Goal: Task Accomplishment & Management: Use online tool/utility

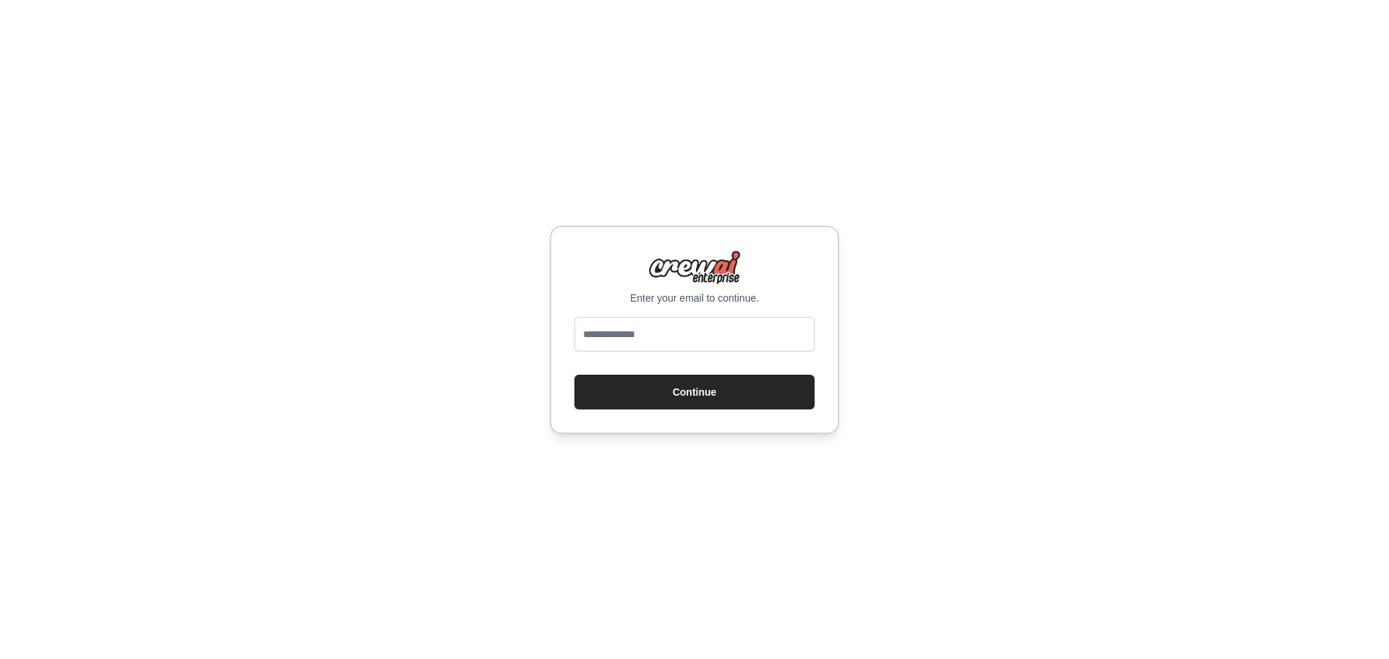
type input "**********"
click at [692, 399] on button "Continue" at bounding box center [694, 392] width 240 height 35
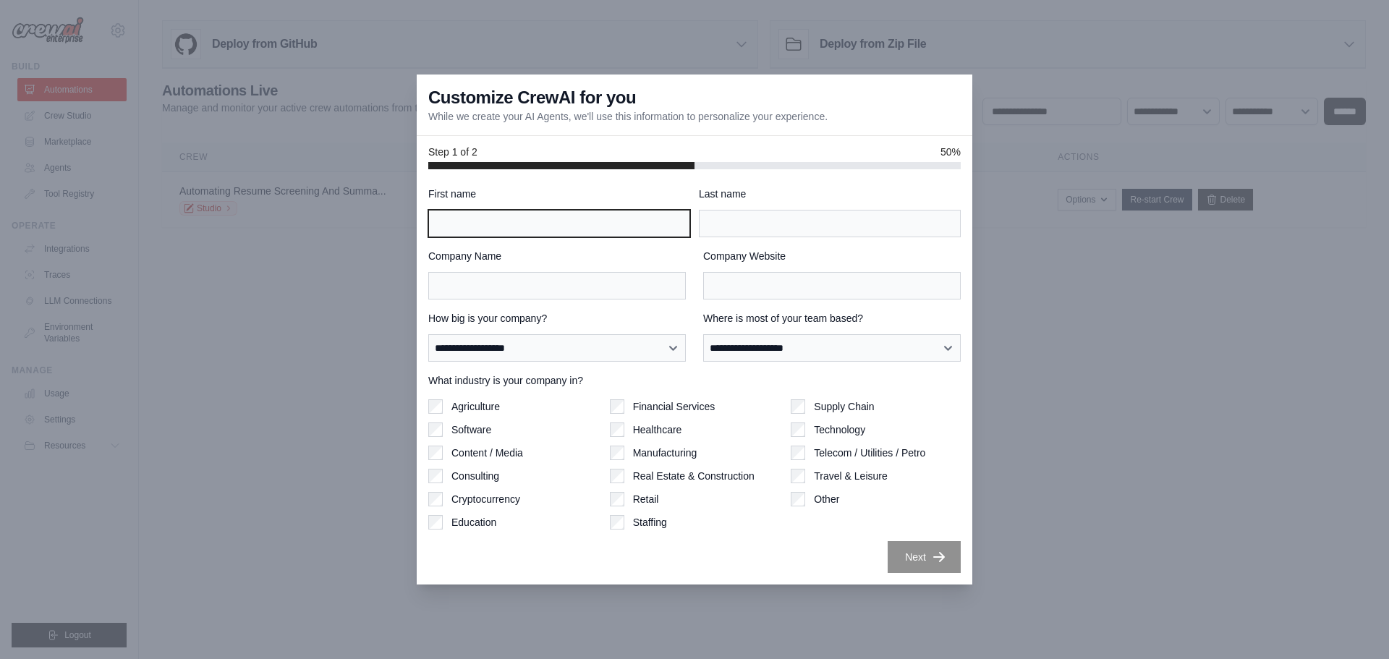
click at [655, 231] on input "First name" at bounding box center [559, 223] width 262 height 27
type input "******"
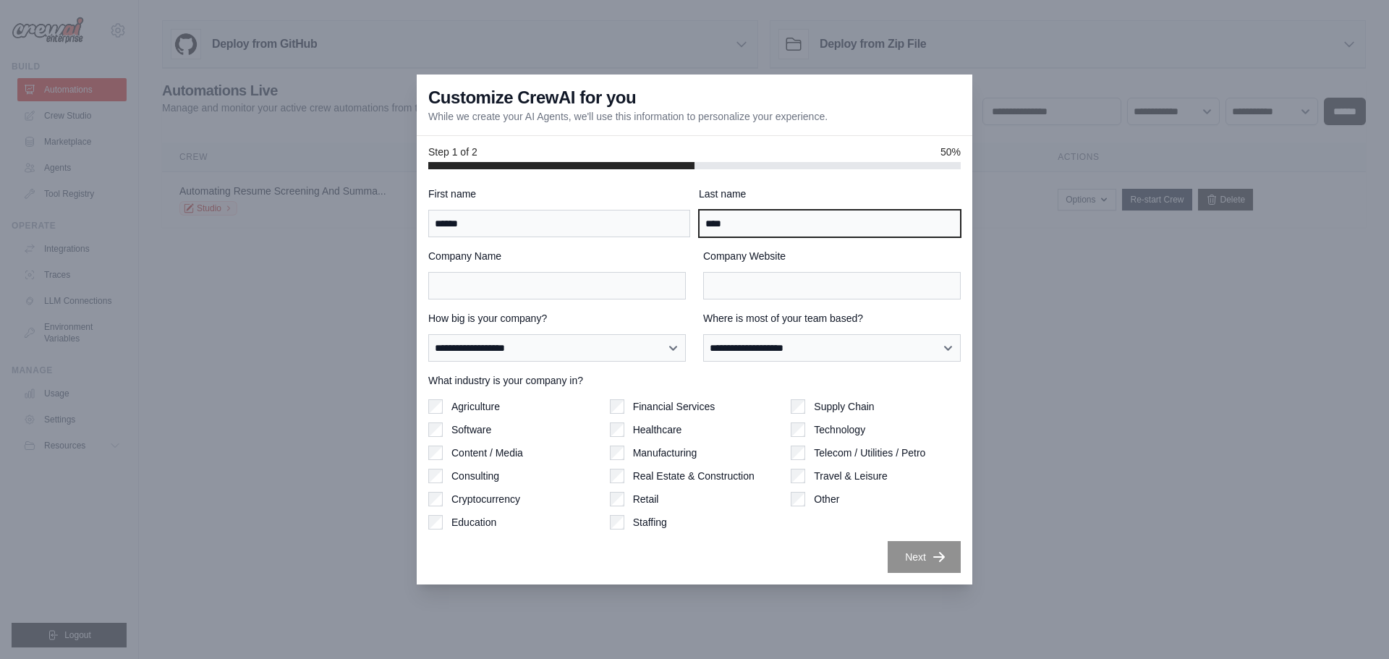
type input "****"
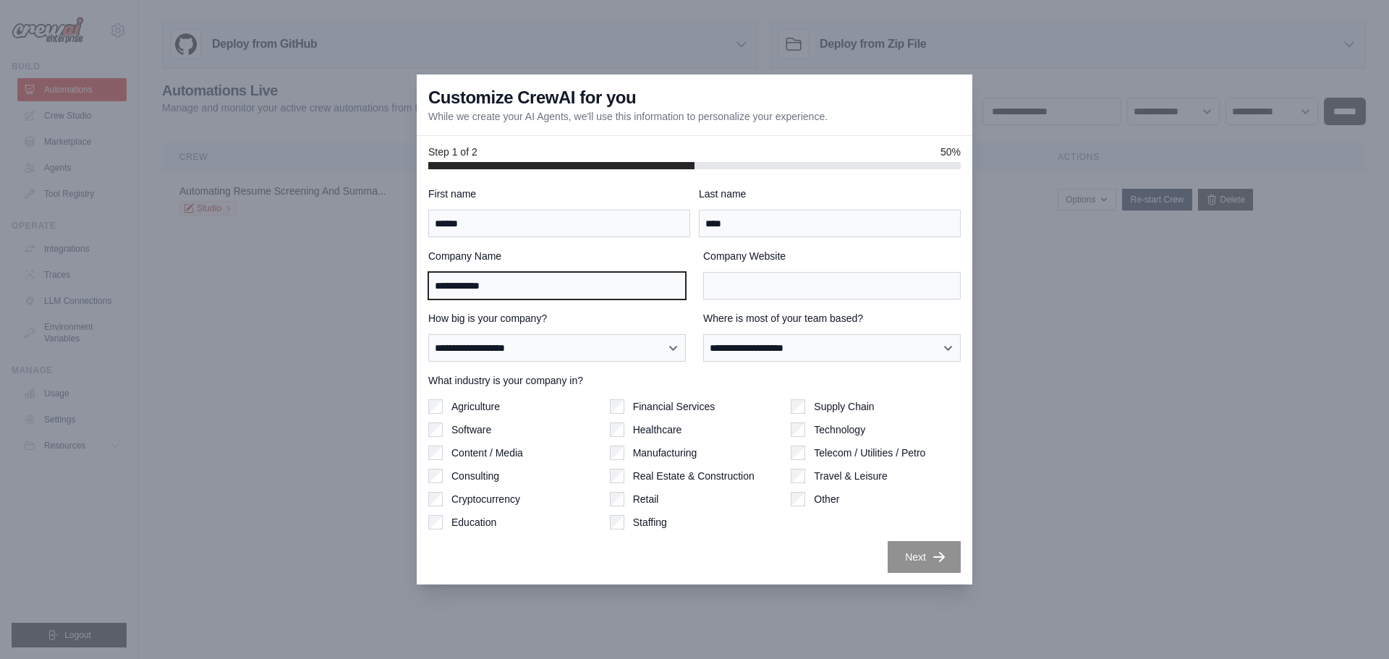
type input "**********"
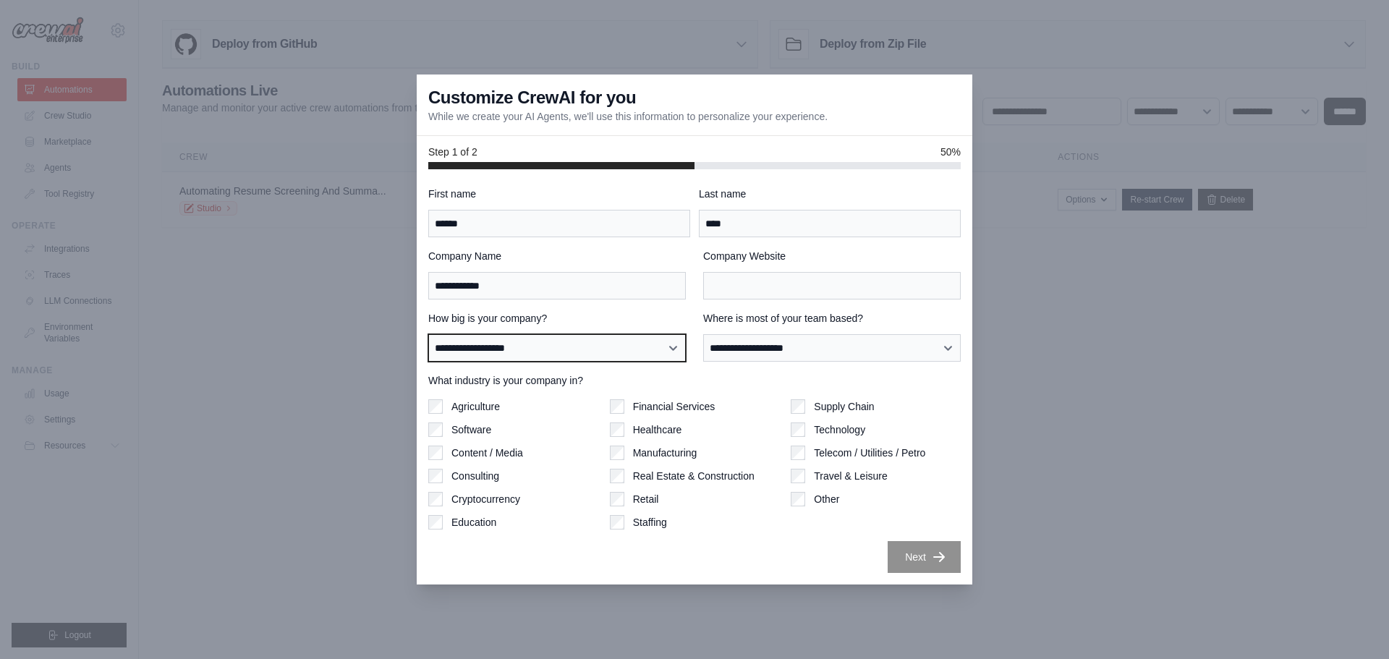
click at [647, 349] on select "**********" at bounding box center [556, 347] width 257 height 27
select select "**********"
click at [428, 334] on select "**********" at bounding box center [556, 347] width 257 height 27
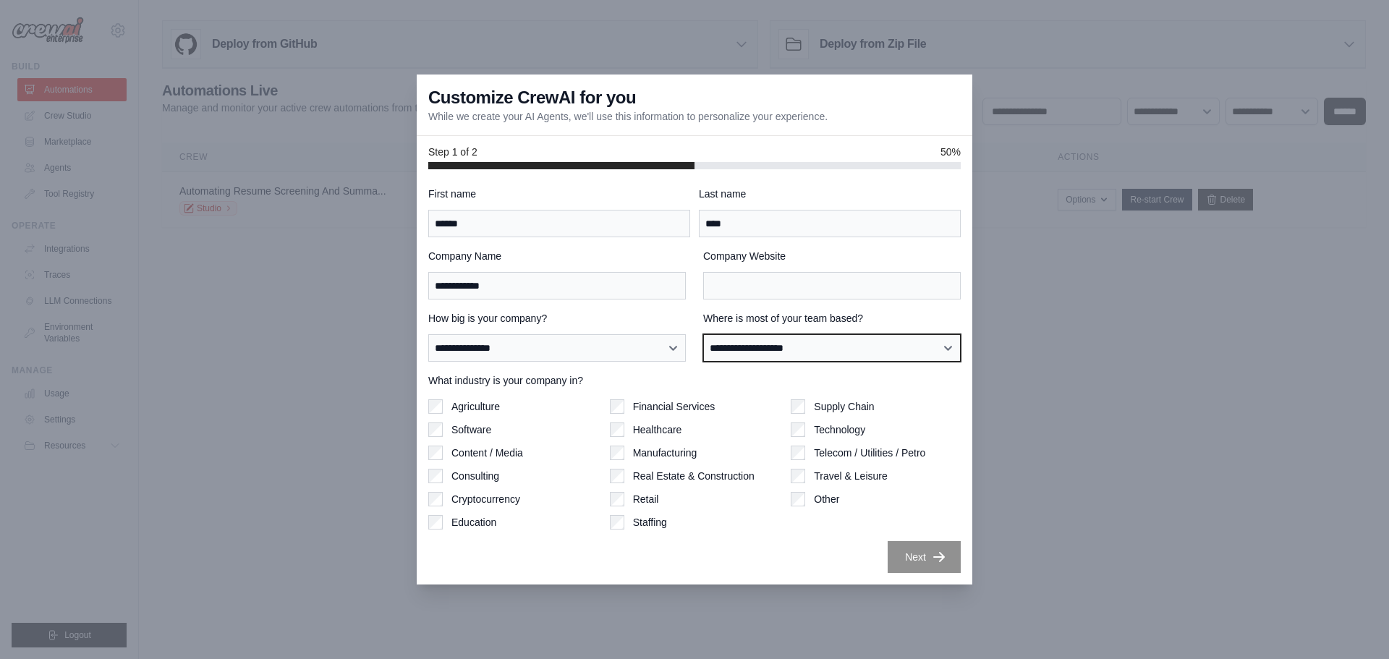
click at [749, 349] on select "**********" at bounding box center [831, 347] width 257 height 27
select select "******"
click at [703, 334] on select "**********" at bounding box center [831, 347] width 257 height 27
click at [762, 354] on select "**********" at bounding box center [831, 347] width 257 height 27
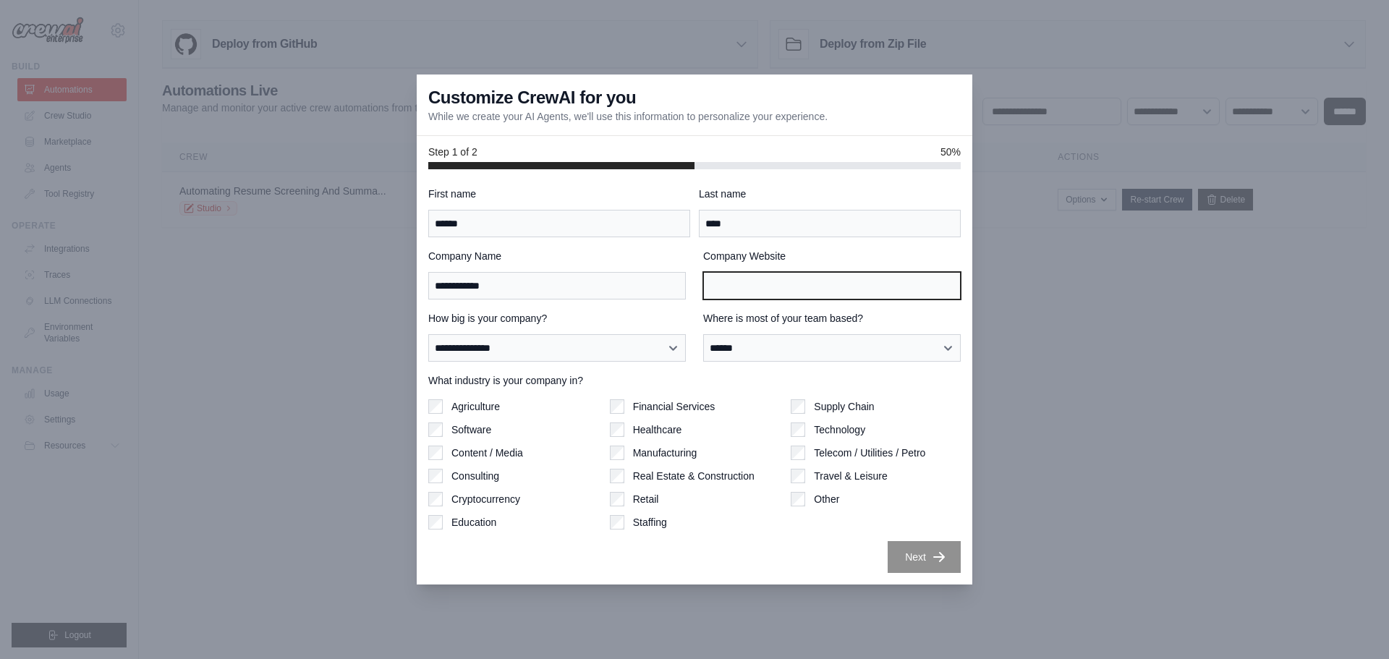
click at [774, 286] on input "Company Website" at bounding box center [831, 285] width 257 height 27
type input "*"
click at [743, 289] on input "Company Website" at bounding box center [831, 285] width 257 height 27
type input "**********"
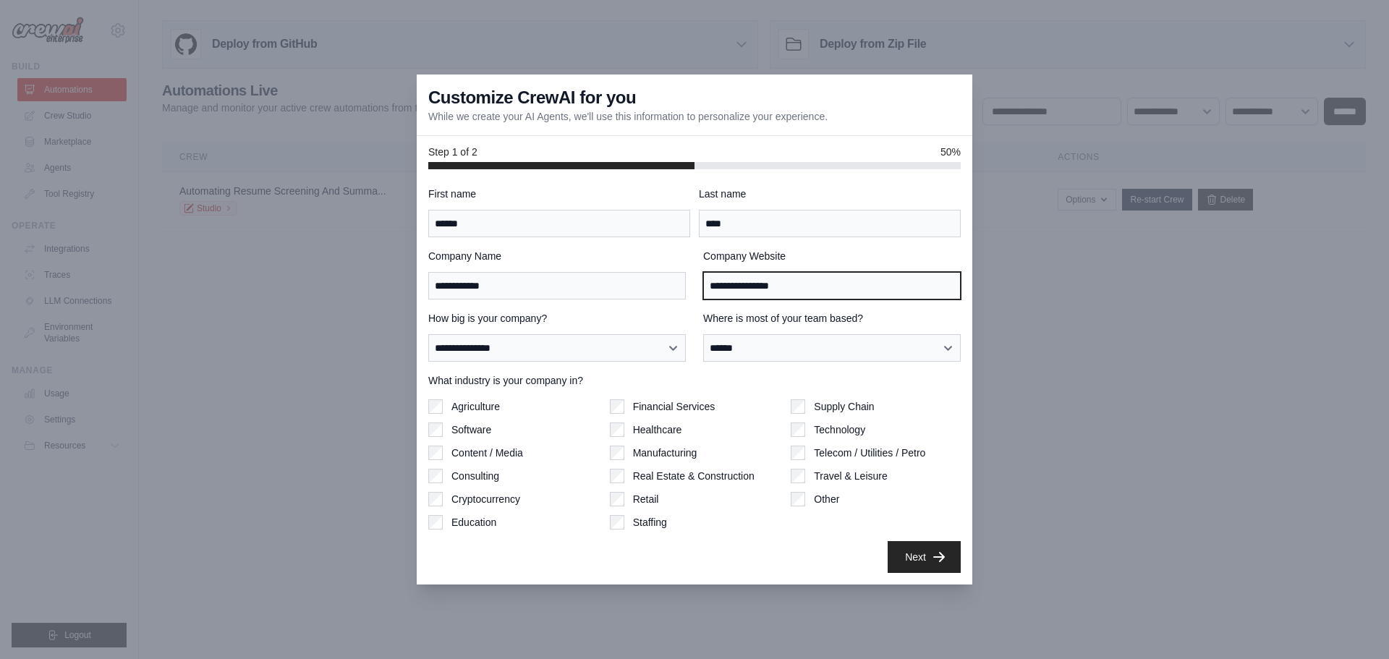
click at [823, 297] on input "**********" at bounding box center [831, 285] width 257 height 27
click at [923, 409] on div "Supply Chain" at bounding box center [876, 406] width 170 height 14
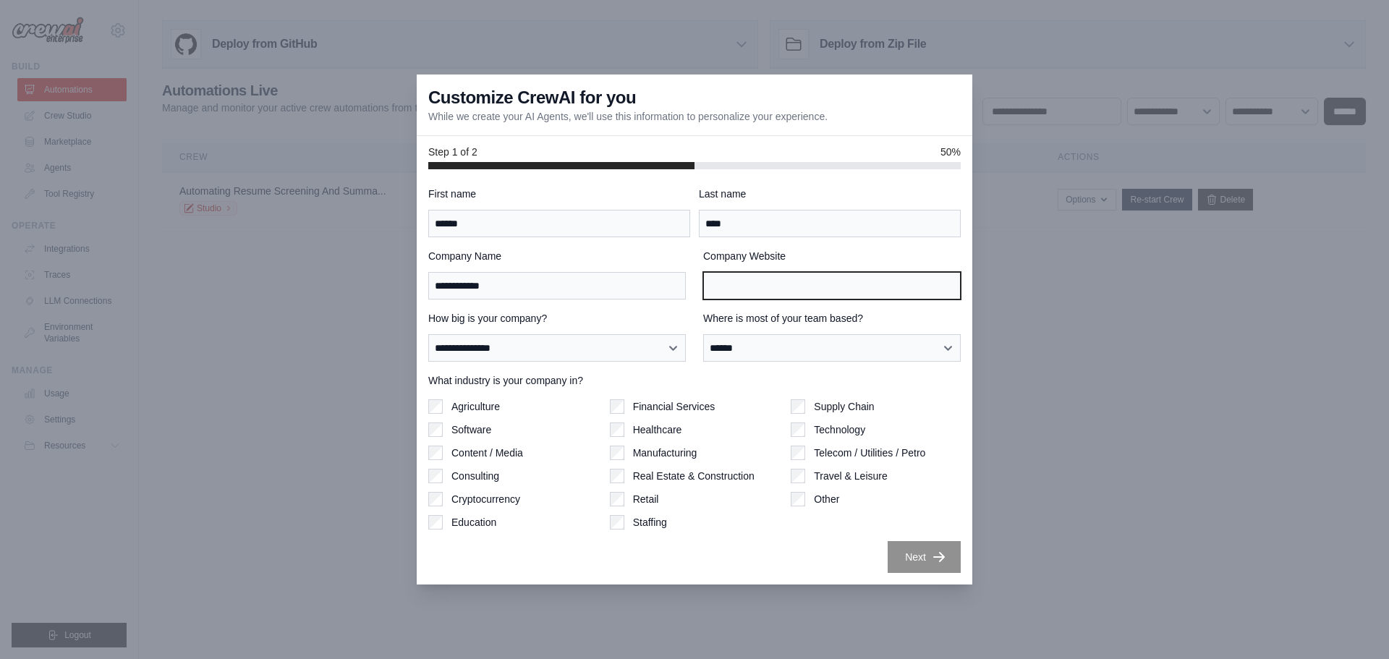
click at [809, 289] on input "Company Website" at bounding box center [831, 285] width 257 height 27
type input "*"
click at [784, 292] on input "*" at bounding box center [831, 285] width 257 height 27
click at [770, 288] on input "Company Website" at bounding box center [831, 285] width 257 height 27
click at [945, 412] on div "Supply Chain" at bounding box center [876, 406] width 170 height 14
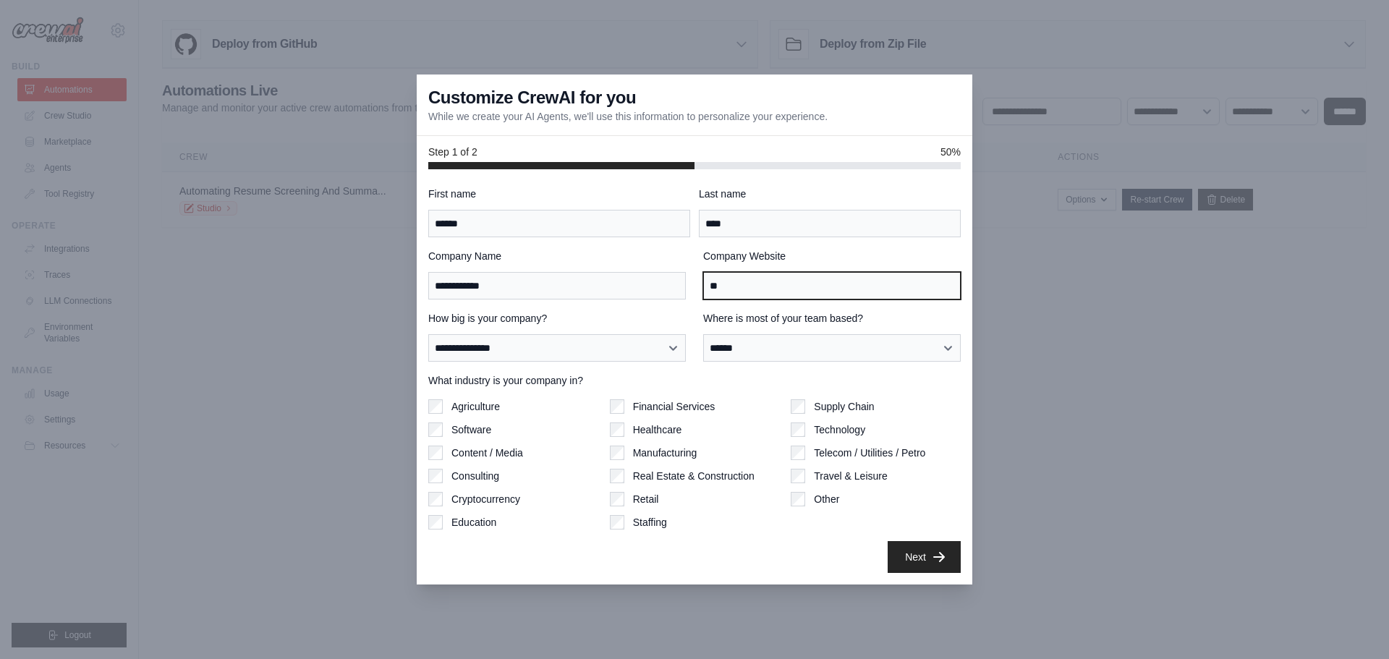
click at [815, 295] on input "*" at bounding box center [831, 285] width 257 height 27
paste input "**********"
type input "**********"
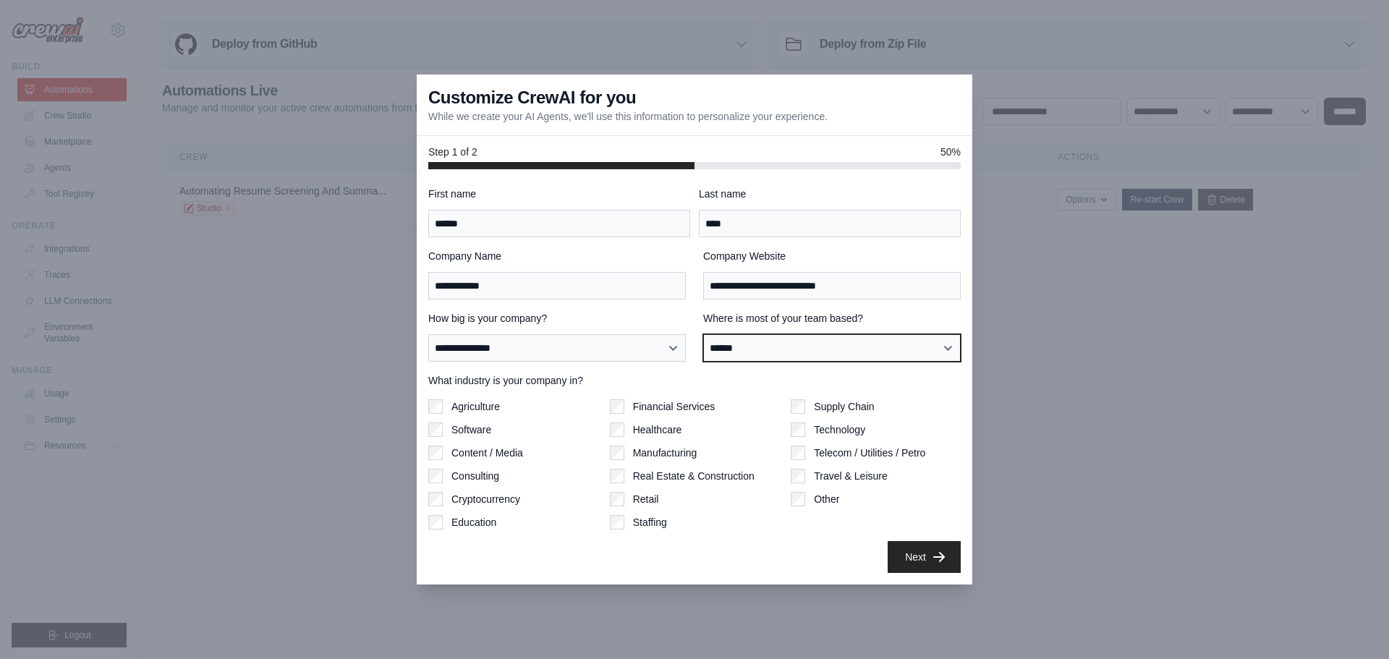
click at [924, 339] on select "**********" at bounding box center [831, 347] width 257 height 27
click at [703, 334] on select "**********" at bounding box center [831, 347] width 257 height 27
click at [987, 319] on div at bounding box center [694, 329] width 1389 height 659
click at [921, 346] on select "**********" at bounding box center [831, 347] width 257 height 27
select select "**********"
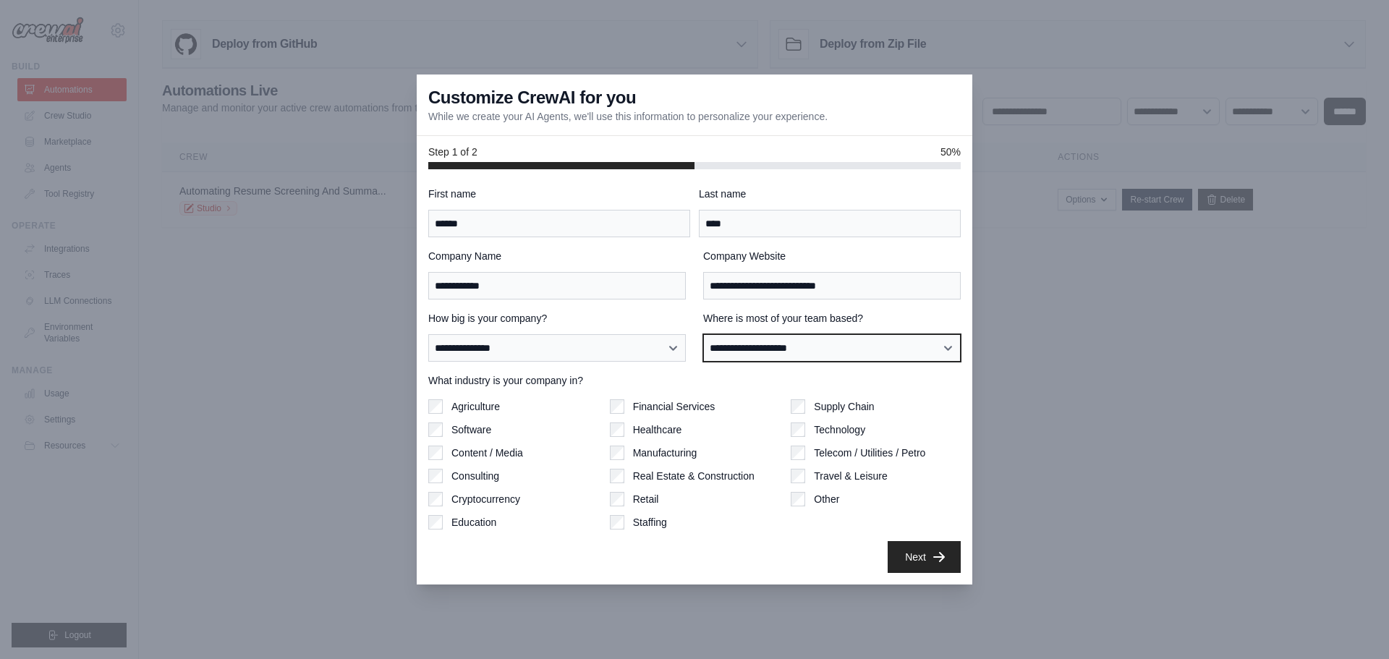
click at [703, 334] on select "**********" at bounding box center [831, 347] width 257 height 27
click at [911, 553] on button "Next" at bounding box center [923, 556] width 73 height 32
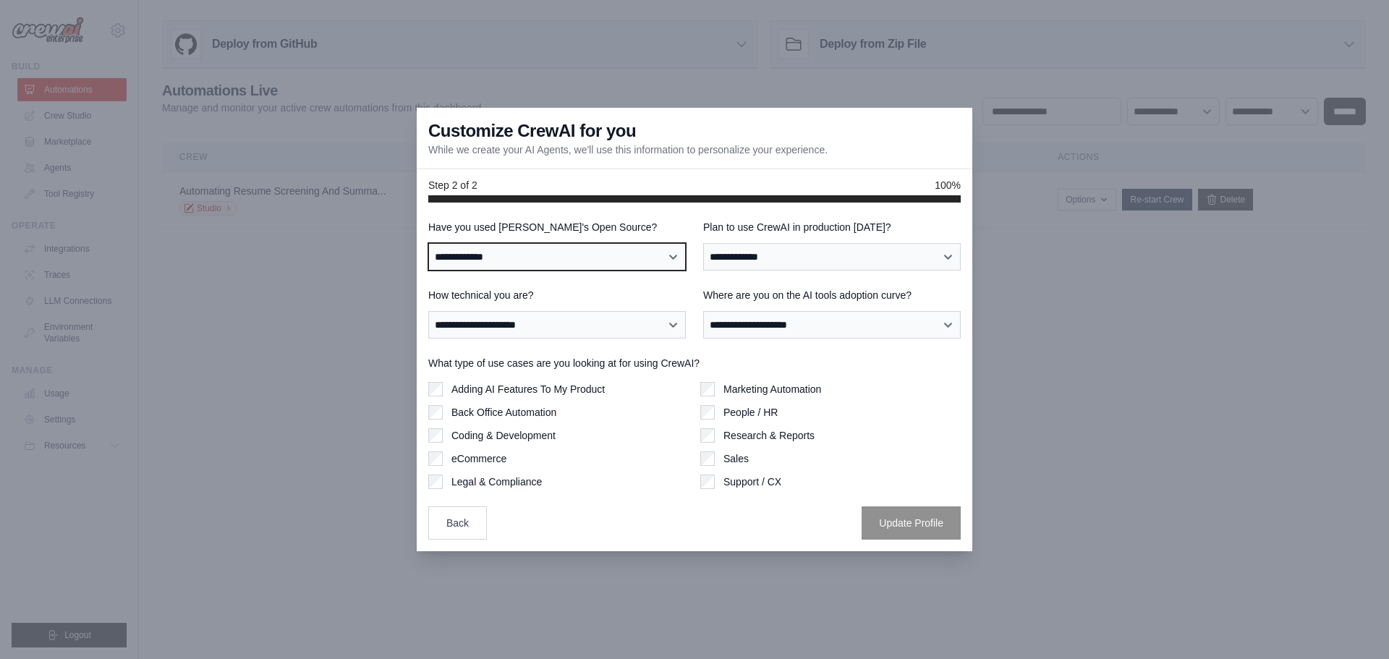
click at [586, 253] on select "**********" at bounding box center [556, 256] width 257 height 27
select select "**"
click at [428, 243] on select "**********" at bounding box center [556, 256] width 257 height 27
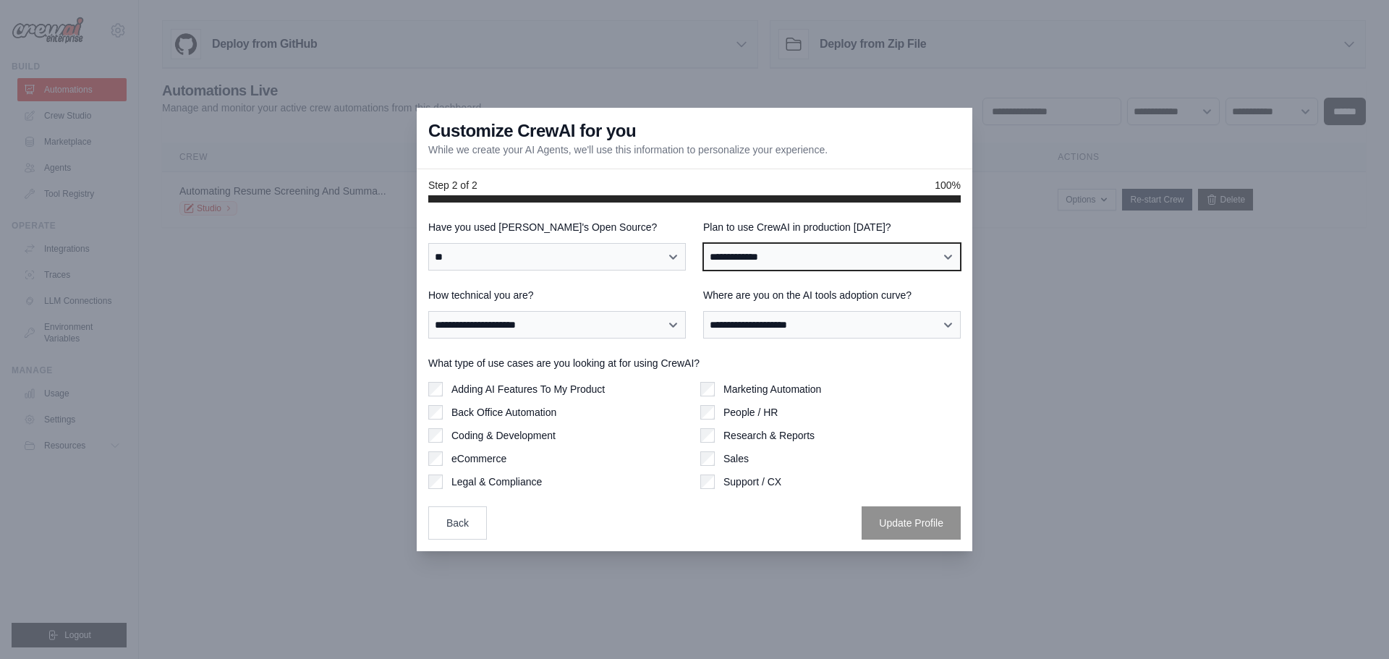
click at [804, 244] on select "**********" at bounding box center [831, 256] width 257 height 27
select select "*****"
click at [703, 243] on select "**********" at bounding box center [831, 256] width 257 height 27
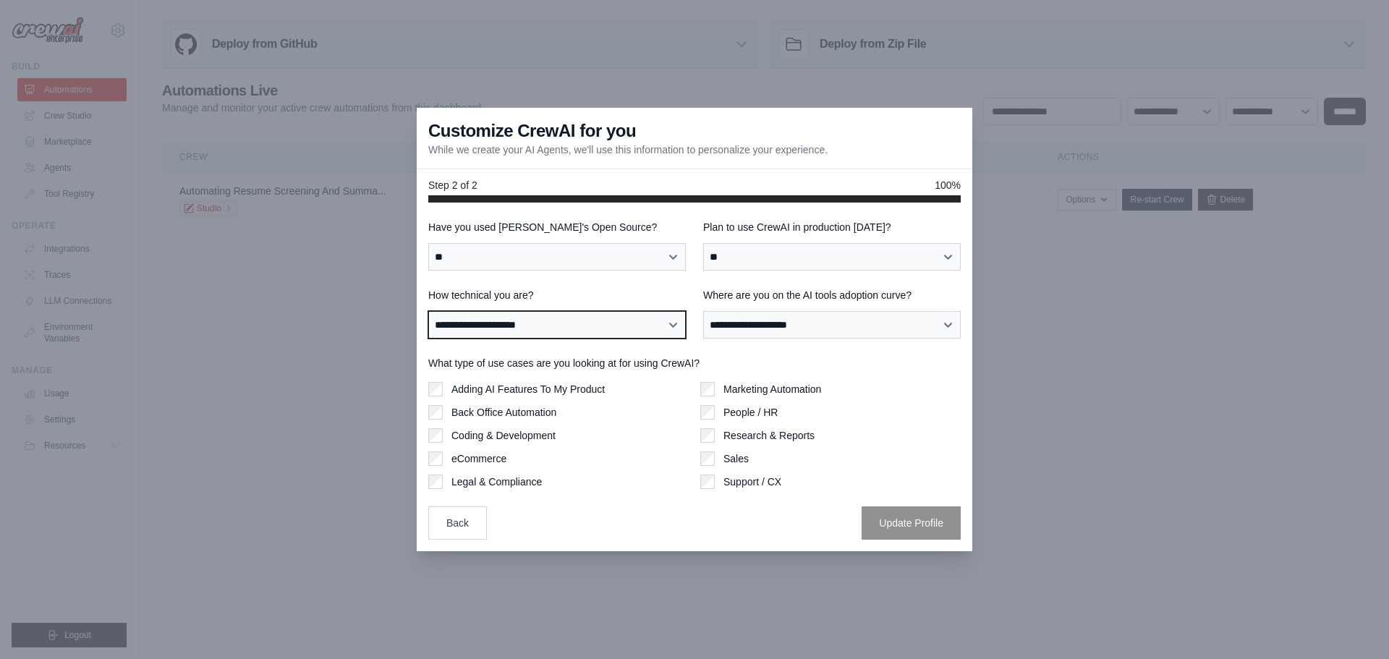
click at [611, 325] on select "**********" at bounding box center [556, 324] width 257 height 27
select select "**********"
click at [428, 311] on select "**********" at bounding box center [556, 324] width 257 height 27
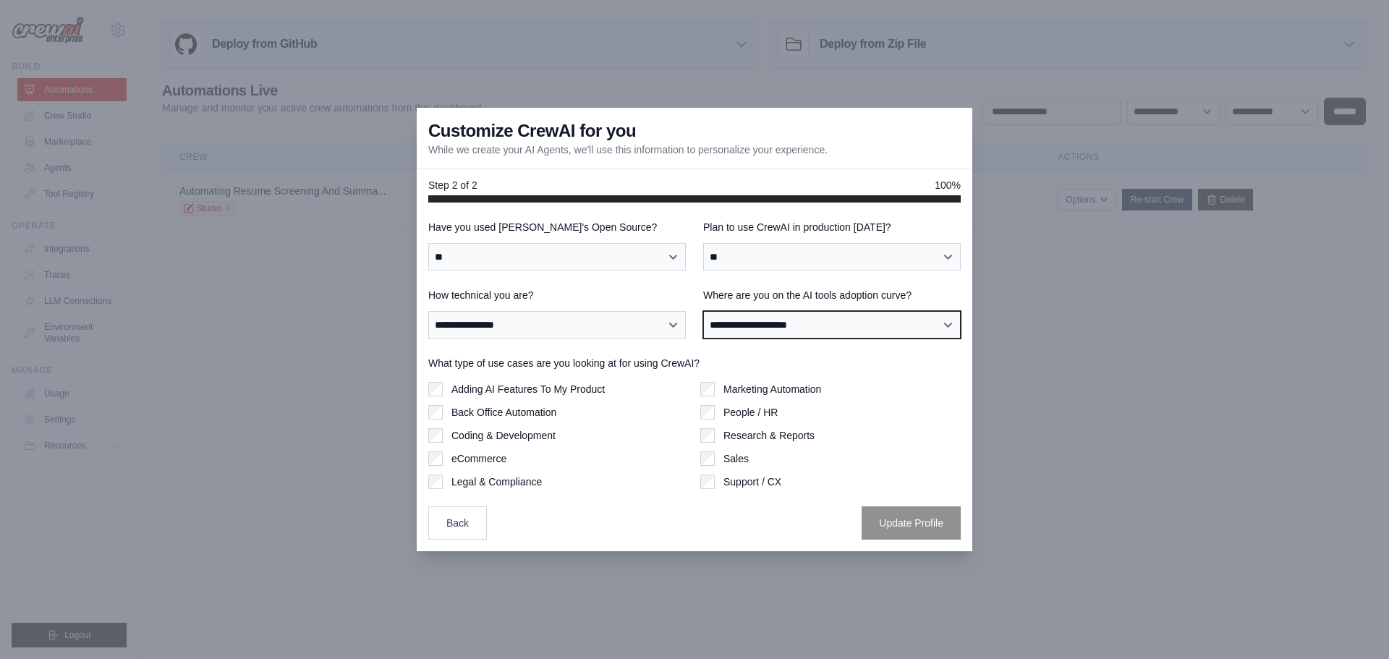
click at [832, 328] on select "**********" at bounding box center [831, 324] width 257 height 27
select select "**********"
click at [703, 311] on select "**********" at bounding box center [831, 324] width 257 height 27
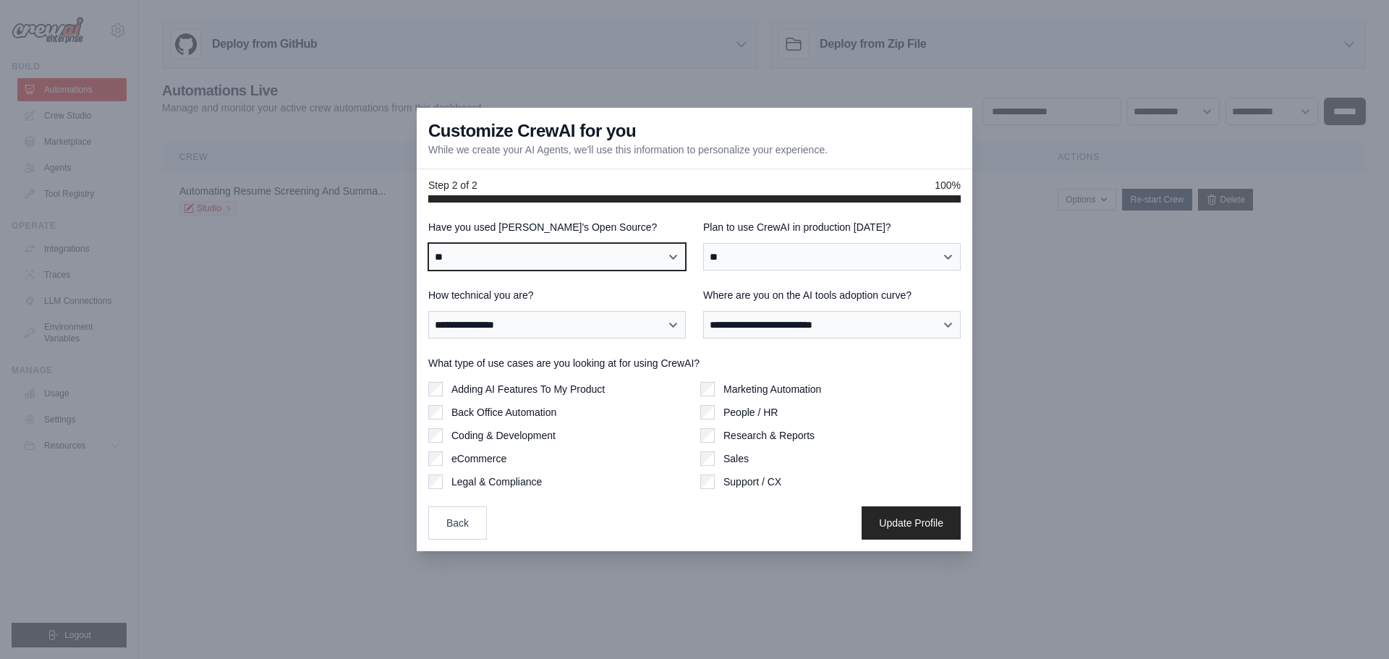
click at [526, 263] on select "**********" at bounding box center [556, 256] width 257 height 27
select select "**********"
click at [428, 243] on select "**********" at bounding box center [556, 256] width 257 height 27
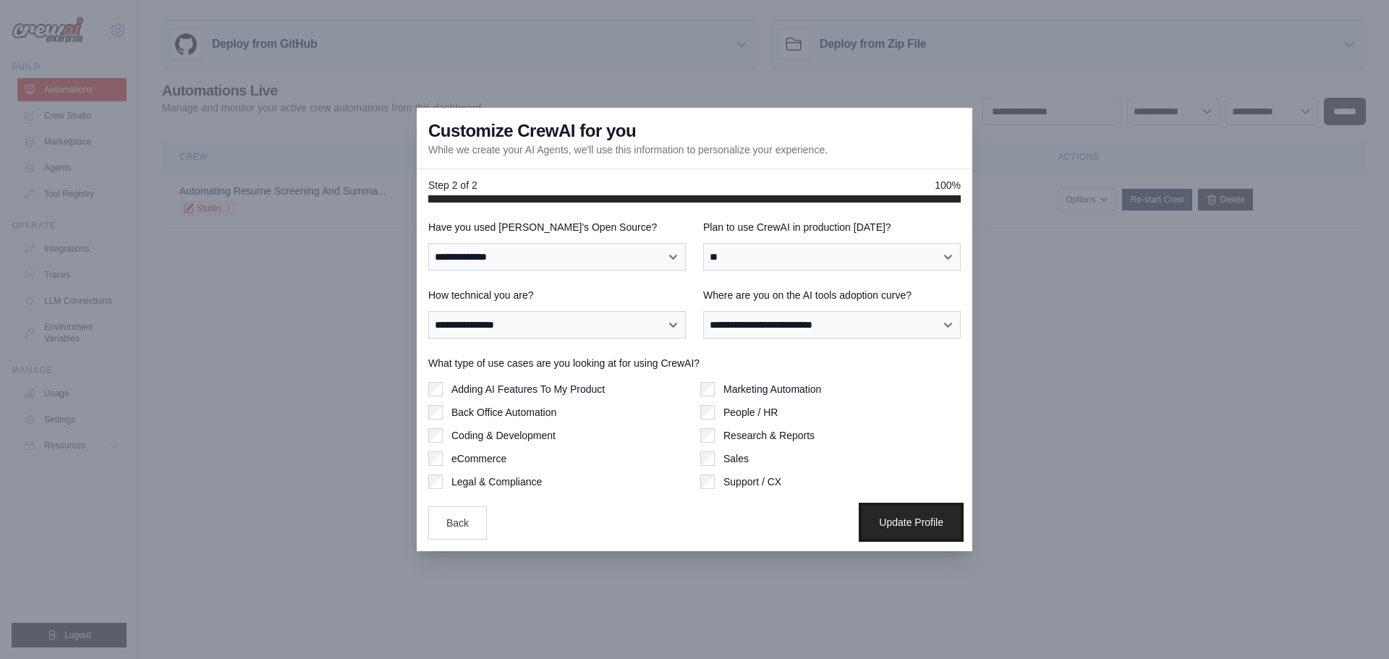
click at [923, 531] on button "Update Profile" at bounding box center [910, 522] width 99 height 33
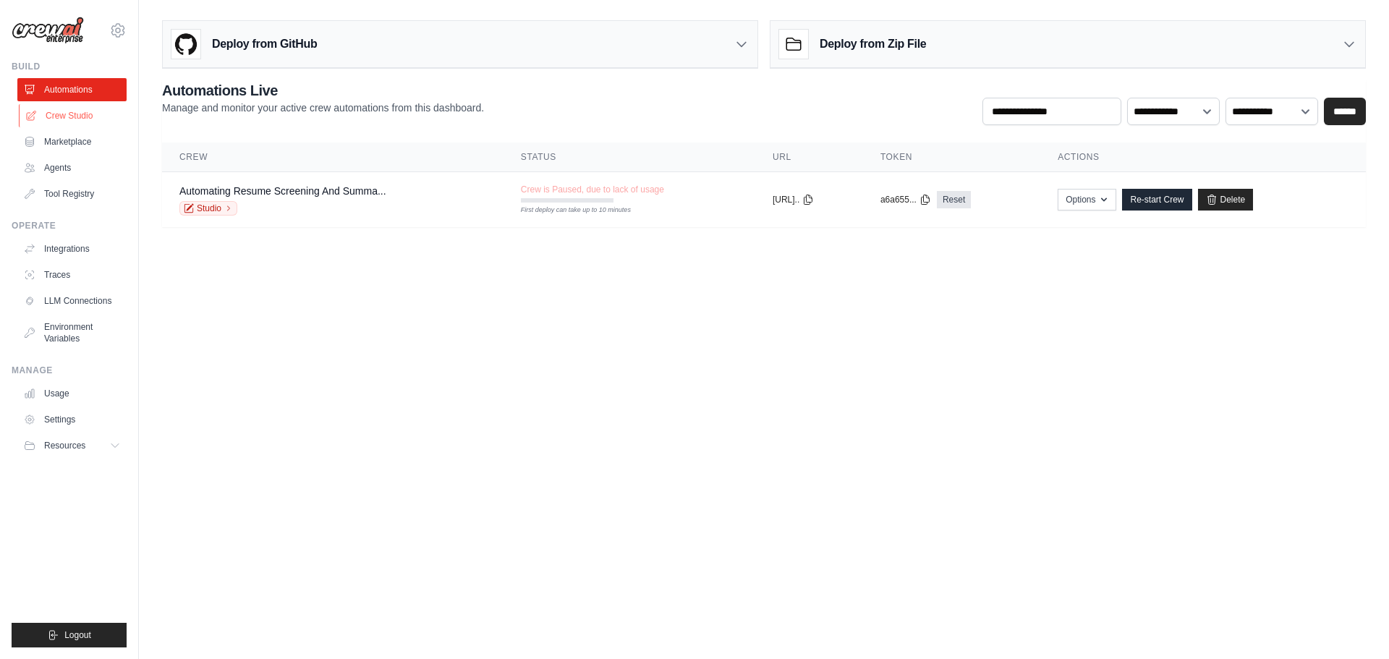
click at [69, 114] on link "Crew Studio" at bounding box center [73, 115] width 109 height 23
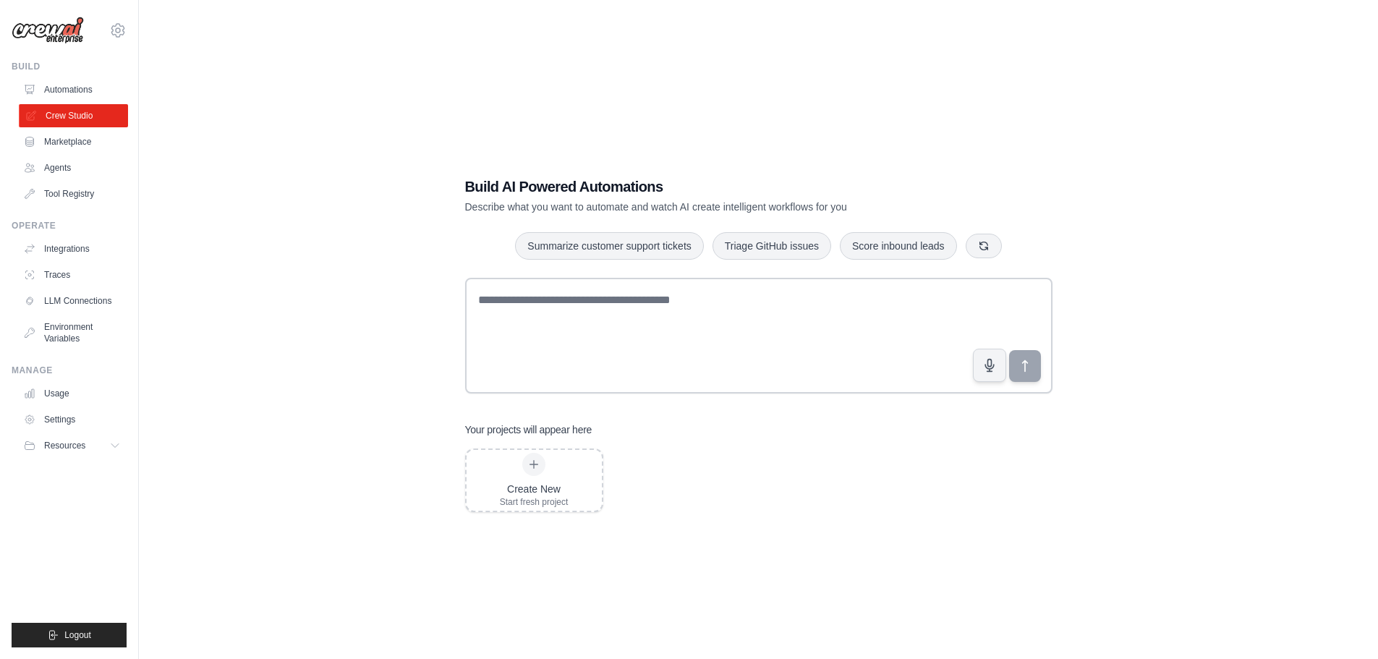
click at [93, 116] on link "Crew Studio" at bounding box center [73, 115] width 109 height 23
click at [50, 25] on img at bounding box center [48, 30] width 72 height 27
click at [83, 90] on link "Automations" at bounding box center [73, 89] width 109 height 23
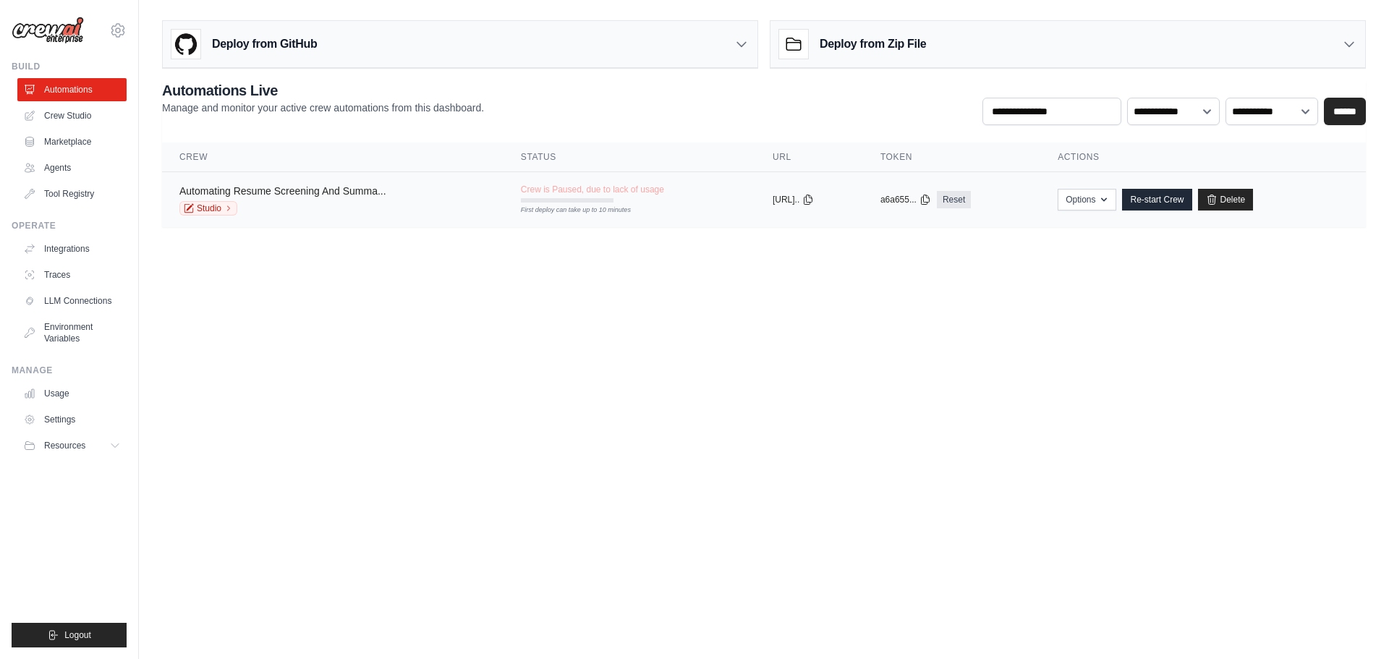
click at [321, 193] on link "Automating Resume Screening And Summa..." at bounding box center [282, 191] width 207 height 12
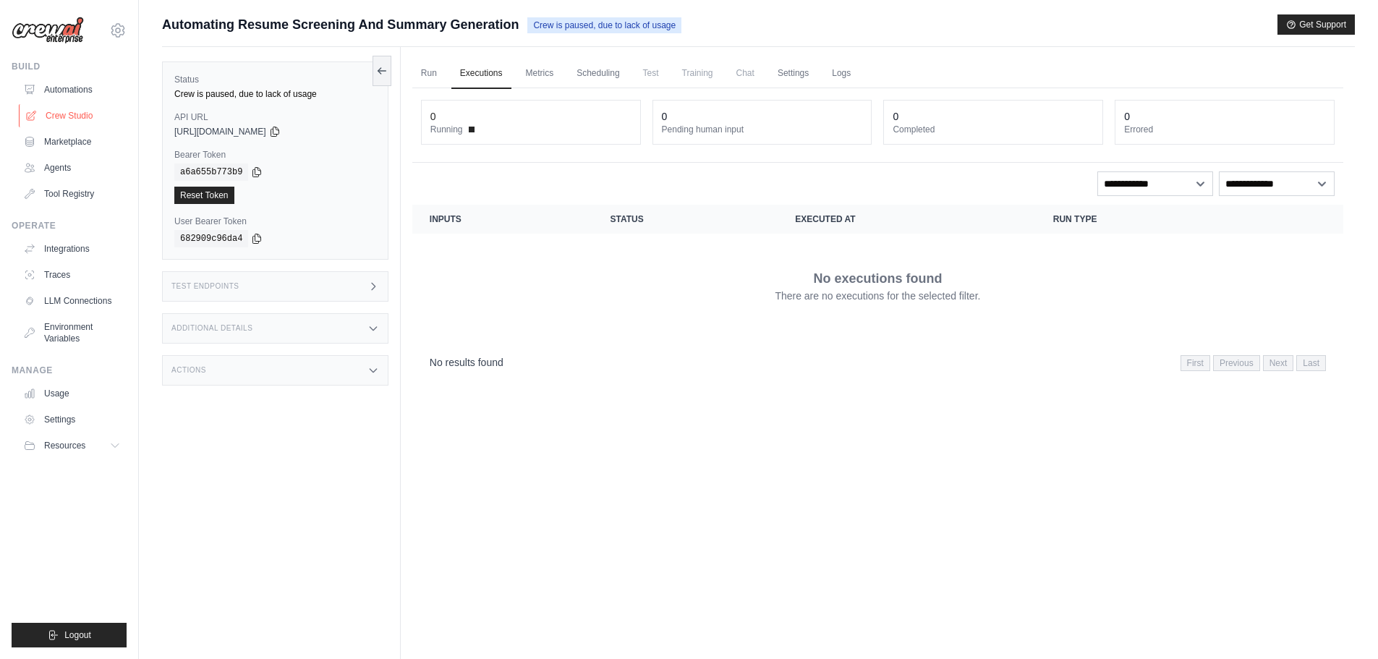
click at [99, 114] on link "Crew Studio" at bounding box center [73, 115] width 109 height 23
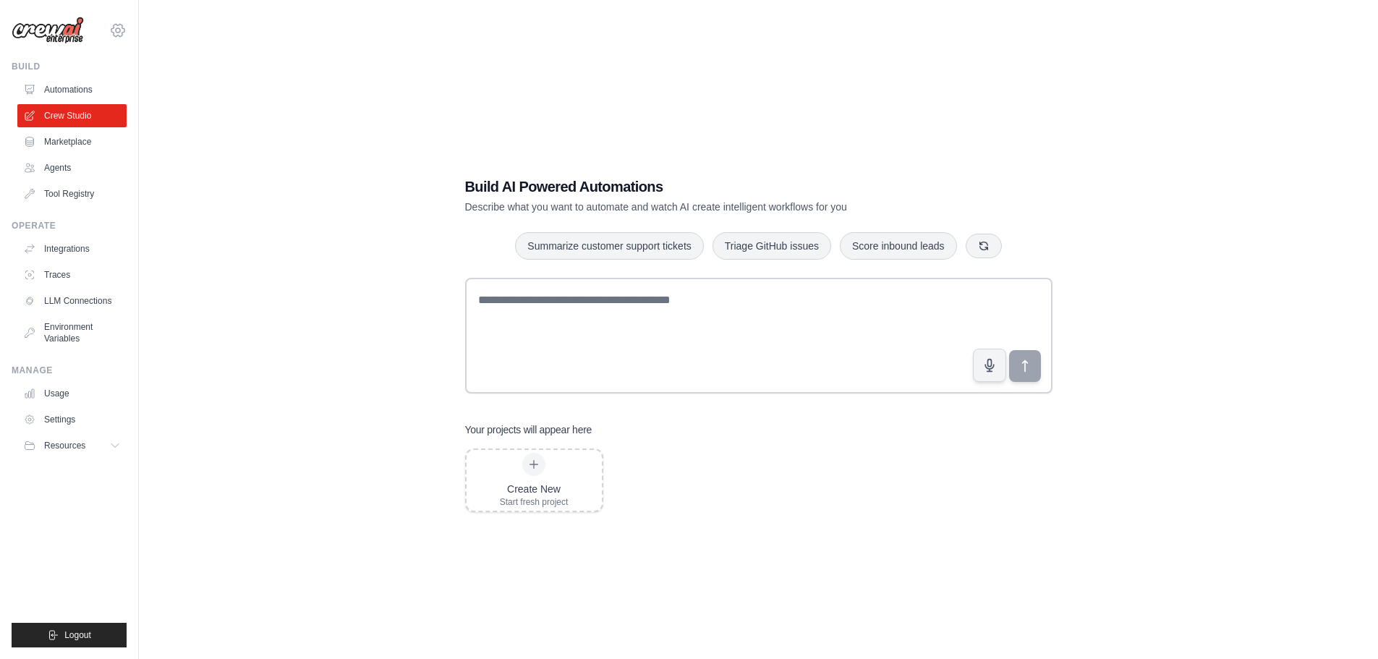
click at [121, 26] on icon at bounding box center [117, 30] width 17 height 17
click at [152, 94] on link "Settings" at bounding box center [117, 98] width 127 height 26
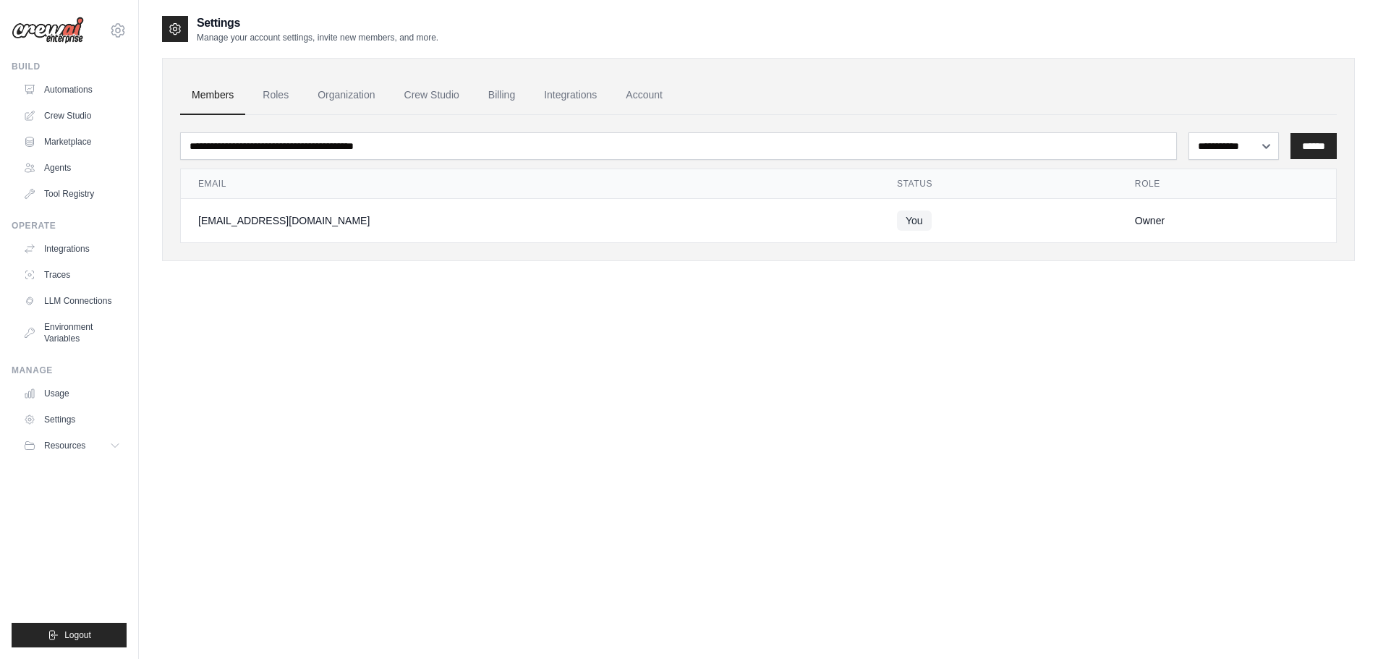
click at [880, 206] on td "You" at bounding box center [999, 221] width 238 height 44
click at [61, 85] on link "Automations" at bounding box center [73, 89] width 109 height 23
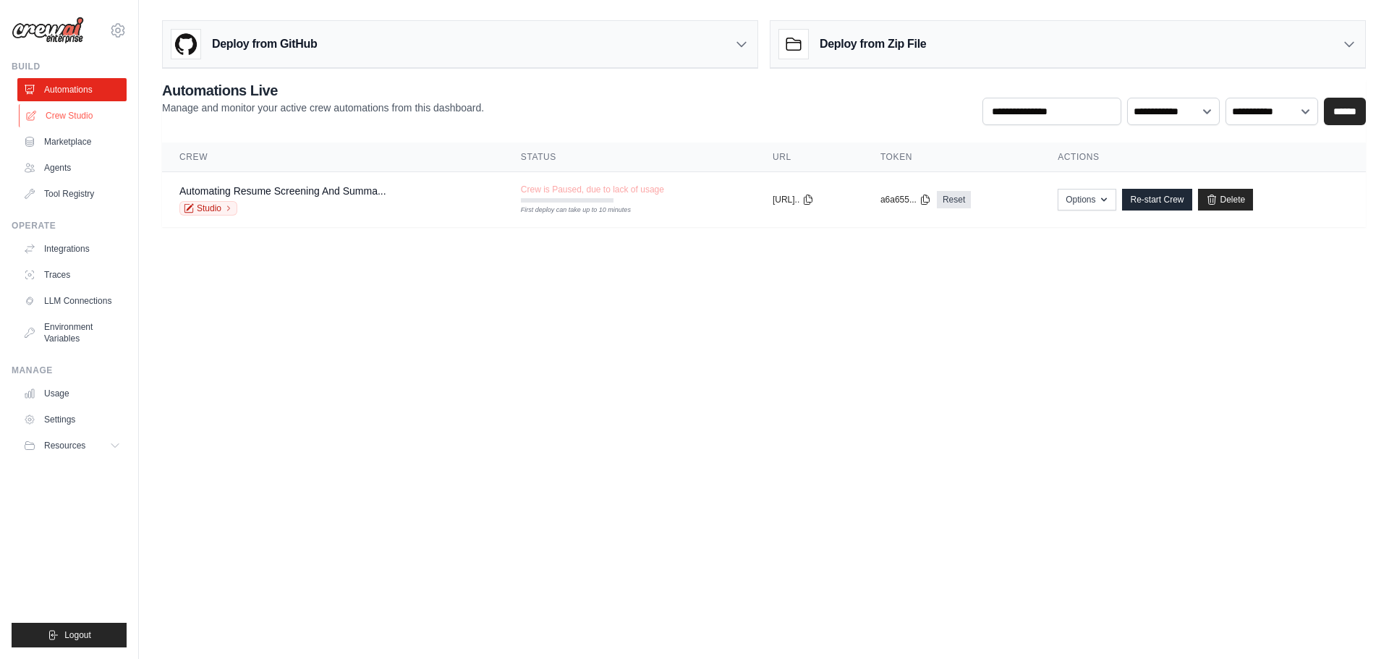
click at [72, 106] on link "Crew Studio" at bounding box center [73, 115] width 109 height 23
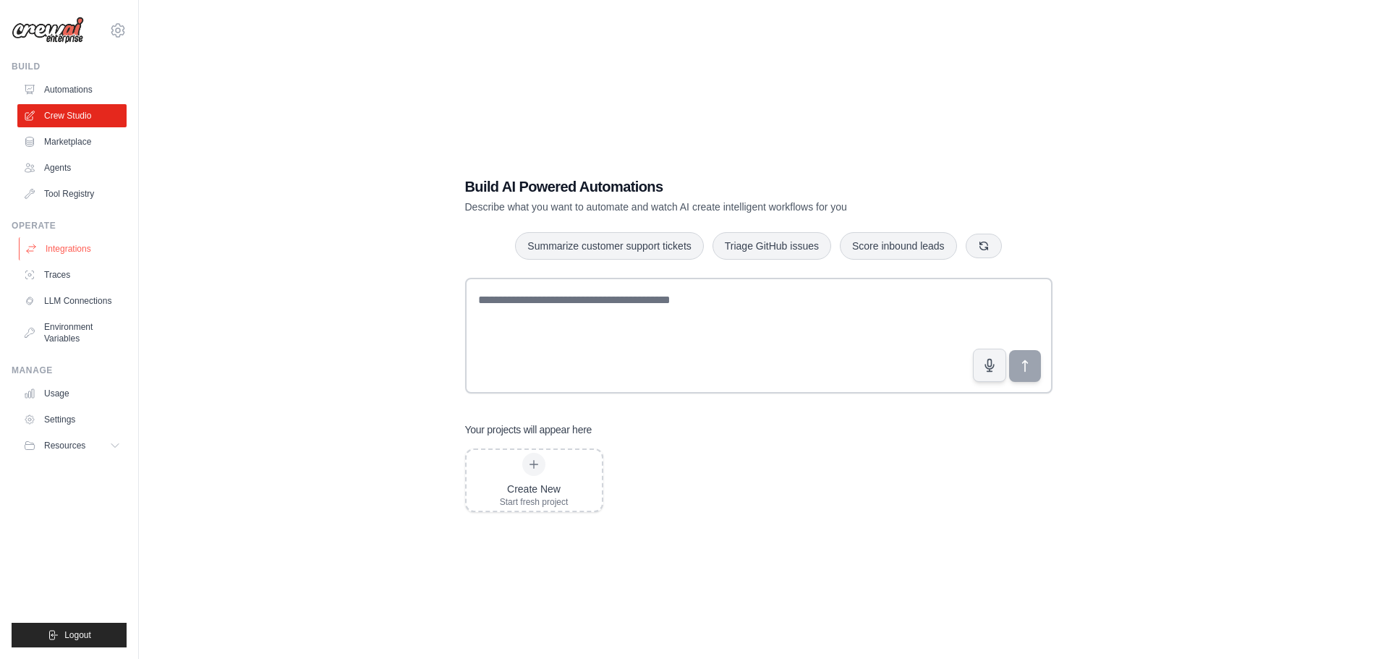
click at [69, 243] on link "Integrations" at bounding box center [73, 248] width 109 height 23
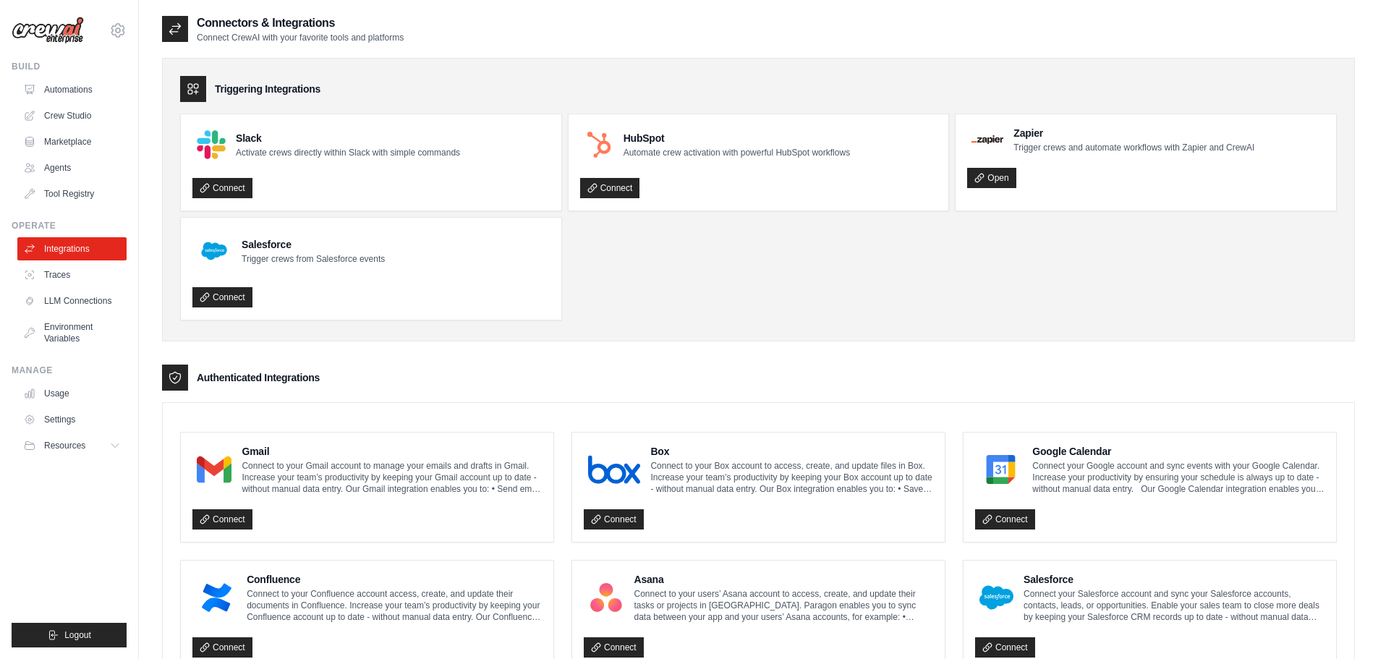
click at [275, 502] on div "Connect" at bounding box center [366, 516] width 349 height 30
click at [235, 512] on link "Connect" at bounding box center [222, 519] width 60 height 20
click at [277, 466] on p "Connect to your Gmail account to manage your emails and drafts in Gmail. Increa…" at bounding box center [392, 477] width 300 height 35
click at [242, 445] on h4 "Gmail" at bounding box center [392, 451] width 300 height 14
click at [266, 454] on h4 "Gmail" at bounding box center [392, 451] width 300 height 14
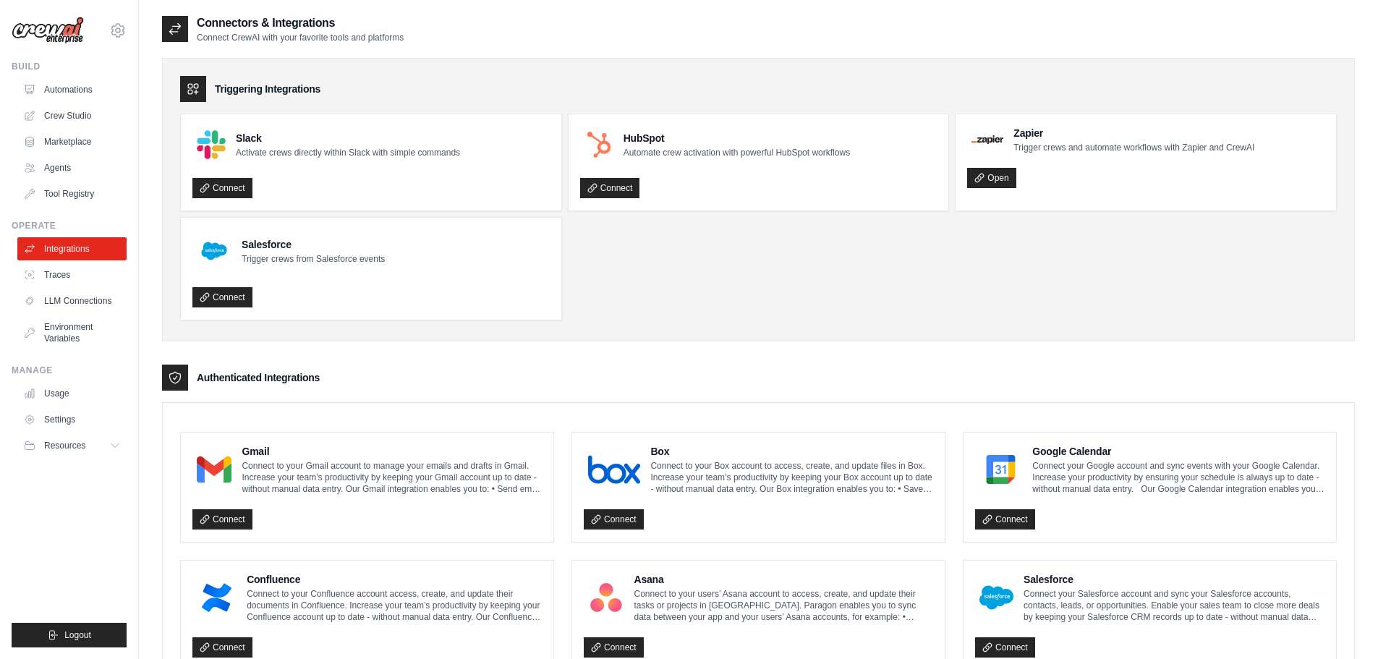
click at [361, 501] on div "Connect" at bounding box center [366, 516] width 349 height 30
click at [263, 460] on p "Connect to your Gmail account to manage your emails and drafts in Gmail. Increa…" at bounding box center [392, 477] width 300 height 35
click at [239, 513] on link "Connect" at bounding box center [222, 519] width 60 height 20
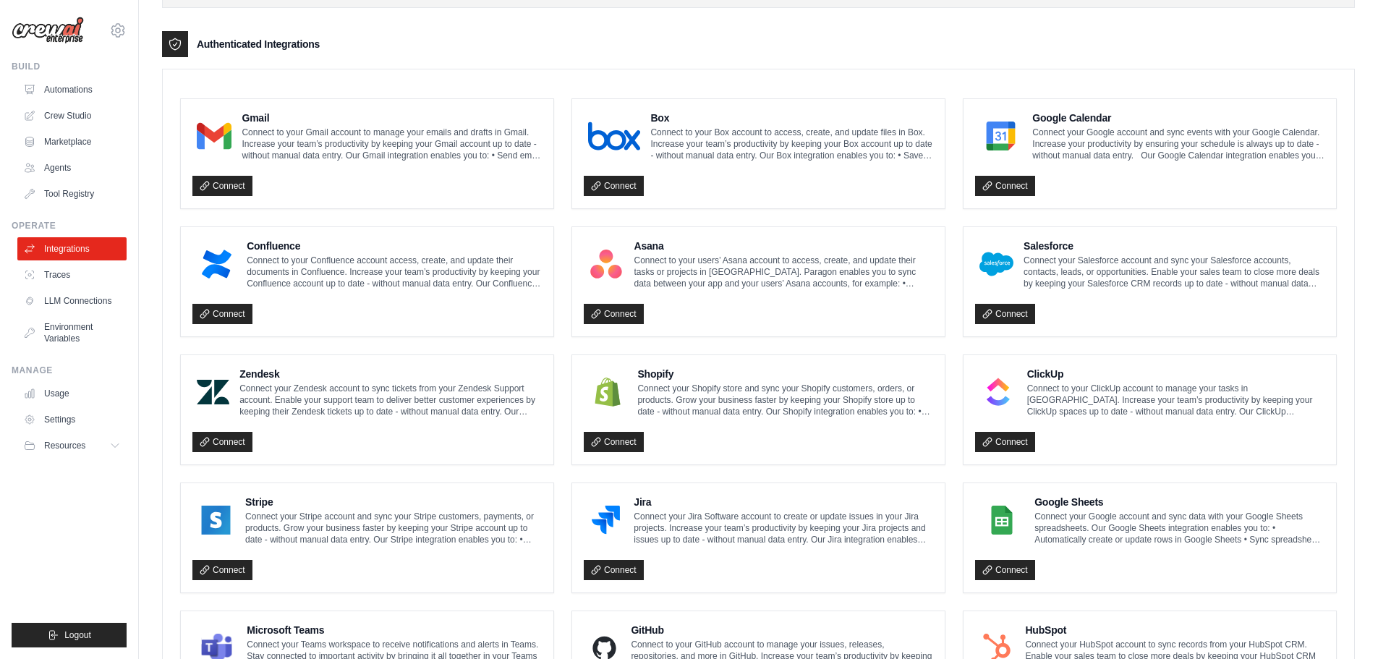
scroll to position [261, 0]
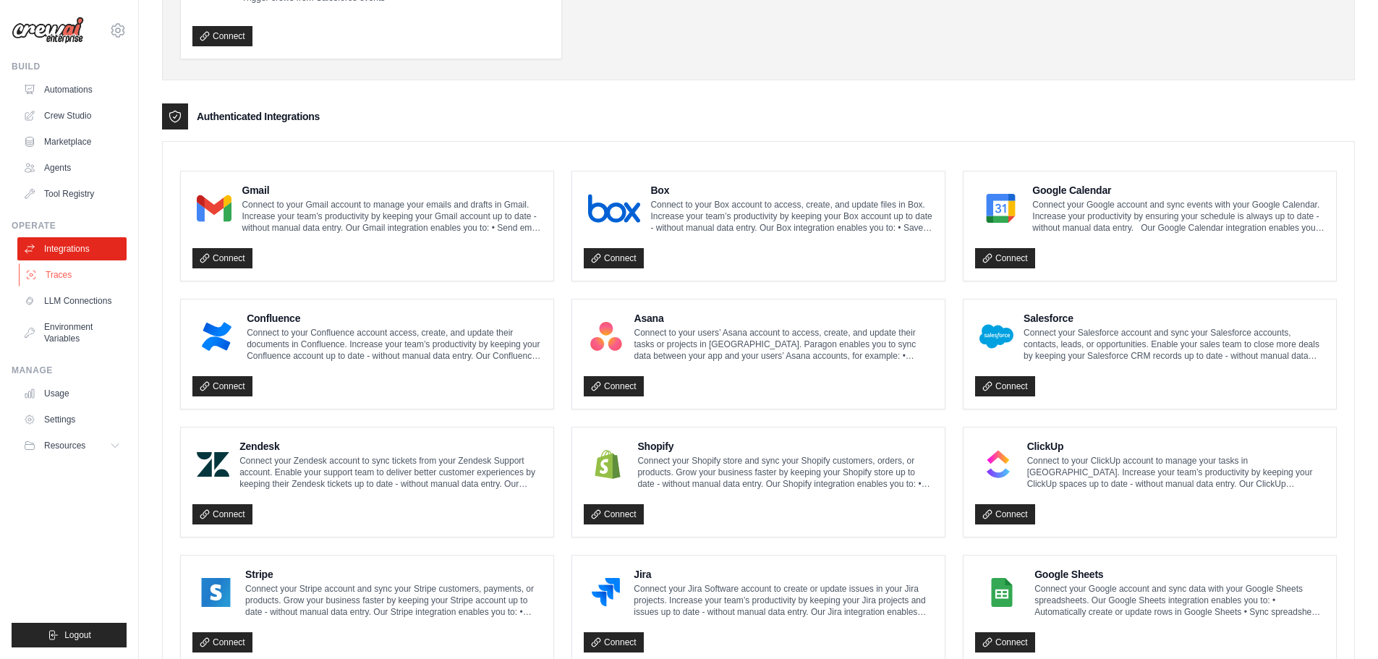
click at [50, 276] on link "Traces" at bounding box center [73, 274] width 109 height 23
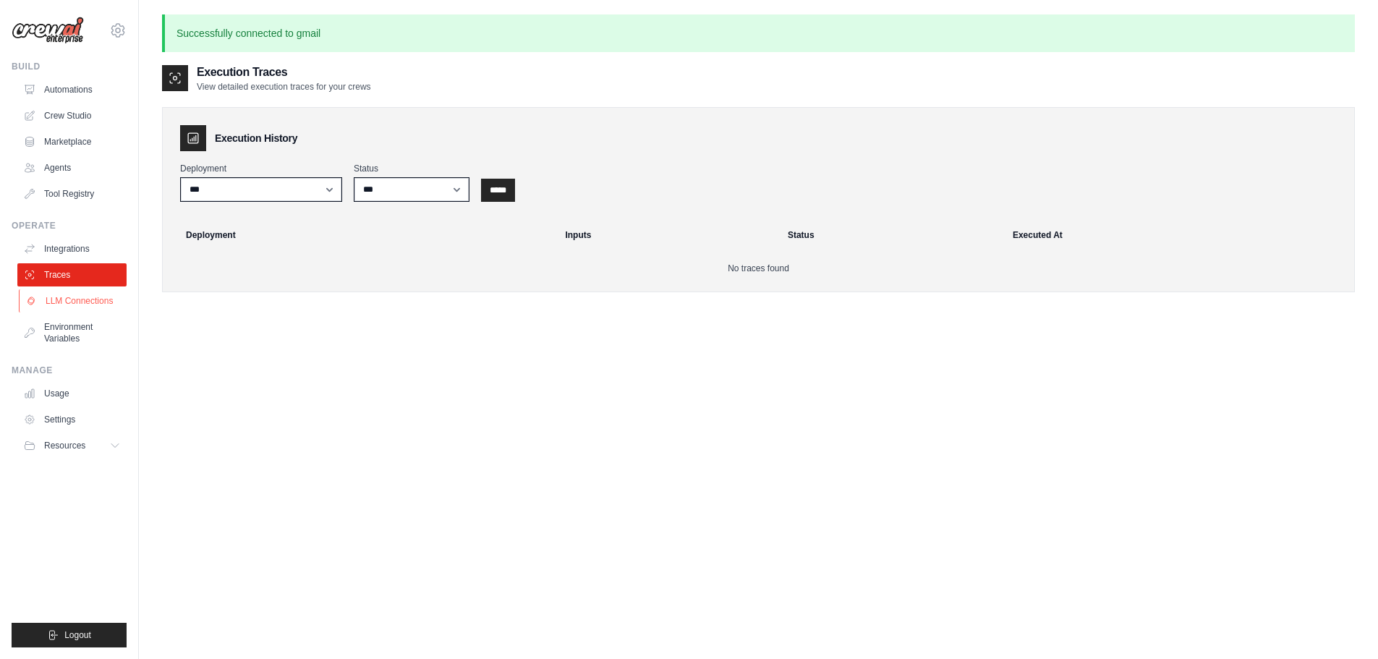
click at [63, 310] on link "LLM Connections" at bounding box center [73, 300] width 109 height 23
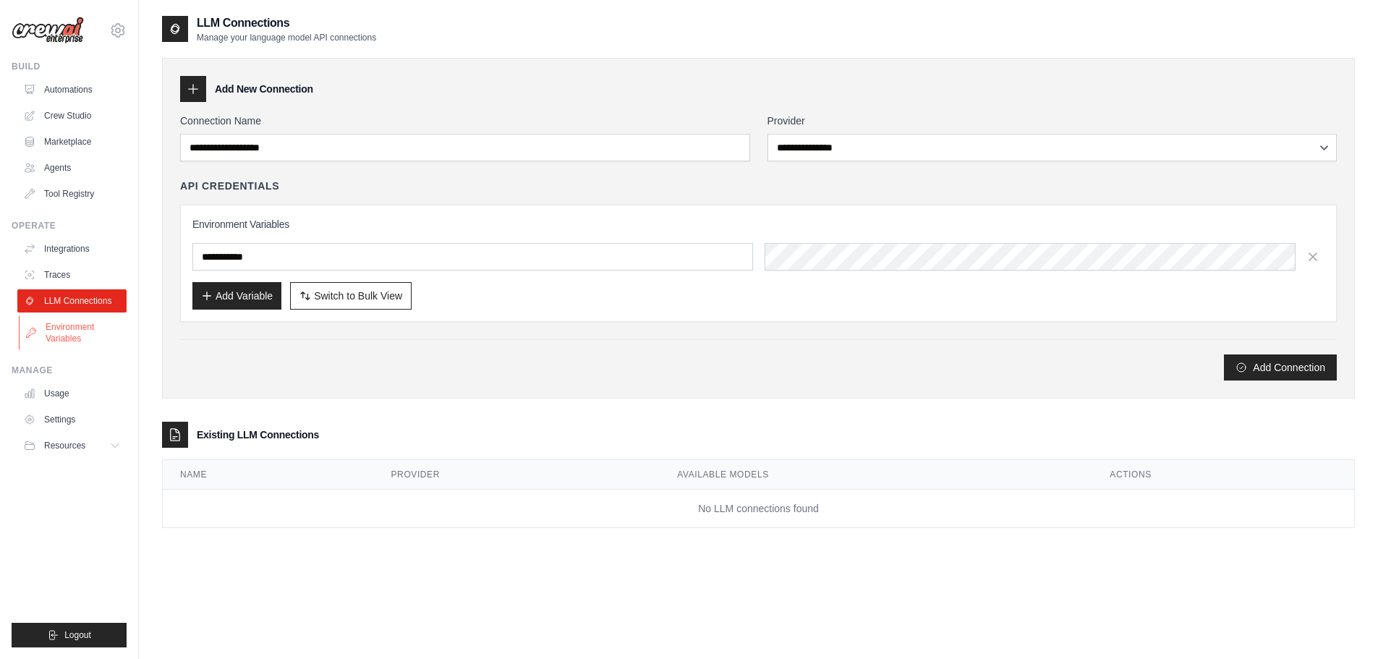
click at [75, 333] on link "Environment Variables" at bounding box center [73, 332] width 109 height 35
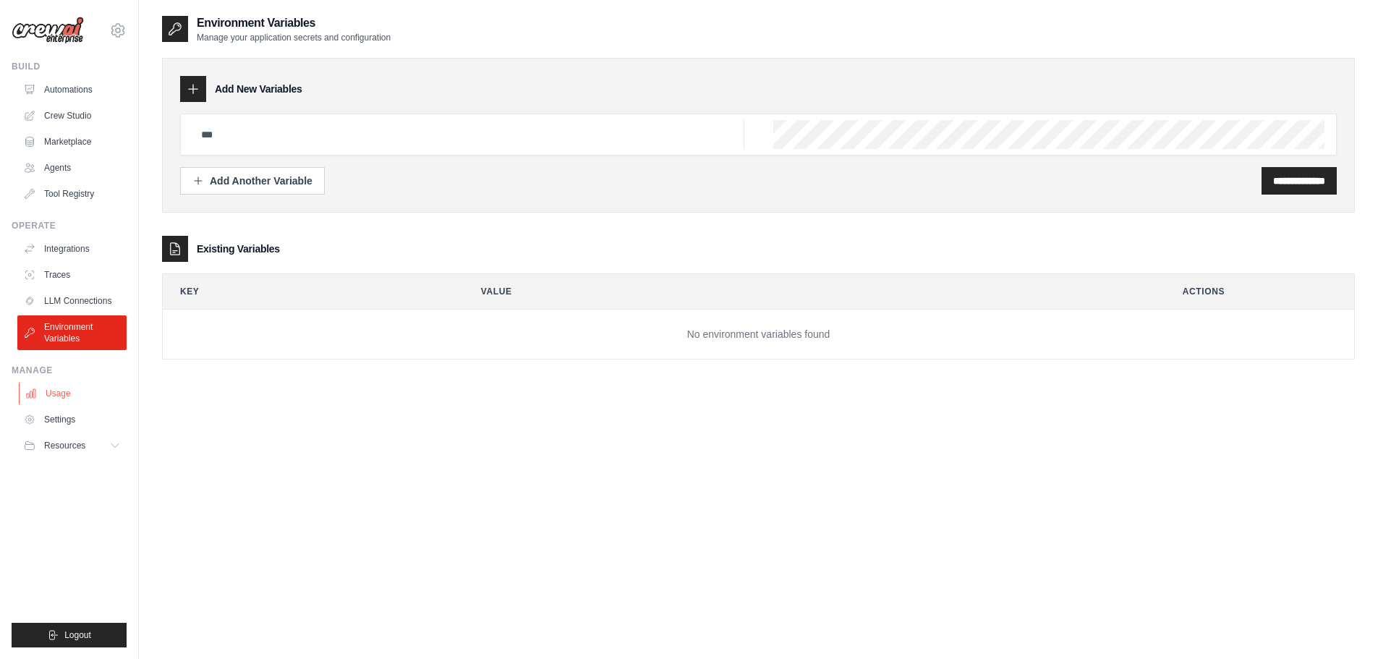
click at [74, 395] on link "Usage" at bounding box center [73, 393] width 109 height 23
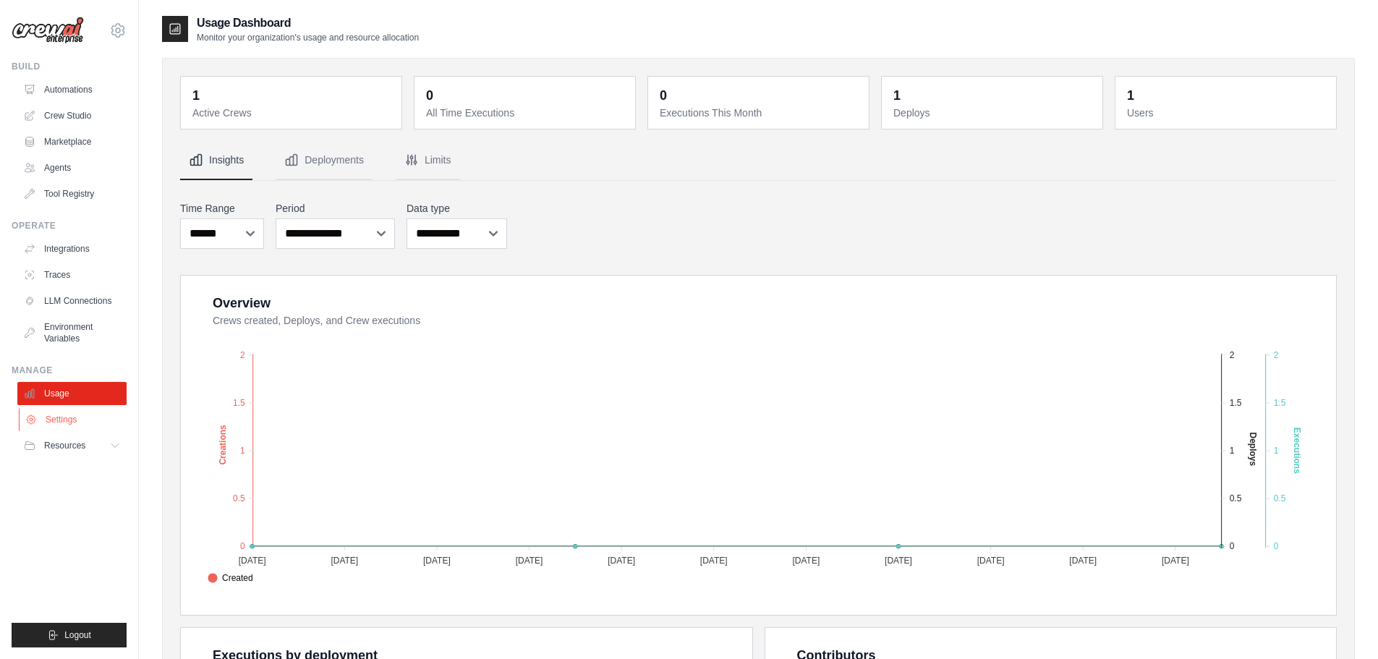
click at [77, 413] on link "Settings" at bounding box center [73, 419] width 109 height 23
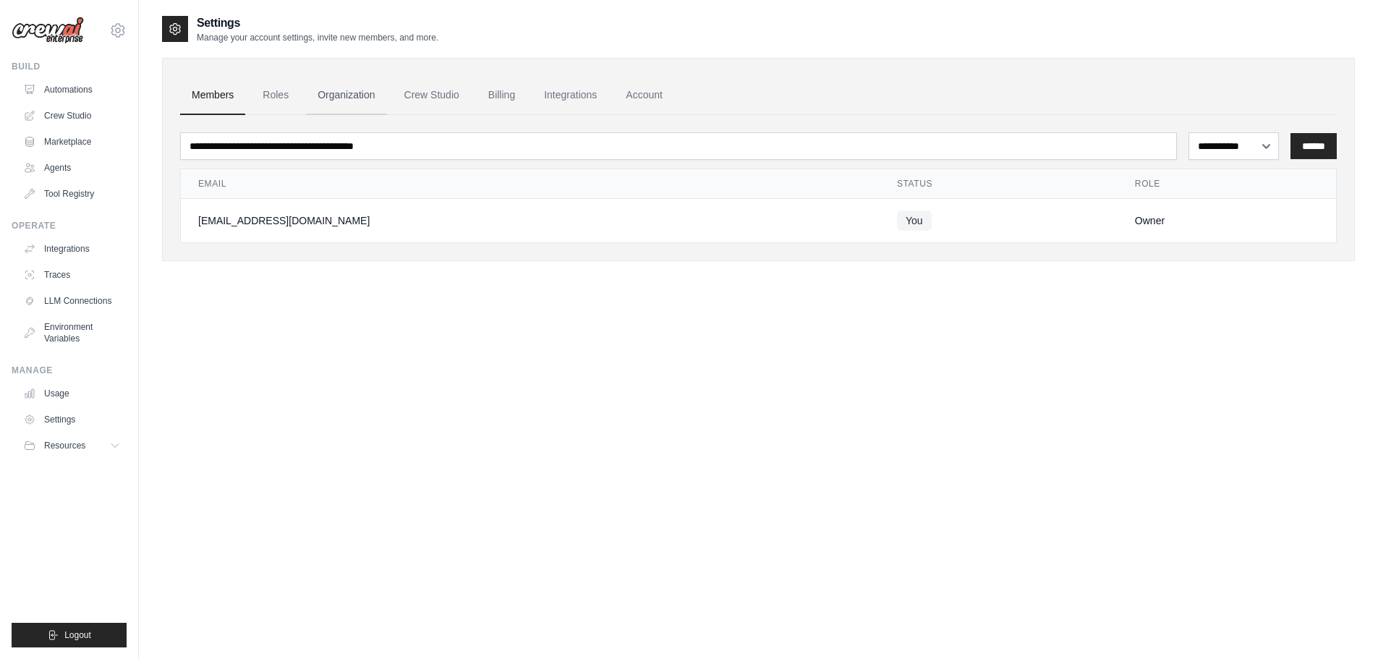
click at [362, 101] on link "Organization" at bounding box center [346, 95] width 80 height 39
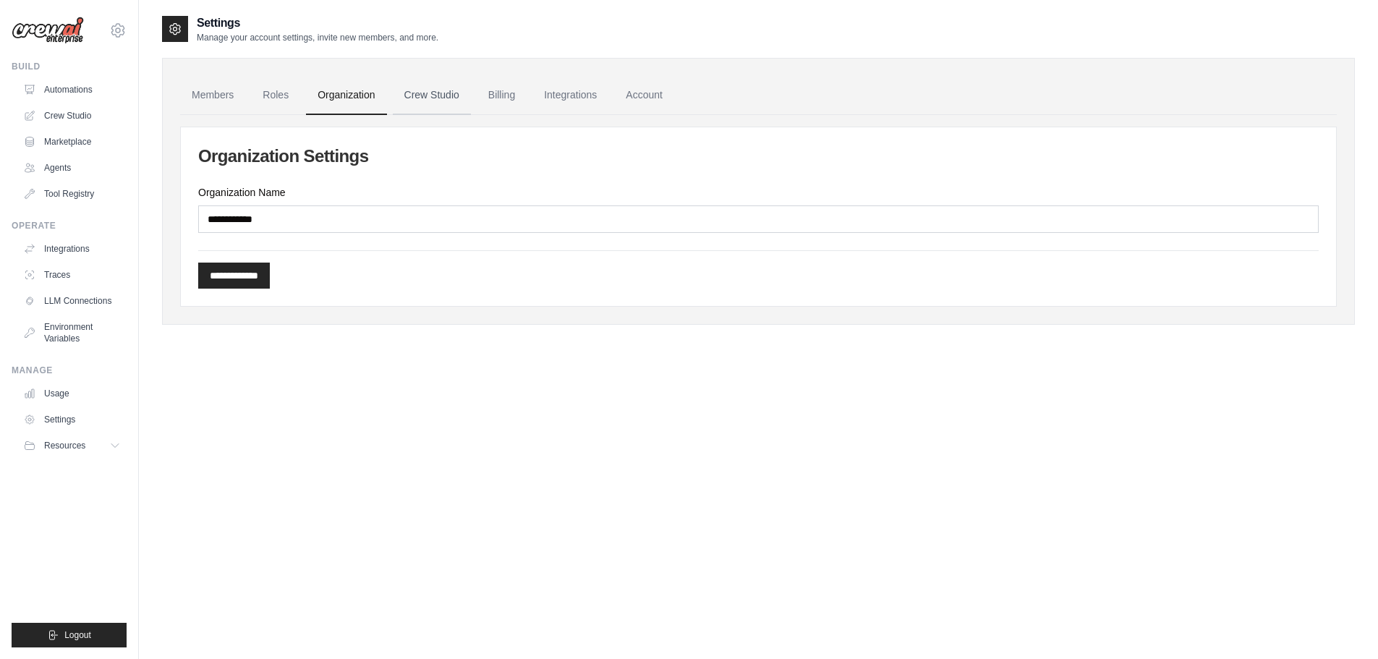
click at [427, 95] on link "Crew Studio" at bounding box center [432, 95] width 78 height 39
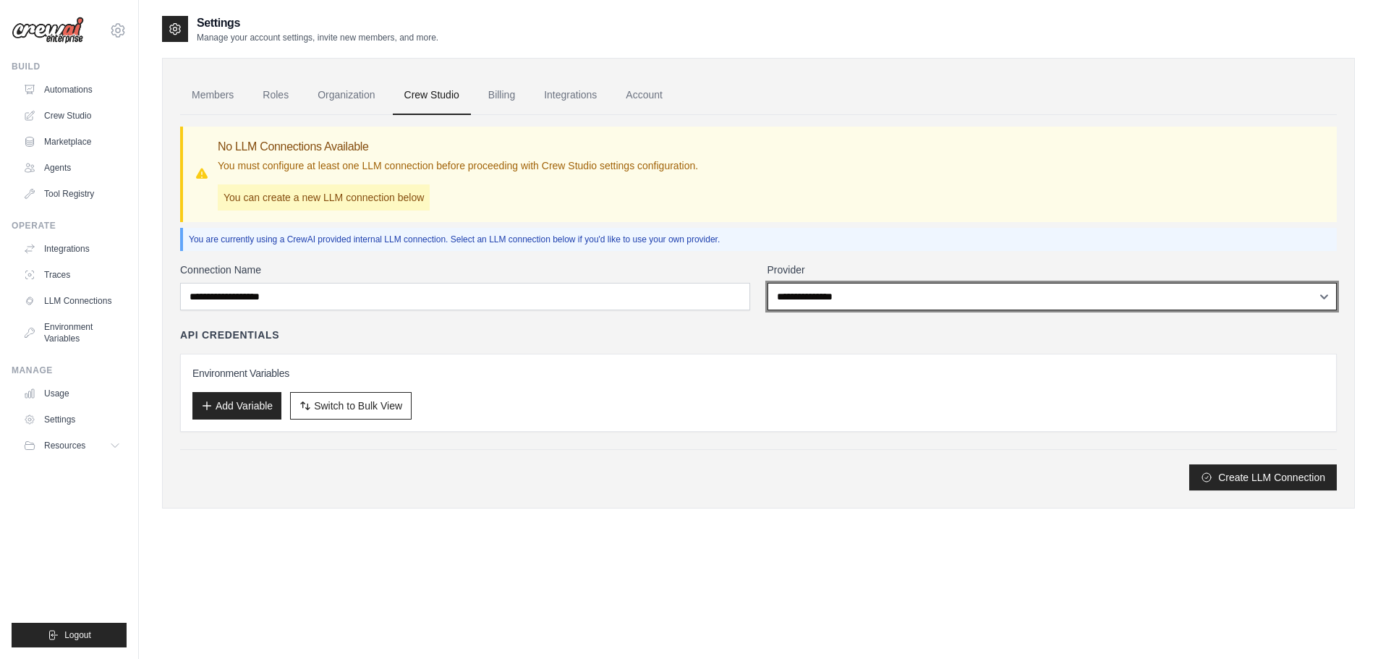
click at [1005, 302] on select "**********" at bounding box center [1052, 296] width 570 height 27
select select "******"
click at [767, 283] on select "**********" at bounding box center [1052, 296] width 570 height 27
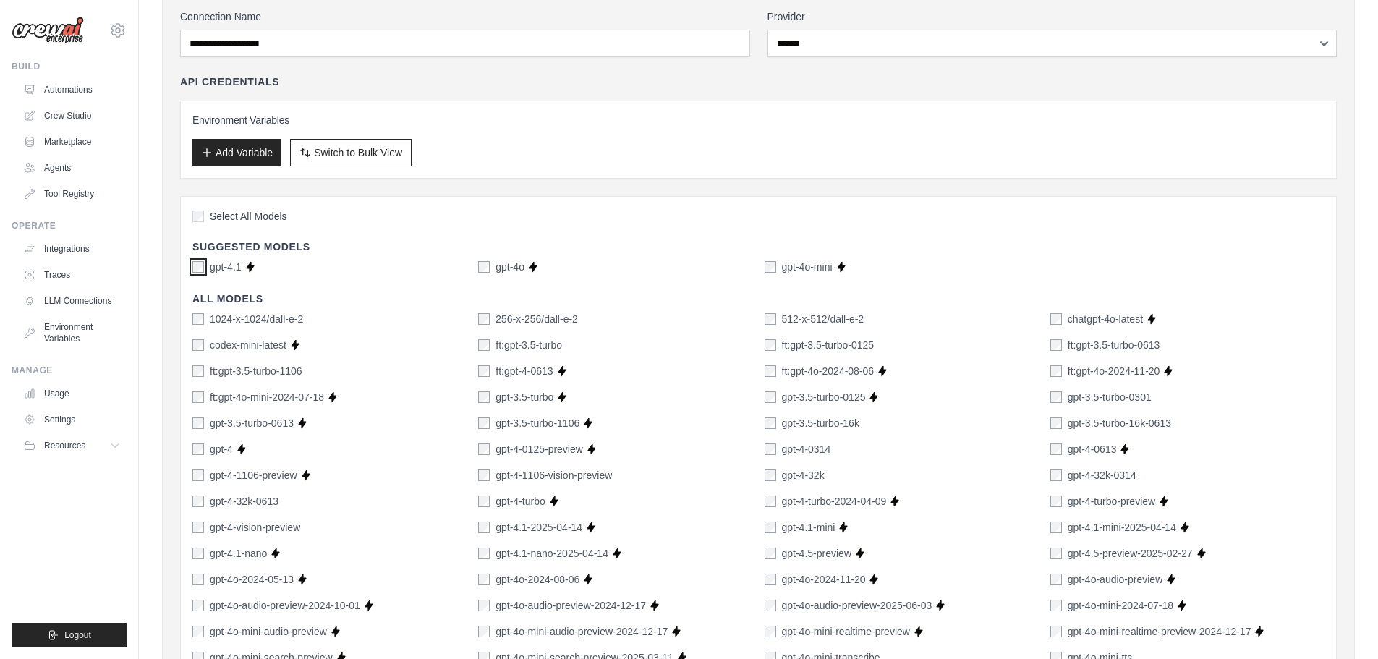
scroll to position [80, 0]
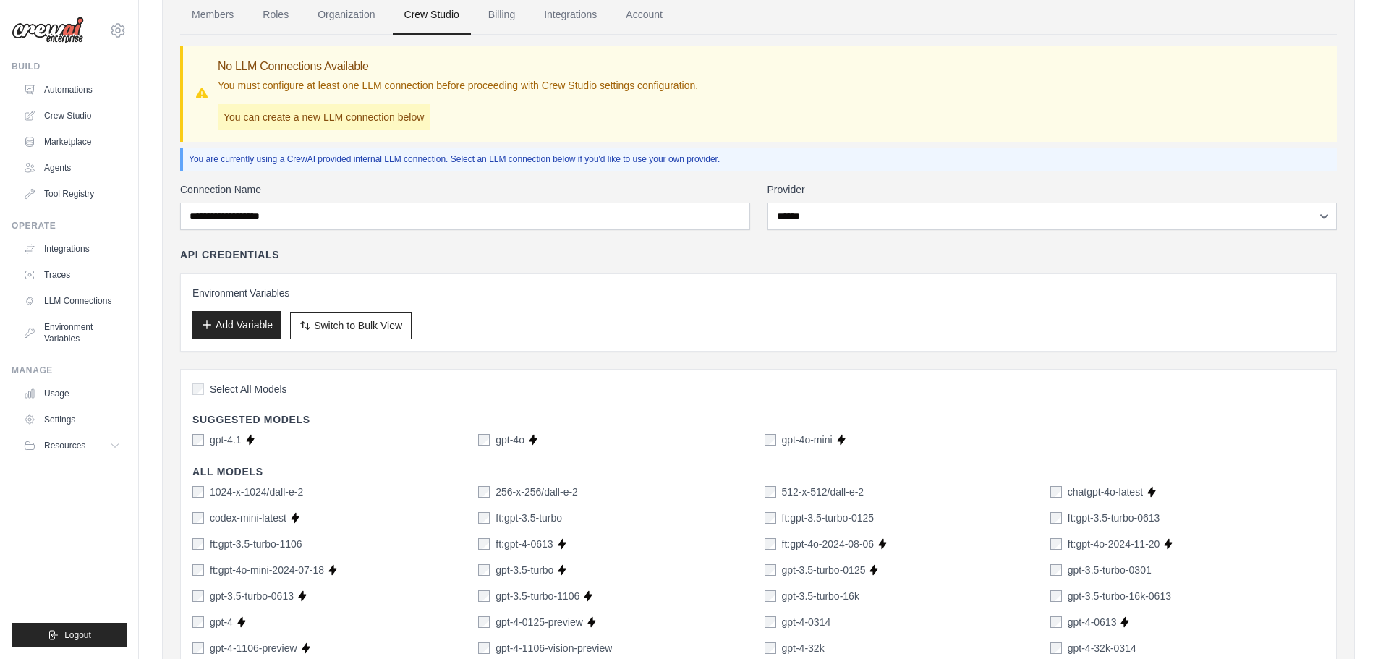
click at [262, 318] on button "Add Variable" at bounding box center [236, 324] width 89 height 27
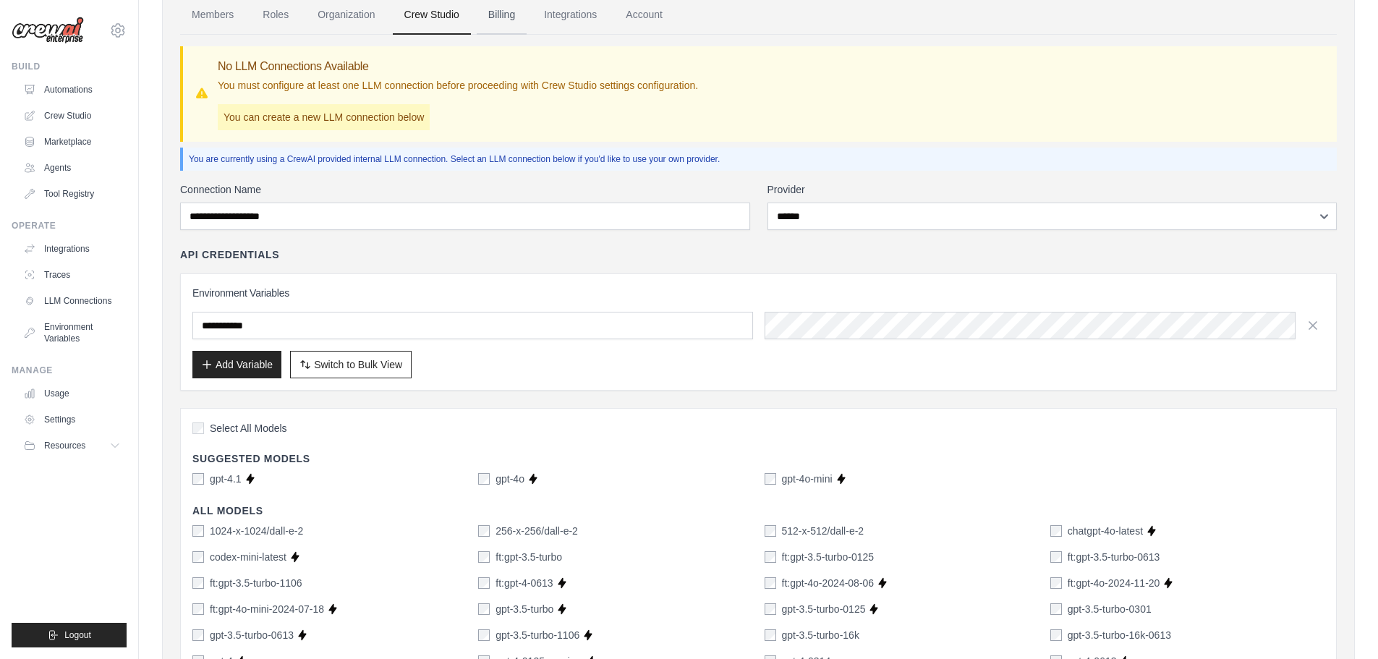
click at [512, 12] on link "Billing" at bounding box center [502, 15] width 50 height 39
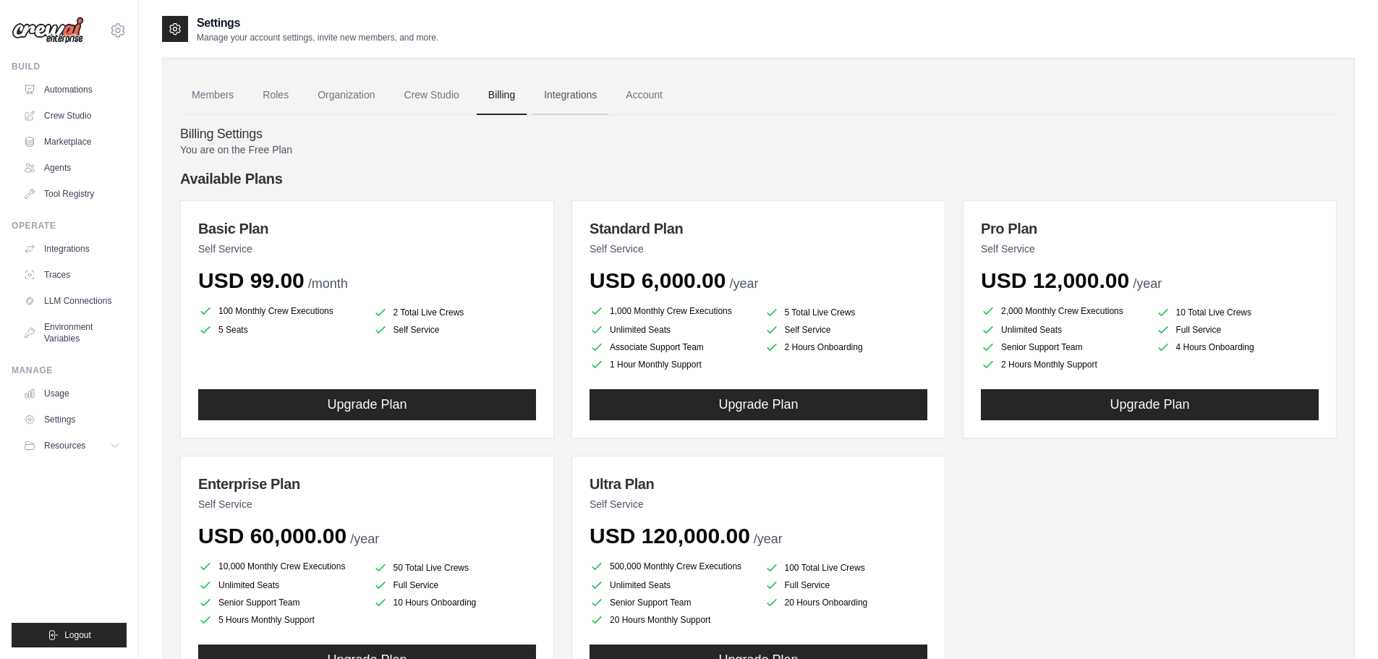
click at [597, 93] on link "Integrations" at bounding box center [570, 95] width 76 height 39
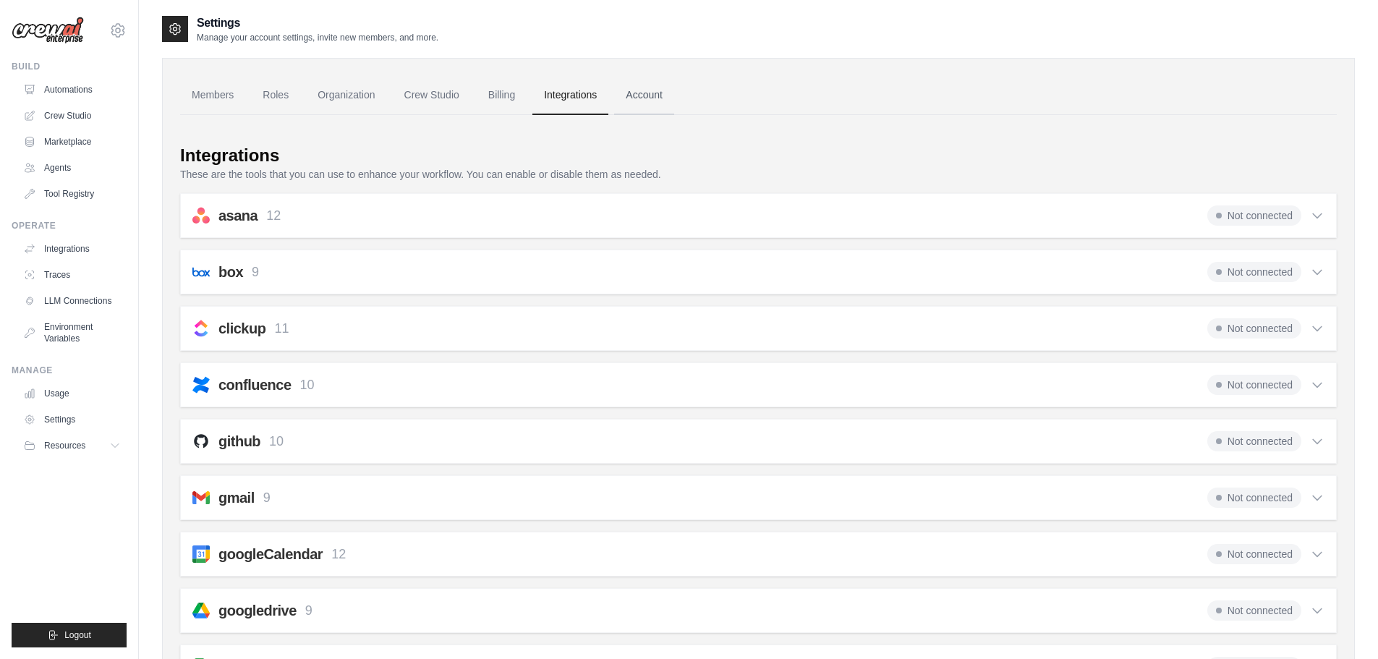
click at [660, 90] on link "Account" at bounding box center [644, 95] width 60 height 39
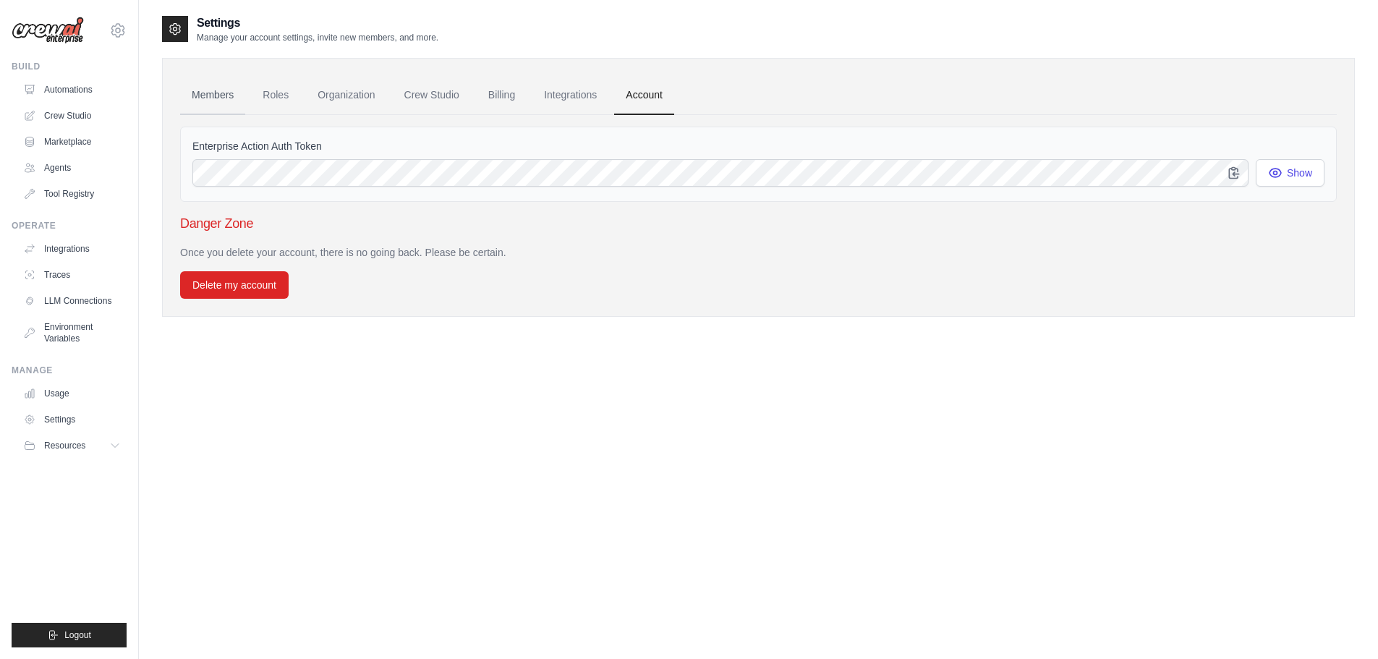
click at [239, 93] on link "Members" at bounding box center [212, 95] width 65 height 39
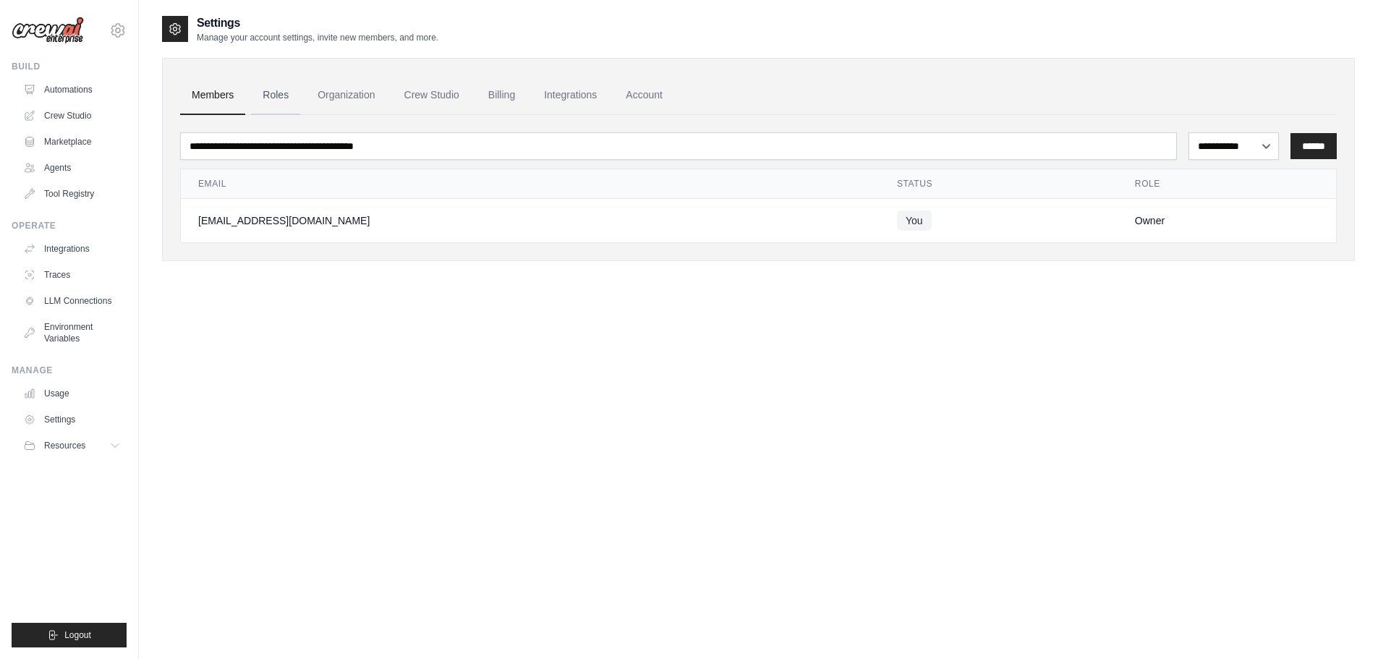
click at [276, 85] on link "Roles" at bounding box center [275, 95] width 49 height 39
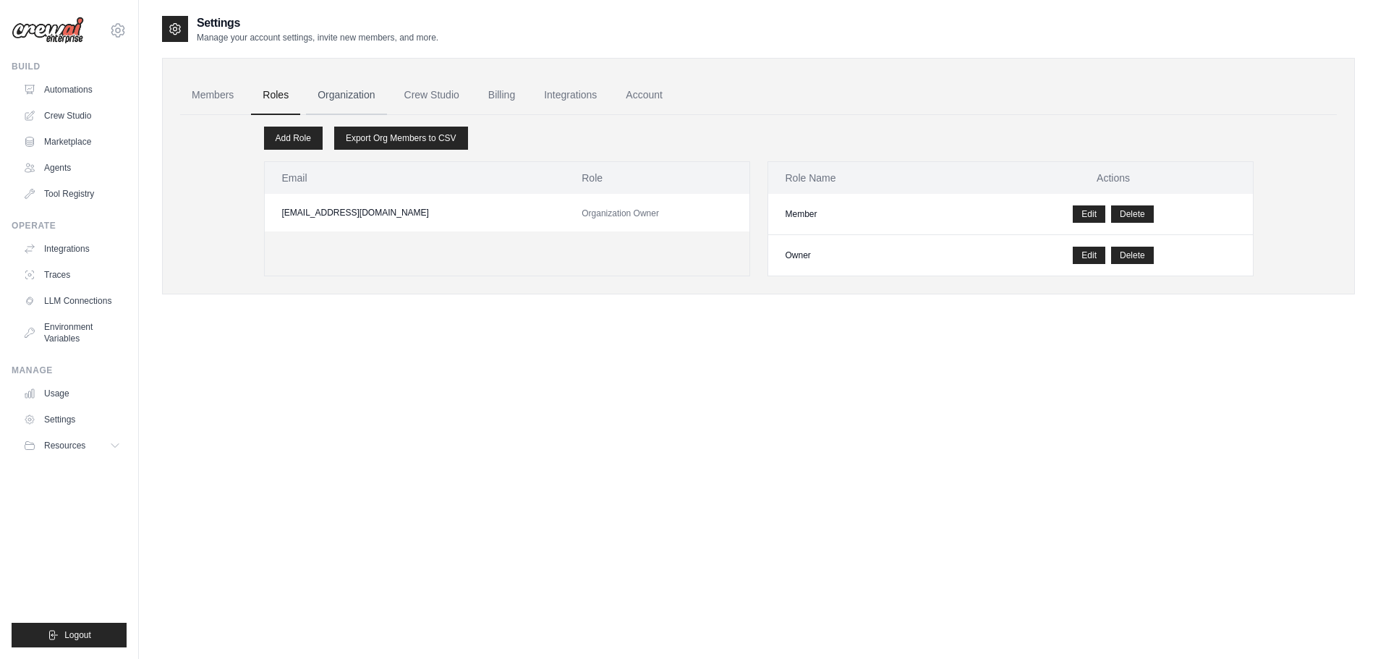
click at [317, 92] on link "Organization" at bounding box center [346, 95] width 80 height 39
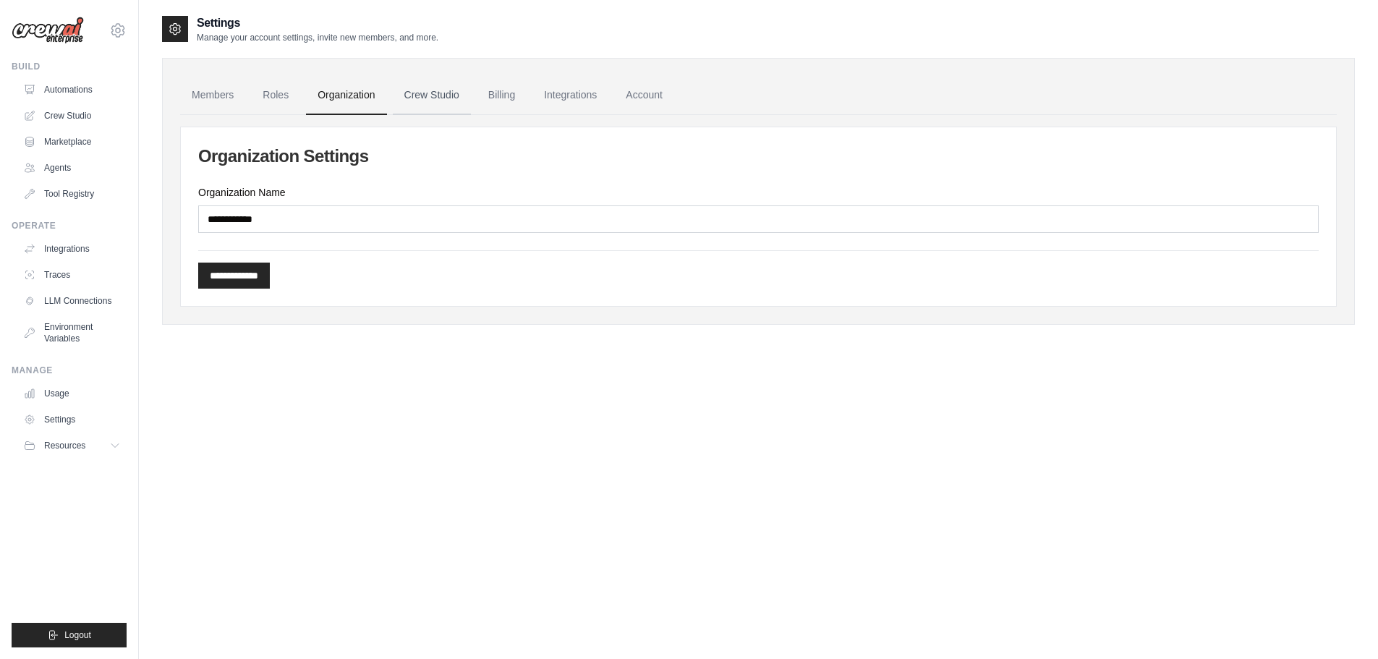
click at [427, 100] on link "Crew Studio" at bounding box center [432, 95] width 78 height 39
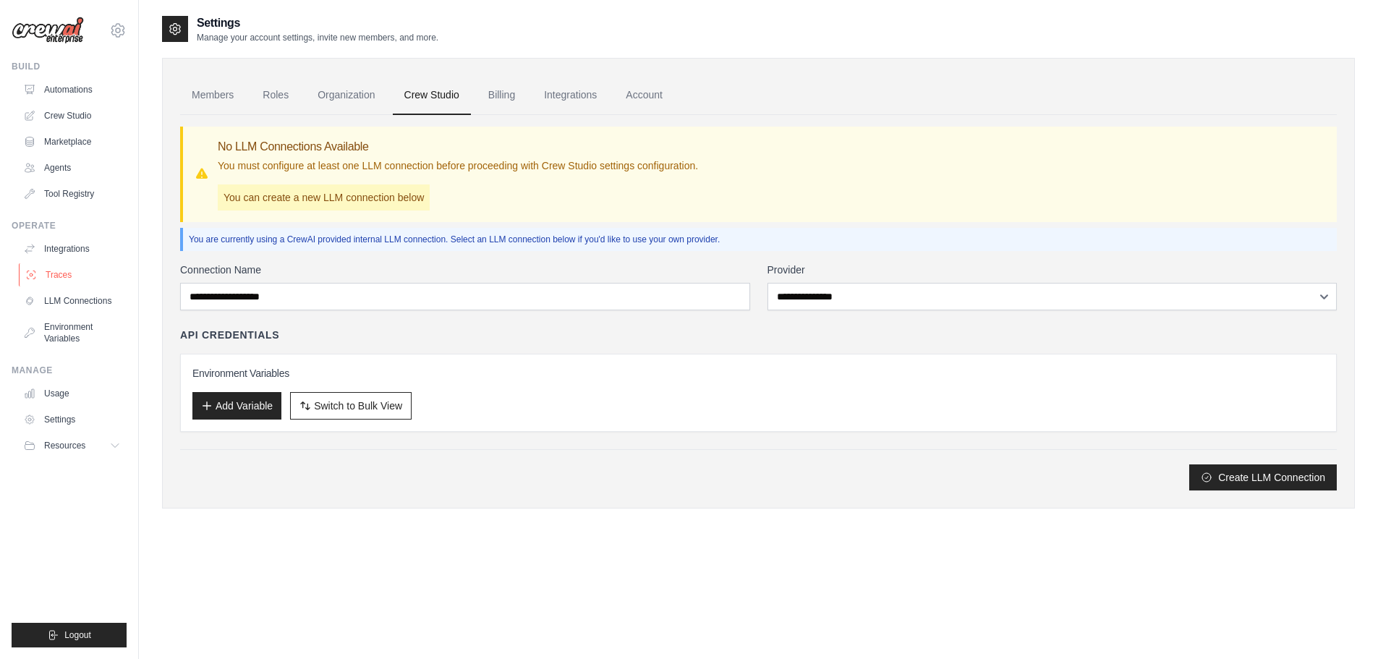
click at [70, 276] on link "Traces" at bounding box center [73, 274] width 109 height 23
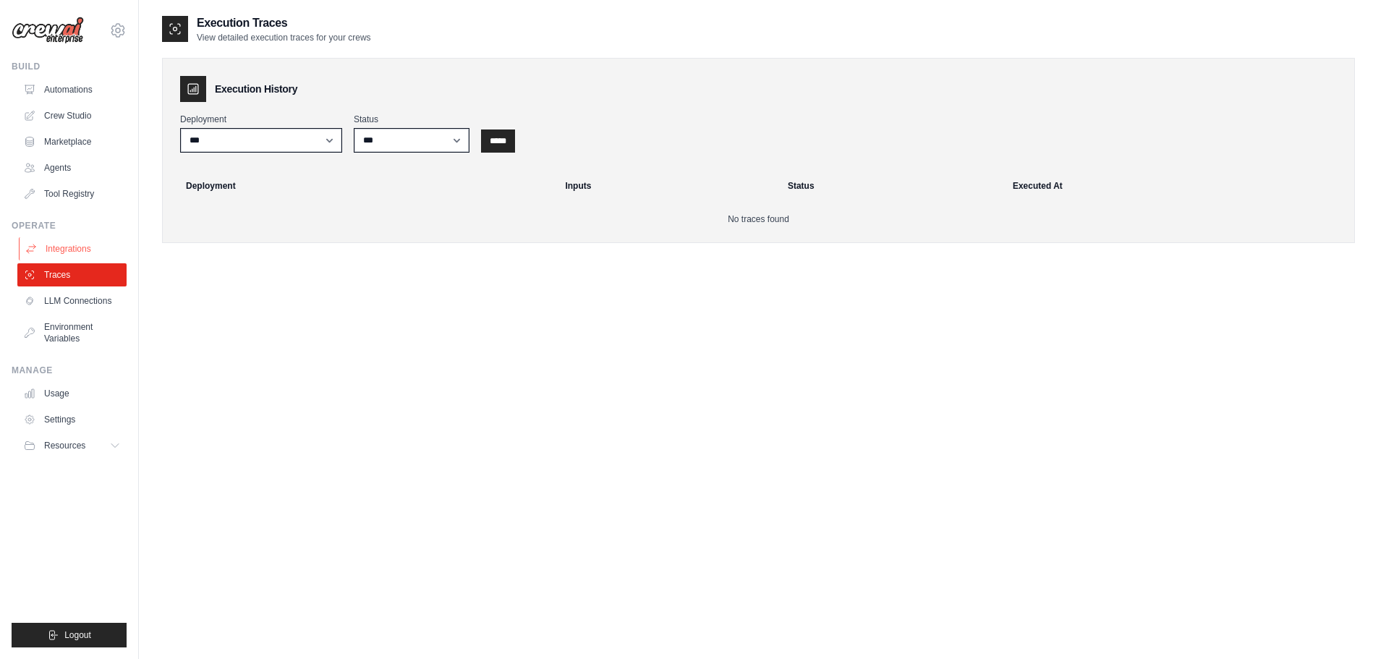
click at [82, 246] on link "Integrations" at bounding box center [73, 248] width 109 height 23
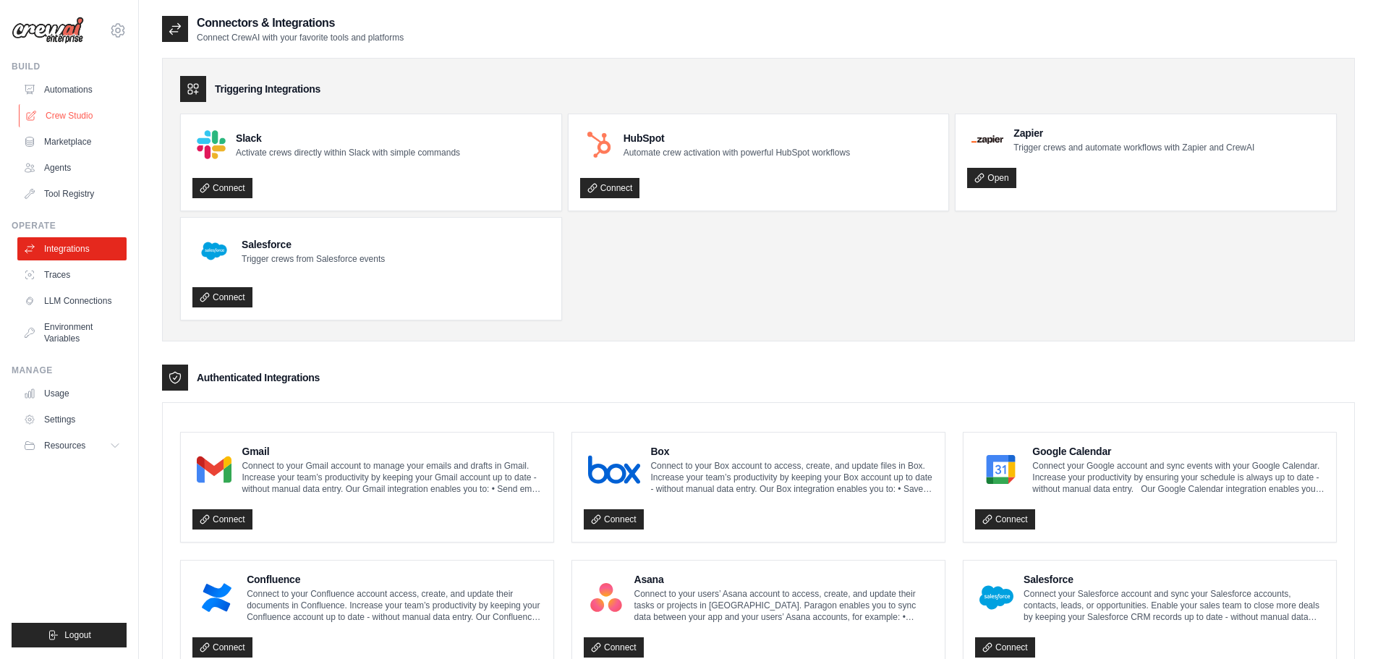
click at [80, 110] on link "Crew Studio" at bounding box center [73, 115] width 109 height 23
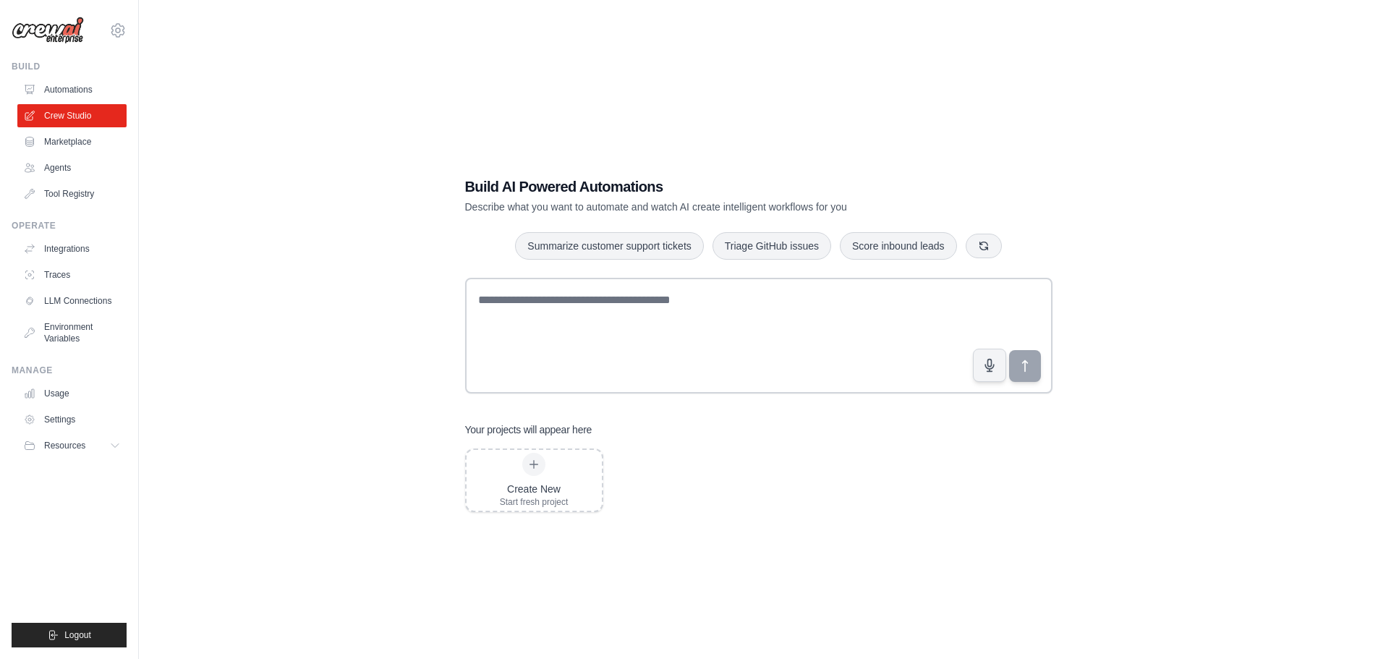
click at [79, 140] on link "Marketplace" at bounding box center [71, 141] width 109 height 23
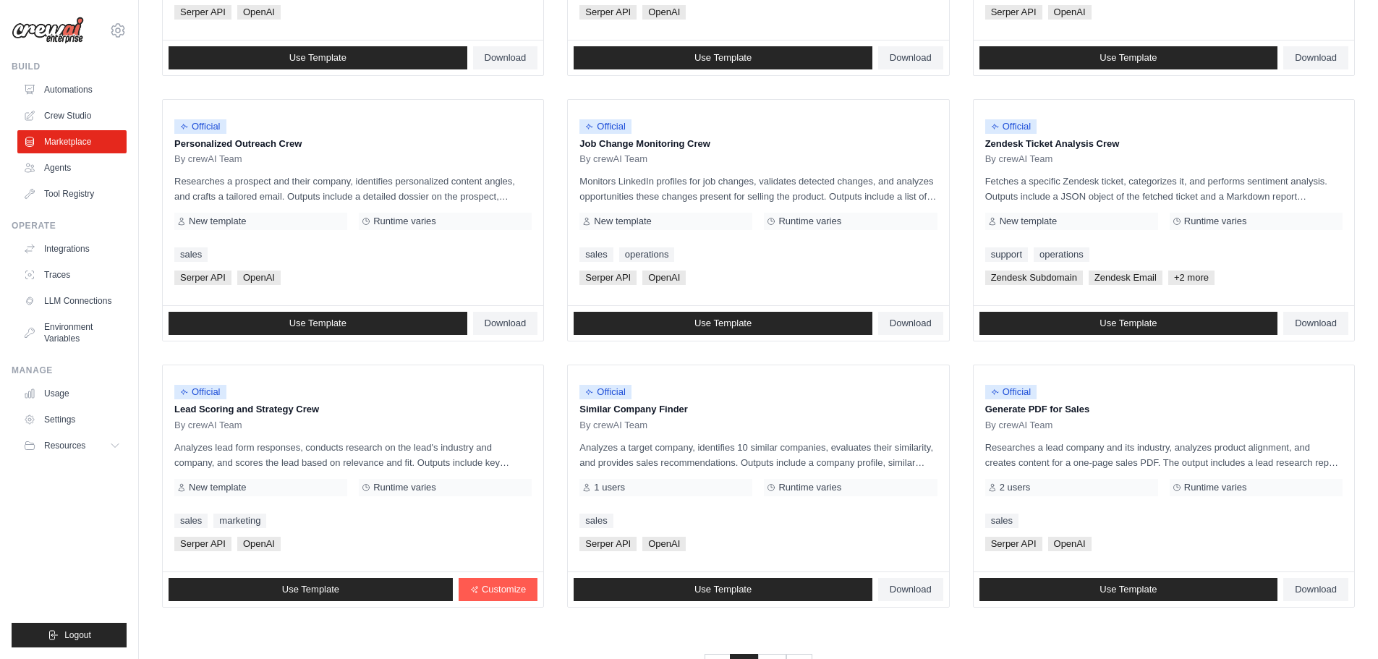
scroll to position [681, 0]
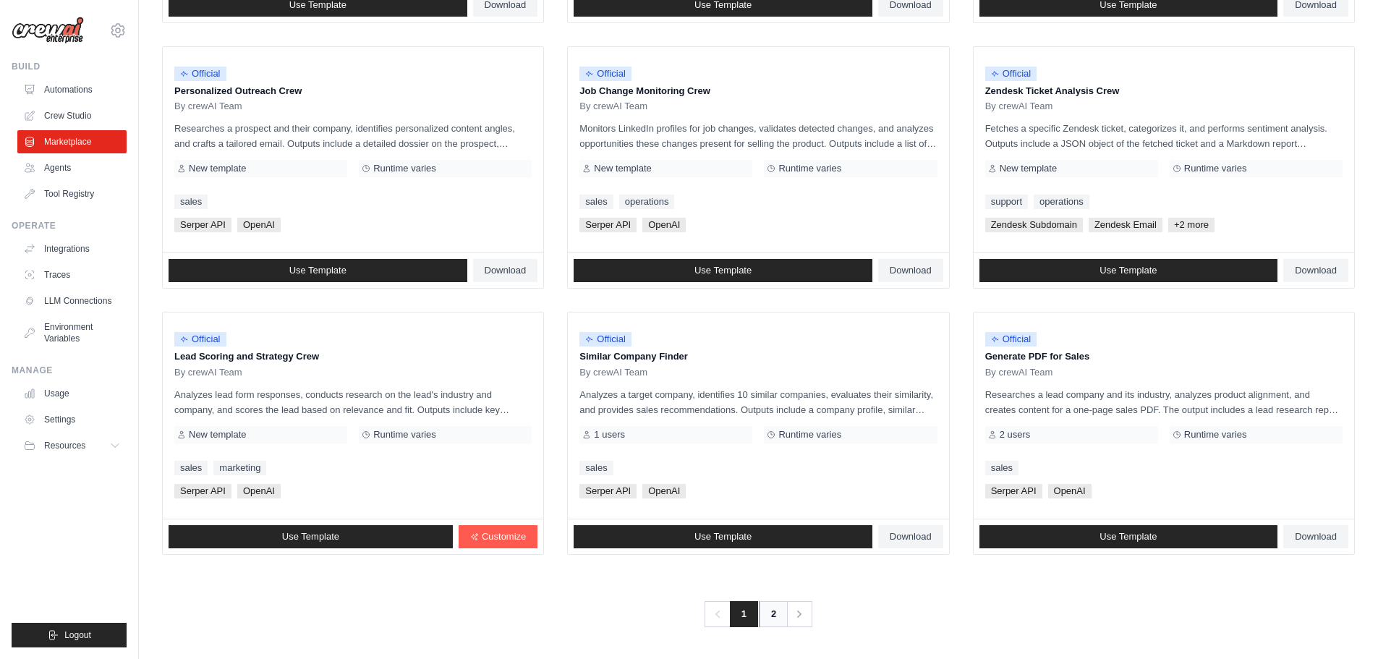
click at [774, 608] on link "2" at bounding box center [773, 614] width 29 height 26
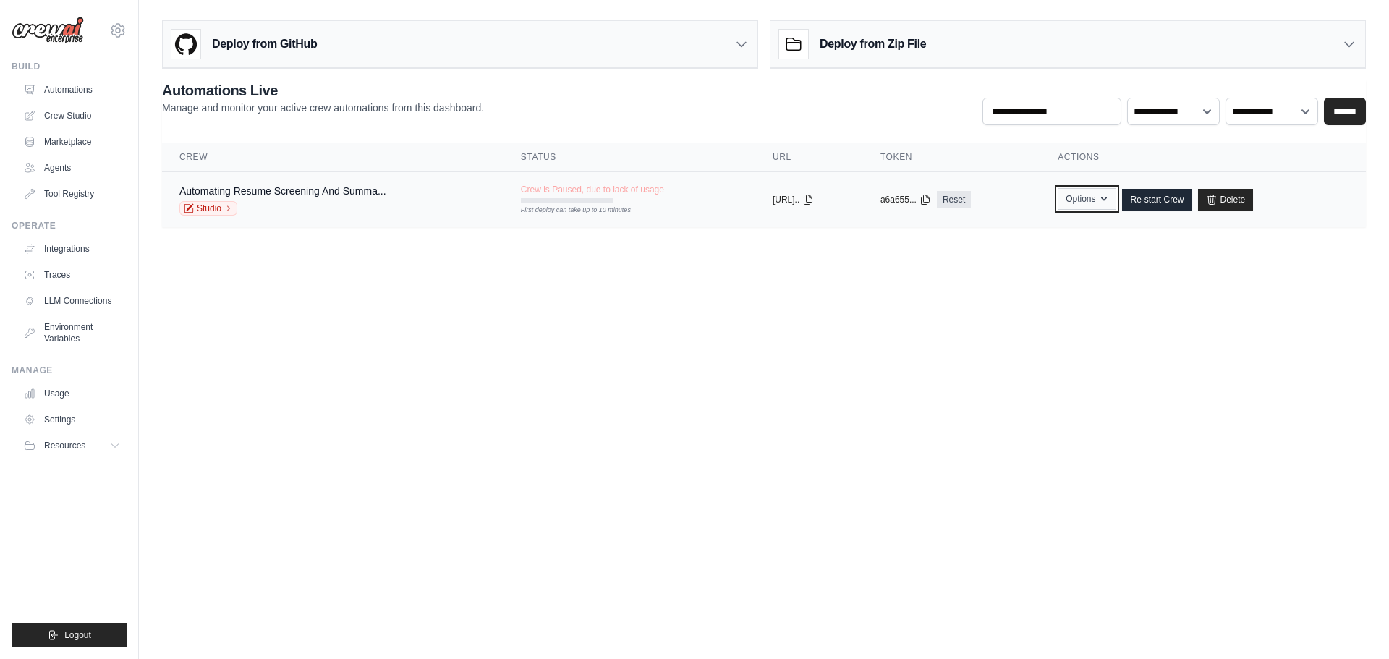
click at [1115, 191] on button "Options" at bounding box center [1086, 199] width 59 height 22
click at [626, 325] on body "ram3shpala@gmail.com Settings Build Automations Crew Studio" at bounding box center [694, 329] width 1389 height 659
click at [256, 185] on link "Automating Resume Screening And Summa..." at bounding box center [282, 191] width 207 height 12
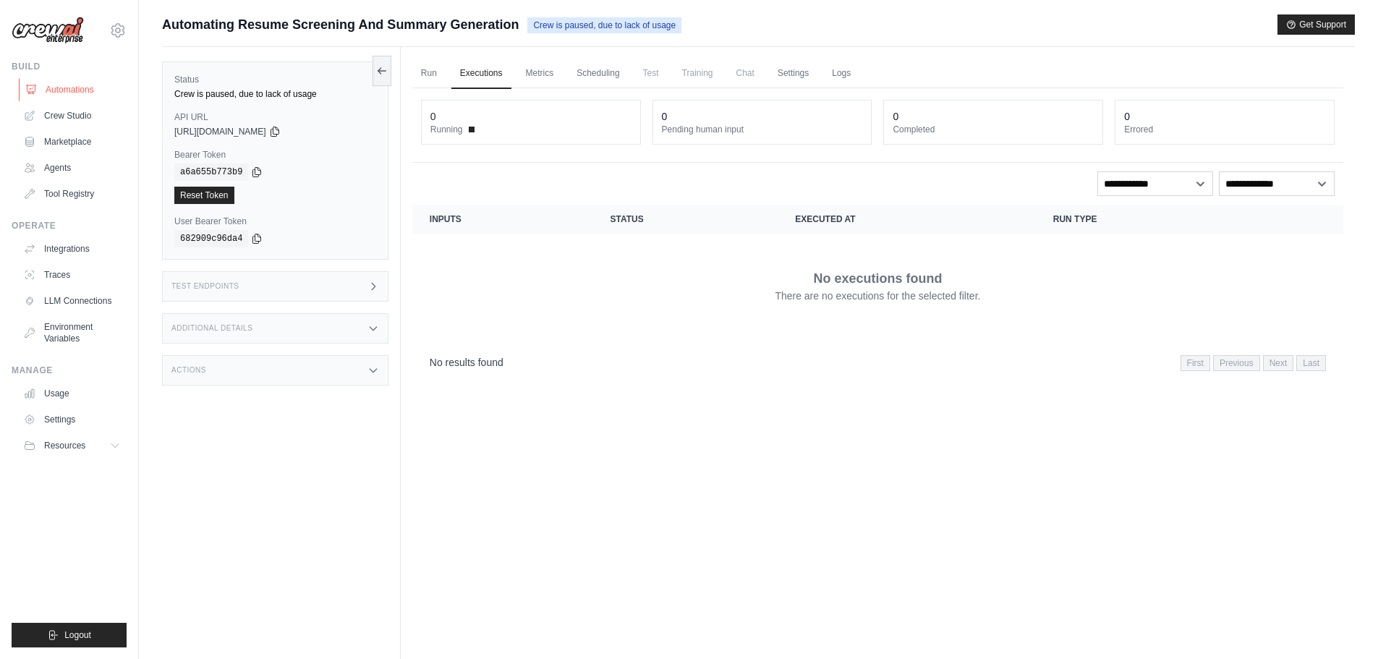
click at [61, 84] on link "Automations" at bounding box center [73, 89] width 109 height 23
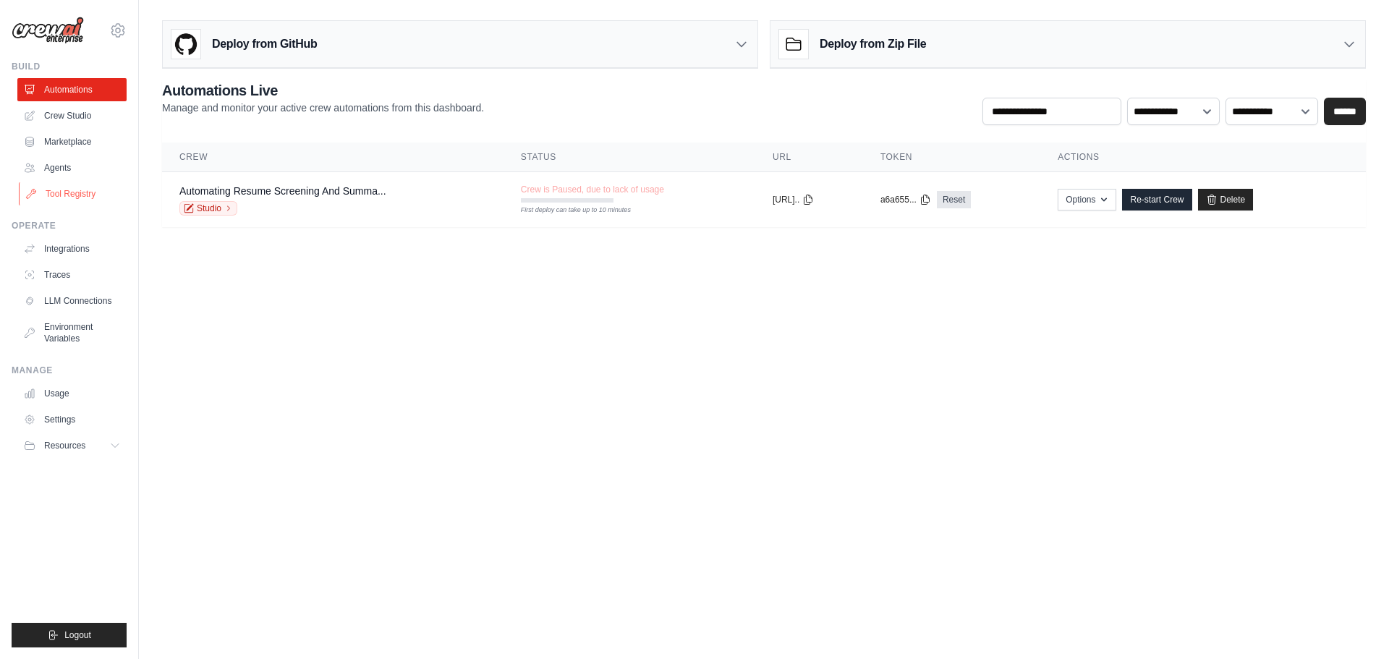
click at [80, 193] on link "Tool Registry" at bounding box center [73, 193] width 109 height 23
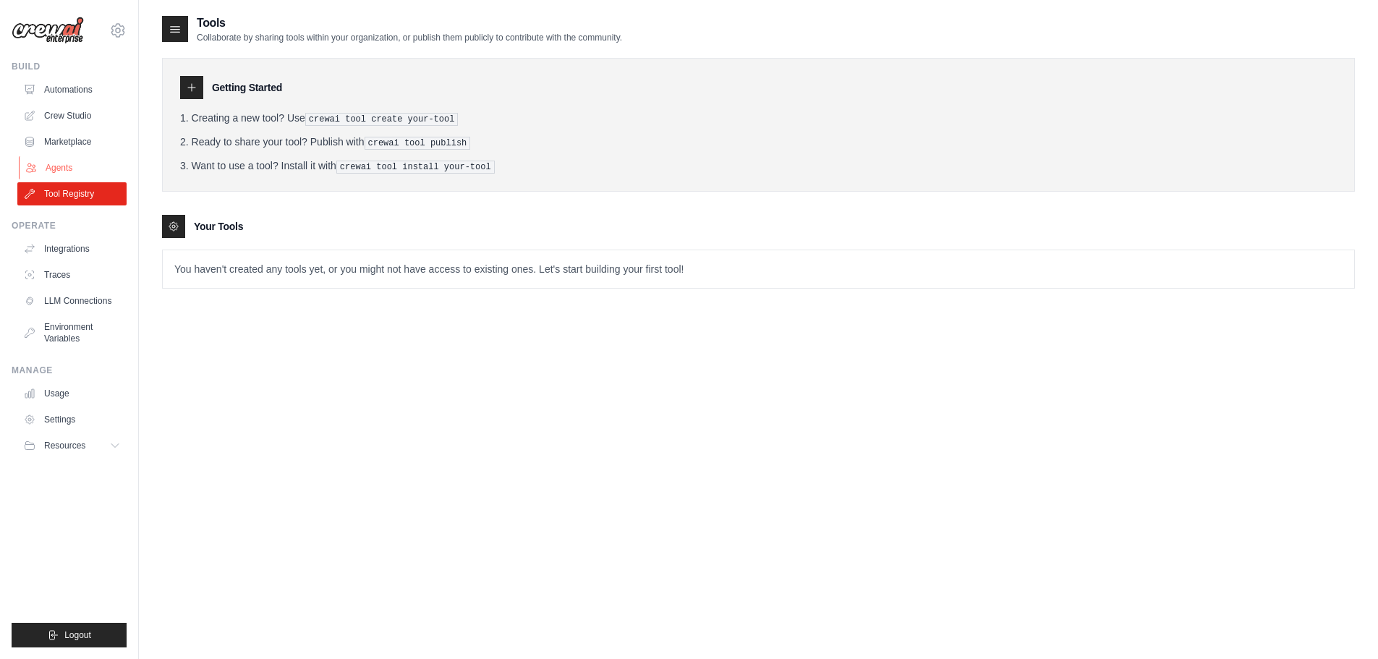
click at [70, 175] on link "Agents" at bounding box center [73, 167] width 109 height 23
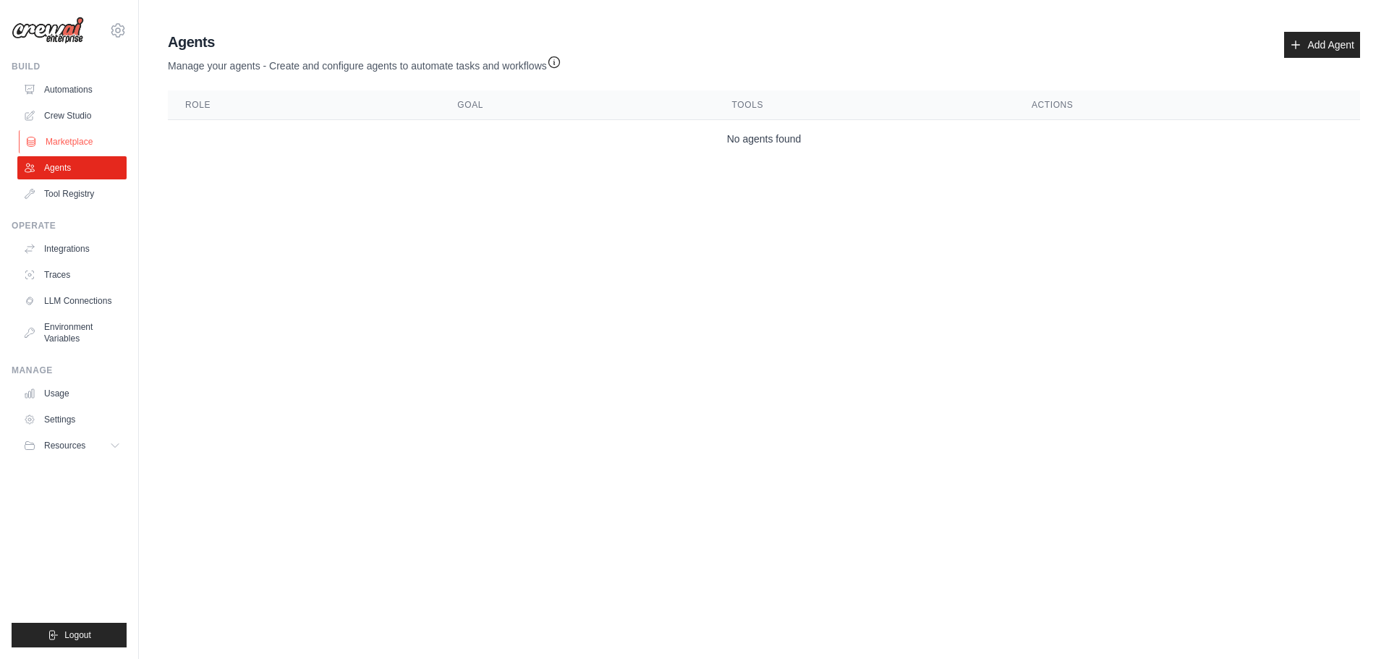
click at [85, 144] on link "Marketplace" at bounding box center [73, 141] width 109 height 23
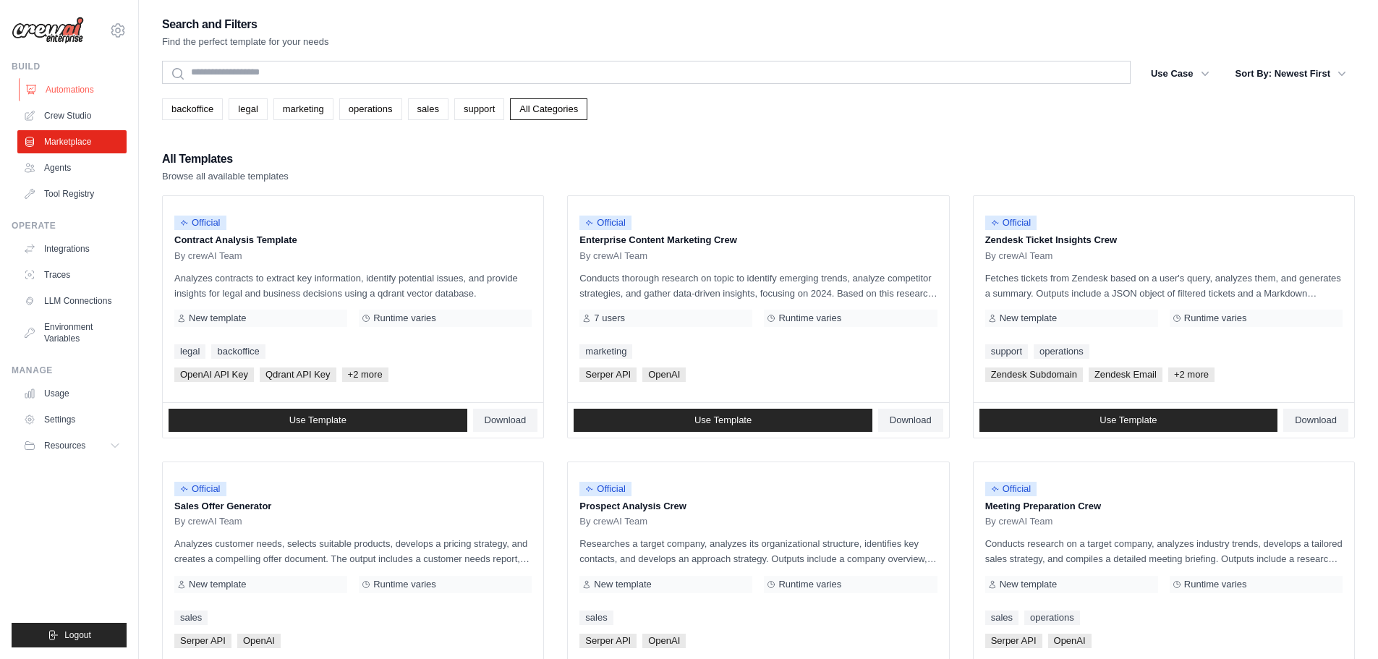
click at [68, 84] on link "Automations" at bounding box center [73, 89] width 109 height 23
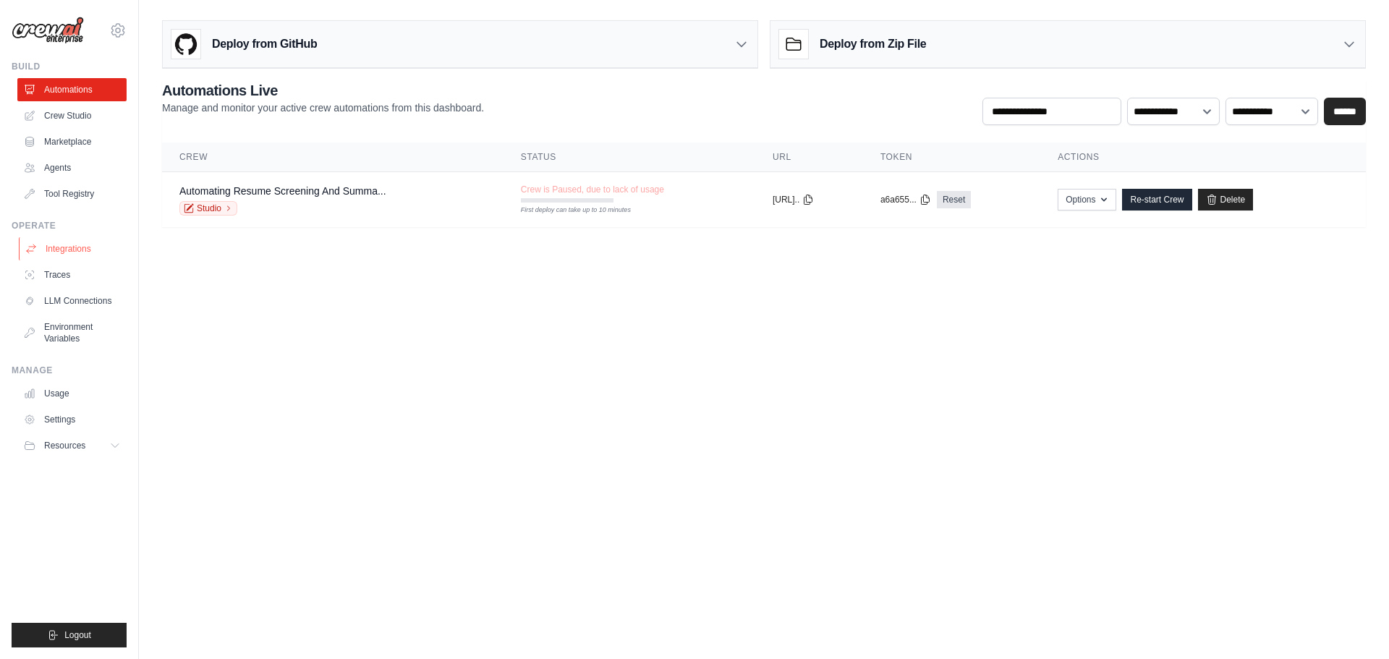
click at [75, 252] on link "Integrations" at bounding box center [73, 248] width 109 height 23
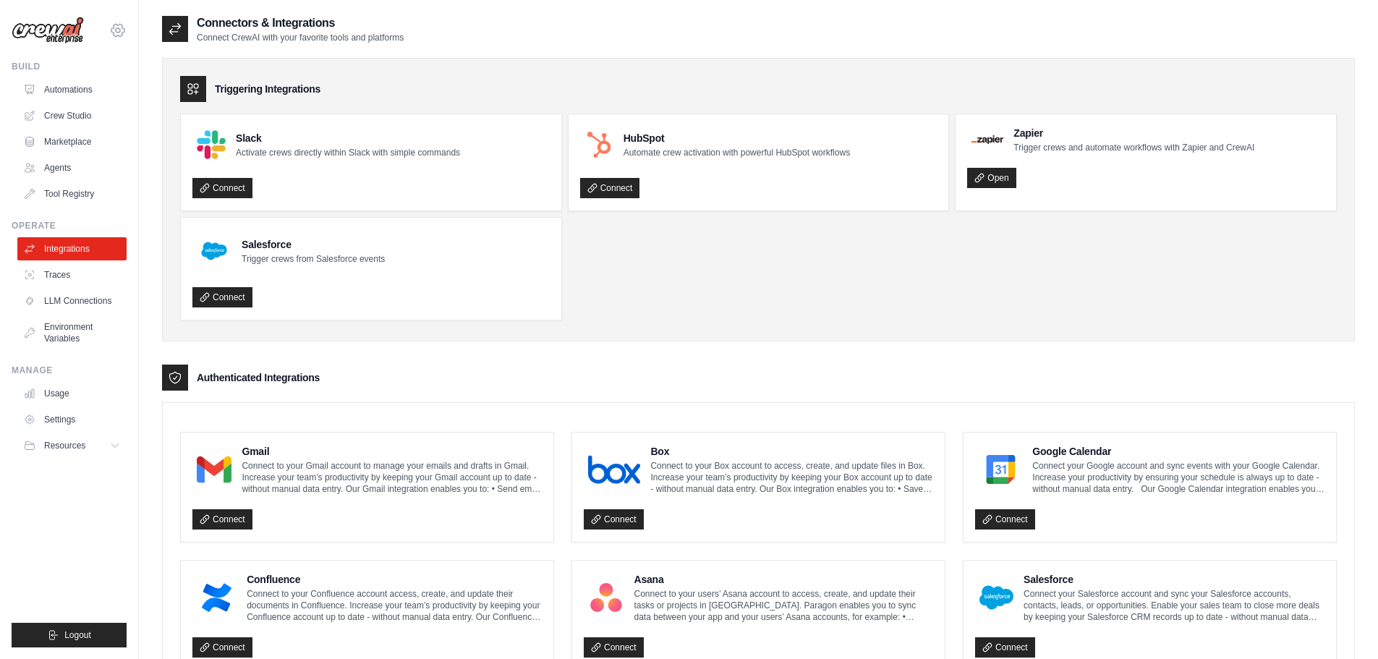
click at [121, 30] on icon at bounding box center [117, 30] width 17 height 17
click at [90, 97] on link "Settings" at bounding box center [117, 98] width 127 height 26
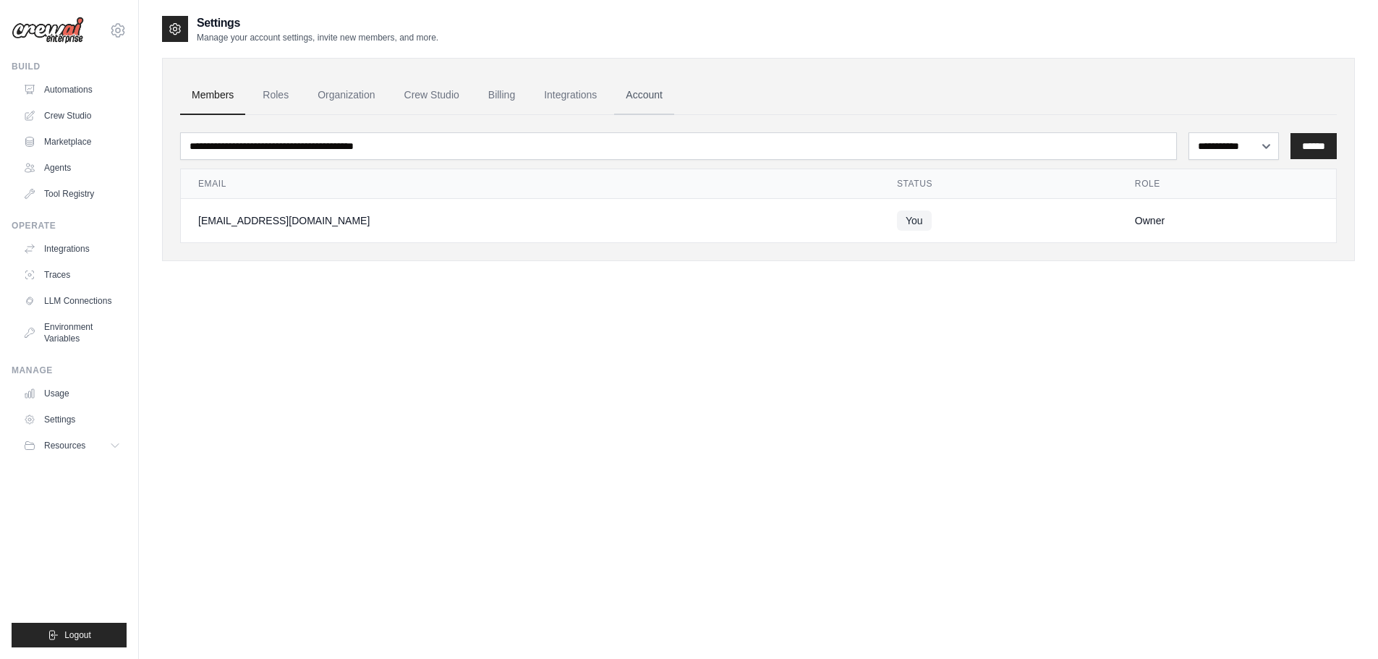
click at [667, 97] on link "Account" at bounding box center [644, 95] width 60 height 39
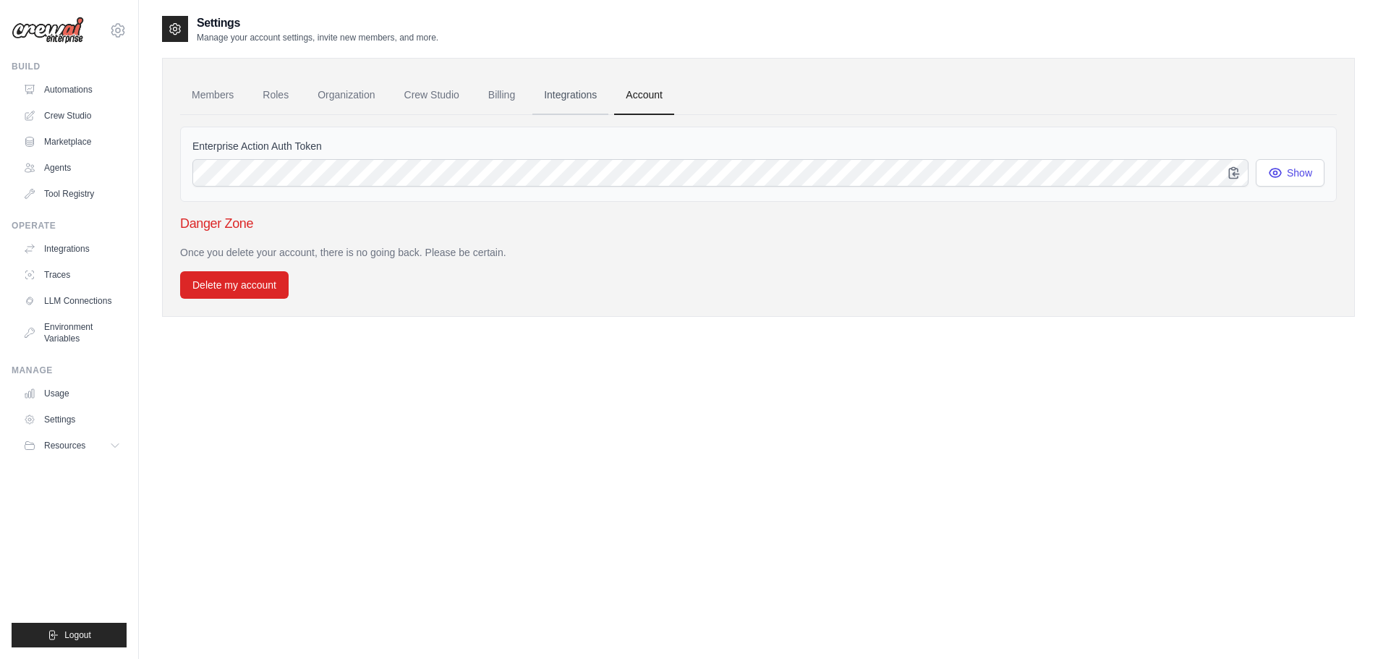
click at [589, 101] on link "Integrations" at bounding box center [570, 95] width 76 height 39
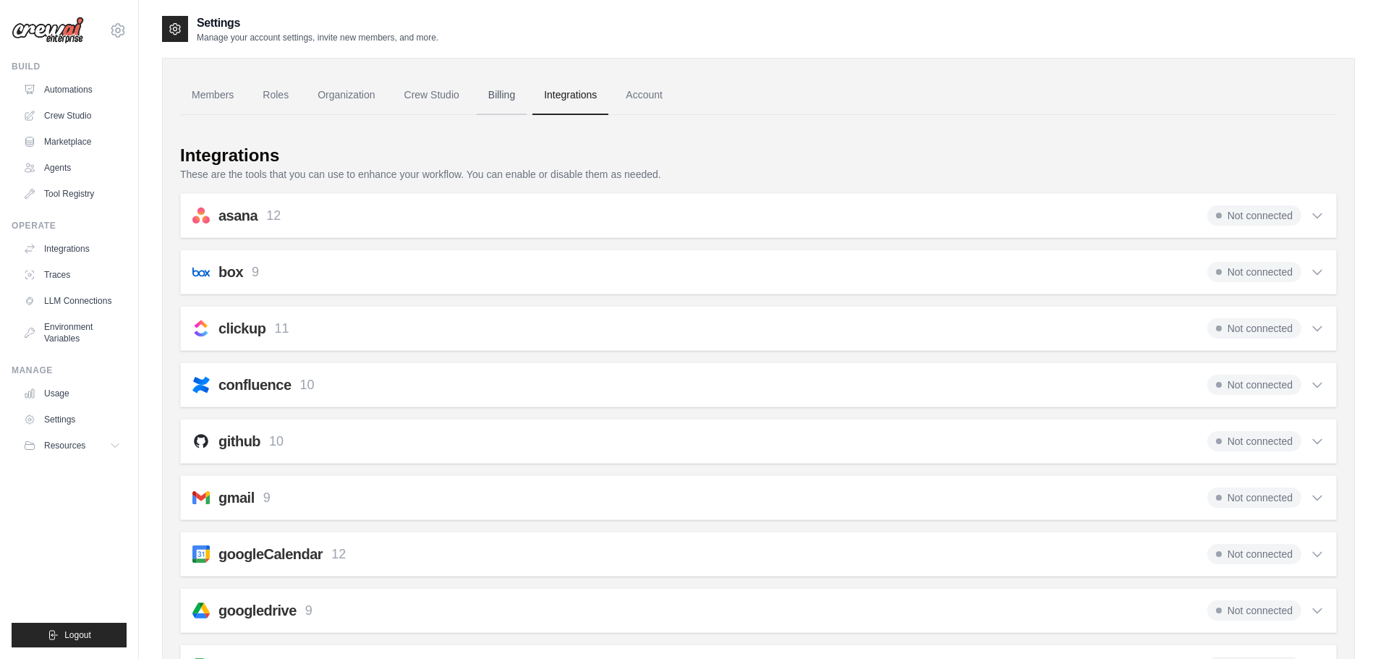
click at [503, 97] on link "Billing" at bounding box center [502, 95] width 50 height 39
click at [456, 93] on link "Crew Studio" at bounding box center [432, 95] width 78 height 39
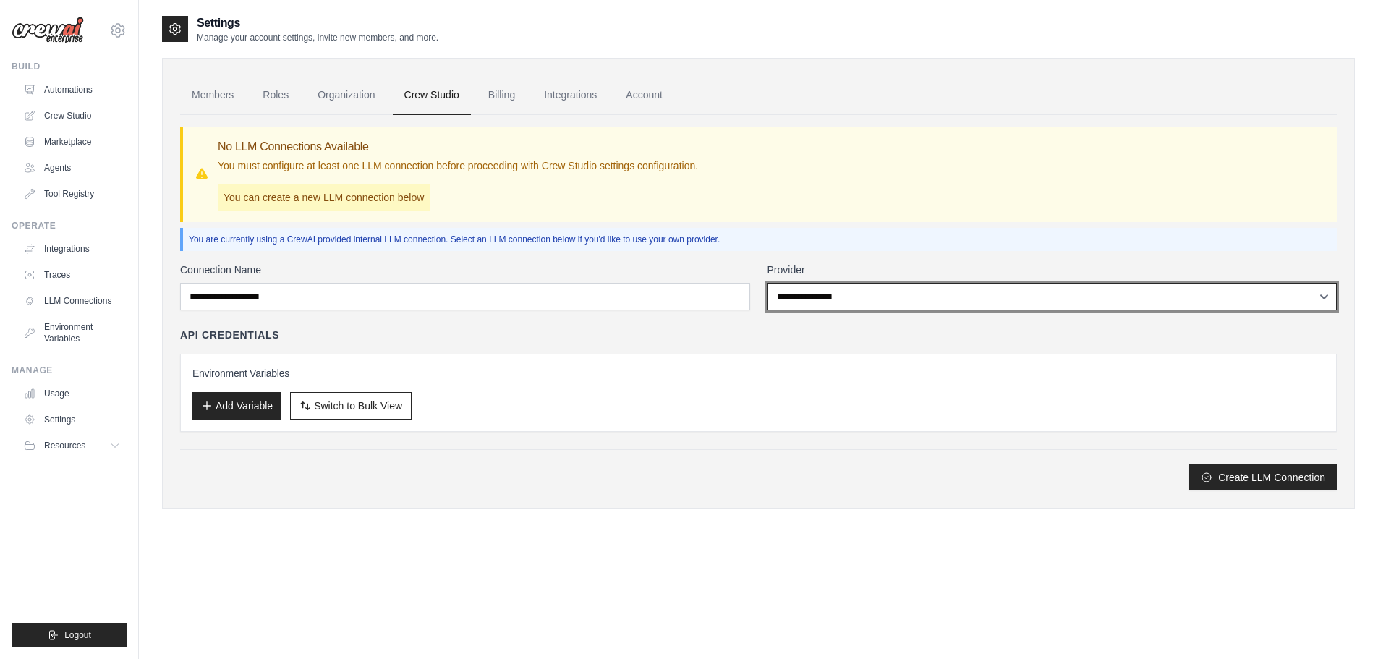
click at [787, 295] on select "**********" at bounding box center [1052, 296] width 570 height 27
select select "******"
click at [767, 283] on select "**********" at bounding box center [1052, 296] width 570 height 27
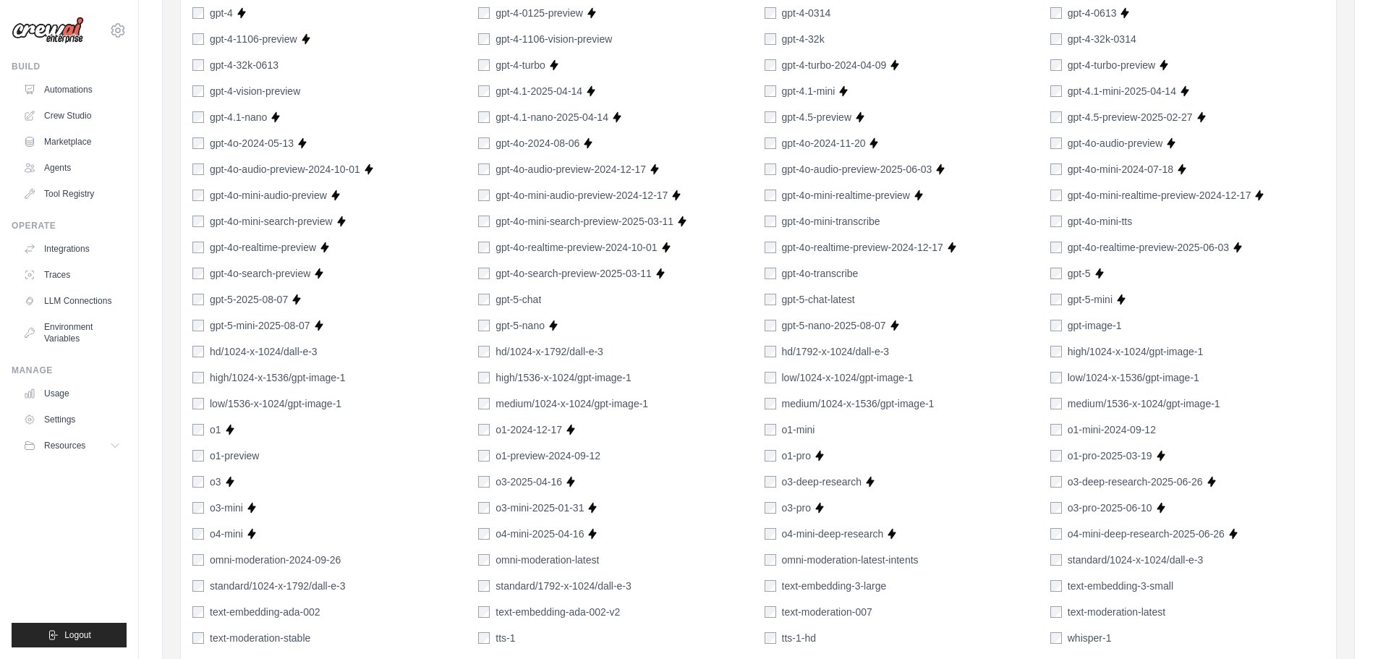
scroll to position [876, 0]
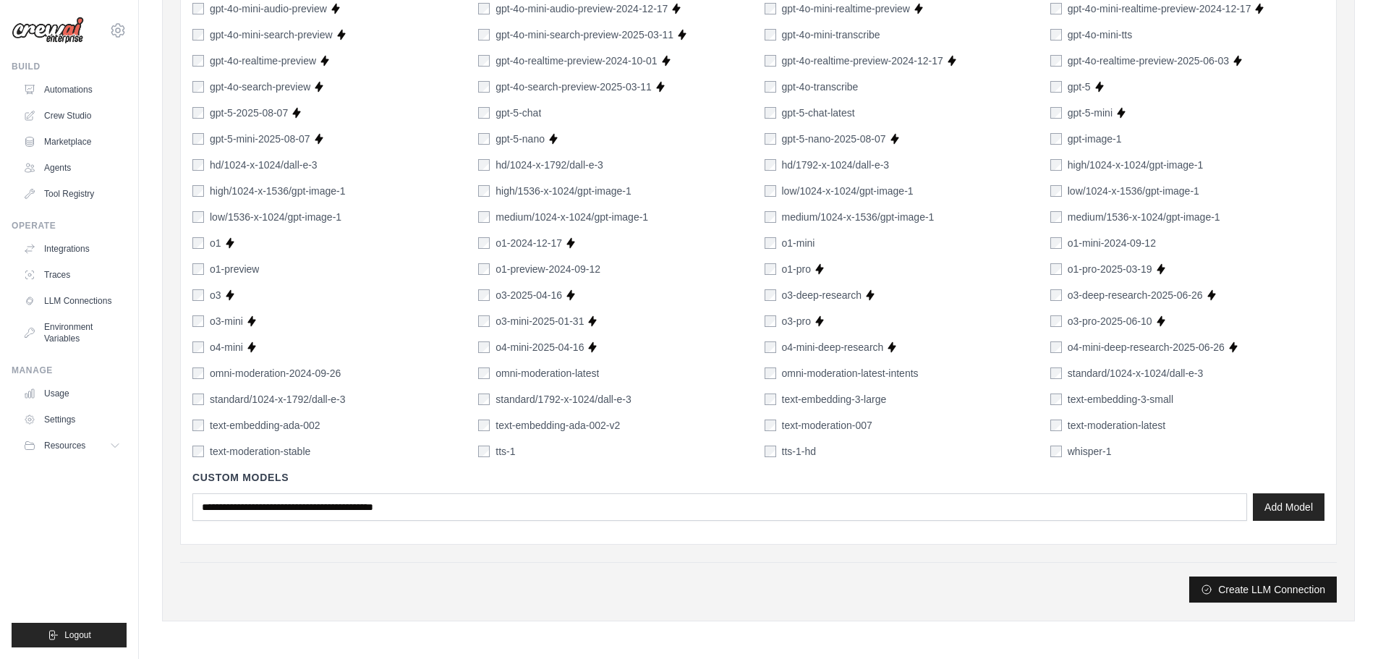
click at [1254, 589] on button "Create LLM Connection" at bounding box center [1263, 589] width 148 height 26
type input "******"
click at [1278, 582] on button "Create LLM Connection" at bounding box center [1263, 589] width 148 height 26
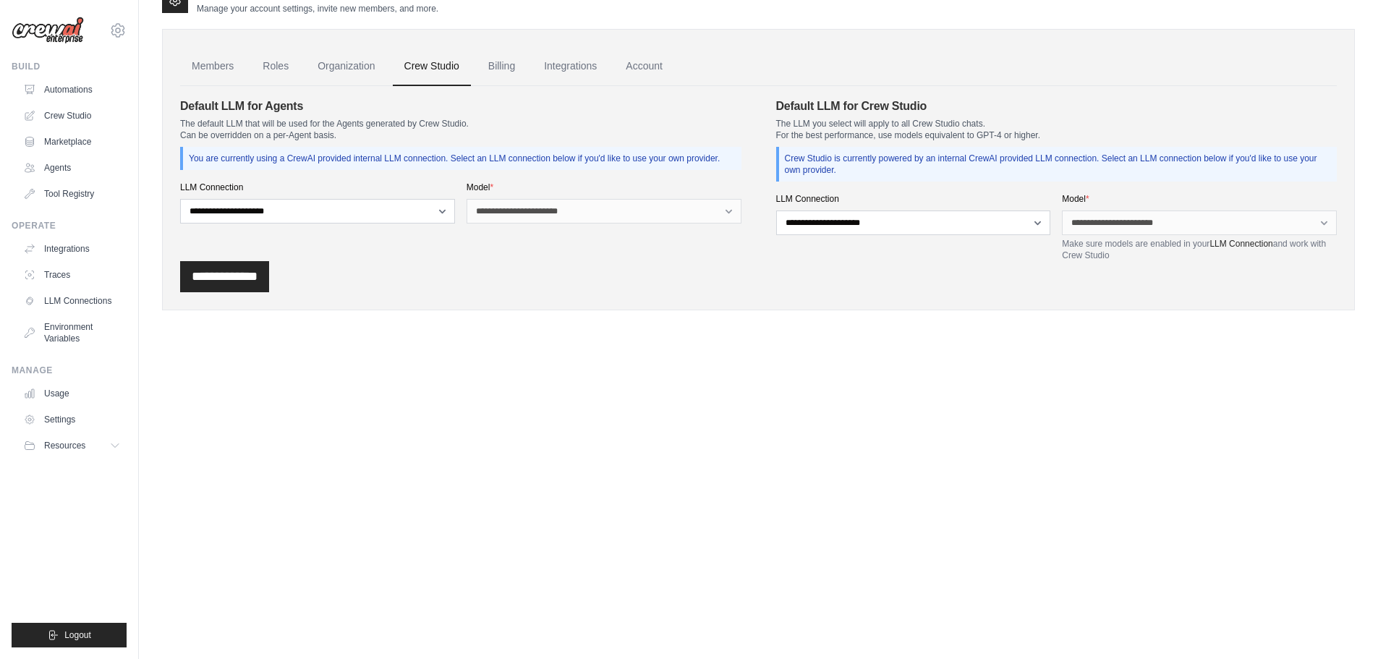
scroll to position [0, 0]
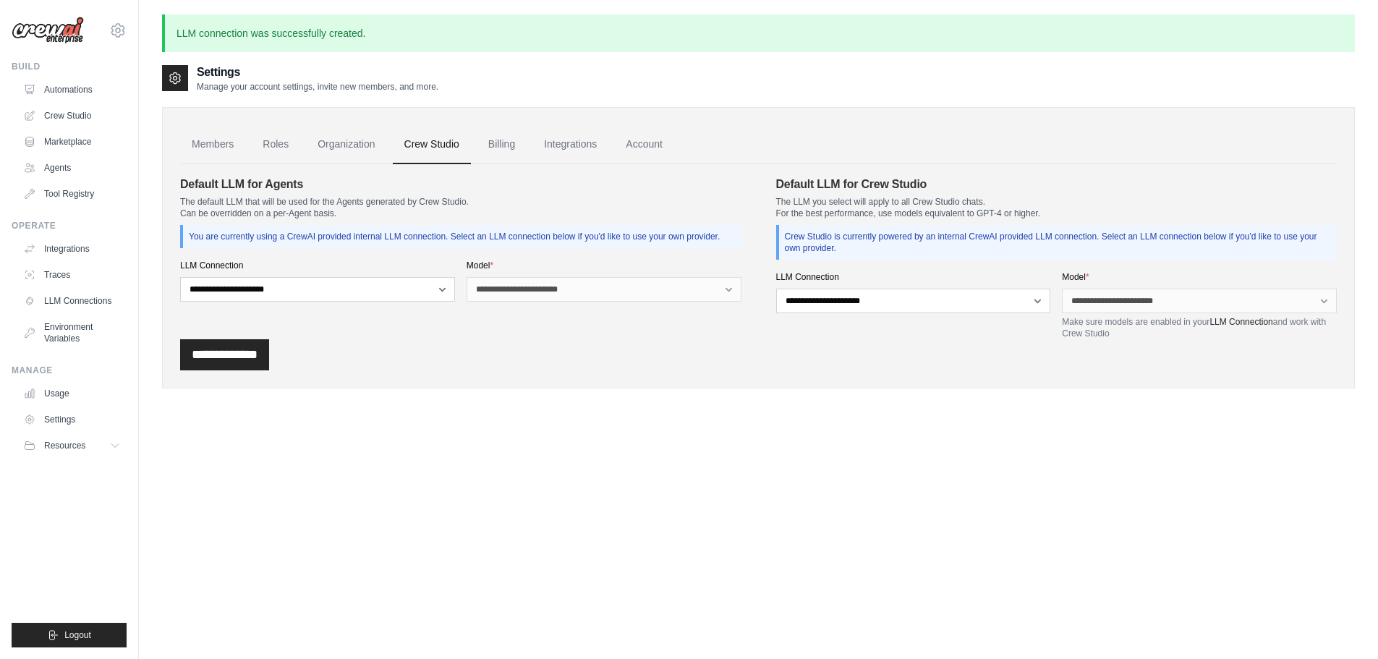
click at [284, 316] on div "**********" at bounding box center [460, 257] width 561 height 163
click at [290, 302] on select "**********" at bounding box center [317, 289] width 275 height 25
click at [610, 288] on div "**********" at bounding box center [604, 281] width 275 height 42
click at [991, 301] on select "**********" at bounding box center [913, 301] width 275 height 25
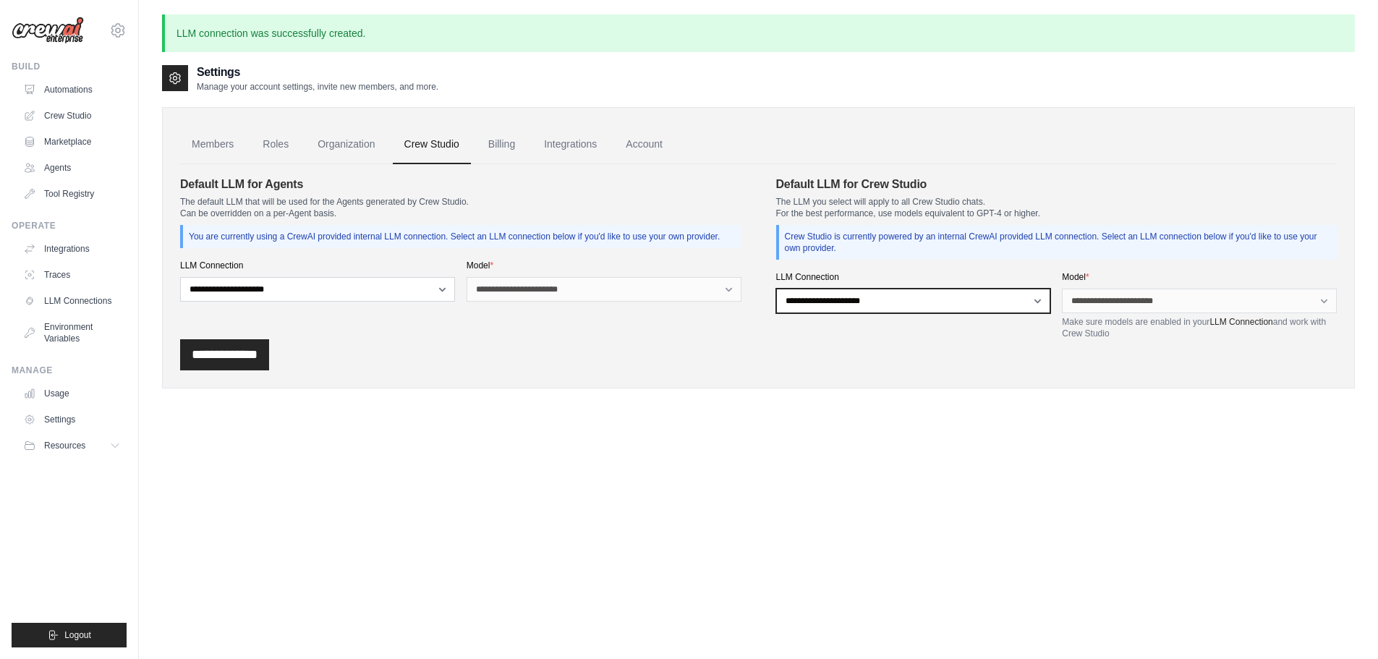
select select "******"
click at [776, 289] on select "**********" at bounding box center [913, 301] width 275 height 25
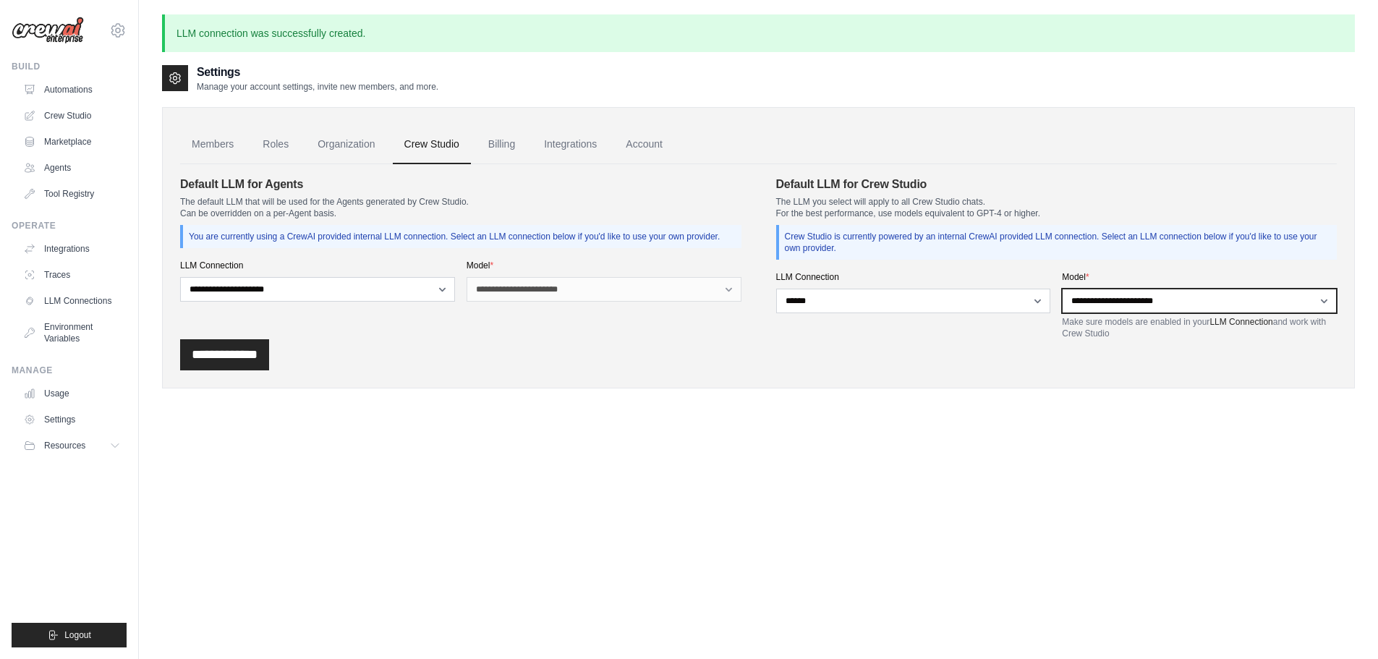
click at [1172, 307] on select "**********" at bounding box center [1199, 301] width 275 height 25
select select "*******"
click at [1062, 289] on select "**********" at bounding box center [1199, 301] width 275 height 25
click at [1127, 388] on div "**********" at bounding box center [758, 247] width 1193 height 281
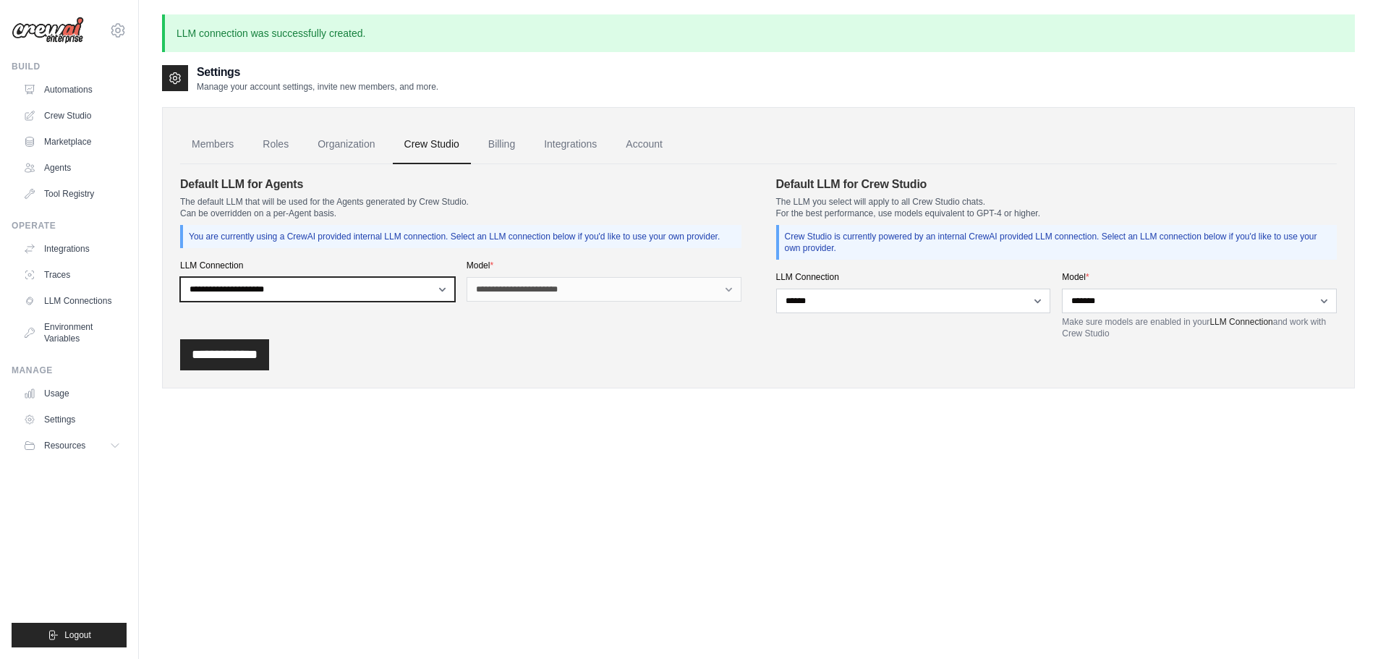
click at [315, 294] on select "**********" at bounding box center [317, 289] width 275 height 25
select select "******"
click at [180, 289] on select "**********" at bounding box center [317, 289] width 275 height 25
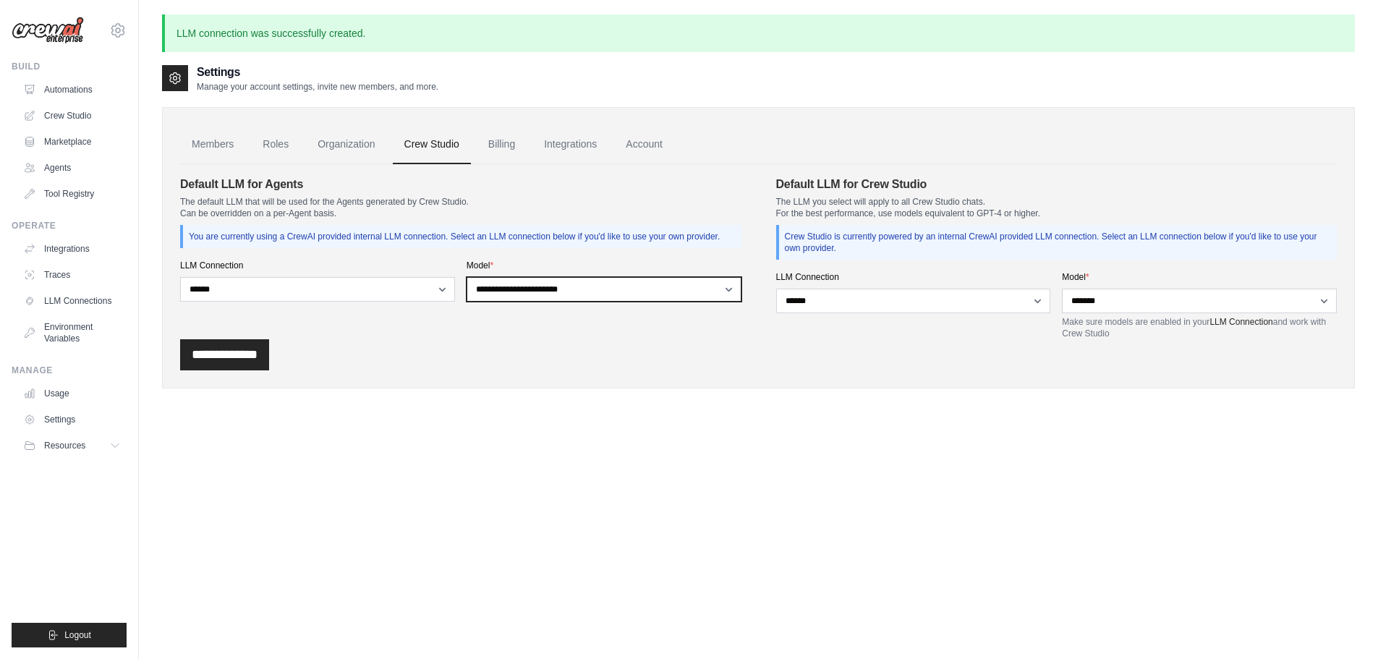
click at [537, 302] on select "**********" at bounding box center [604, 289] width 275 height 25
select select "*******"
click at [467, 289] on select "**********" at bounding box center [604, 289] width 275 height 25
click at [518, 369] on div "**********" at bounding box center [758, 354] width 1157 height 31
click at [229, 365] on input "**********" at bounding box center [224, 354] width 89 height 31
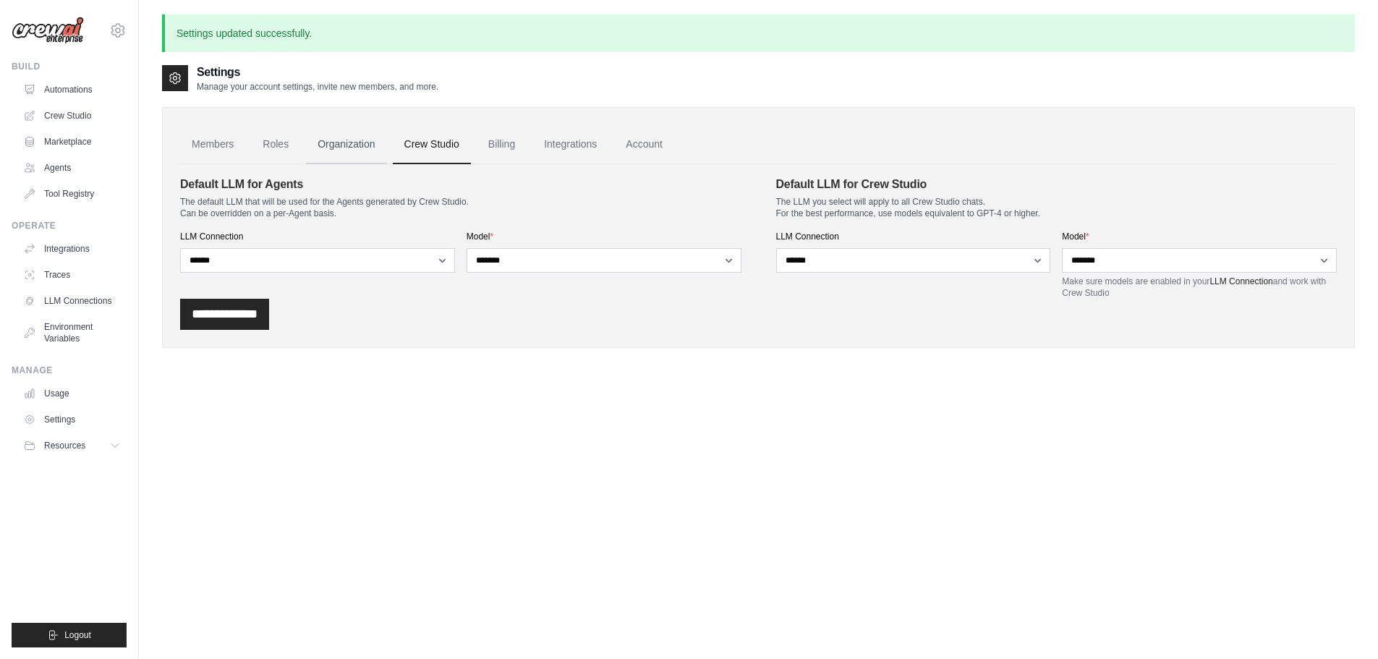
click at [348, 149] on link "Organization" at bounding box center [346, 144] width 80 height 39
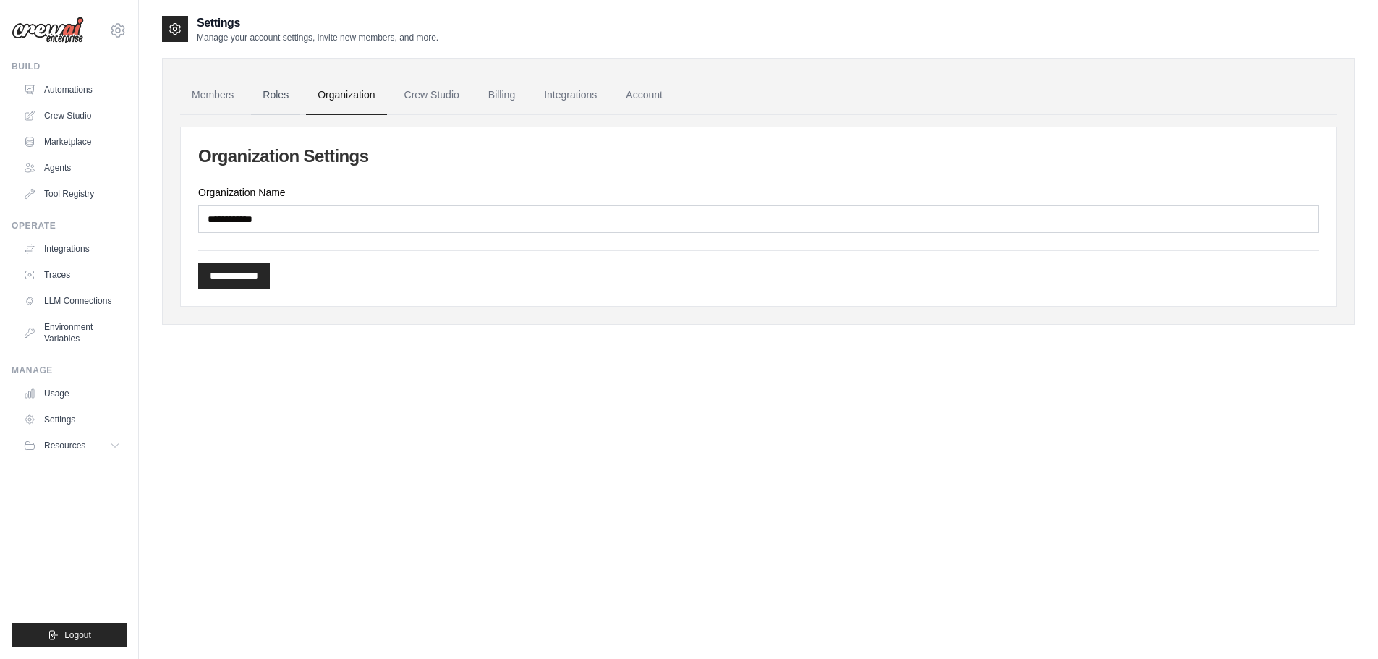
click at [275, 99] on link "Roles" at bounding box center [275, 95] width 49 height 39
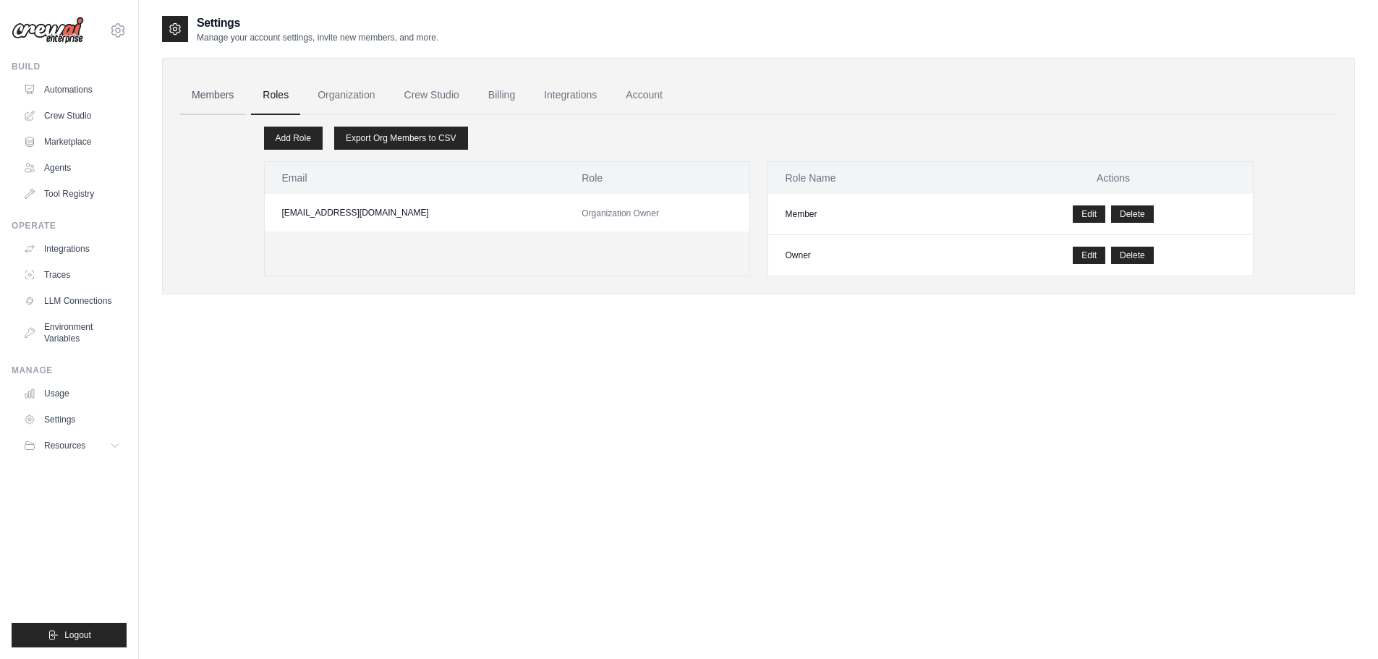
click at [216, 89] on link "Members" at bounding box center [212, 95] width 65 height 39
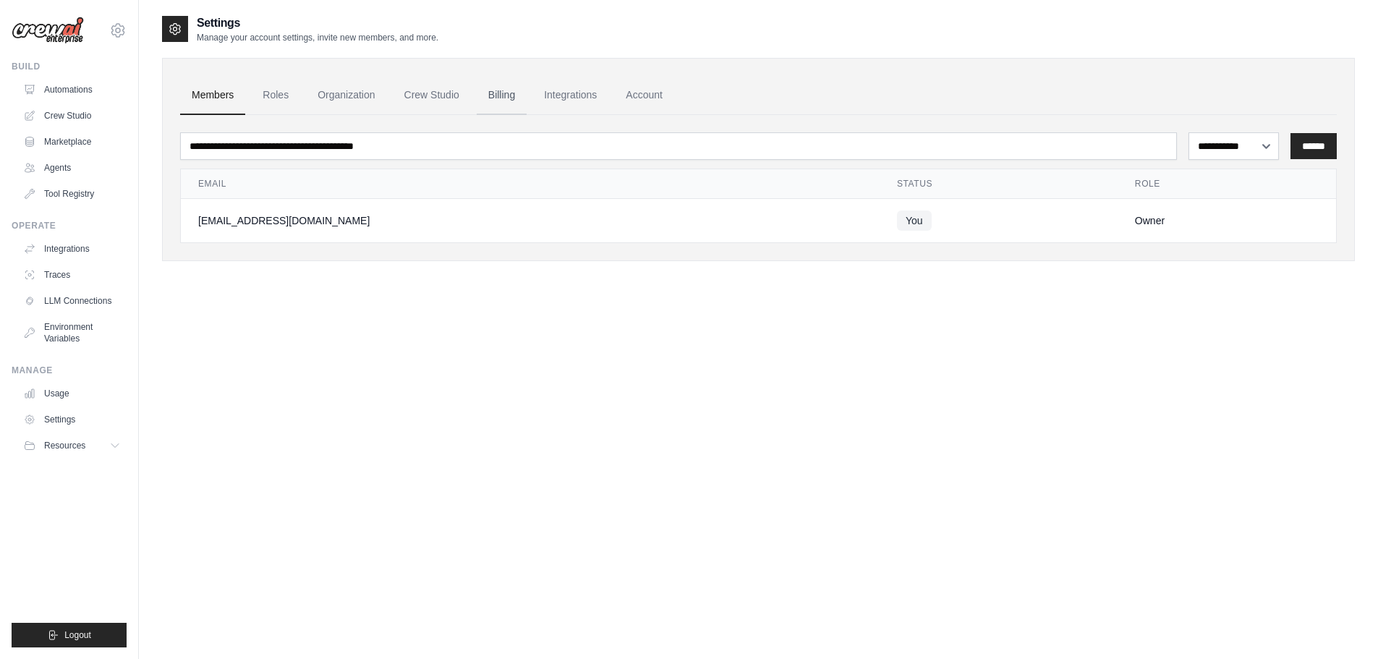
click at [527, 106] on link "Billing" at bounding box center [502, 95] width 50 height 39
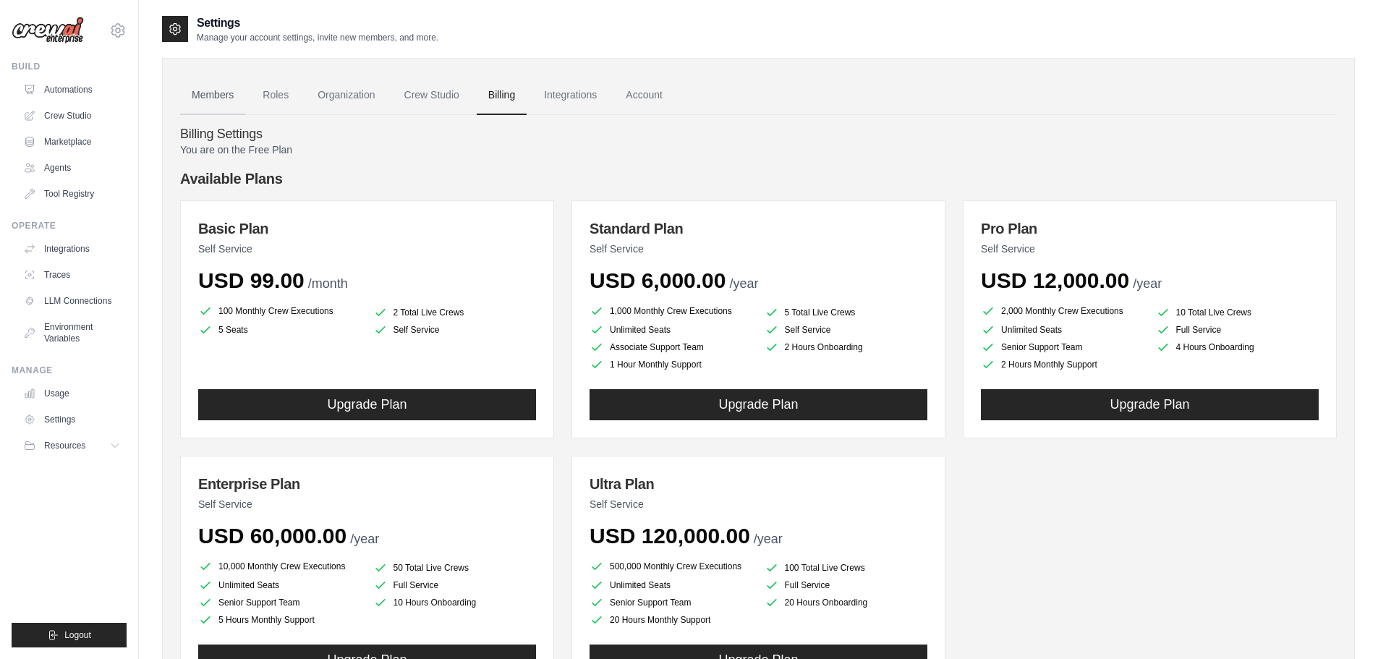
click at [225, 90] on link "Members" at bounding box center [212, 95] width 65 height 39
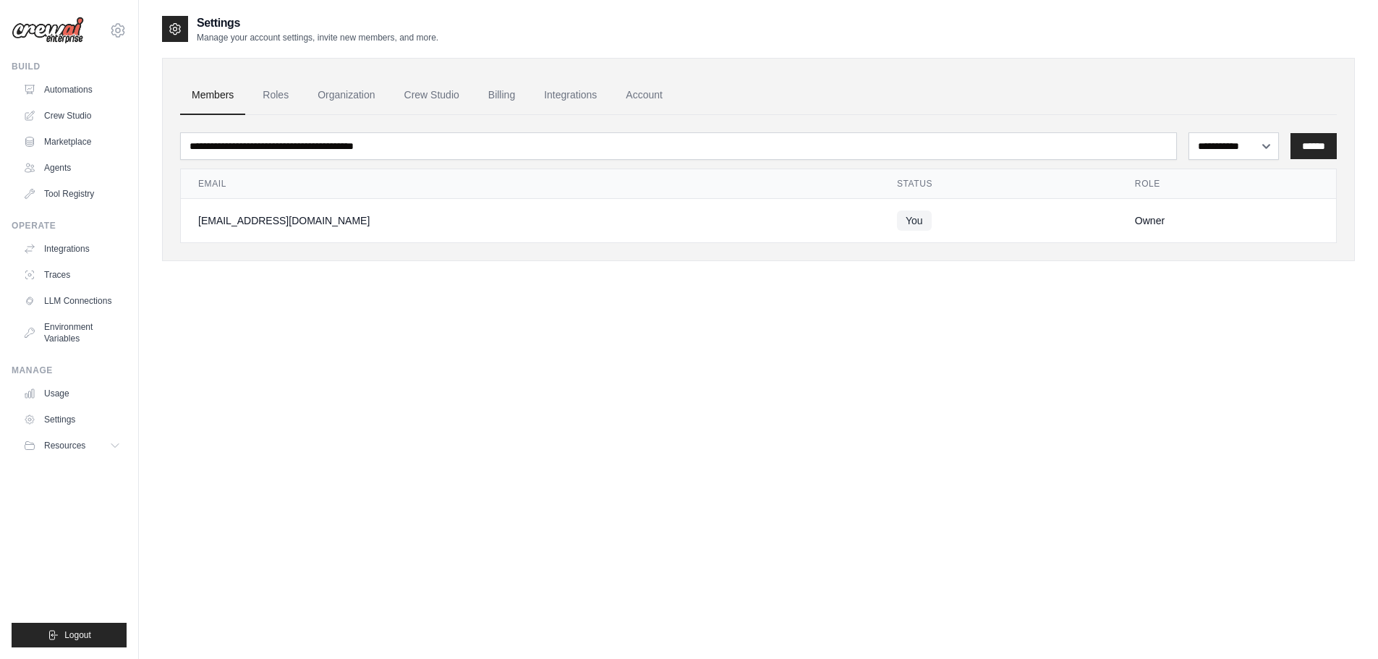
click at [312, 235] on td "[EMAIL_ADDRESS][DOMAIN_NAME]" at bounding box center [530, 221] width 699 height 44
click at [51, 329] on link "Environment Variables" at bounding box center [73, 332] width 109 height 35
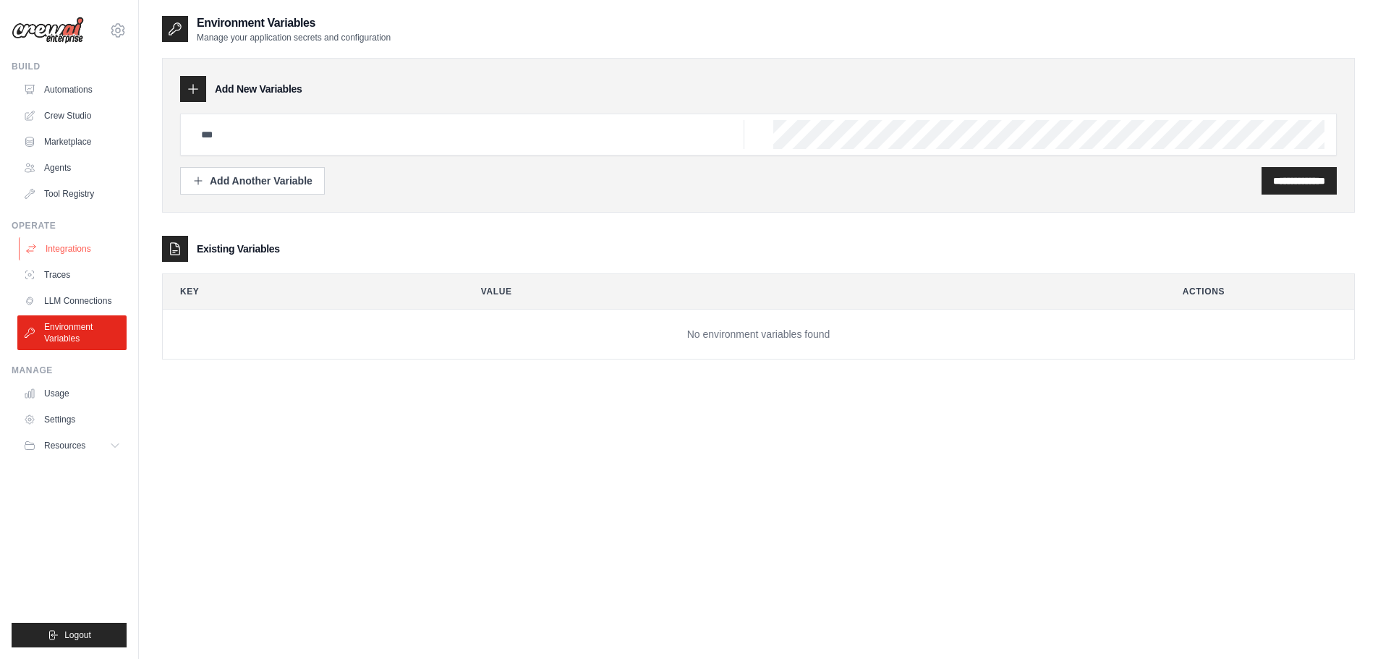
click at [72, 246] on link "Integrations" at bounding box center [73, 248] width 109 height 23
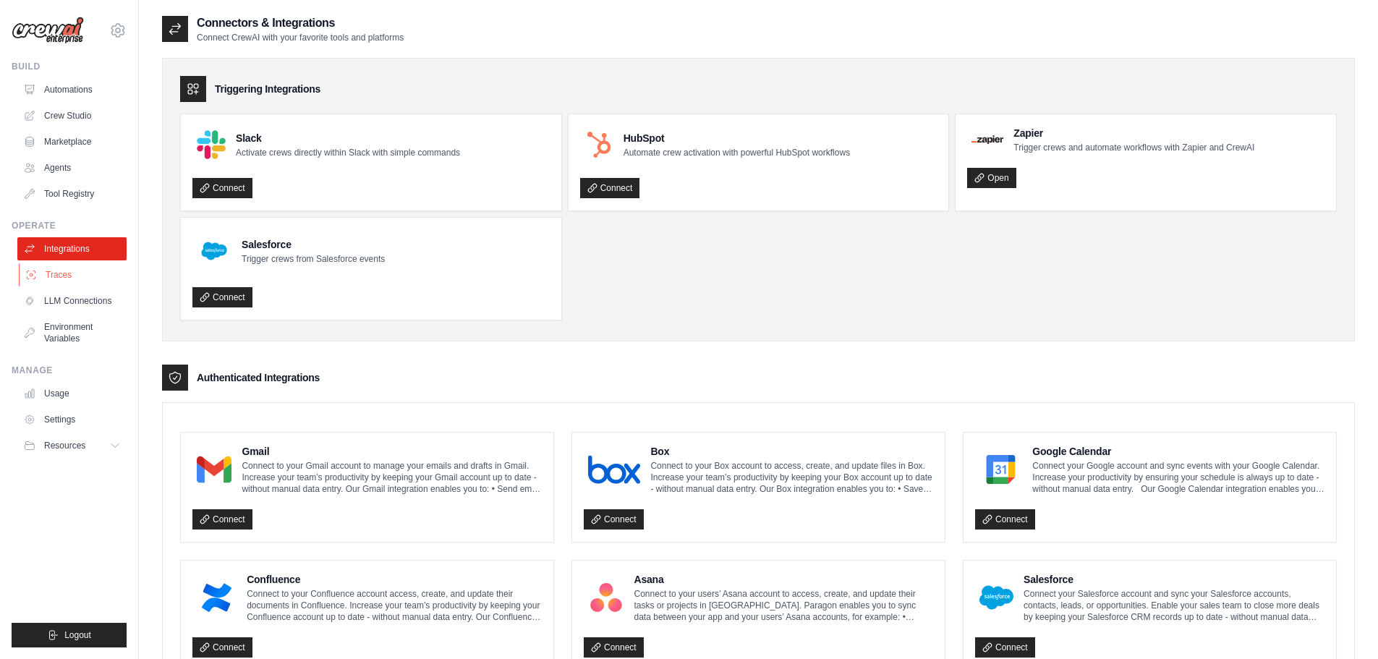
click at [80, 273] on link "Traces" at bounding box center [73, 274] width 109 height 23
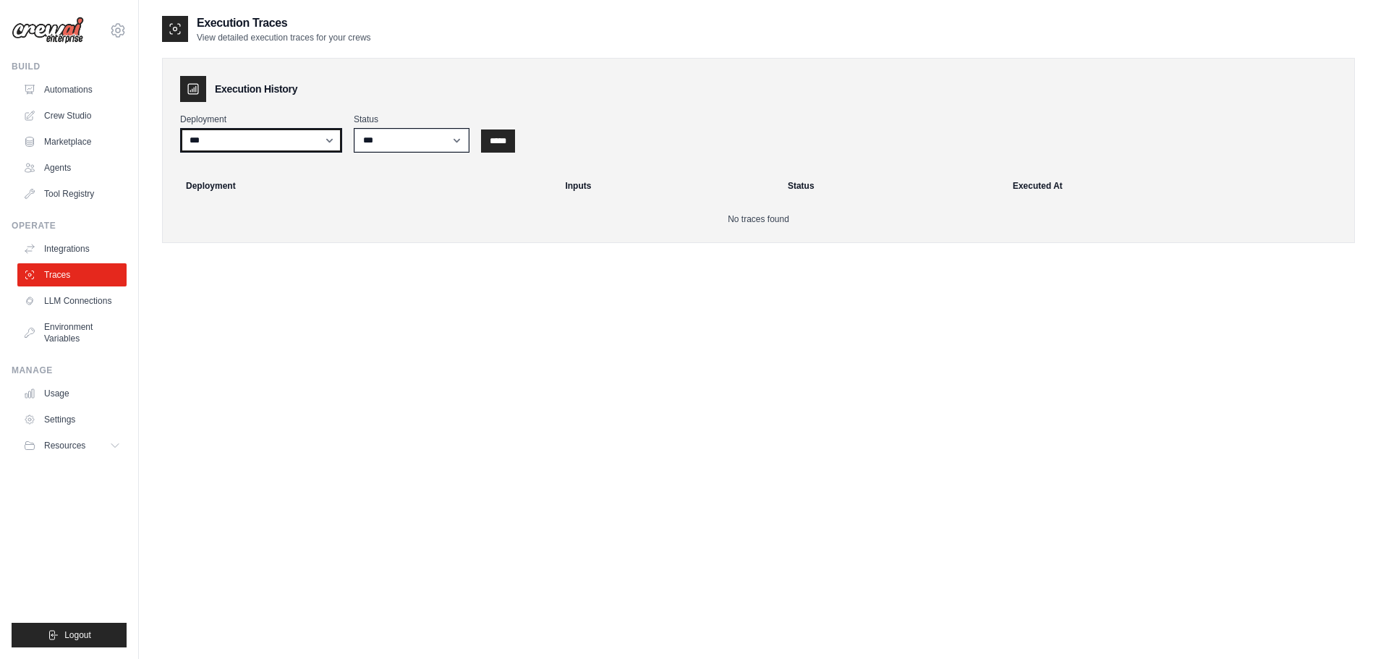
click at [305, 135] on select "**********" at bounding box center [261, 140] width 162 height 25
select select "******"
click at [180, 128] on select "**********" at bounding box center [261, 140] width 162 height 25
click at [408, 139] on select "*** ********* ******* *****" at bounding box center [412, 140] width 116 height 25
click at [504, 142] on input "*****" at bounding box center [498, 140] width 34 height 23
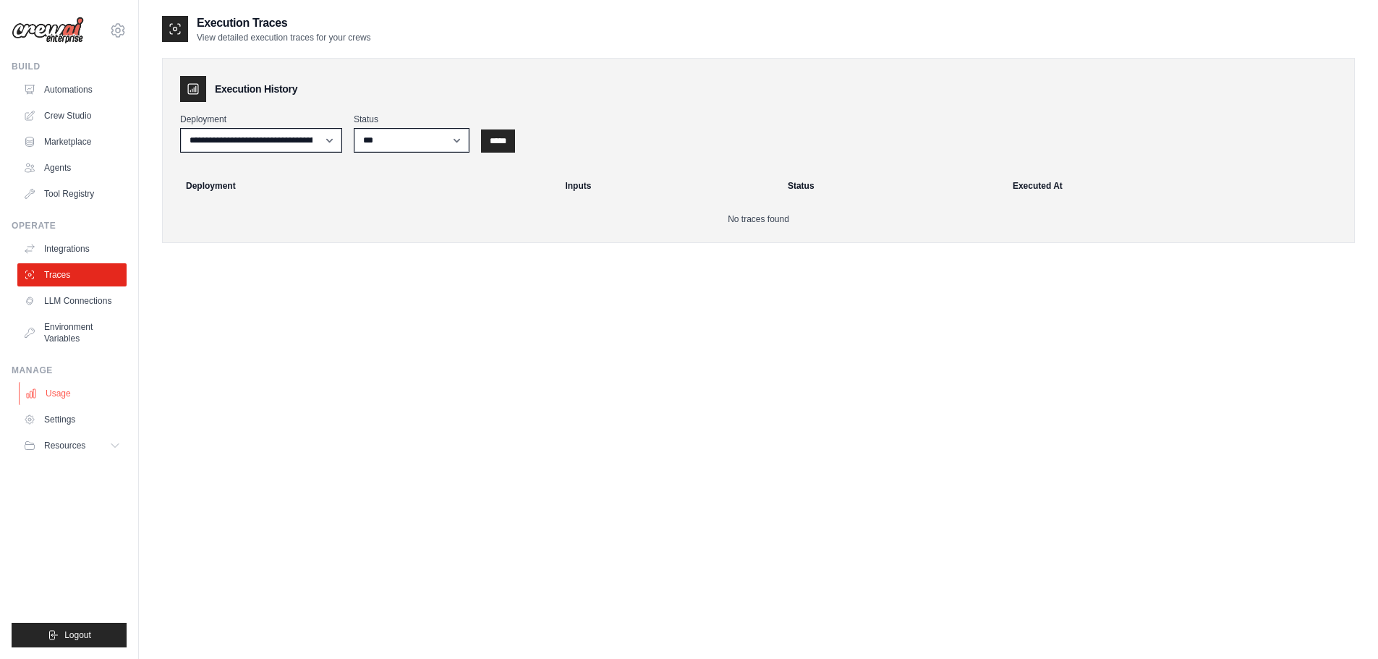
click at [72, 392] on link "Usage" at bounding box center [73, 393] width 109 height 23
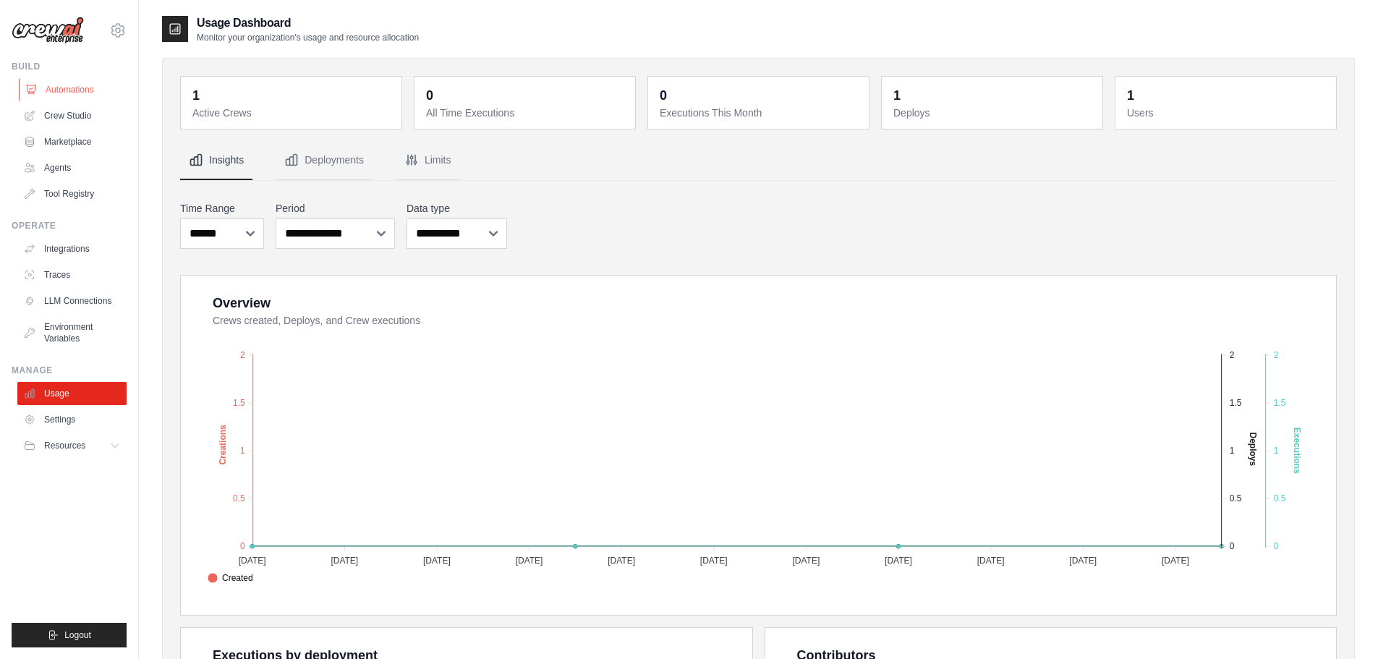
click at [56, 88] on link "Automations" at bounding box center [73, 89] width 109 height 23
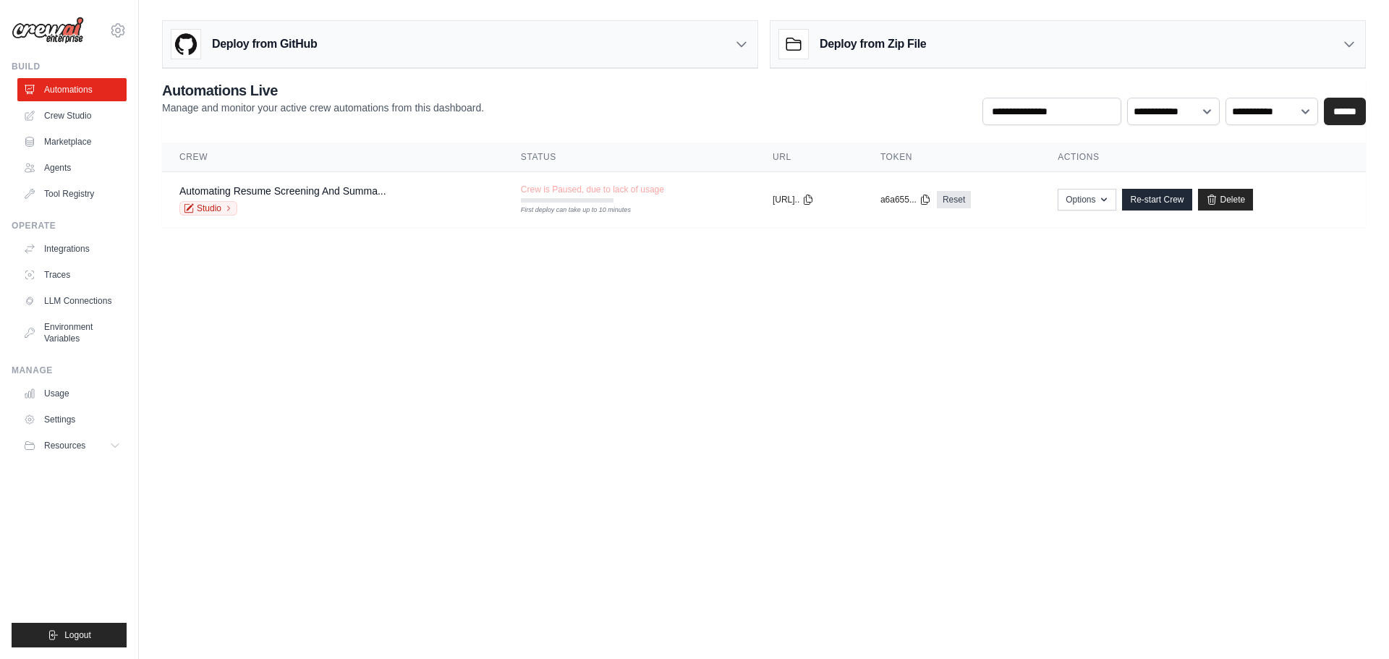
click at [746, 46] on icon at bounding box center [741, 44] width 14 height 14
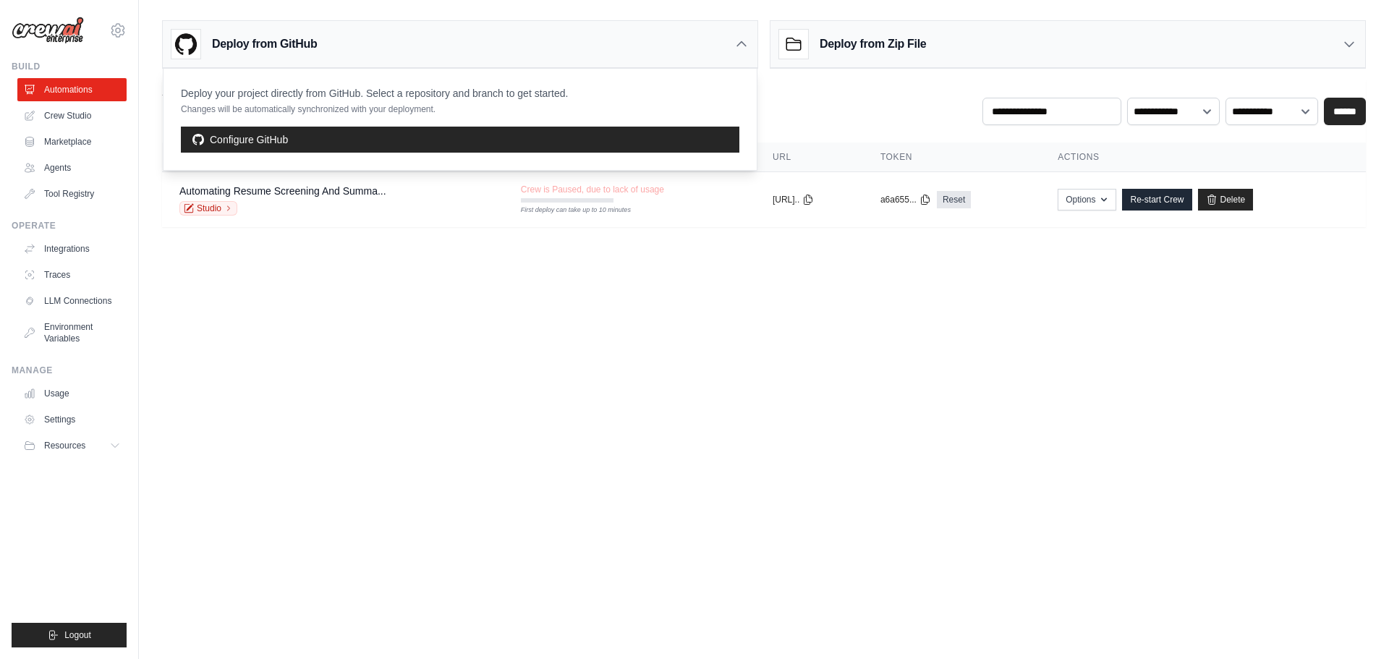
click at [746, 46] on icon at bounding box center [741, 44] width 14 height 14
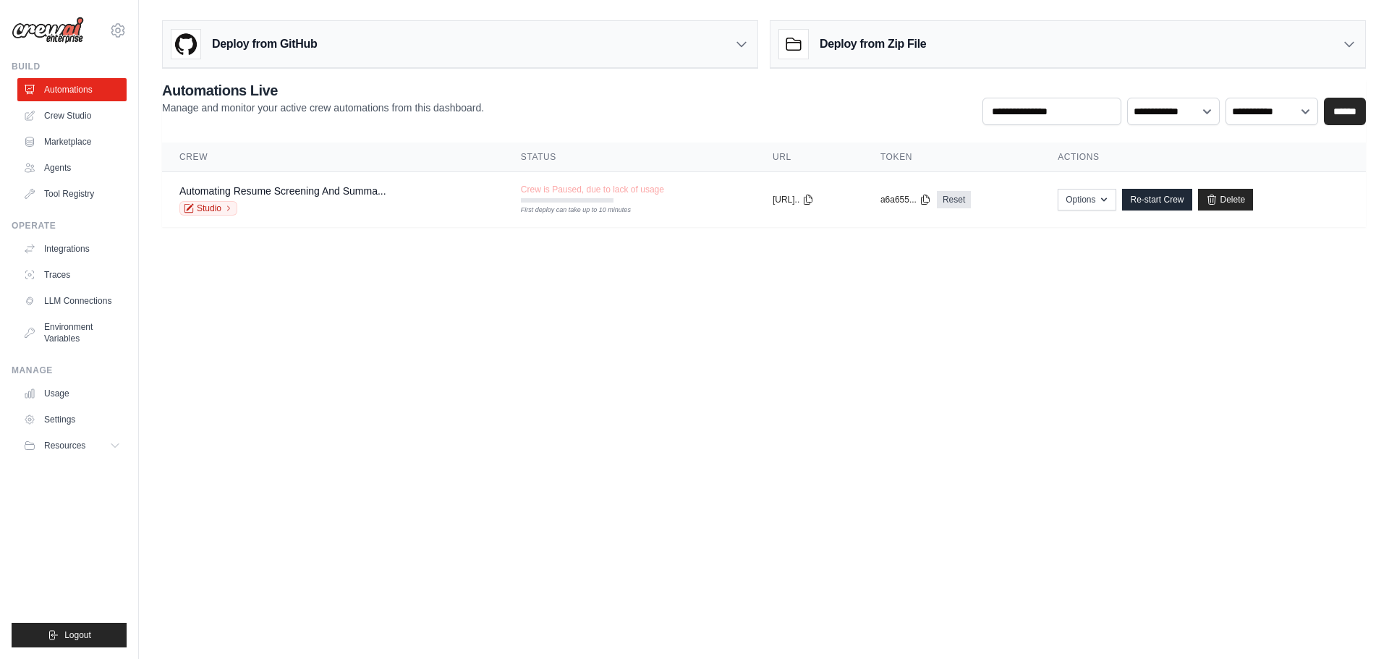
click at [963, 46] on div "Deploy from Zip File" at bounding box center [1067, 44] width 595 height 47
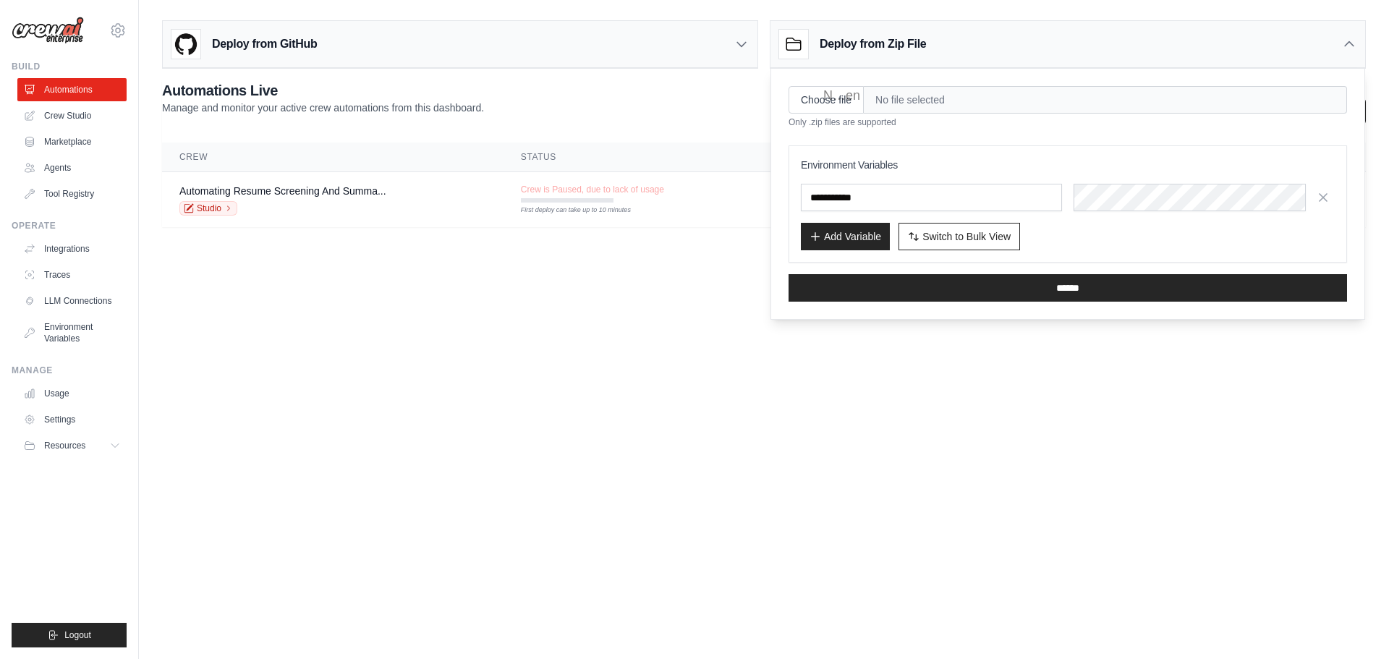
click at [977, 48] on div "Deploy from Zip File" at bounding box center [1067, 44] width 595 height 47
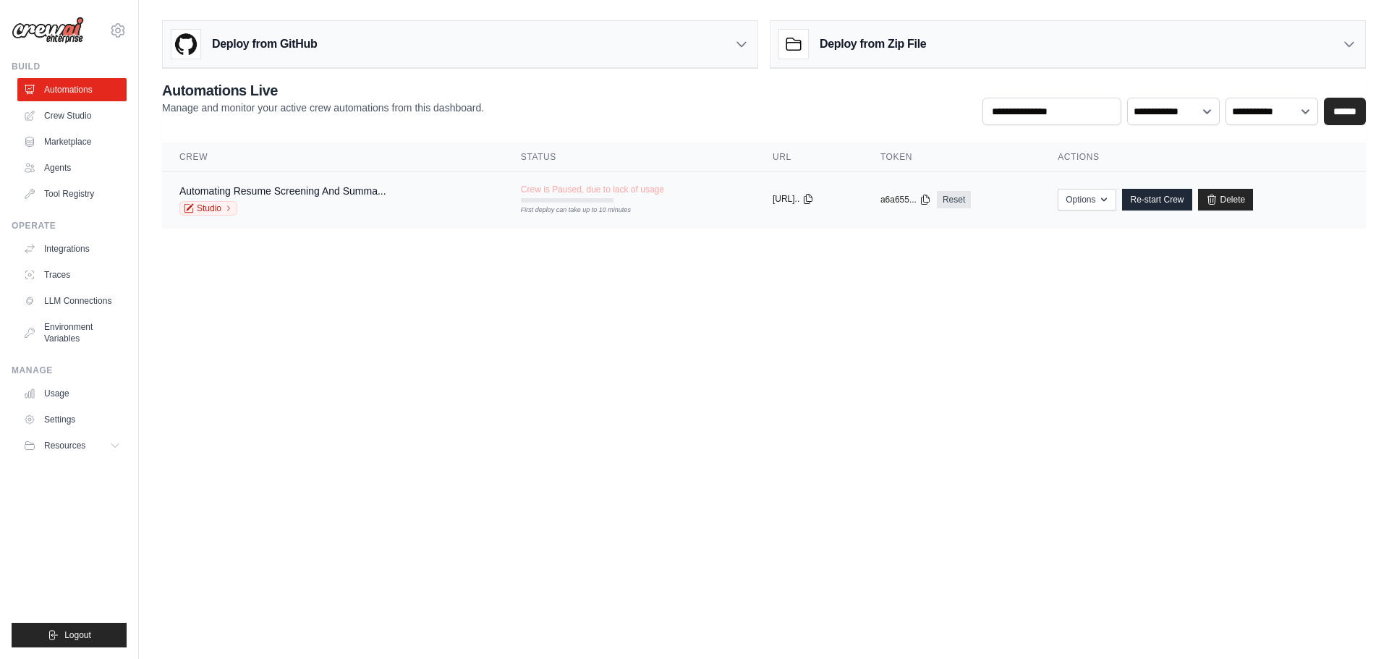
click at [794, 204] on button "[URL].." at bounding box center [792, 199] width 41 height 12
click at [1105, 203] on button "Options" at bounding box center [1086, 199] width 59 height 22
click at [1020, 384] on body "[EMAIL_ADDRESS][DOMAIN_NAME] Settings Build Automations Crew Studio" at bounding box center [694, 329] width 1389 height 659
click at [75, 120] on link "Crew Studio" at bounding box center [73, 115] width 109 height 23
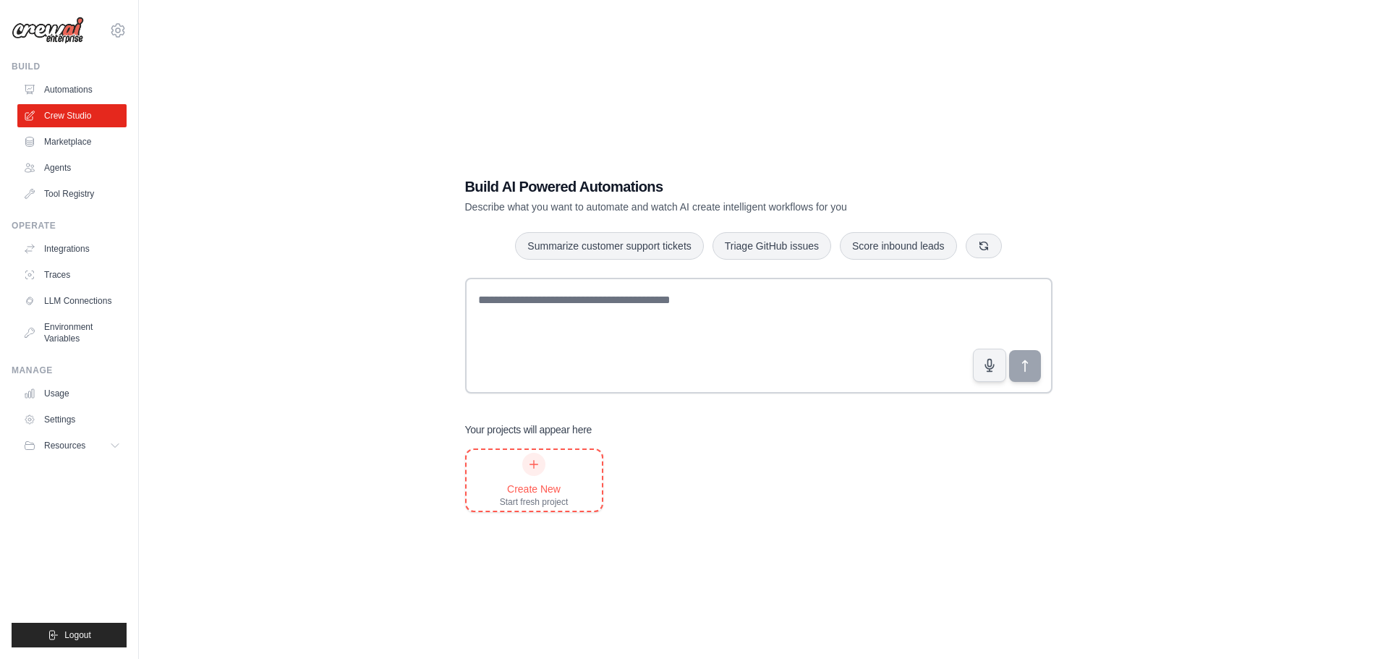
click at [589, 477] on div "Create New Start fresh project" at bounding box center [534, 480] width 135 height 61
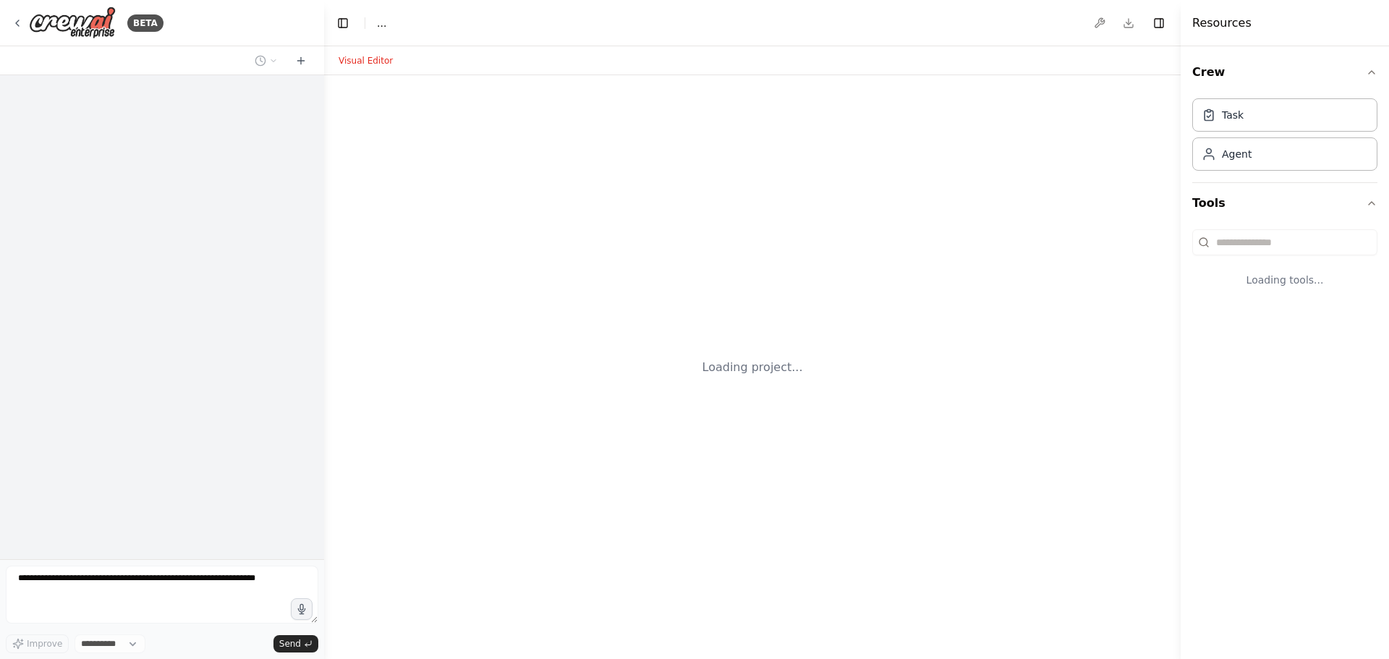
select select "****"
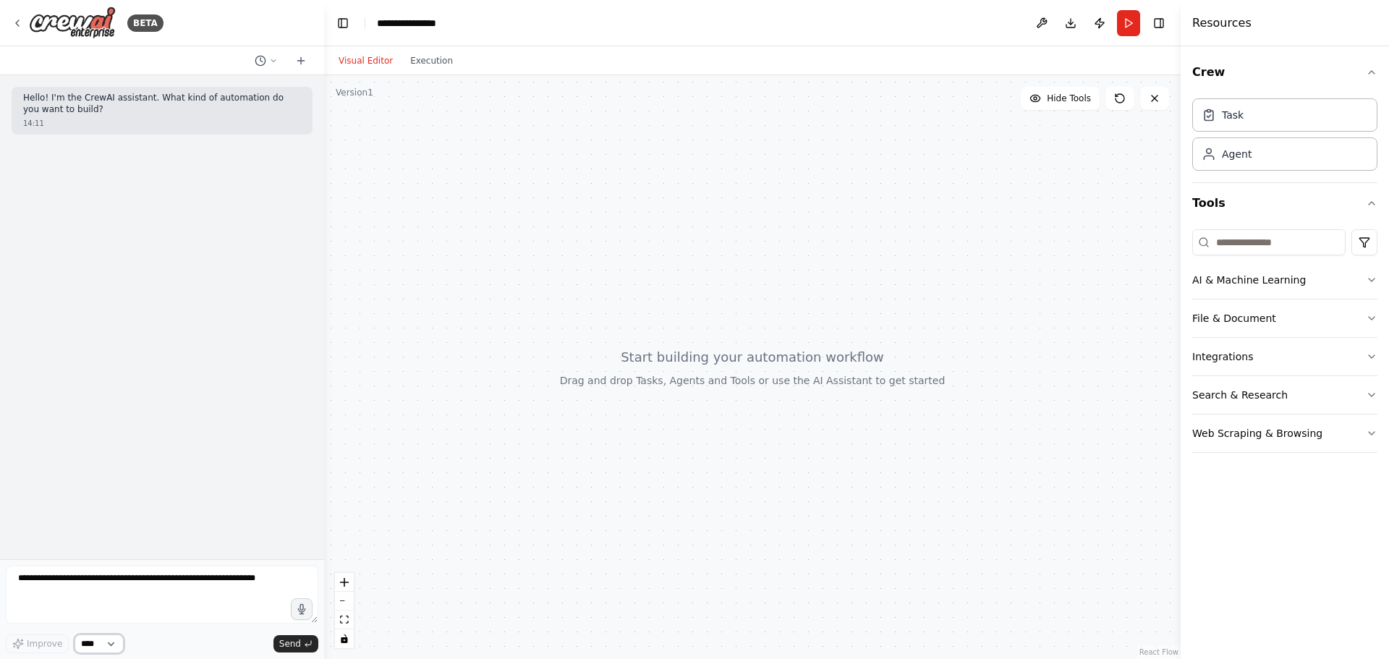
click at [101, 637] on select "****" at bounding box center [99, 643] width 49 height 19
click at [162, 417] on div "Hello! I'm the CrewAI assistant. What kind of automation do you want to build? …" at bounding box center [162, 317] width 324 height 484
click at [100, 597] on textarea at bounding box center [162, 595] width 312 height 58
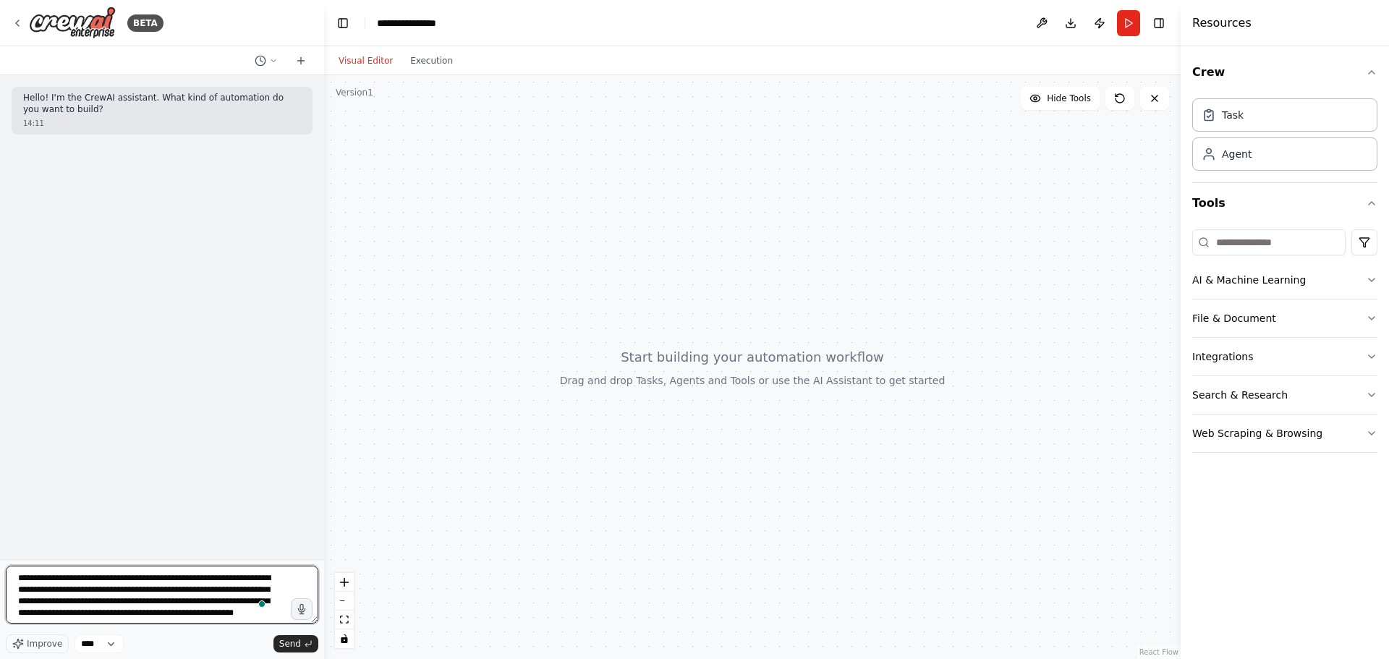
scroll to position [7, 0]
type textarea "**********"
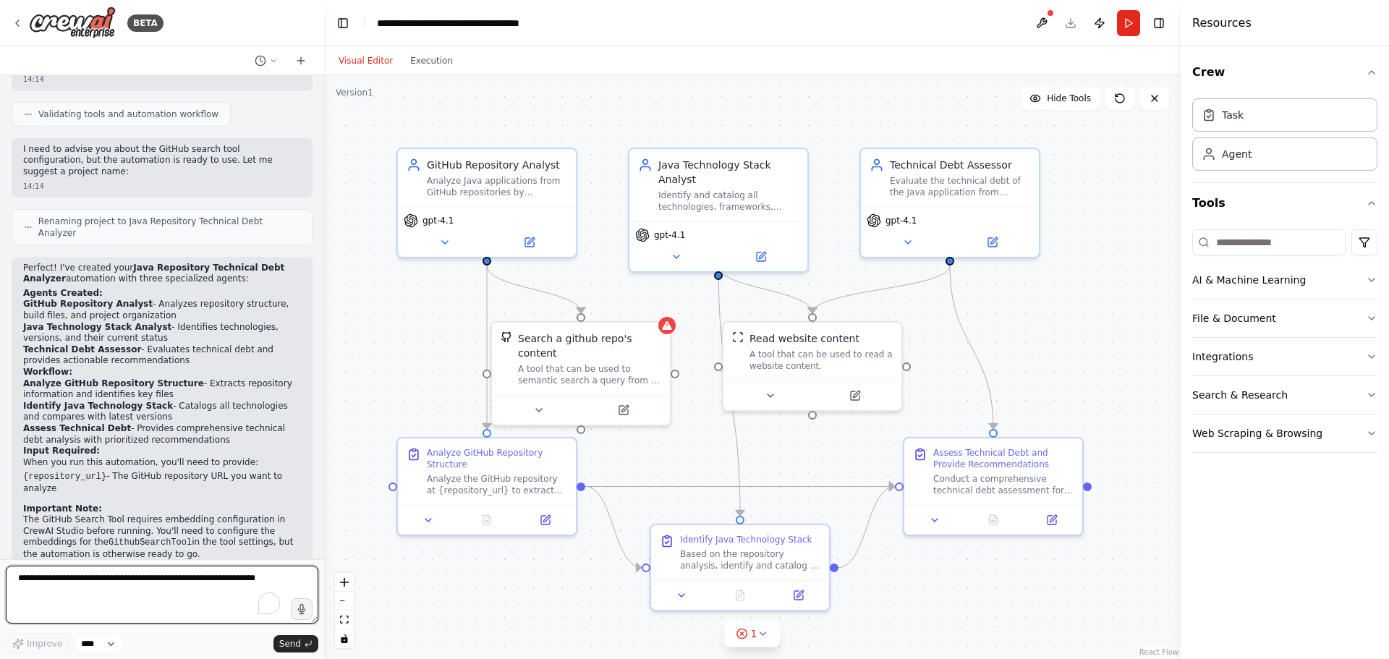
scroll to position [1026, 0]
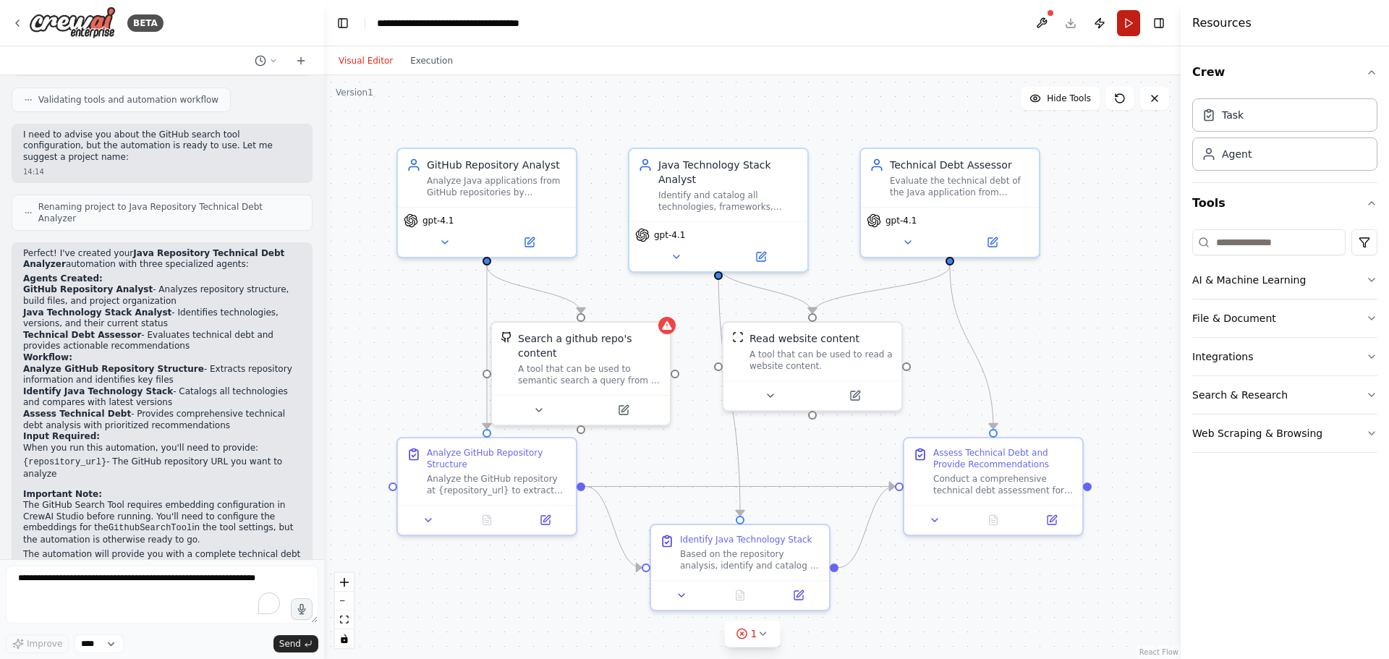
click at [1138, 18] on button "Run" at bounding box center [1128, 23] width 23 height 26
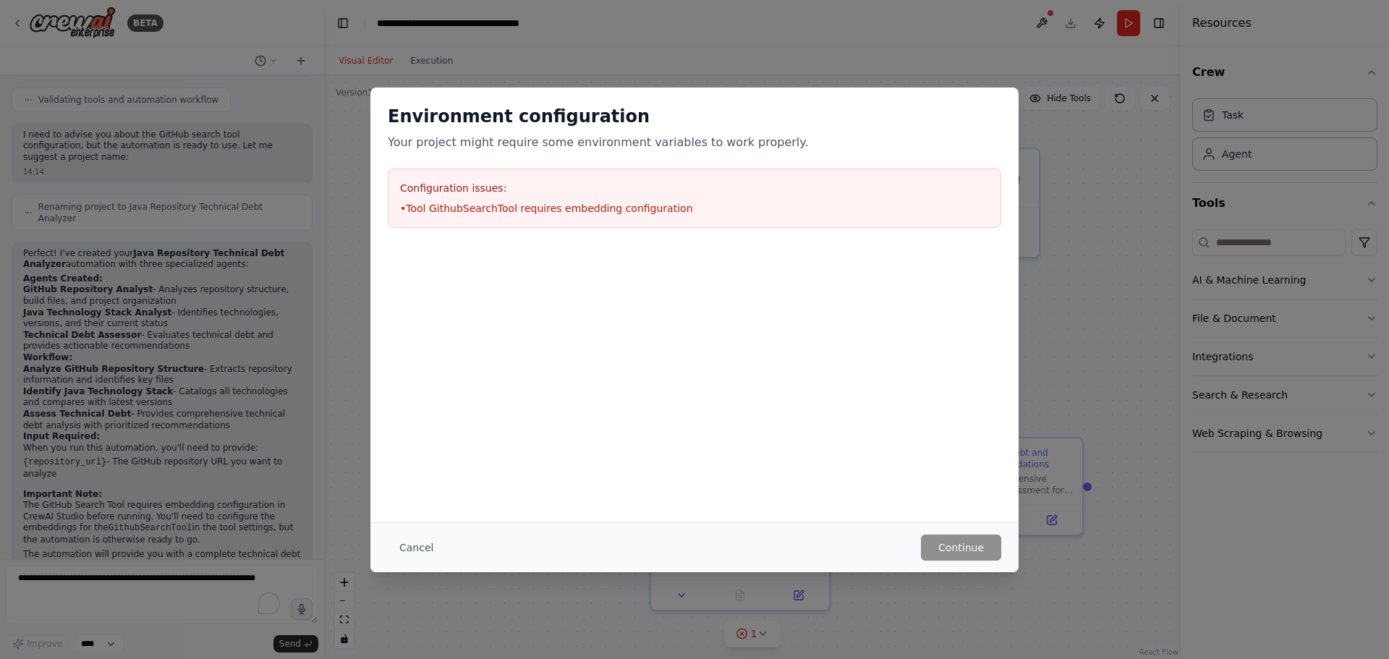
click at [1099, 172] on div "Environment configuration Your project might require some environment variables…" at bounding box center [694, 329] width 1389 height 659
click at [507, 218] on div "Configuration issues: • Tool GithubSearchTool requires embedding configuration" at bounding box center [694, 198] width 613 height 59
click at [470, 56] on div "Environment configuration Your project might require some environment variables…" at bounding box center [694, 329] width 1389 height 659
click at [404, 548] on button "Cancel" at bounding box center [416, 548] width 57 height 26
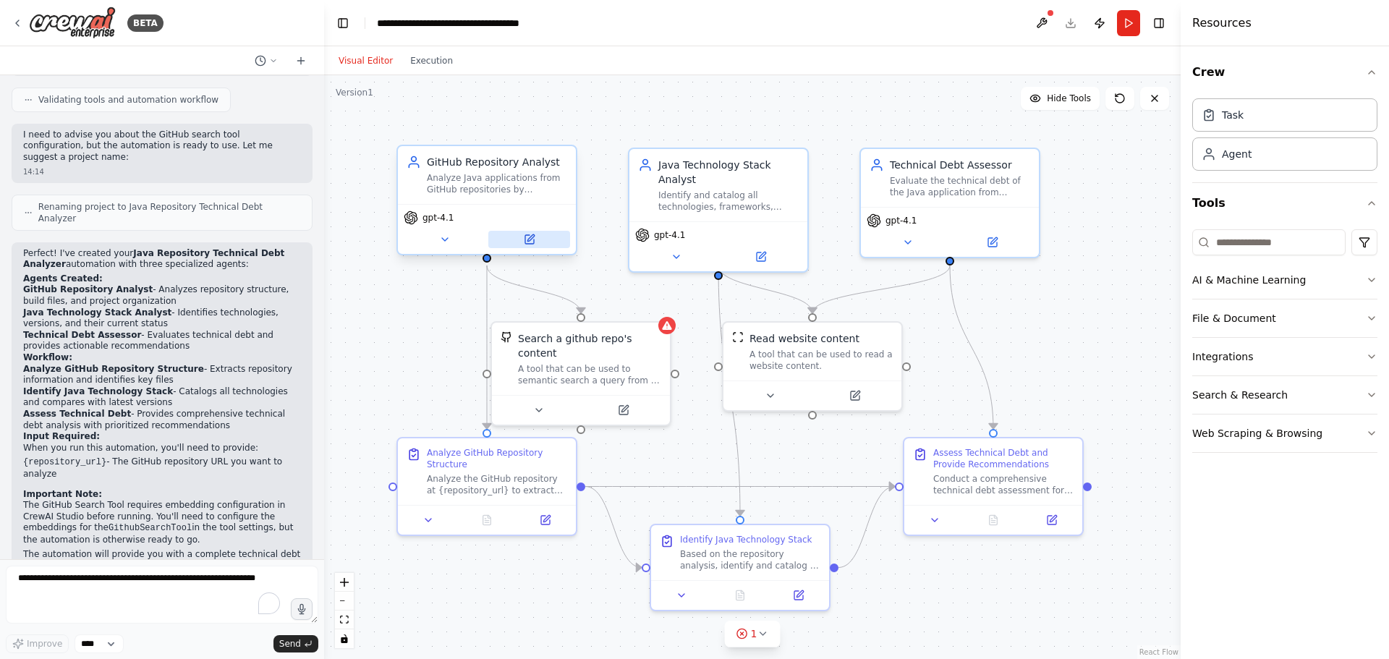
click at [534, 243] on icon at bounding box center [529, 239] width 9 height 9
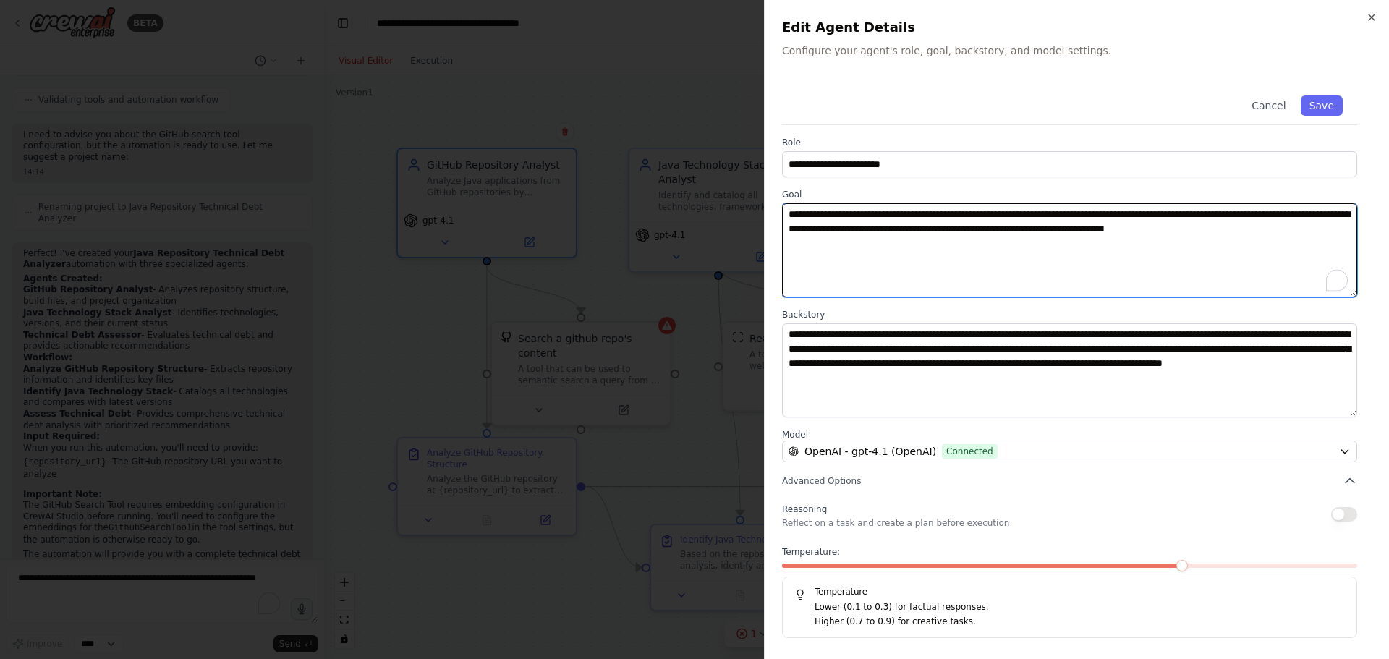
drag, startPoint x: 1306, startPoint y: 231, endPoint x: 1237, endPoint y: 231, distance: 69.4
click at [1237, 231] on textarea "**********" at bounding box center [1069, 250] width 575 height 94
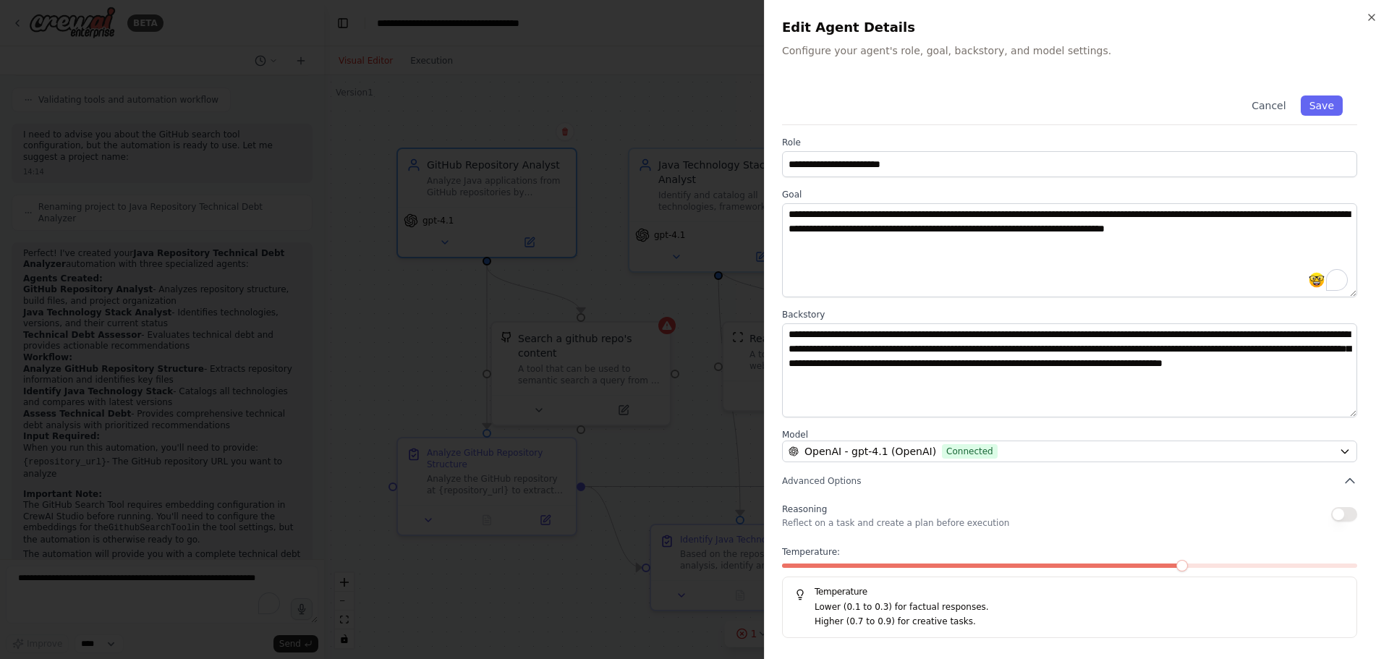
click at [1361, 19] on h2 "Edit Agent Details" at bounding box center [1076, 27] width 589 height 20
click at [1366, 16] on icon "button" at bounding box center [1372, 18] width 12 height 12
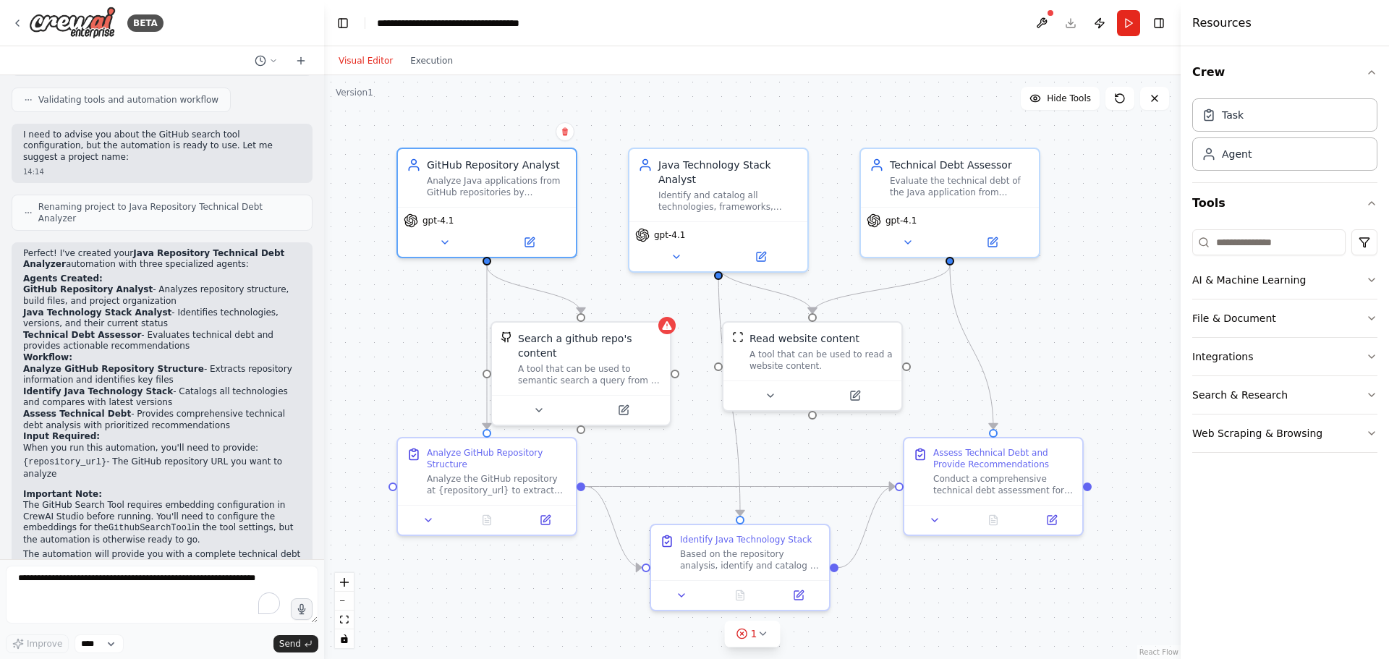
click at [422, 69] on div "Visual Editor Execution" at bounding box center [396, 60] width 132 height 29
click at [427, 59] on button "Execution" at bounding box center [431, 60] width 60 height 17
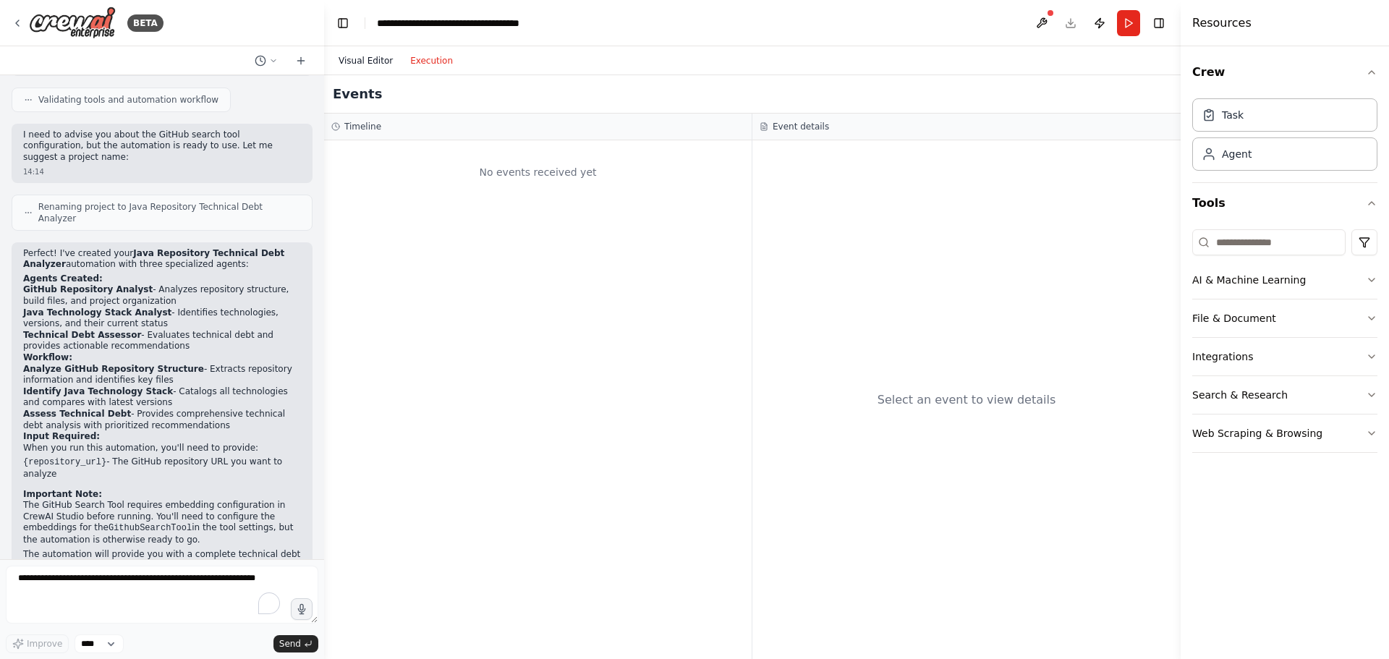
click at [362, 59] on button "Visual Editor" at bounding box center [366, 60] width 72 height 17
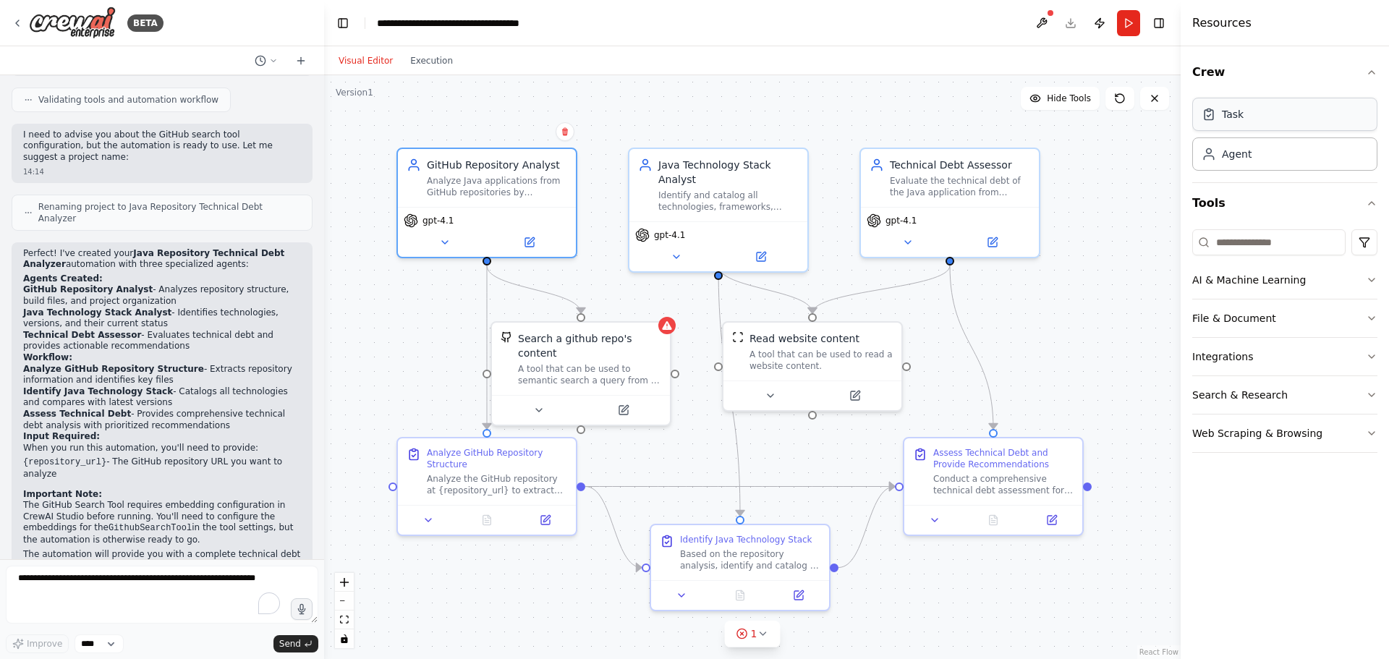
click at [1248, 127] on div "Task" at bounding box center [1284, 114] width 185 height 33
click at [1237, 163] on div "Agent" at bounding box center [1284, 153] width 185 height 33
click at [1233, 357] on button "Integrations" at bounding box center [1284, 357] width 185 height 38
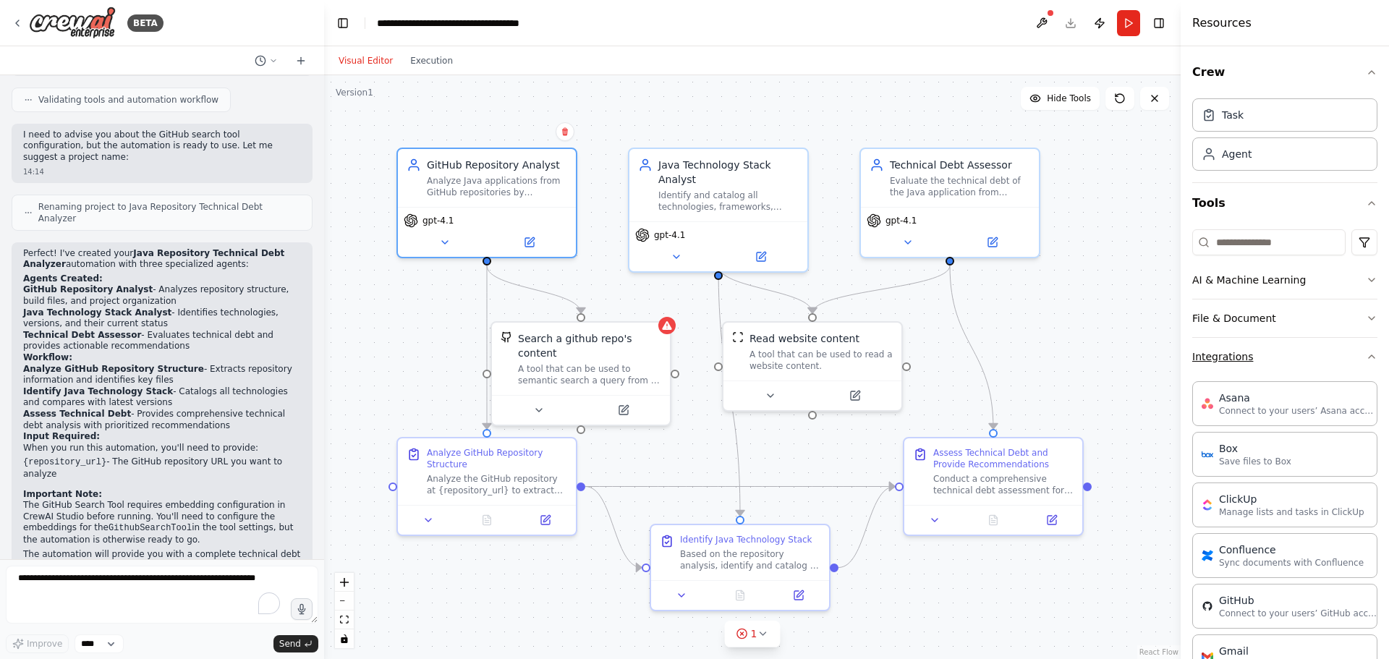
click at [1233, 357] on button "Integrations" at bounding box center [1284, 357] width 185 height 38
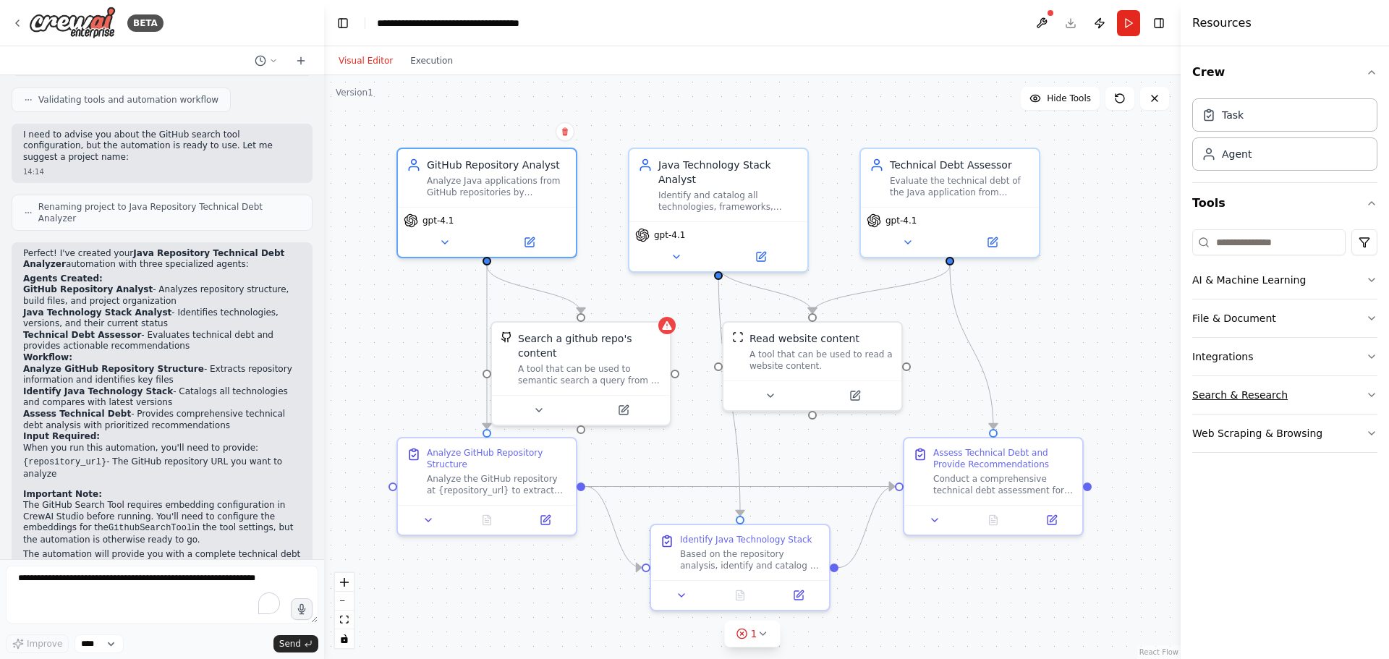
click at [1235, 389] on button "Search & Research" at bounding box center [1284, 395] width 185 height 38
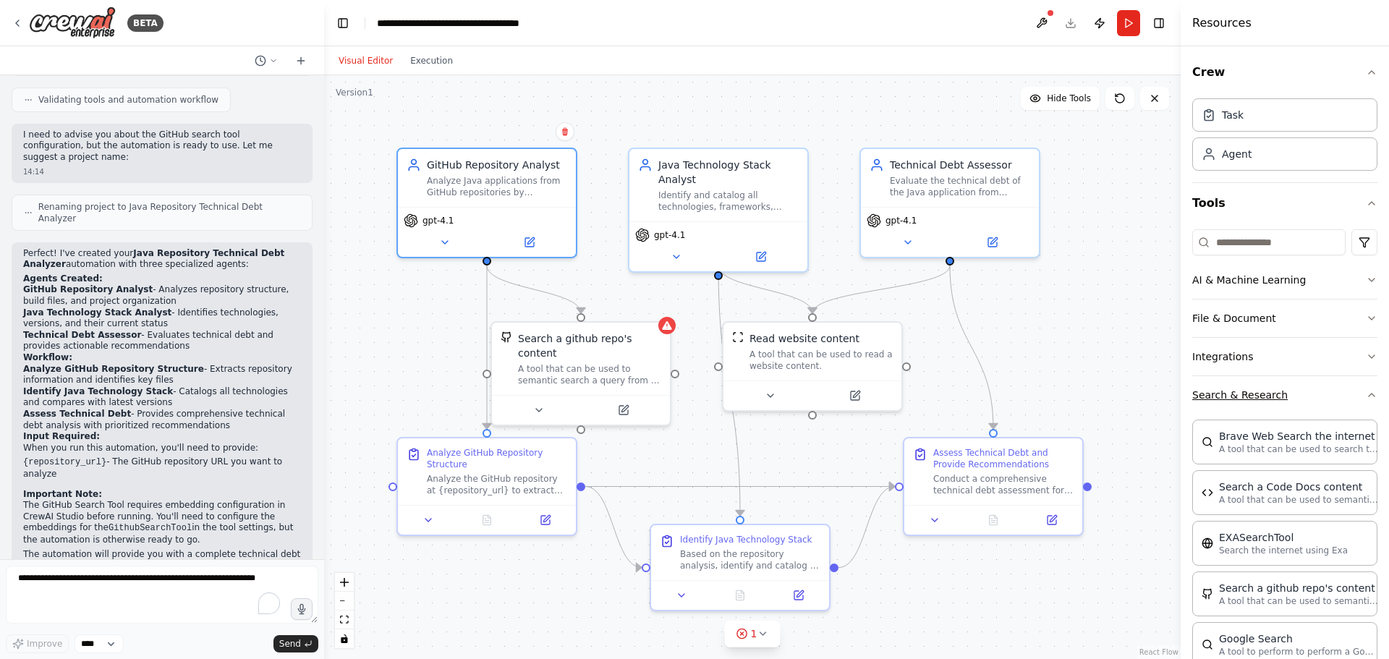
click at [1235, 389] on button "Search & Research" at bounding box center [1284, 395] width 185 height 38
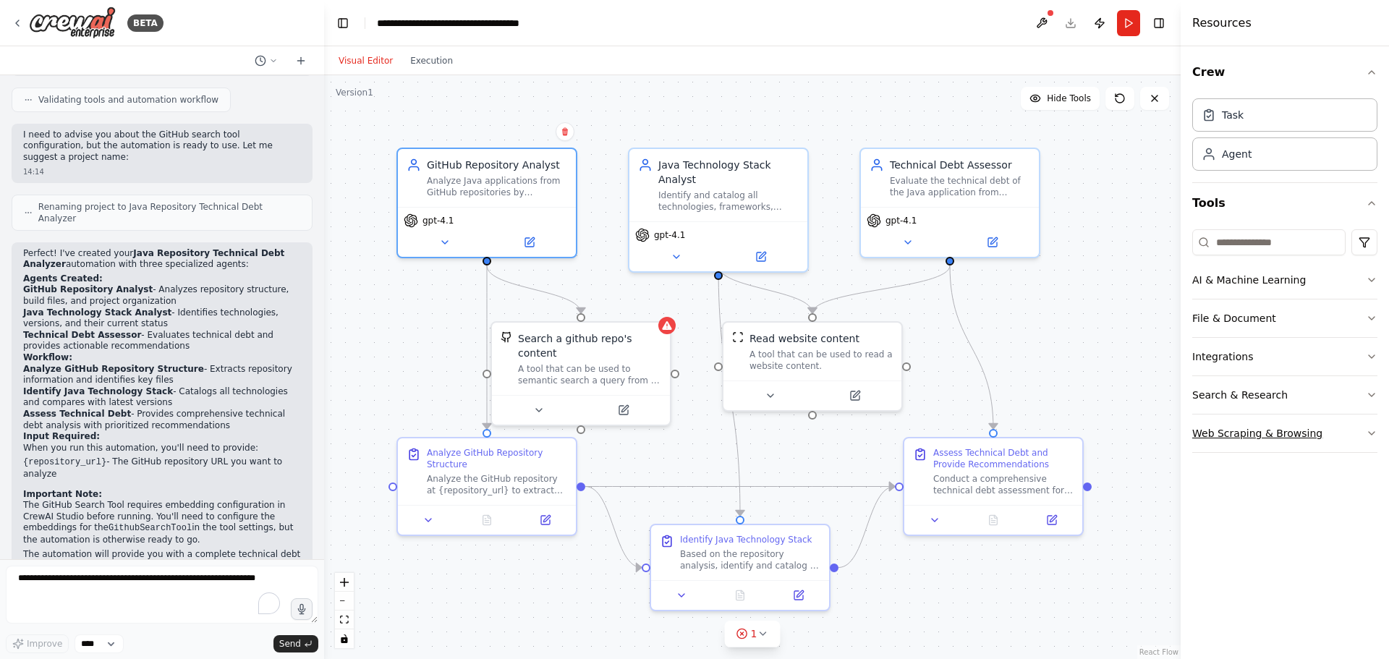
click at [1240, 435] on button "Web Scraping & Browsing" at bounding box center [1284, 433] width 185 height 38
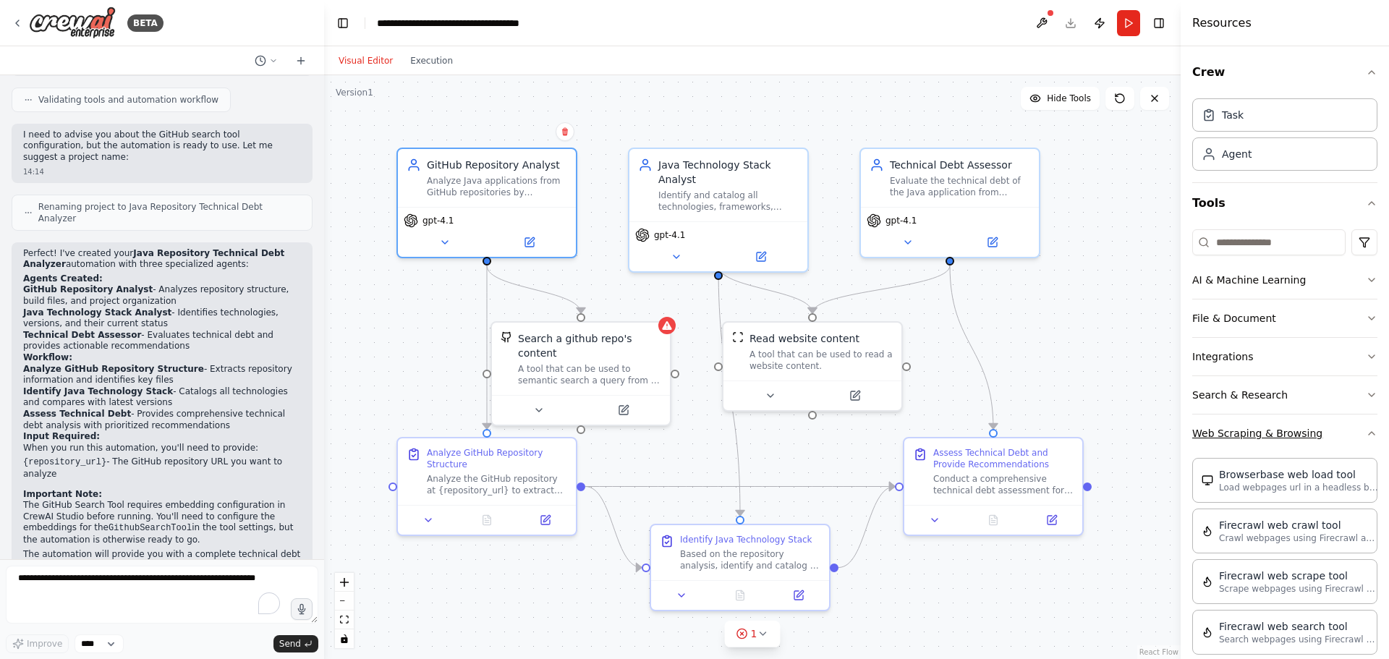
click at [1240, 435] on button "Web Scraping & Browsing" at bounding box center [1284, 433] width 185 height 38
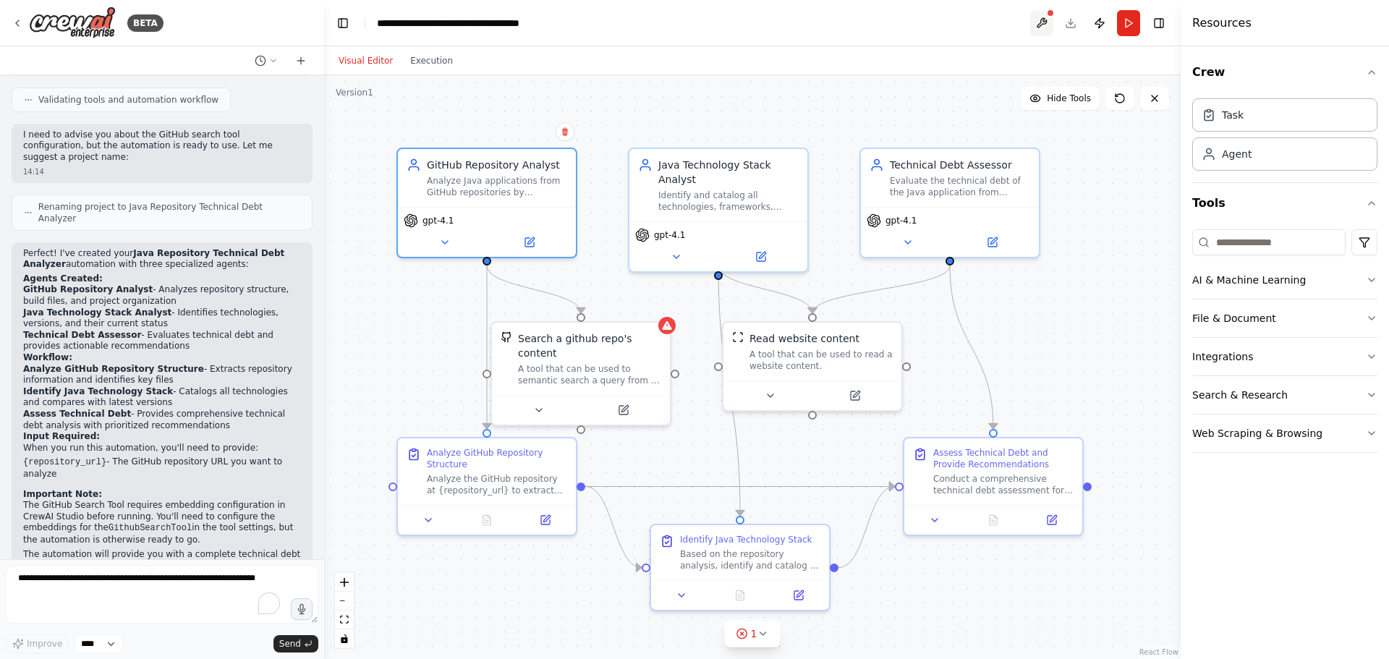
click at [1040, 20] on button at bounding box center [1041, 23] width 23 height 26
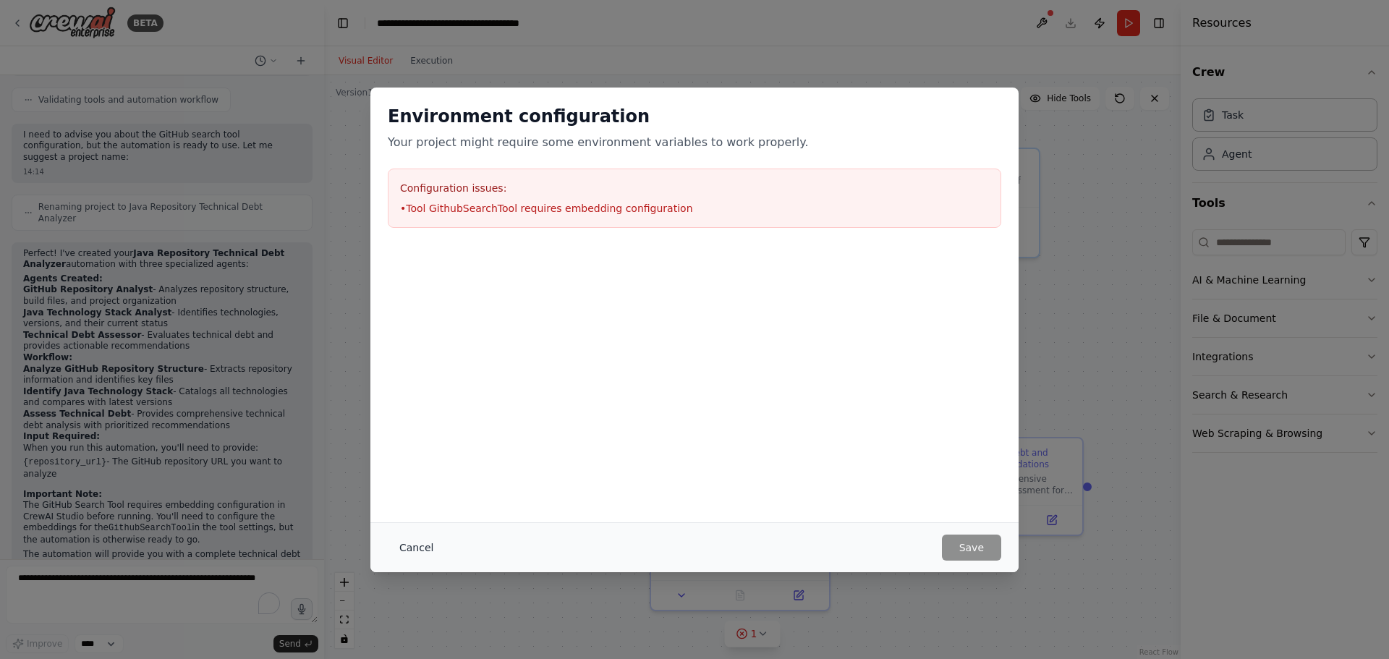
click at [421, 546] on button "Cancel" at bounding box center [416, 548] width 57 height 26
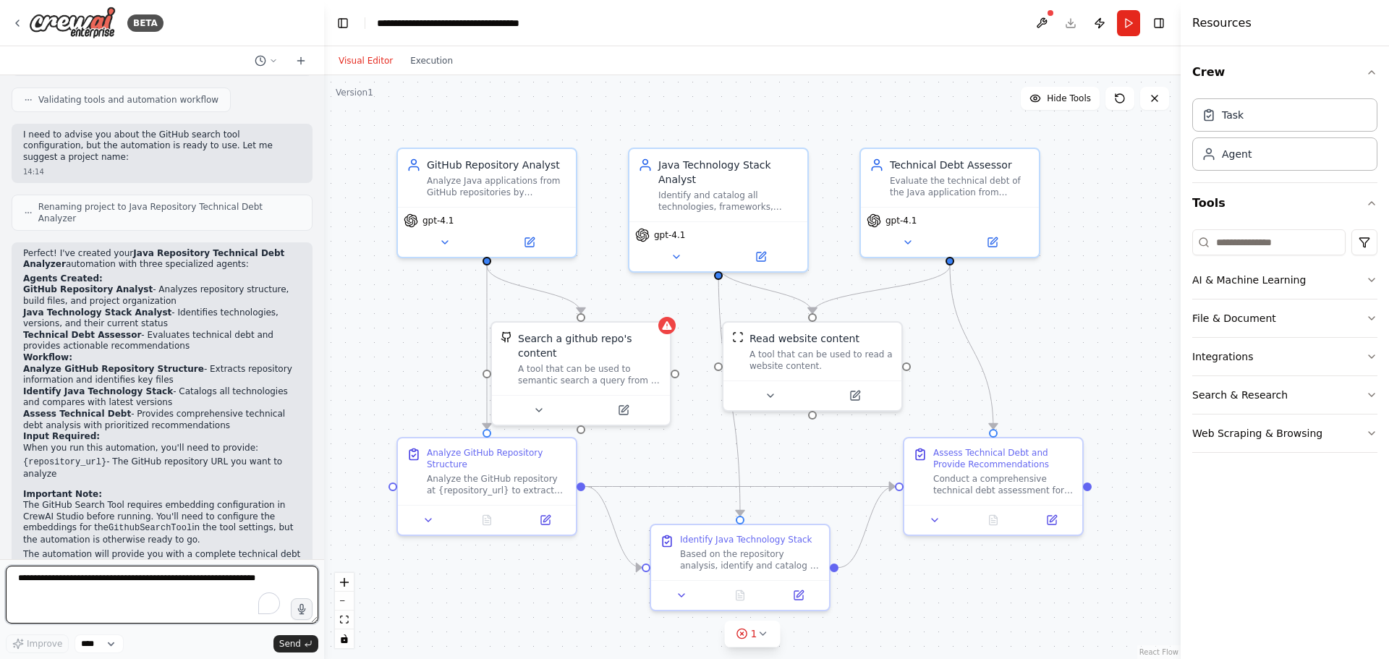
click at [85, 607] on textarea "To enrich screen reader interactions, please activate Accessibility in Grammarl…" at bounding box center [162, 595] width 312 height 58
type textarea "*"
type textarea "**********"
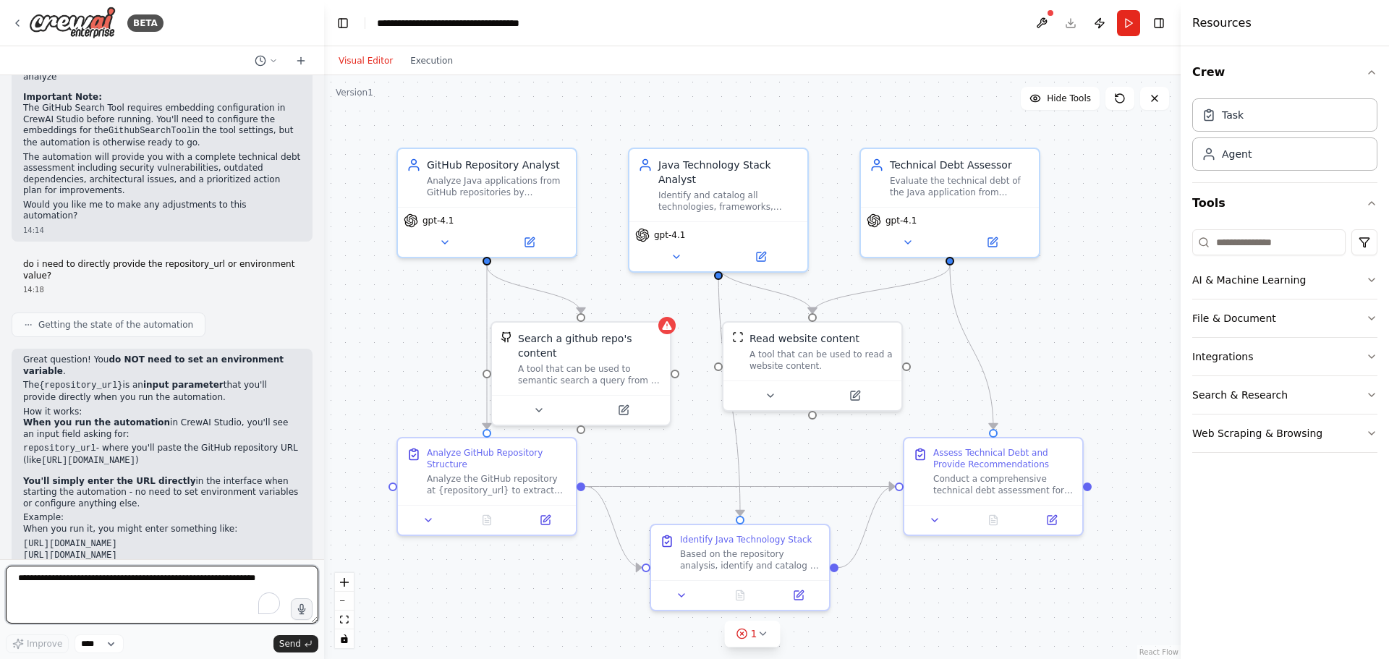
scroll to position [1434, 0]
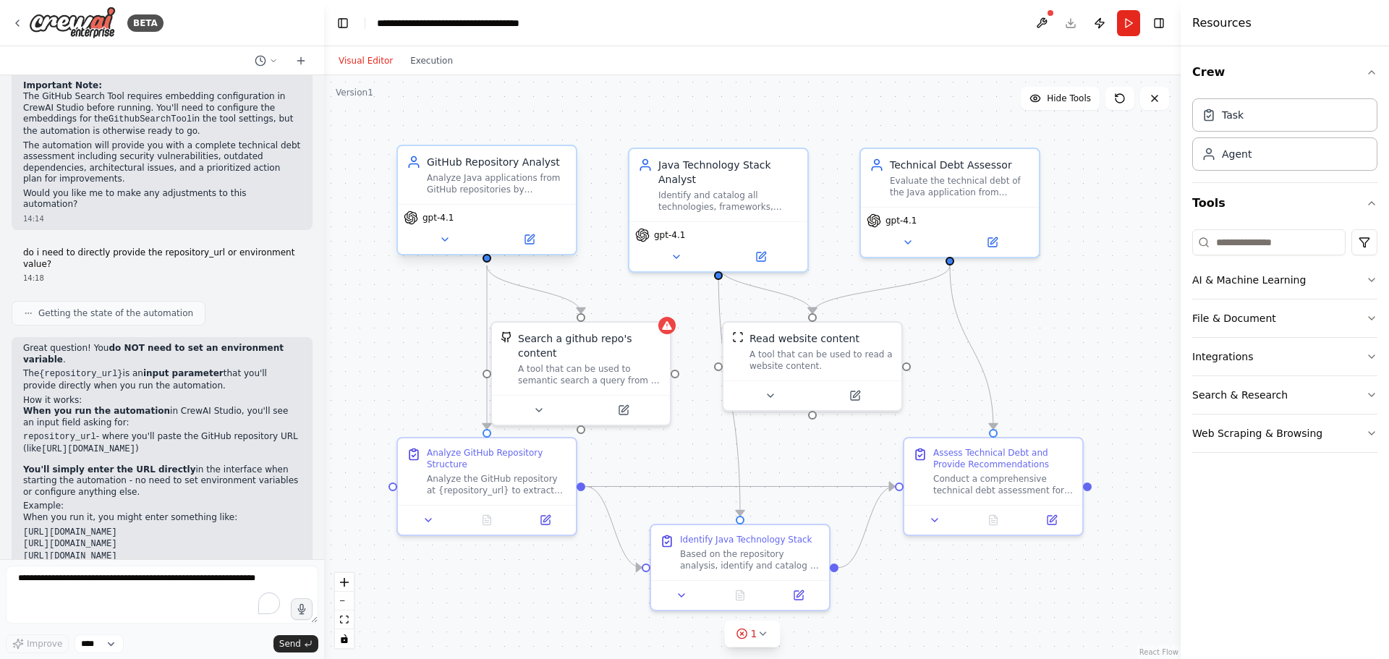
click at [527, 206] on div "gpt-4.1" at bounding box center [487, 229] width 178 height 50
click at [647, 104] on div ".deletable-edge-delete-btn { width: 20px; height: 20px; border: 0px solid #ffff…" at bounding box center [752, 367] width 856 height 584
click at [141, 571] on textarea "To enrich screen reader interactions, please activate Accessibility in Grammarl…" at bounding box center [162, 595] width 312 height 58
type textarea "**********"
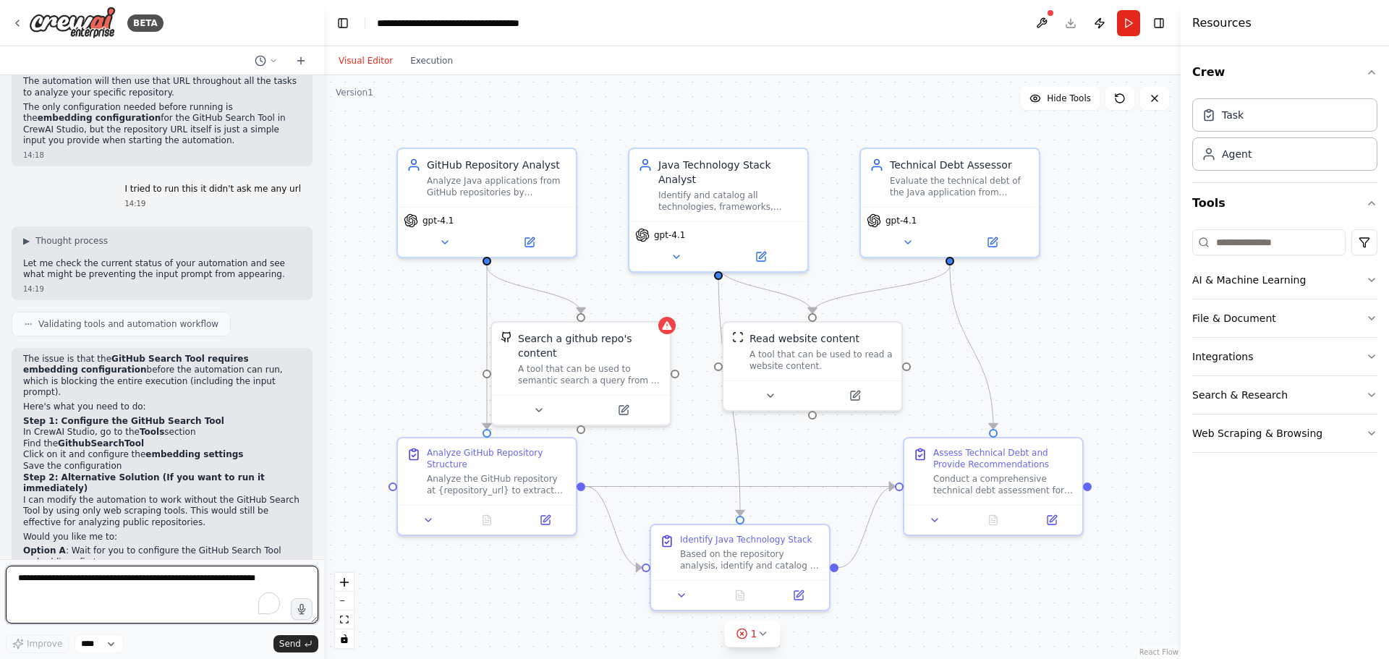
scroll to position [1944, 0]
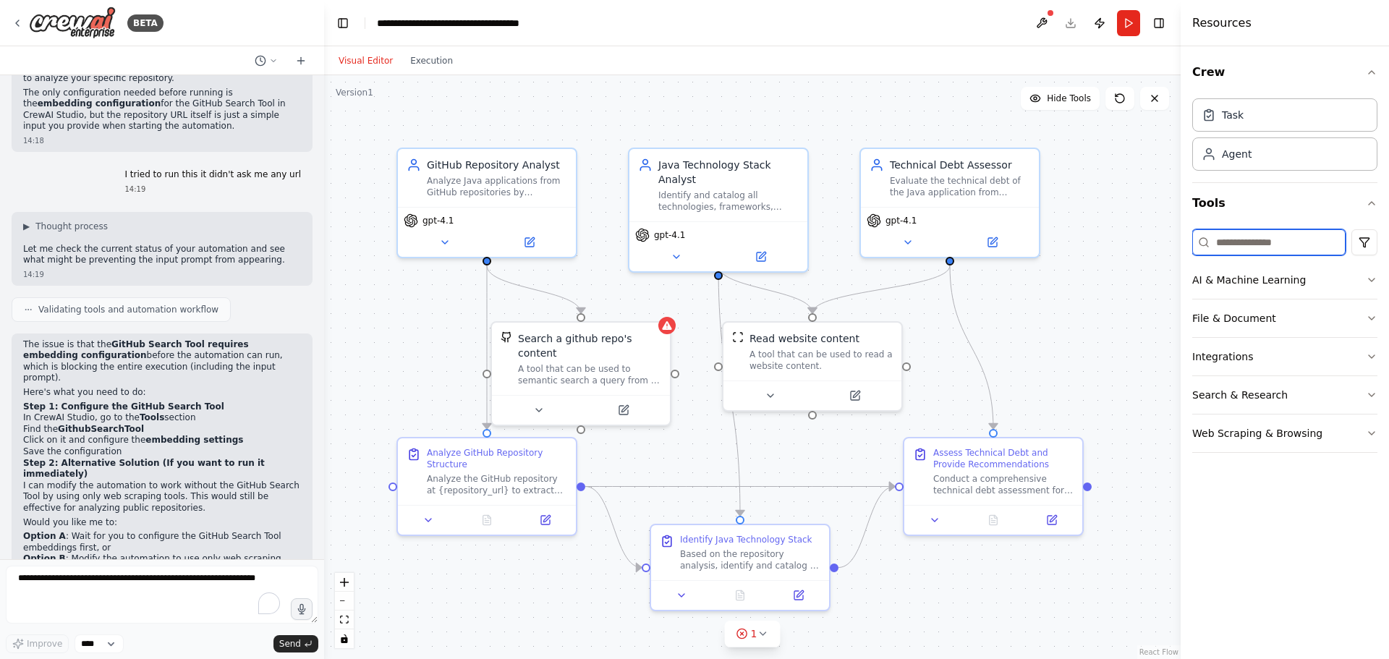
click at [1251, 239] on input at bounding box center [1268, 242] width 153 height 26
type input "**********"
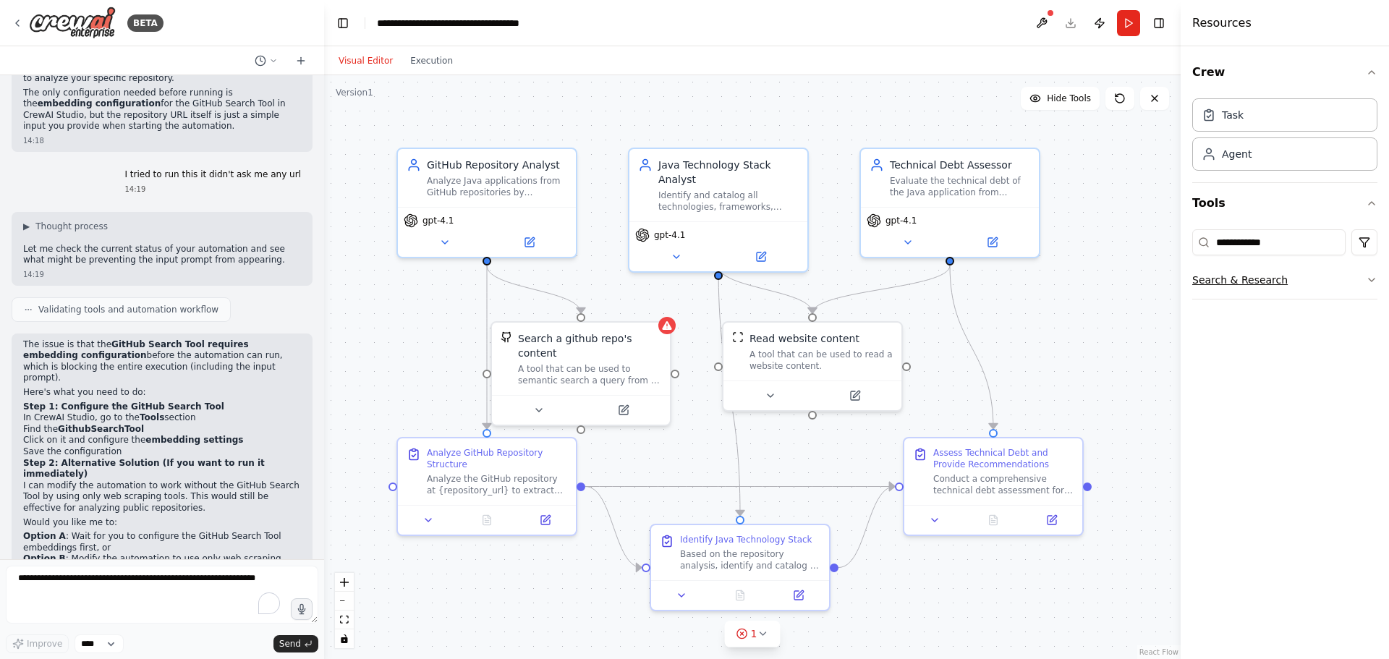
click at [1367, 283] on icon "button" at bounding box center [1372, 280] width 12 height 12
click at [1285, 320] on div "Search a github repo's content" at bounding box center [1298, 320] width 159 height 14
click at [1282, 331] on p "A tool that can be used to semantic search a query from a github repo's content…" at bounding box center [1298, 334] width 159 height 12
click at [1216, 338] on div "Search a github repo's content A tool that can be used to semantic search a que…" at bounding box center [1284, 326] width 166 height 26
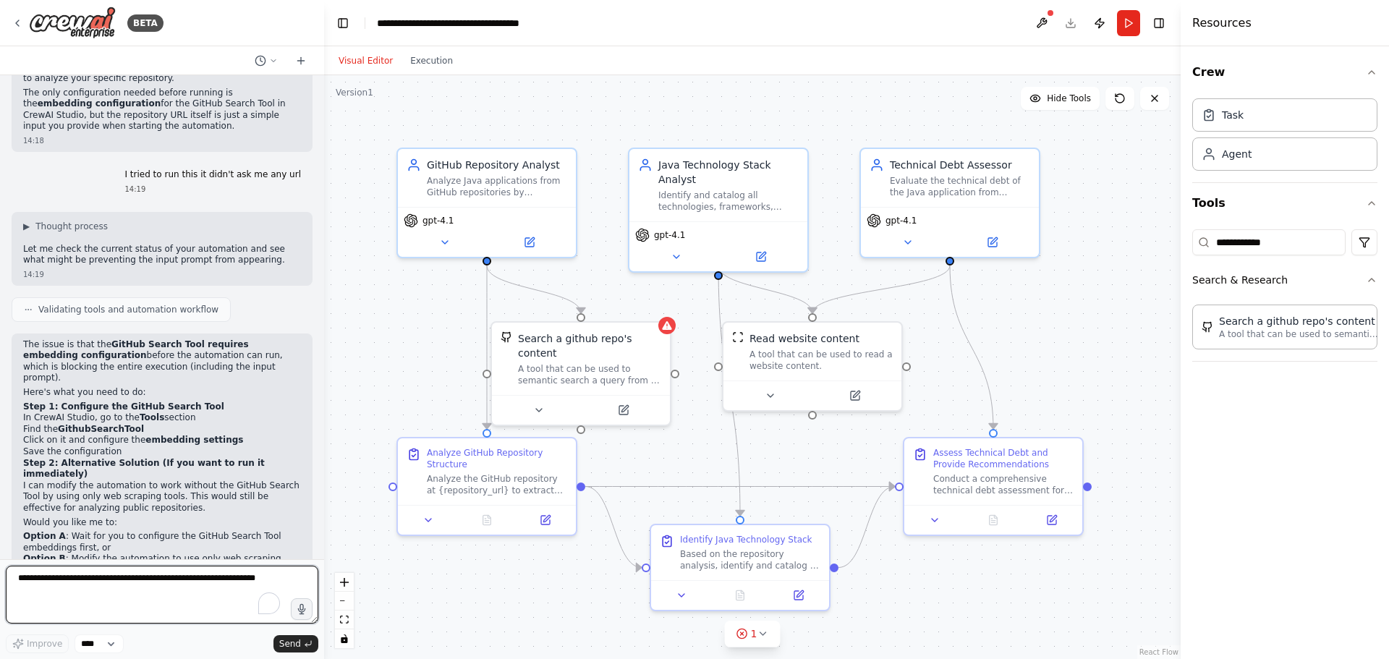
click at [98, 597] on textarea "To enrich screen reader interactions, please activate Accessibility in Grammarl…" at bounding box center [162, 595] width 312 height 58
type textarea "**********"
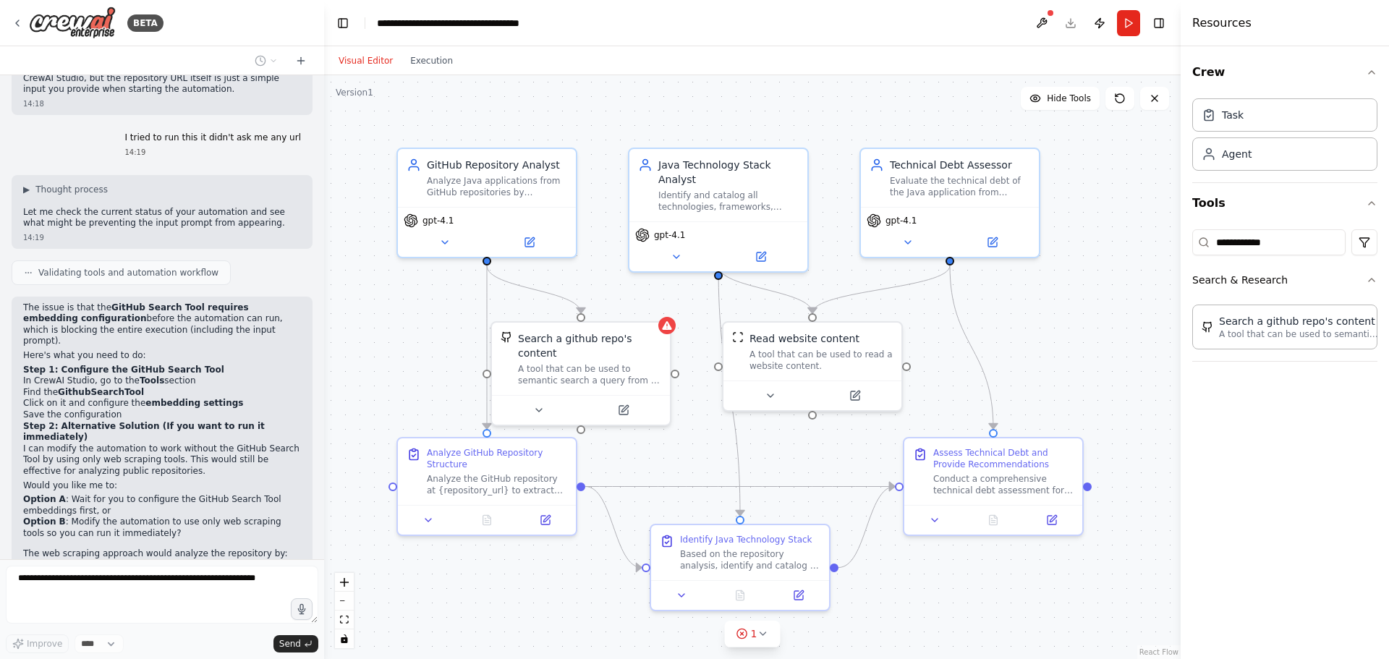
scroll to position [2029, 0]
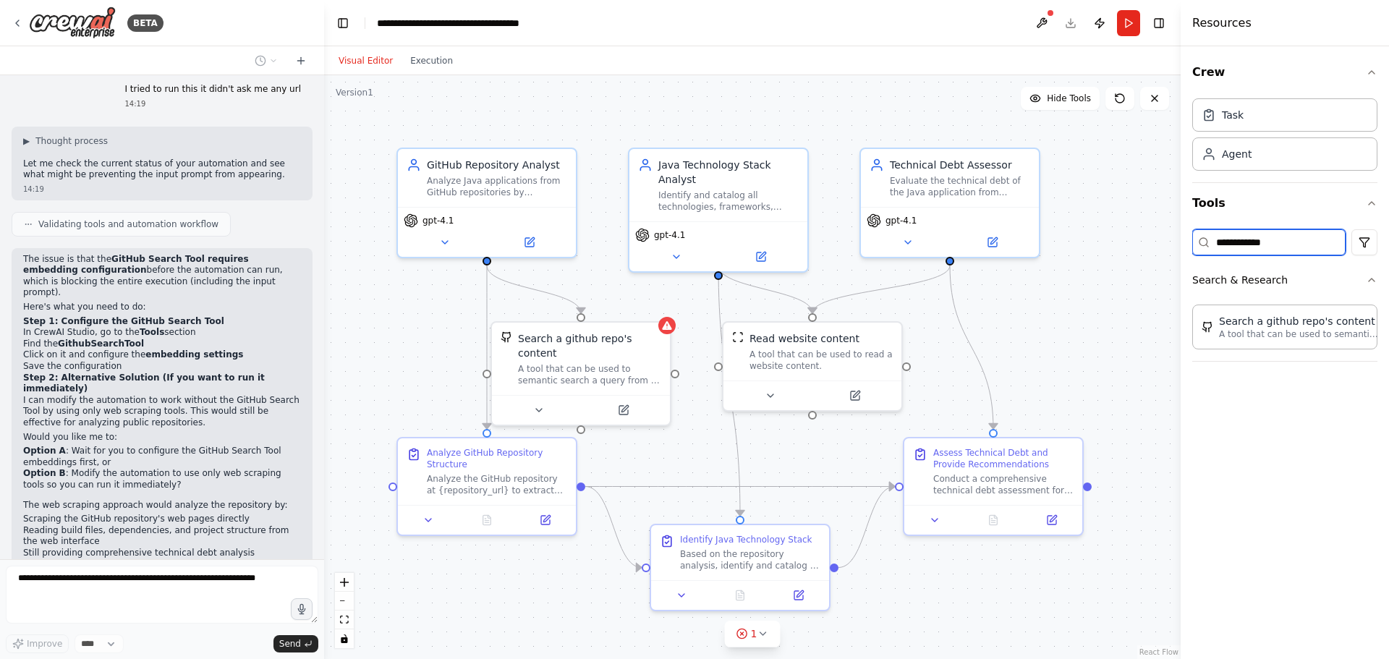
click at [1308, 239] on input "**********" at bounding box center [1268, 242] width 153 height 26
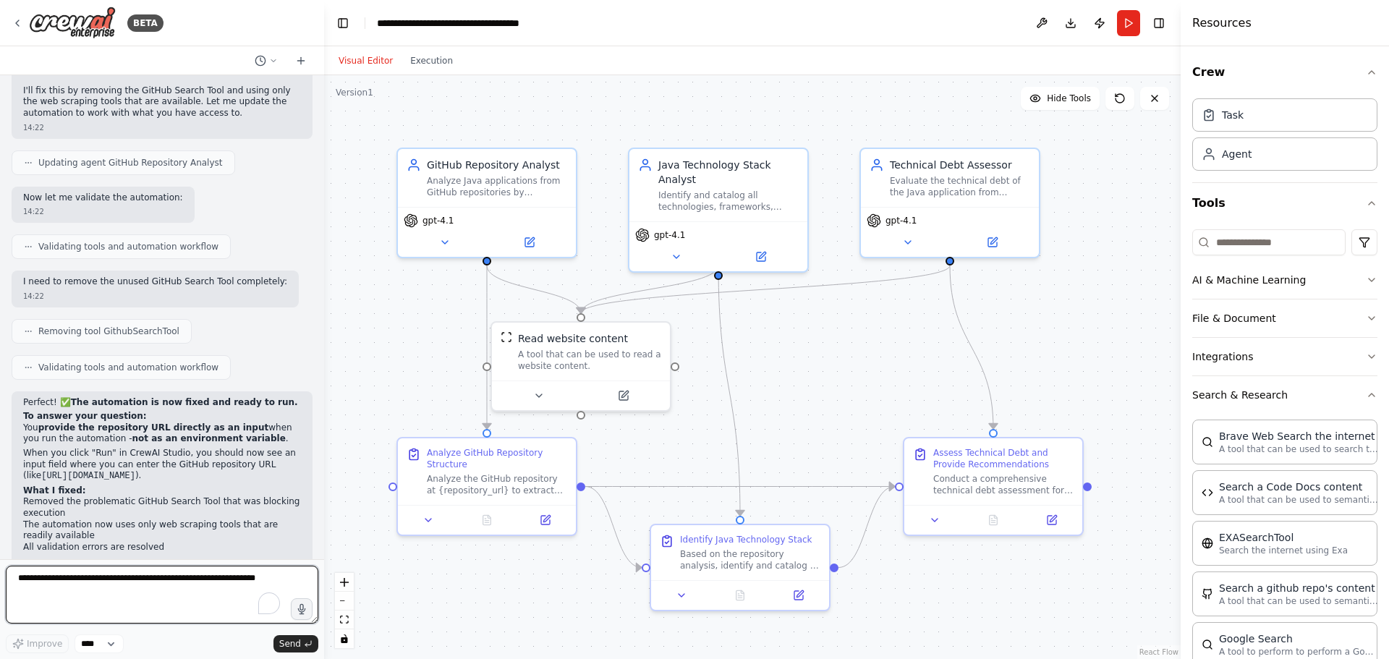
scroll to position [2644, 0]
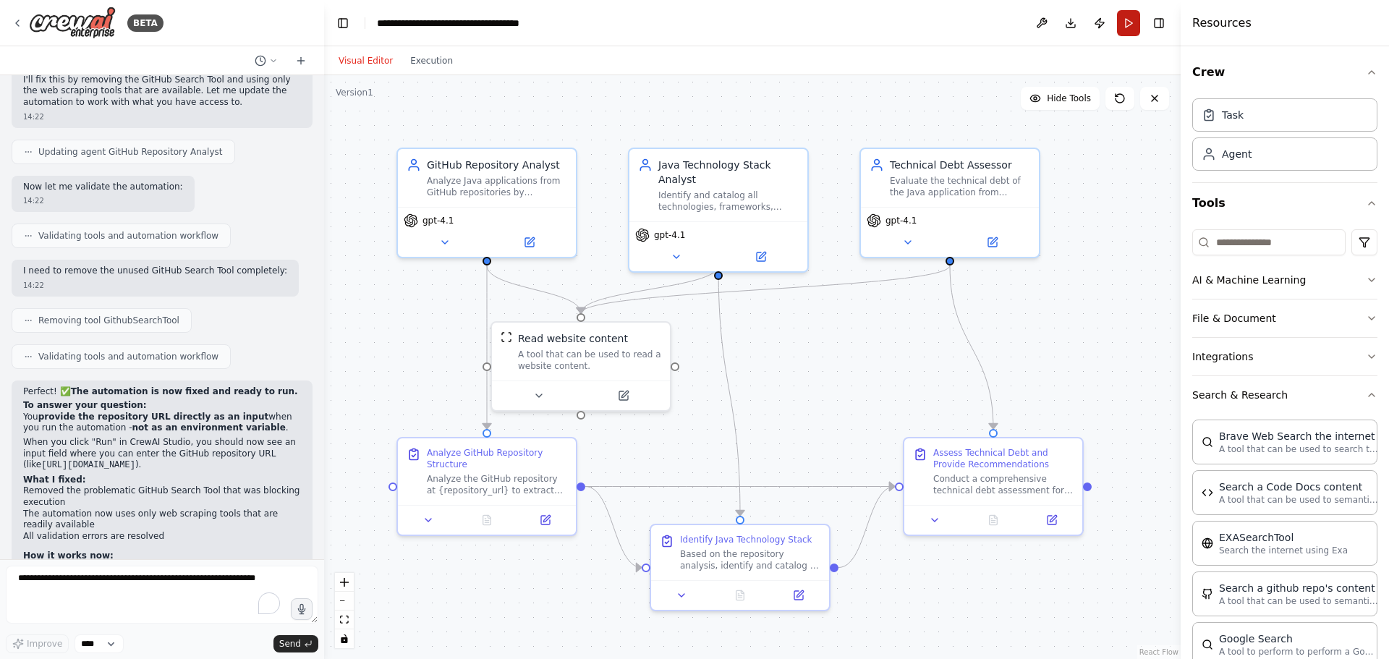
click at [1128, 15] on button "Run" at bounding box center [1128, 23] width 23 height 26
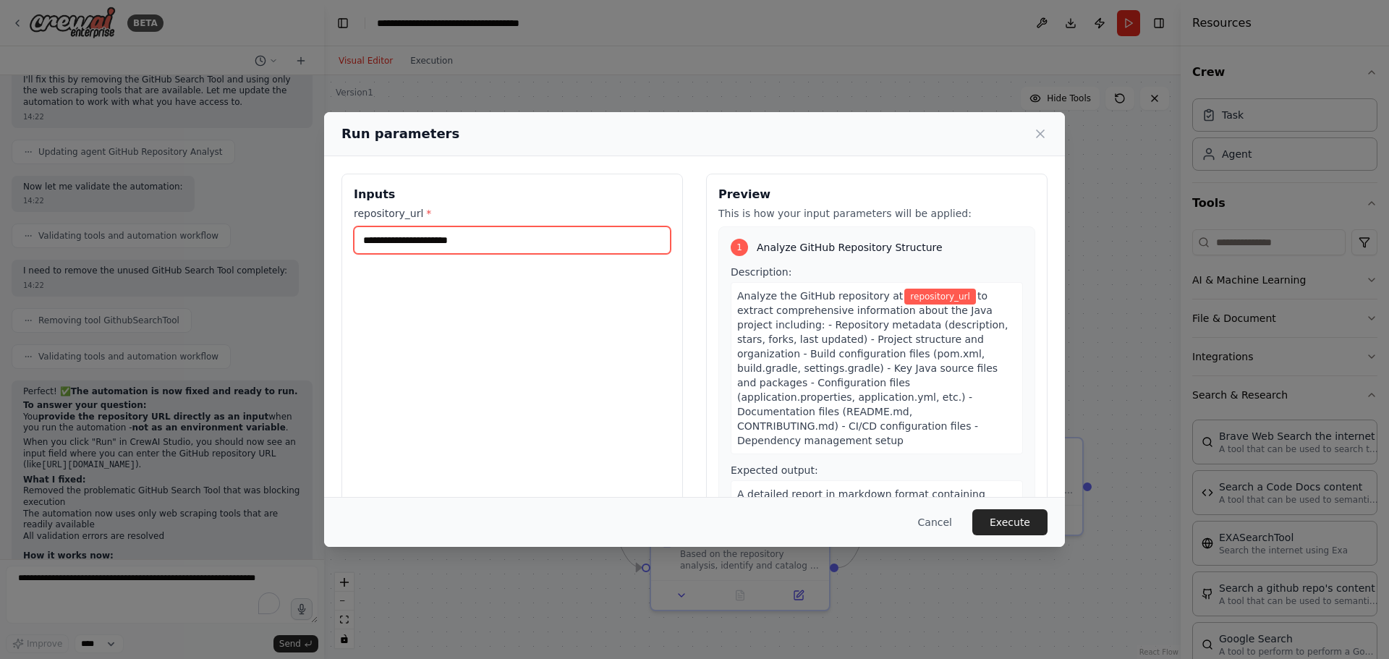
click at [416, 250] on input "repository_url *" at bounding box center [512, 239] width 317 height 27
paste input "**********"
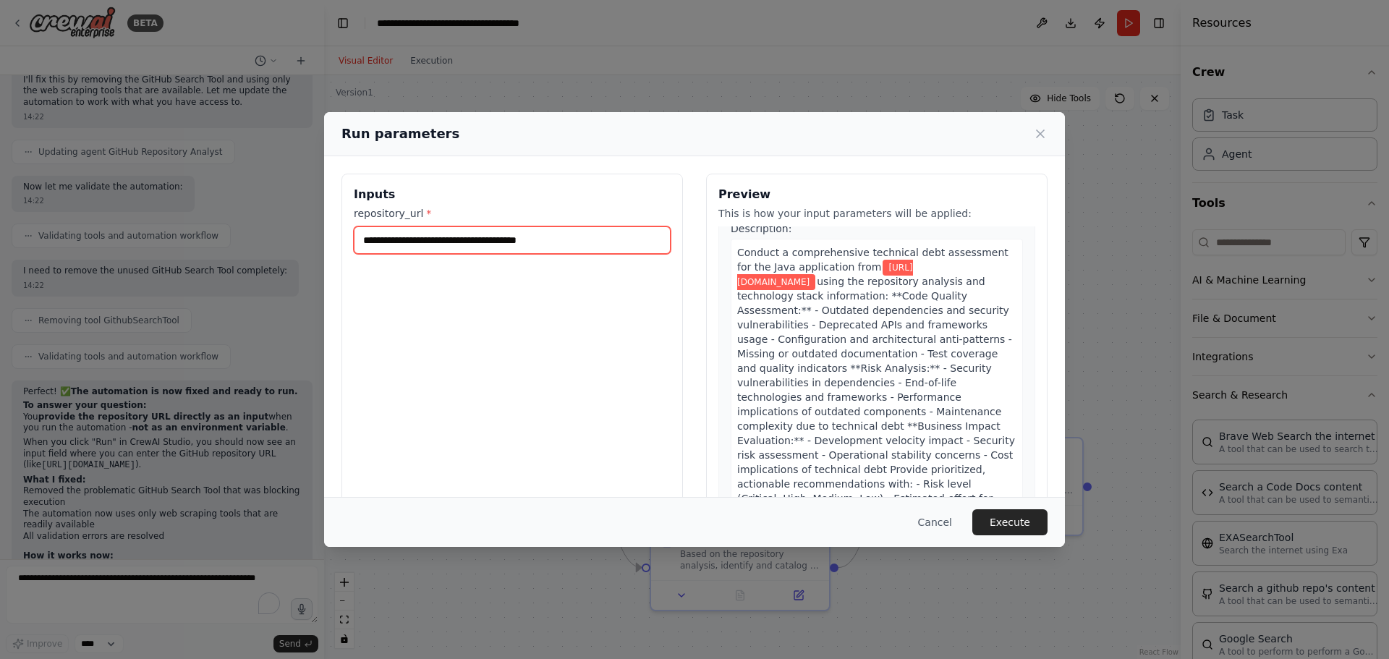
scroll to position [1003, 0]
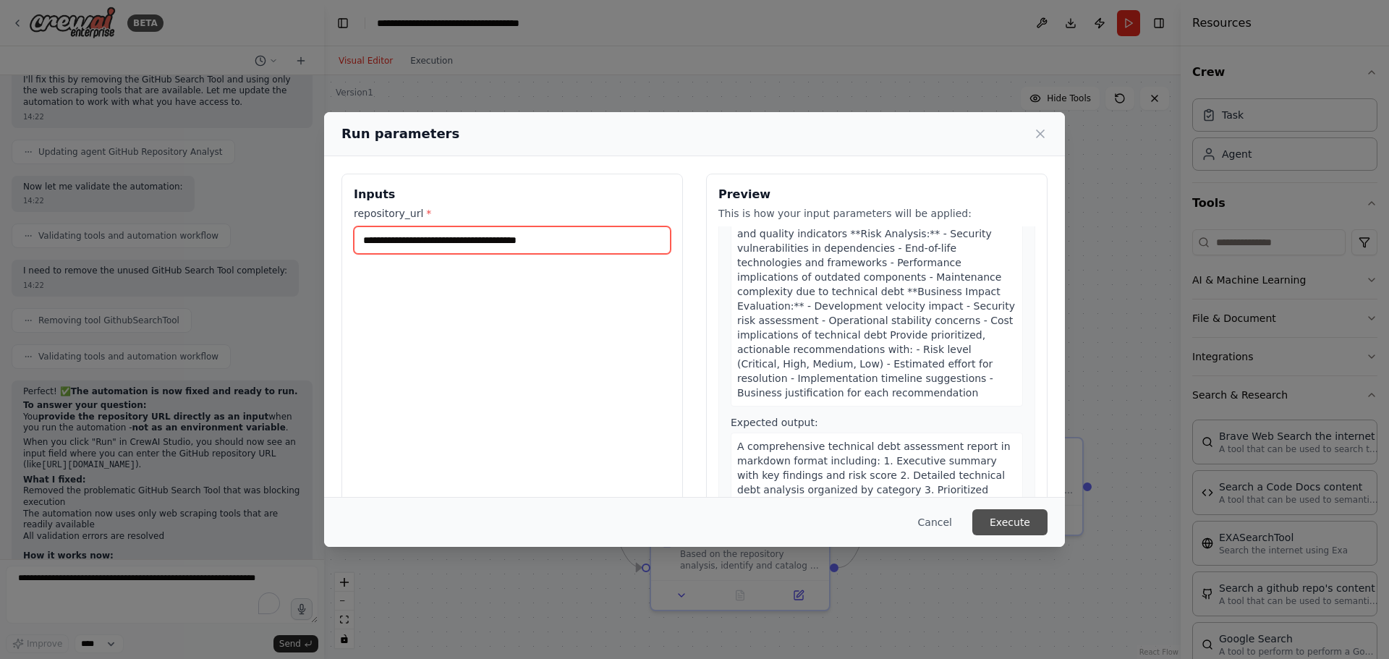
type input "**********"
click at [997, 527] on button "Execute" at bounding box center [1009, 522] width 75 height 26
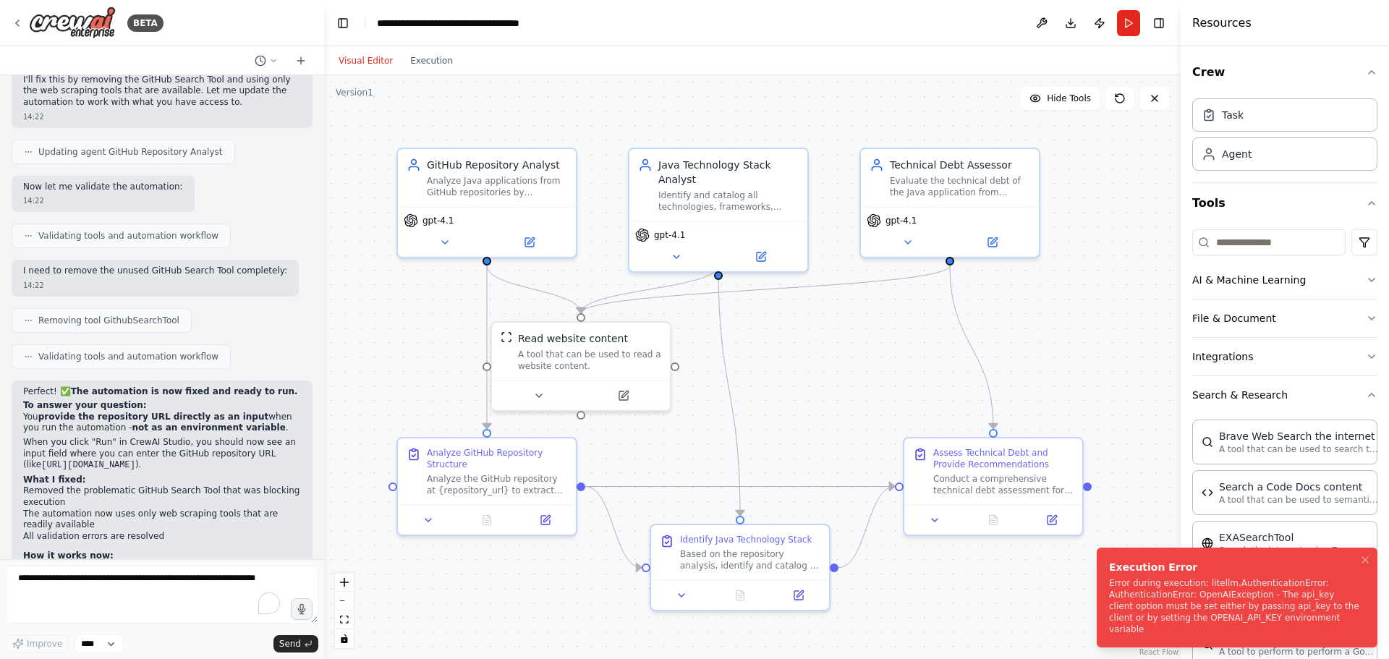
drag, startPoint x: 1125, startPoint y: 627, endPoint x: 1089, endPoint y: 636, distance: 37.2
click at [1109, 635] on div "Error during execution: litellm.AuthenticationError: AuthenticationError: OpenA…" at bounding box center [1234, 606] width 250 height 58
click at [1128, 27] on button "Run" at bounding box center [1128, 23] width 23 height 26
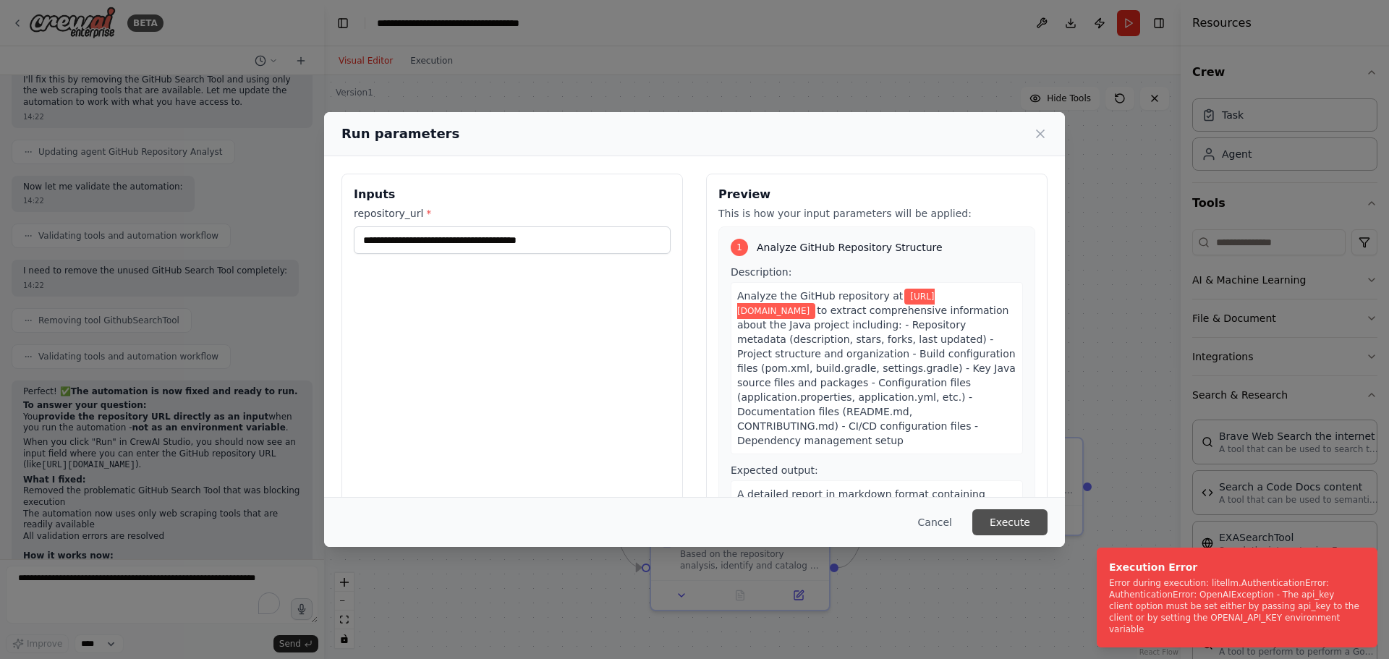
click at [1017, 525] on button "Execute" at bounding box center [1009, 522] width 75 height 26
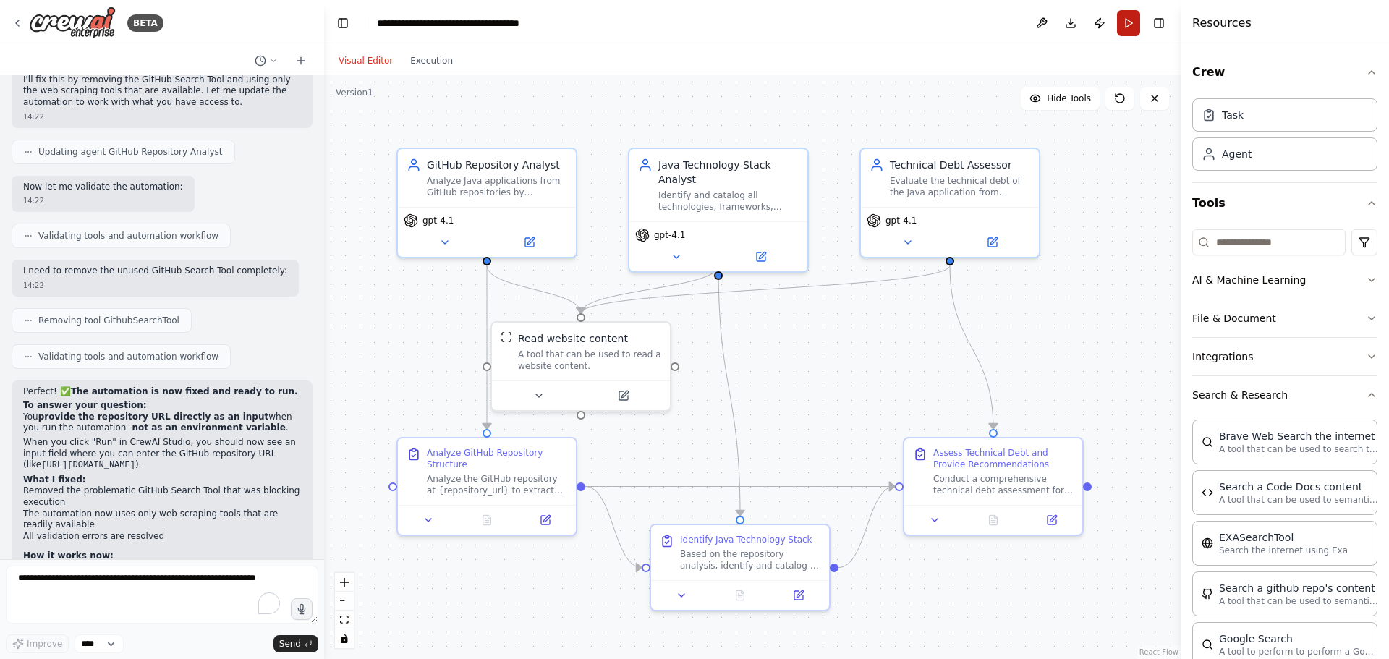
click at [1128, 28] on button "Run" at bounding box center [1128, 23] width 23 height 26
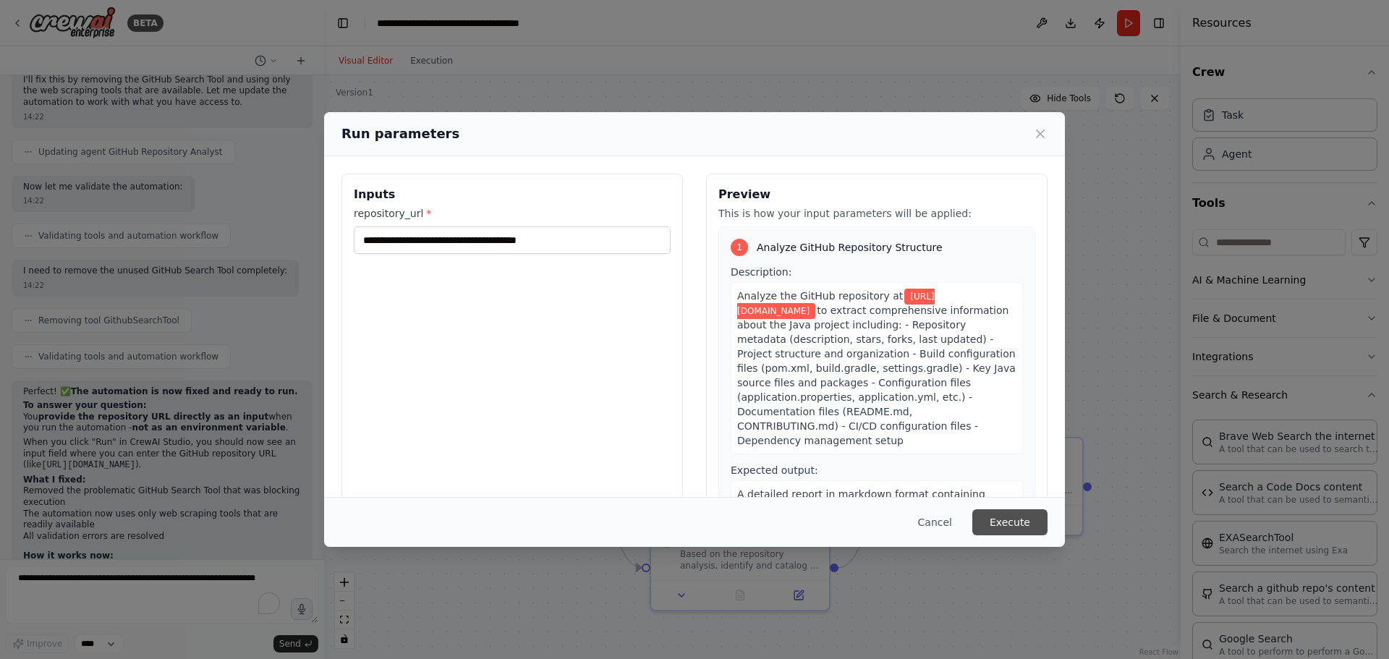
click at [1020, 524] on button "Execute" at bounding box center [1009, 522] width 75 height 26
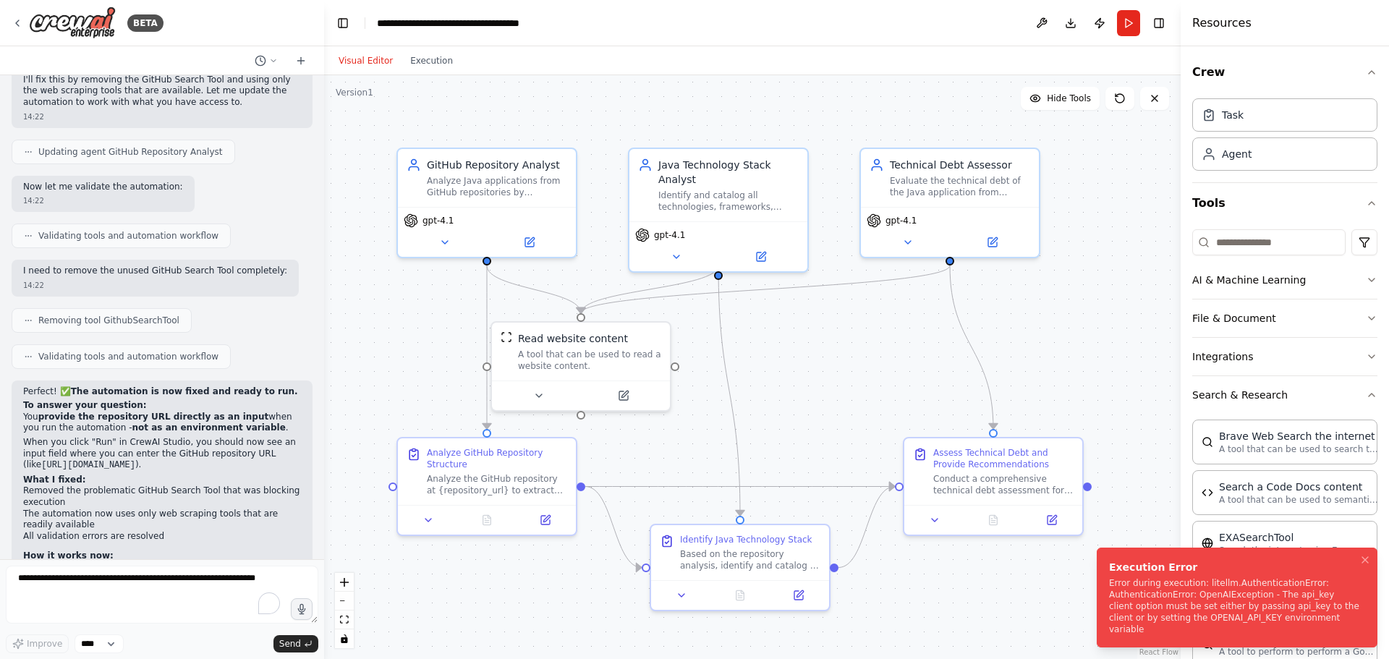
click at [1124, 605] on div "Error during execution: litellm.AuthenticationError: AuthenticationError: OpenA…" at bounding box center [1234, 606] width 250 height 58
click at [1151, 20] on button "Toggle Right Sidebar" at bounding box center [1159, 23] width 20 height 20
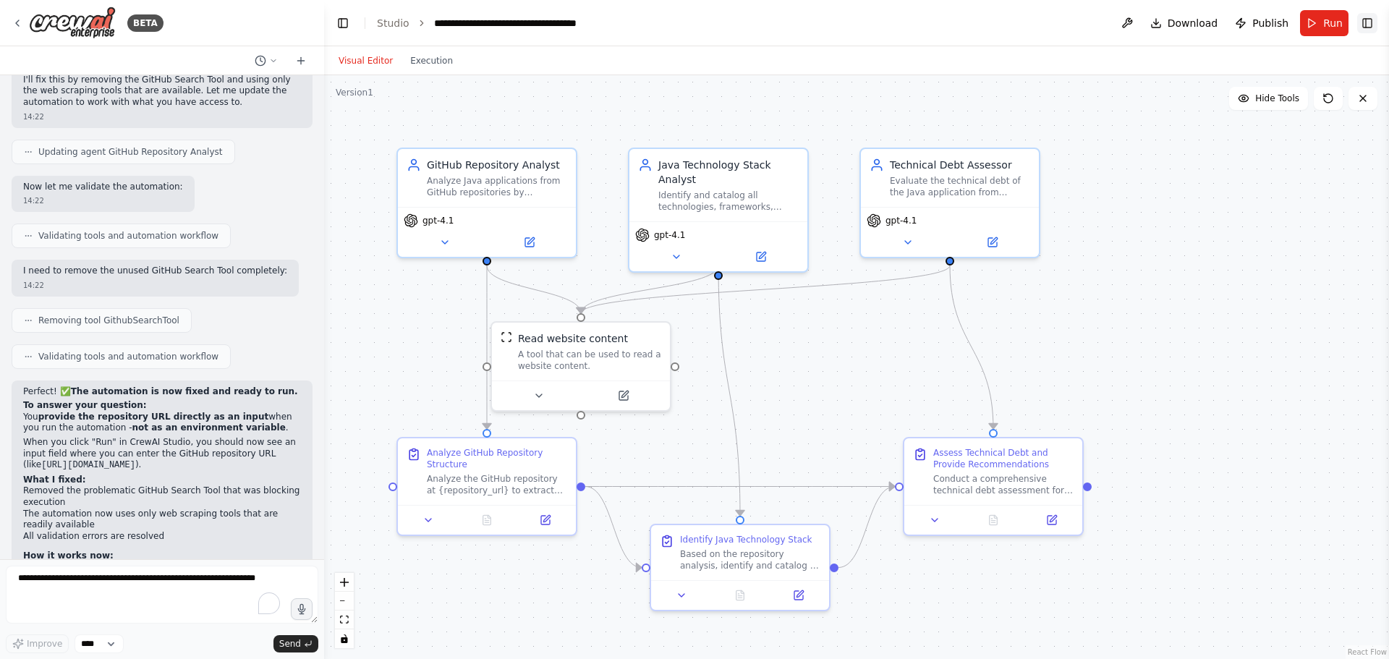
click at [1368, 23] on button "Toggle Right Sidebar" at bounding box center [1367, 23] width 20 height 20
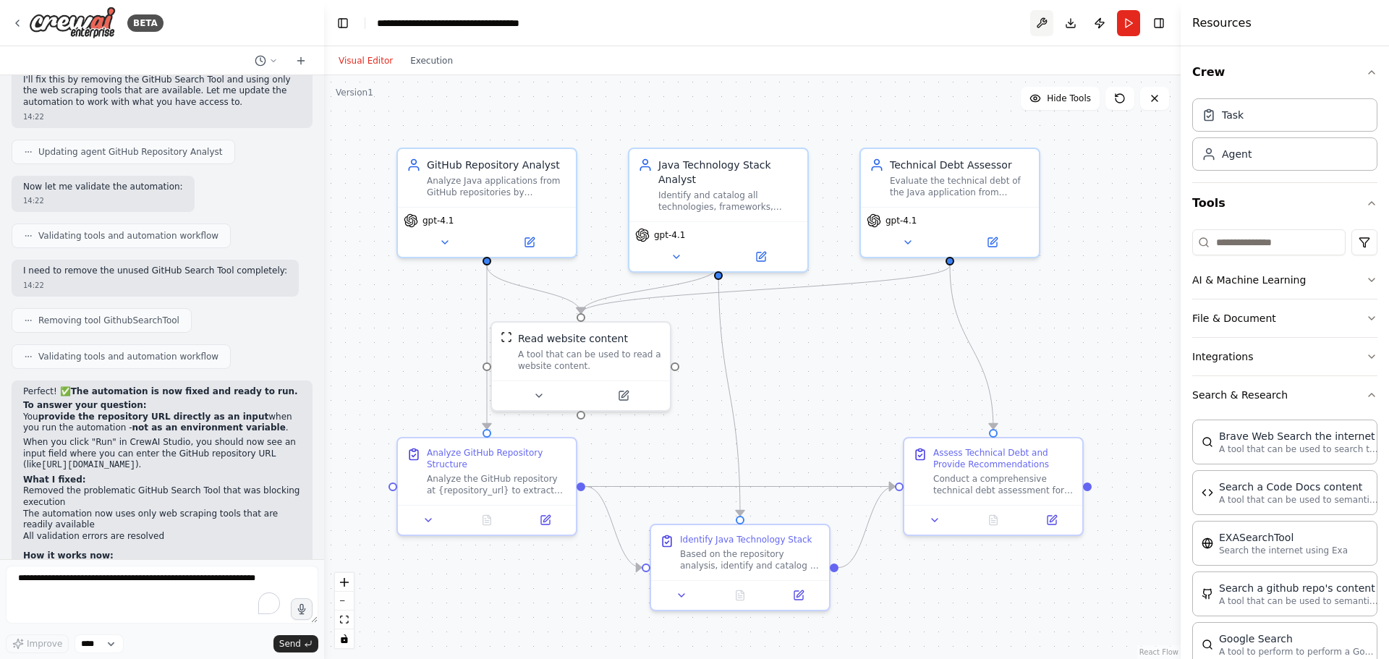
click at [1041, 23] on button at bounding box center [1041, 23] width 23 height 26
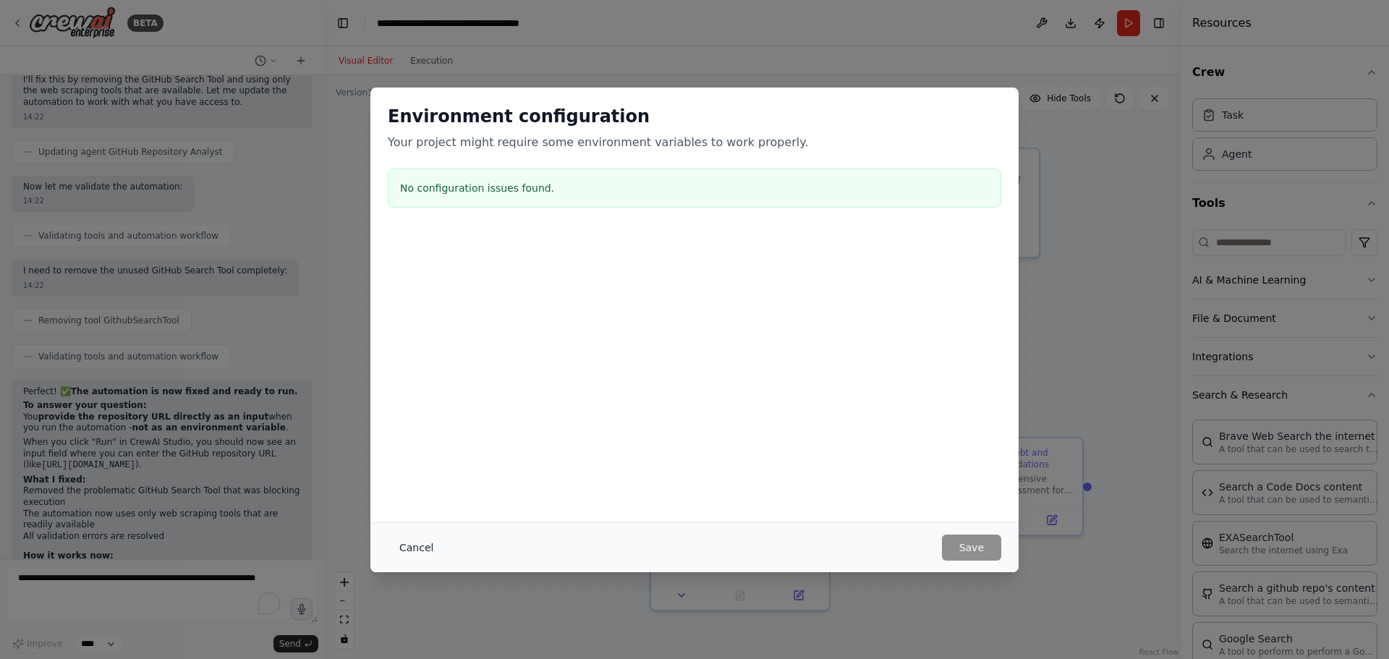
click at [421, 543] on button "Cancel" at bounding box center [416, 548] width 57 height 26
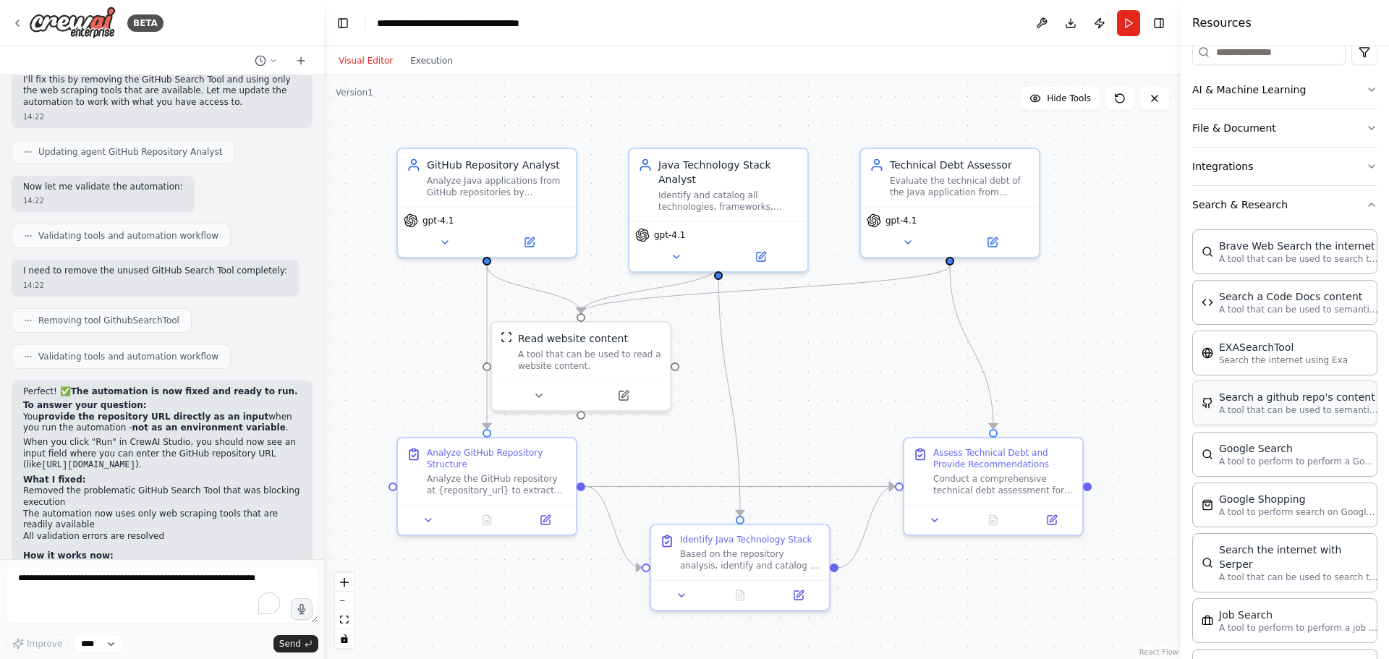
scroll to position [0, 0]
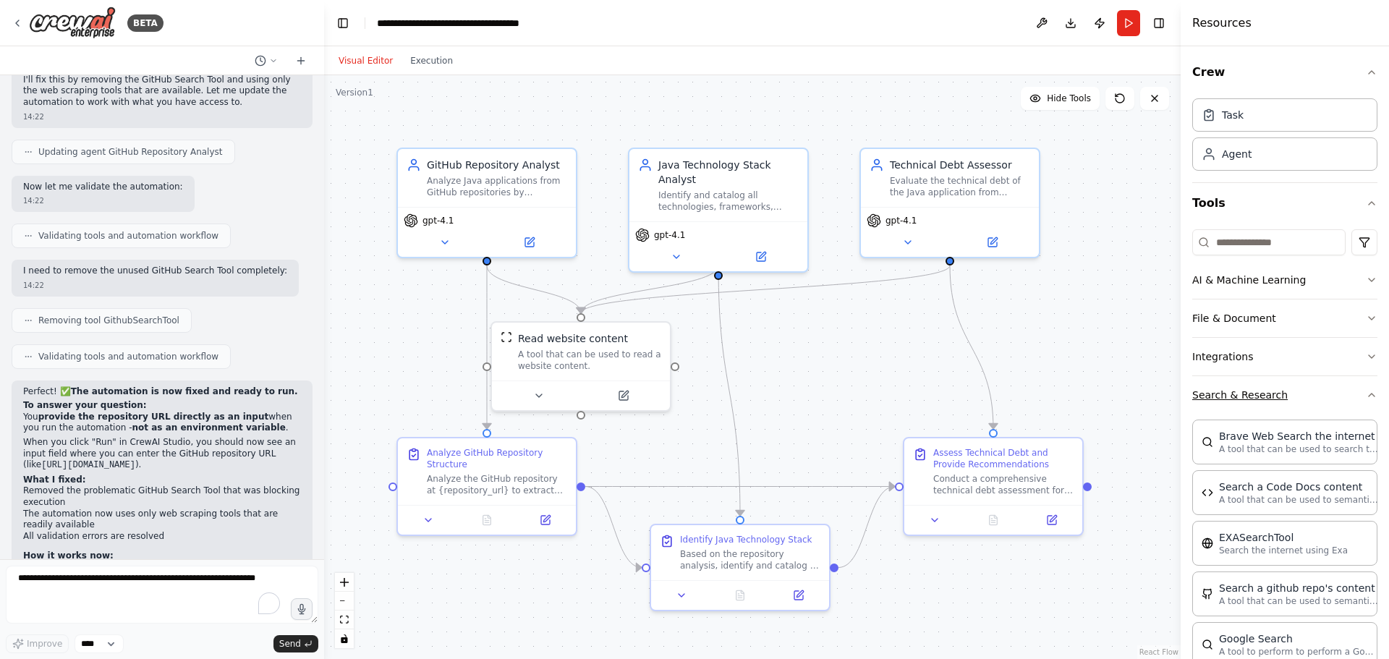
click at [1365, 401] on button "Search & Research" at bounding box center [1284, 395] width 185 height 38
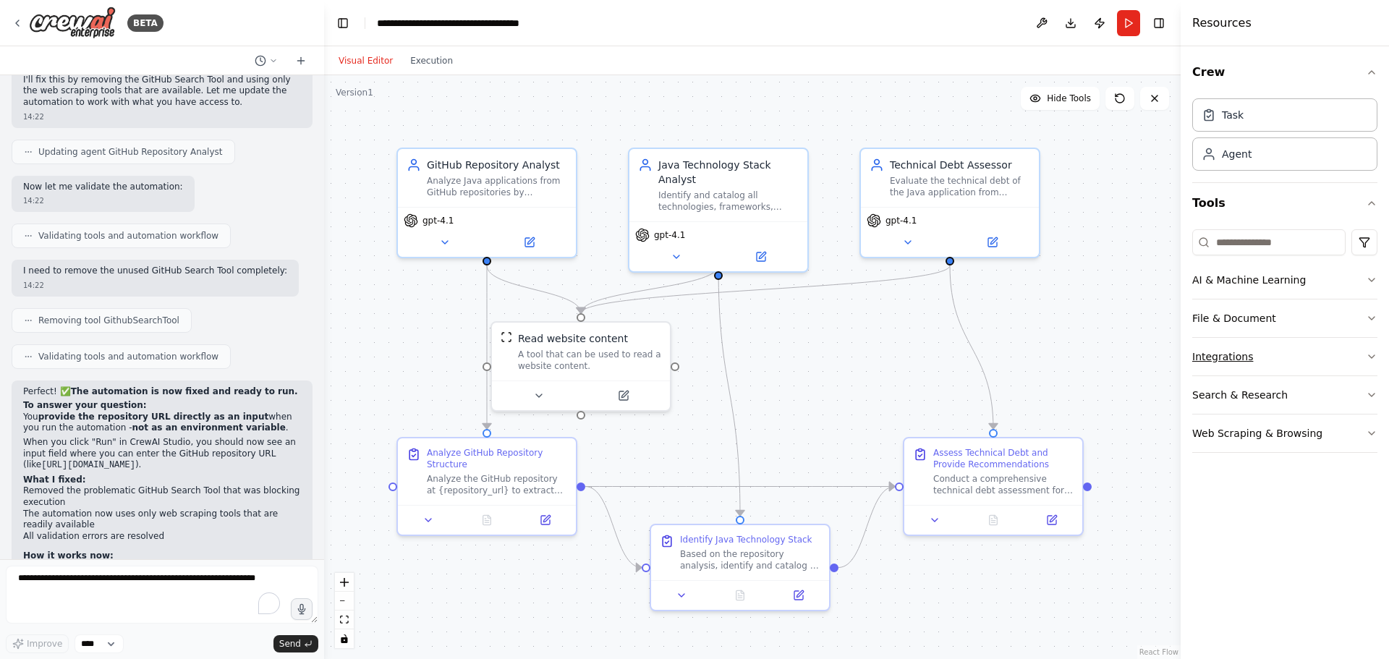
click at [1363, 359] on button "Integrations" at bounding box center [1284, 357] width 185 height 38
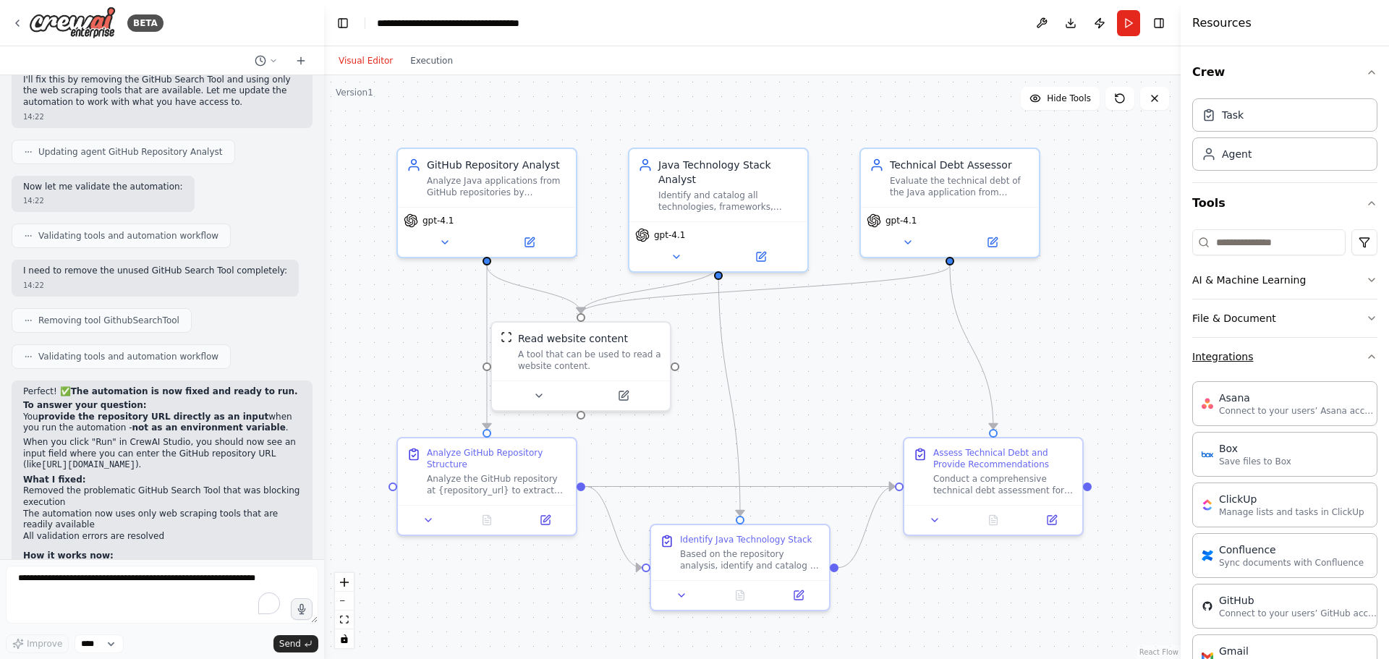
click at [1366, 359] on icon "button" at bounding box center [1372, 357] width 12 height 12
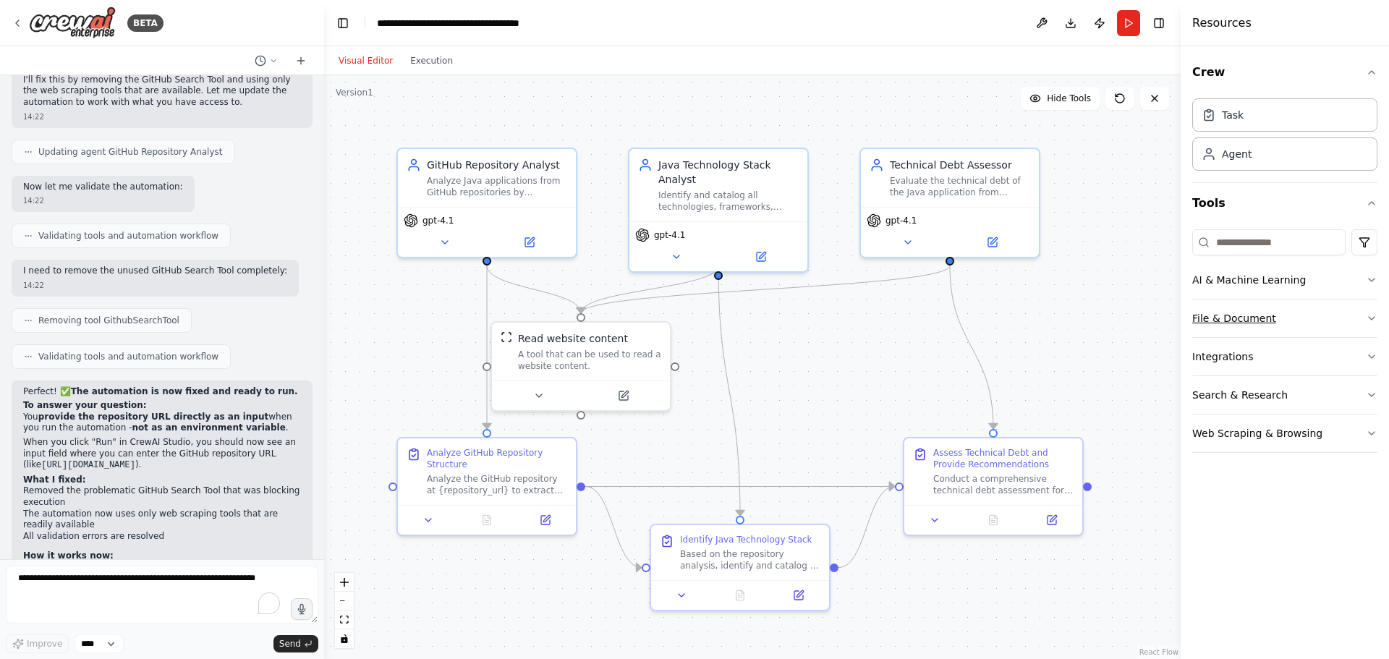
click at [1361, 320] on button "File & Document" at bounding box center [1284, 318] width 185 height 38
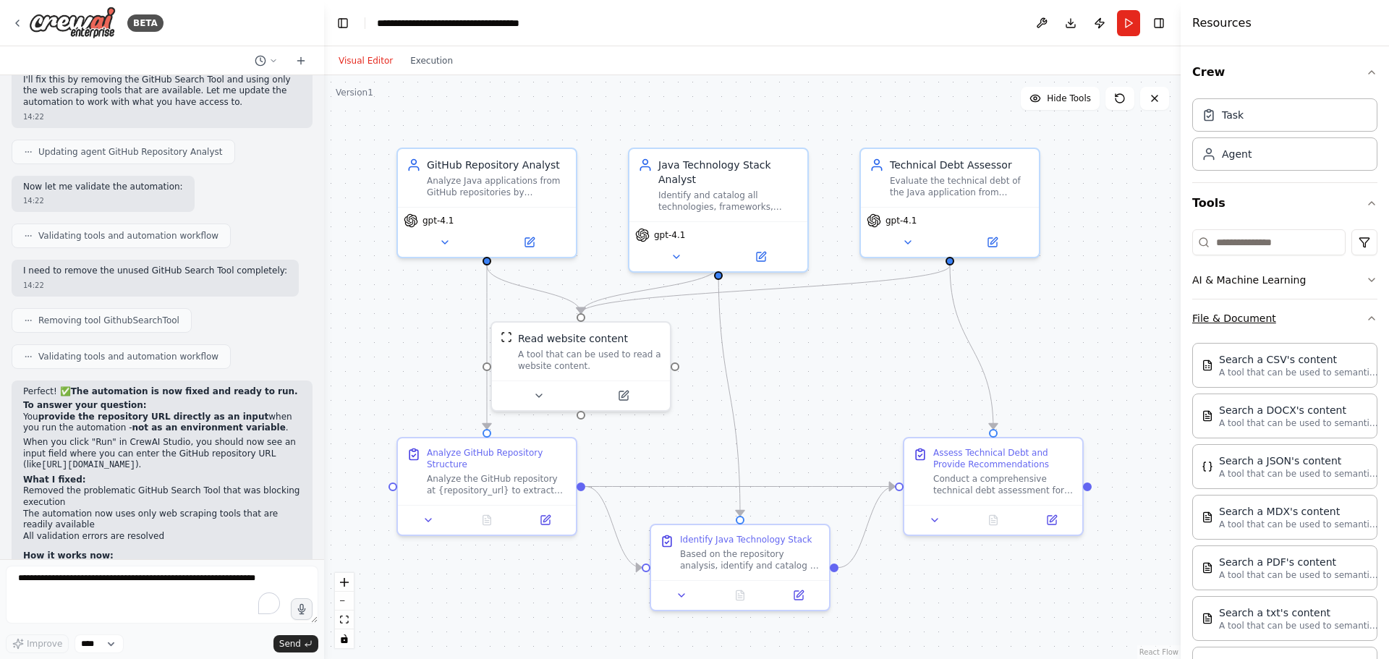
click at [1366, 320] on icon "button" at bounding box center [1372, 318] width 12 height 12
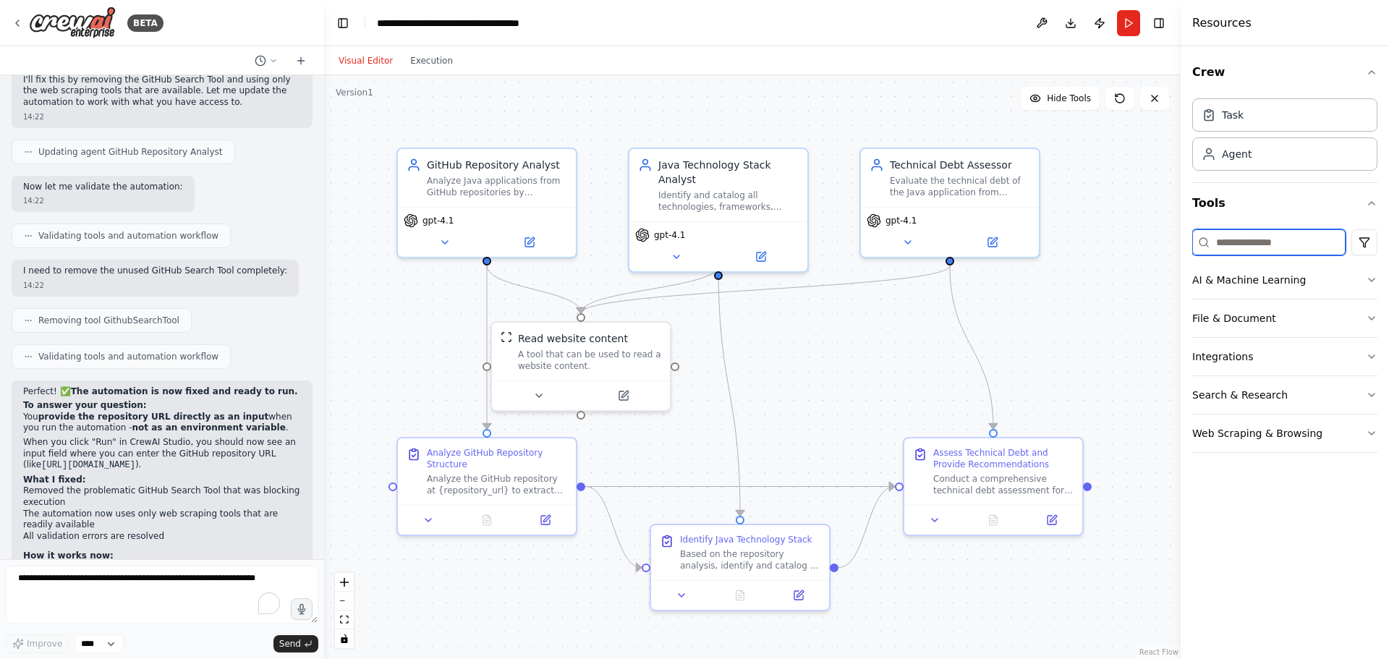
click at [1233, 244] on input at bounding box center [1268, 242] width 153 height 26
type input "*"
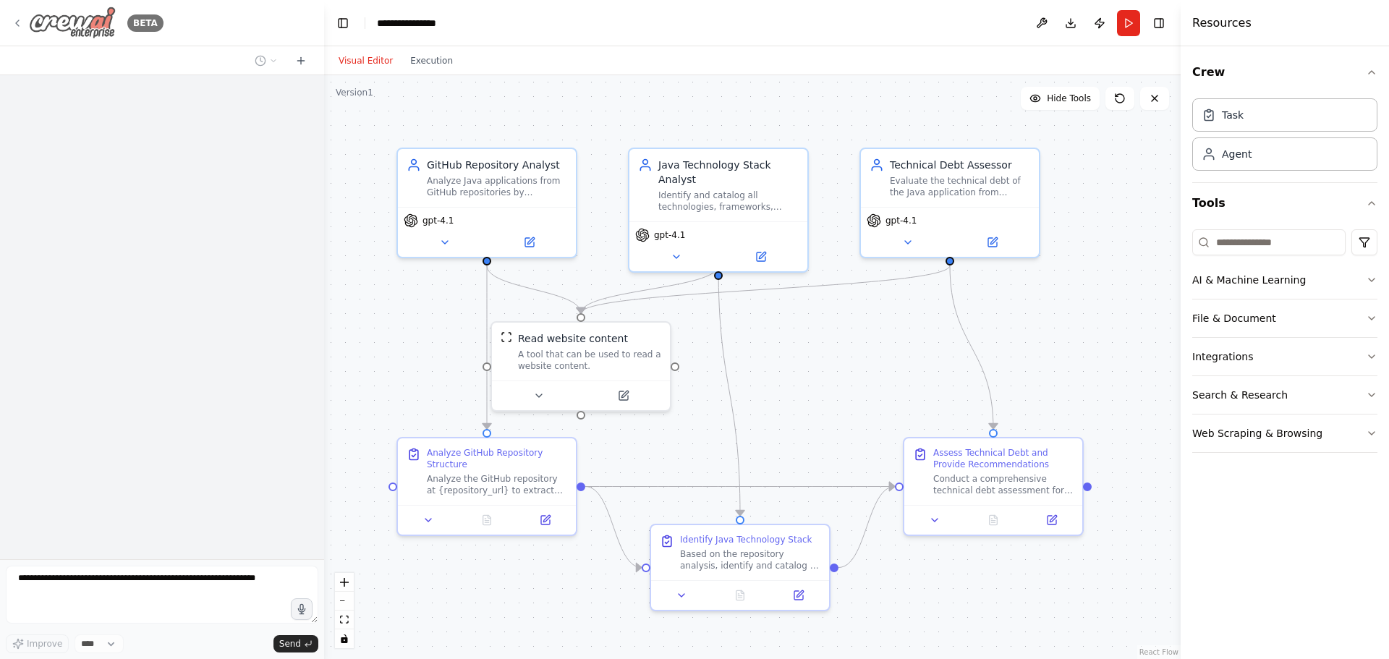
scroll to position [2644, 0]
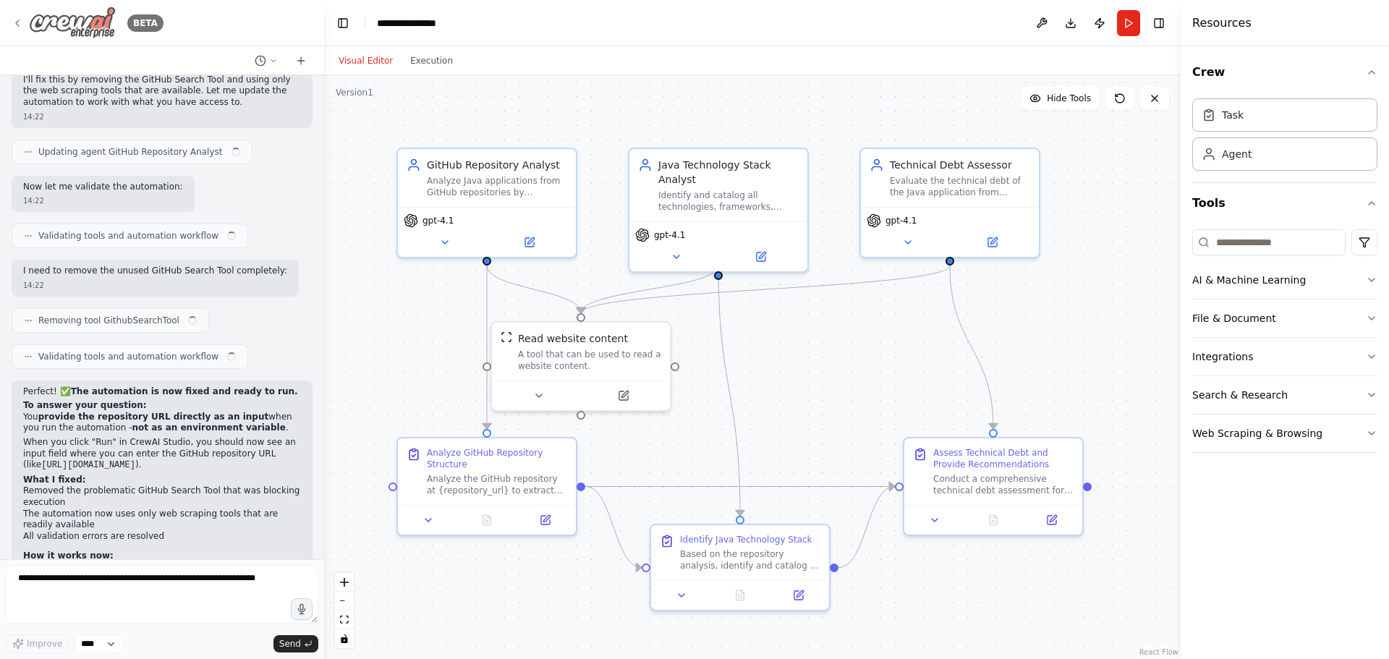
click at [81, 25] on img at bounding box center [72, 23] width 87 height 33
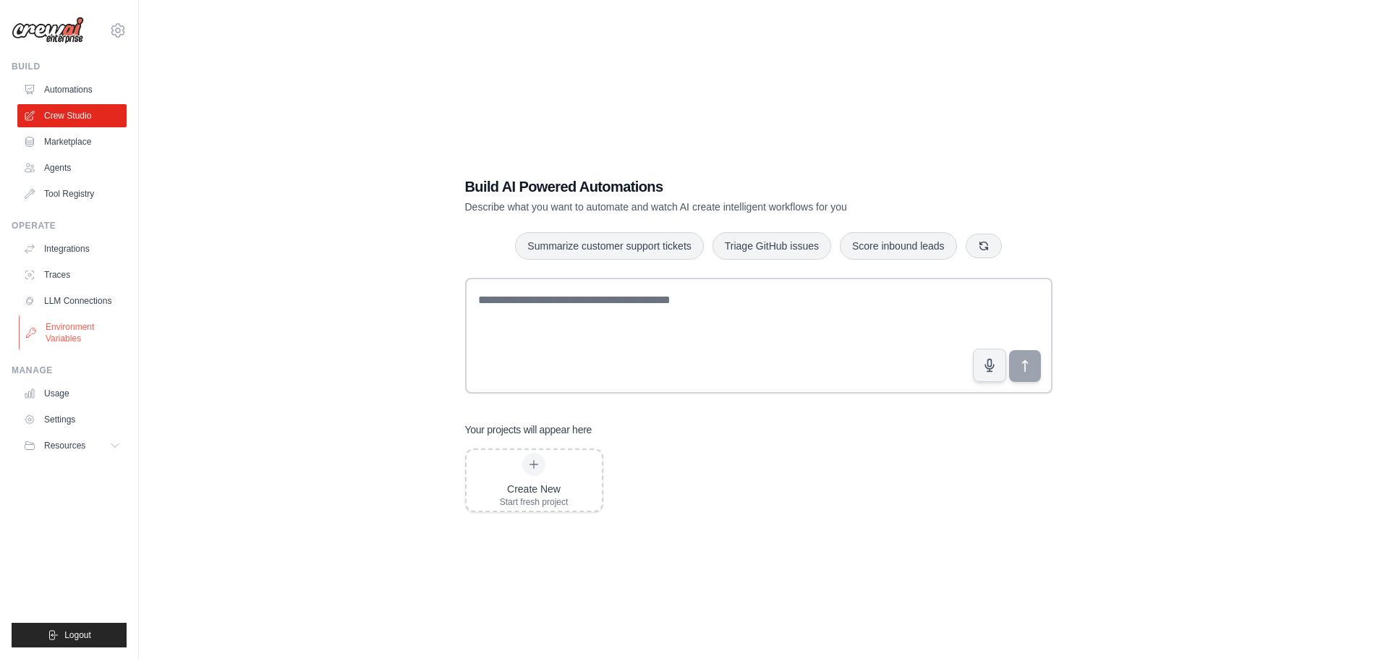
click at [72, 332] on link "Environment Variables" at bounding box center [73, 332] width 109 height 35
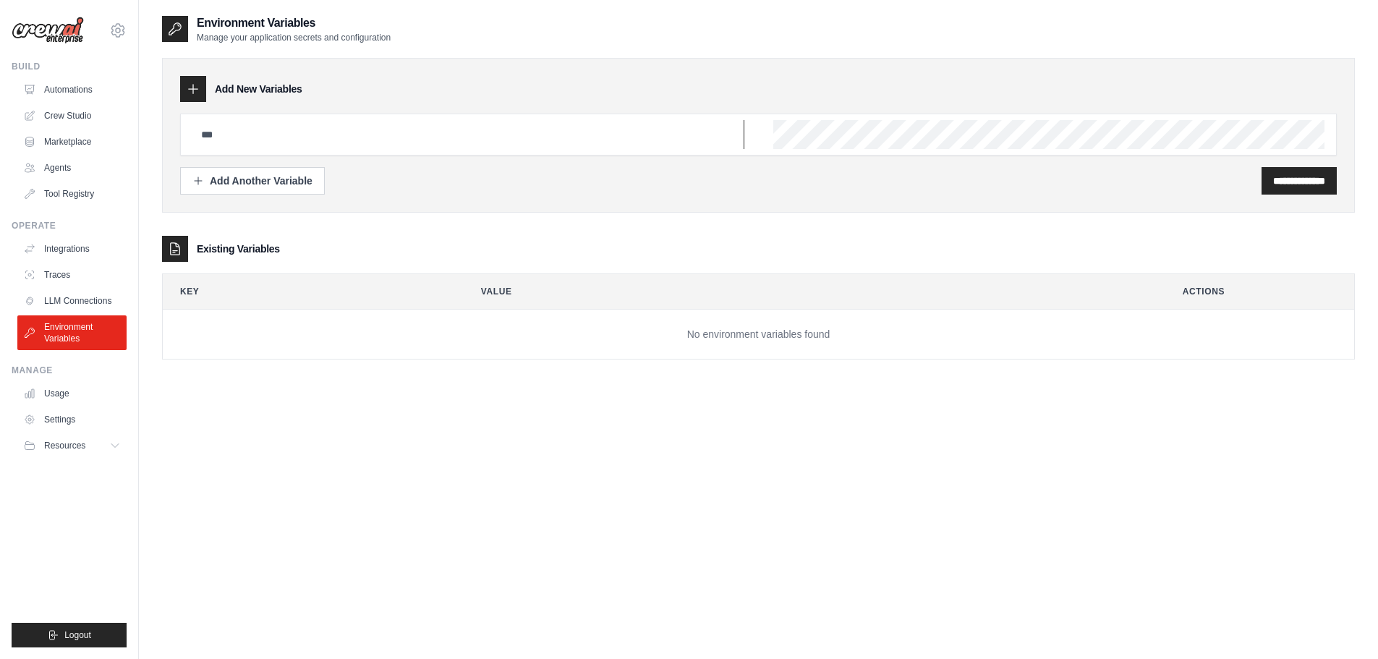
click at [271, 132] on input "text" at bounding box center [468, 134] width 552 height 29
type input "**********"
click at [1269, 187] on div "**********" at bounding box center [1298, 180] width 75 height 27
click at [1287, 179] on input "**********" at bounding box center [1299, 181] width 52 height 14
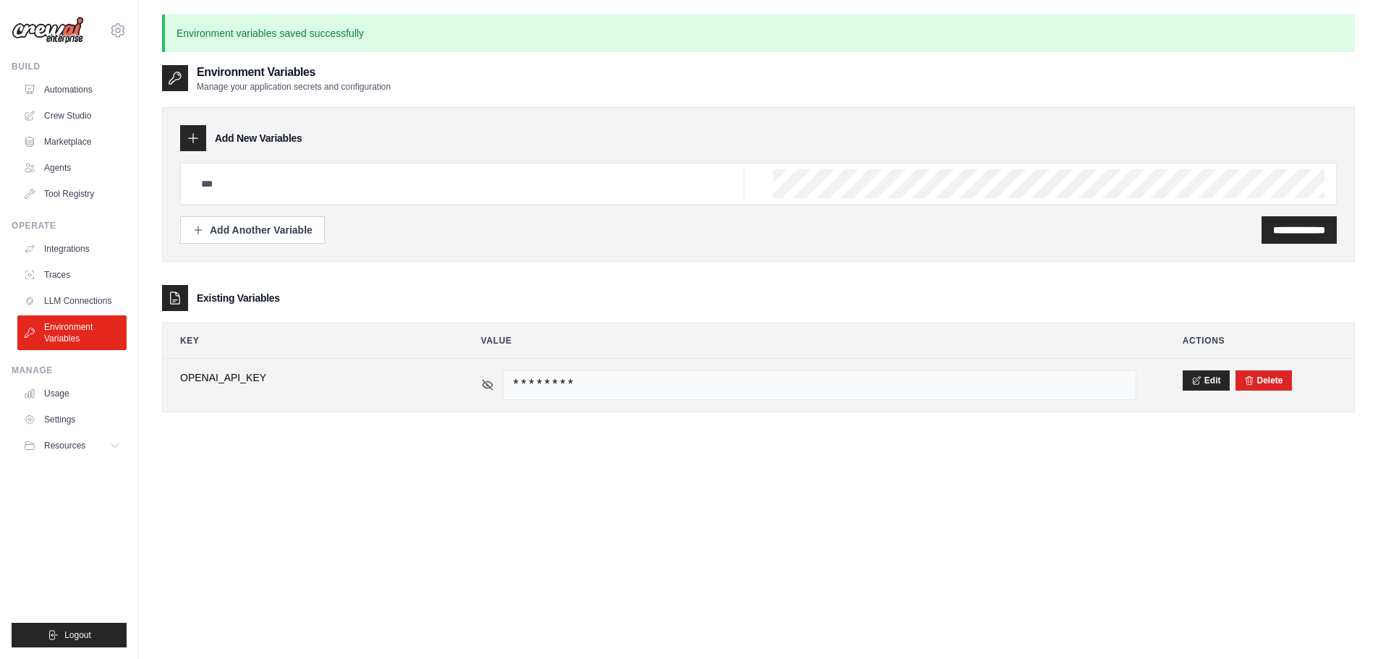
click at [481, 383] on icon at bounding box center [487, 384] width 13 height 13
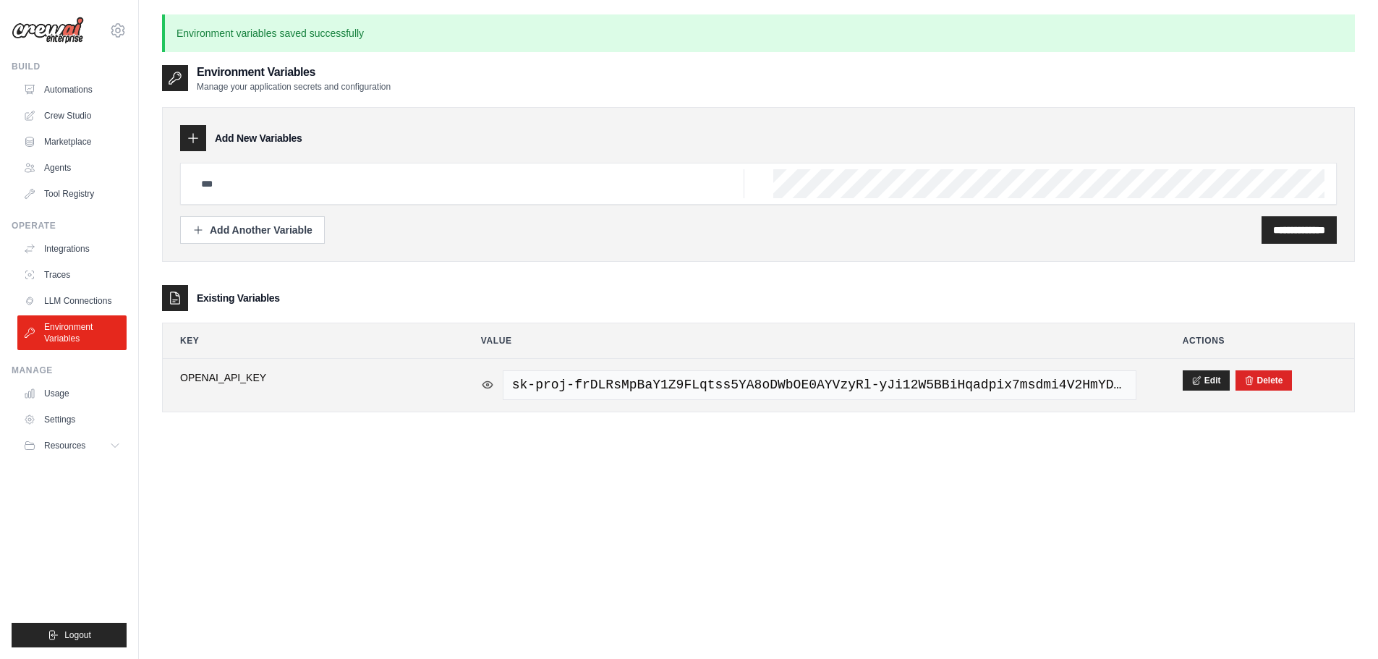
click at [481, 383] on icon at bounding box center [487, 384] width 13 height 13
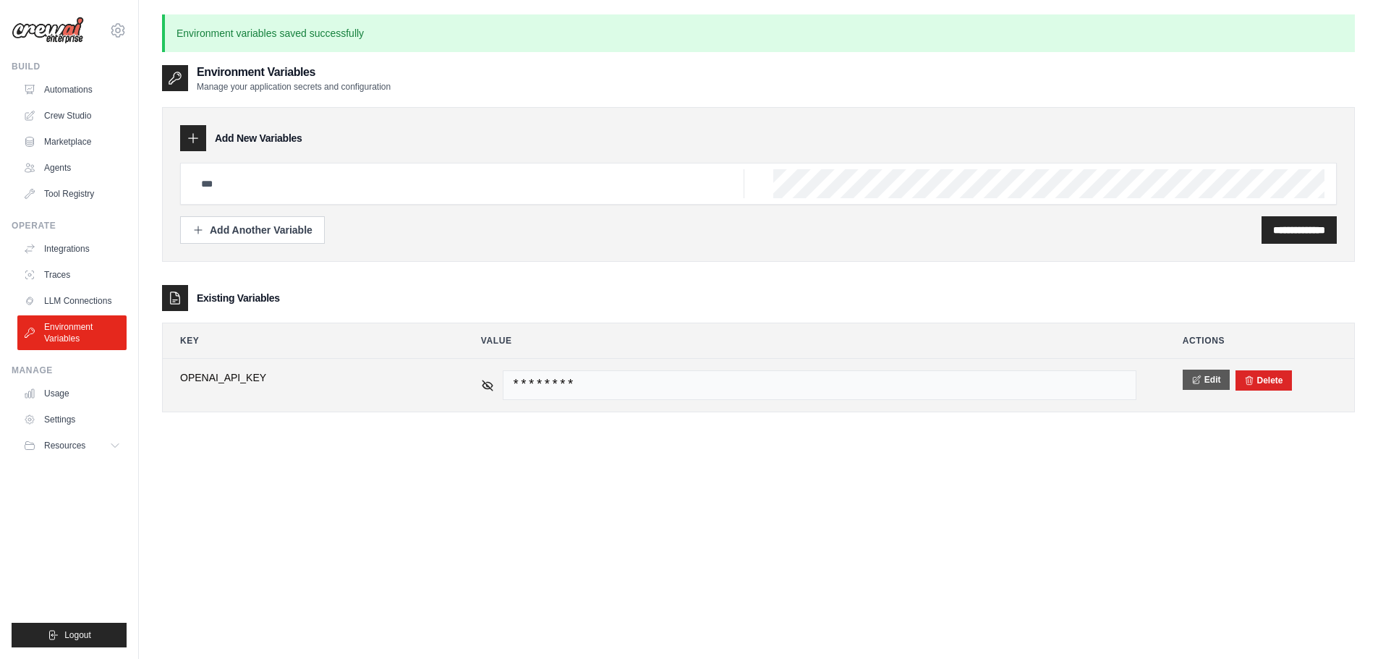
click at [1216, 379] on button "Edit" at bounding box center [1206, 380] width 47 height 20
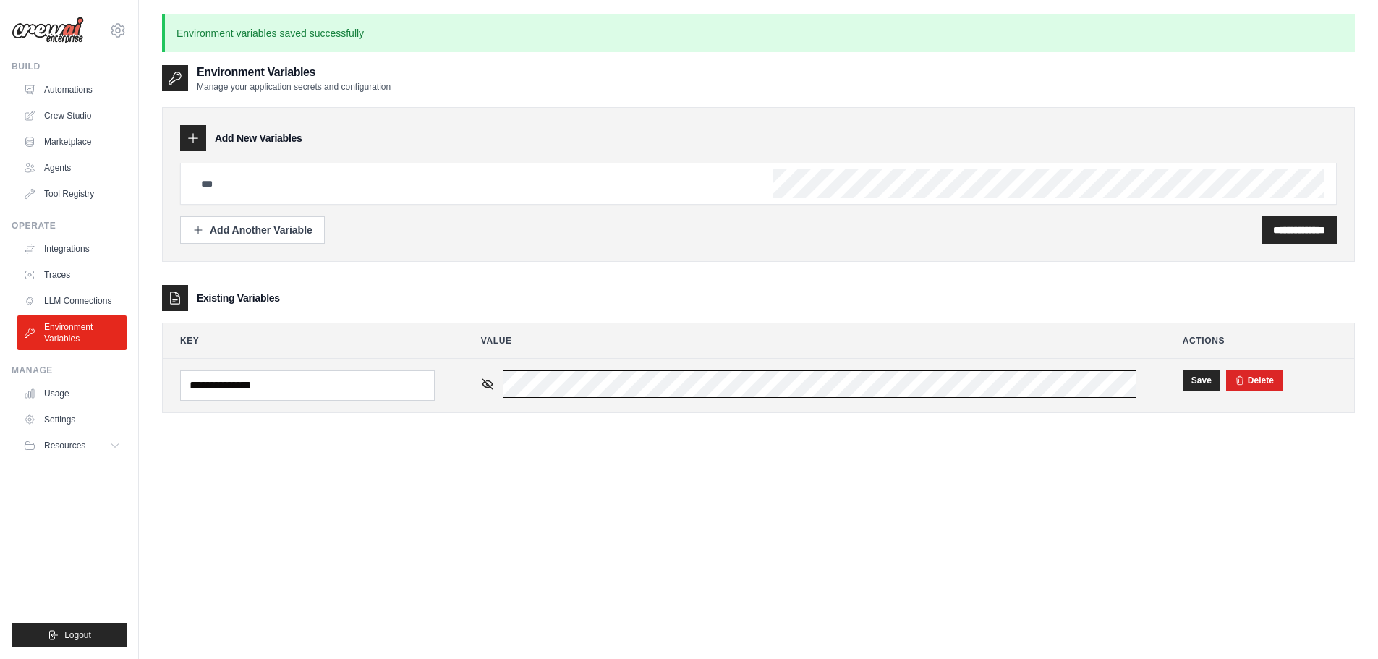
scroll to position [0, 428]
click at [1200, 376] on button "Save" at bounding box center [1202, 380] width 38 height 20
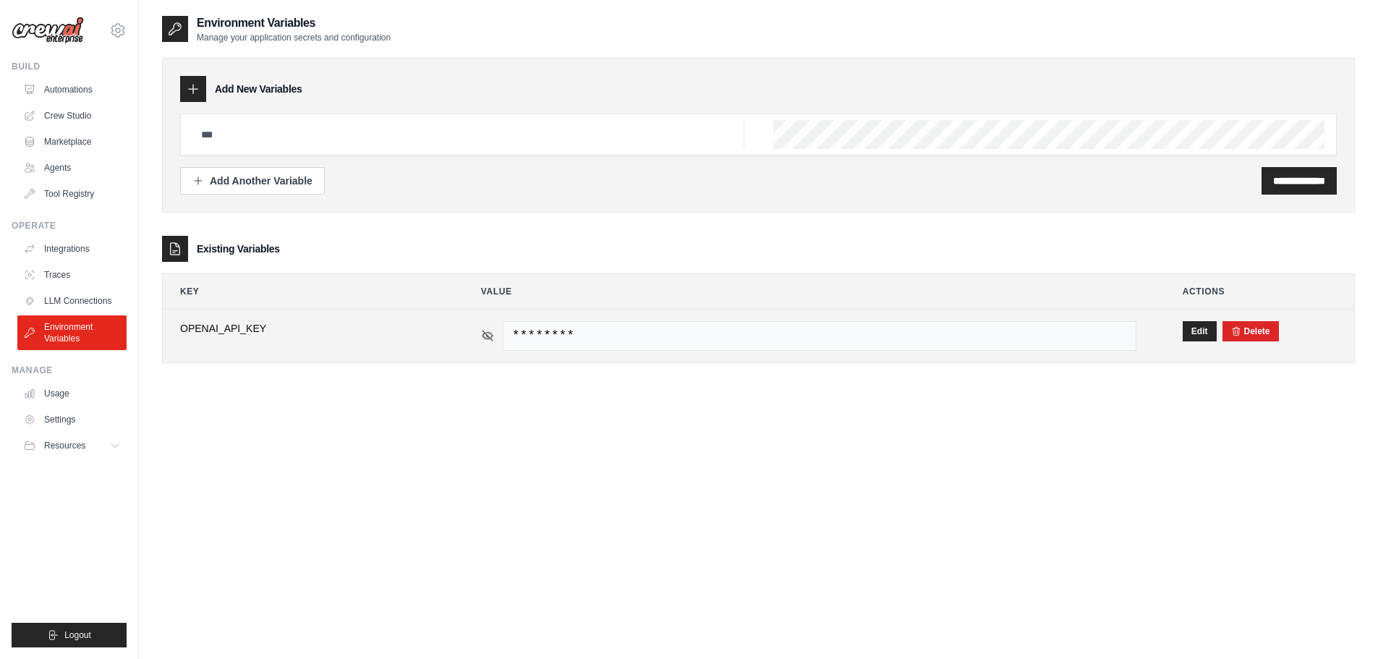
click at [488, 333] on icon at bounding box center [487, 335] width 13 height 13
click at [1194, 335] on button "Edit" at bounding box center [1200, 330] width 34 height 20
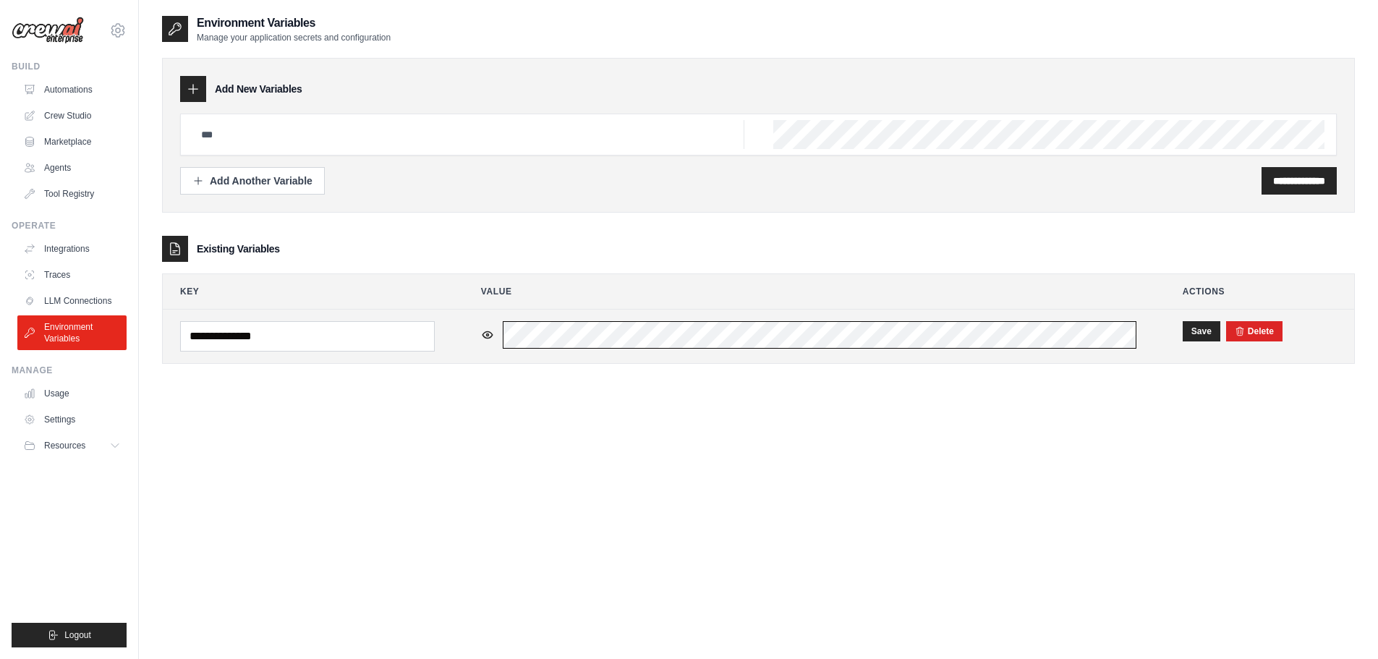
scroll to position [0, 428]
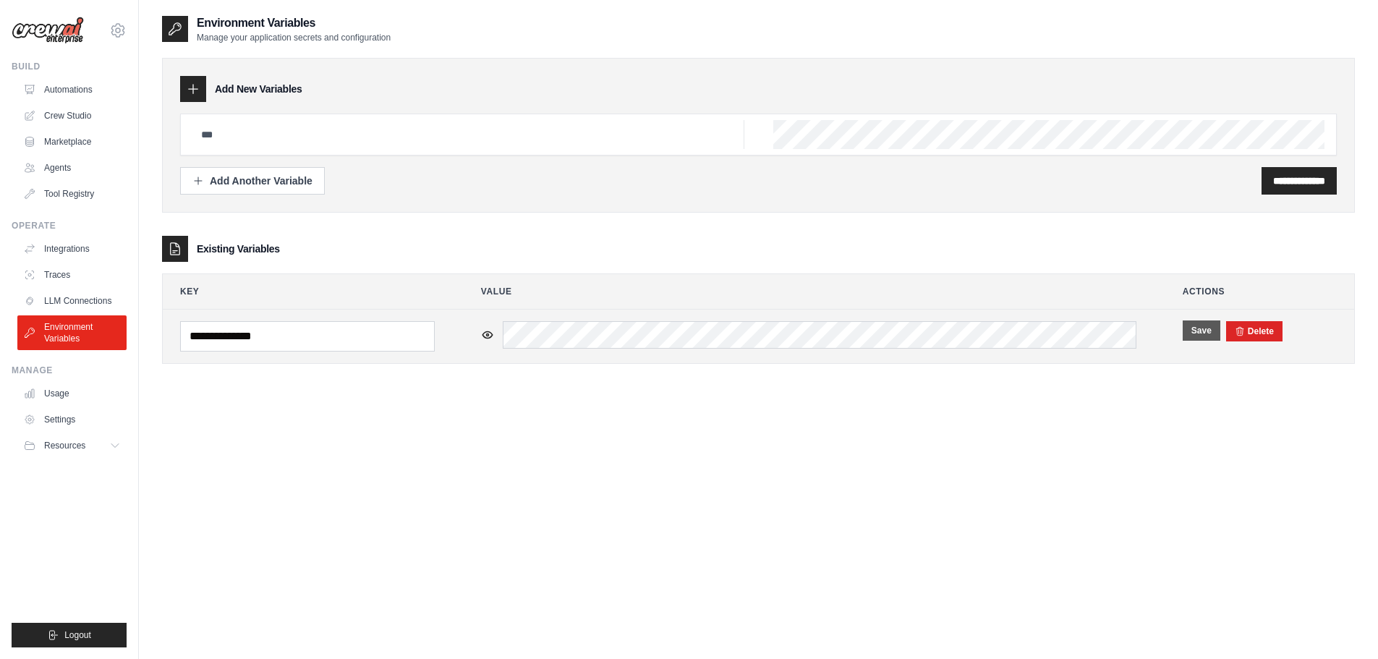
click at [1196, 331] on button "Save" at bounding box center [1202, 330] width 38 height 20
click at [1194, 331] on button "Edit" at bounding box center [1200, 330] width 34 height 20
click at [325, 349] on input "**********" at bounding box center [307, 336] width 255 height 30
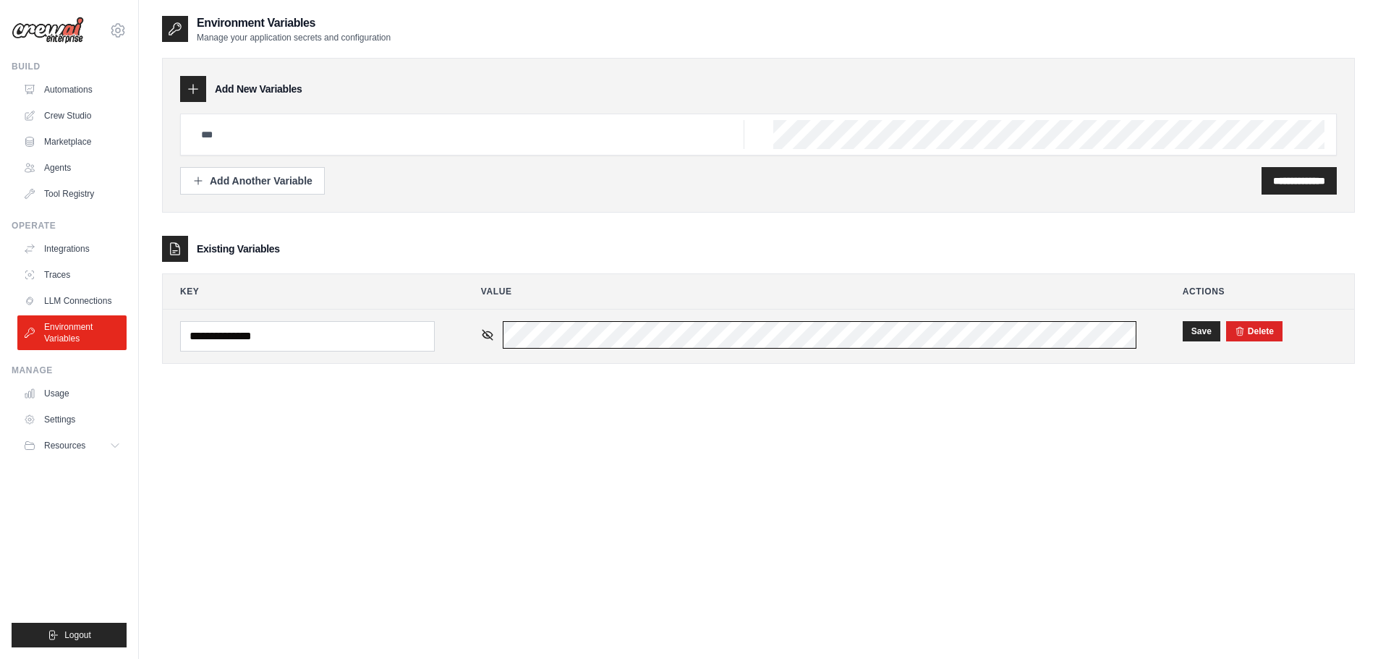
scroll to position [0, 428]
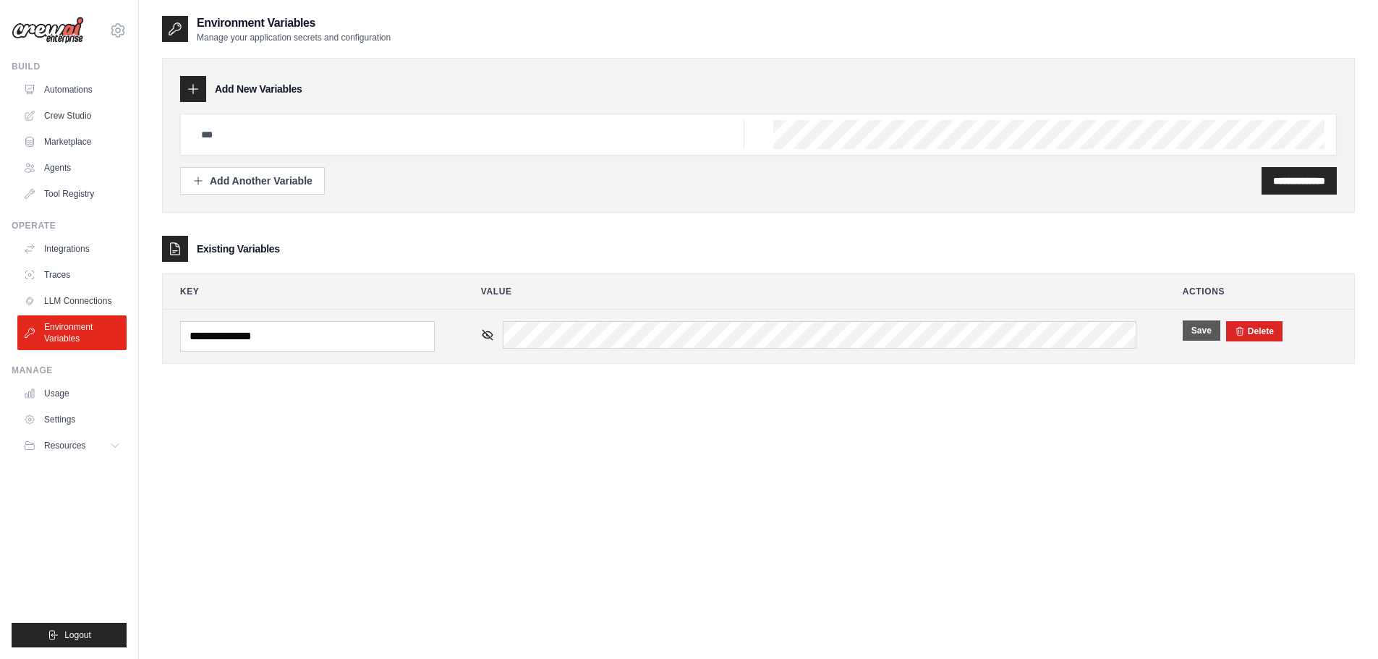
click at [1208, 329] on button "Save" at bounding box center [1202, 330] width 38 height 20
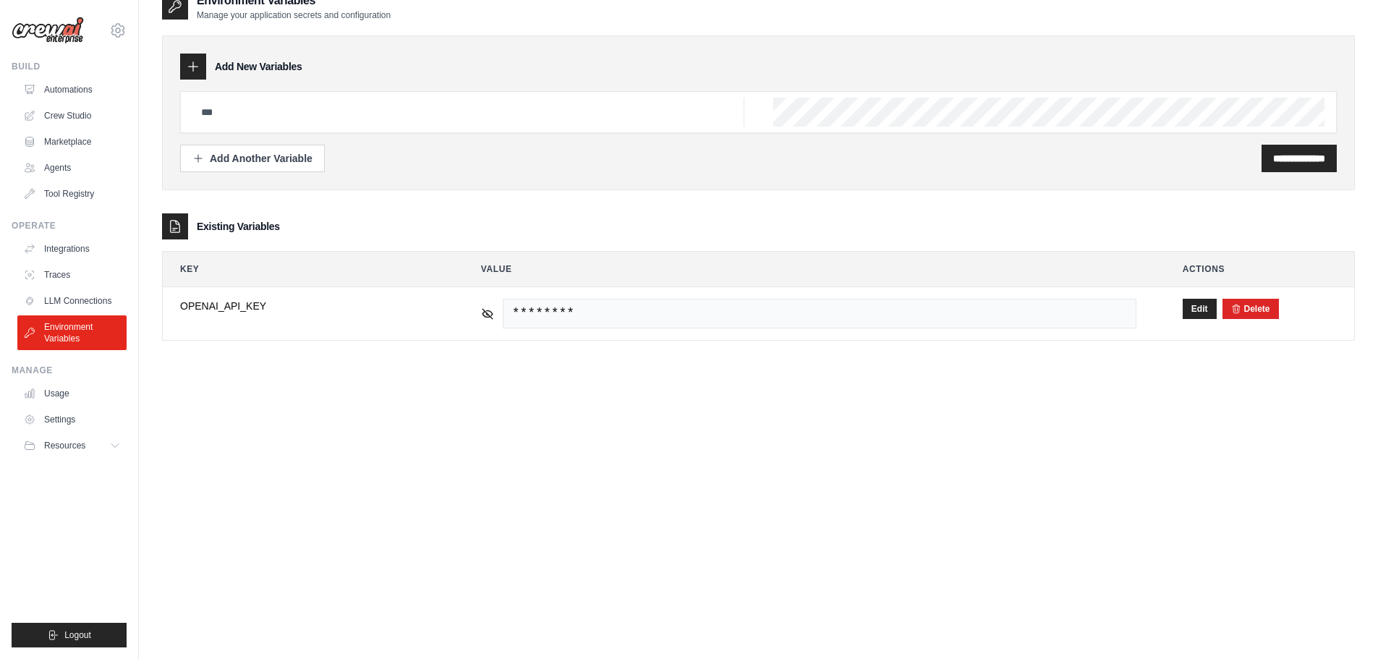
scroll to position [0, 0]
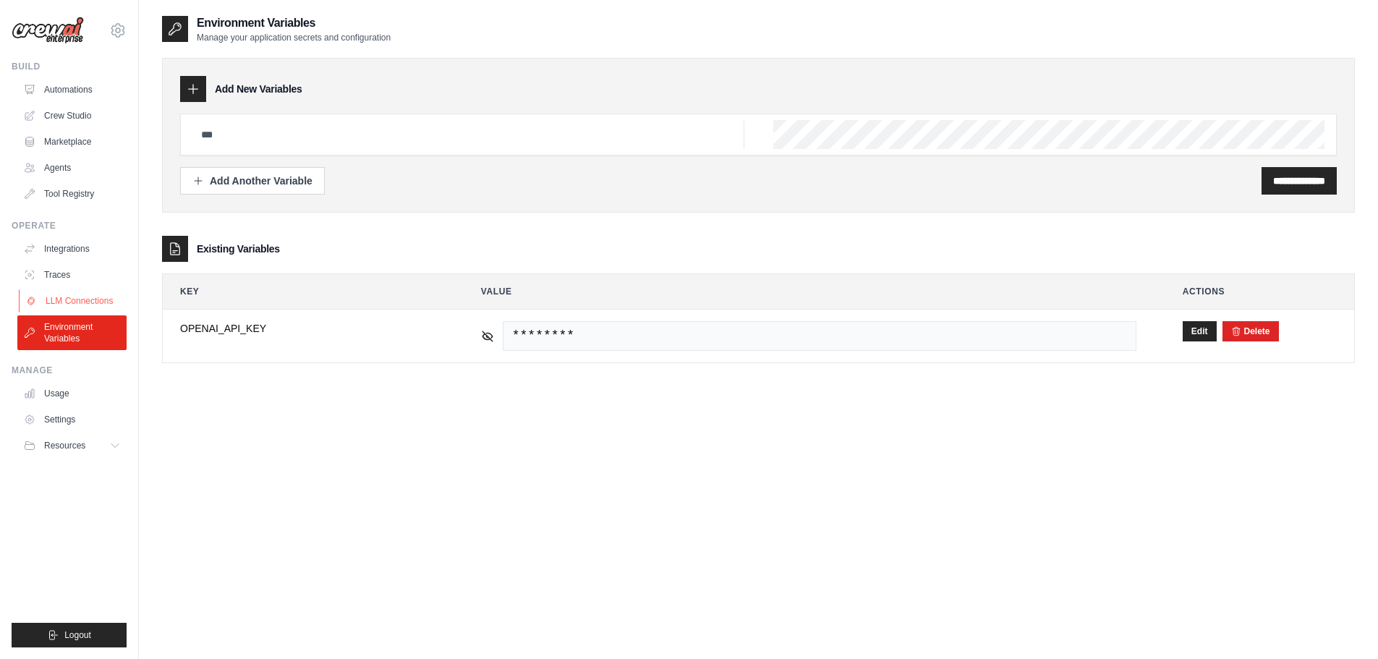
click at [88, 301] on link "LLM Connections" at bounding box center [73, 300] width 109 height 23
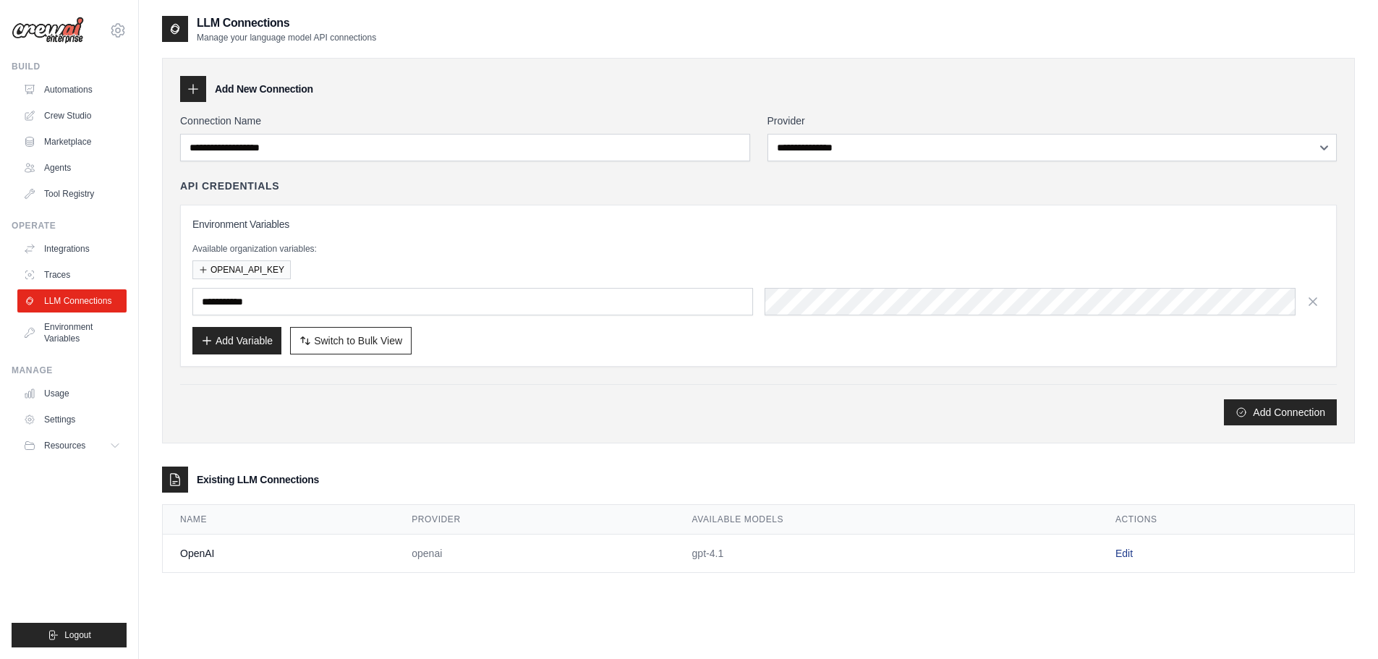
click at [1122, 552] on link "Edit" at bounding box center [1123, 554] width 17 height 12
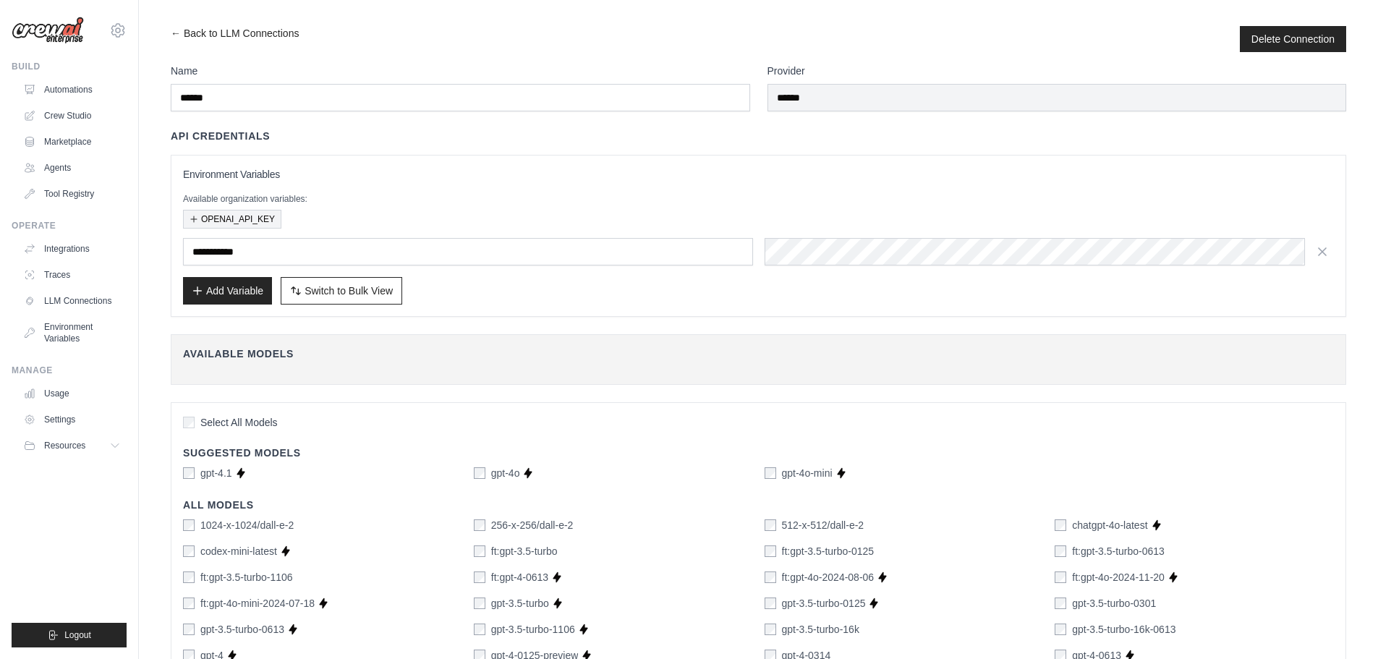
click at [243, 212] on button "OPENAI_API_KEY" at bounding box center [232, 219] width 98 height 19
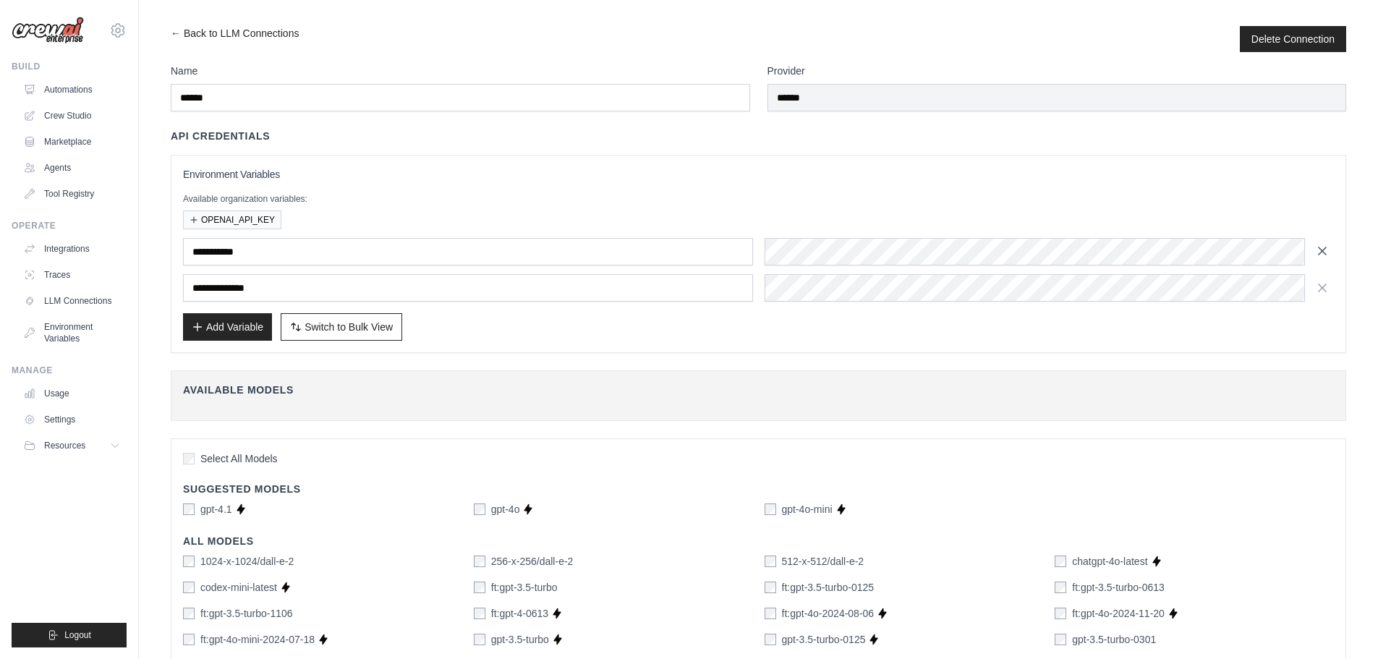
click at [1329, 247] on button "button" at bounding box center [1322, 250] width 23 height 23
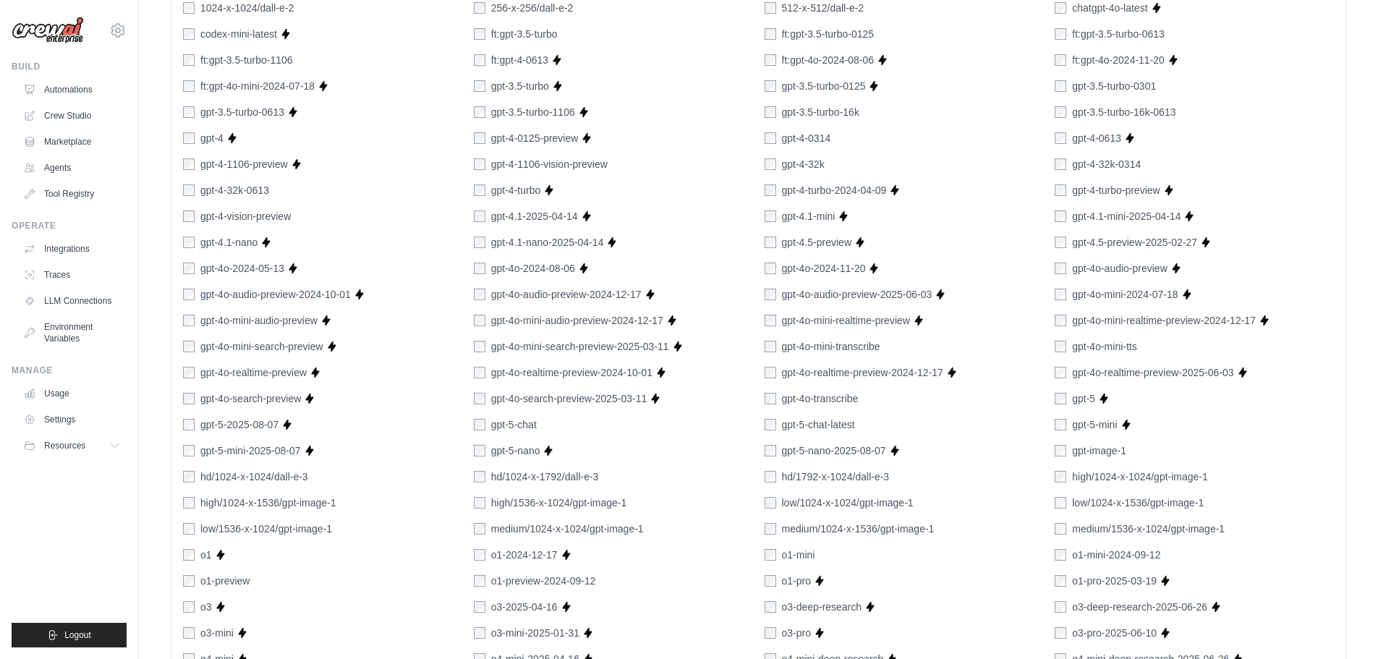
scroll to position [788, 0]
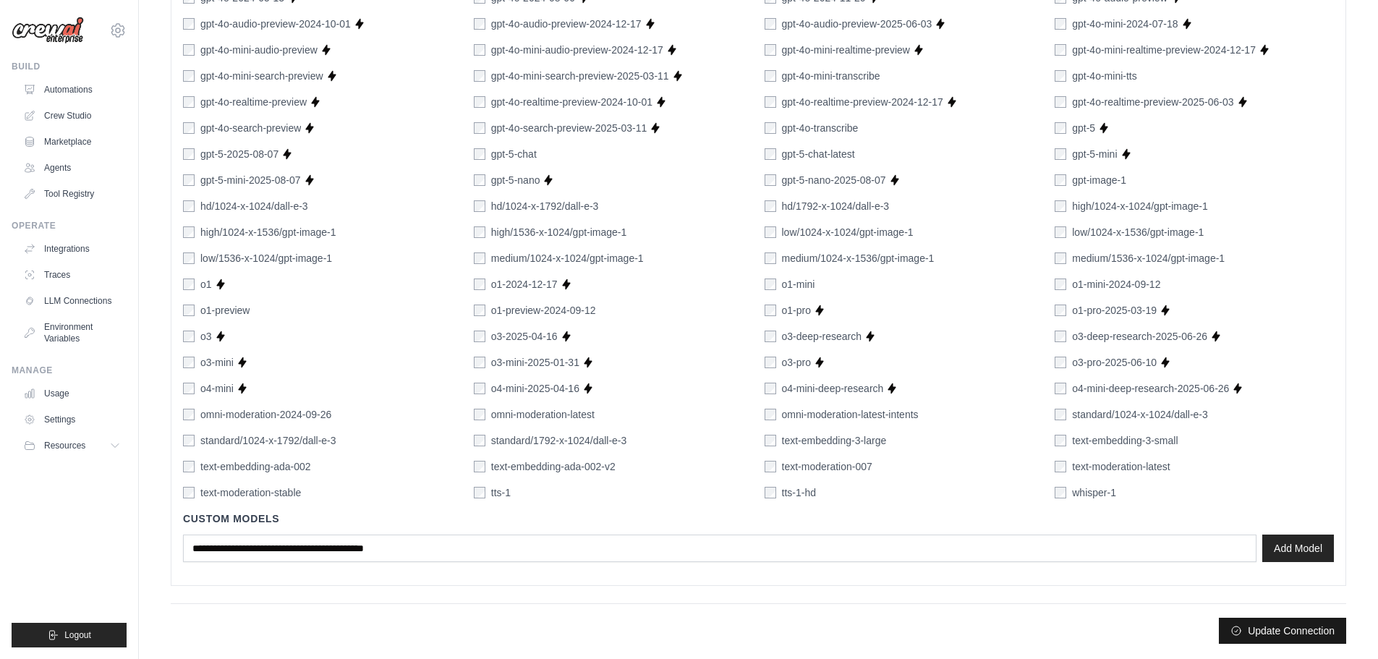
click at [1298, 634] on button "Update Connection" at bounding box center [1282, 631] width 127 height 26
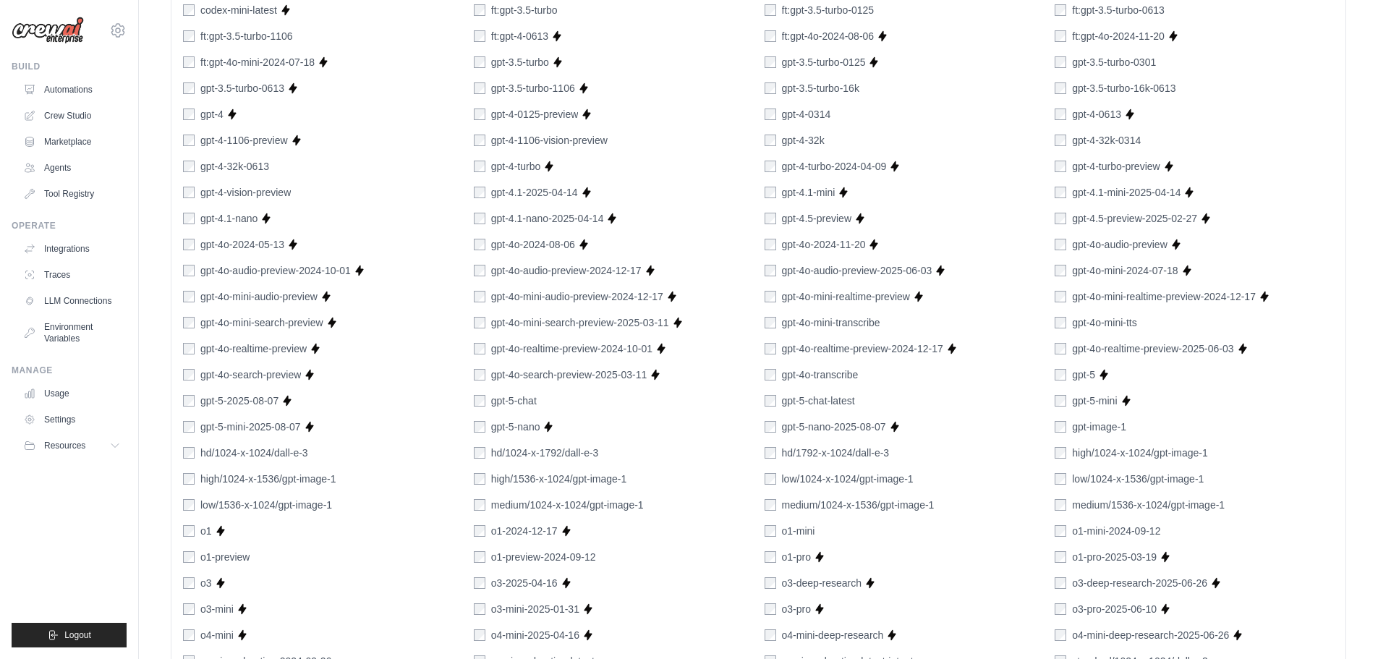
scroll to position [825, 0]
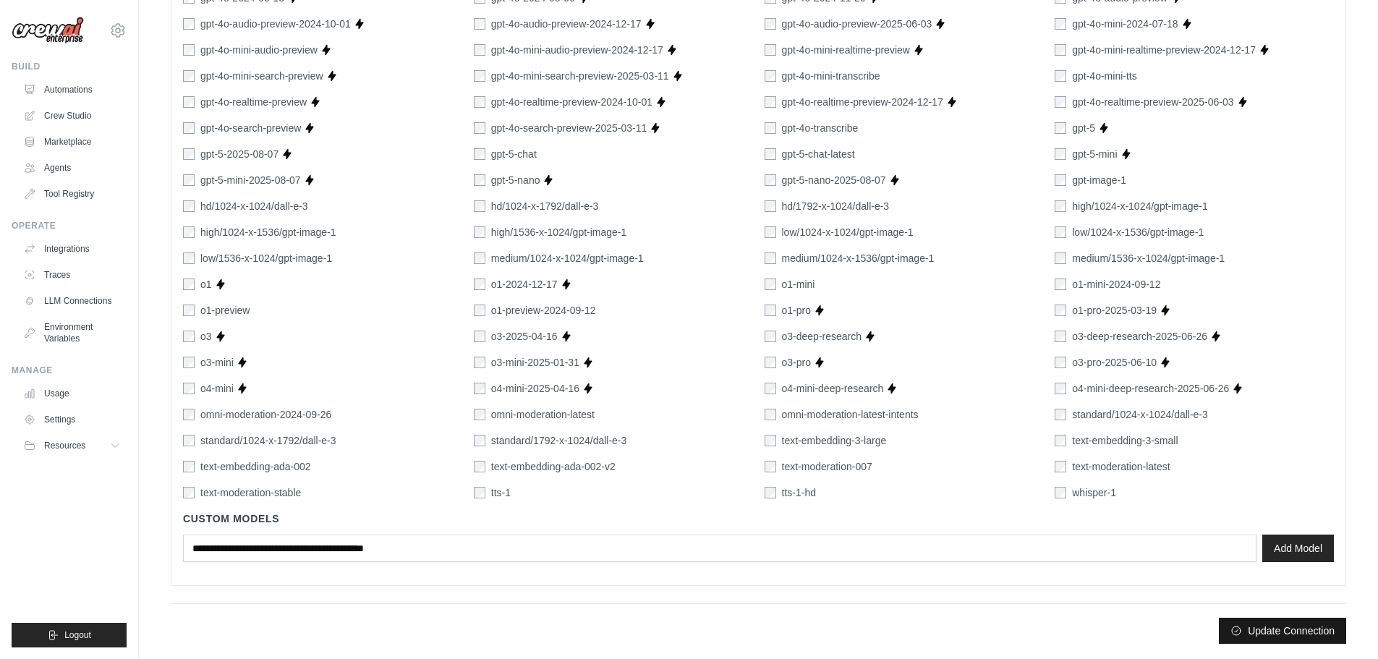
click at [1306, 632] on button "Update Connection" at bounding box center [1282, 631] width 127 height 26
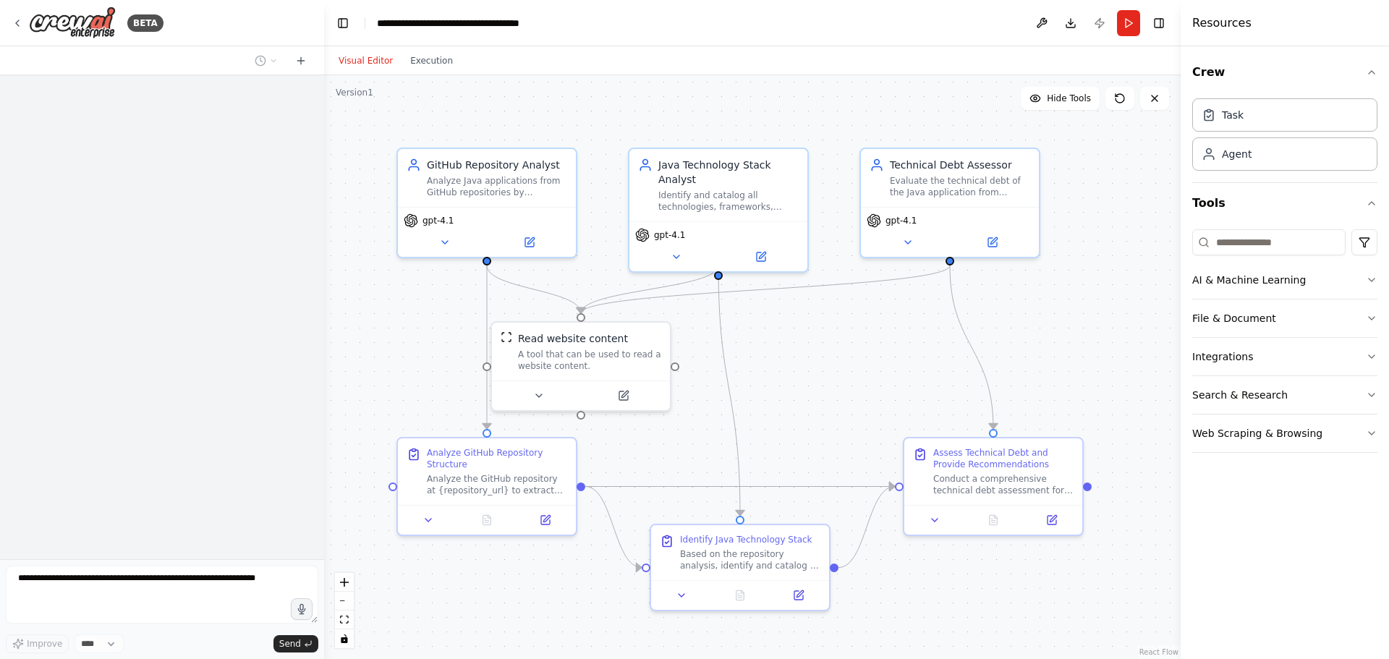
scroll to position [1967, 0]
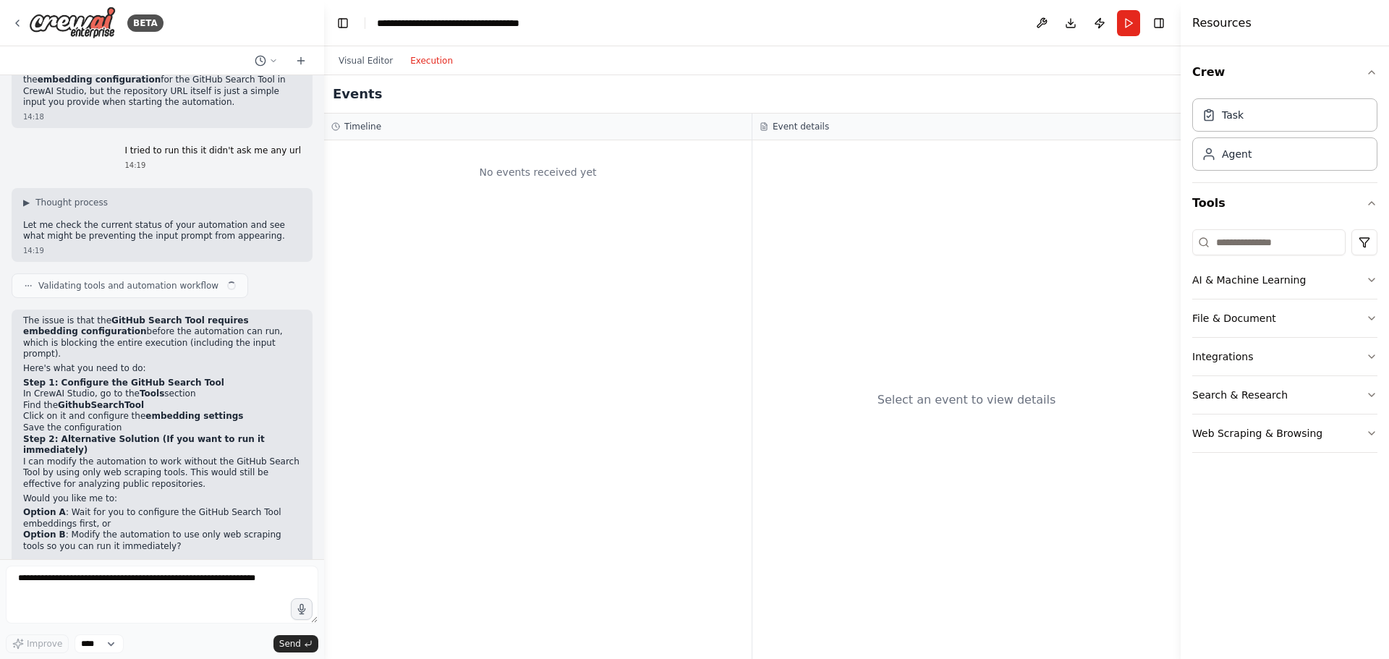
click at [431, 60] on button "Execution" at bounding box center [431, 60] width 60 height 17
click at [1133, 21] on button "Run" at bounding box center [1128, 23] width 23 height 26
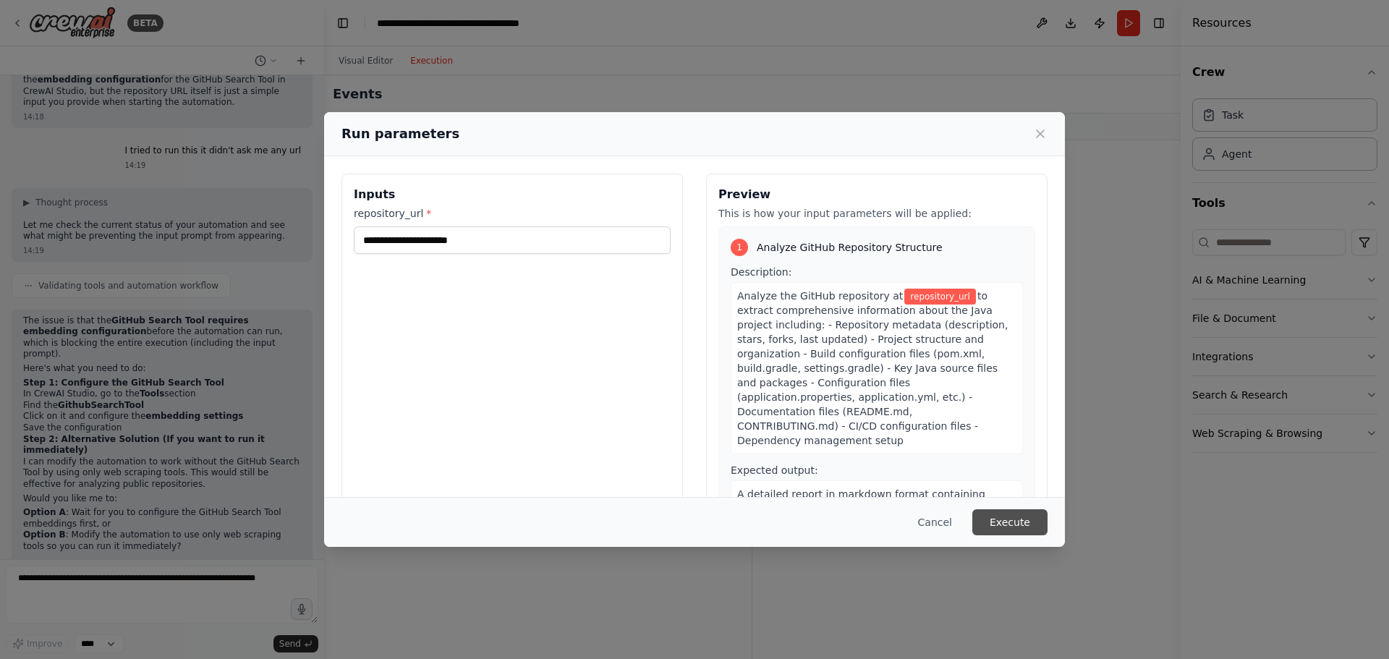
click at [1006, 517] on button "Execute" at bounding box center [1009, 522] width 75 height 26
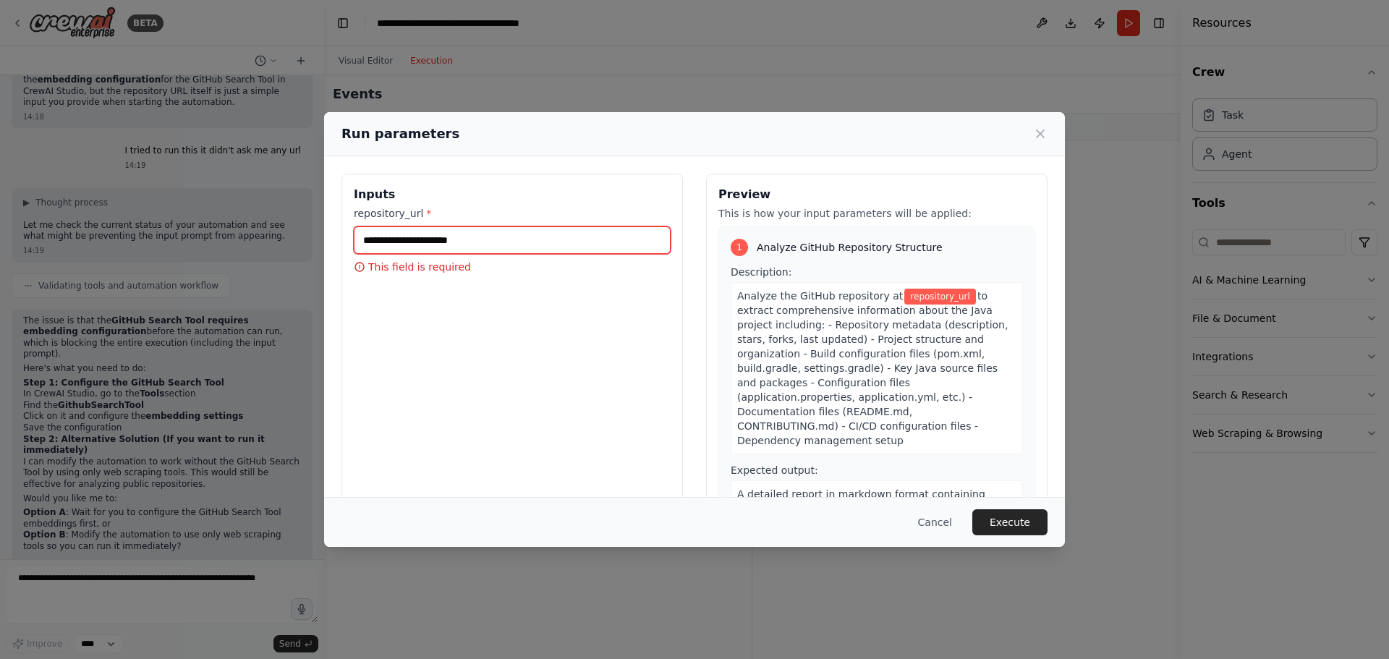
click at [485, 237] on input "repository_url *" at bounding box center [512, 239] width 317 height 27
paste input "**********"
type input "**********"
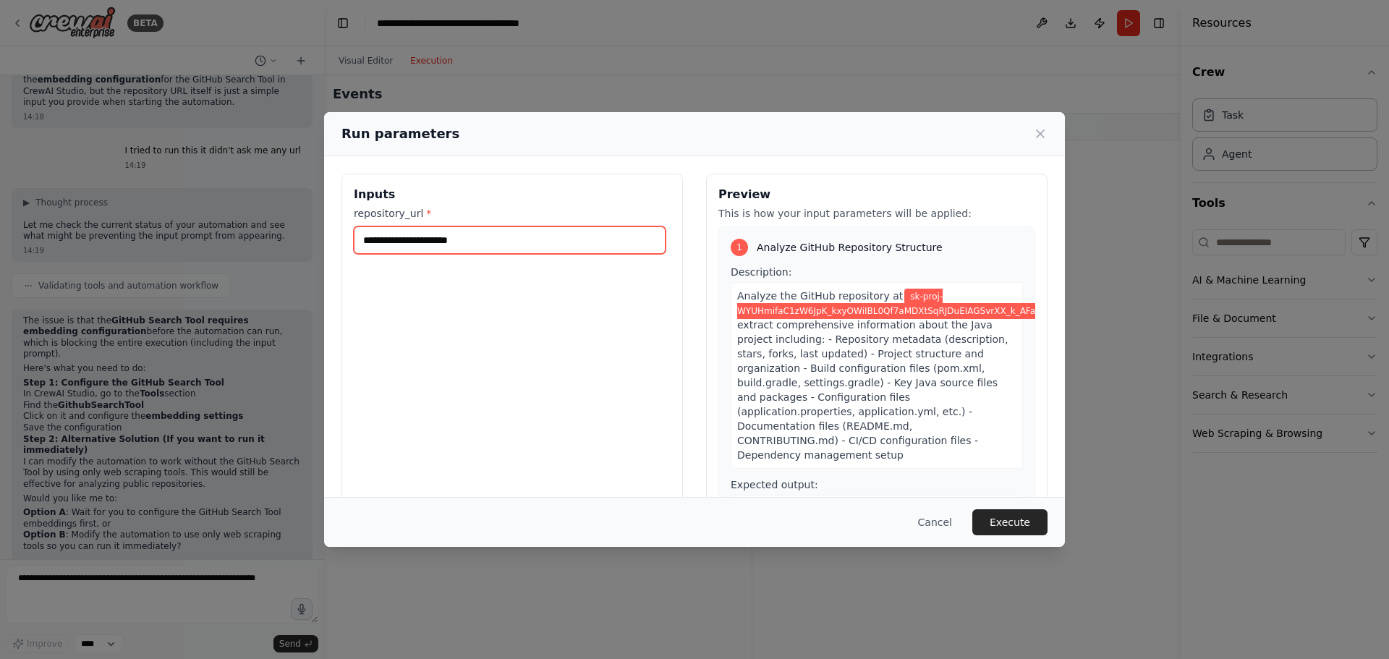
scroll to position [0, 0]
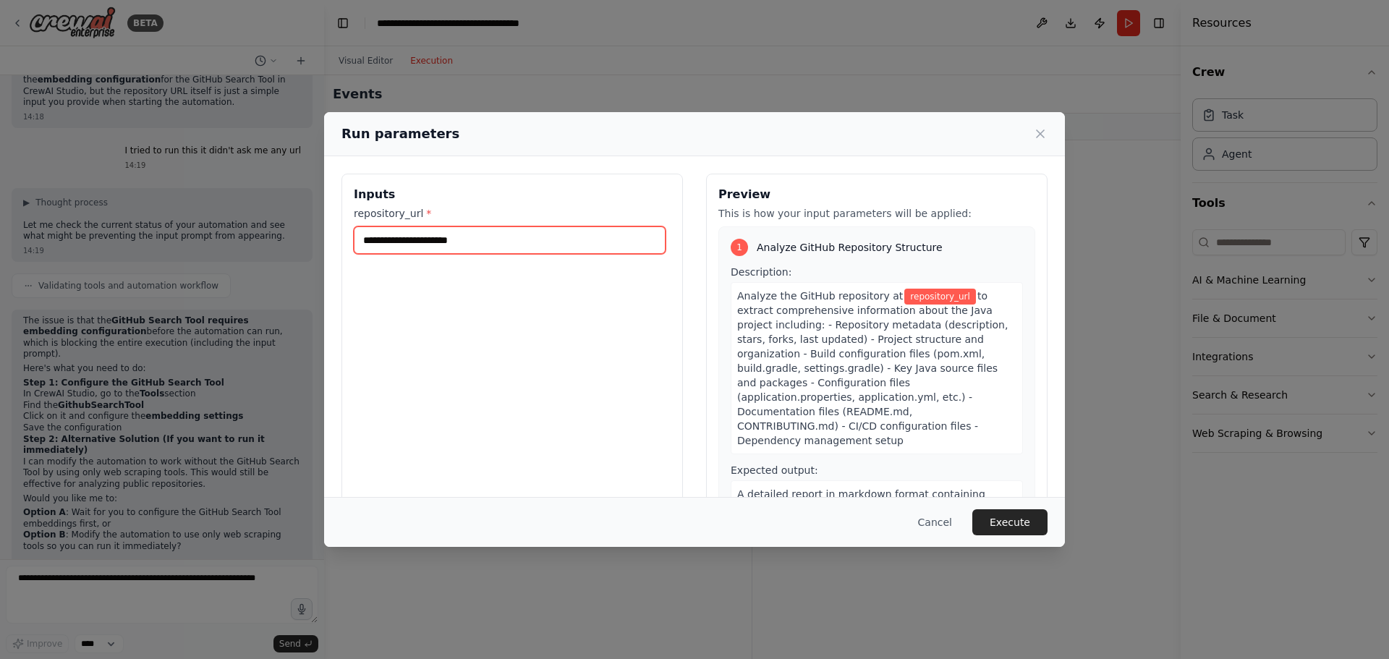
paste input "**********"
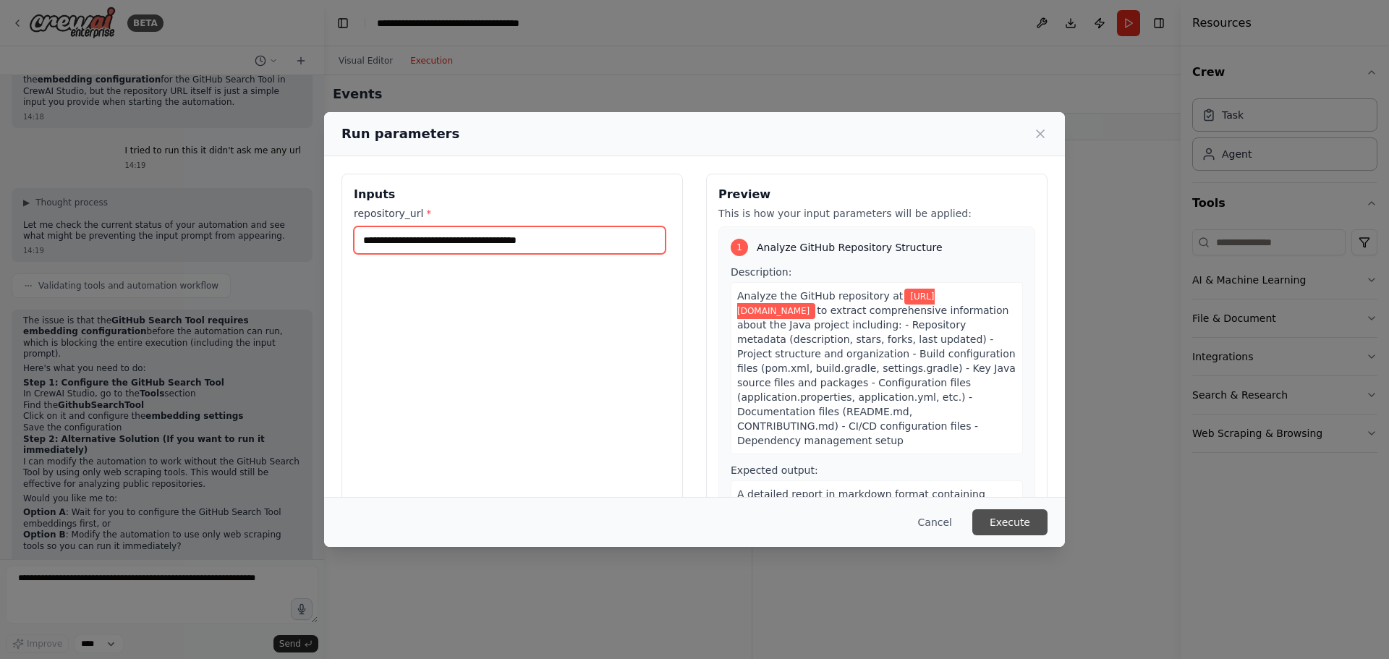
type input "**********"
click at [995, 526] on button "Execute" at bounding box center [1009, 522] width 75 height 26
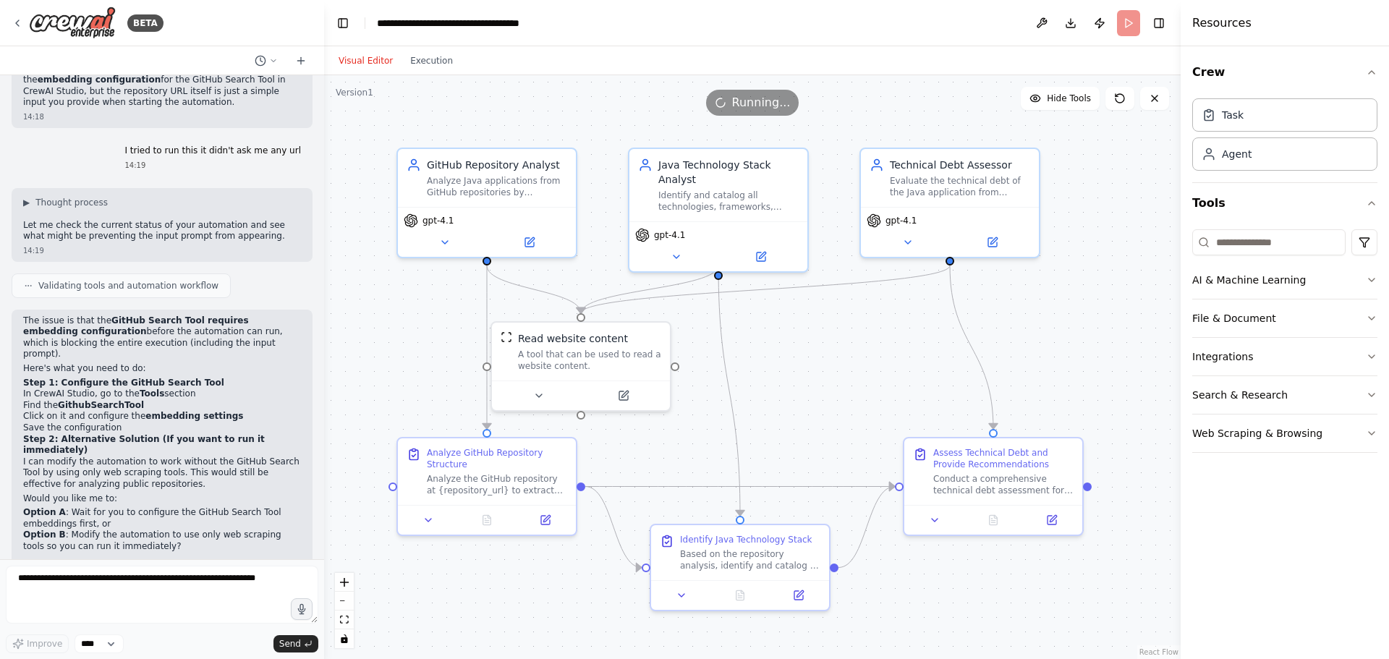
click at [348, 65] on button "Visual Editor" at bounding box center [366, 60] width 72 height 17
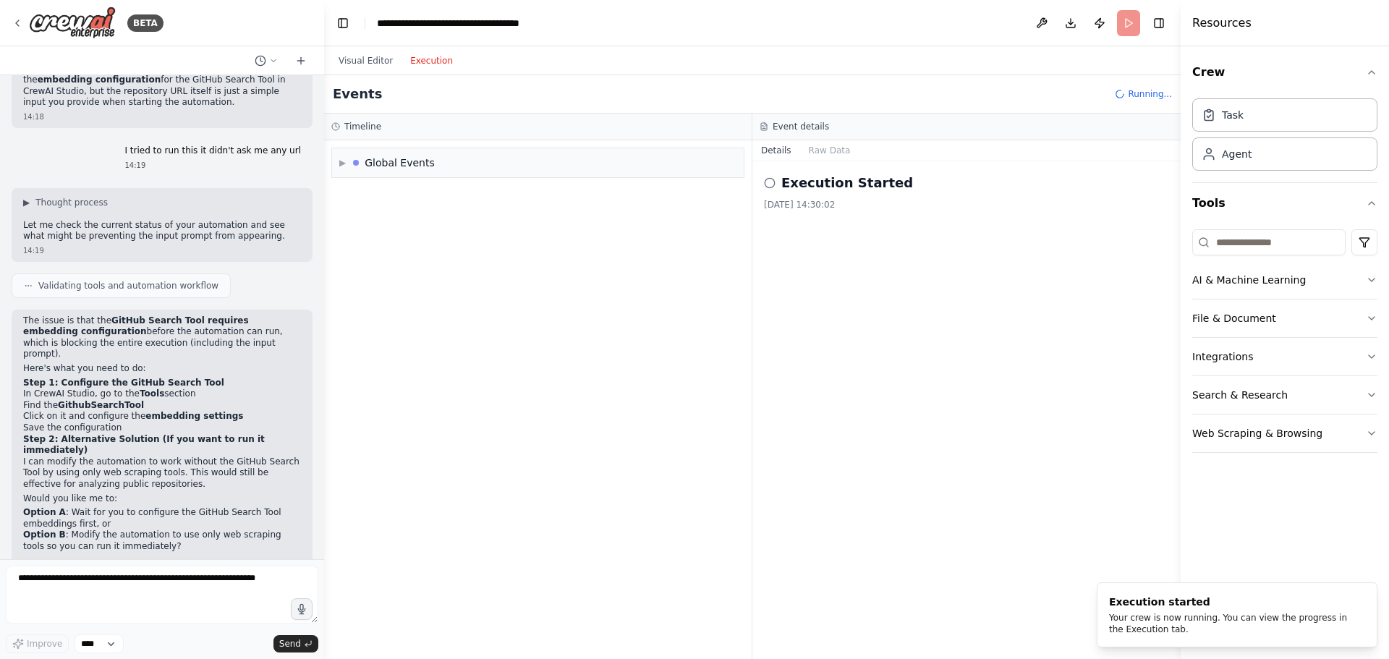
click at [441, 65] on button "Execution" at bounding box center [431, 60] width 60 height 17
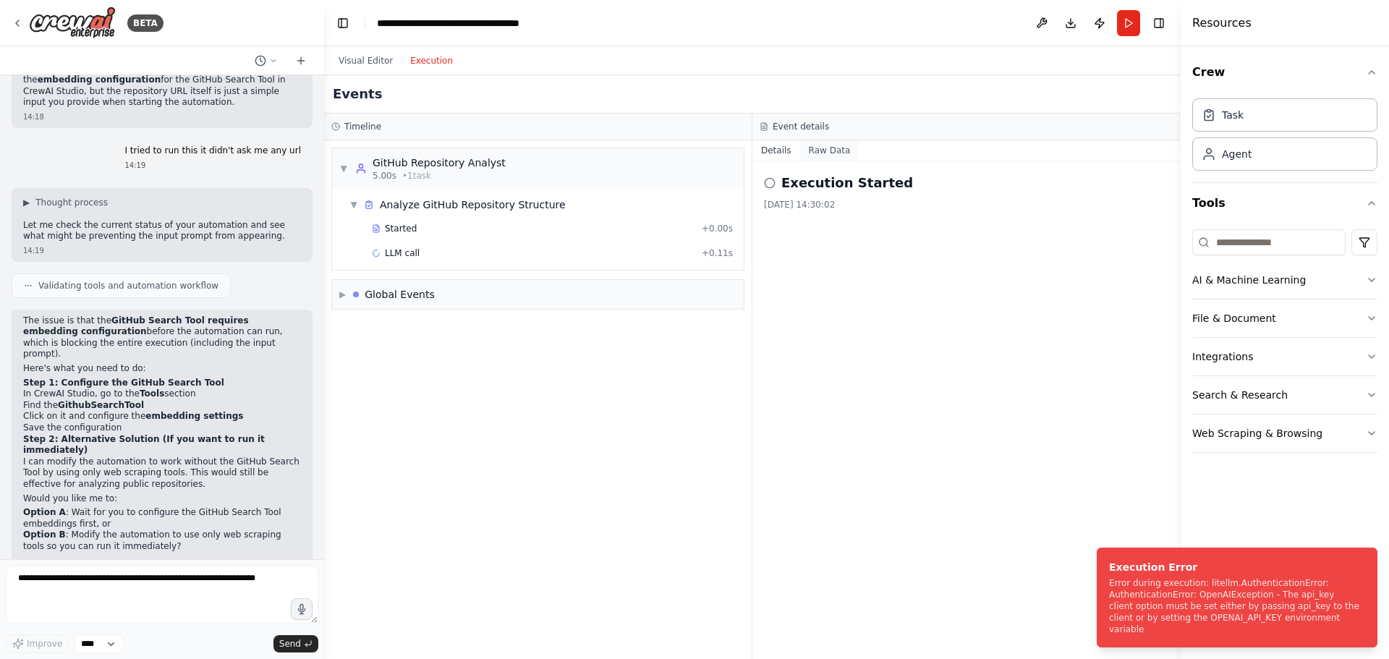
click at [820, 150] on button "Raw Data" at bounding box center [829, 150] width 59 height 20
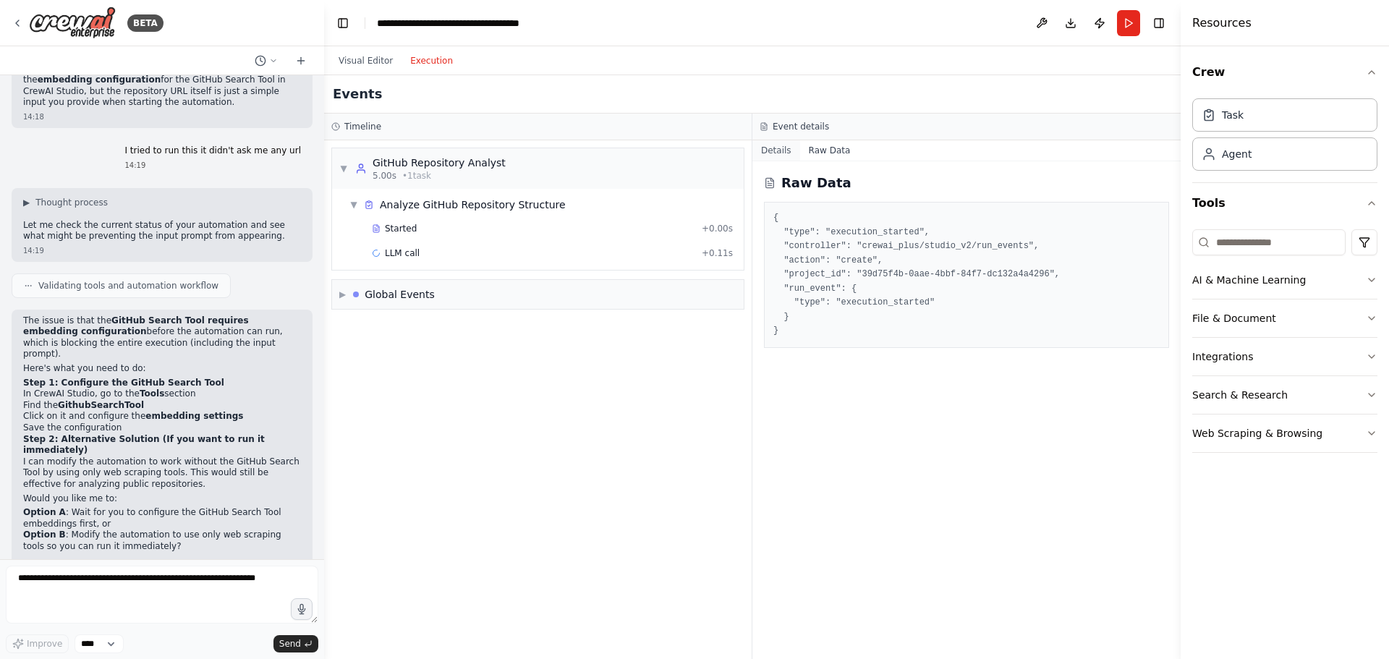
click at [770, 150] on button "Details" at bounding box center [776, 150] width 48 height 20
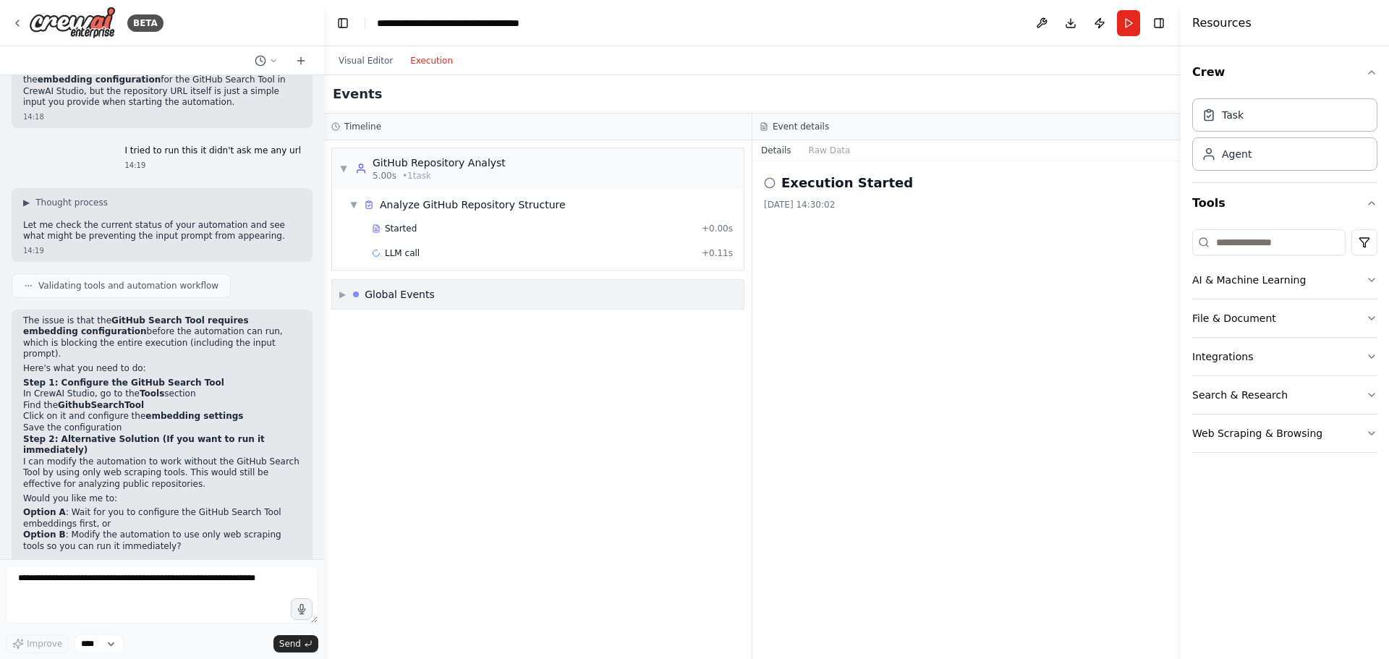
click at [379, 300] on div "Global Events" at bounding box center [400, 294] width 70 height 14
click at [376, 371] on span "Task Failed" at bounding box center [379, 375] width 47 height 12
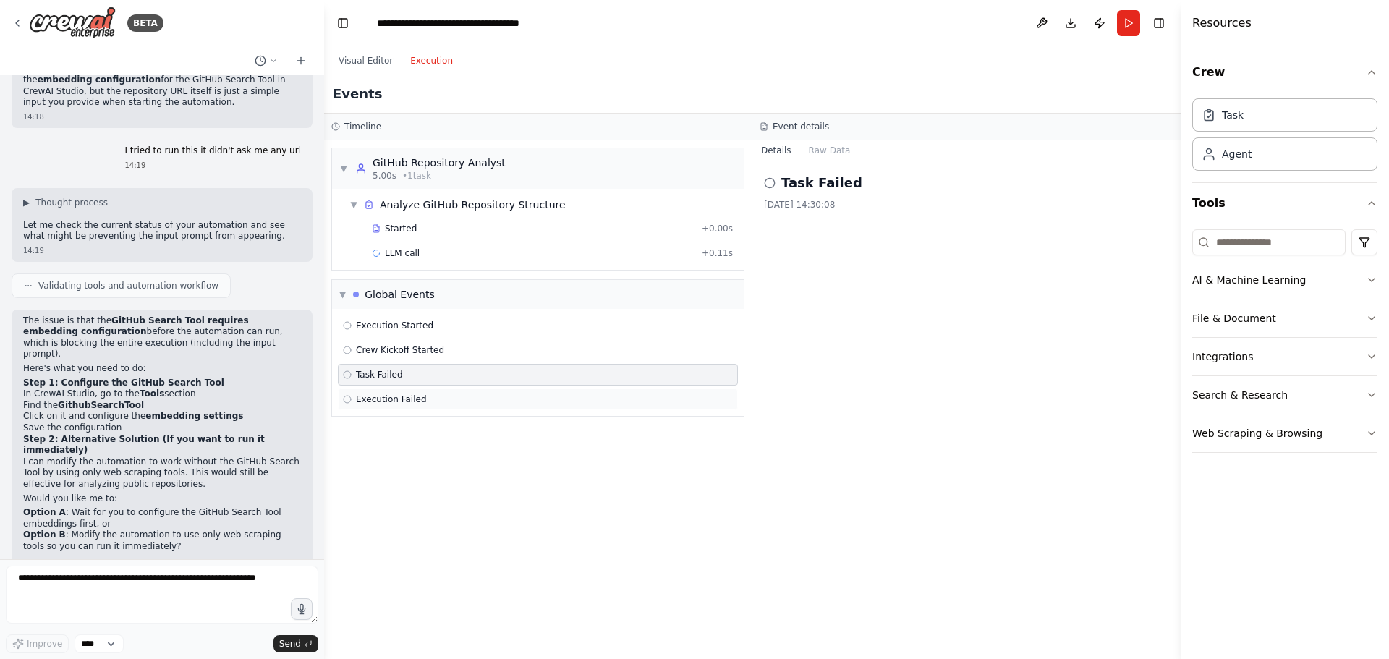
click at [375, 398] on span "Execution Failed" at bounding box center [391, 399] width 71 height 12
click at [1123, 30] on button "Run" at bounding box center [1128, 23] width 23 height 26
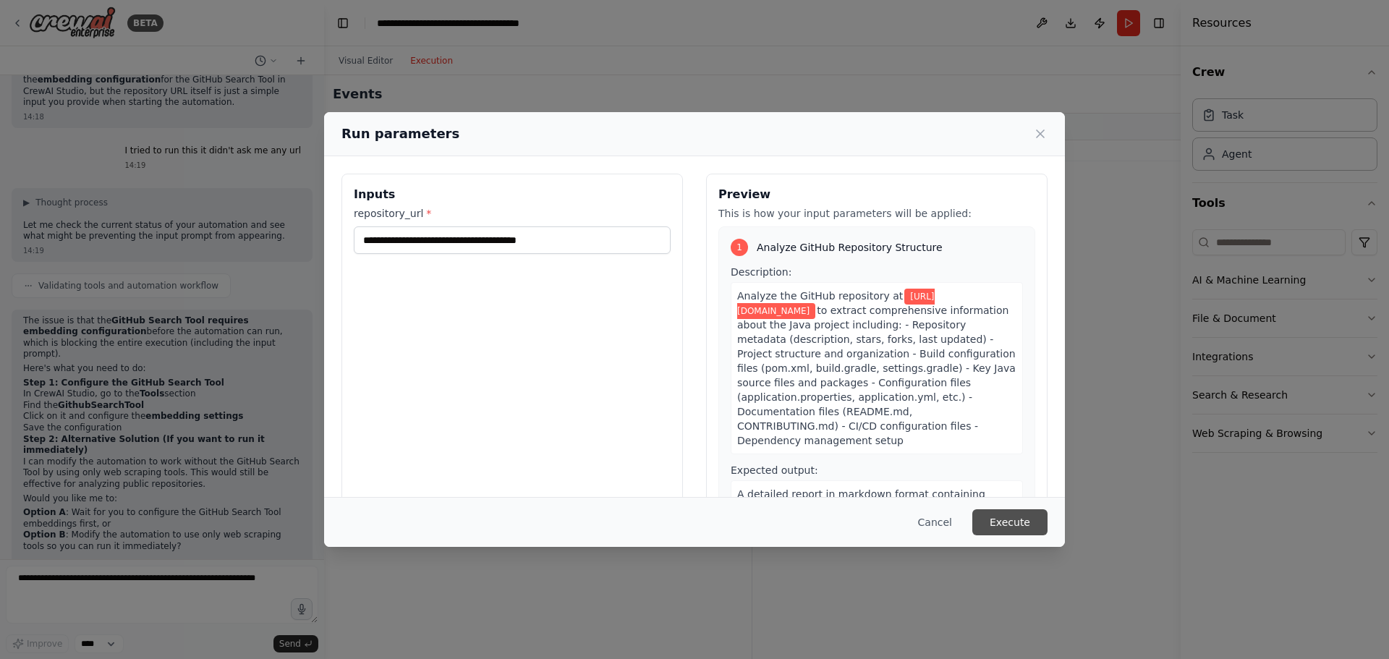
click at [1038, 520] on button "Execute" at bounding box center [1009, 522] width 75 height 26
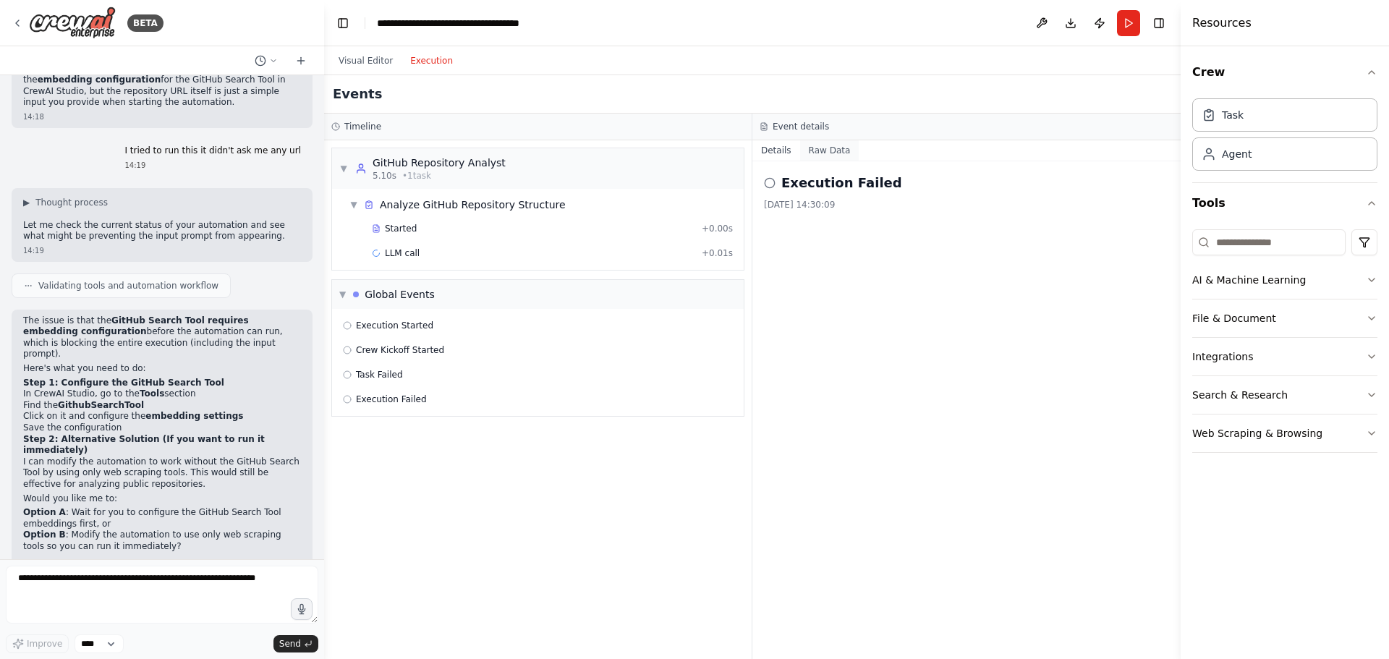
click at [820, 153] on button "Raw Data" at bounding box center [829, 150] width 59 height 20
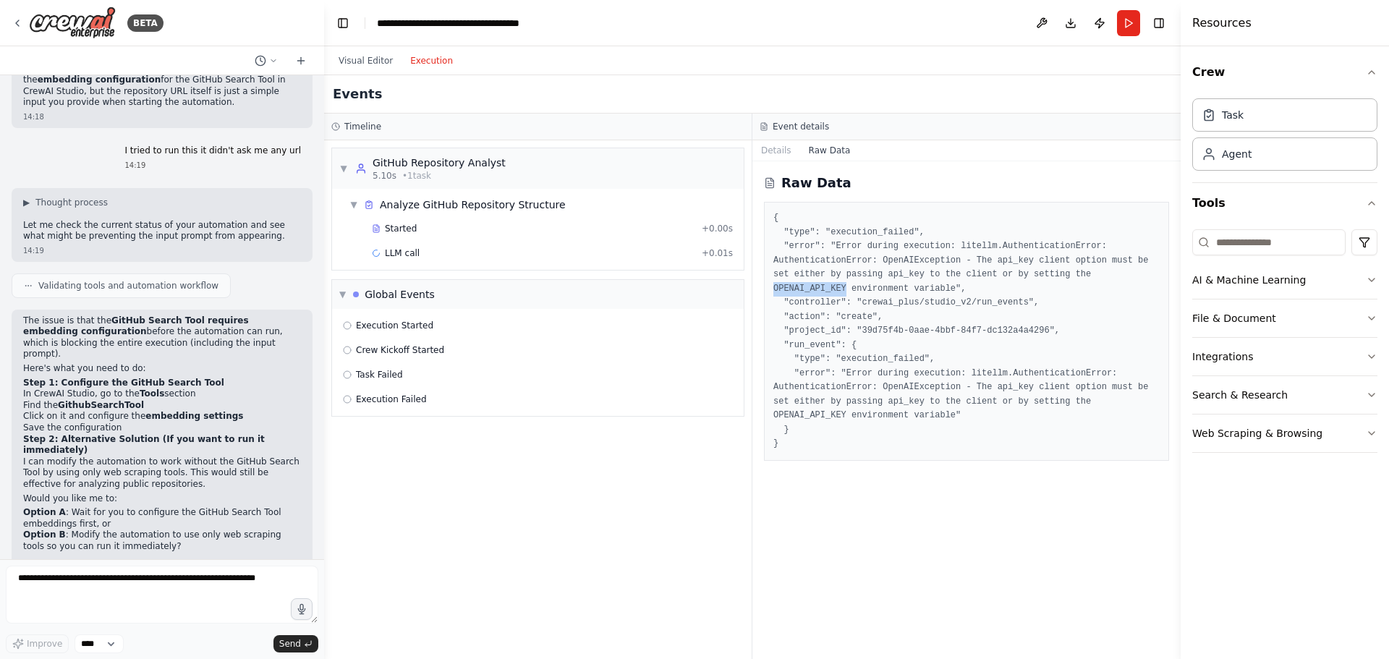
drag, startPoint x: 1050, startPoint y: 272, endPoint x: 1117, endPoint y: 277, distance: 67.5
click at [1117, 277] on pre "{ "type": "execution_failed", "error": "Error during execution: litellm.Authent…" at bounding box center [966, 331] width 386 height 240
copy pre "OPENAI_API_KEY"
click at [1118, 19] on button "Run" at bounding box center [1128, 23] width 23 height 26
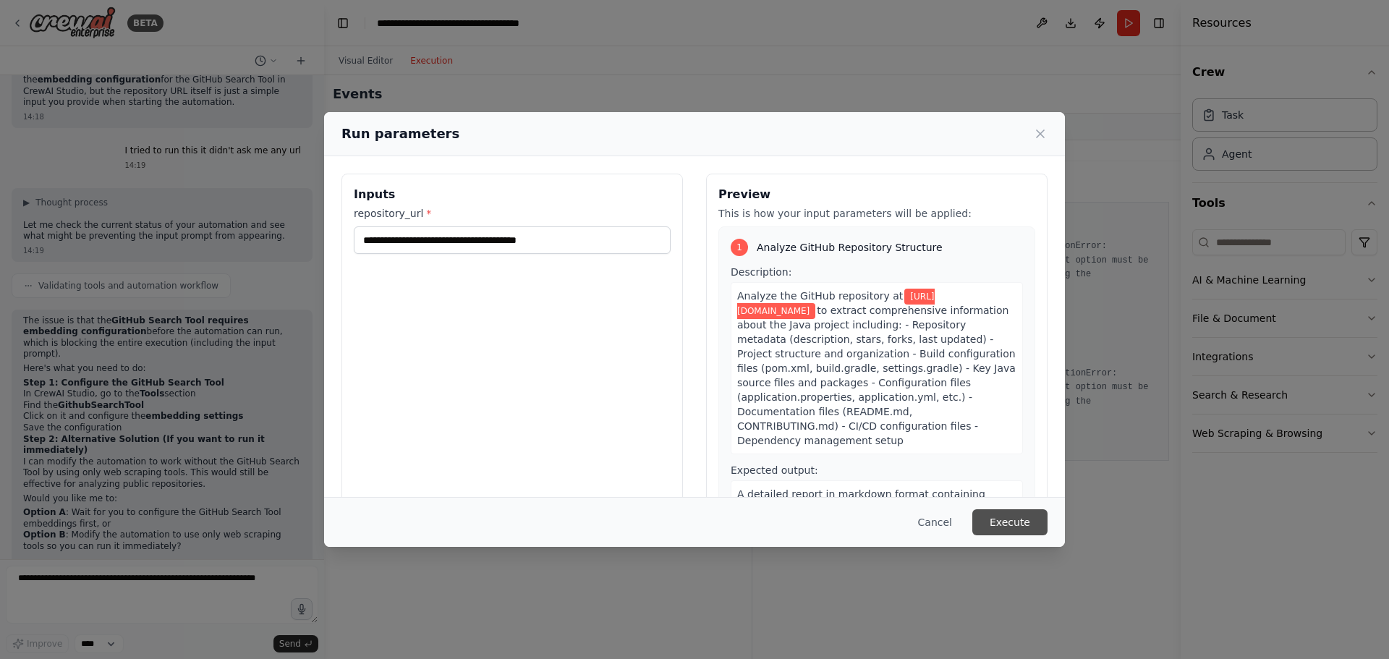
click at [1026, 513] on button "Execute" at bounding box center [1009, 522] width 75 height 26
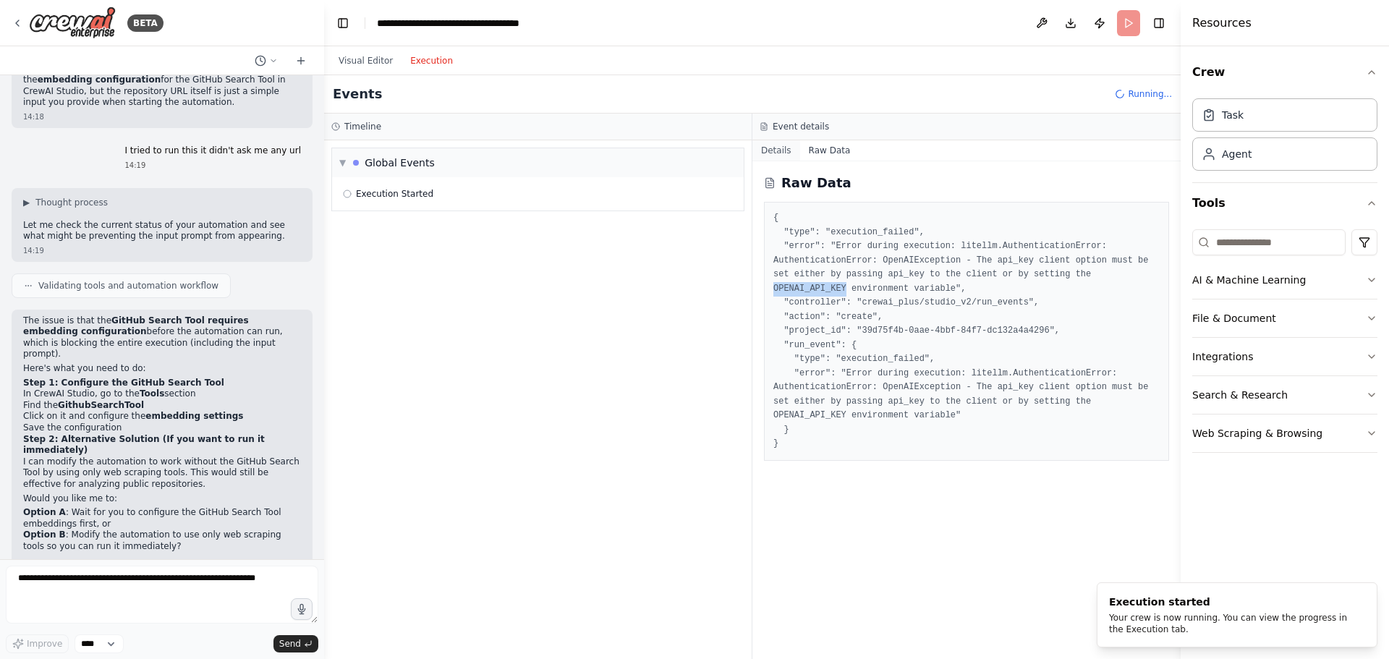
click at [775, 147] on button "Details" at bounding box center [776, 150] width 48 height 20
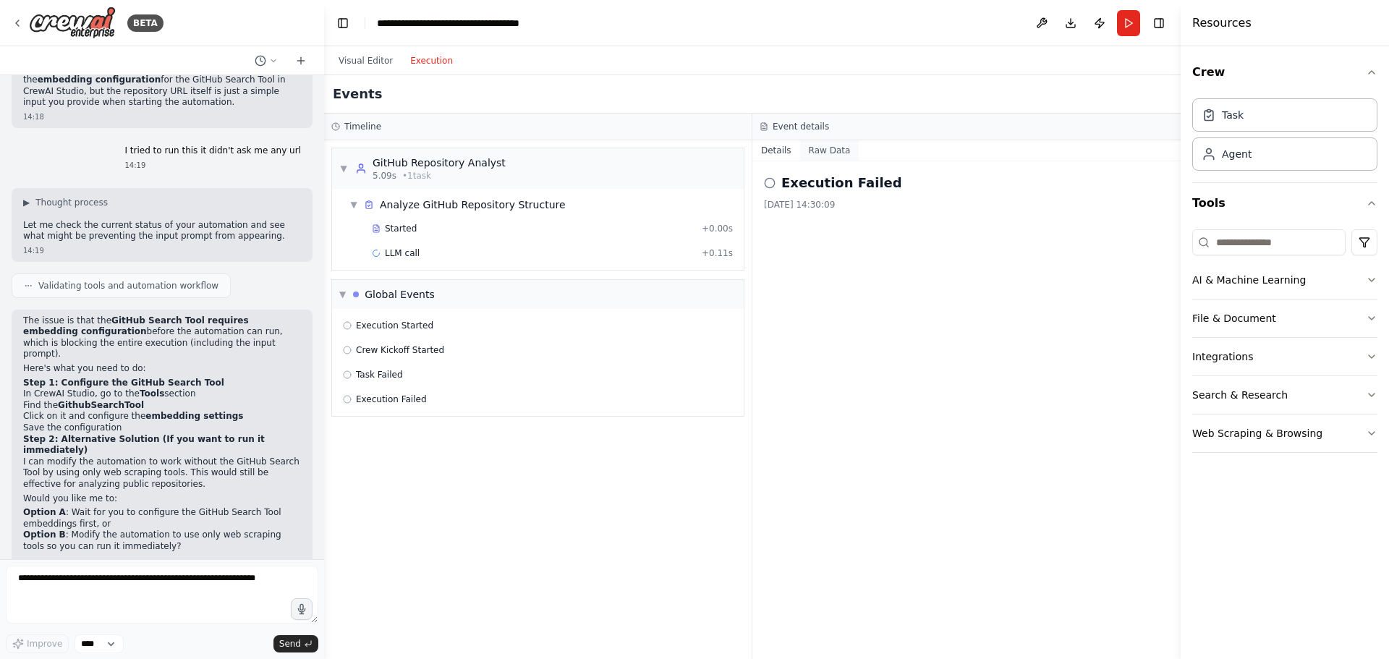
click at [814, 150] on button "Raw Data" at bounding box center [829, 150] width 59 height 20
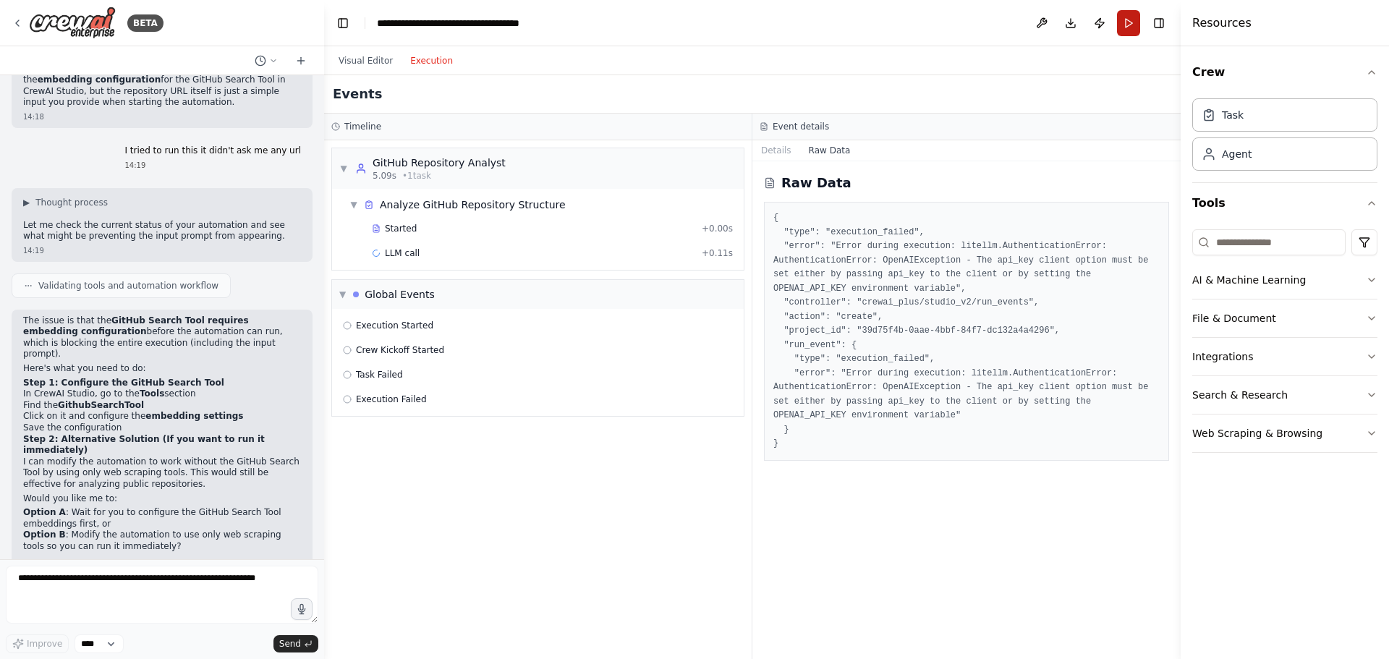
click at [1125, 14] on button "Run" at bounding box center [1128, 23] width 23 height 26
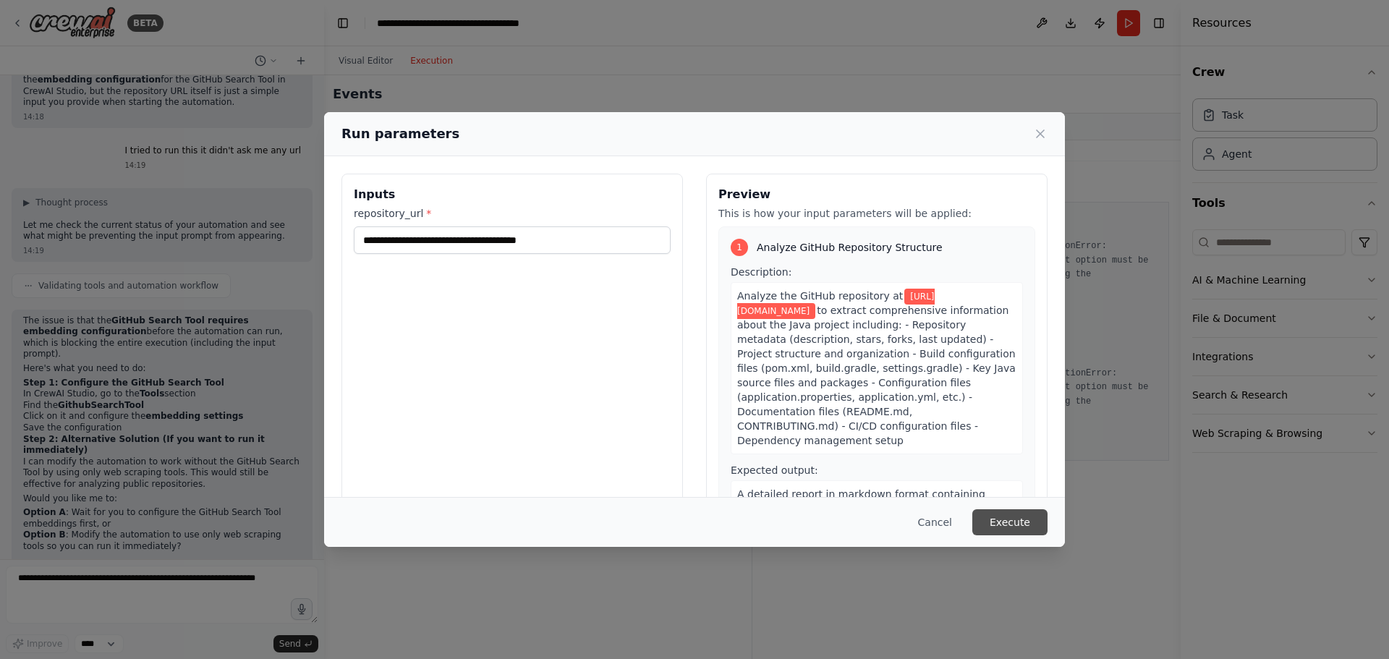
click at [1005, 522] on button "Execute" at bounding box center [1009, 522] width 75 height 26
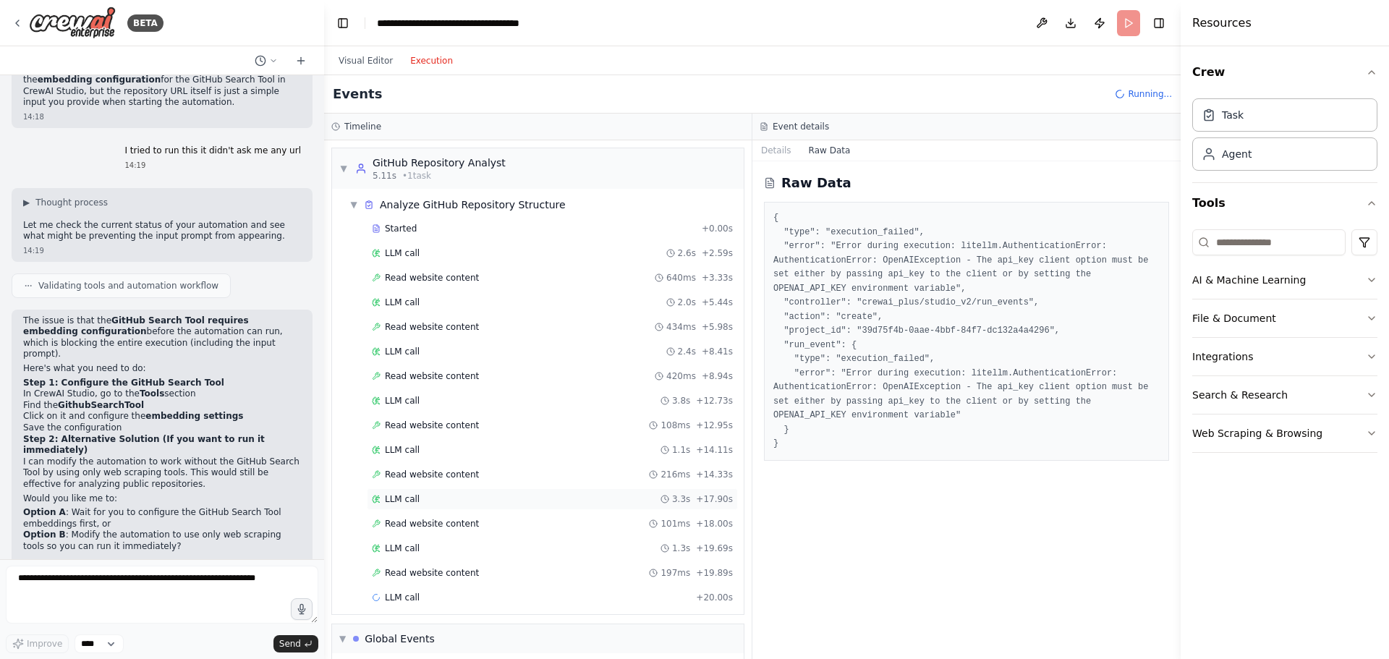
scroll to position [69, 0]
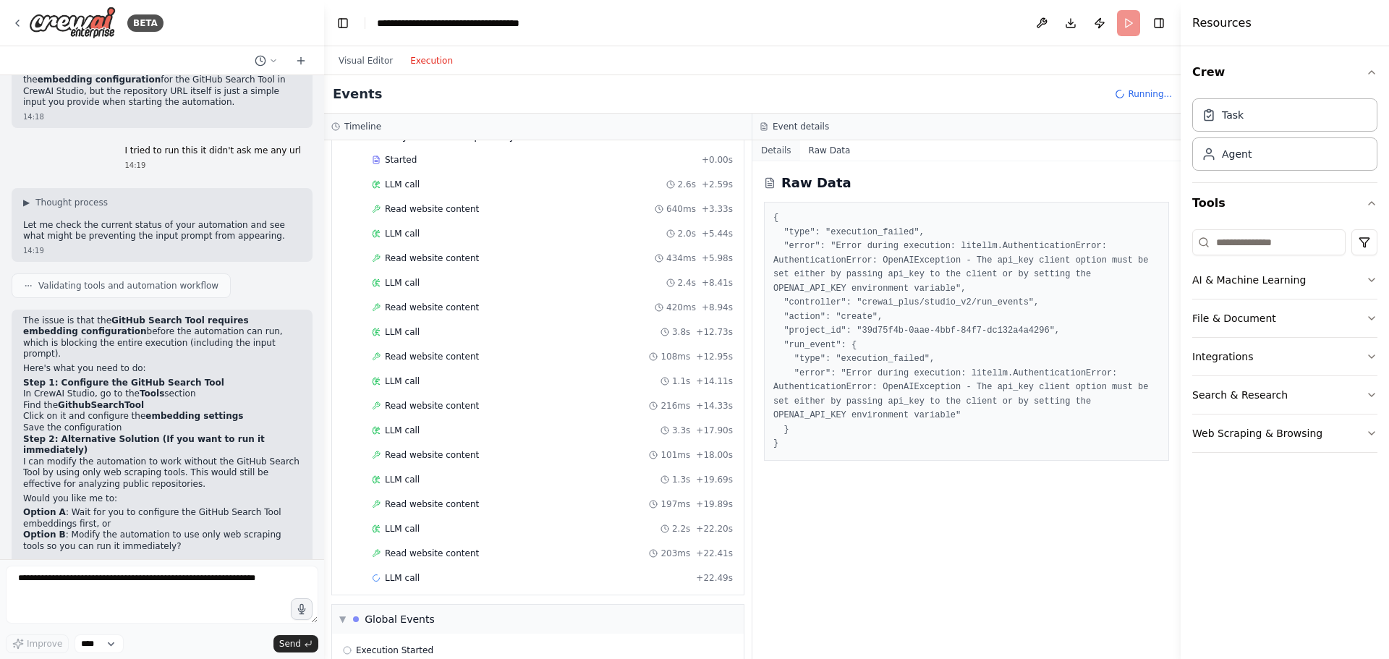
click at [780, 158] on button "Details" at bounding box center [776, 150] width 48 height 20
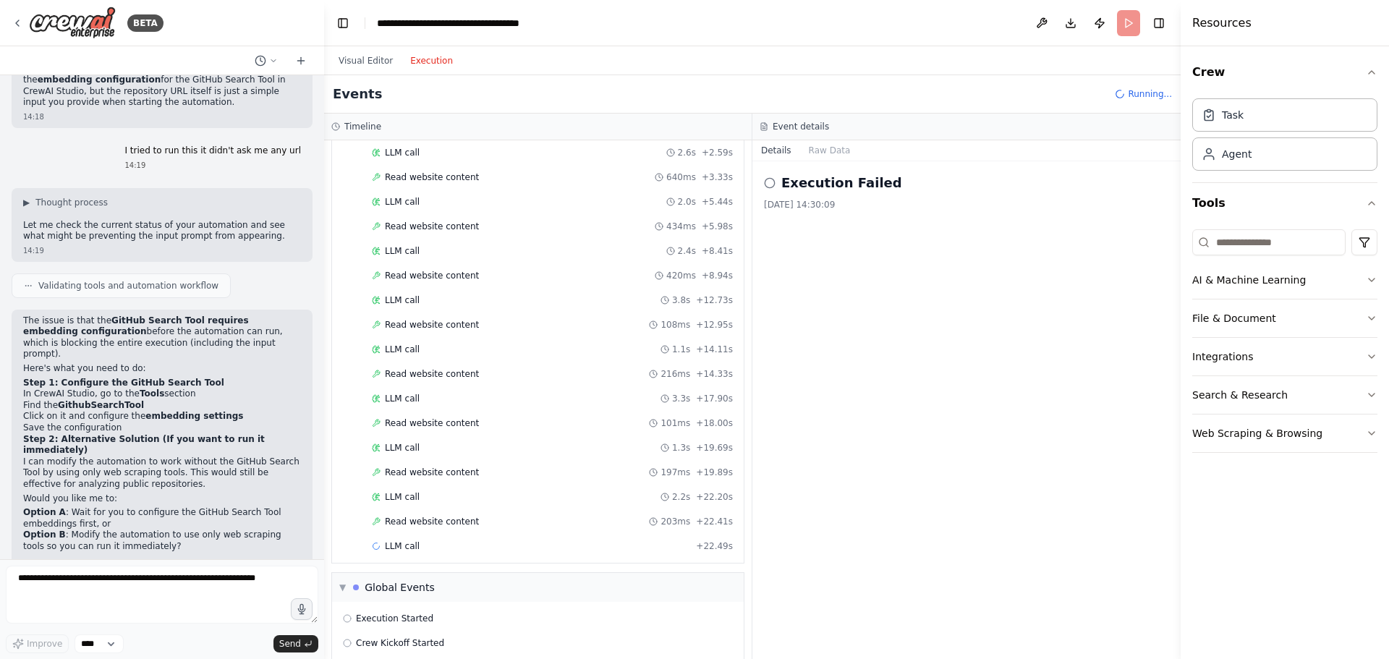
scroll to position [118, 0]
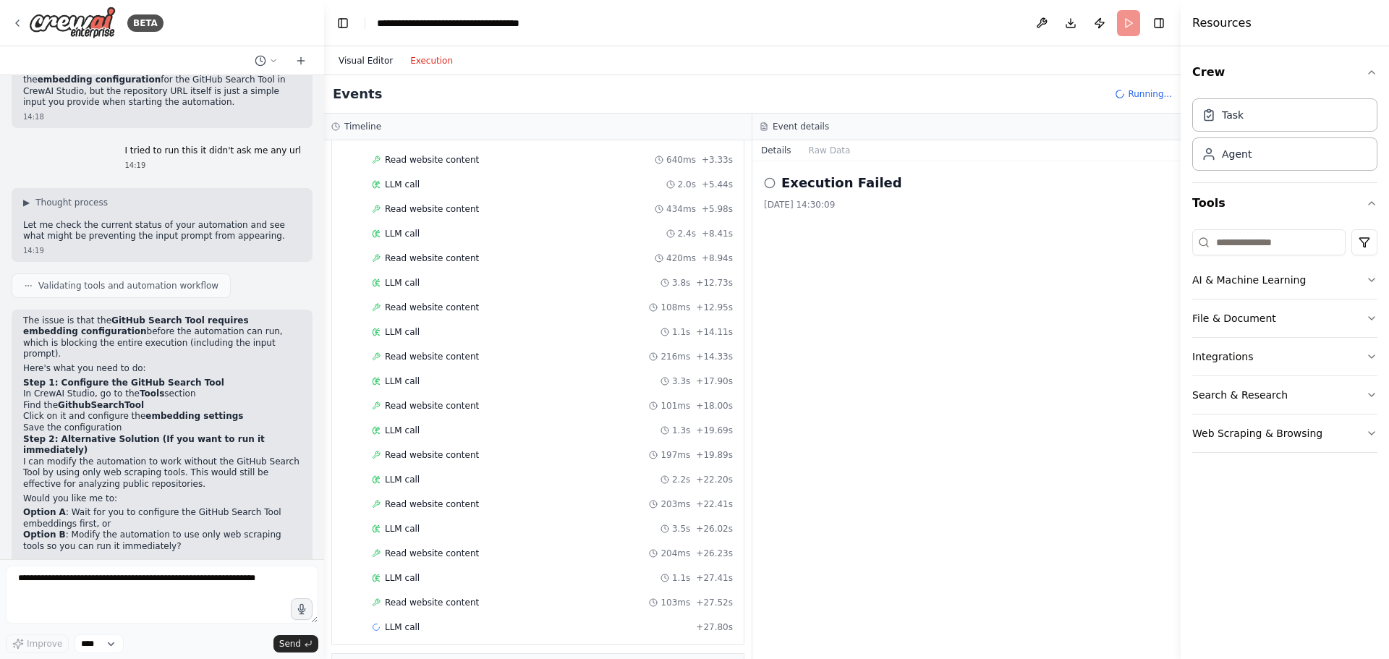
click at [360, 57] on button "Visual Editor" at bounding box center [366, 60] width 72 height 17
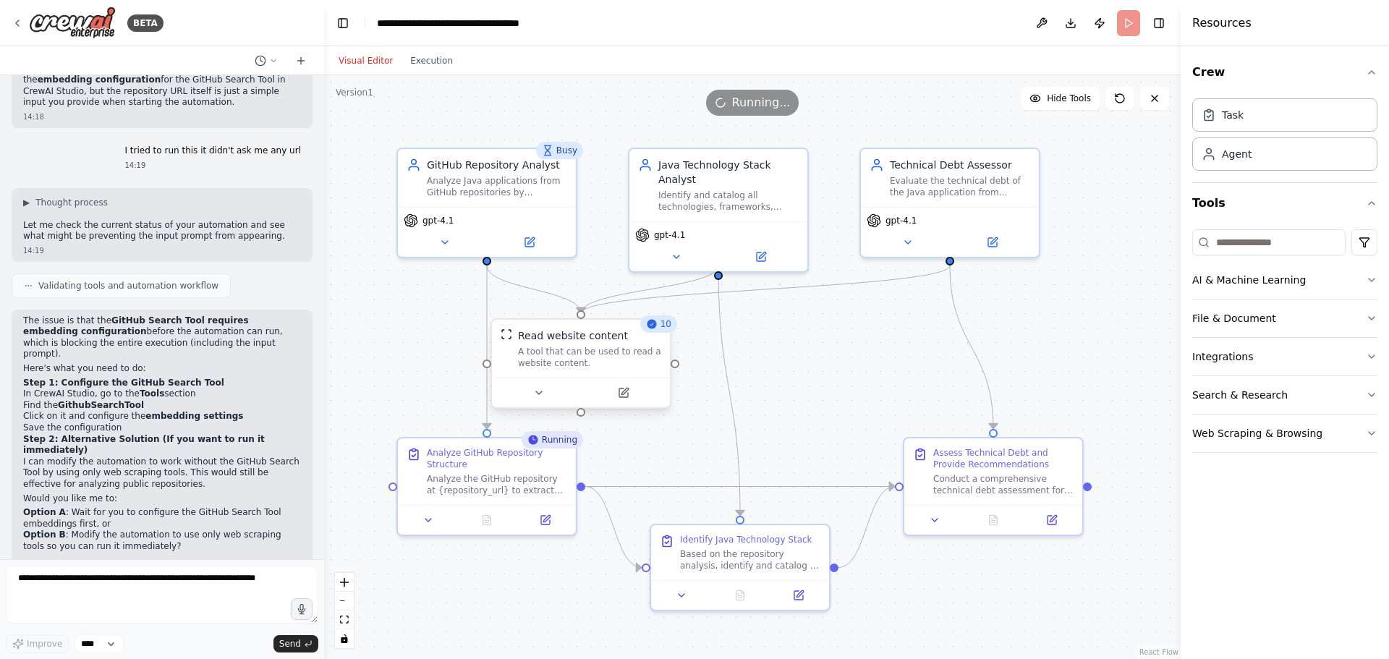
click at [538, 367] on div "A tool that can be used to read a website content." at bounding box center [589, 357] width 143 height 23
click at [553, 365] on div "A tool that can be used to read a website content." at bounding box center [589, 357] width 143 height 23
click at [792, 364] on div ".deletable-edge-delete-btn { width: 20px; height: 20px; border: 0px solid #ffff…" at bounding box center [752, 367] width 856 height 584
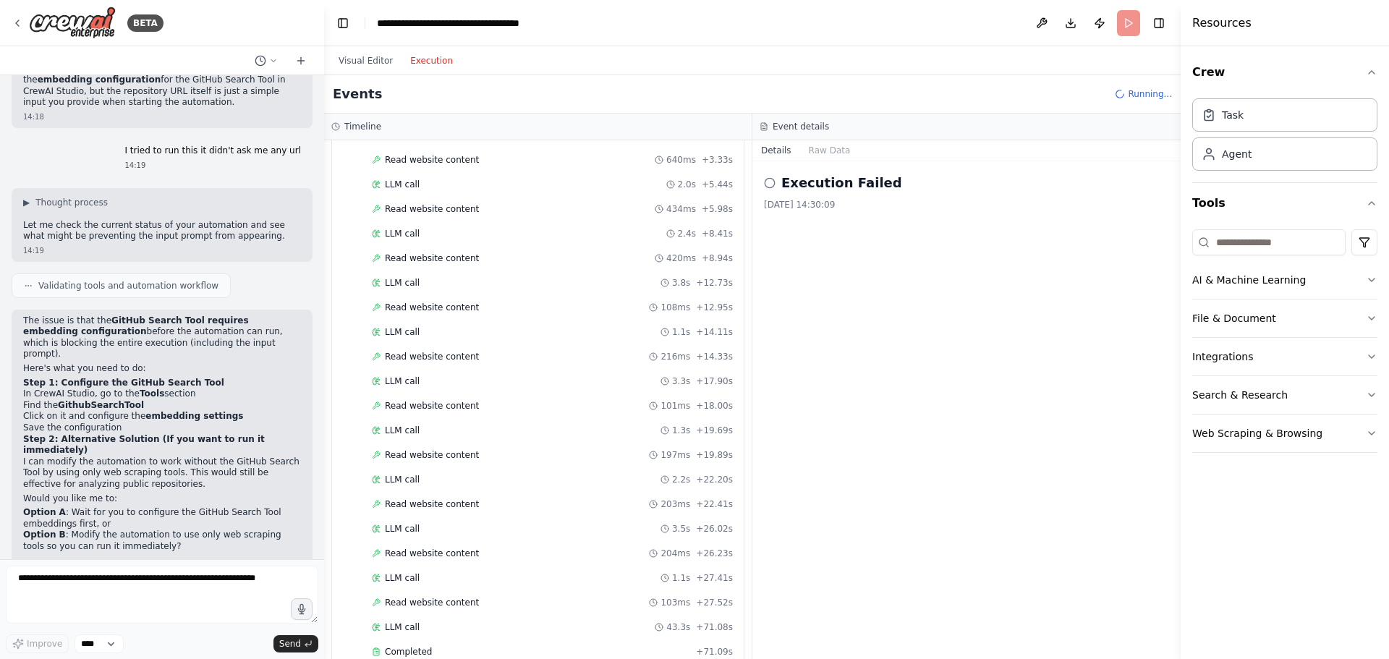
click at [432, 60] on button "Execution" at bounding box center [431, 60] width 60 height 17
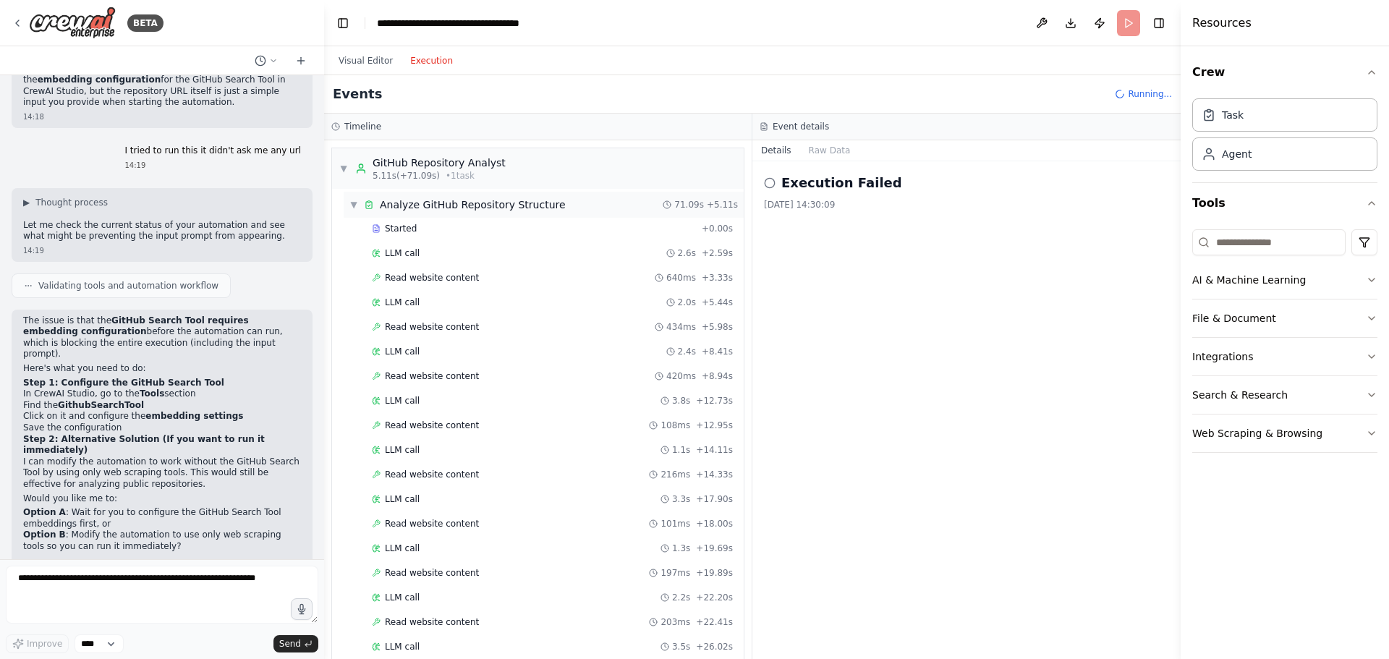
click at [351, 204] on span "▼" at bounding box center [353, 205] width 9 height 12
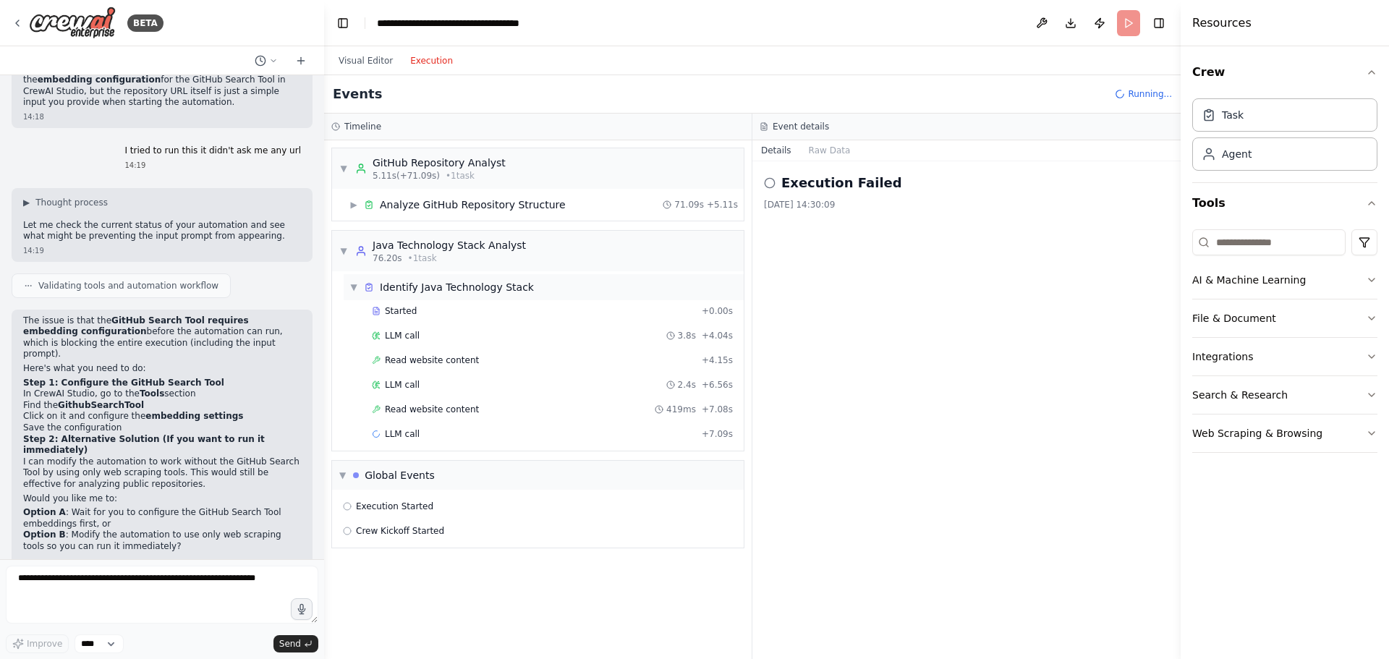
click at [357, 287] on span "▼" at bounding box center [353, 287] width 9 height 12
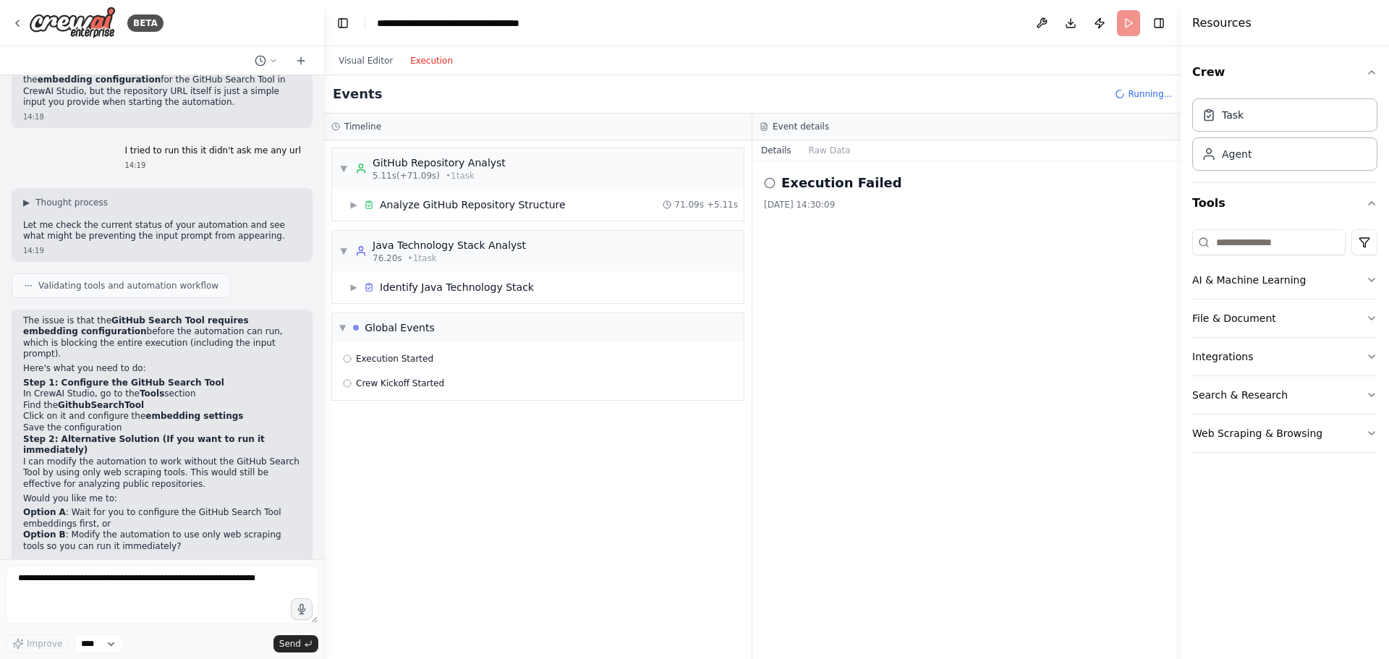
click at [438, 55] on button "Execution" at bounding box center [431, 60] width 60 height 17
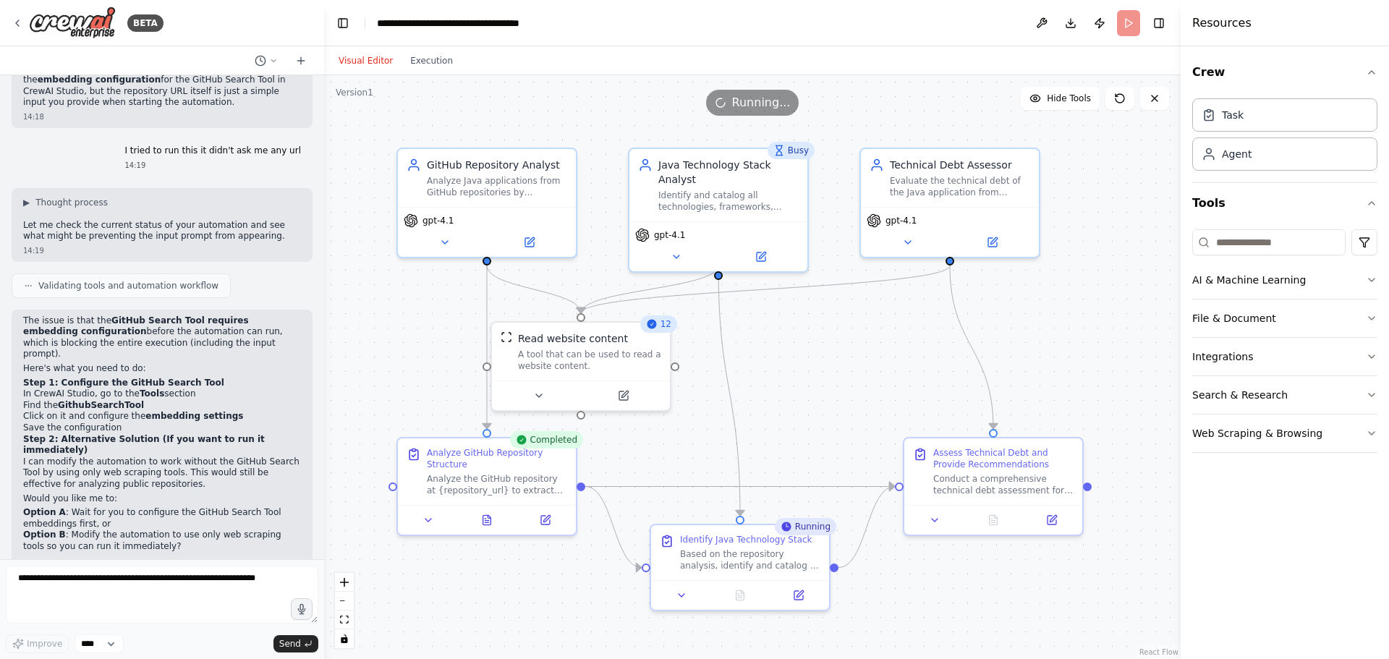
click at [374, 56] on button "Visual Editor" at bounding box center [366, 60] width 72 height 17
click at [1230, 149] on div "Agent" at bounding box center [1237, 153] width 30 height 14
click at [417, 60] on button "Execution" at bounding box center [431, 60] width 60 height 17
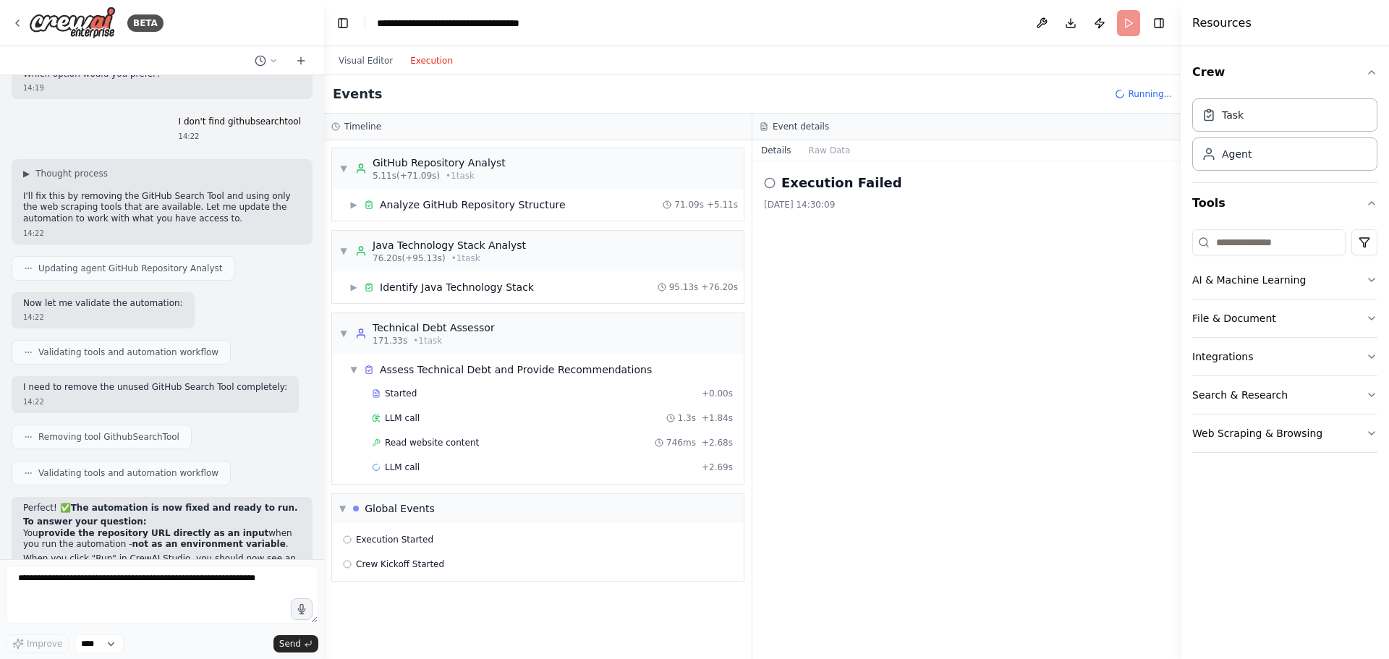
scroll to position [2644, 0]
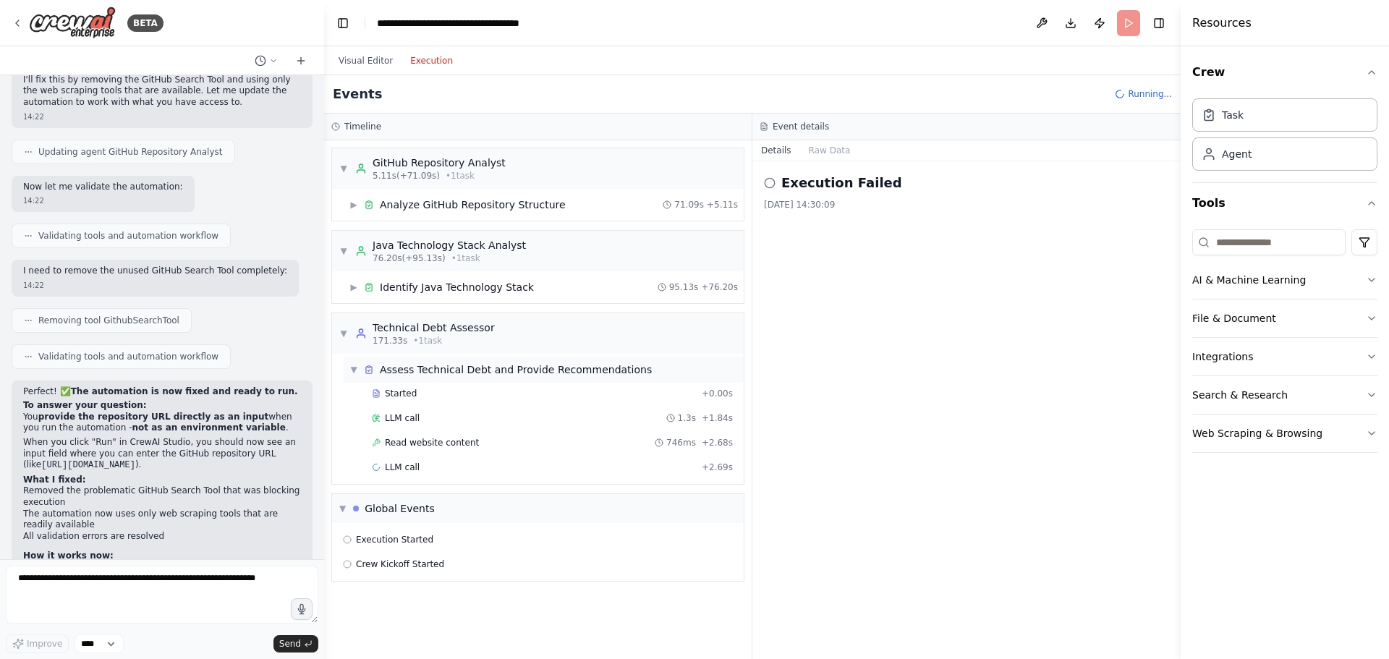
click at [355, 367] on span "▼" at bounding box center [353, 370] width 9 height 12
click at [353, 371] on span "▶" at bounding box center [353, 370] width 9 height 12
click at [353, 68] on button "Visual Editor" at bounding box center [366, 60] width 72 height 17
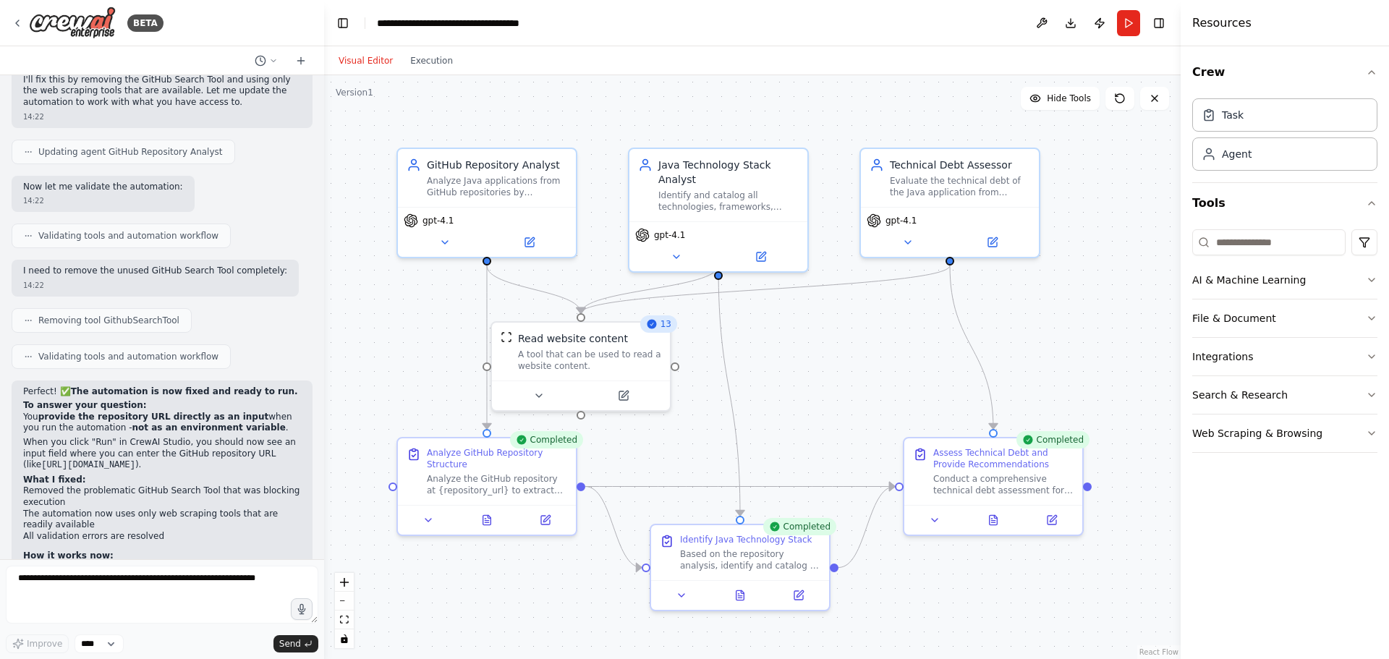
click at [416, 75] on div "Visual Editor Execution" at bounding box center [396, 60] width 132 height 29
click at [425, 65] on button "Execution" at bounding box center [431, 60] width 60 height 17
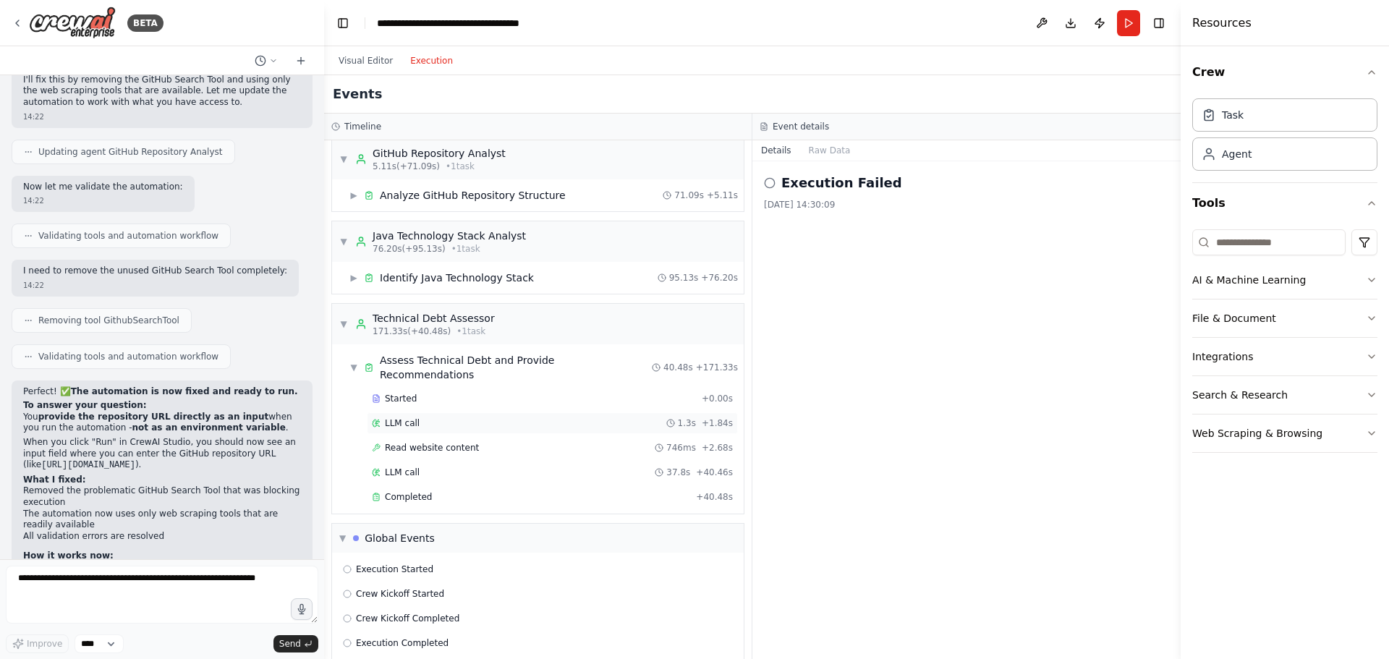
scroll to position [12, 0]
click at [424, 634] on span "Execution Completed" at bounding box center [402, 640] width 93 height 12
click at [420, 608] on div "Crew Kickoff Completed" at bounding box center [538, 616] width 400 height 22
click at [406, 585] on span "Crew Kickoff Started" at bounding box center [400, 591] width 88 height 12
click at [405, 561] on span "Execution Started" at bounding box center [394, 567] width 77 height 12
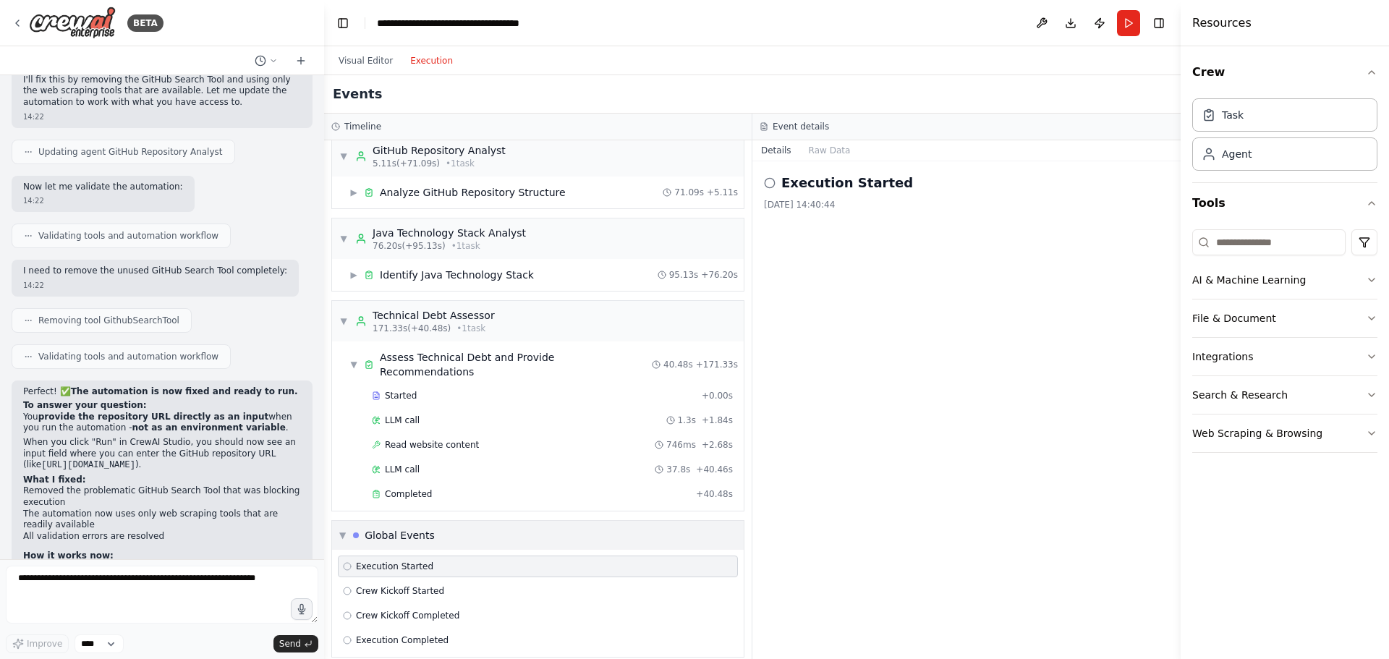
click at [344, 529] on span "▼" at bounding box center [342, 535] width 7 height 12
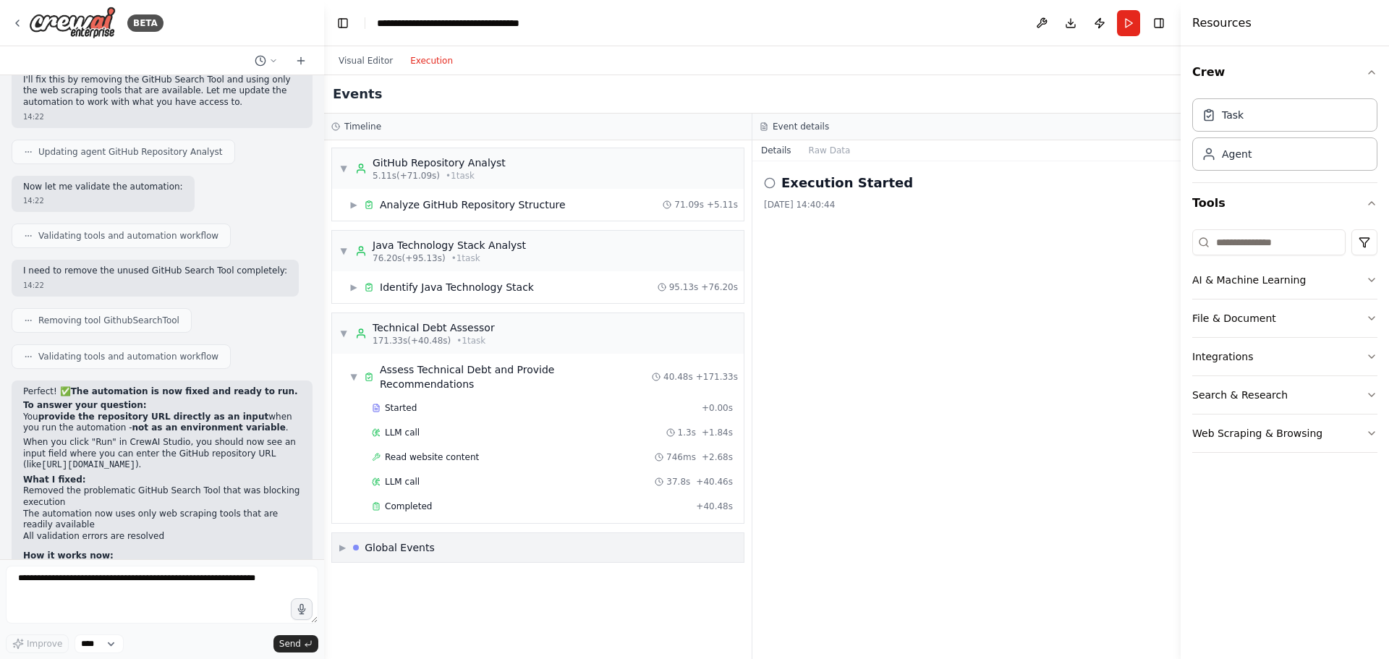
scroll to position [0, 0]
click at [342, 330] on span "▼" at bounding box center [343, 334] width 9 height 12
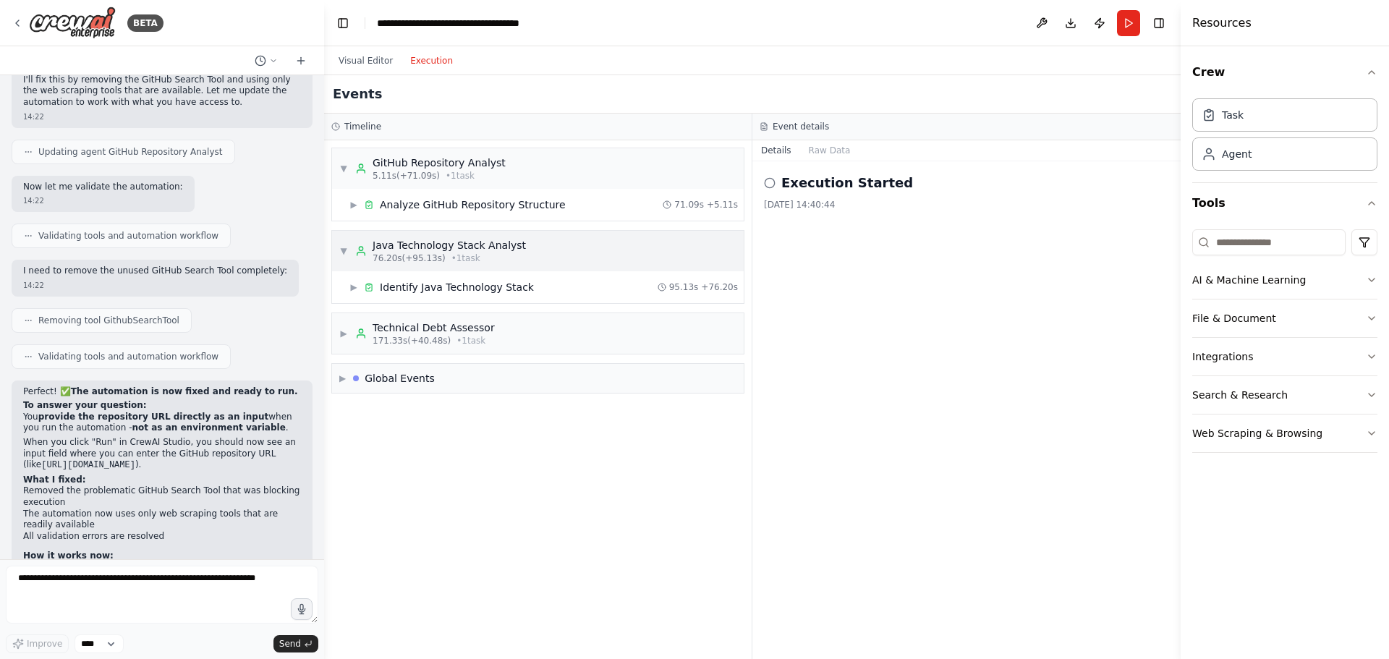
click at [341, 244] on div "▼ Java Technology Stack Analyst 76.20s (+95.13s) • 1 task" at bounding box center [432, 251] width 187 height 26
click at [345, 349] on span "▶" at bounding box center [342, 347] width 7 height 12
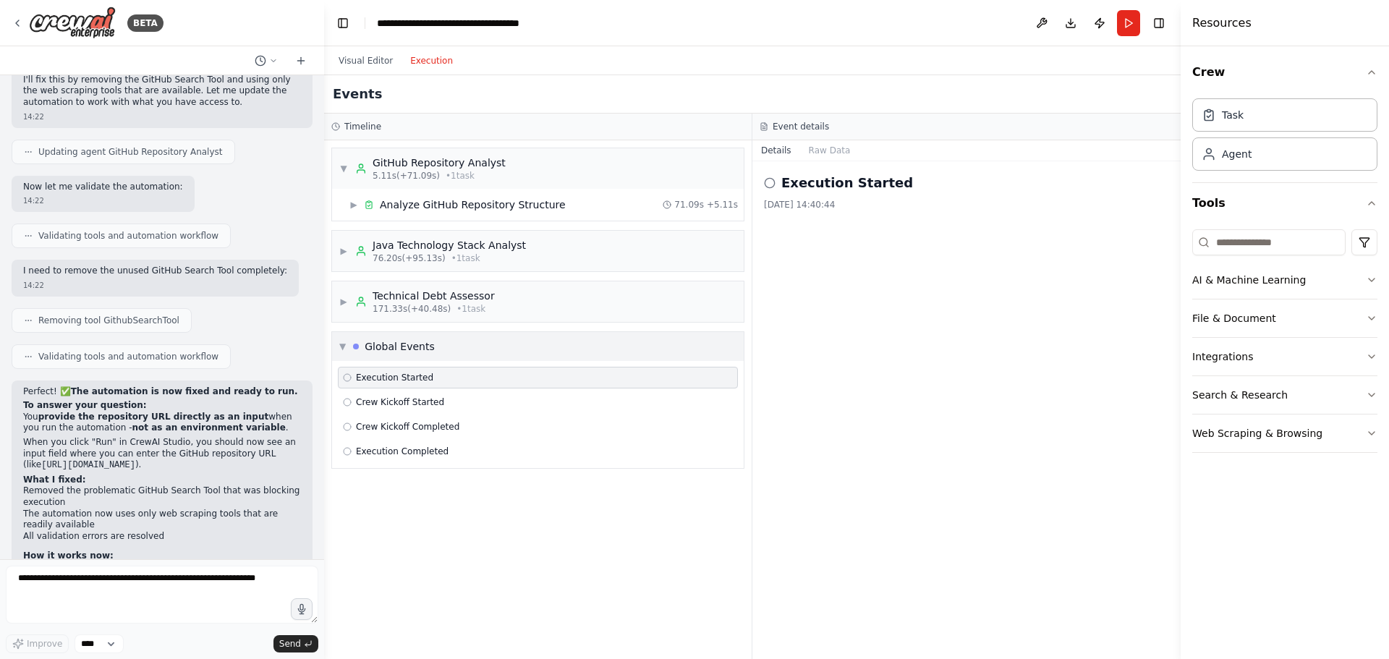
click at [338, 348] on div "▼ Global Events" at bounding box center [538, 346] width 412 height 29
click at [342, 169] on span "▼" at bounding box center [343, 169] width 9 height 12
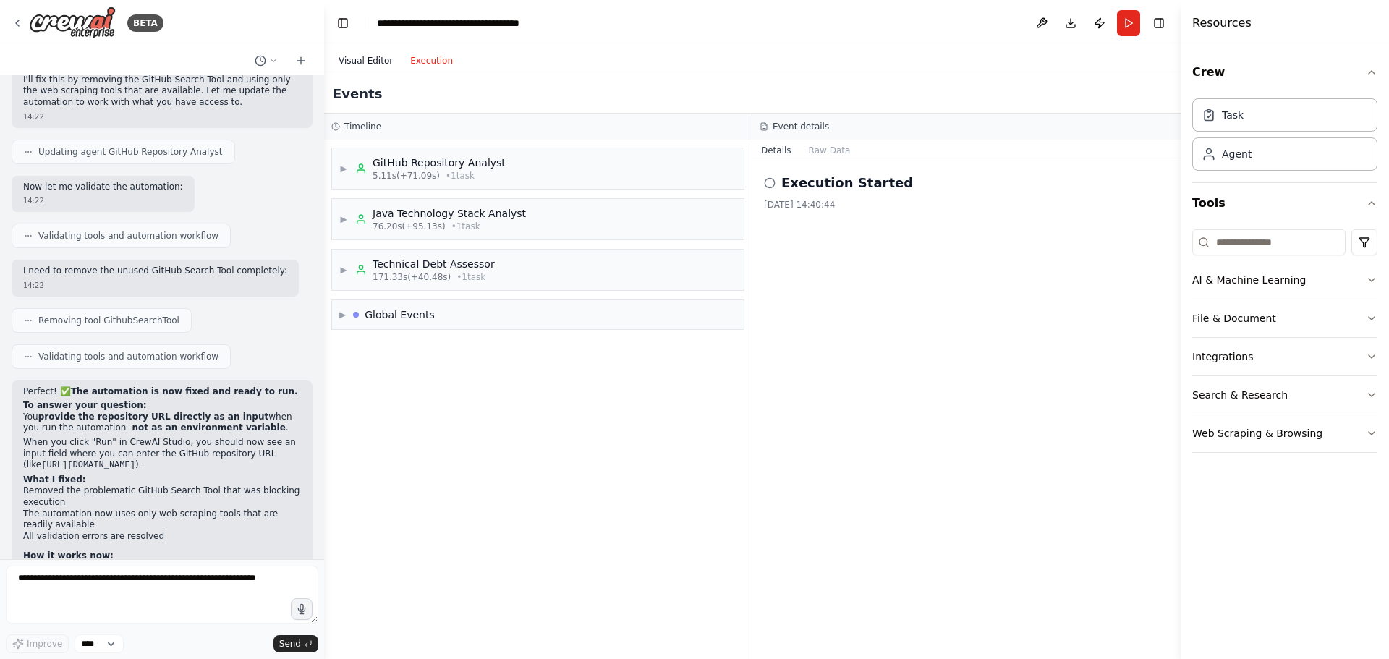
click at [359, 59] on button "Visual Editor" at bounding box center [366, 60] width 72 height 17
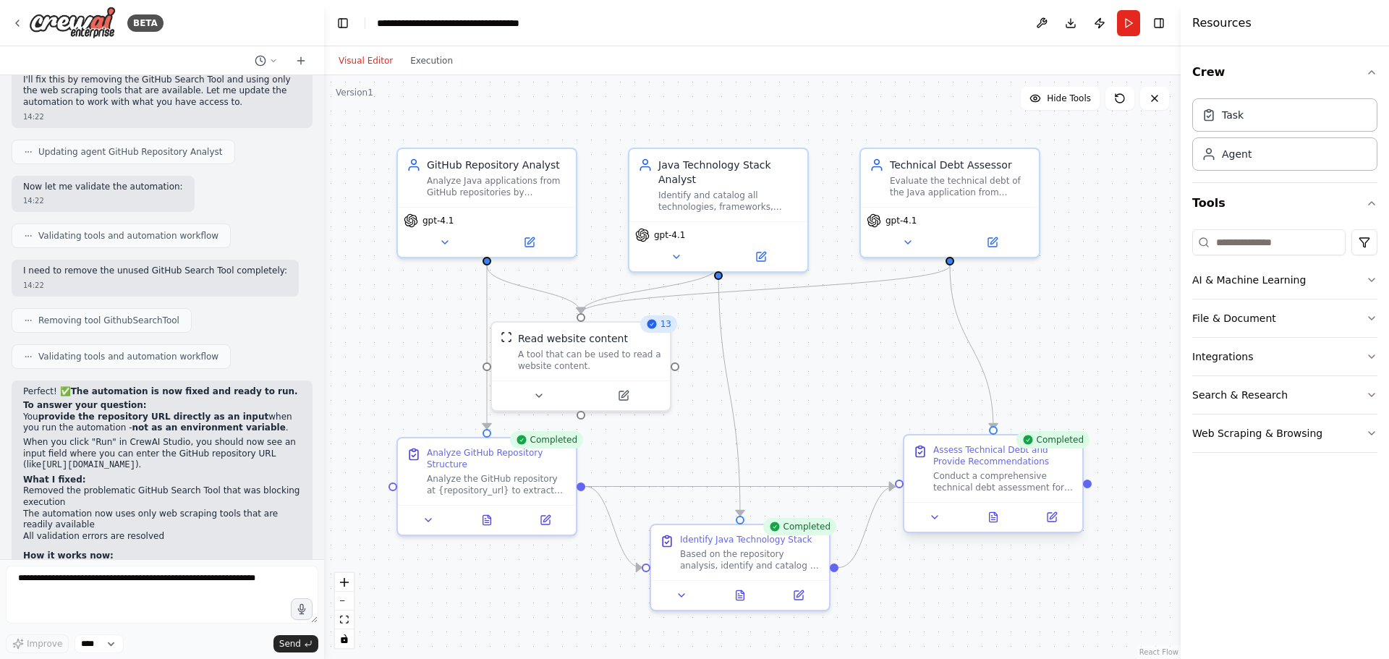
click at [992, 526] on div at bounding box center [993, 517] width 178 height 30
click at [1324, 430] on button "Web Scraping & Browsing" at bounding box center [1284, 433] width 185 height 38
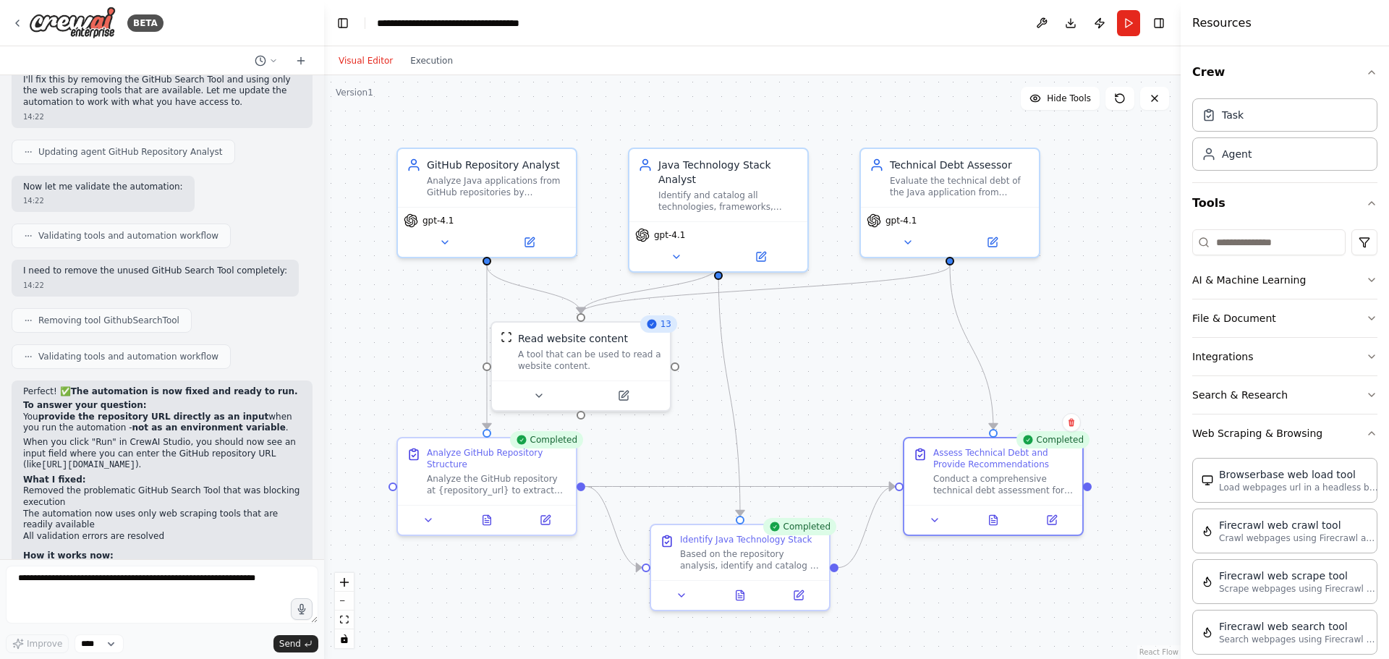
click at [1366, 434] on div "Crew Task Agent Tools AI & Machine Learning File & Document Integrations Search…" at bounding box center [1284, 352] width 208 height 613
click at [1366, 436] on icon "button" at bounding box center [1372, 433] width 12 height 12
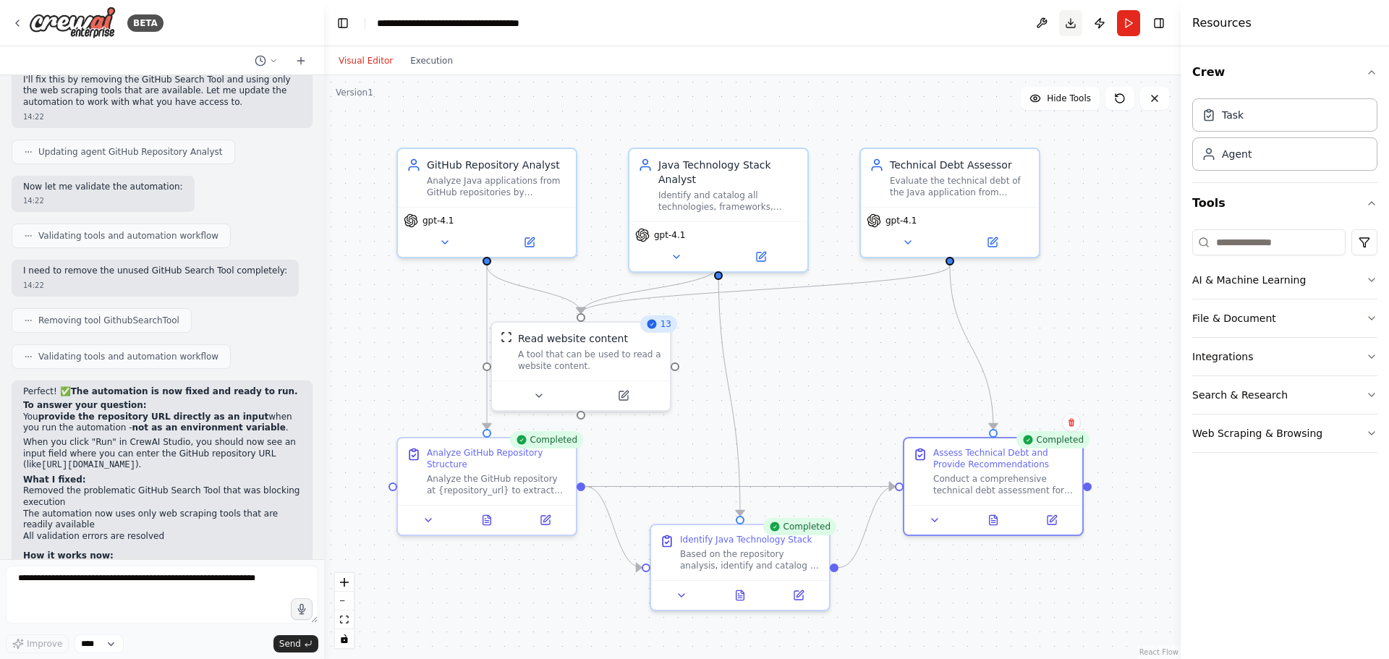
click at [1076, 32] on button "Download" at bounding box center [1070, 23] width 23 height 26
click at [1107, 299] on div ".deletable-edge-delete-btn { width: 20px; height: 20px; border: 0px solid #ffff…" at bounding box center [752, 367] width 856 height 584
click at [205, 591] on textarea at bounding box center [162, 595] width 312 height 58
click at [953, 608] on div ".deletable-edge-delete-btn { width: 20px; height: 20px; border: 0px solid #ffff…" at bounding box center [752, 367] width 856 height 584
click at [82, 564] on form "**** Improve **** Send" at bounding box center [162, 609] width 324 height 100
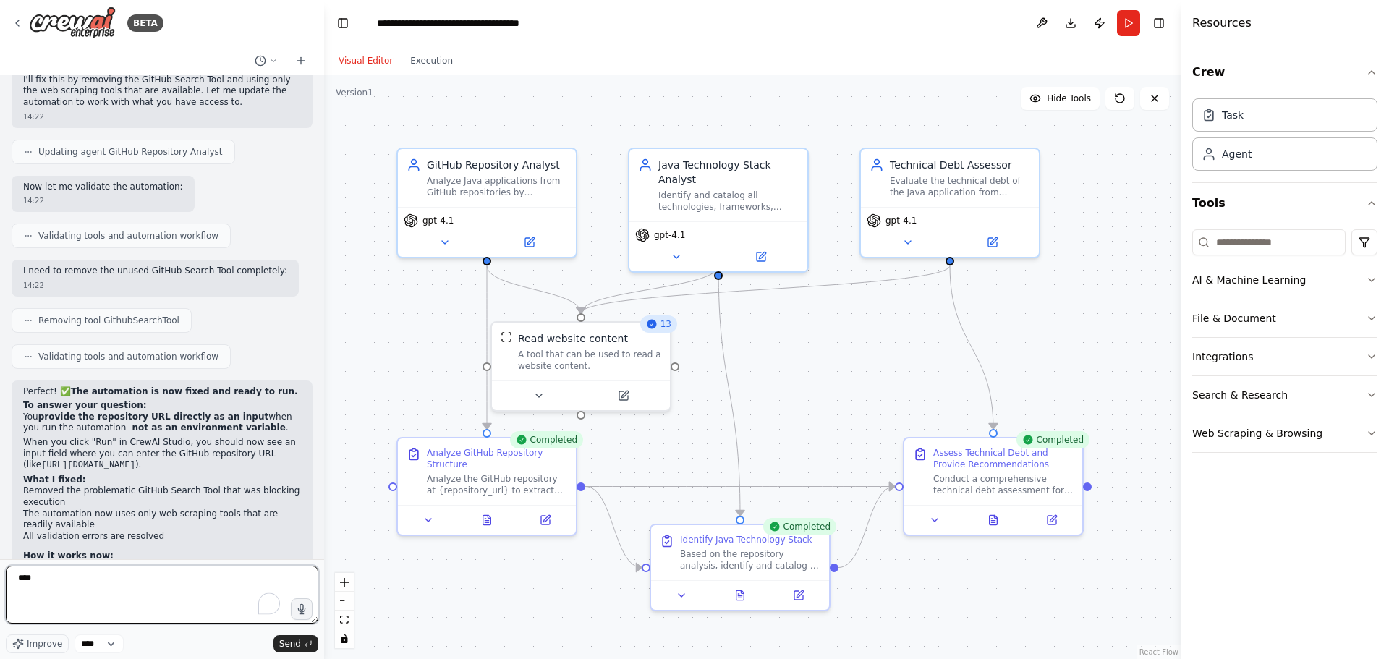
click at [77, 580] on textarea "****" at bounding box center [162, 595] width 312 height 58
type textarea "**********"
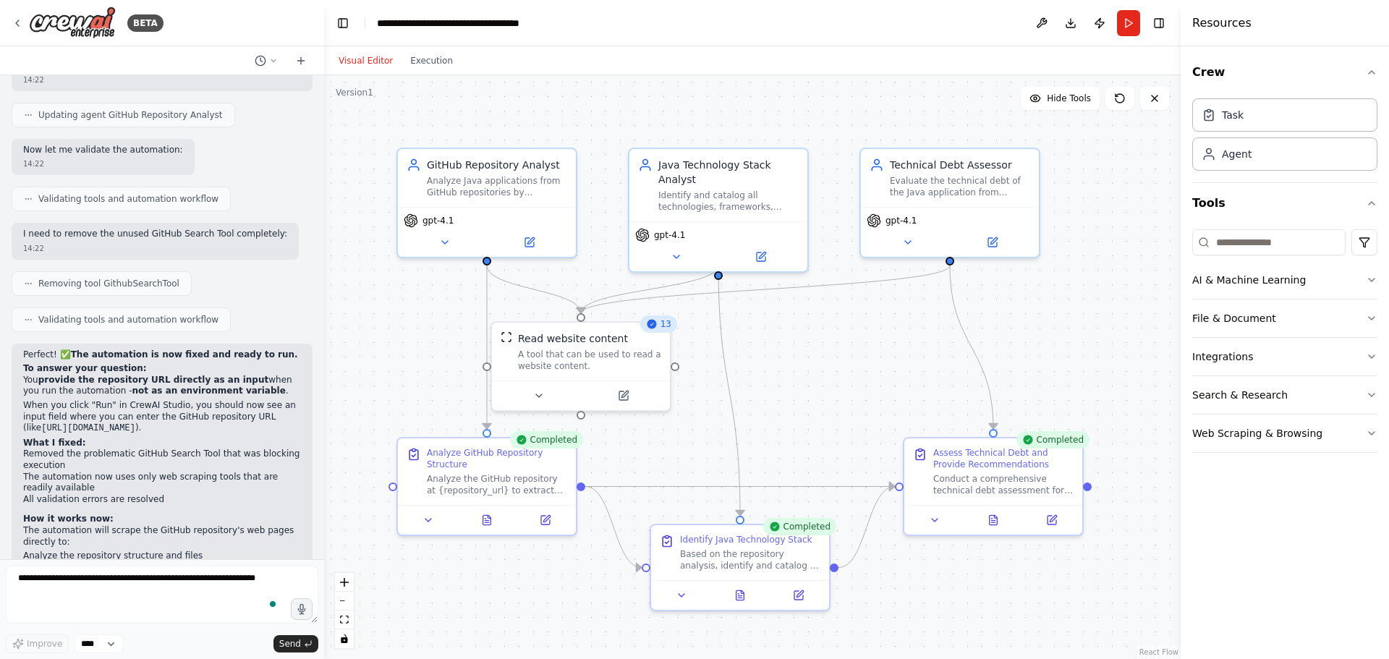
scroll to position [2730, 0]
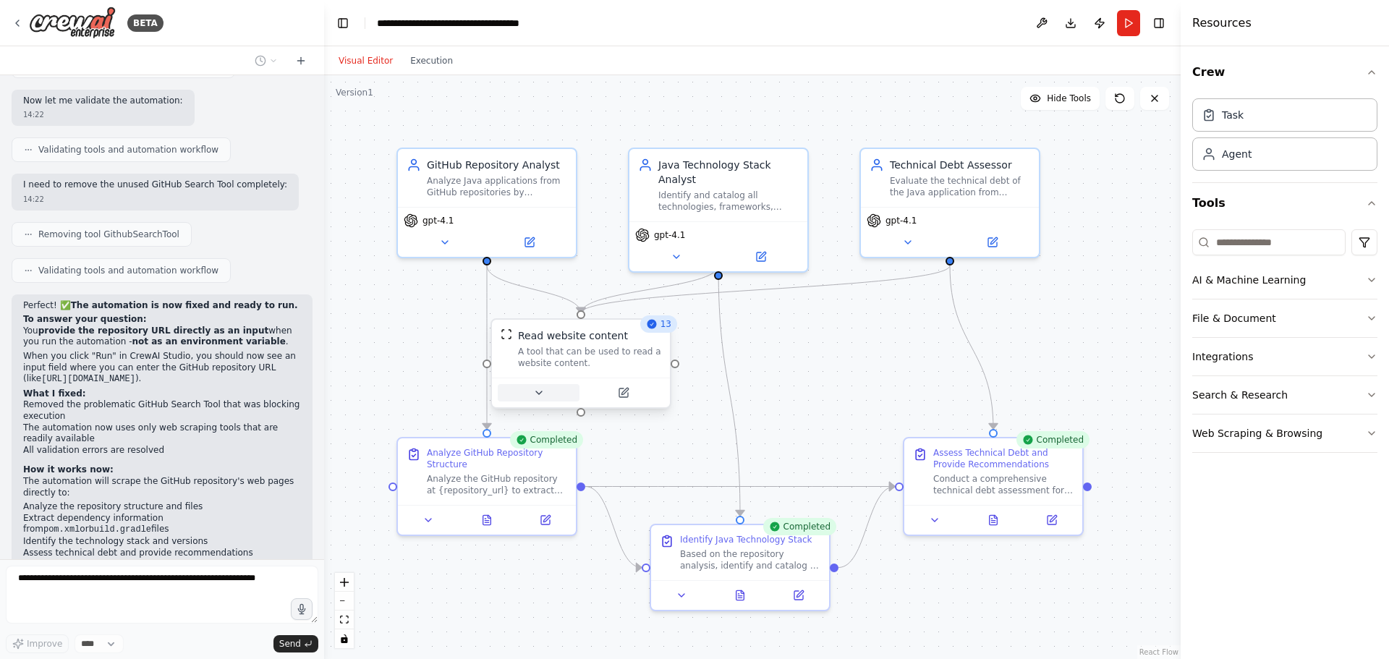
click at [537, 400] on button at bounding box center [539, 392] width 82 height 17
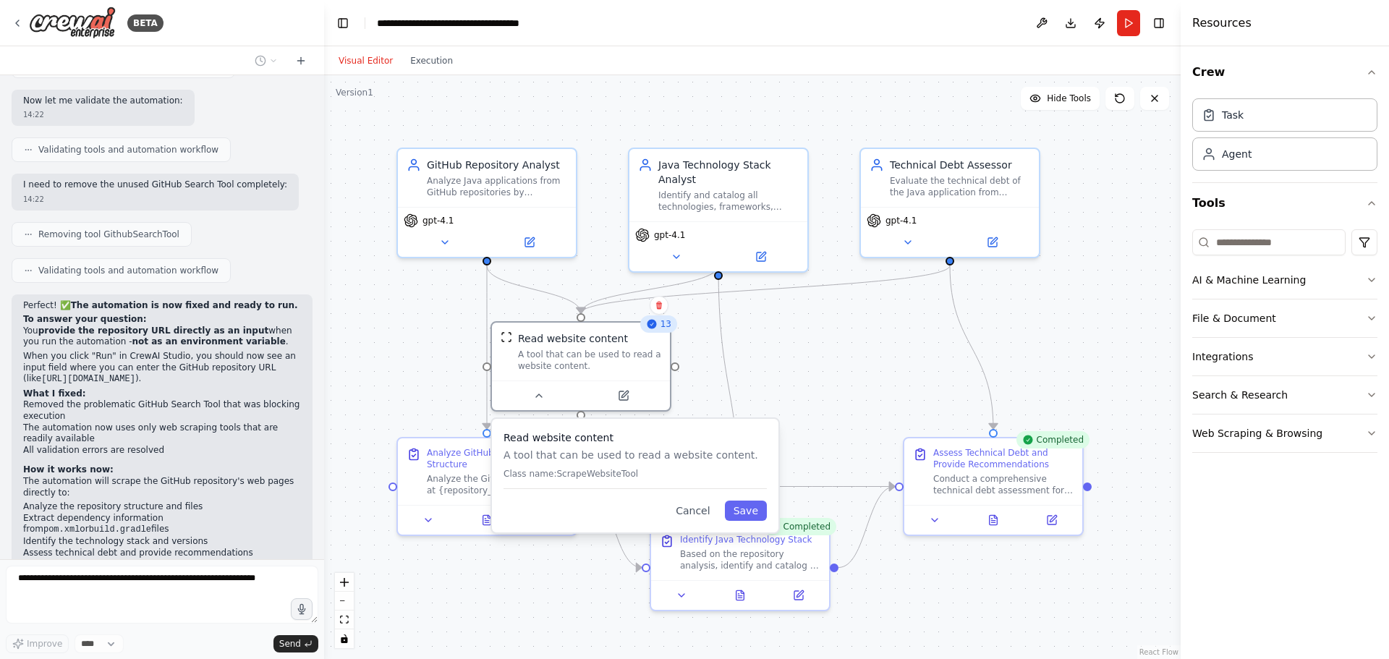
click at [576, 468] on p "Class name: ScrapeWebsiteTool" at bounding box center [634, 474] width 263 height 12
click at [848, 395] on div ".deletable-edge-delete-btn { width: 20px; height: 20px; border: 0px solid #ffff…" at bounding box center [752, 367] width 856 height 584
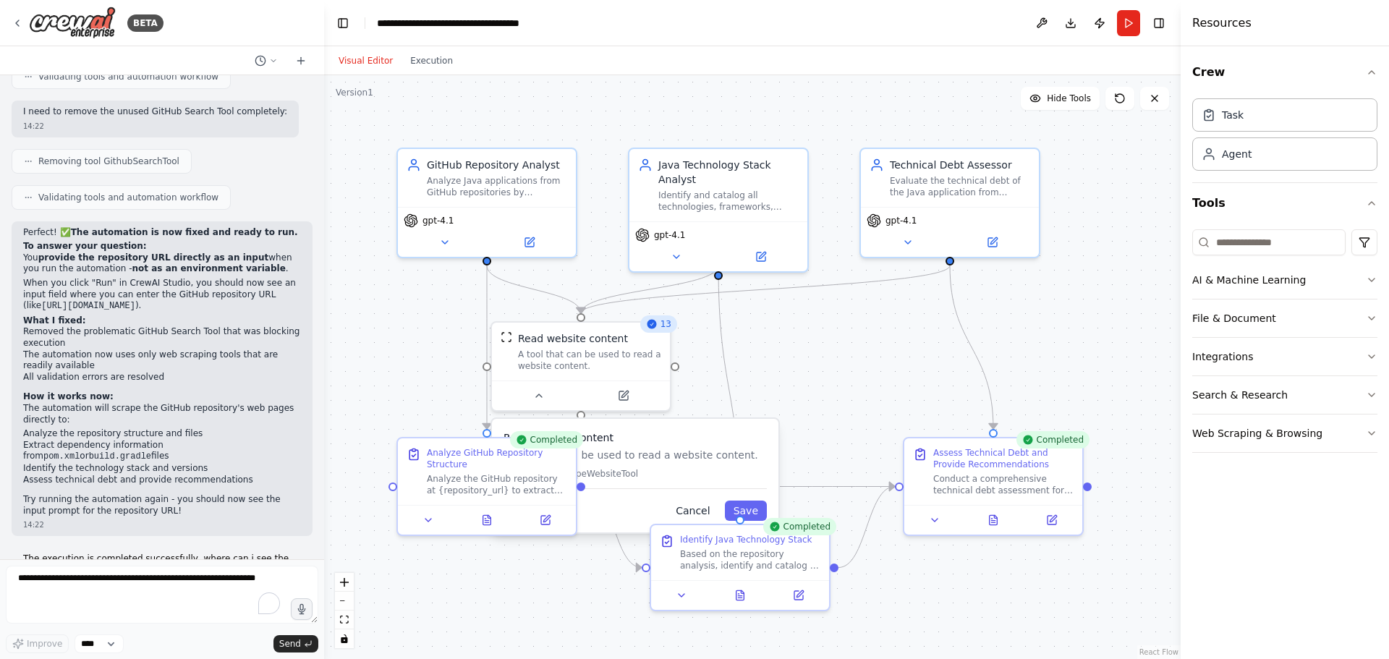
click at [692, 509] on button "Cancel" at bounding box center [692, 511] width 51 height 20
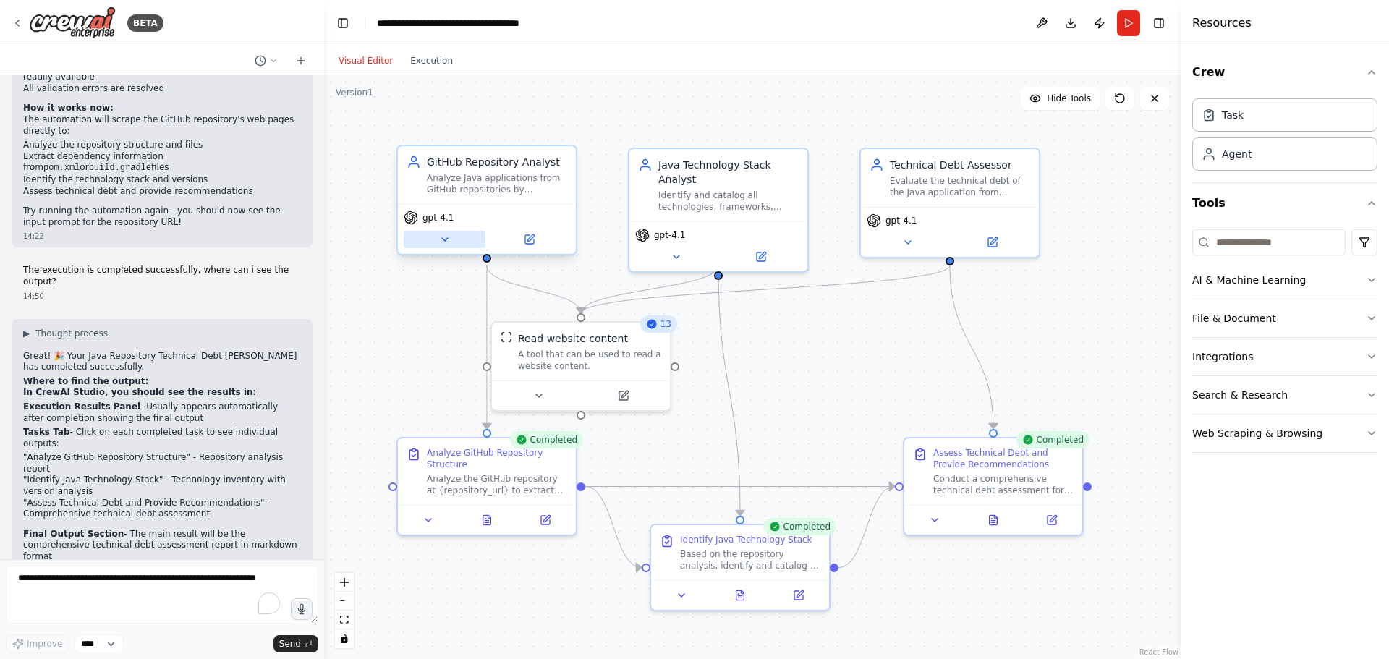
click at [450, 246] on button at bounding box center [445, 239] width 82 height 17
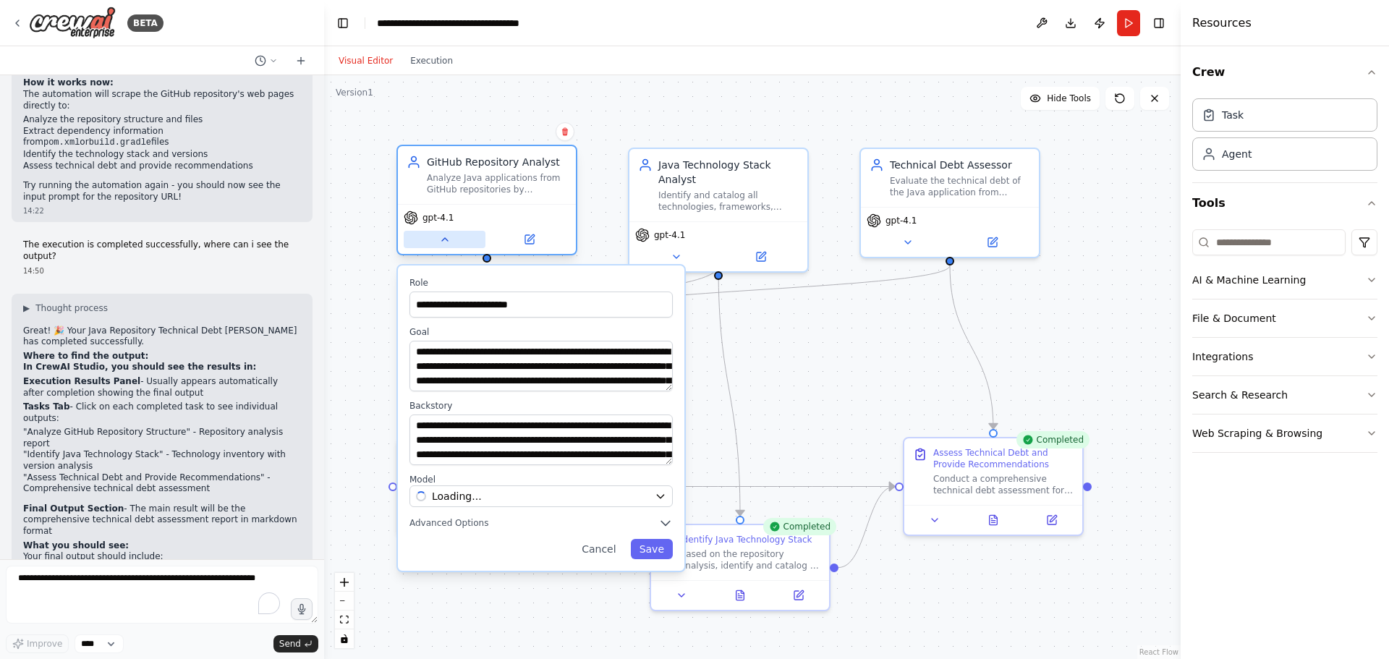
scroll to position [3129, 0]
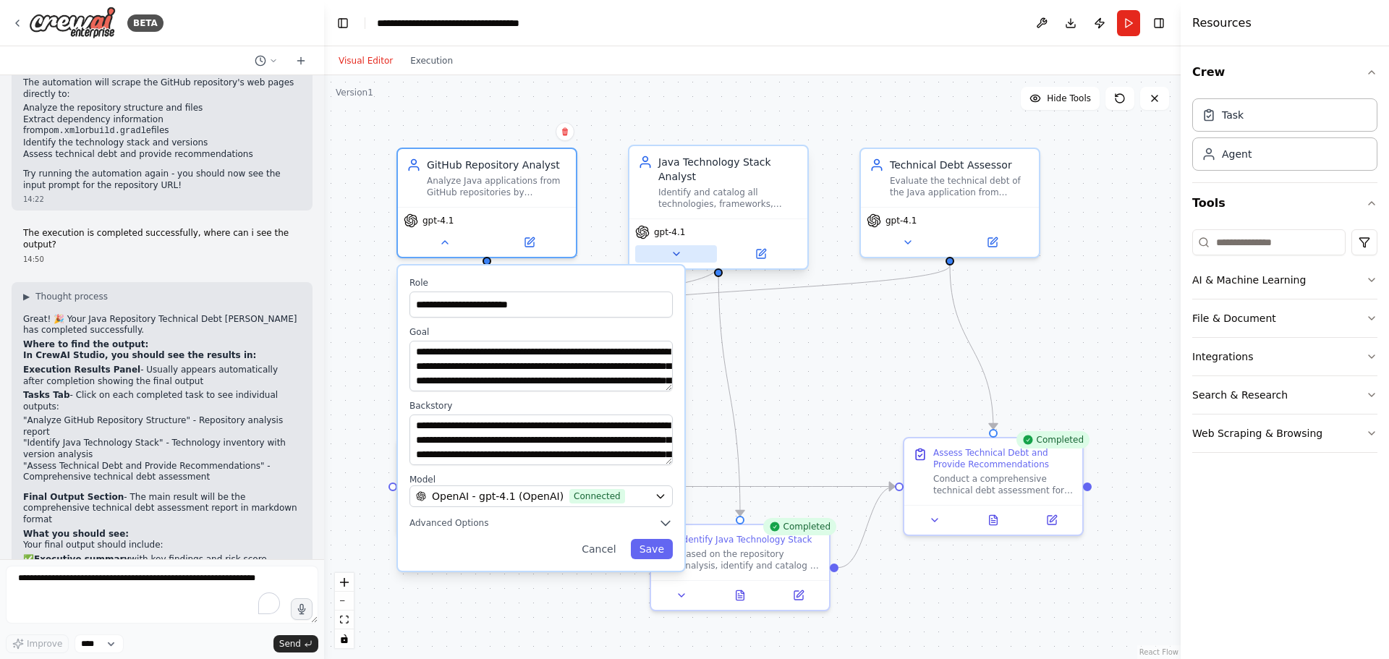
click at [673, 247] on button at bounding box center [676, 253] width 82 height 17
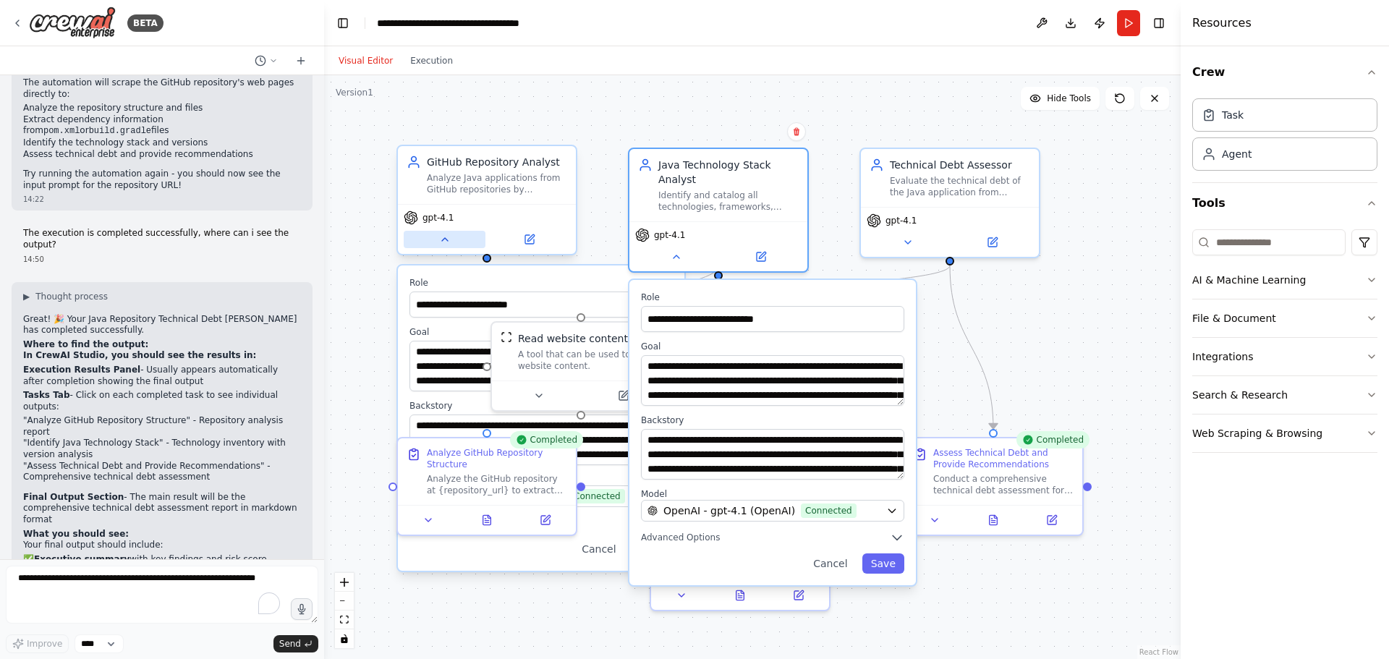
click at [450, 243] on icon at bounding box center [445, 240] width 12 height 12
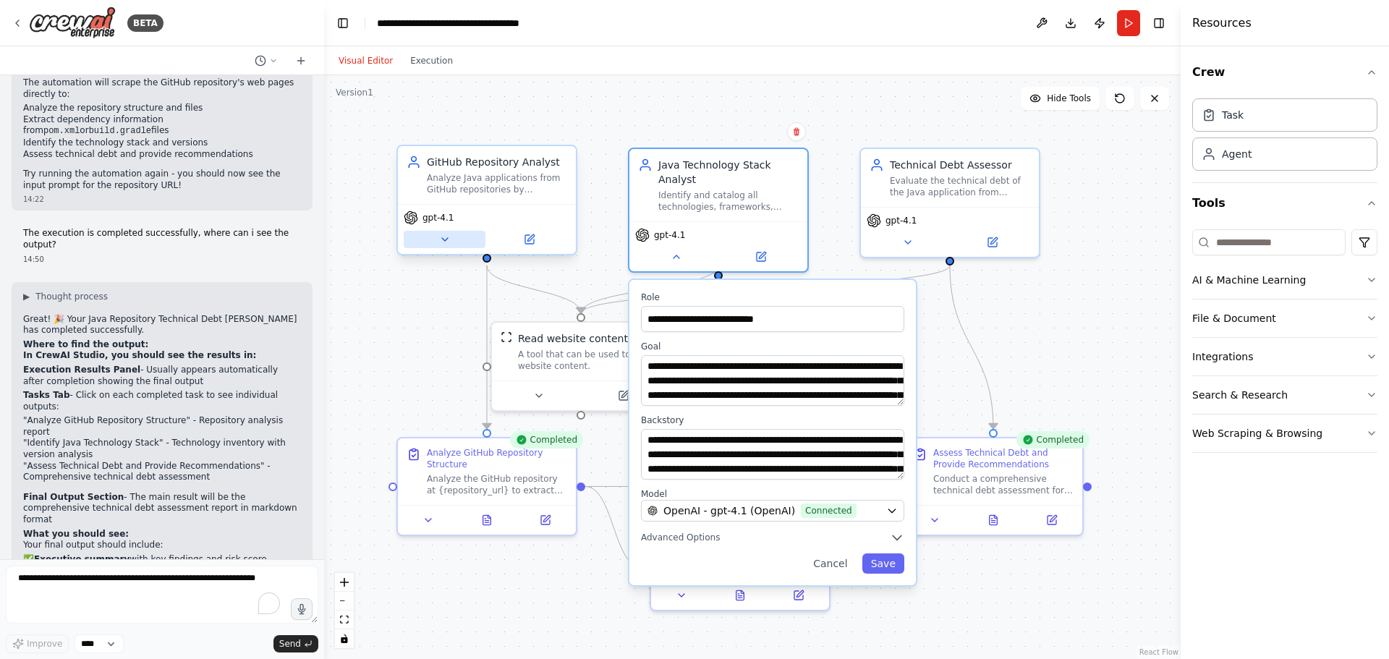
click at [450, 243] on icon at bounding box center [445, 240] width 12 height 12
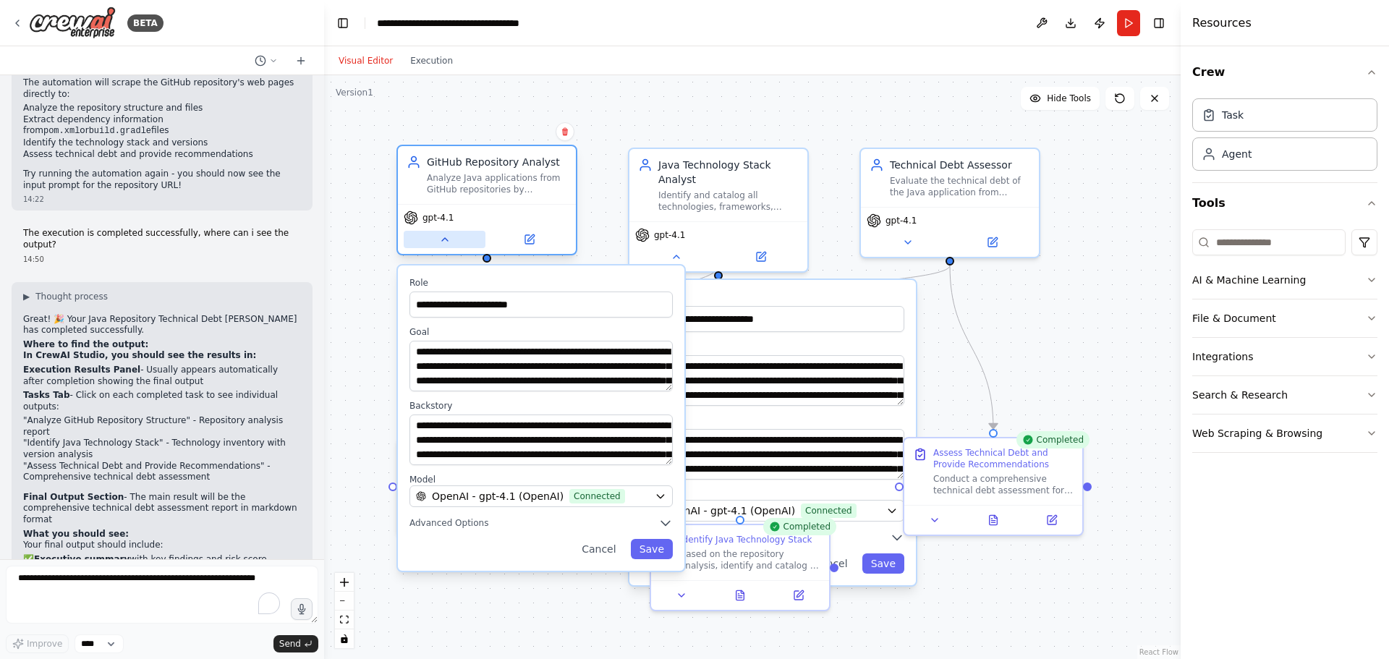
click at [450, 243] on icon at bounding box center [445, 240] width 12 height 12
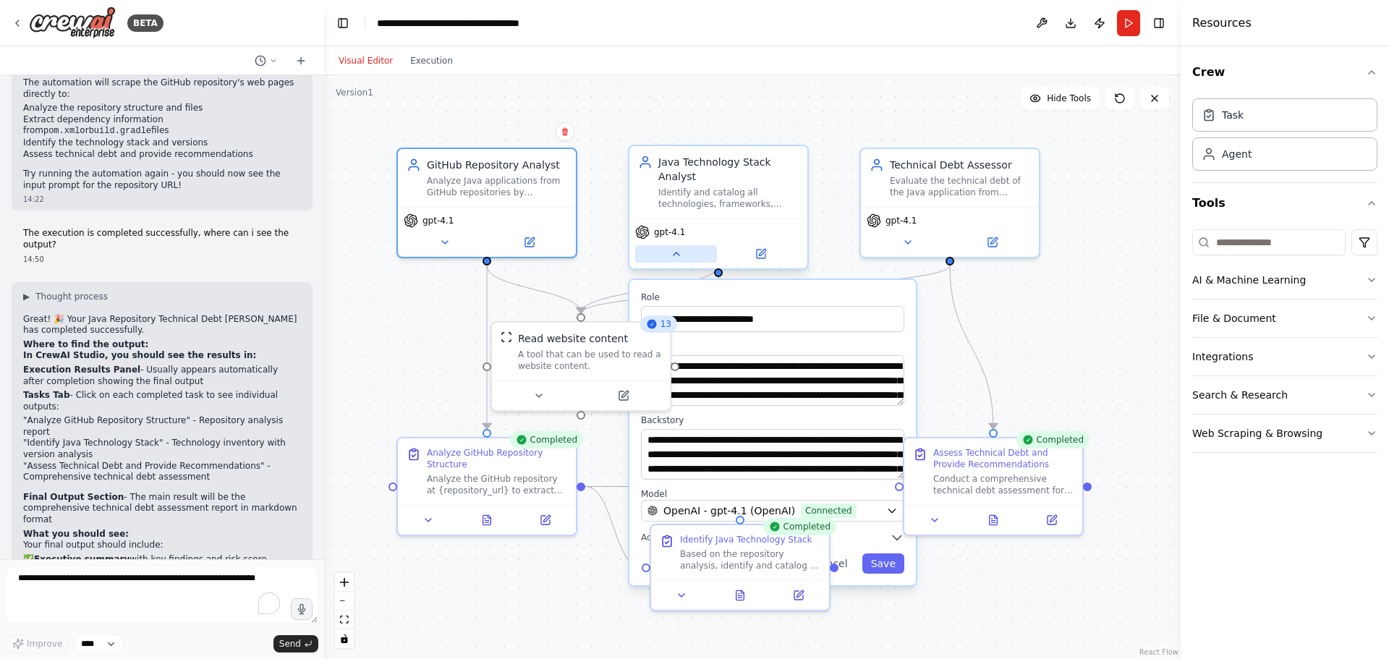
click at [672, 248] on icon at bounding box center [677, 254] width 12 height 12
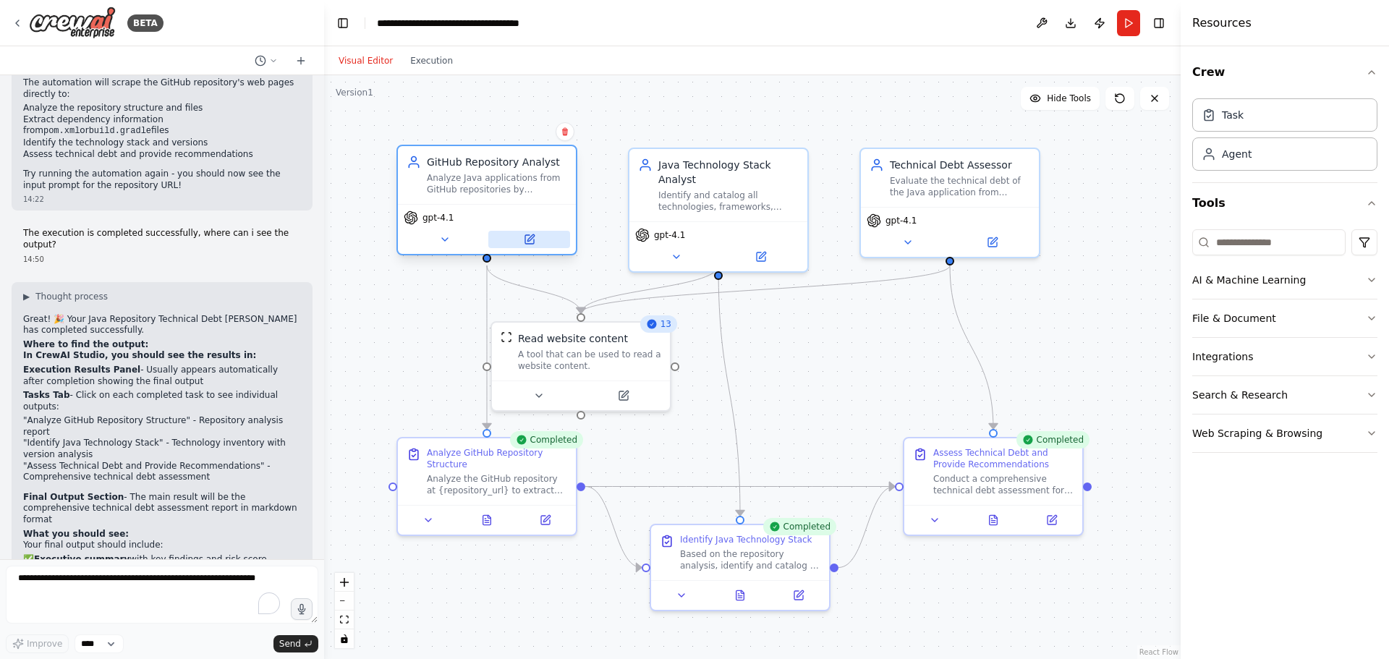
click at [535, 240] on button at bounding box center [529, 239] width 82 height 17
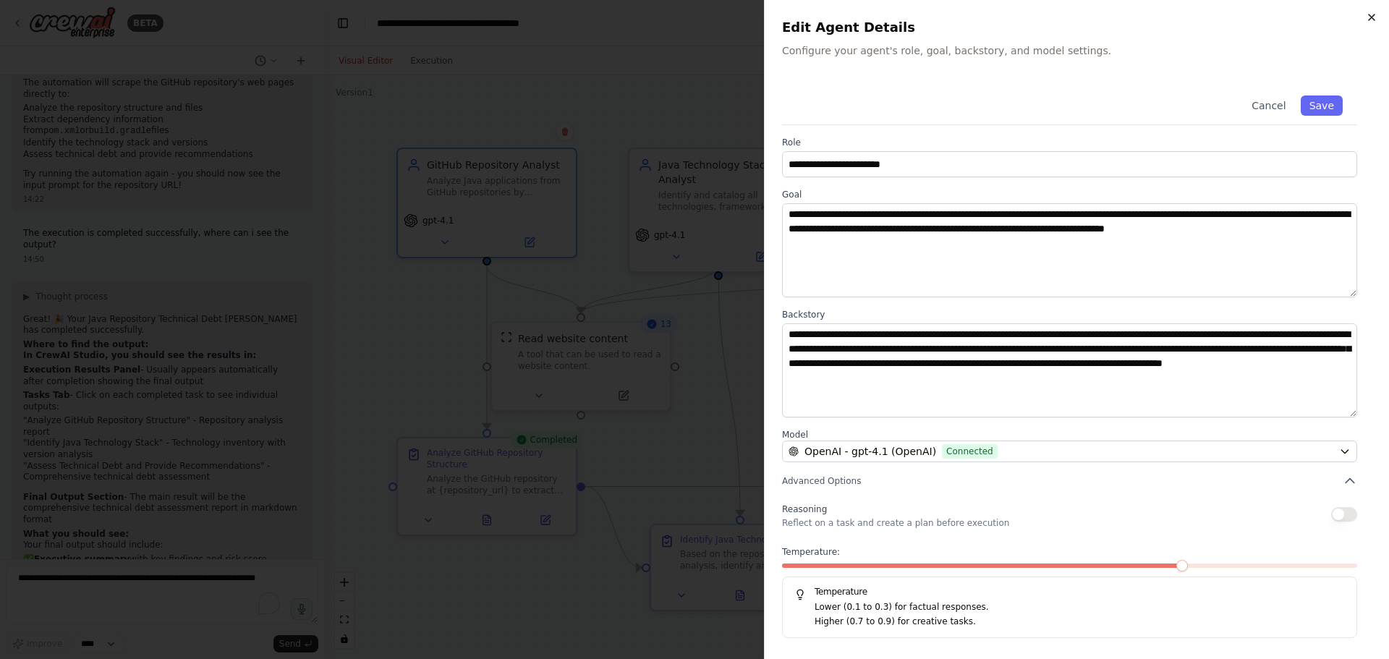
click at [1374, 19] on icon "button" at bounding box center [1372, 18] width 12 height 12
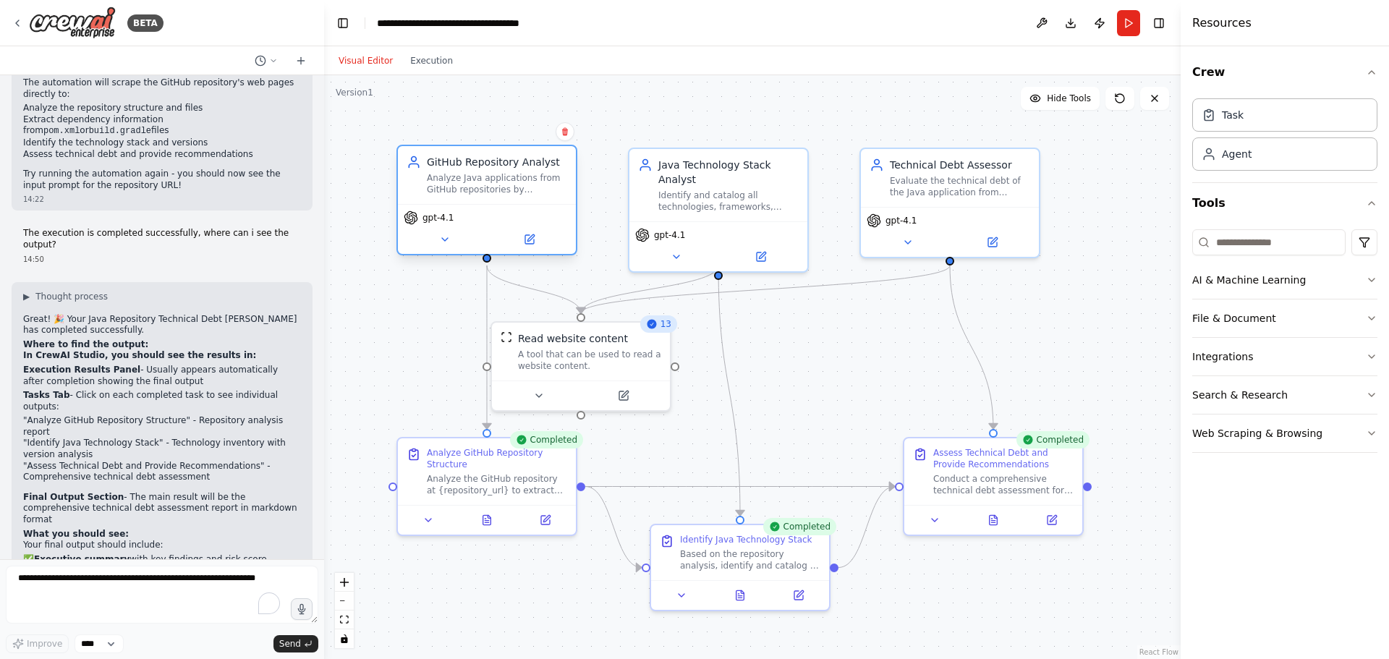
click at [519, 167] on div "GitHub Repository Analyst" at bounding box center [497, 162] width 140 height 14
drag, startPoint x: 519, startPoint y: 167, endPoint x: 462, endPoint y: 169, distance: 57.2
click at [462, 169] on div "GitHub Repository Analyst Analyze Java applications from GitHub repositories by…" at bounding box center [497, 175] width 140 height 41
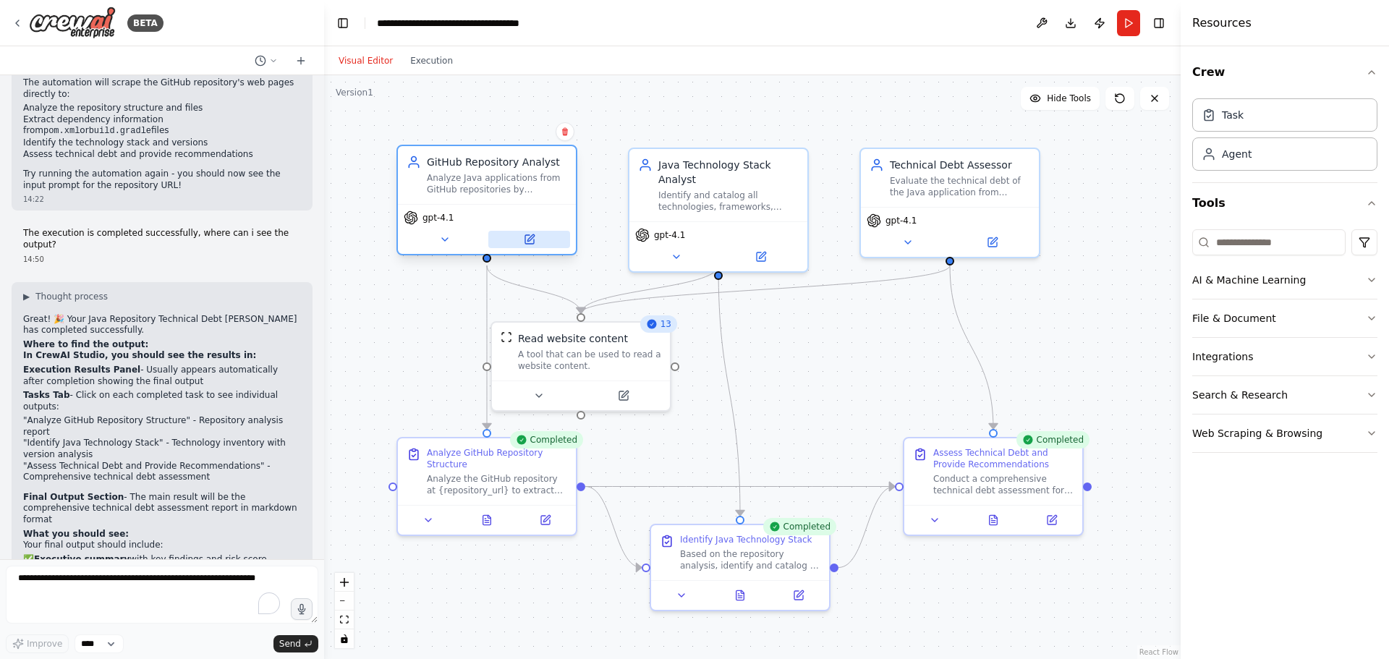
click at [534, 248] on div "gpt-4.1" at bounding box center [487, 229] width 178 height 50
click at [1271, 120] on div "Task" at bounding box center [1284, 114] width 185 height 33
click at [1206, 118] on icon at bounding box center [1208, 114] width 14 height 14
click at [1280, 154] on div "Agent" at bounding box center [1284, 153] width 185 height 33
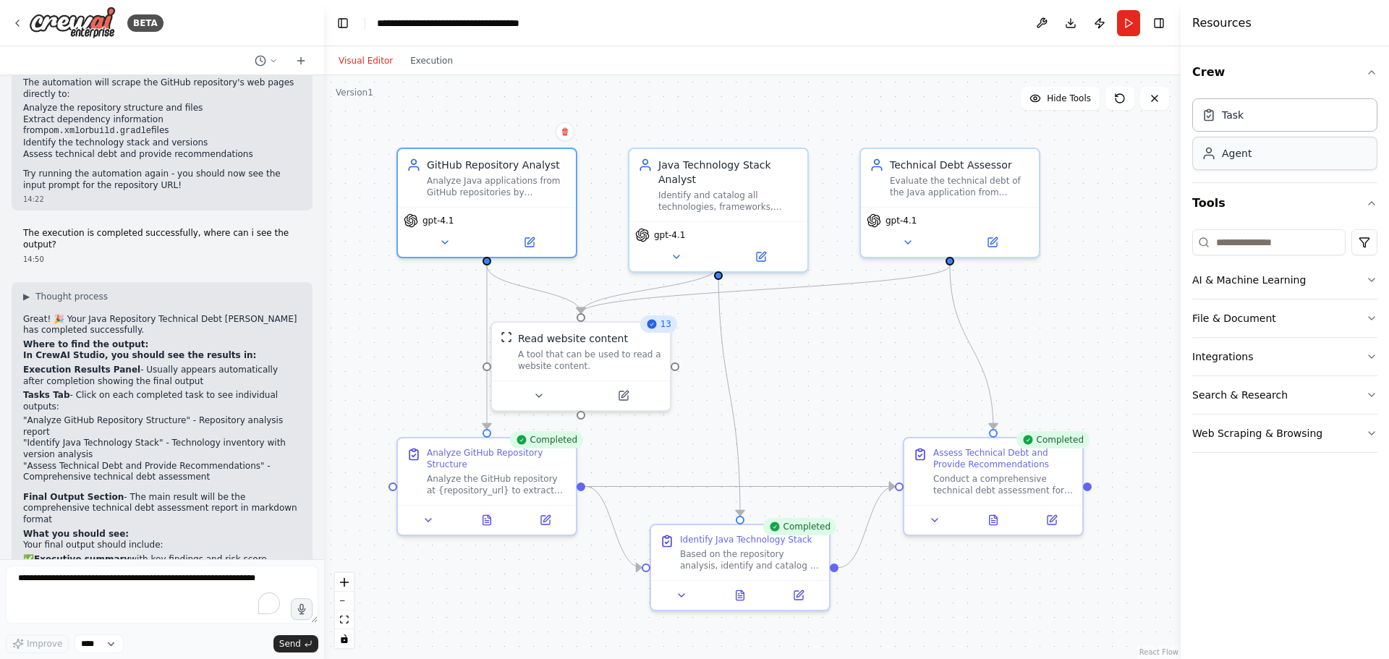
click at [1280, 154] on div "Agent" at bounding box center [1284, 153] width 185 height 33
click at [1277, 119] on div "Task" at bounding box center [1284, 114] width 185 height 33
drag, startPoint x: 1277, startPoint y: 119, endPoint x: 1290, endPoint y: 113, distance: 13.6
click at [1290, 113] on div "Task" at bounding box center [1284, 114] width 185 height 33
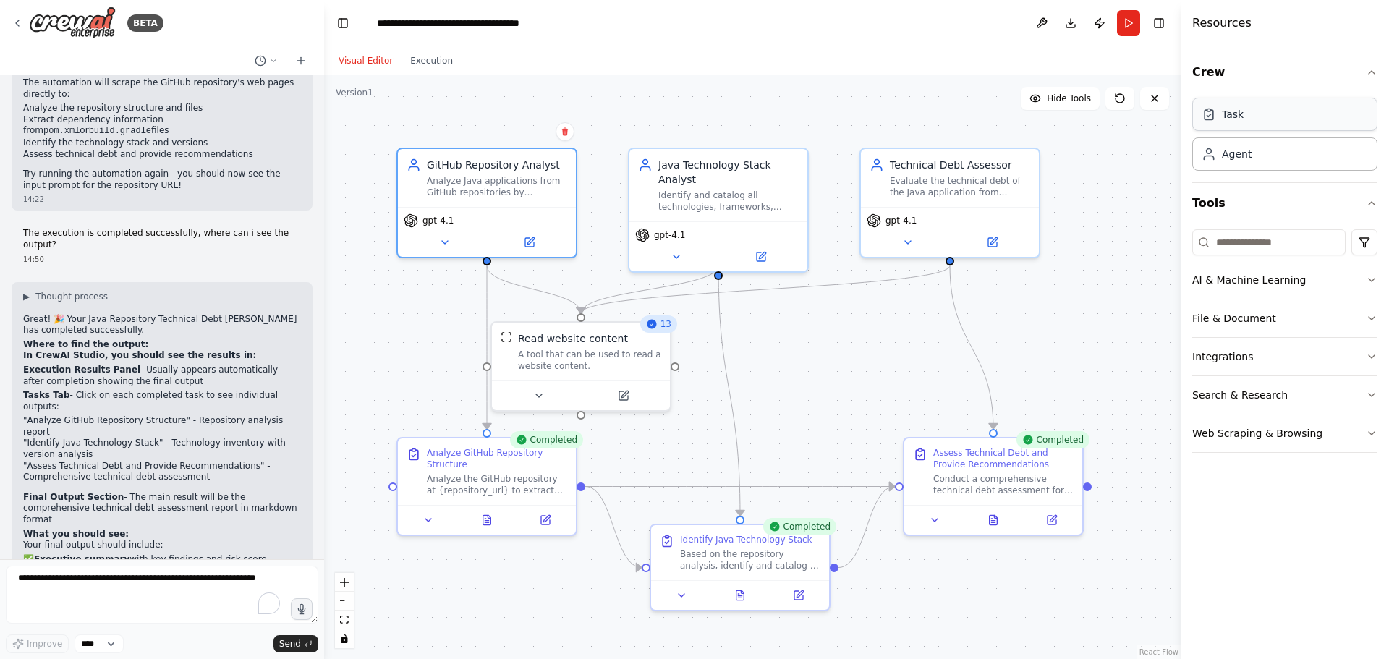
click at [1290, 113] on div "Task" at bounding box center [1284, 114] width 185 height 33
click at [1367, 203] on icon "button" at bounding box center [1372, 203] width 12 height 12
click at [1230, 25] on h4 "Resources" at bounding box center [1221, 22] width 59 height 17
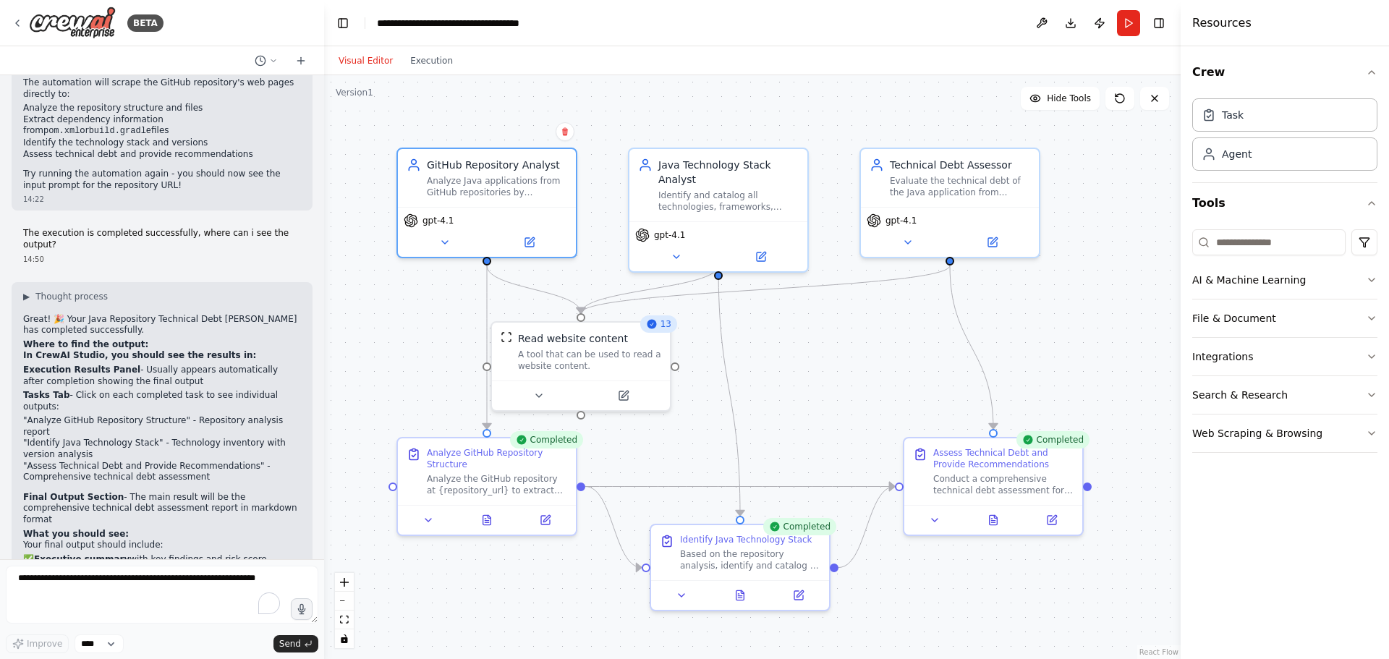
click at [414, 71] on div "Visual Editor Execution" at bounding box center [396, 60] width 132 height 29
click at [417, 67] on button "Execution" at bounding box center [431, 60] width 60 height 17
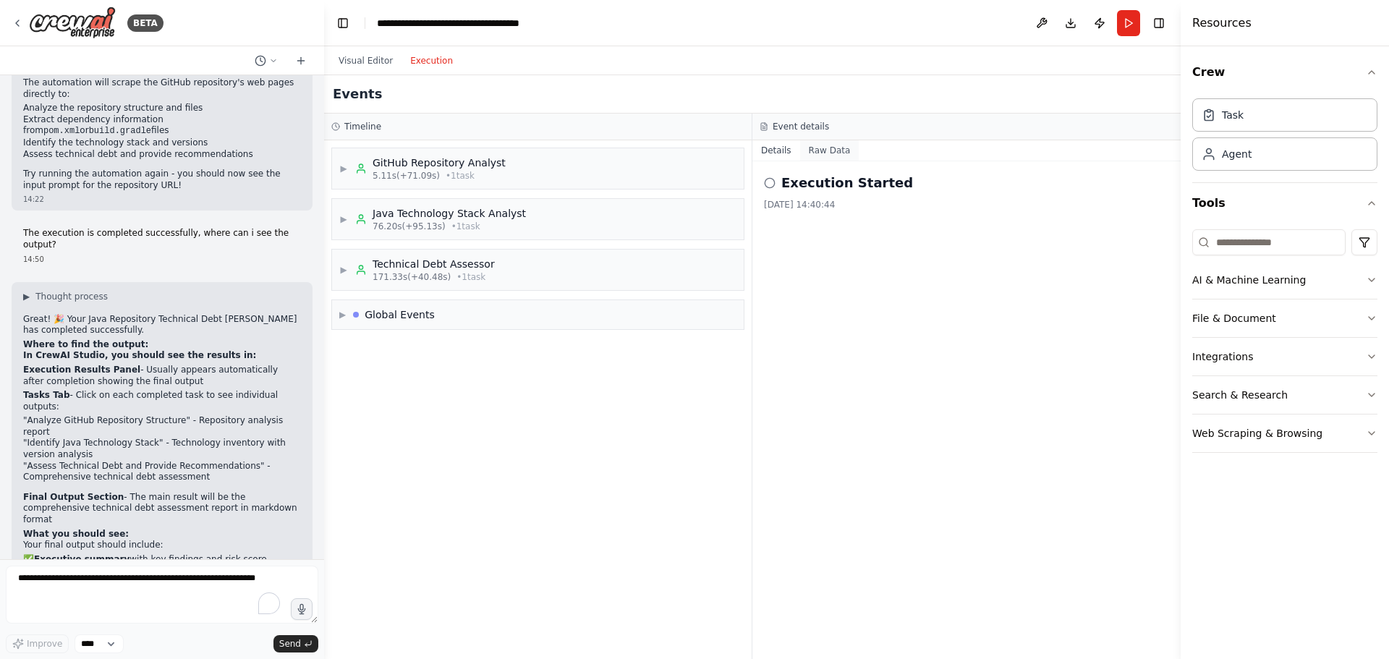
click at [825, 156] on button "Raw Data" at bounding box center [829, 150] width 59 height 20
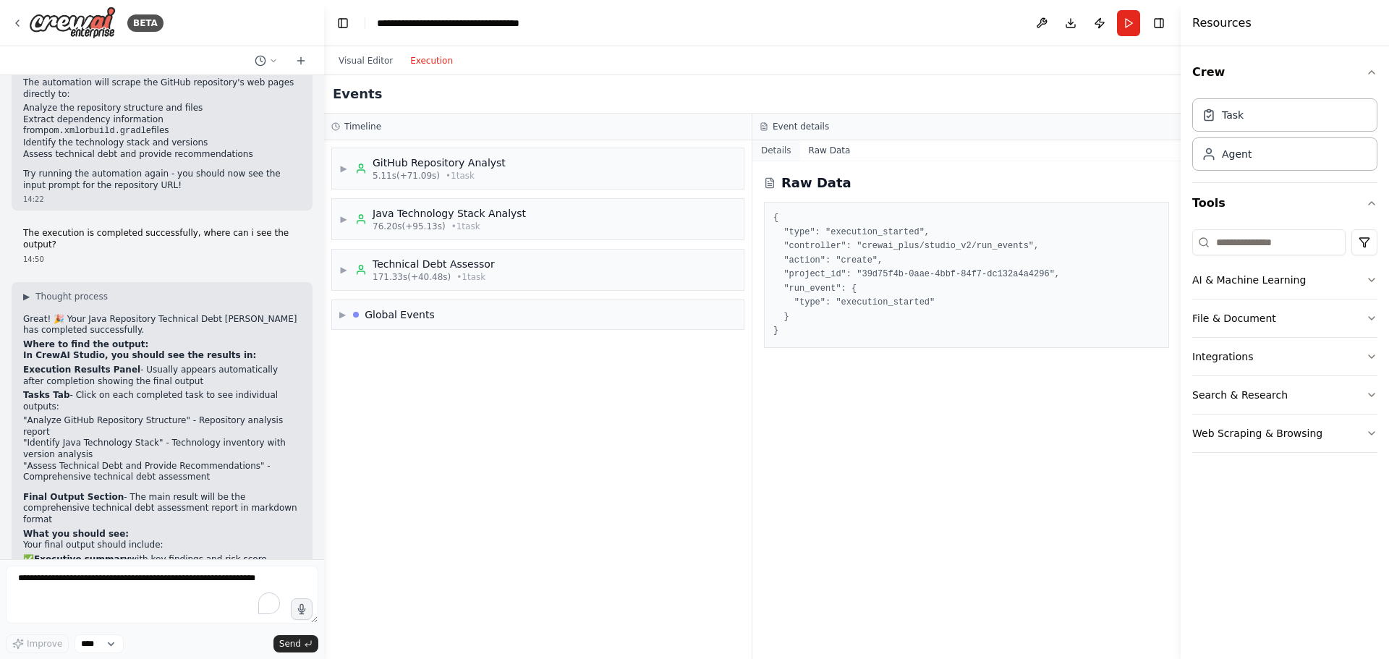
click at [781, 148] on button "Details" at bounding box center [776, 150] width 48 height 20
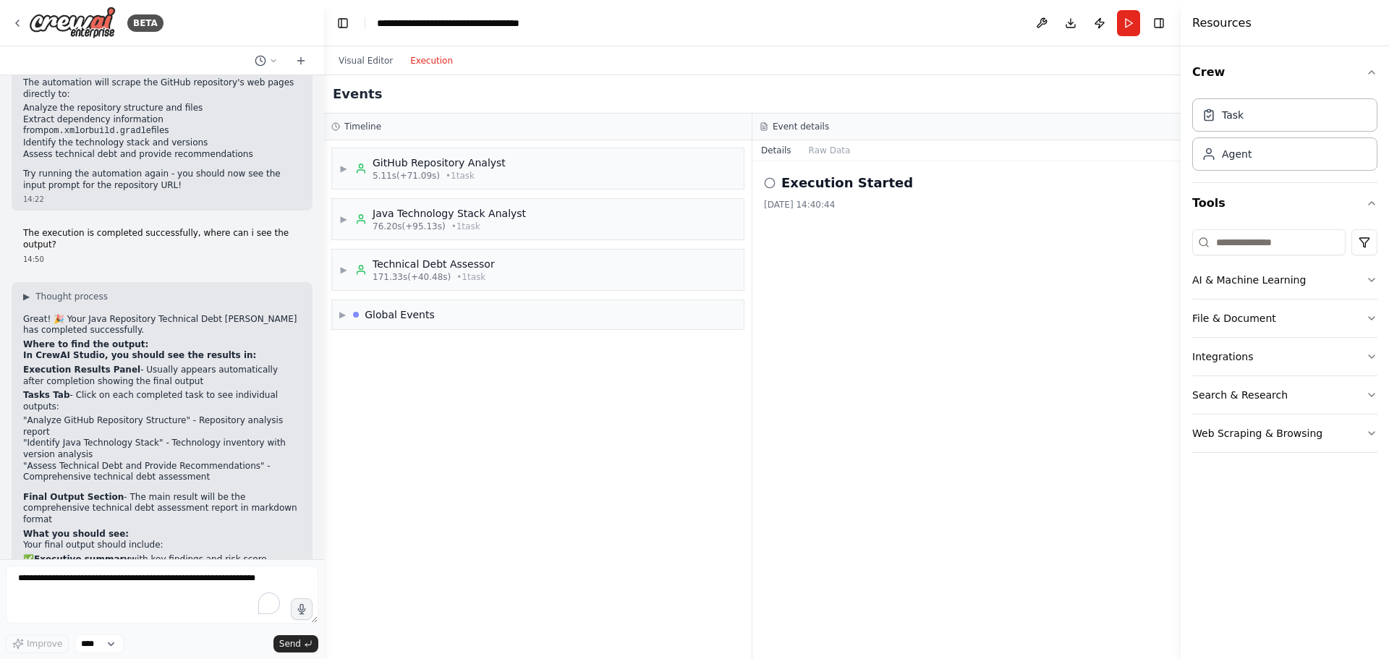
click at [783, 181] on h2 "Execution Started" at bounding box center [847, 183] width 132 height 20
click at [772, 183] on icon at bounding box center [770, 183] width 12 height 12
click at [809, 297] on div "Execution Started 21/08/2025, 14:40:44" at bounding box center [966, 410] width 428 height 498
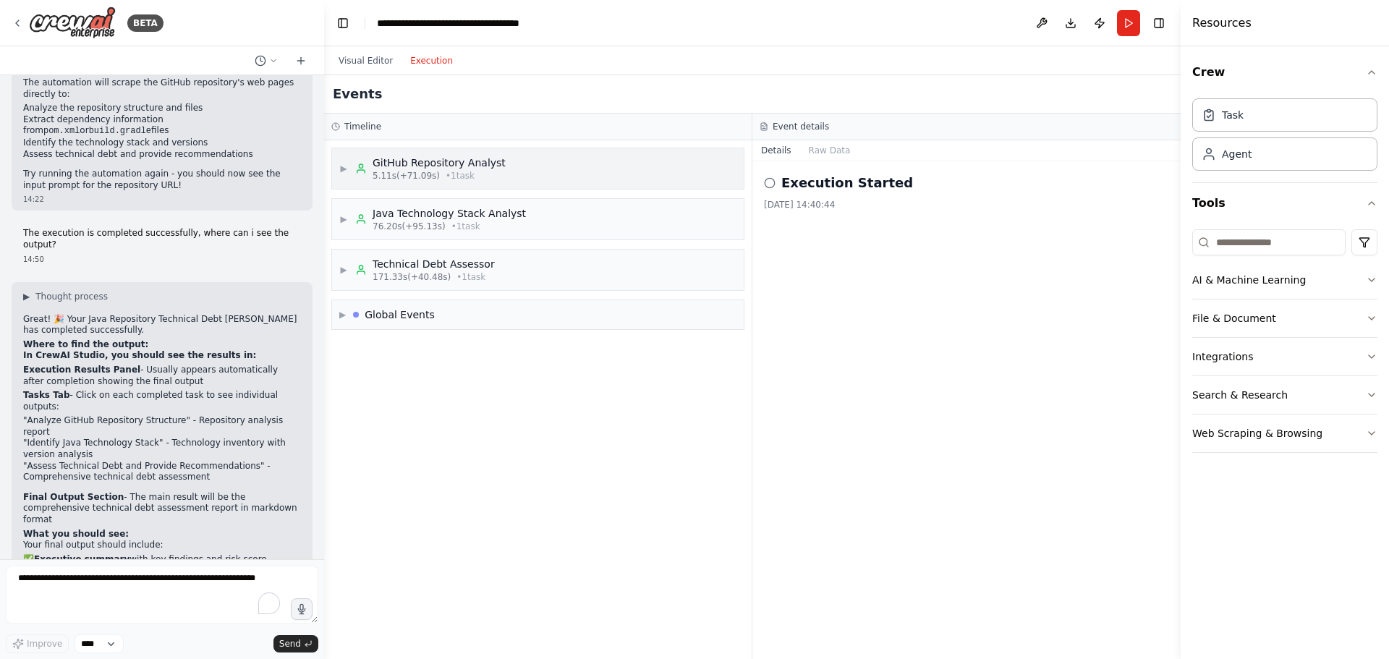
click at [380, 161] on div "GitHub Repository Analyst" at bounding box center [439, 163] width 133 height 14
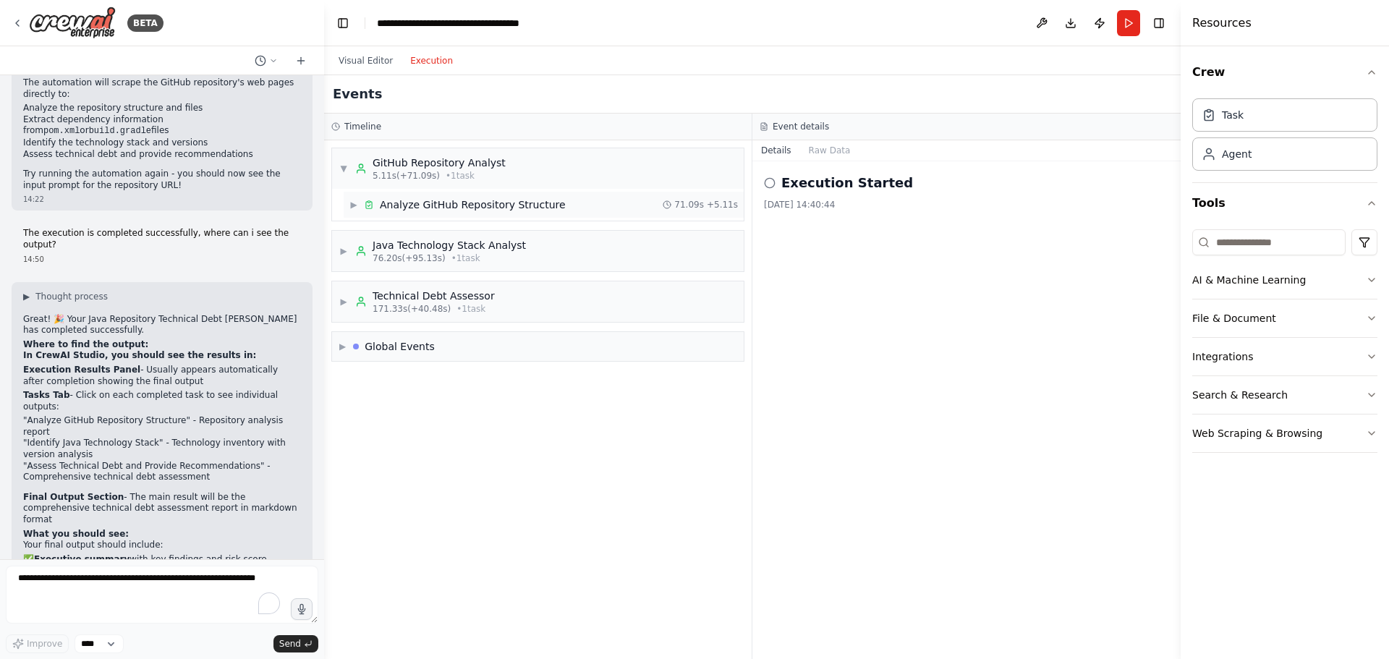
click at [357, 207] on span "▶" at bounding box center [353, 205] width 9 height 12
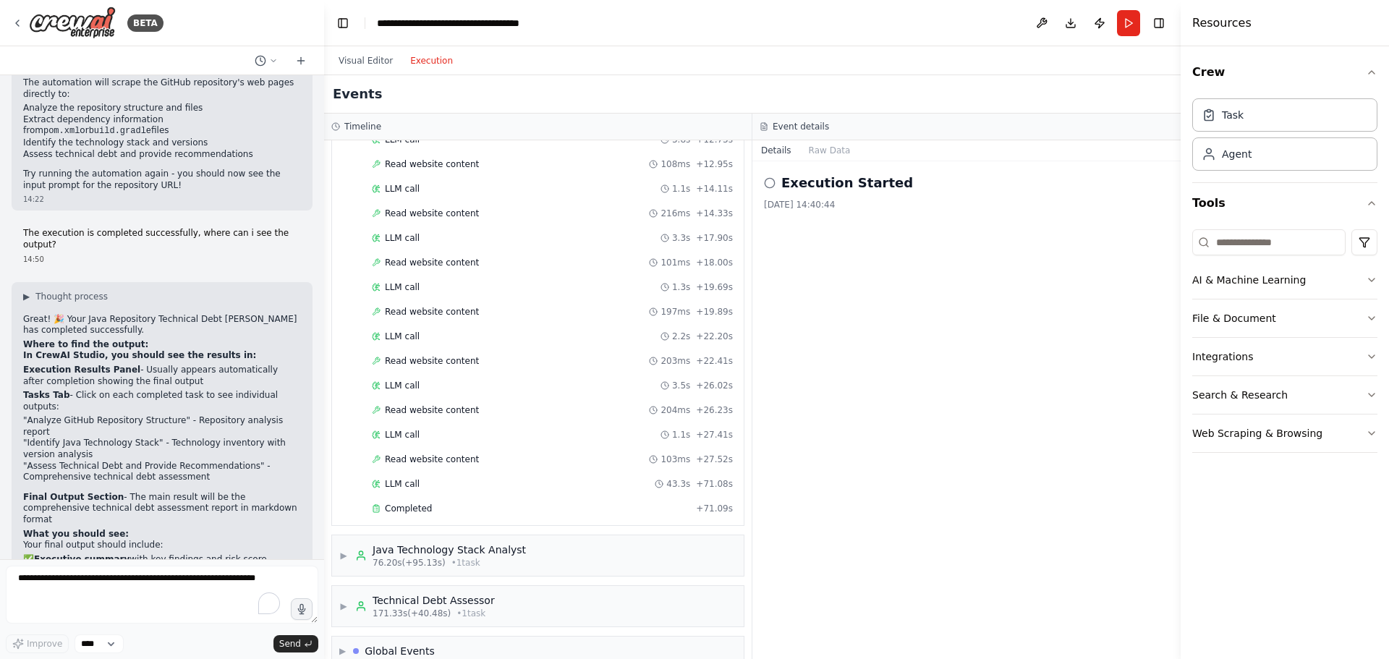
scroll to position [284, 0]
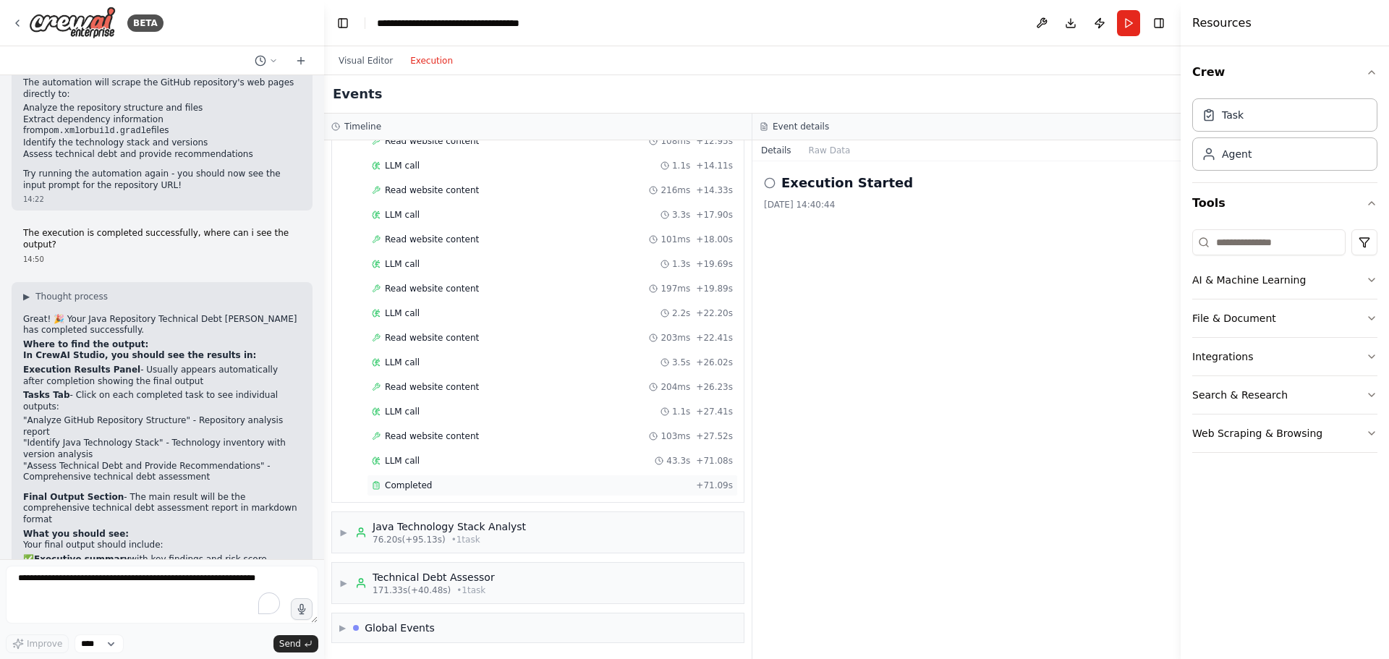
click at [412, 485] on span "Completed" at bounding box center [408, 486] width 47 height 12
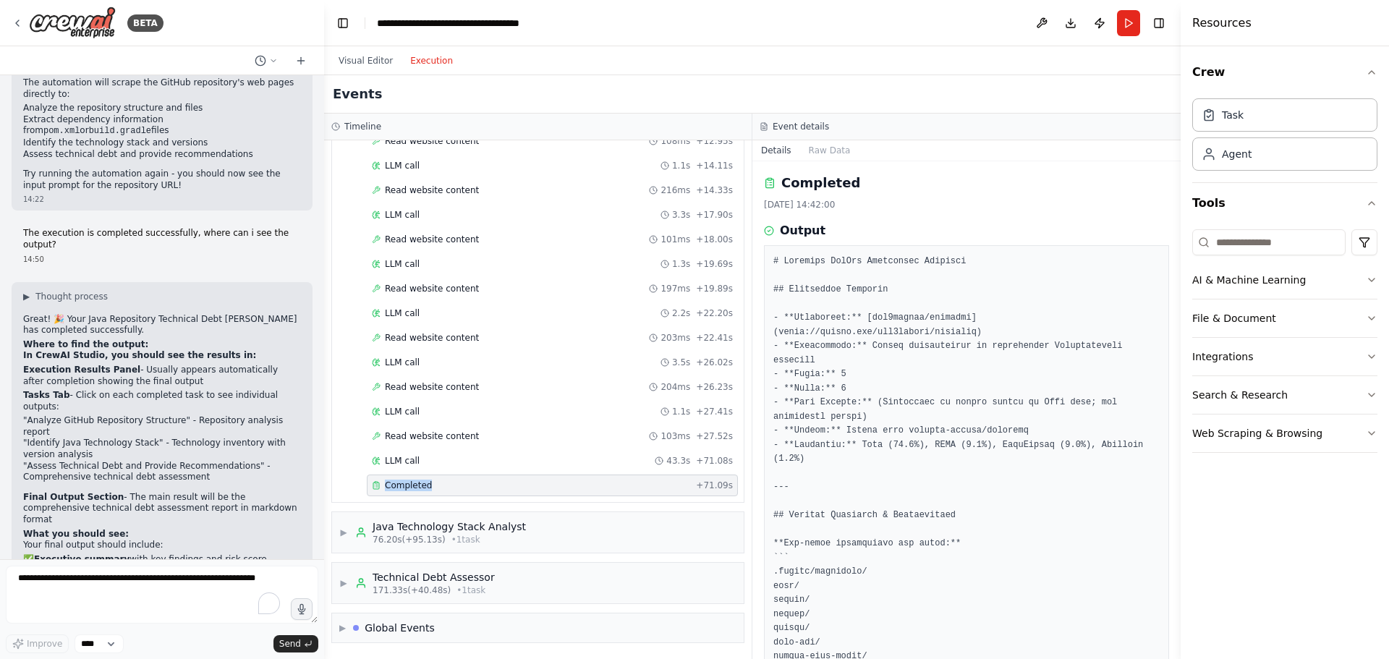
click at [412, 485] on span "Completed" at bounding box center [408, 486] width 47 height 12
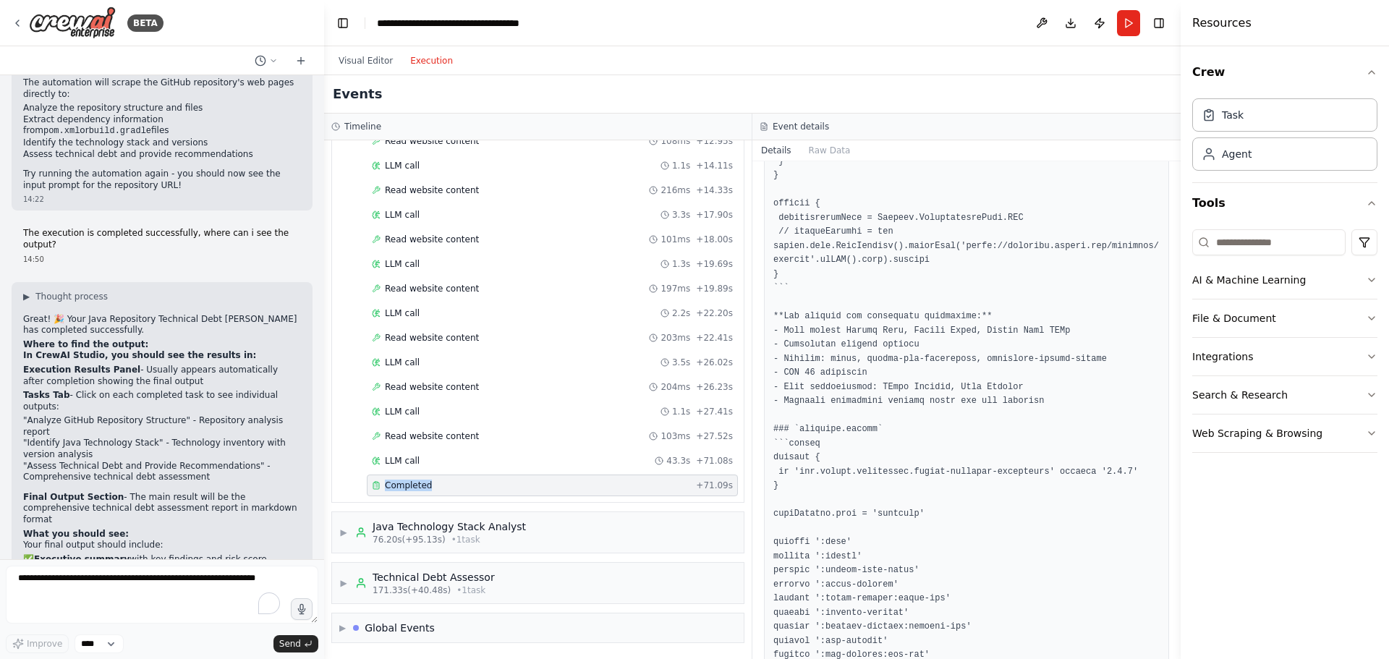
scroll to position [2604, 0]
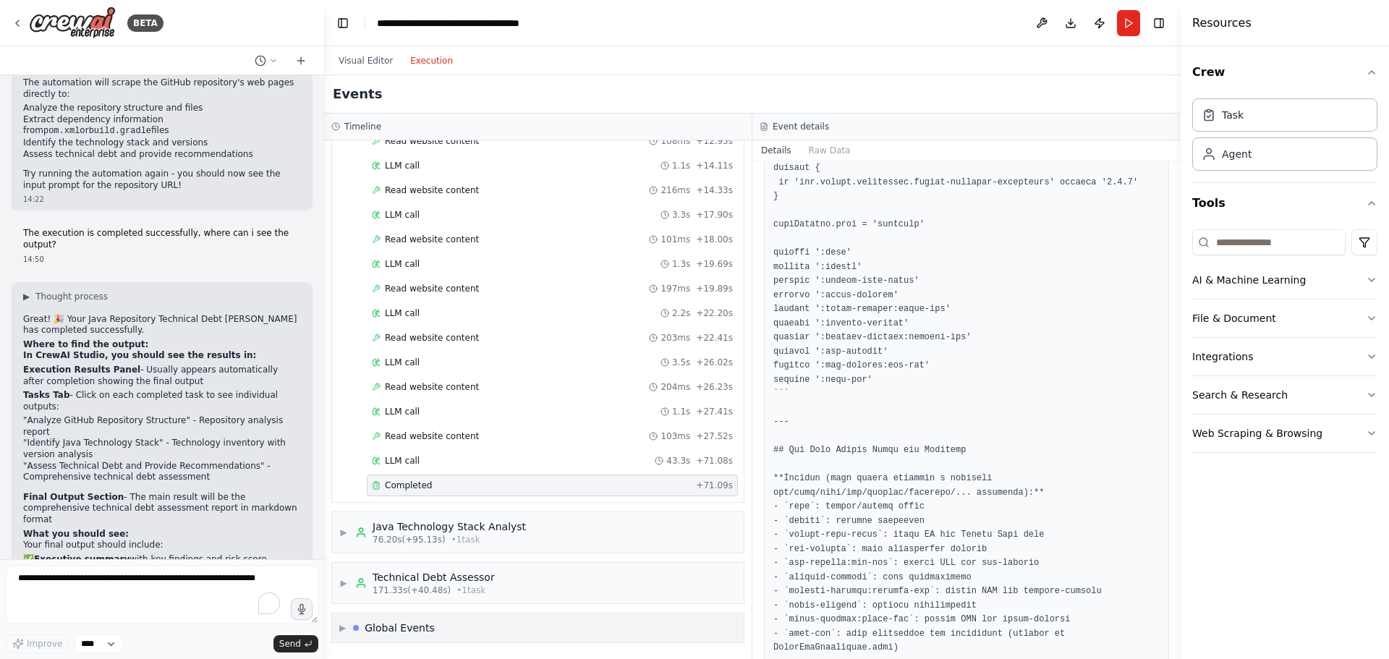
click at [399, 633] on div "Global Events" at bounding box center [400, 628] width 70 height 14
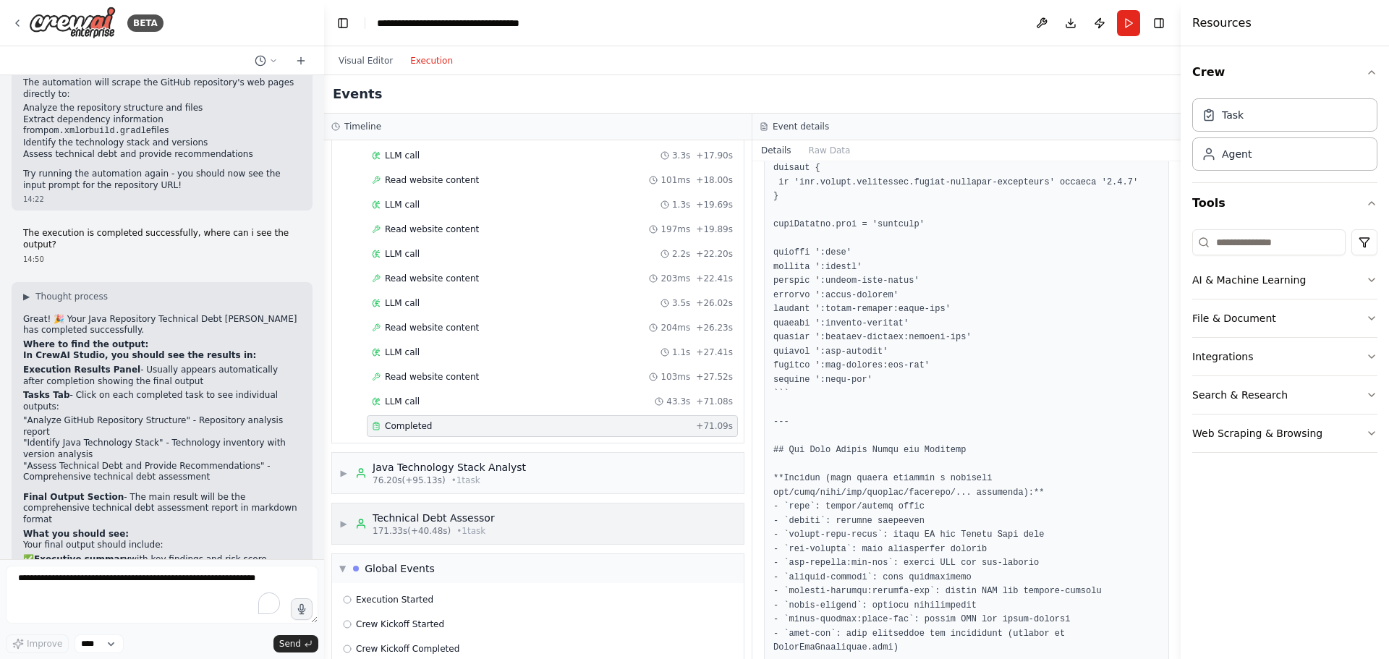
scroll to position [391, 0]
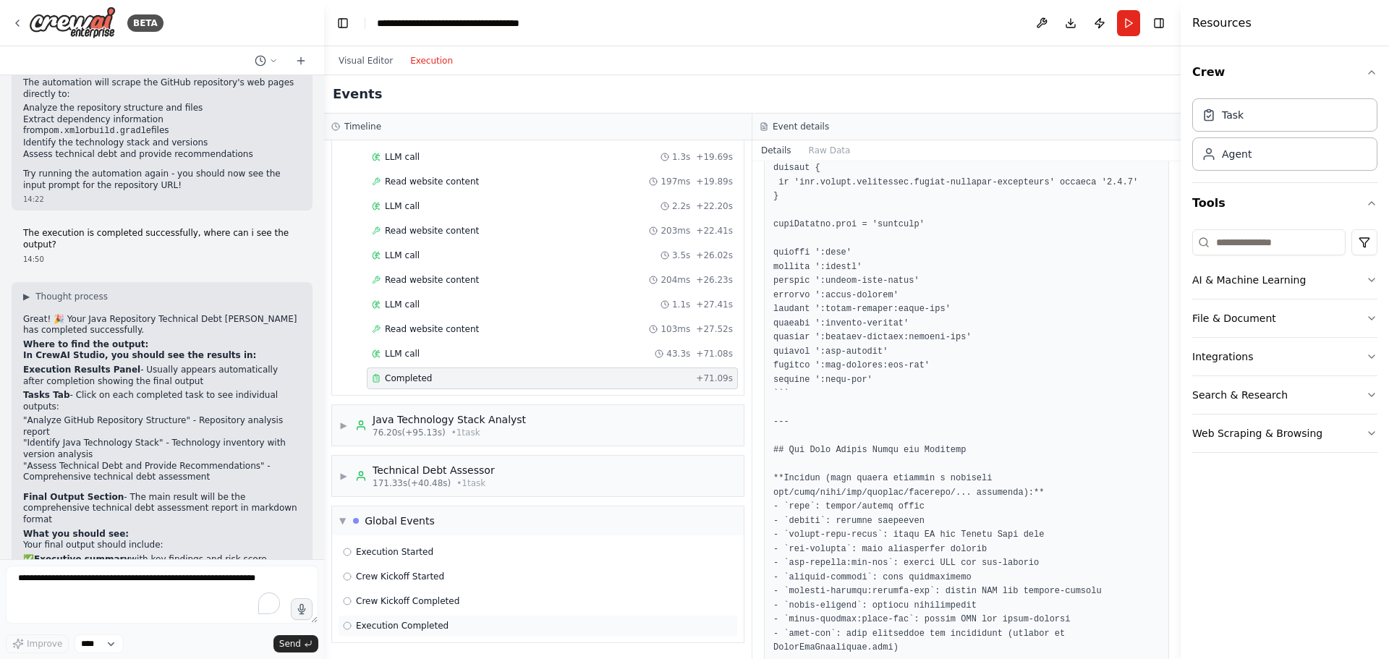
click at [387, 625] on span "Execution Completed" at bounding box center [402, 626] width 93 height 12
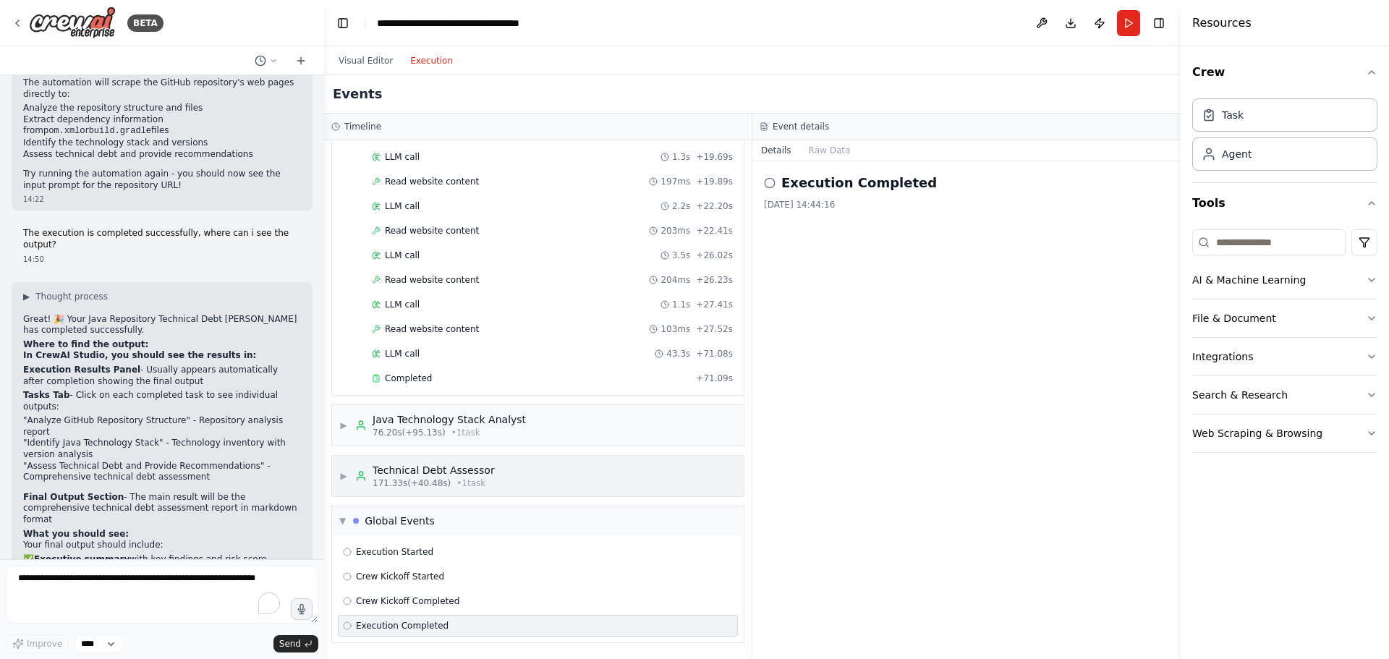
click at [359, 479] on icon at bounding box center [361, 476] width 12 height 12
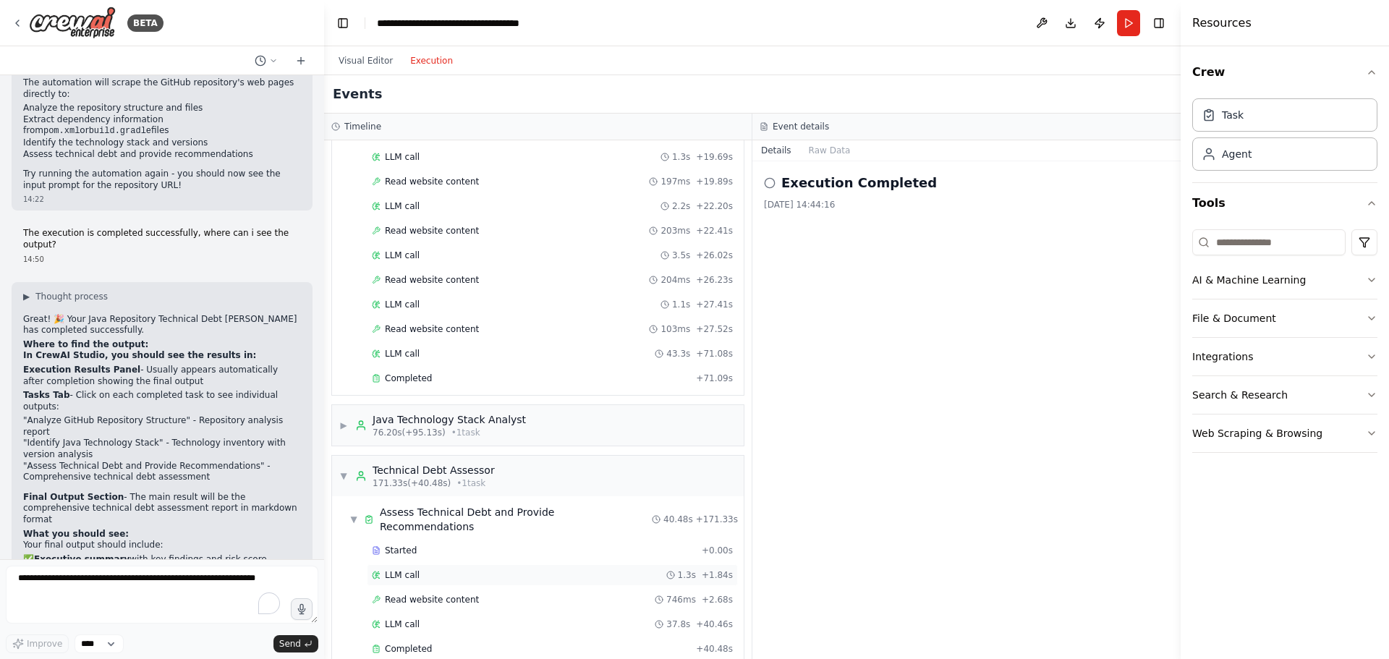
scroll to position [546, 0]
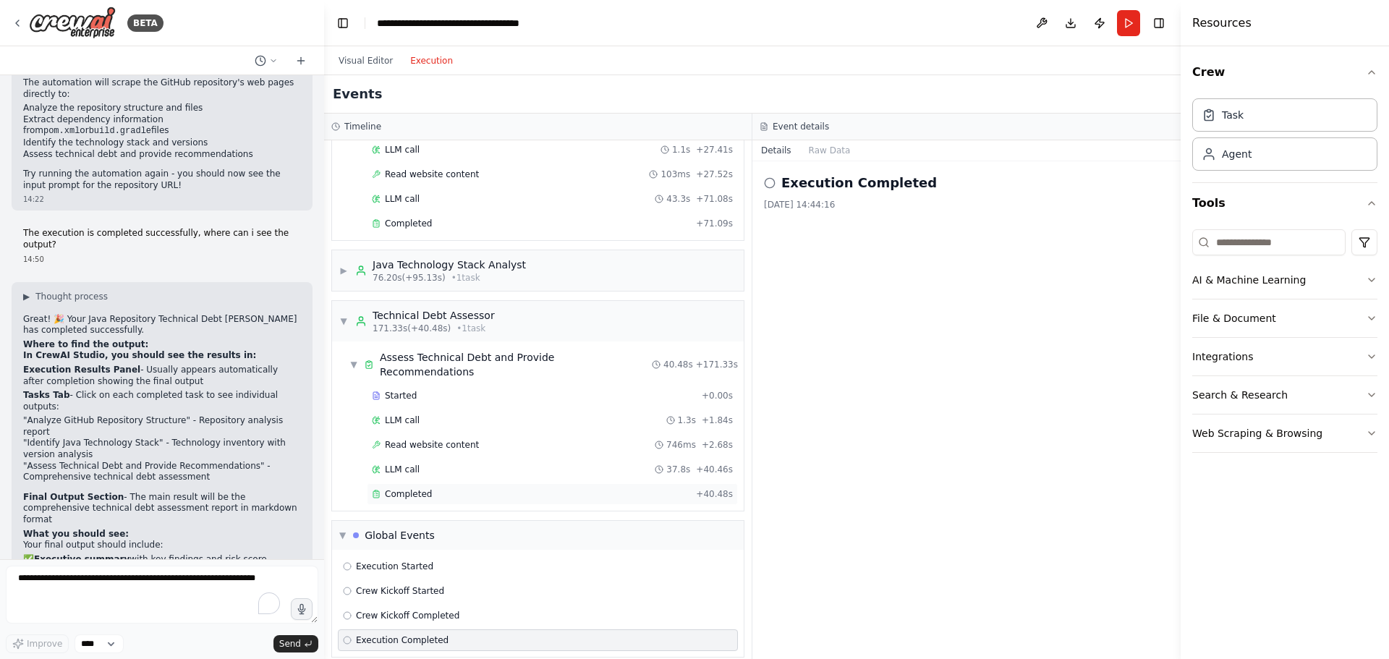
click at [414, 488] on span "Completed" at bounding box center [408, 494] width 47 height 12
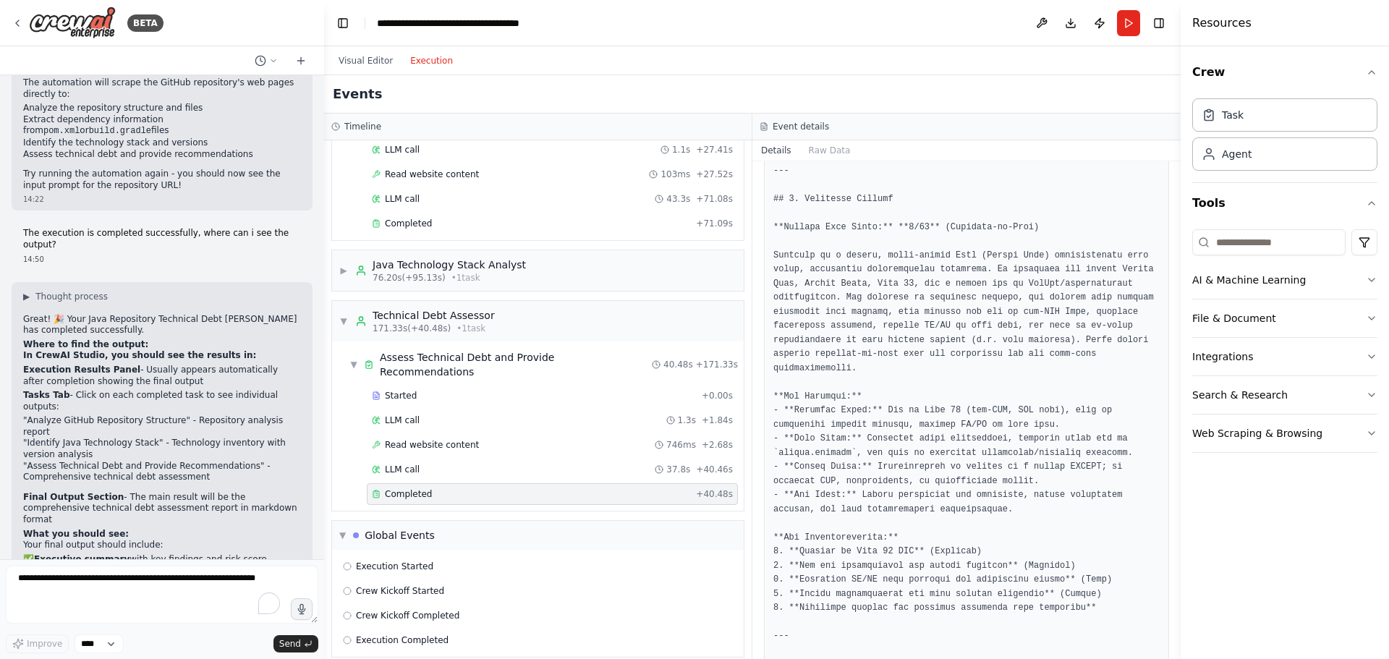
scroll to position [217, 0]
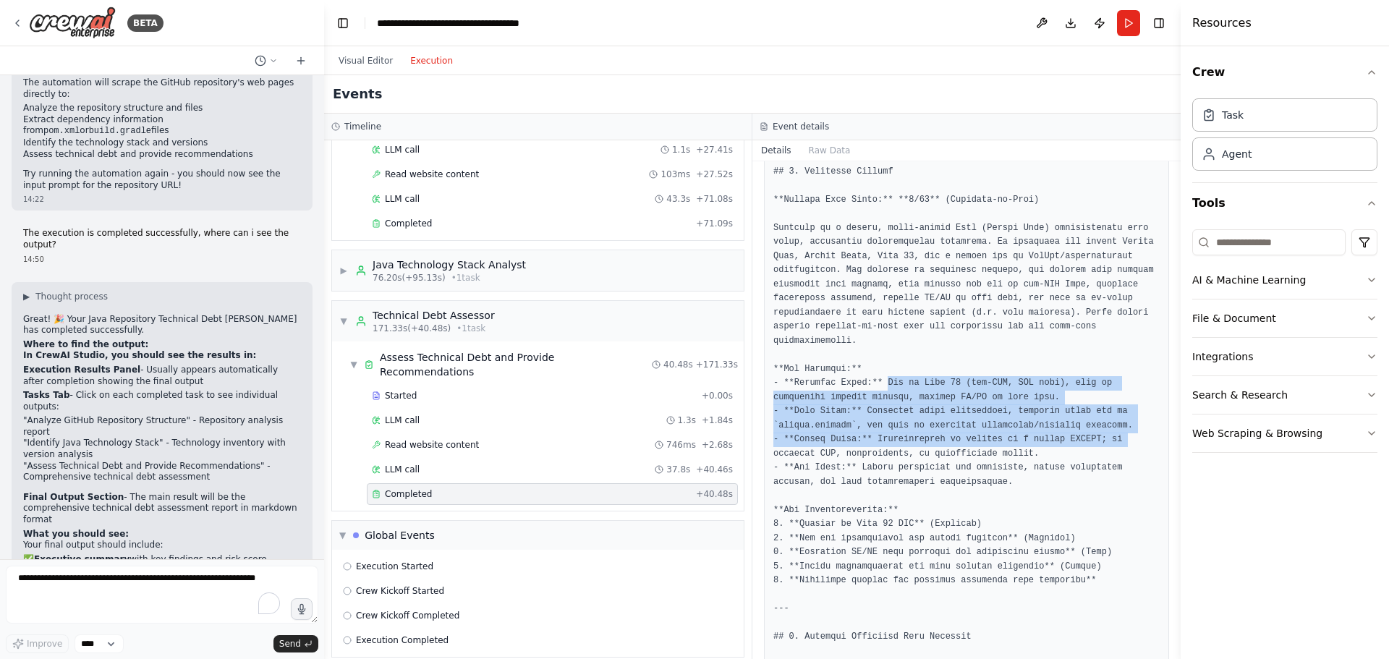
drag, startPoint x: 876, startPoint y: 365, endPoint x: 1099, endPoint y: 419, distance: 229.1
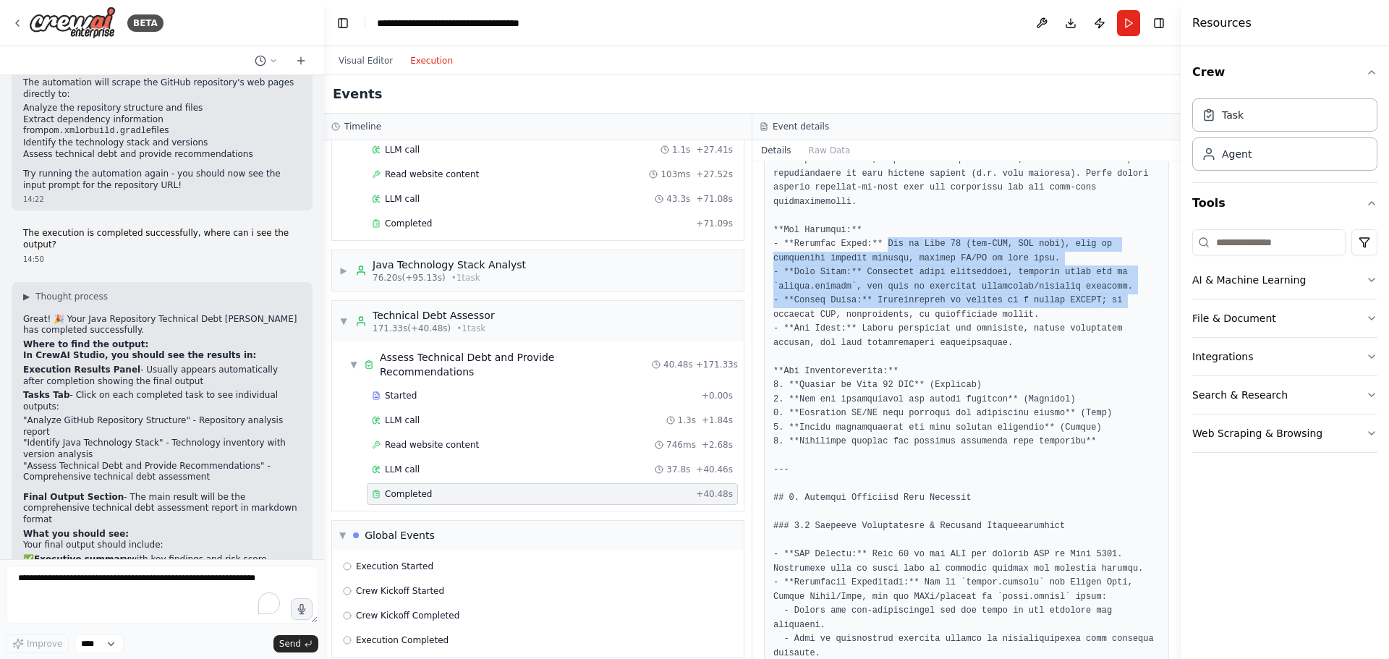
scroll to position [362, 0]
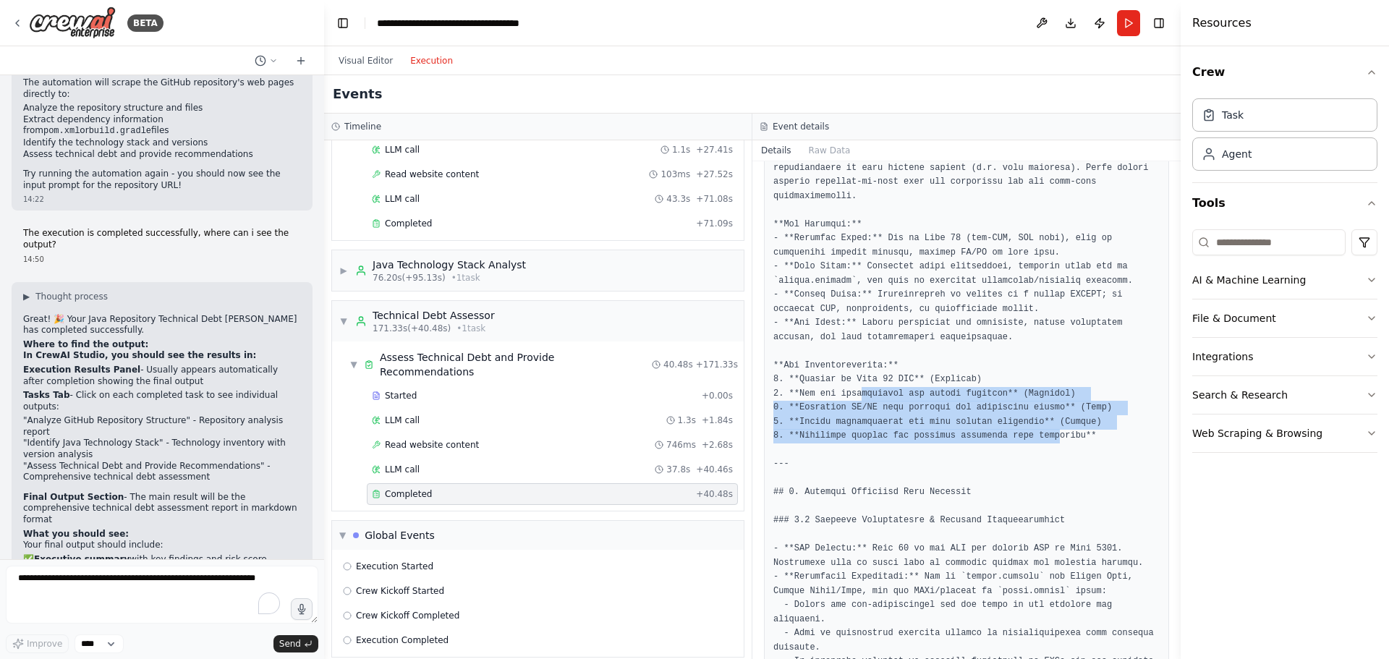
drag, startPoint x: 852, startPoint y: 383, endPoint x: 1037, endPoint y: 423, distance: 189.4
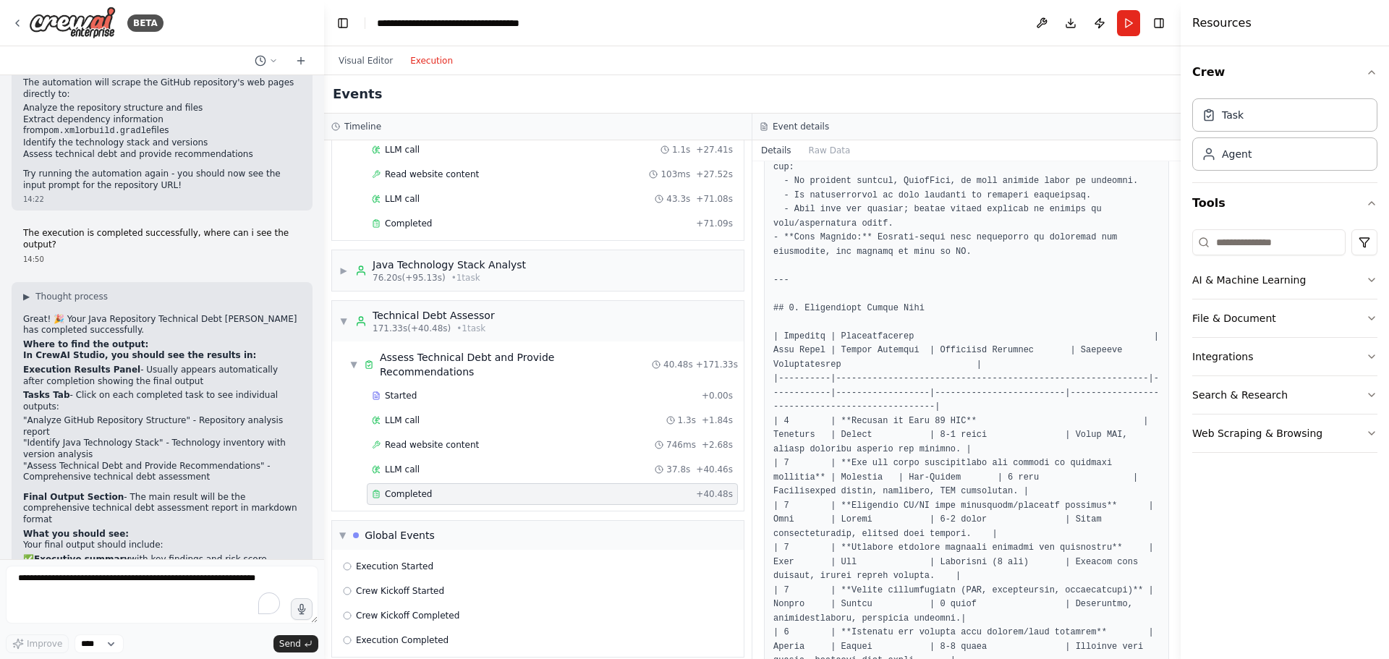
scroll to position [93, 0]
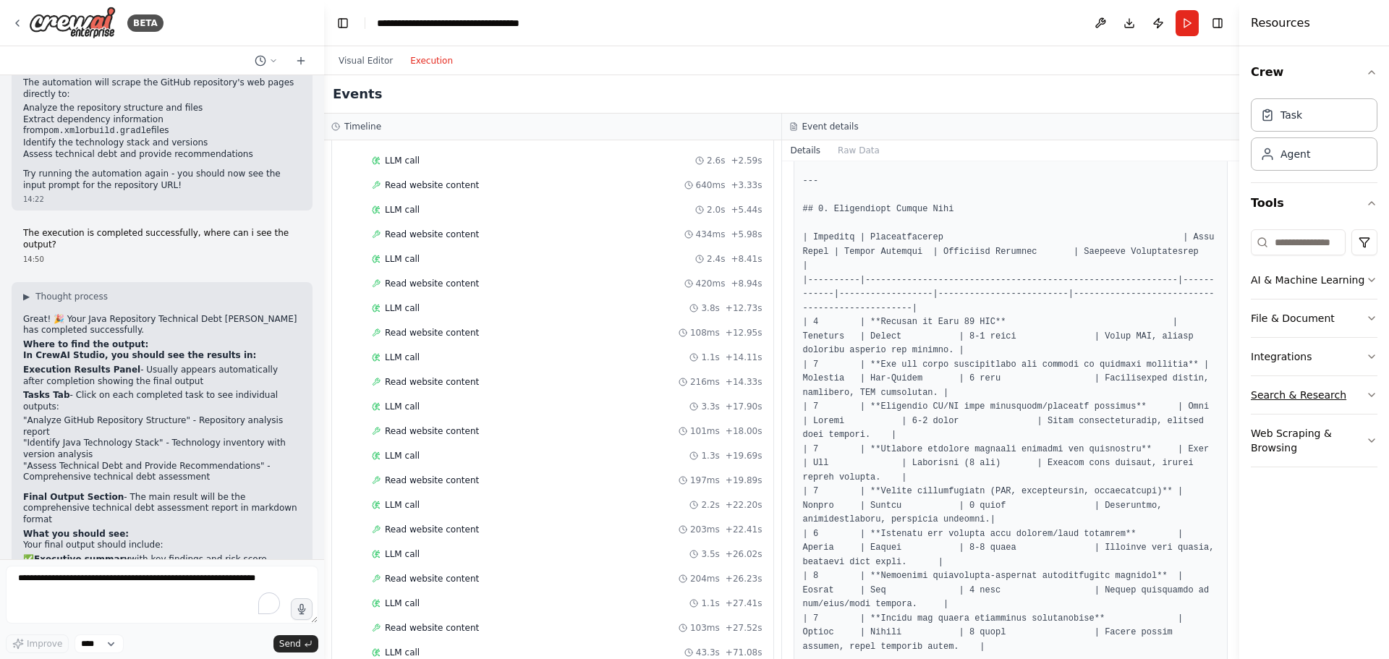
drag, startPoint x: 1181, startPoint y: 396, endPoint x: 1335, endPoint y: 395, distance: 153.3
click at [1335, 395] on div "Resources Crew Task Agent Tools AI & Machine Learning File & Document Integrati…" at bounding box center [1314, 329] width 150 height 659
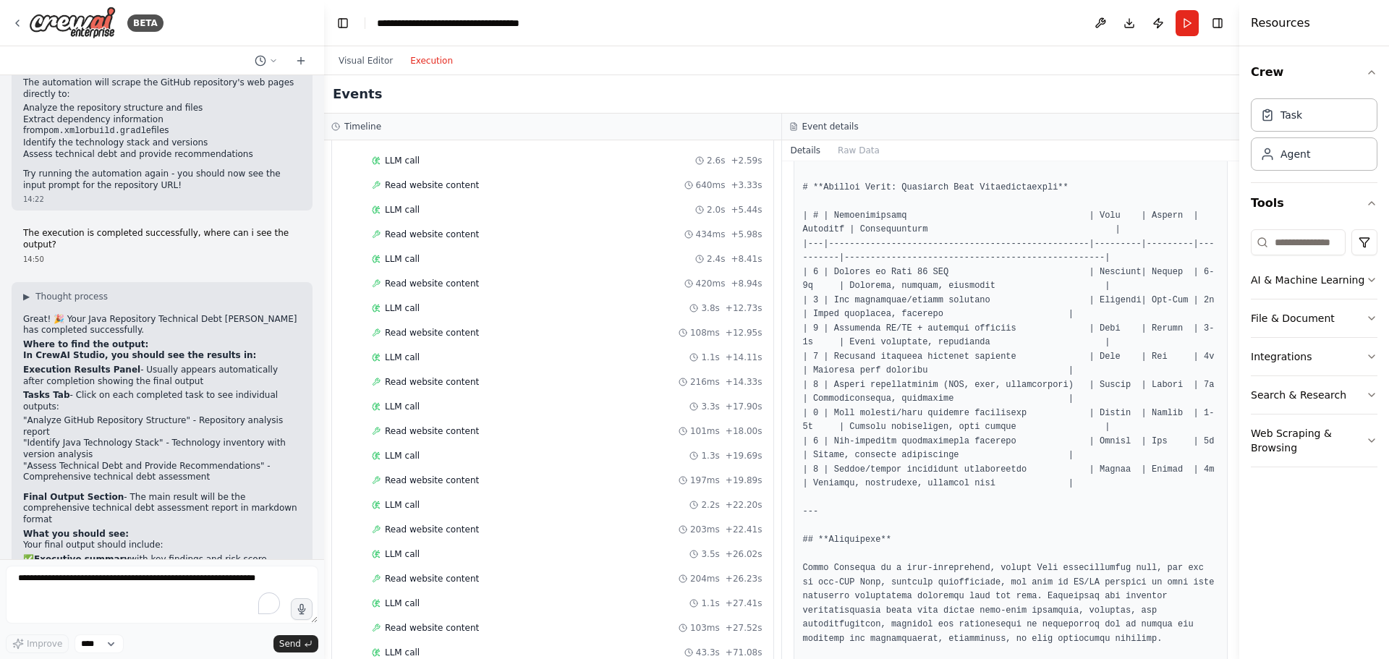
scroll to position [3549, 0]
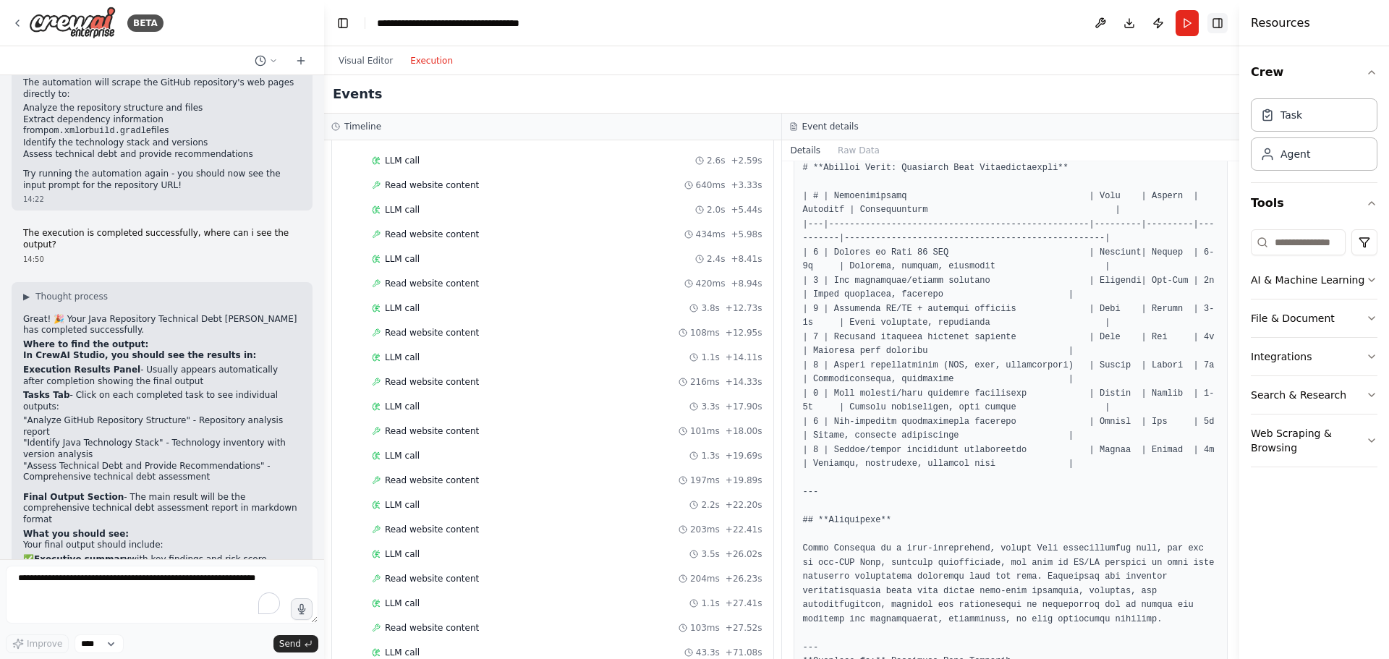
click at [1224, 22] on button "Toggle Right Sidebar" at bounding box center [1217, 23] width 20 height 20
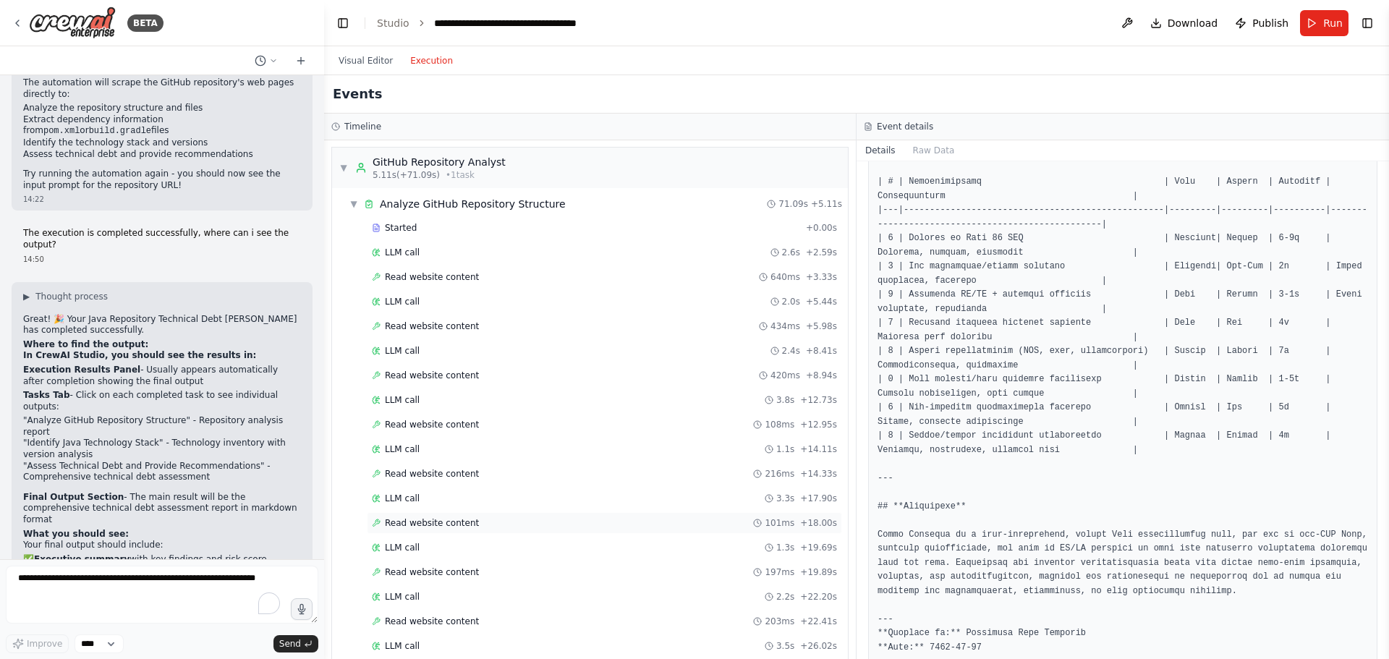
scroll to position [0, 0]
click at [350, 202] on span "▼" at bounding box center [353, 205] width 9 height 12
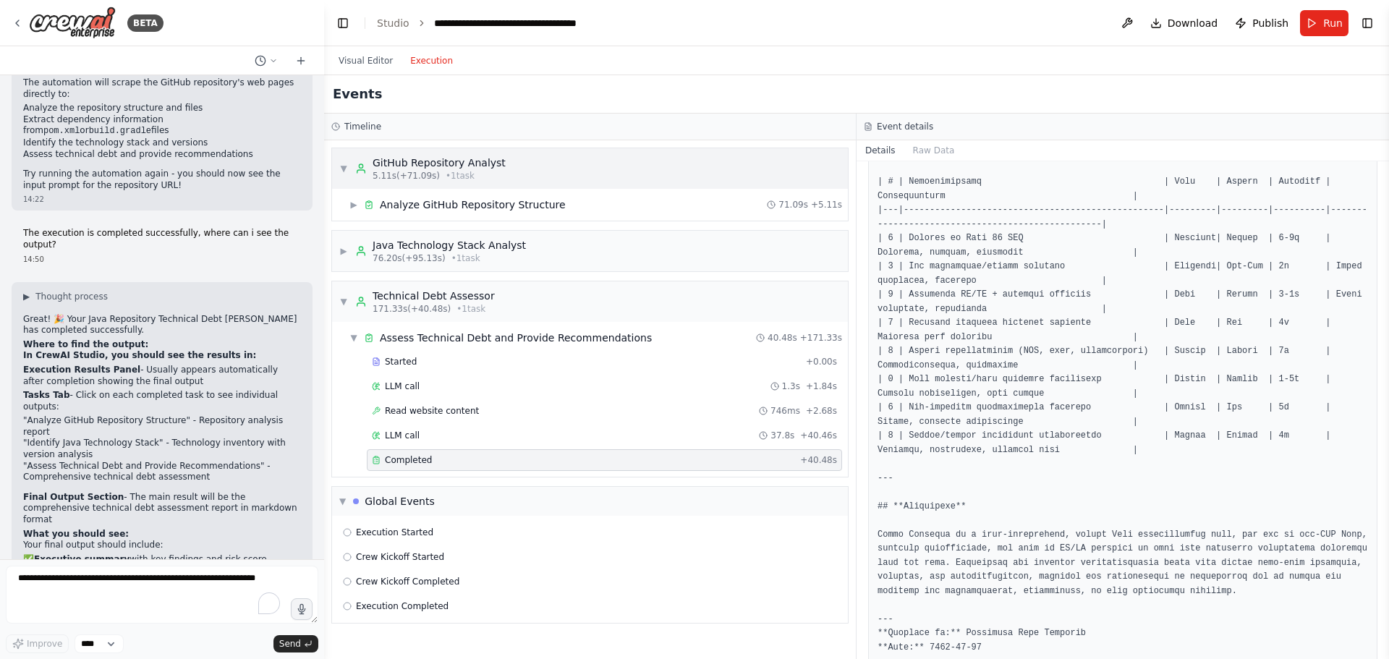
click at [345, 167] on span "▼" at bounding box center [343, 169] width 9 height 12
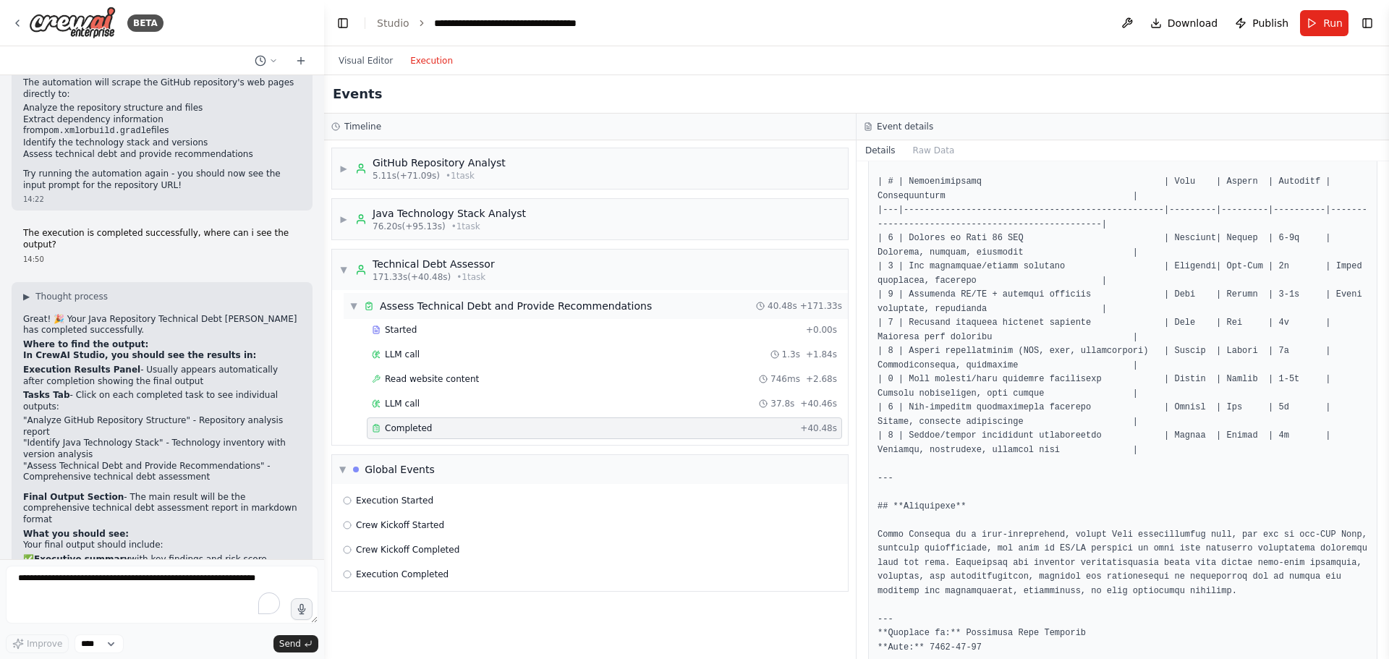
click at [357, 306] on span "▼" at bounding box center [353, 306] width 9 height 12
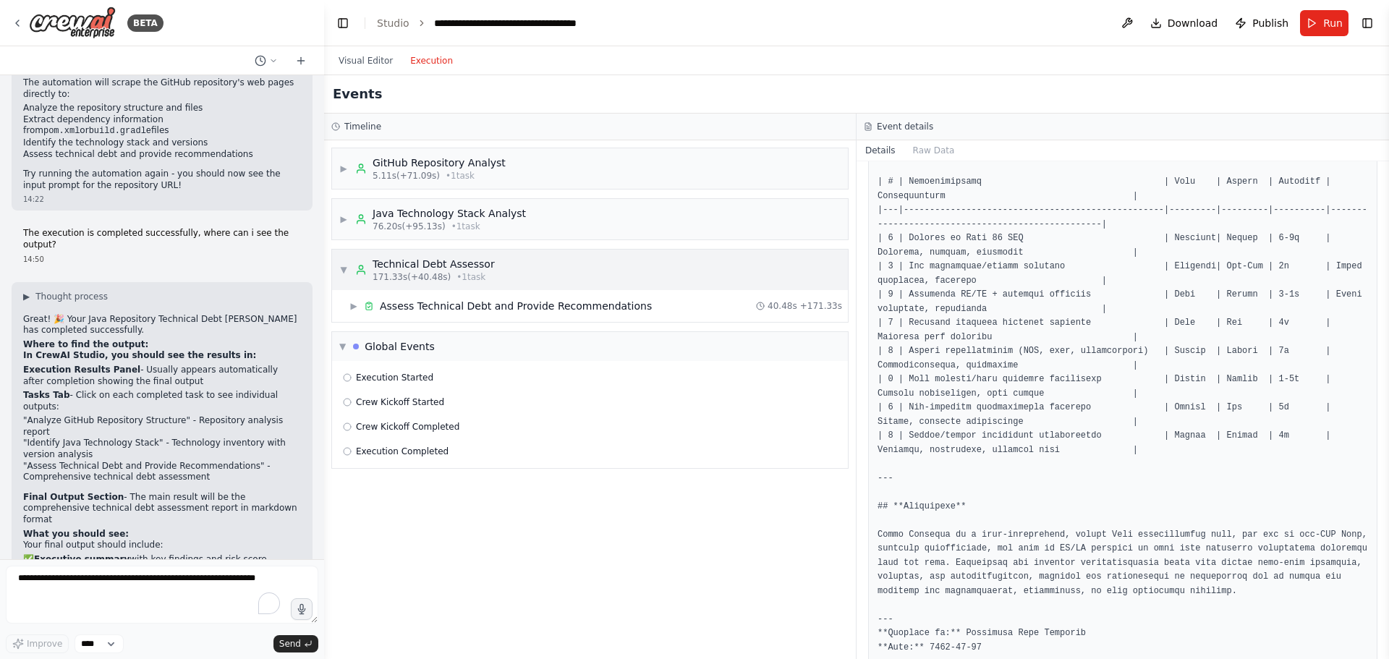
click at [346, 270] on span "▼" at bounding box center [343, 270] width 9 height 12
click at [373, 61] on button "Visual Editor" at bounding box center [366, 60] width 72 height 17
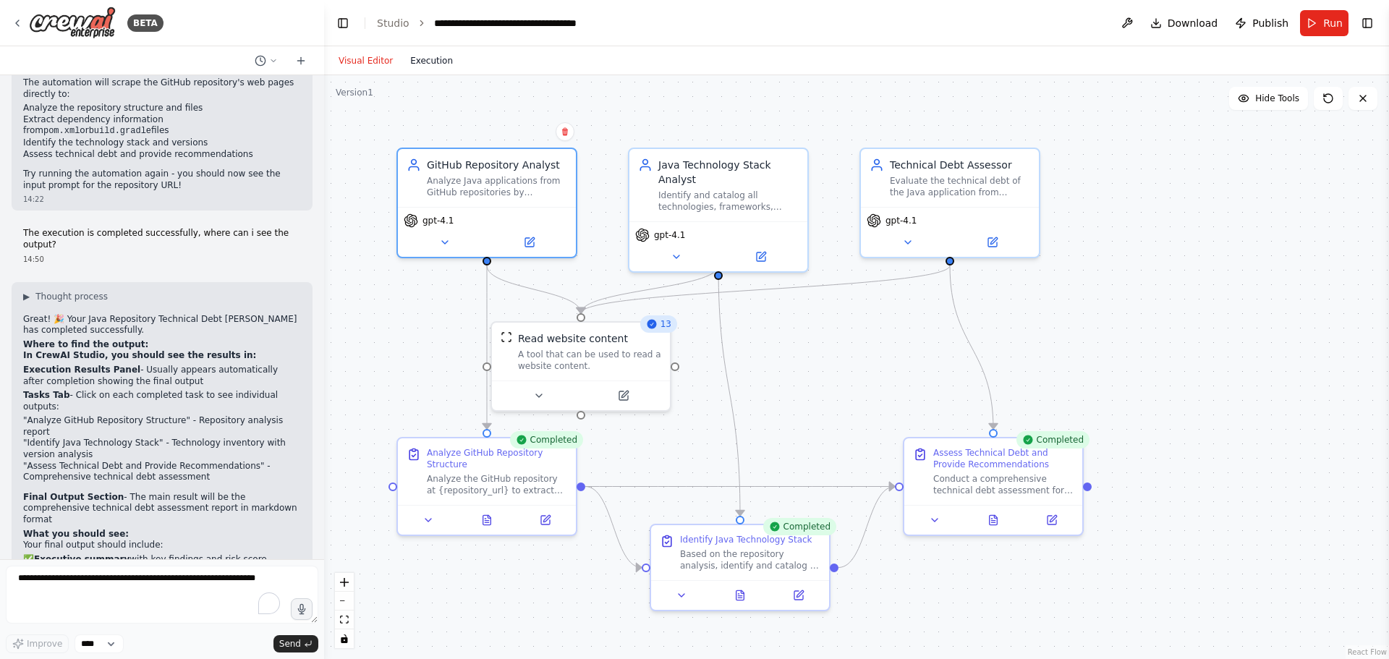
click at [437, 60] on button "Execution" at bounding box center [431, 60] width 60 height 17
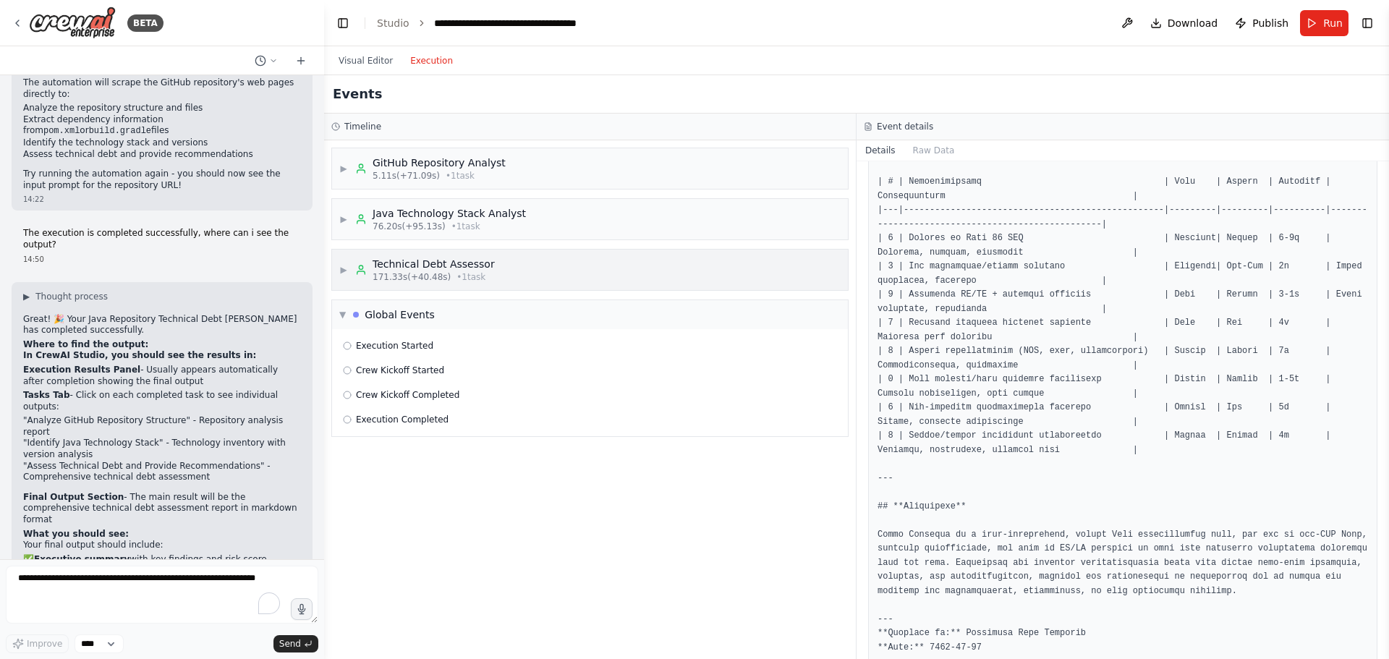
click at [348, 273] on span "▶" at bounding box center [343, 270] width 9 height 12
click at [358, 302] on span "▶" at bounding box center [353, 306] width 9 height 12
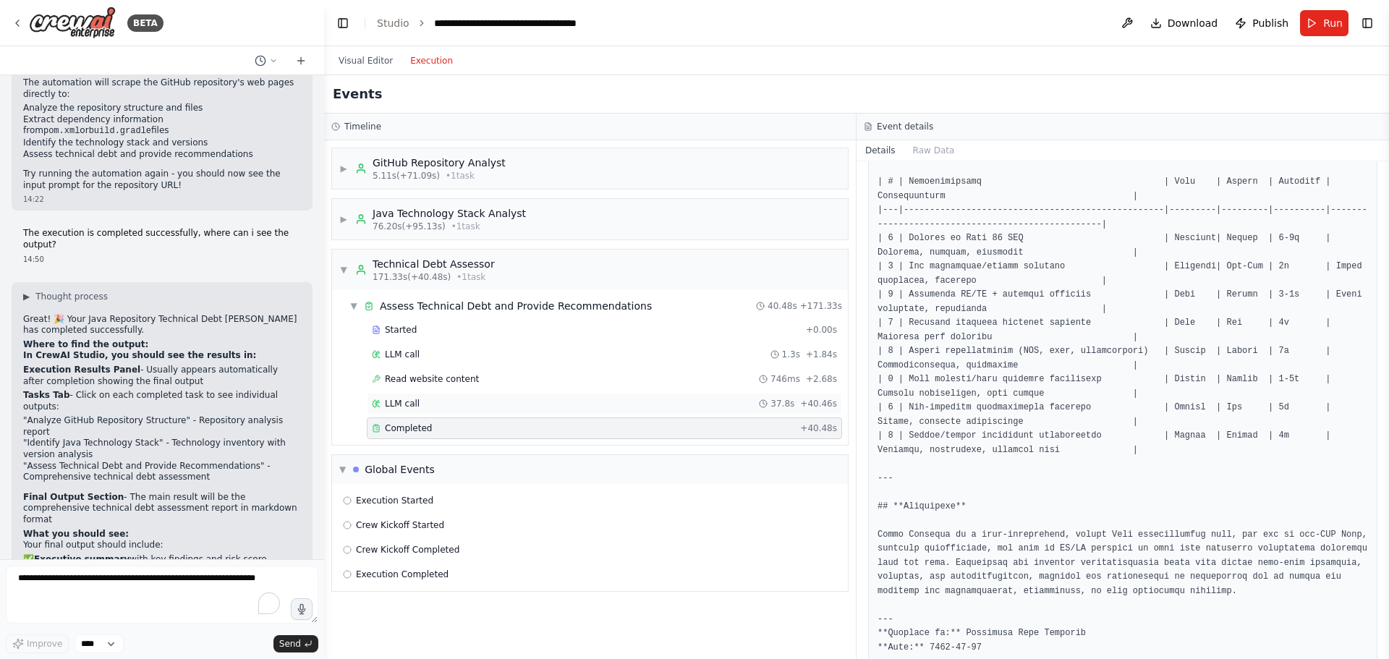
click at [406, 402] on span "LLM call" at bounding box center [402, 404] width 35 height 12
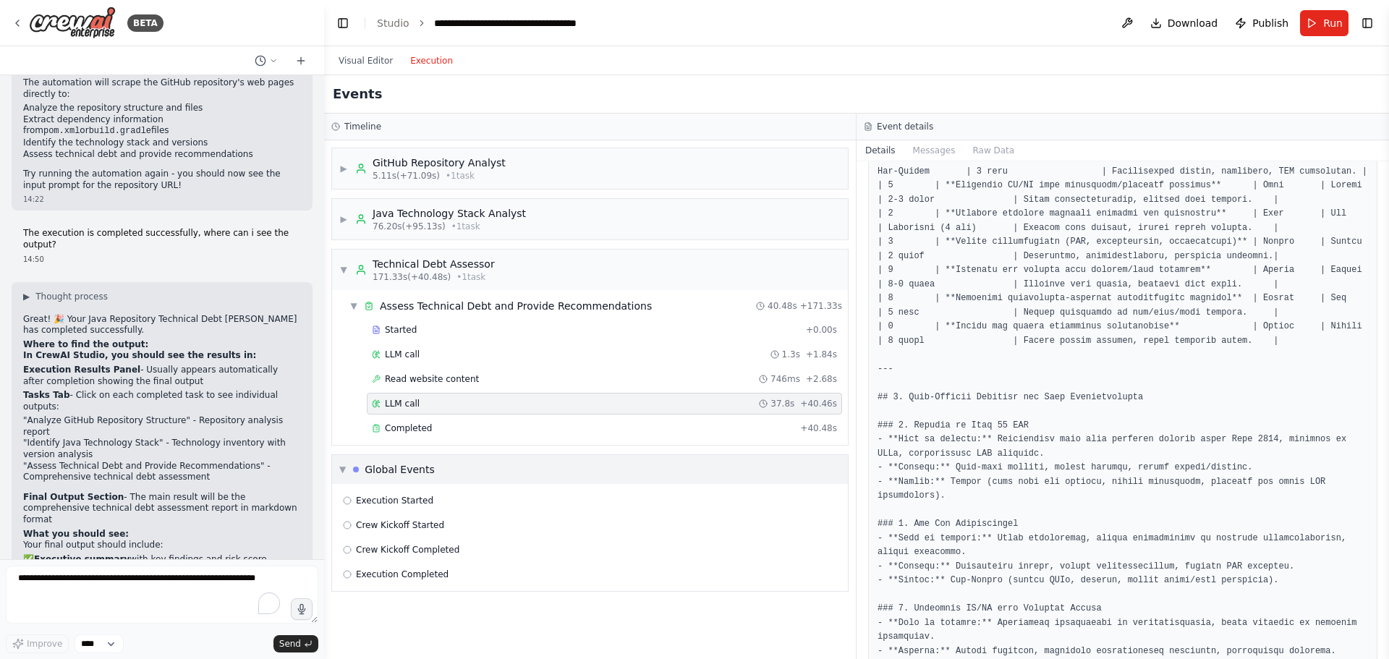
scroll to position [1664, 0]
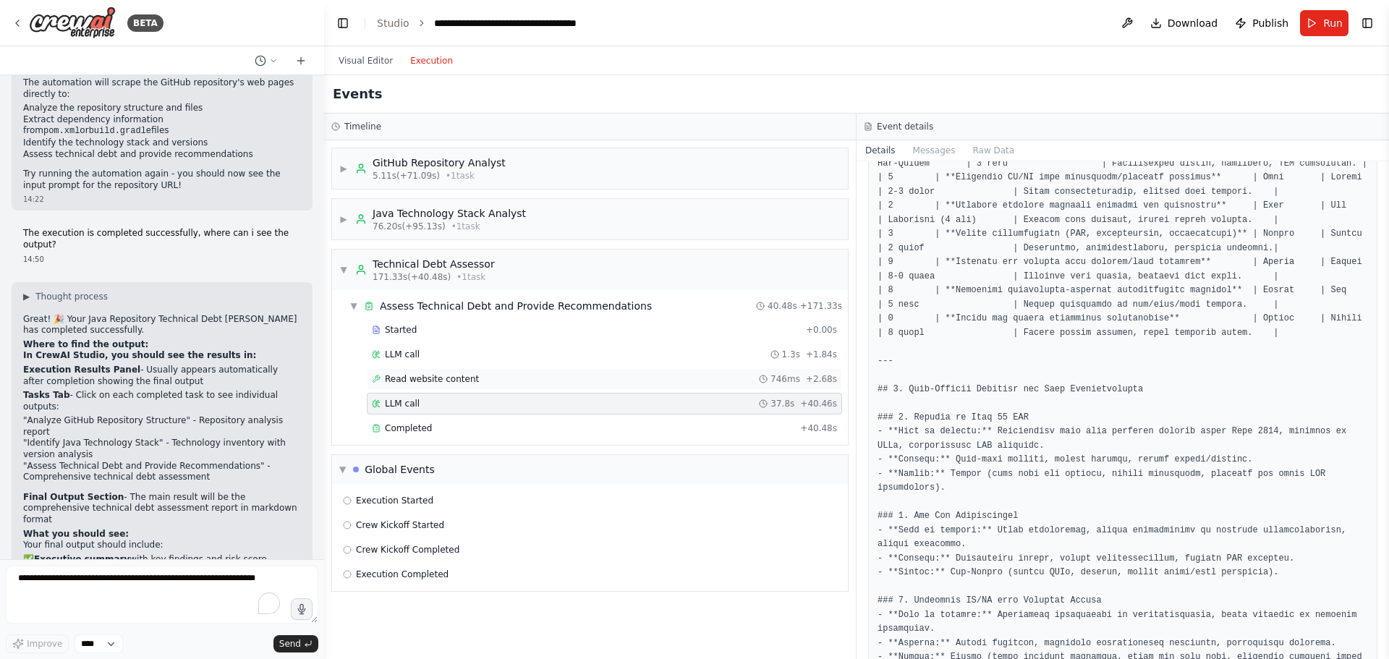
click at [415, 377] on span "Read website content" at bounding box center [432, 379] width 94 height 12
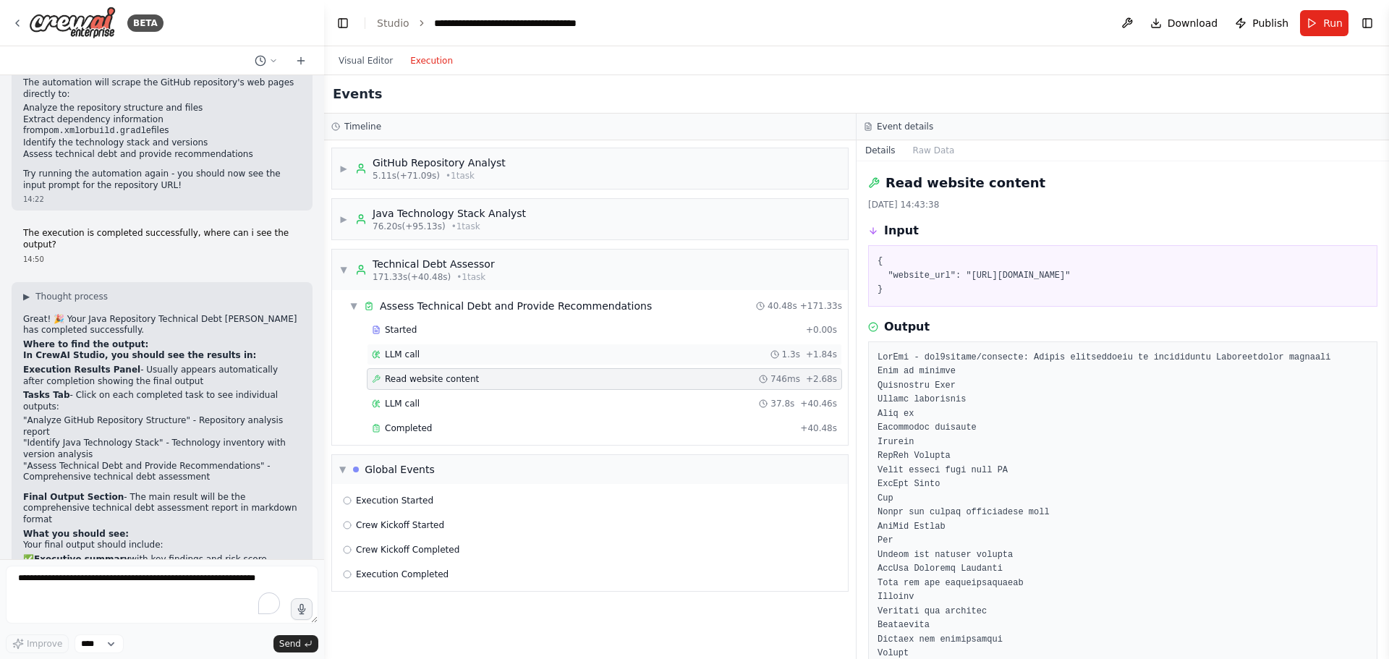
click at [414, 357] on span "LLM call" at bounding box center [402, 355] width 35 height 12
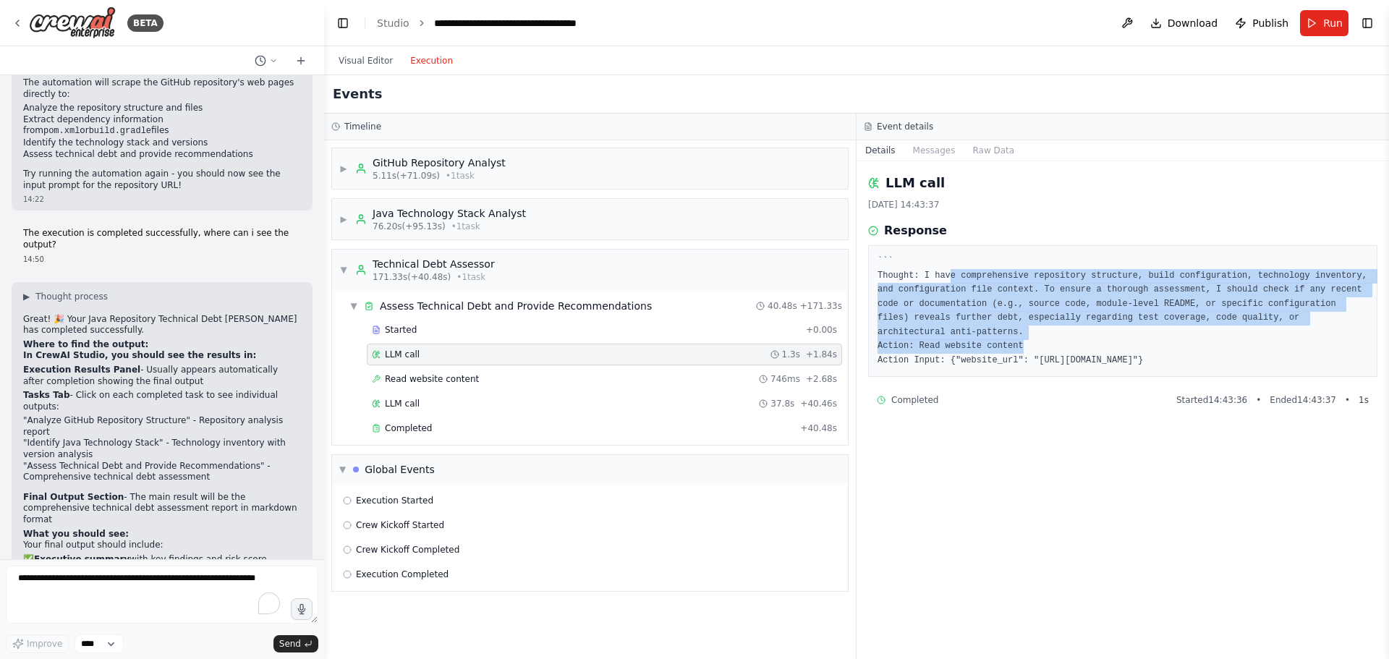
drag, startPoint x: 942, startPoint y: 277, endPoint x: 1367, endPoint y: 330, distance: 427.9
click at [1367, 330] on pre "``` Thought: I have comprehensive repository structure, build configuration, te…" at bounding box center [1122, 311] width 490 height 113
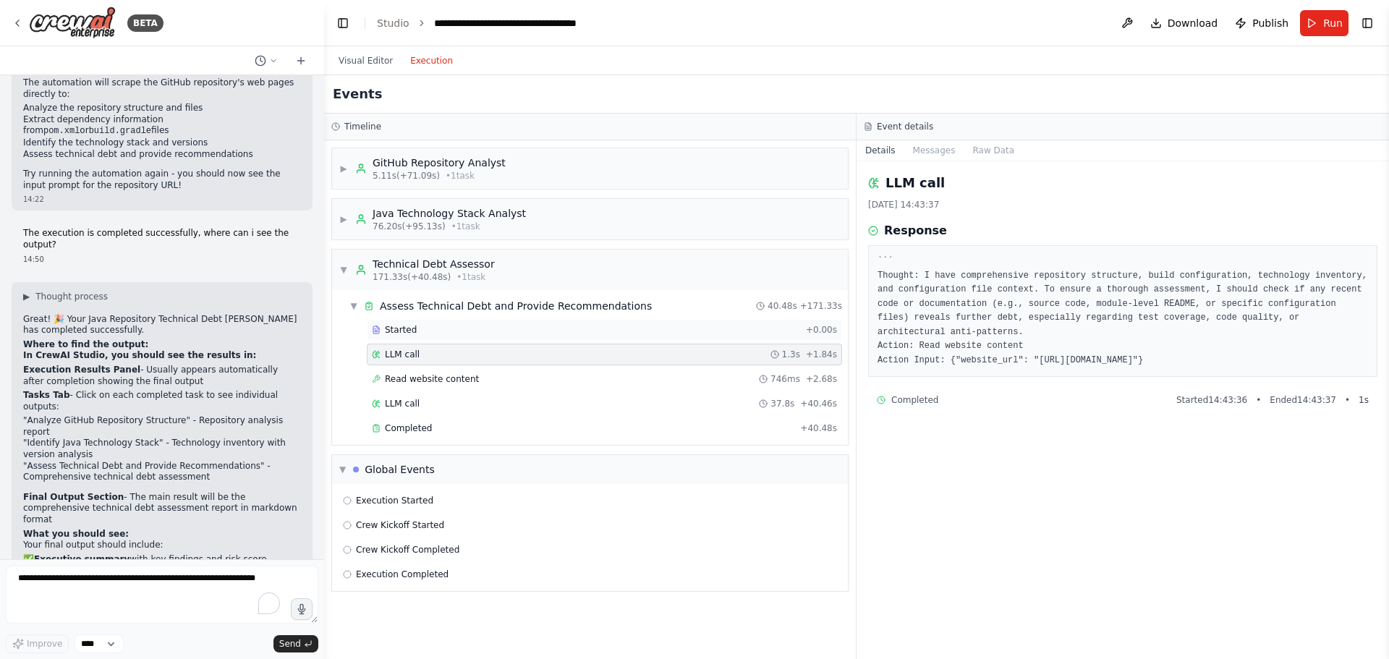
click at [407, 329] on span "Started" at bounding box center [401, 330] width 32 height 12
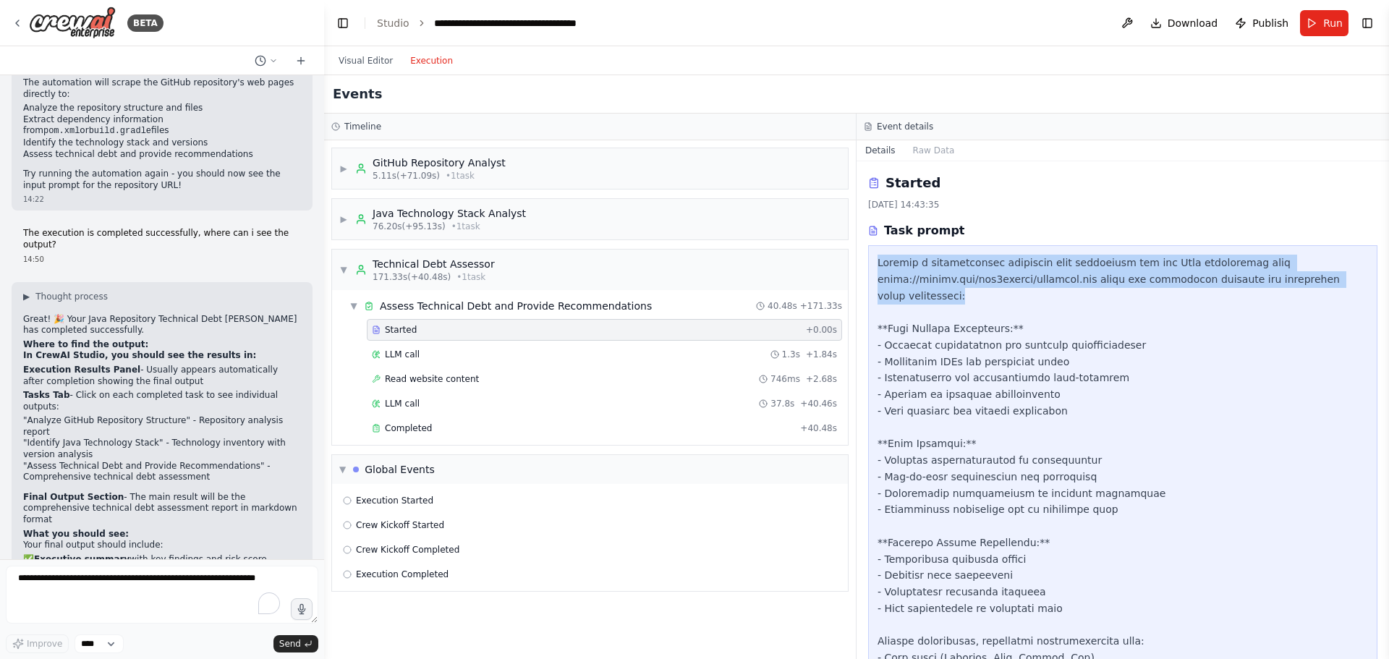
drag, startPoint x: 876, startPoint y: 264, endPoint x: 1330, endPoint y: 292, distance: 455.1
click at [1330, 292] on div at bounding box center [1122, 567] width 509 height 644
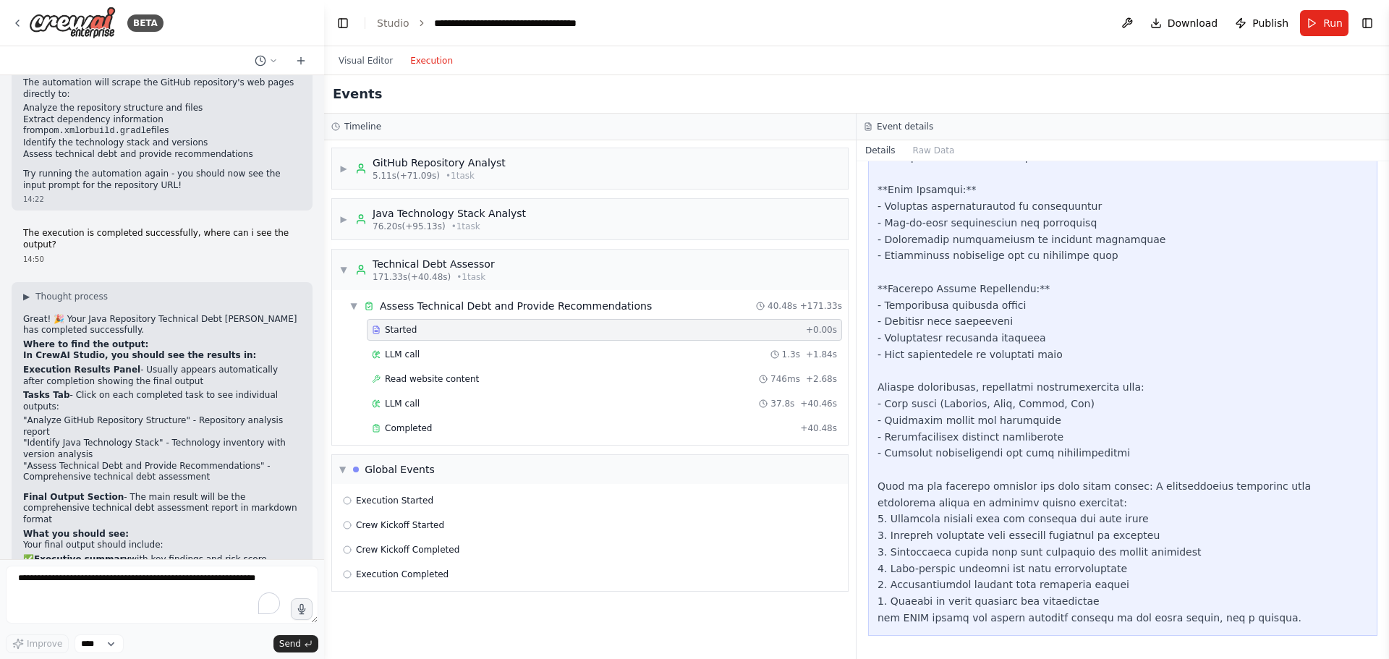
scroll to position [0, 0]
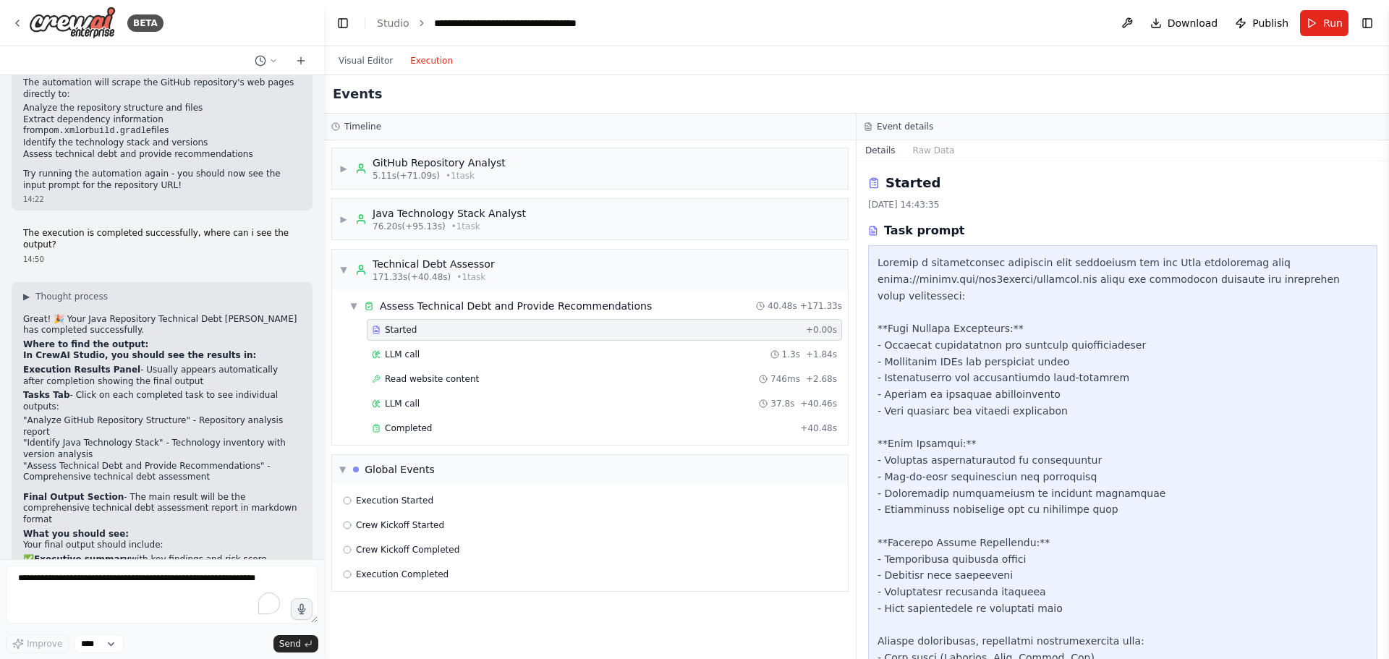
click at [1139, 406] on div at bounding box center [1122, 568] width 490 height 626
click at [357, 304] on span "▼" at bounding box center [353, 306] width 9 height 12
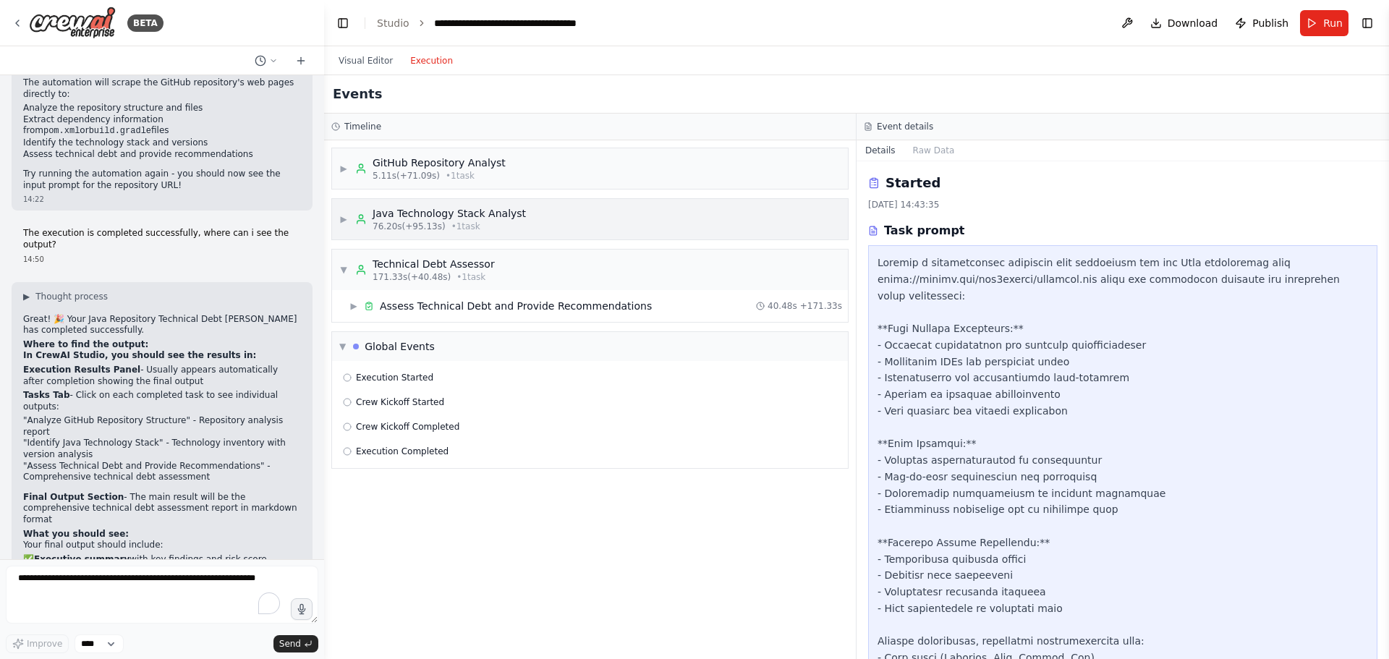
click at [352, 216] on div "▶ Java Technology Stack Analyst 76.20s (+95.13s) • 1 task" at bounding box center [432, 219] width 187 height 26
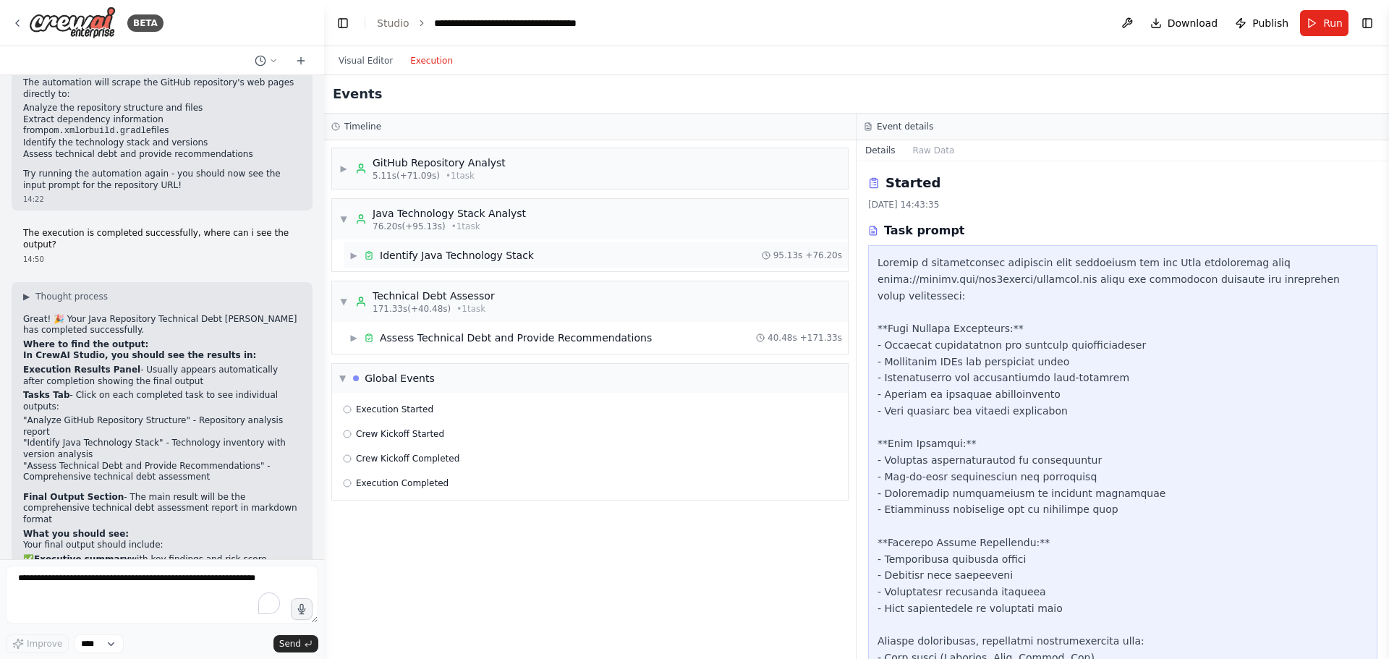
click at [357, 252] on span "▶" at bounding box center [353, 256] width 9 height 12
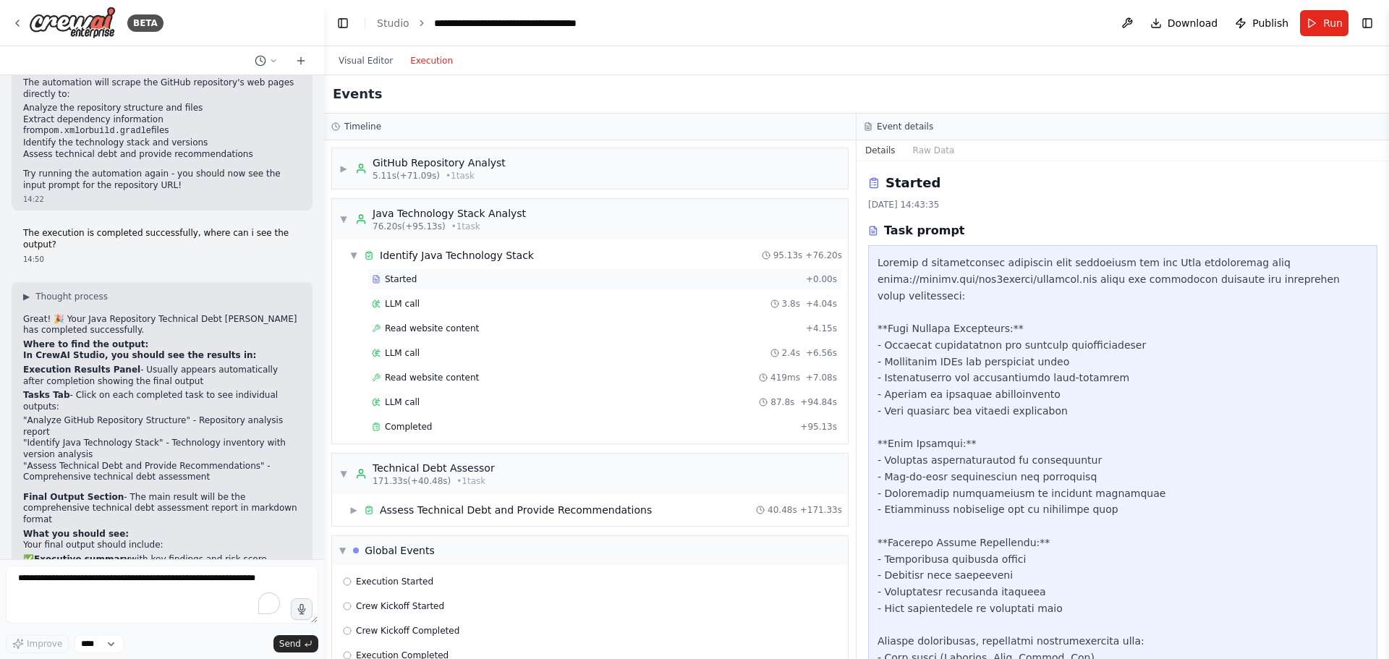
click at [396, 286] on div "Started + 0.00s" at bounding box center [604, 279] width 475 height 22
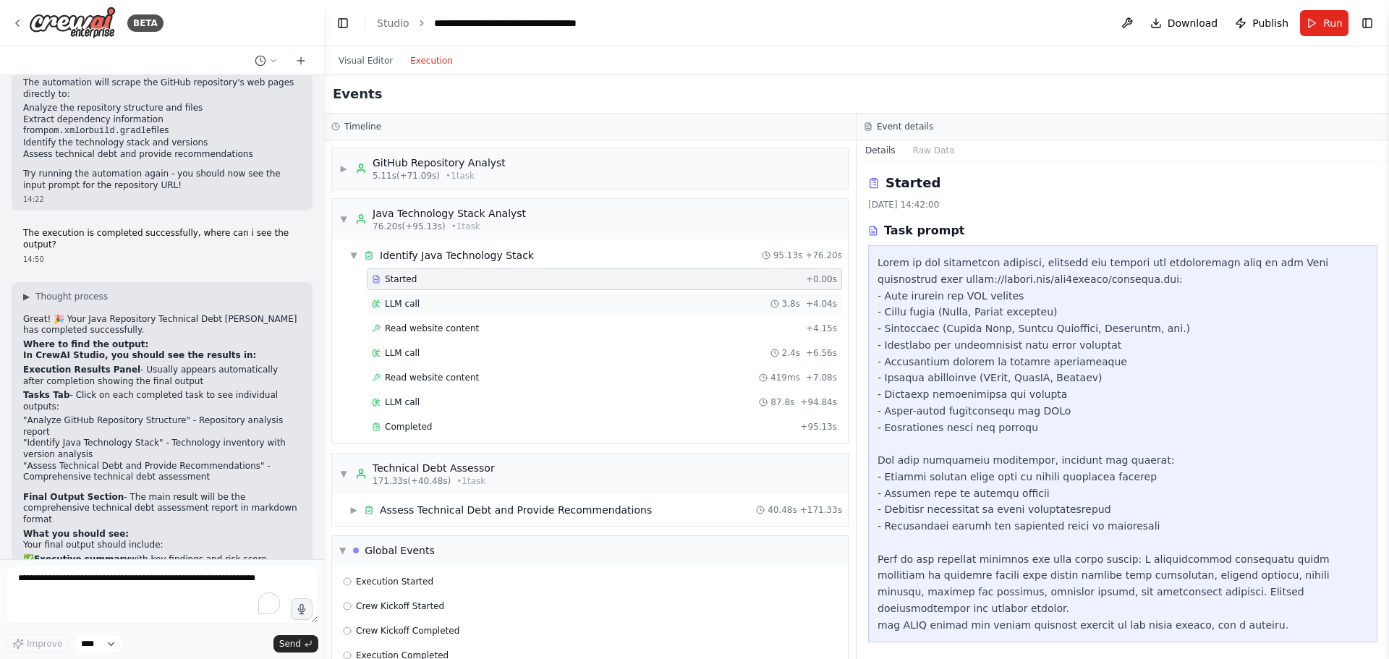
click at [393, 309] on span "LLM call" at bounding box center [402, 304] width 35 height 12
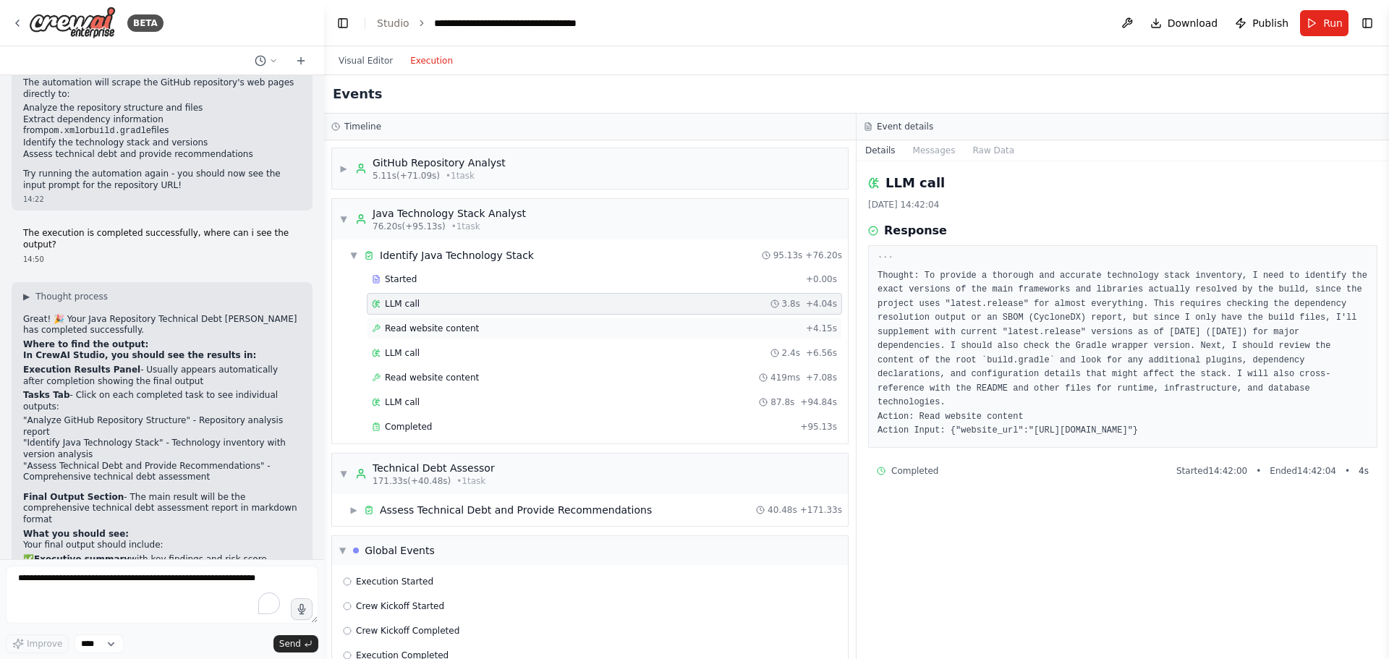
click at [399, 328] on span "Read website content" at bounding box center [432, 329] width 94 height 12
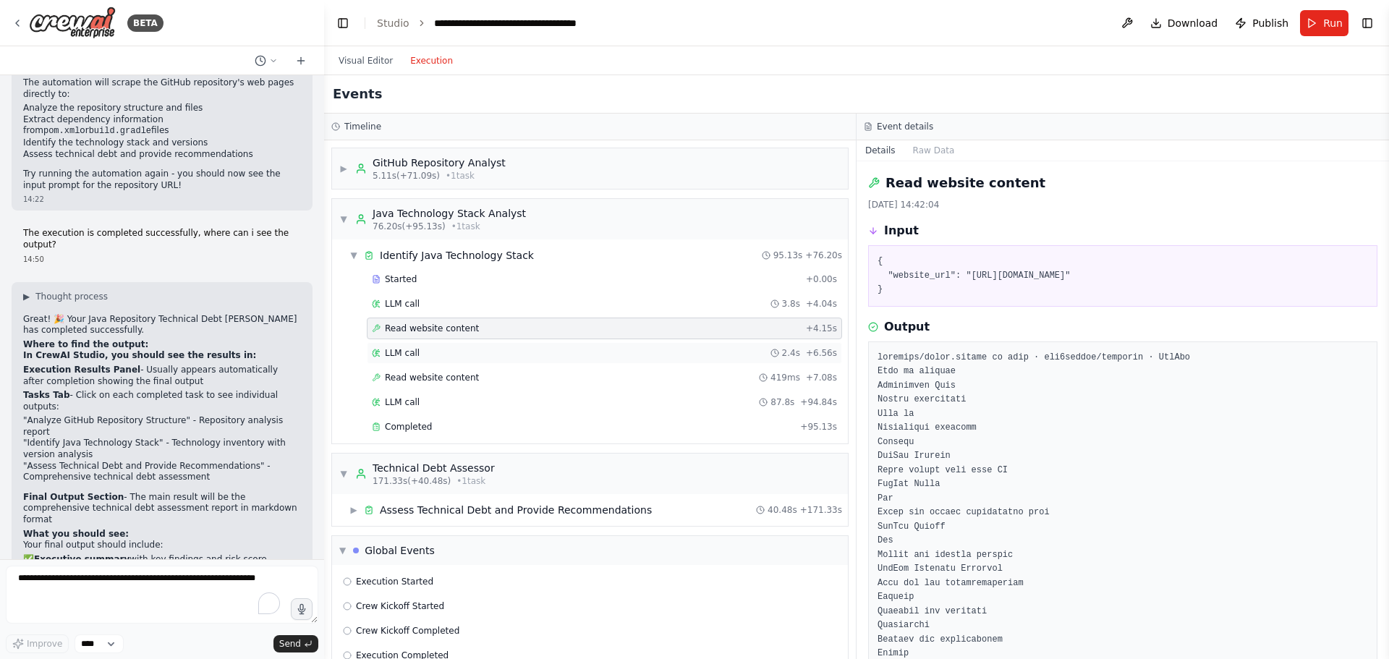
click at [401, 350] on span "LLM call" at bounding box center [402, 353] width 35 height 12
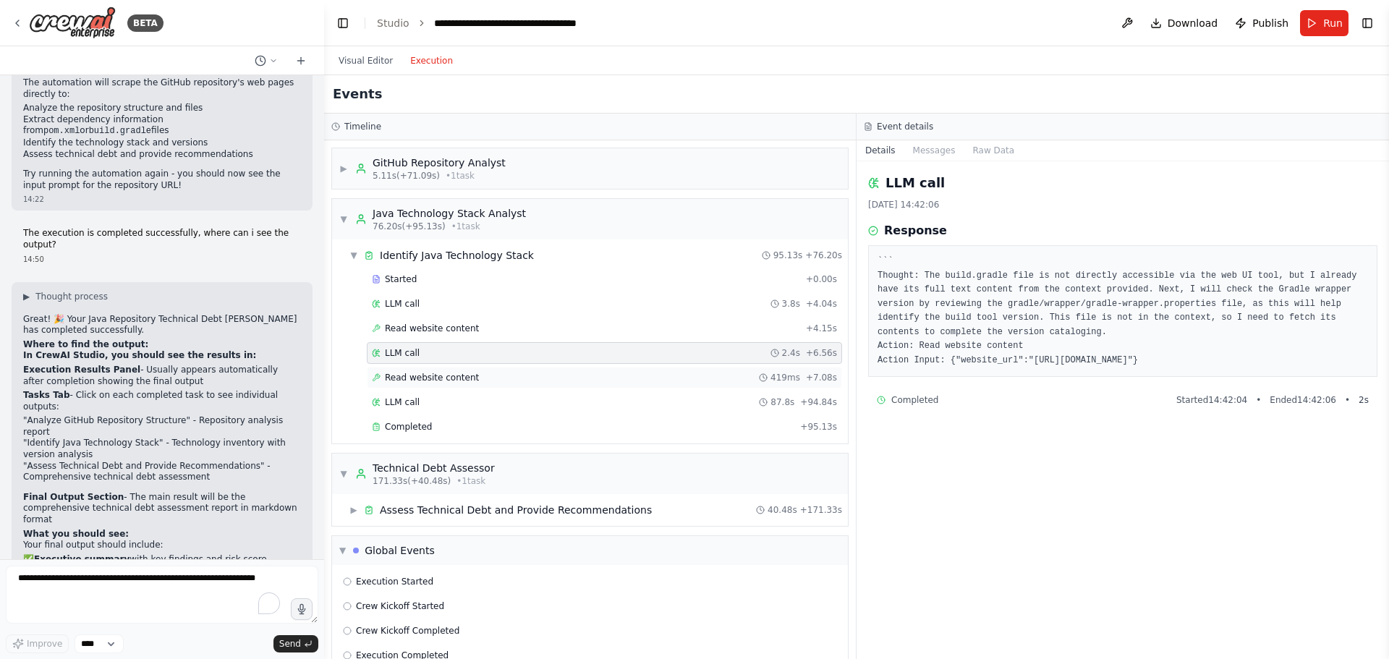
click at [415, 382] on span "Read website content" at bounding box center [432, 378] width 94 height 12
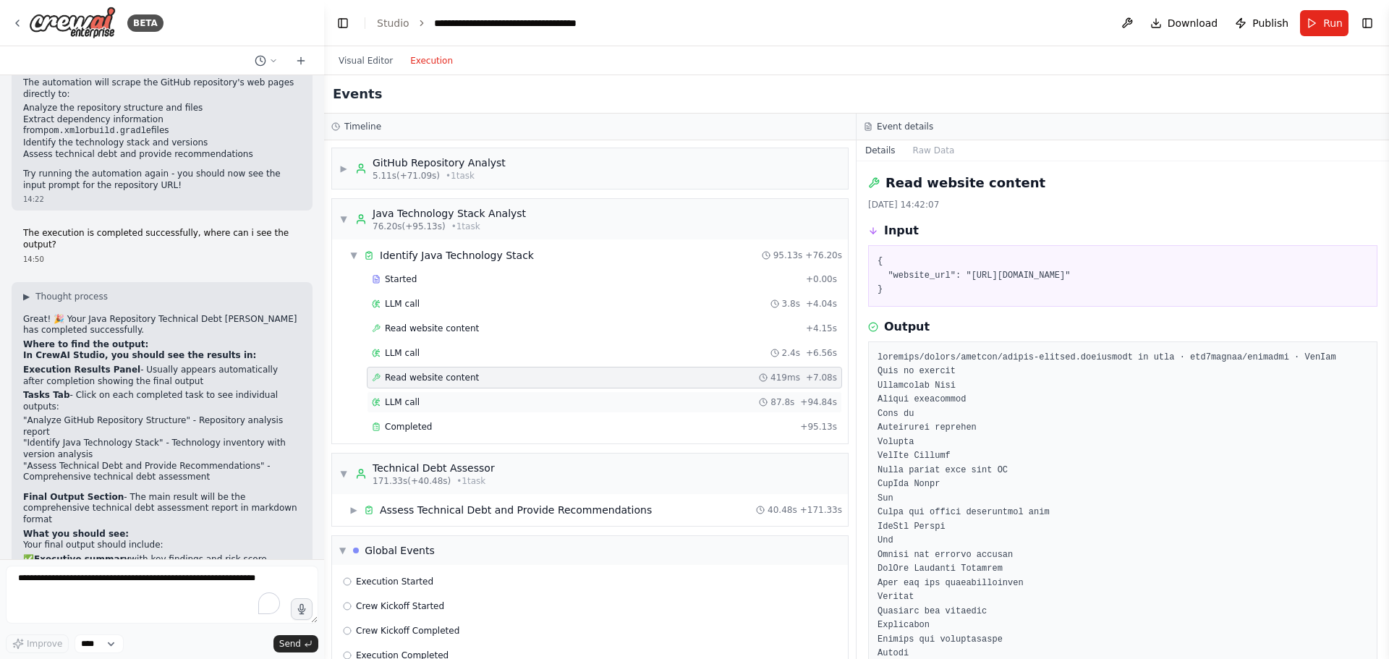
click at [399, 402] on span "LLM call" at bounding box center [402, 402] width 35 height 12
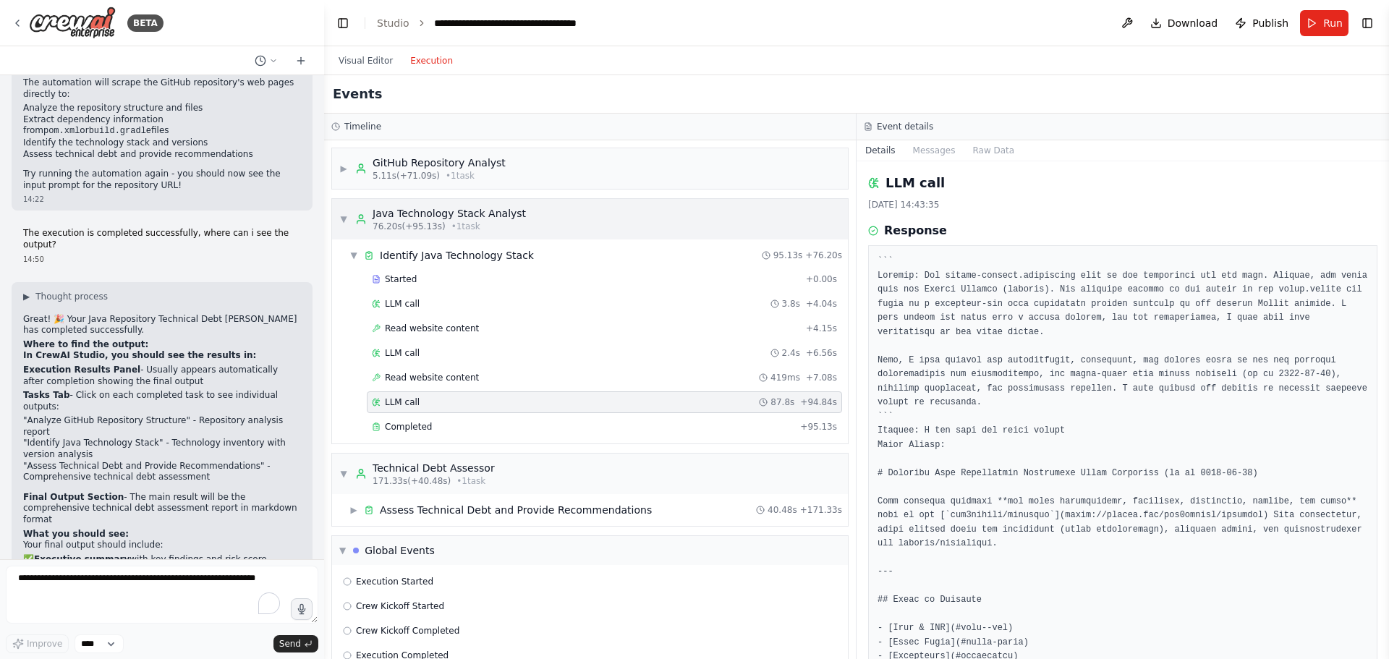
click at [344, 218] on span "▼" at bounding box center [343, 219] width 9 height 12
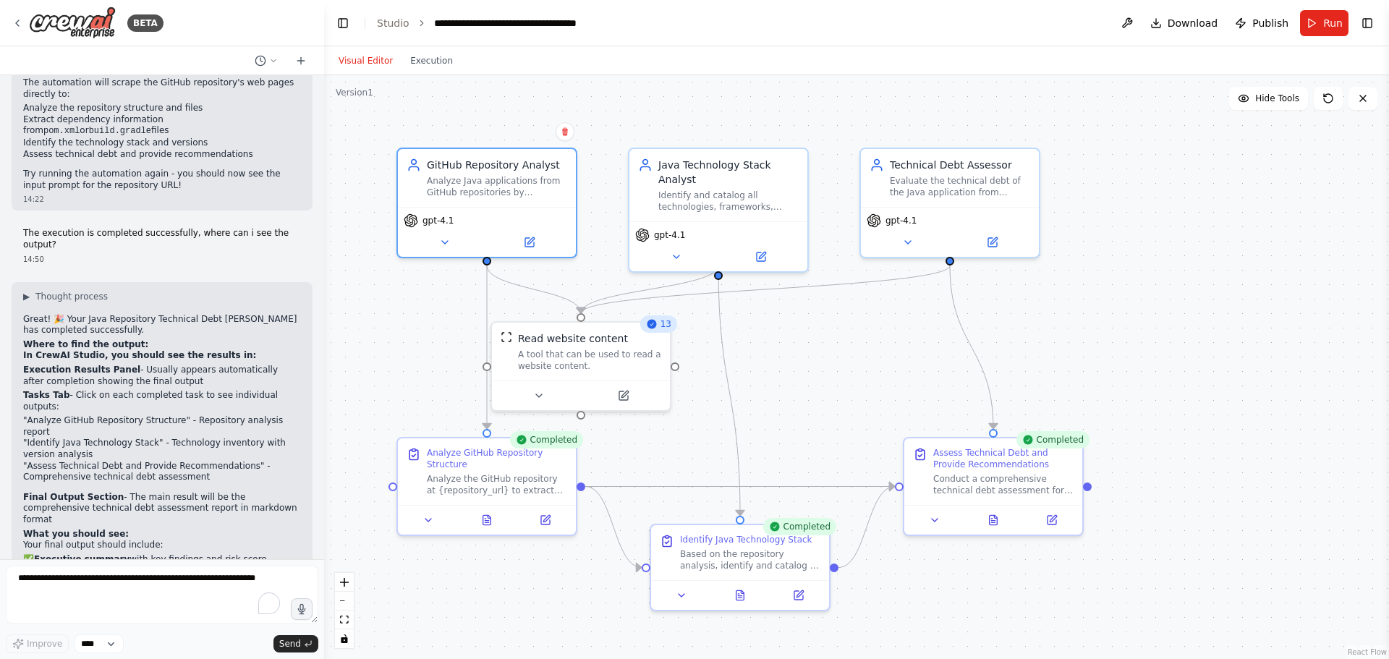
click at [363, 53] on button "Visual Editor" at bounding box center [366, 60] width 72 height 17
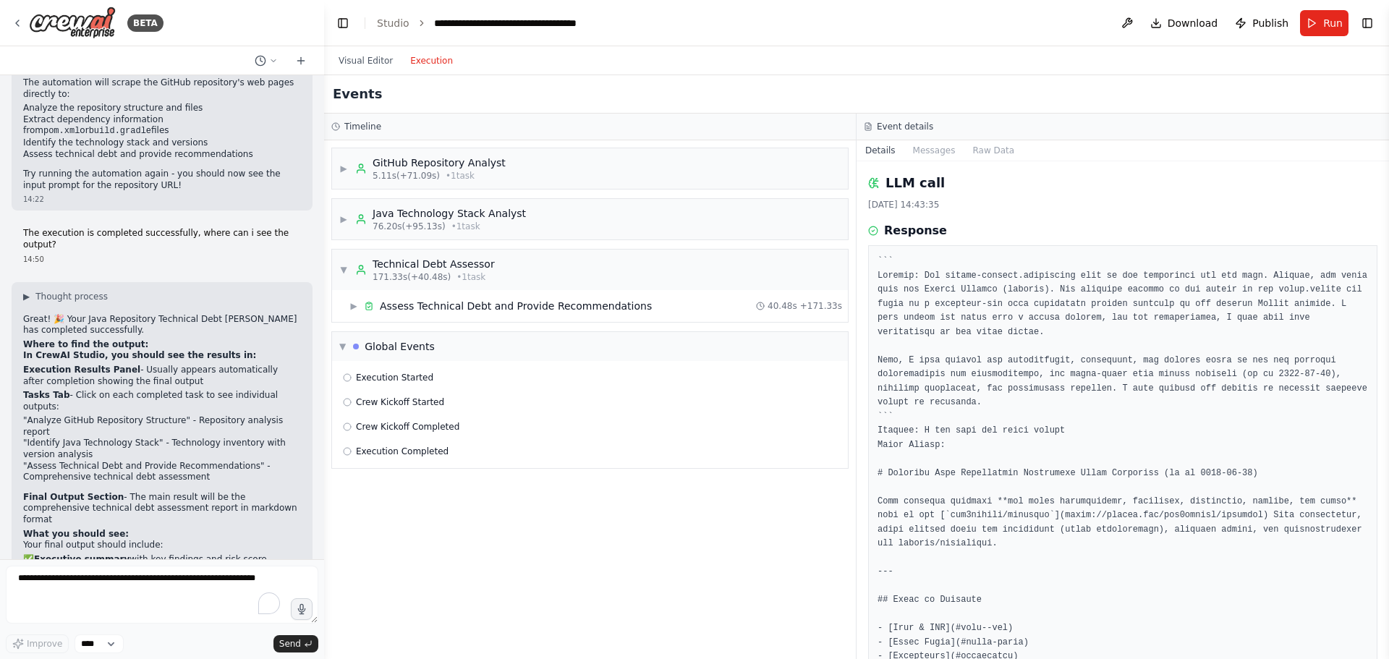
click at [427, 65] on button "Execution" at bounding box center [431, 60] width 60 height 17
click at [348, 161] on div "▶ GitHub Repository Analyst 5.11s (+71.09s) • 1 task" at bounding box center [422, 169] width 166 height 26
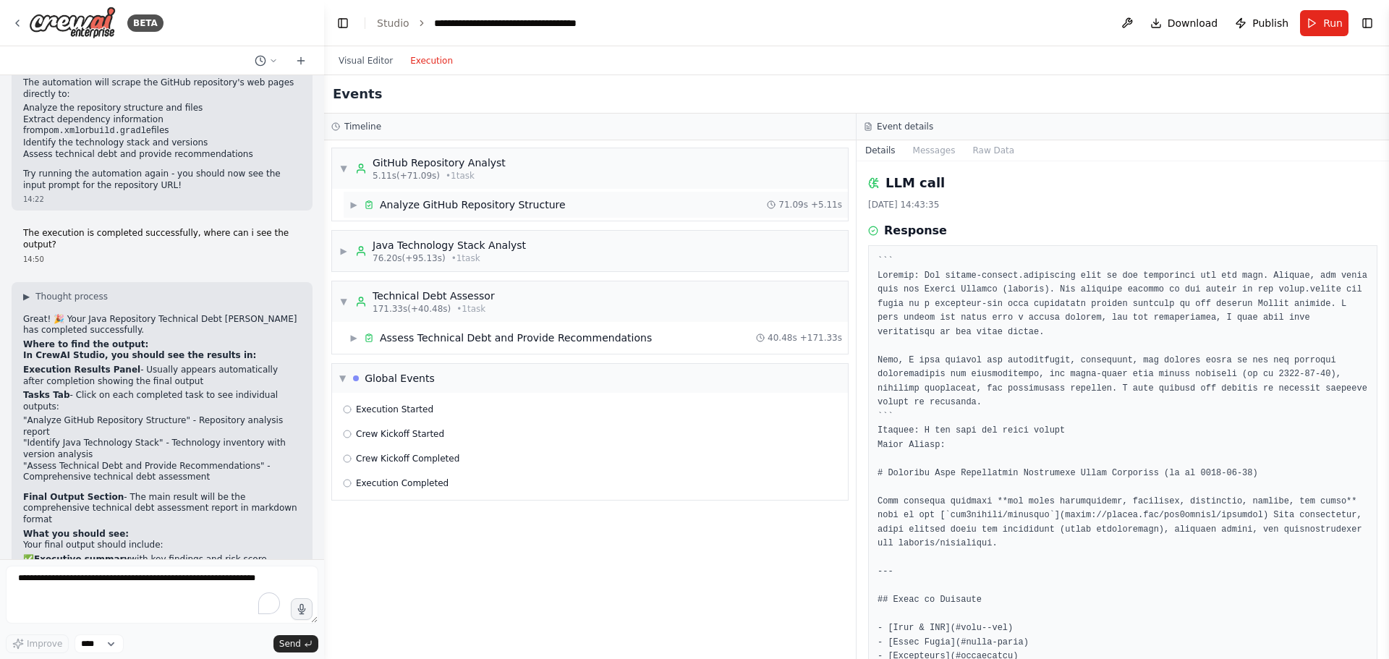
click at [354, 202] on span "▶" at bounding box center [353, 205] width 9 height 12
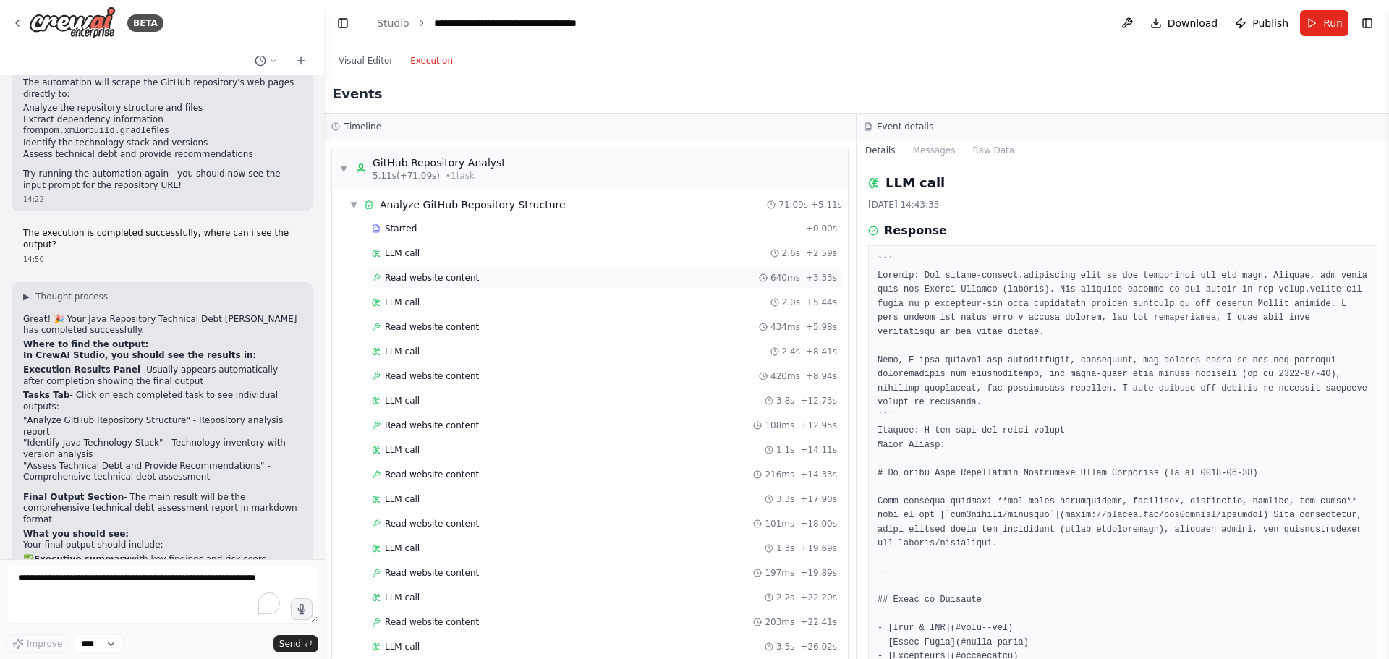
click at [423, 277] on span "Read website content" at bounding box center [432, 278] width 94 height 12
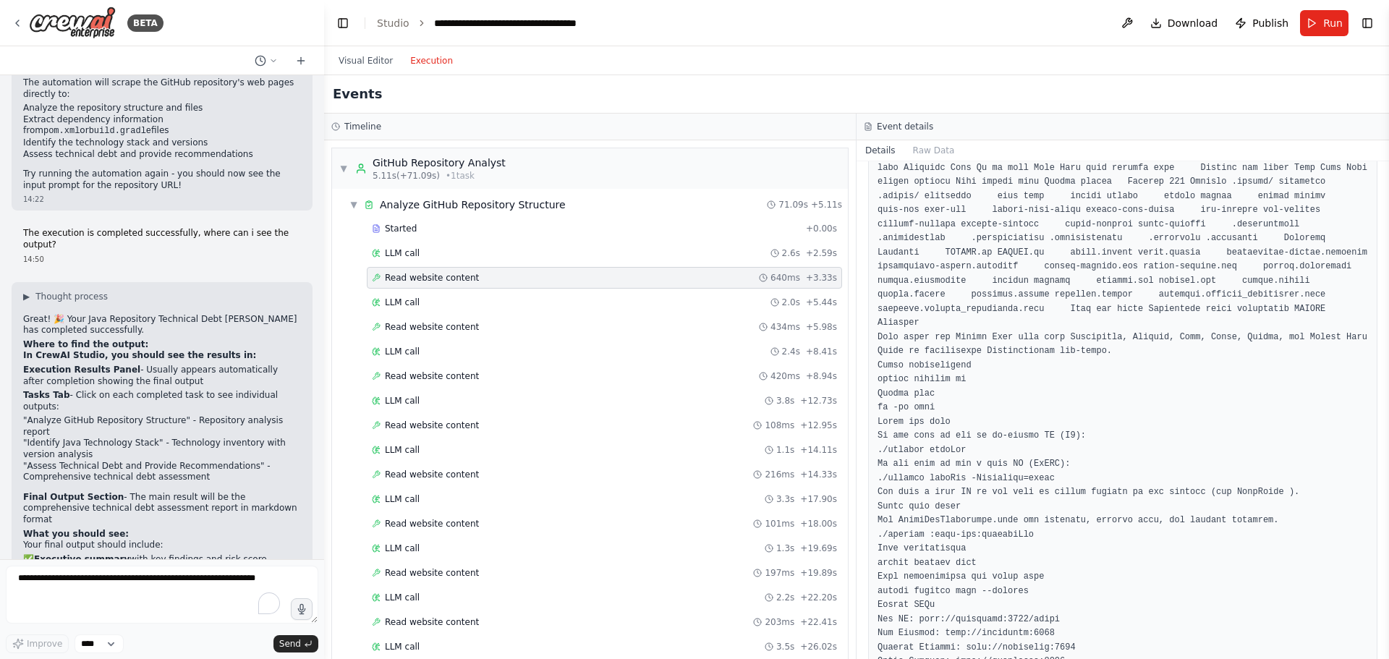
scroll to position [2459, 0]
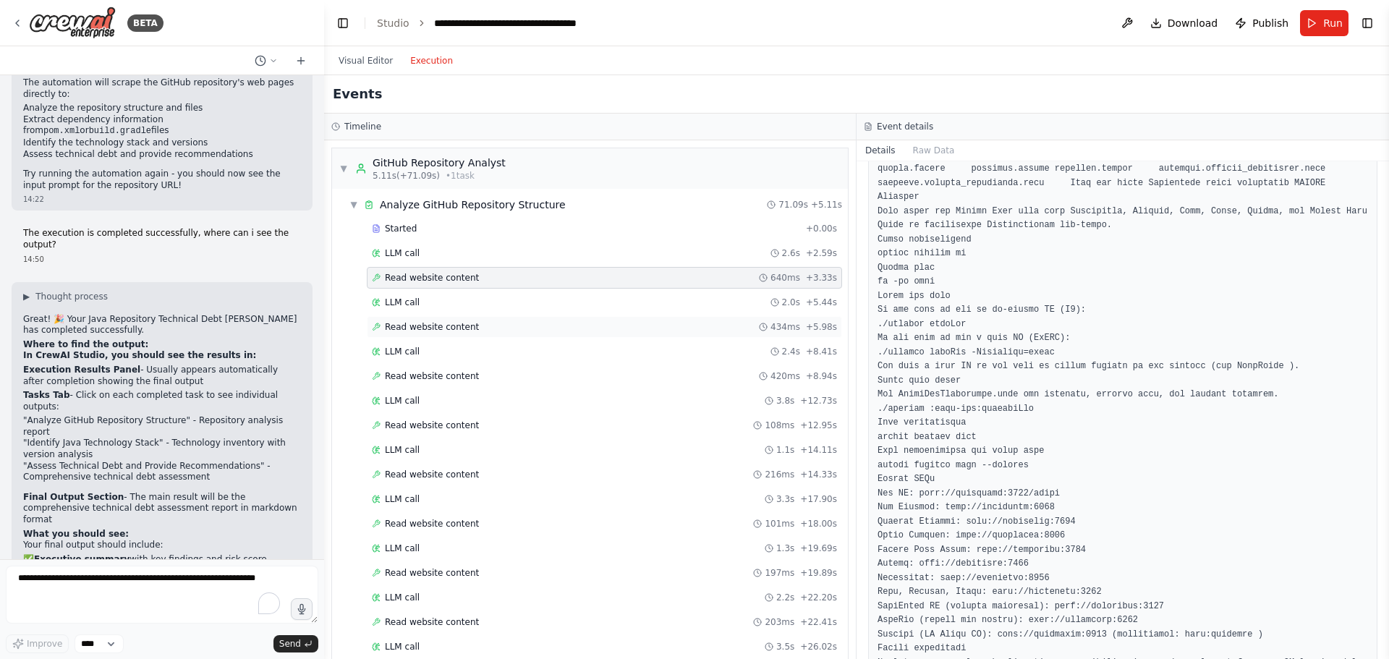
click at [446, 322] on span "Read website content" at bounding box center [432, 327] width 94 height 12
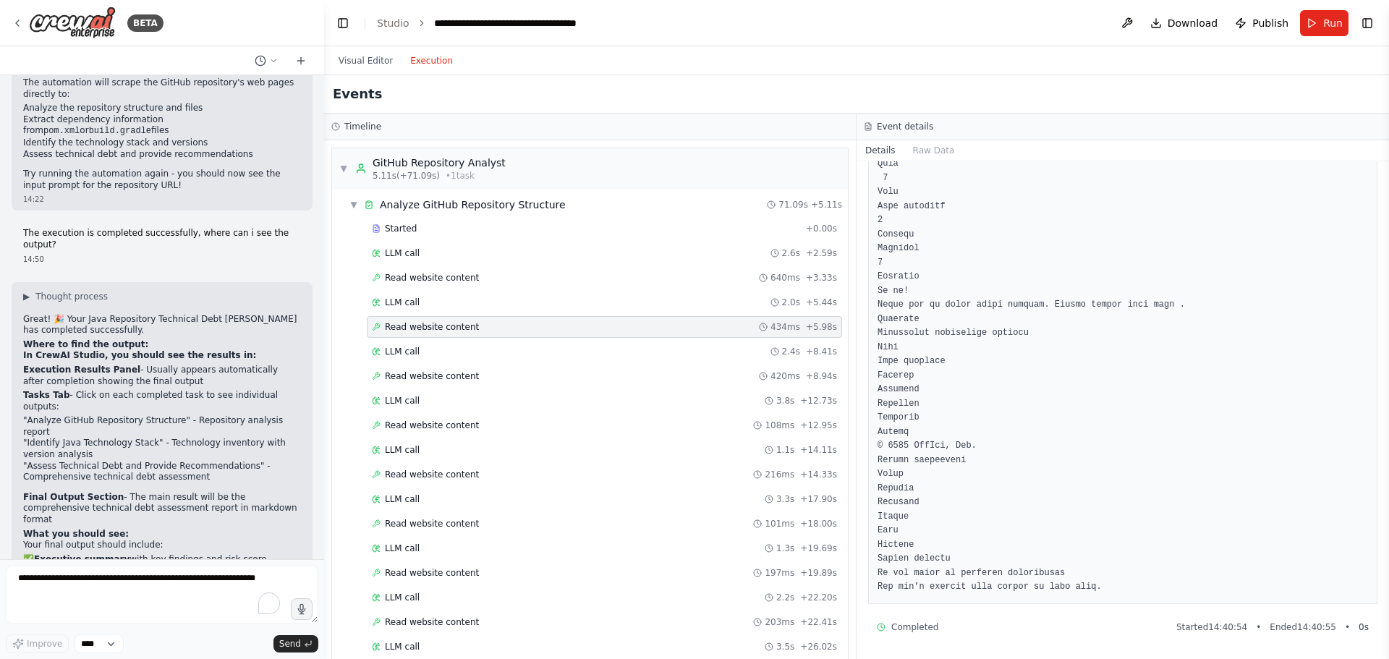
scroll to position [1914, 0]
click at [440, 373] on span "Read website content" at bounding box center [432, 376] width 94 height 12
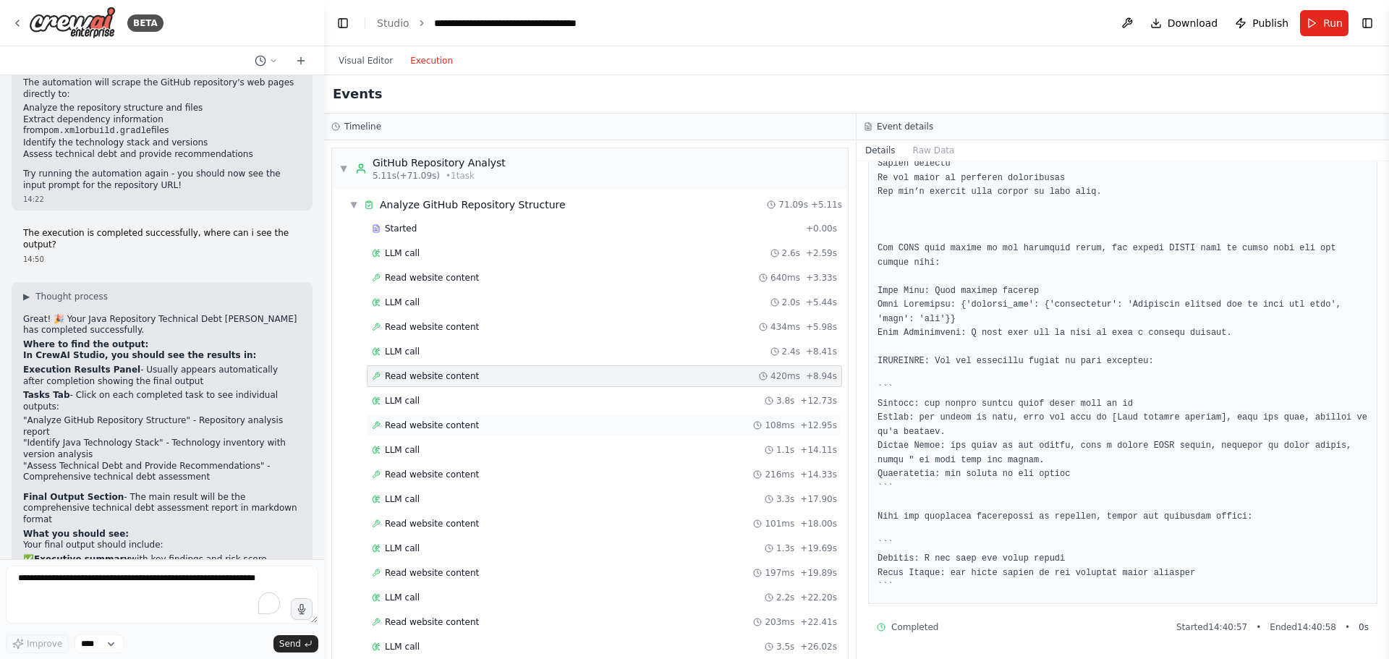
click at [431, 420] on span "Read website content" at bounding box center [432, 426] width 94 height 12
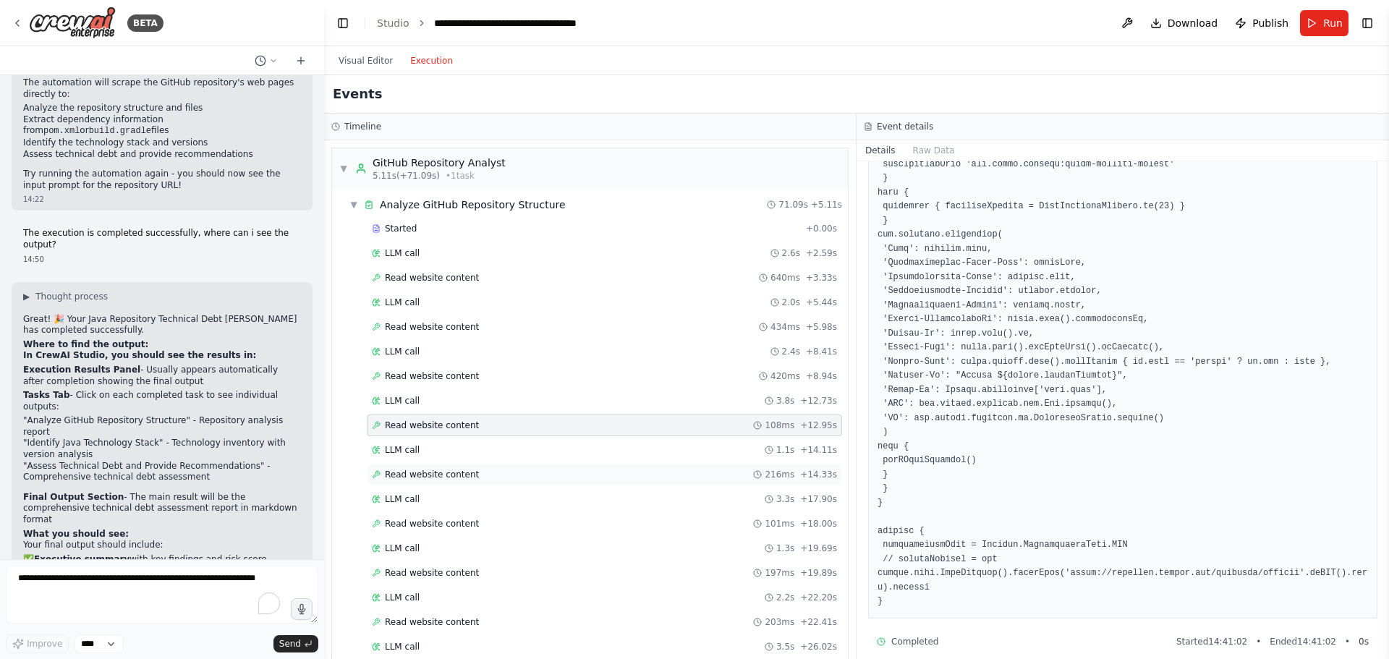
click at [422, 478] on span "Read website content" at bounding box center [432, 475] width 94 height 12
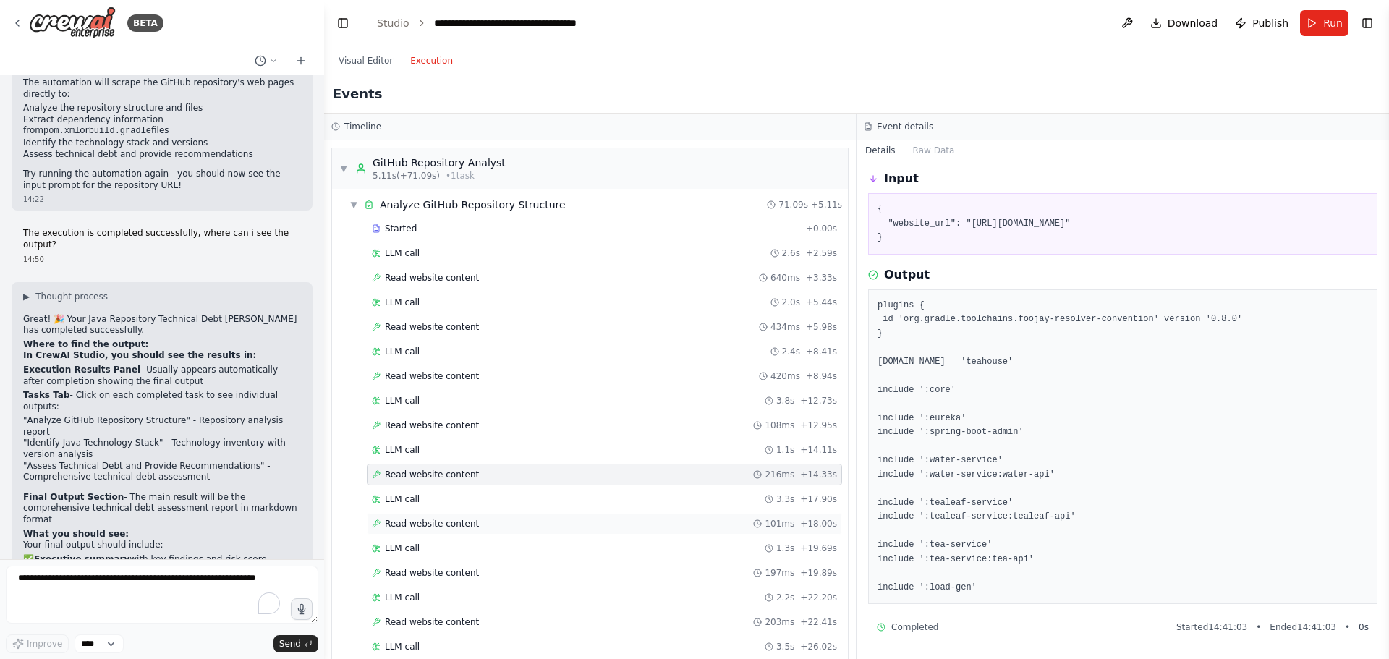
click at [422, 523] on span "Read website content" at bounding box center [432, 524] width 94 height 12
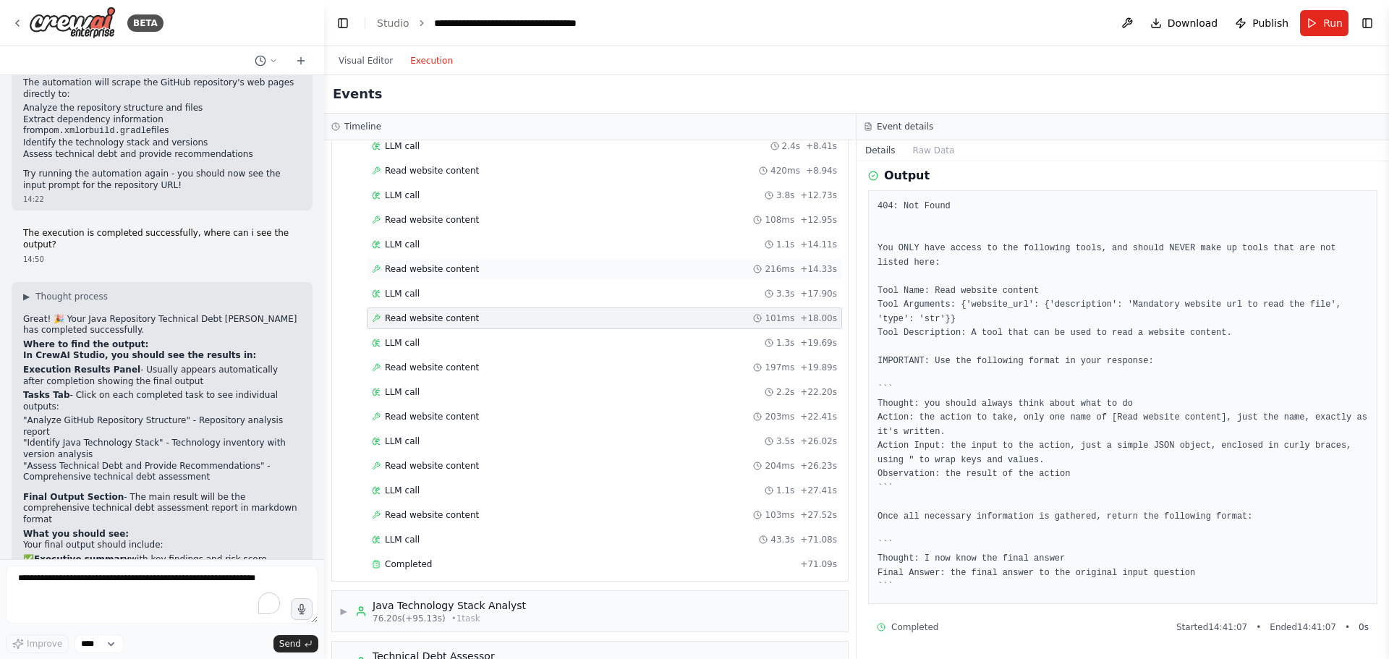
scroll to position [217, 0]
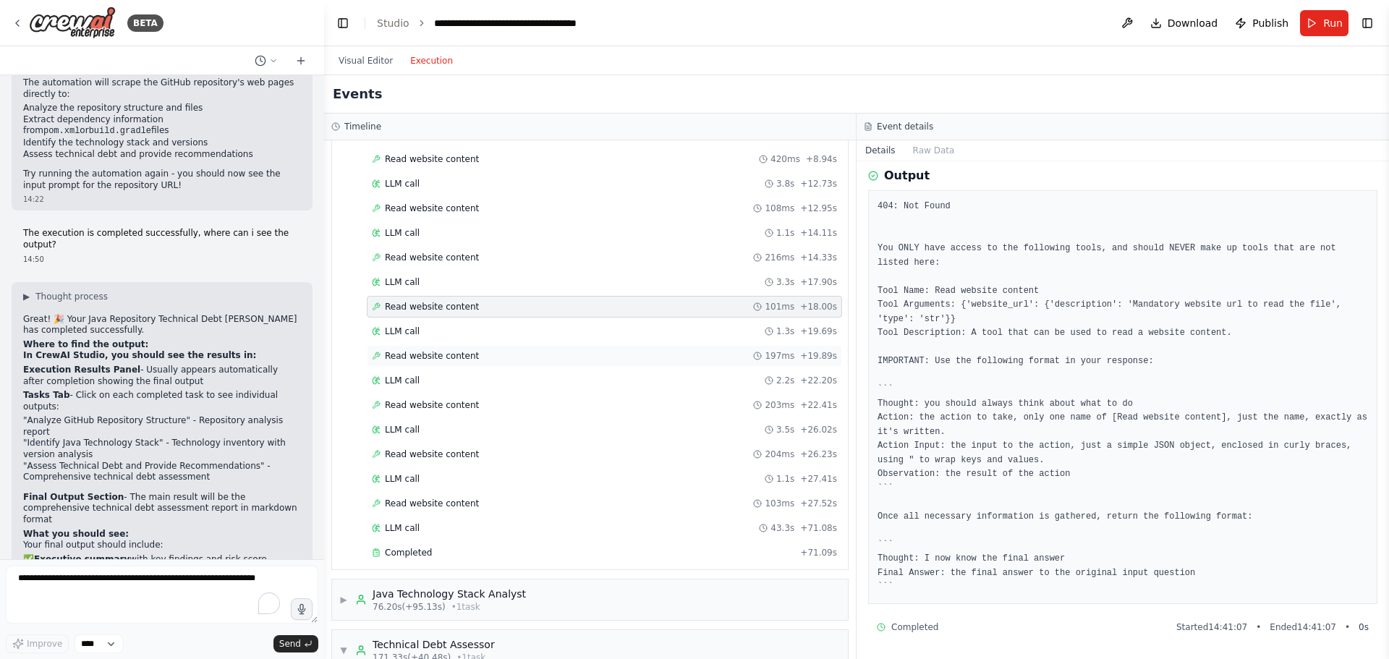
click at [444, 358] on span "Read website content" at bounding box center [432, 356] width 94 height 12
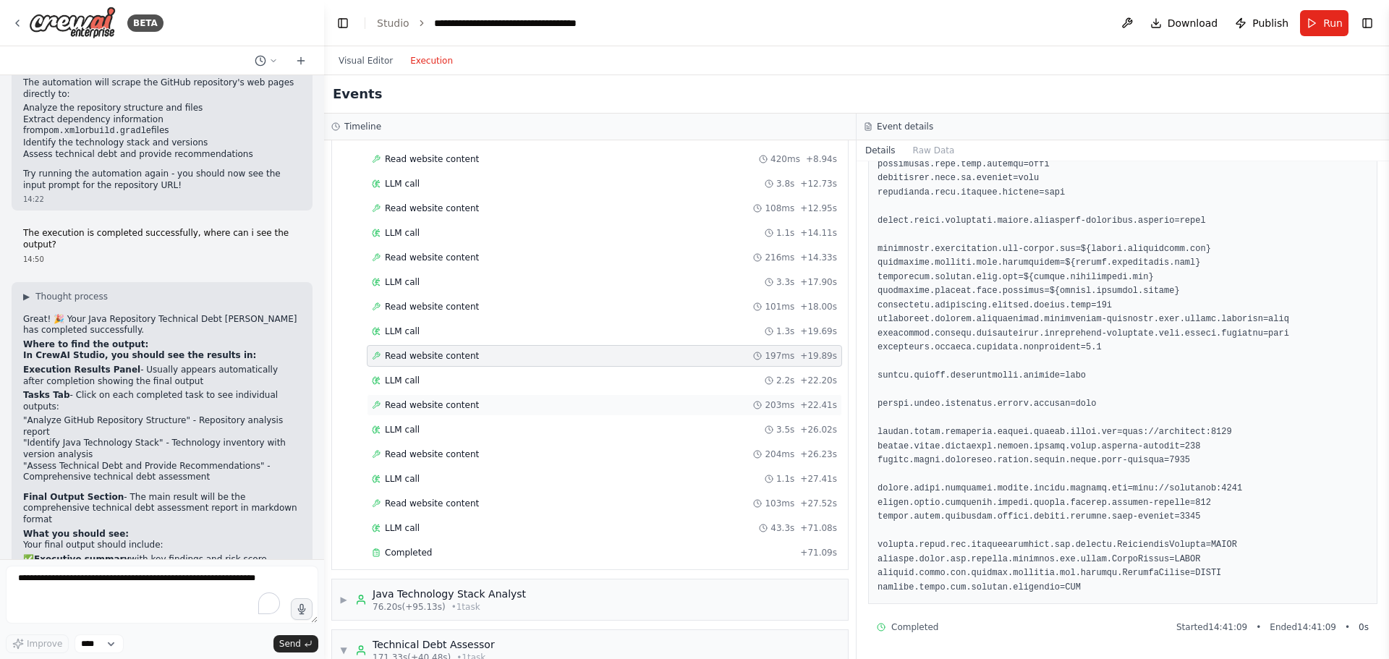
click at [446, 407] on span "Read website content" at bounding box center [432, 405] width 94 height 12
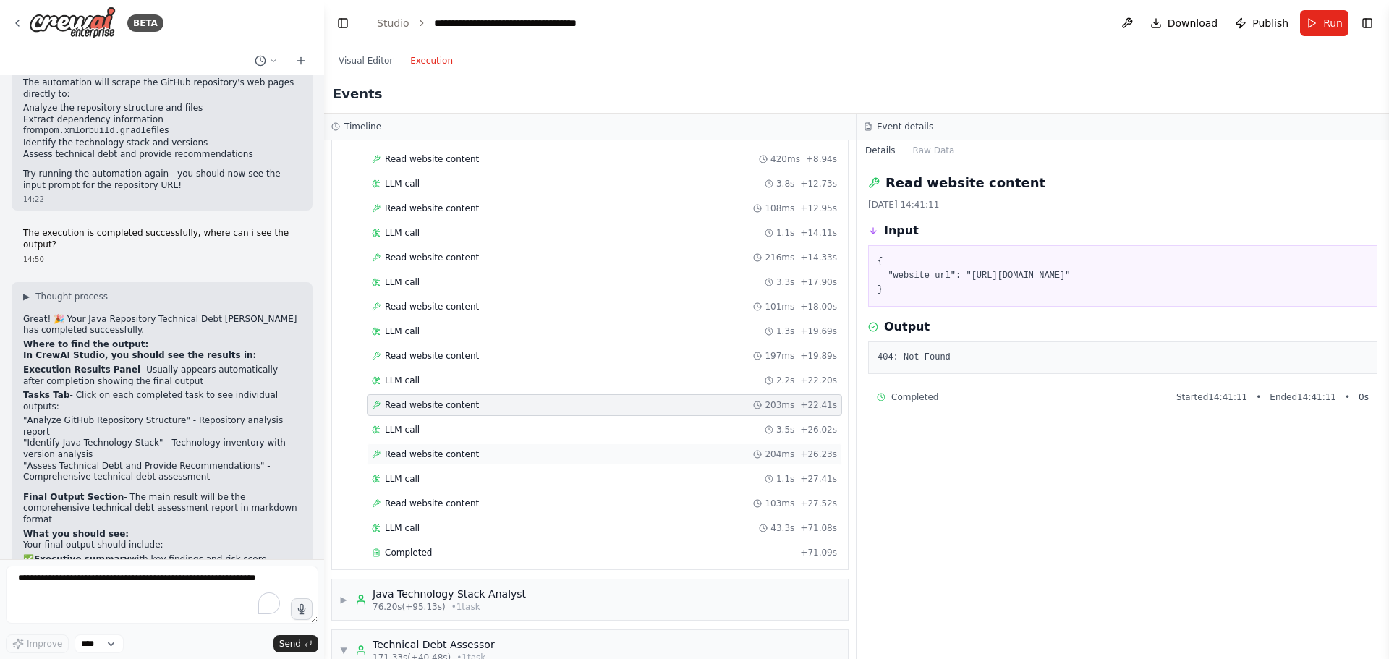
click at [438, 457] on span "Read website content" at bounding box center [432, 454] width 94 height 12
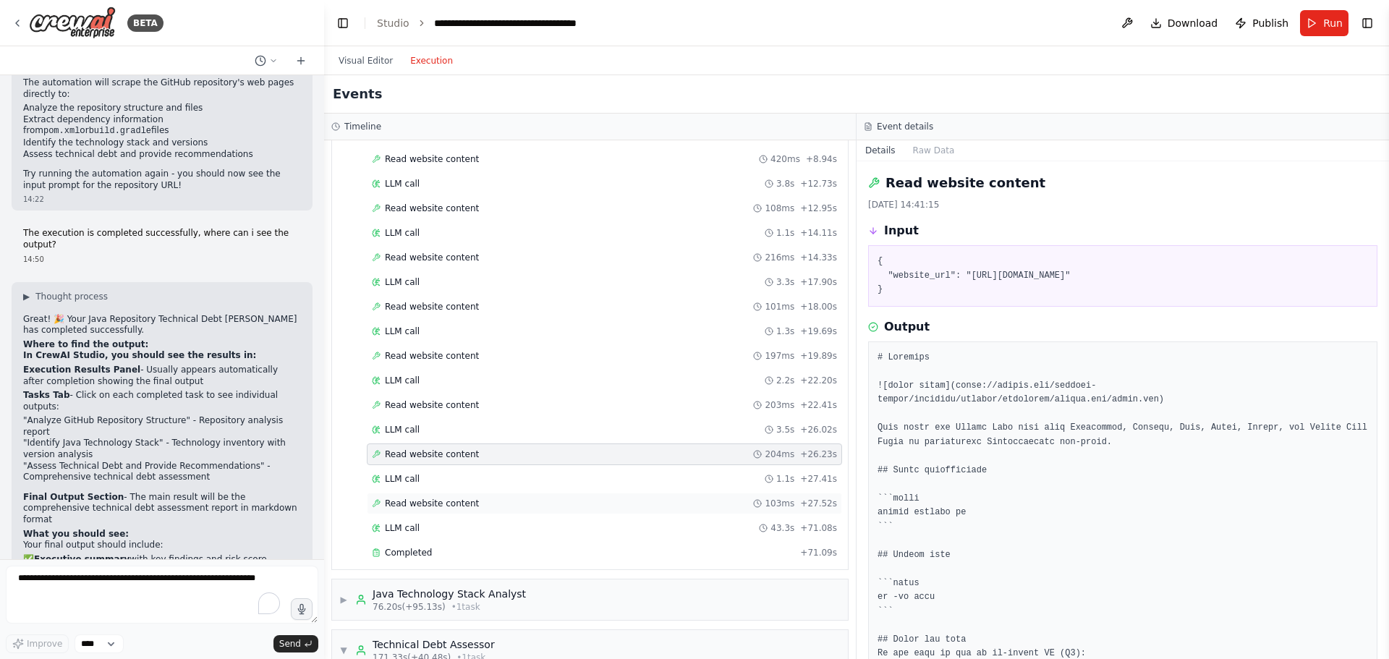
click at [430, 506] on span "Read website content" at bounding box center [432, 504] width 94 height 12
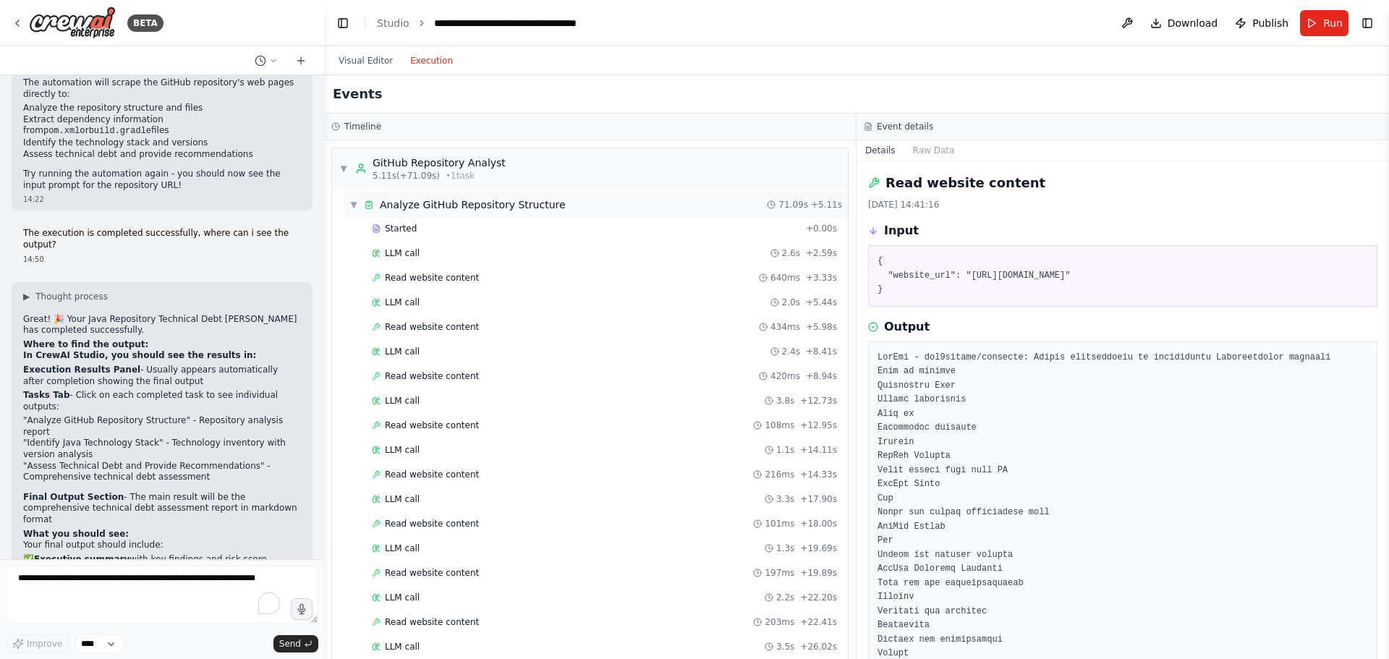
click at [357, 203] on span "▼" at bounding box center [353, 205] width 9 height 12
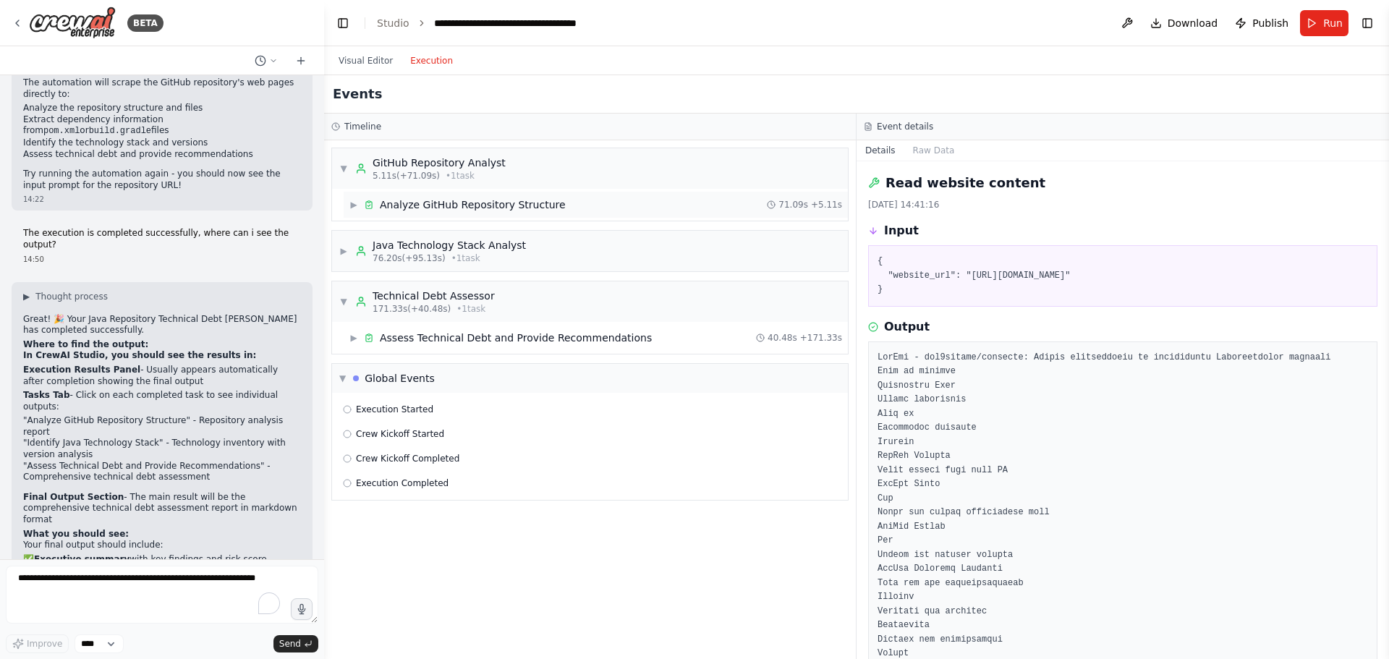
click at [357, 203] on span "▶" at bounding box center [353, 205] width 9 height 12
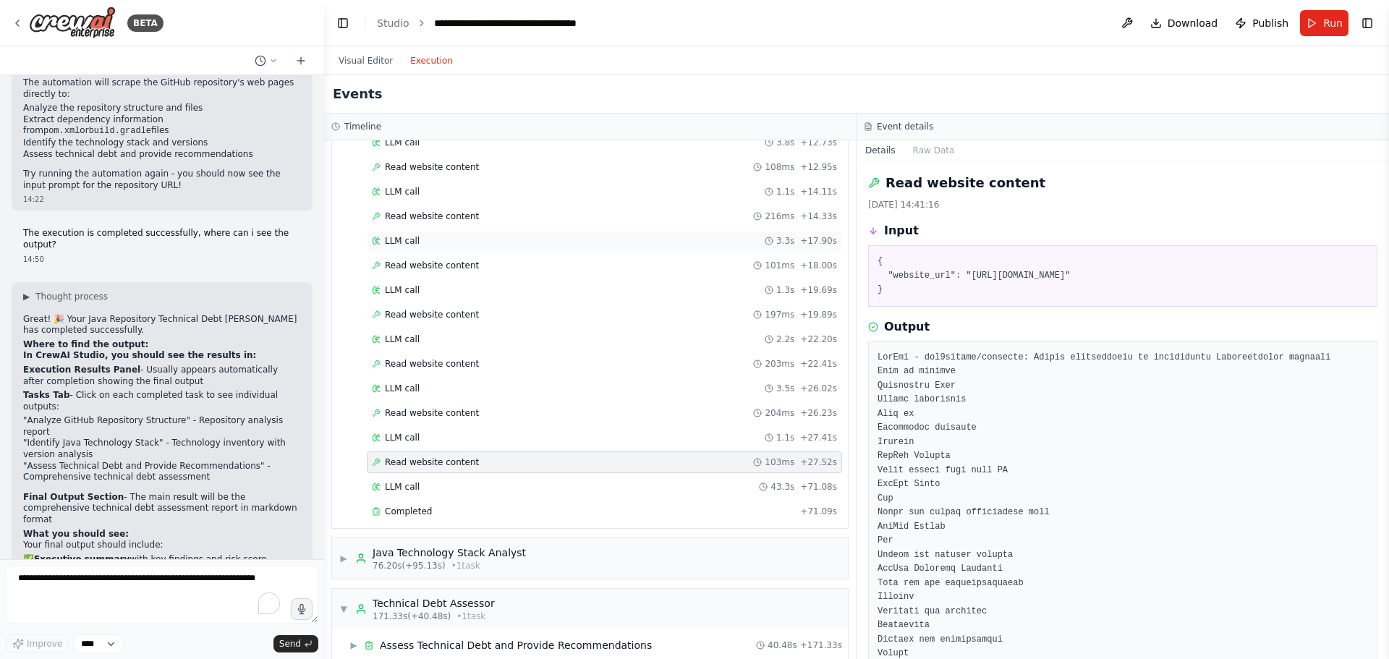
scroll to position [423, 0]
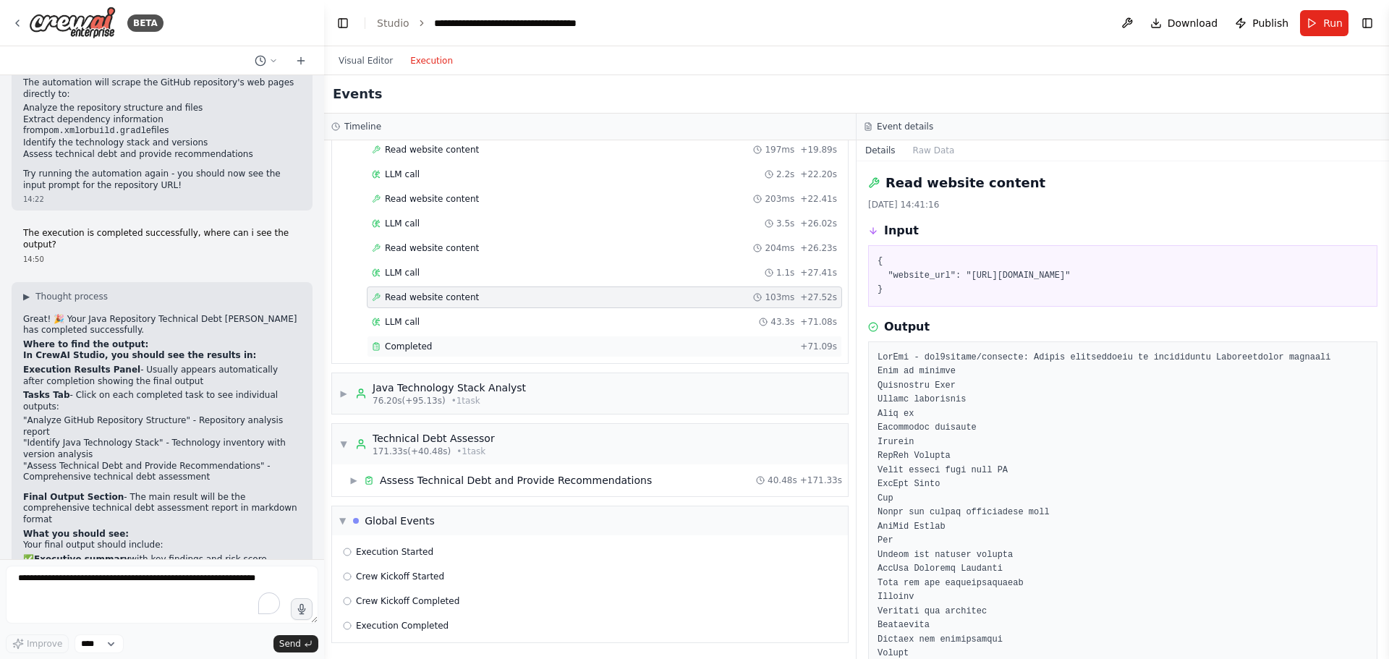
click at [406, 350] on span "Completed" at bounding box center [408, 347] width 47 height 12
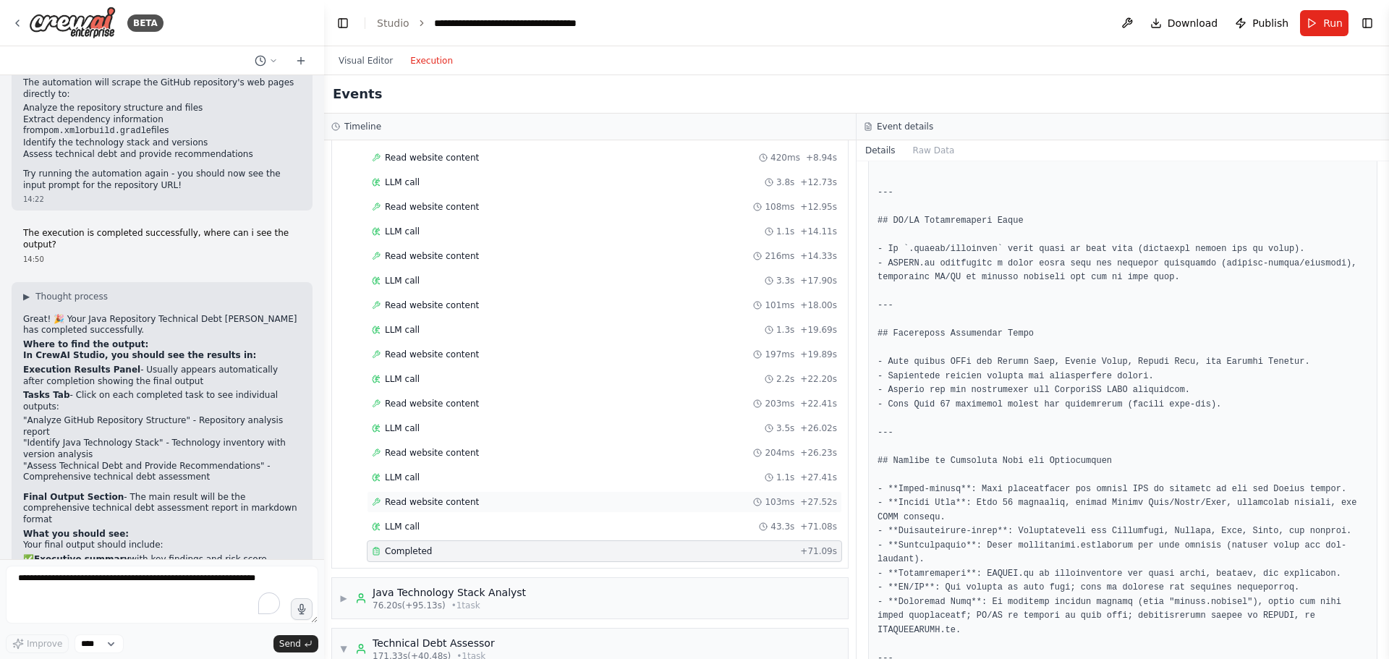
scroll to position [0, 0]
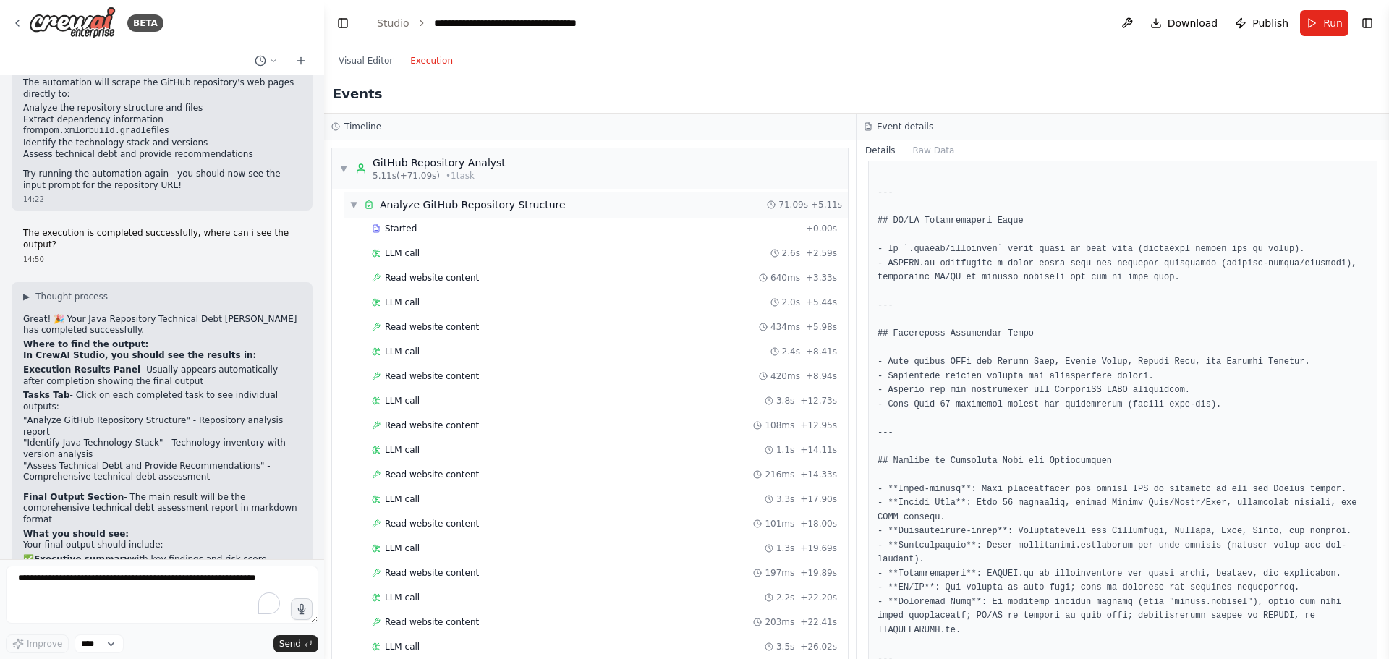
click at [355, 200] on span "▼" at bounding box center [353, 205] width 9 height 12
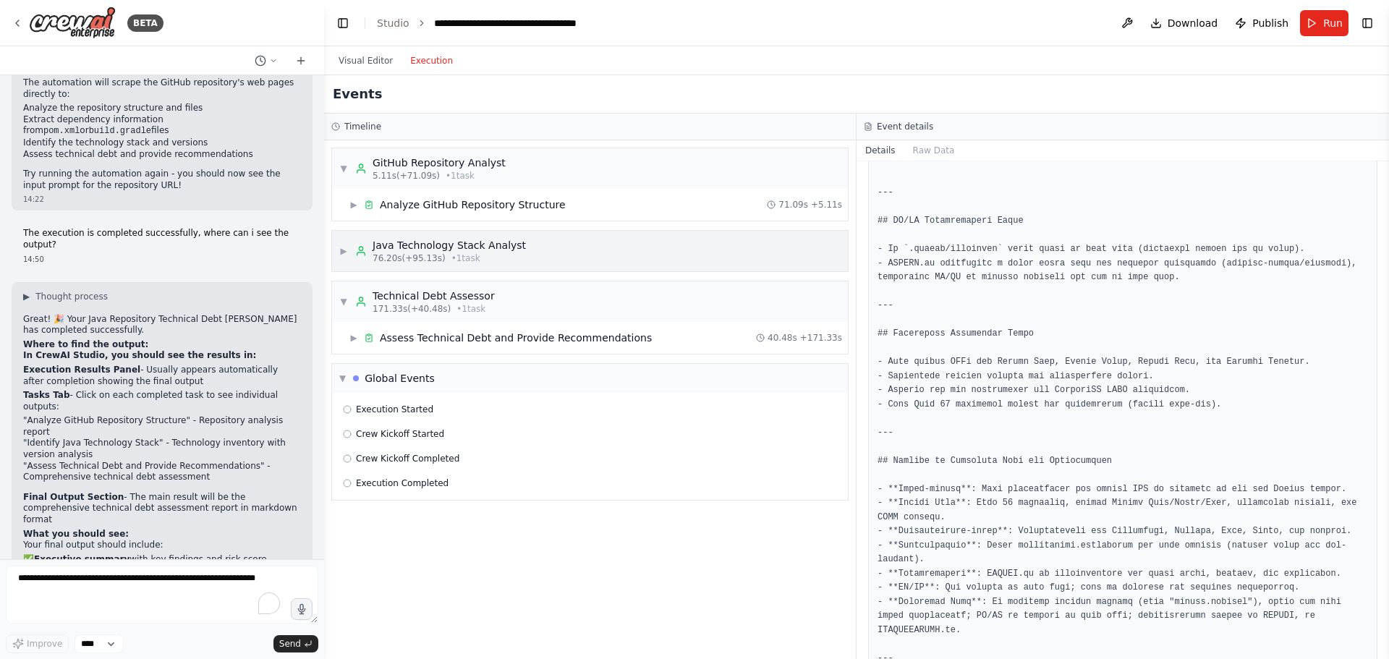
click at [347, 253] on span "▶" at bounding box center [343, 251] width 9 height 12
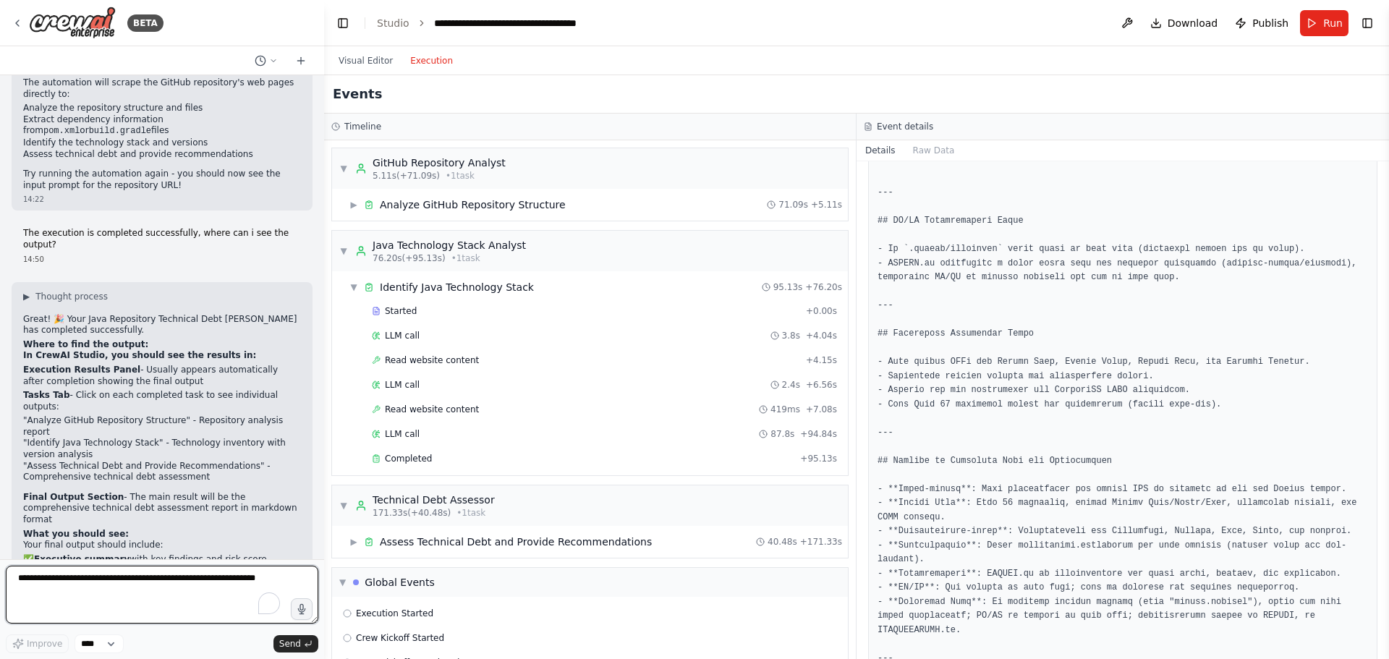
click at [76, 595] on textarea "To enrich screen reader interactions, please activate Accessibility in Grammarl…" at bounding box center [162, 595] width 312 height 58
type textarea "**********"
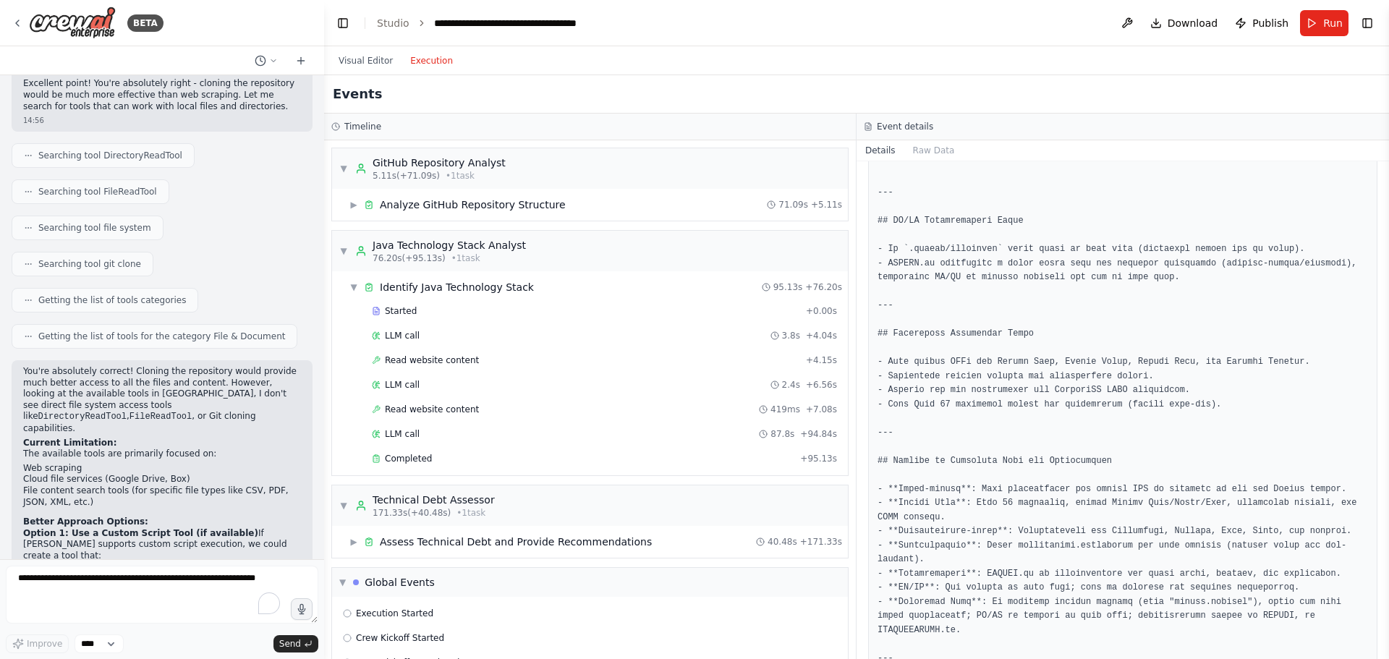
scroll to position [3928, 0]
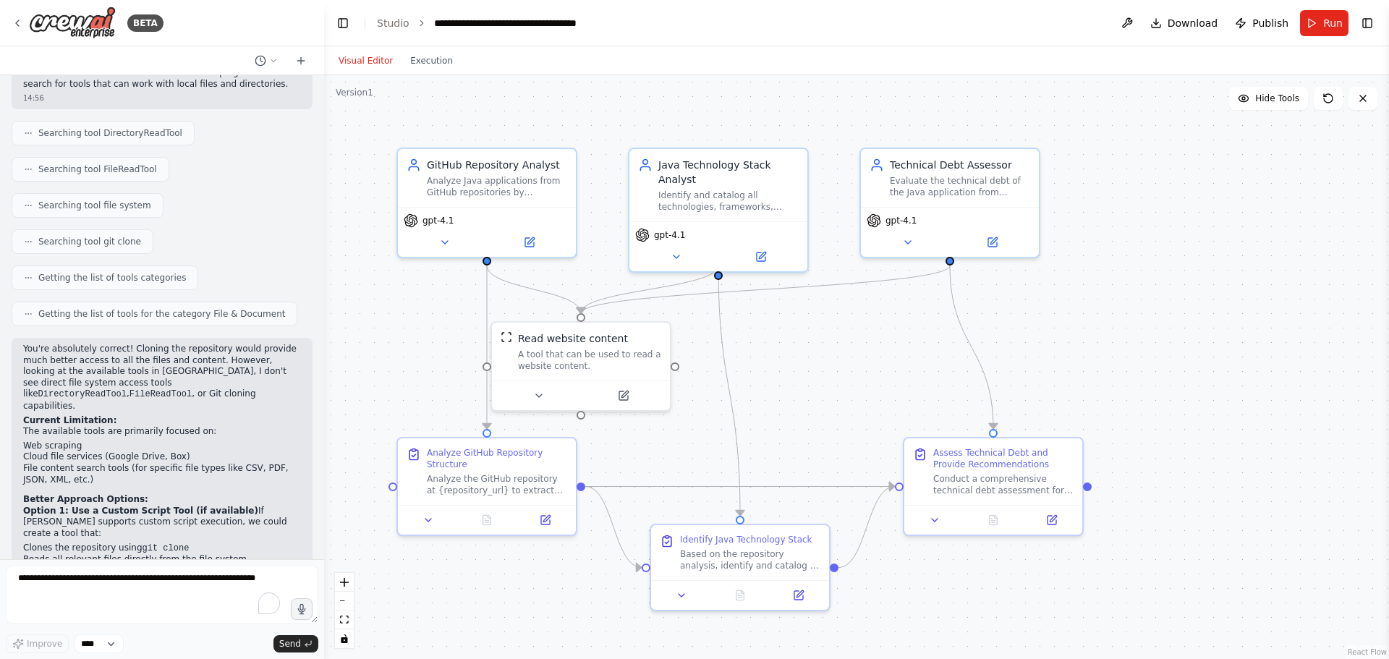
click at [375, 58] on button "Visual Editor" at bounding box center [366, 60] width 72 height 17
click at [82, 584] on textarea "To enrich screen reader interactions, please activate Accessibility in Grammarl…" at bounding box center [162, 595] width 312 height 58
type textarea "**********"
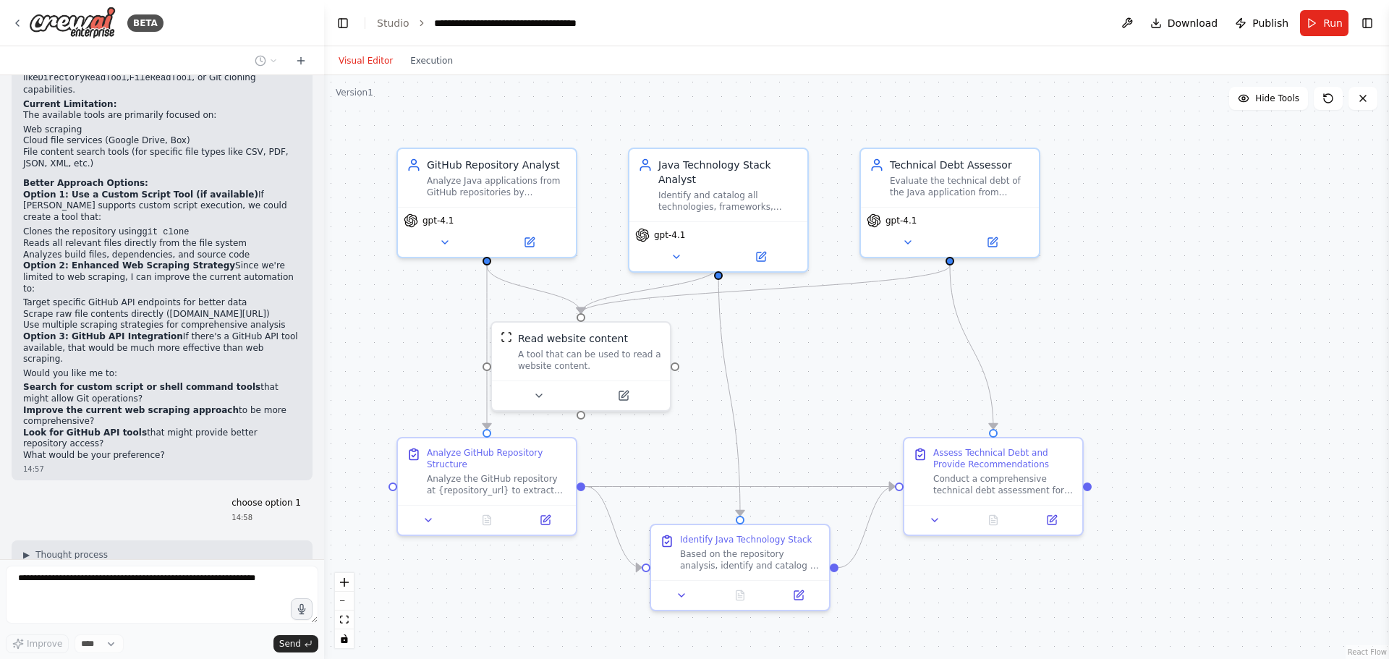
scroll to position [4280, 0]
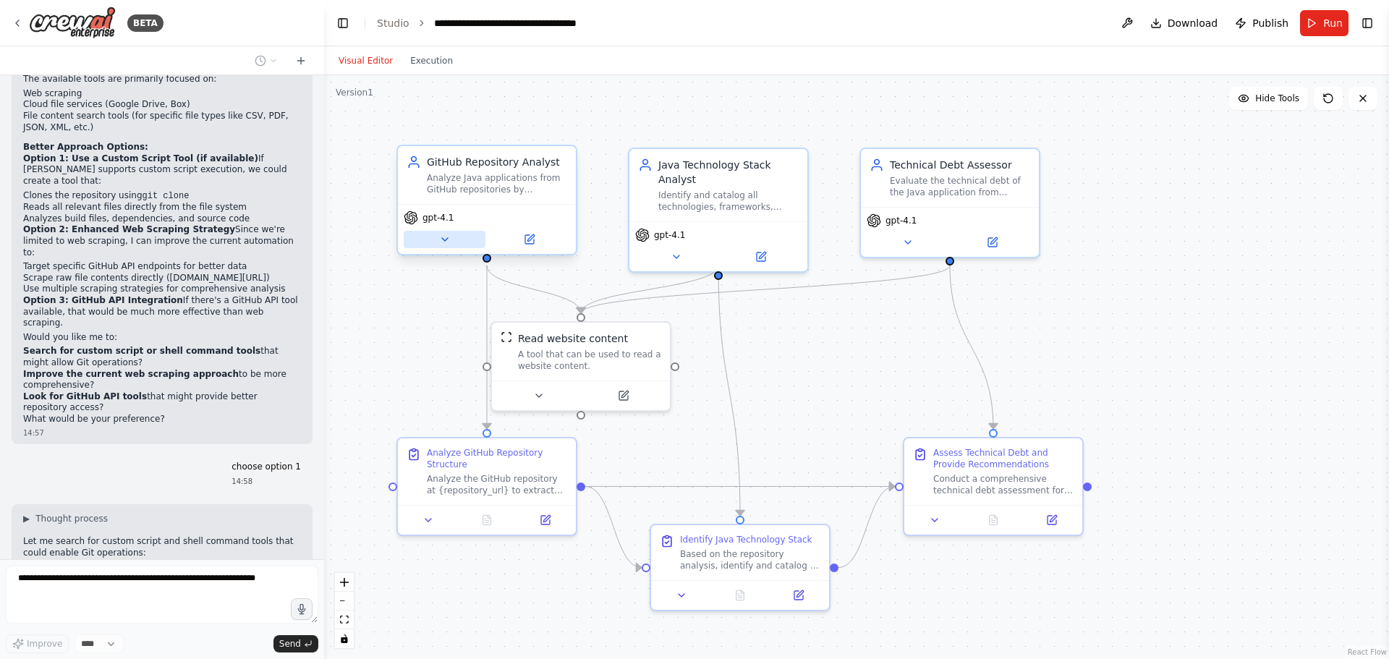
click at [446, 241] on icon at bounding box center [445, 240] width 12 height 12
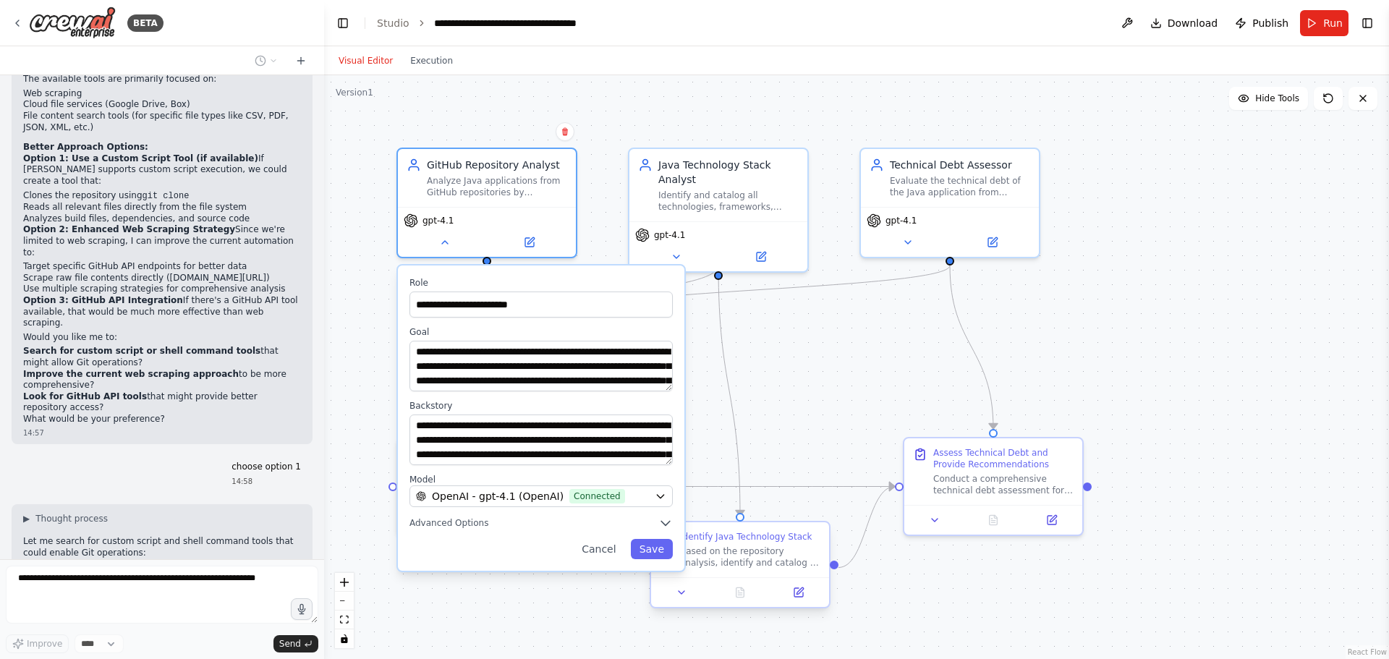
scroll to position [4316, 0]
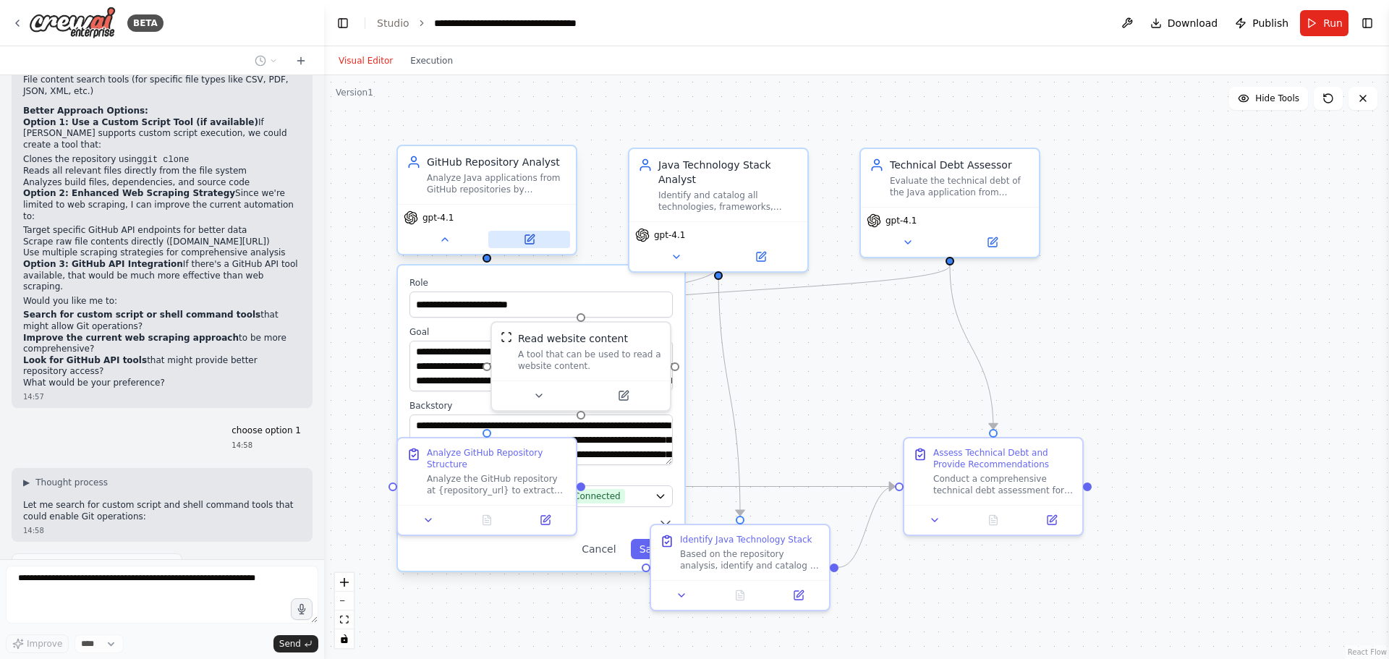
click at [540, 246] on button at bounding box center [529, 239] width 82 height 17
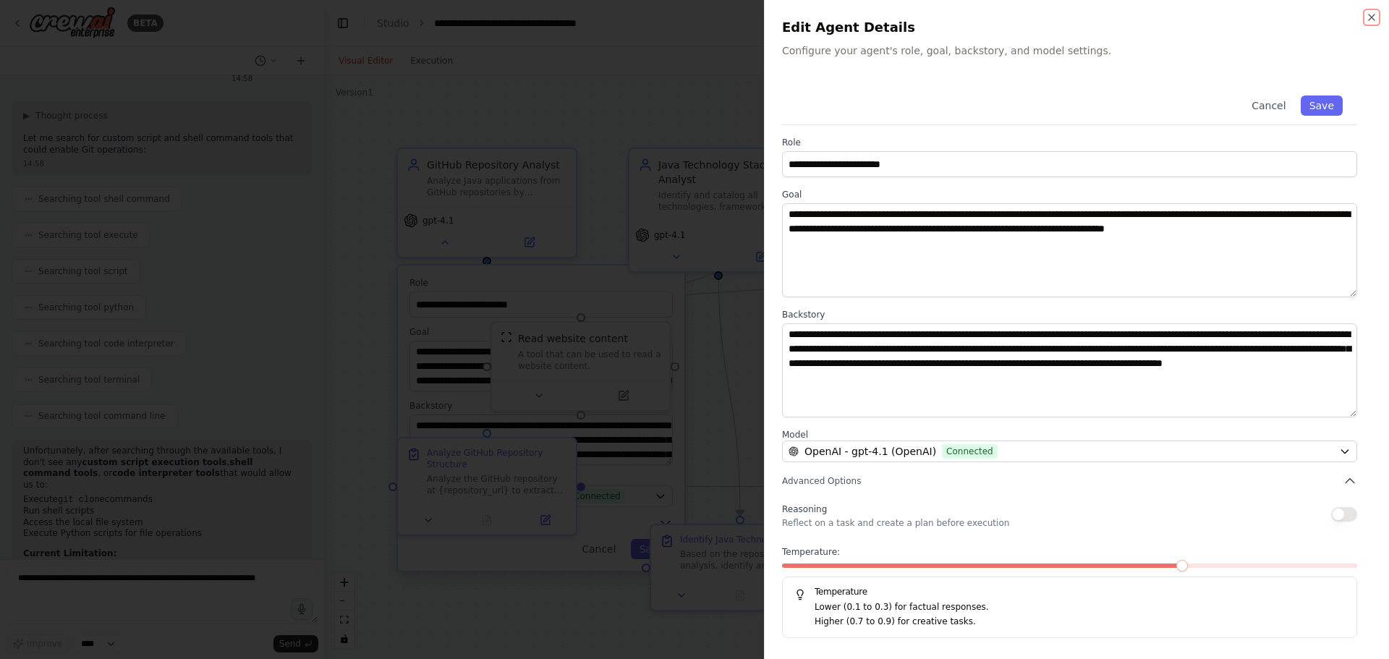
scroll to position [4694, 0]
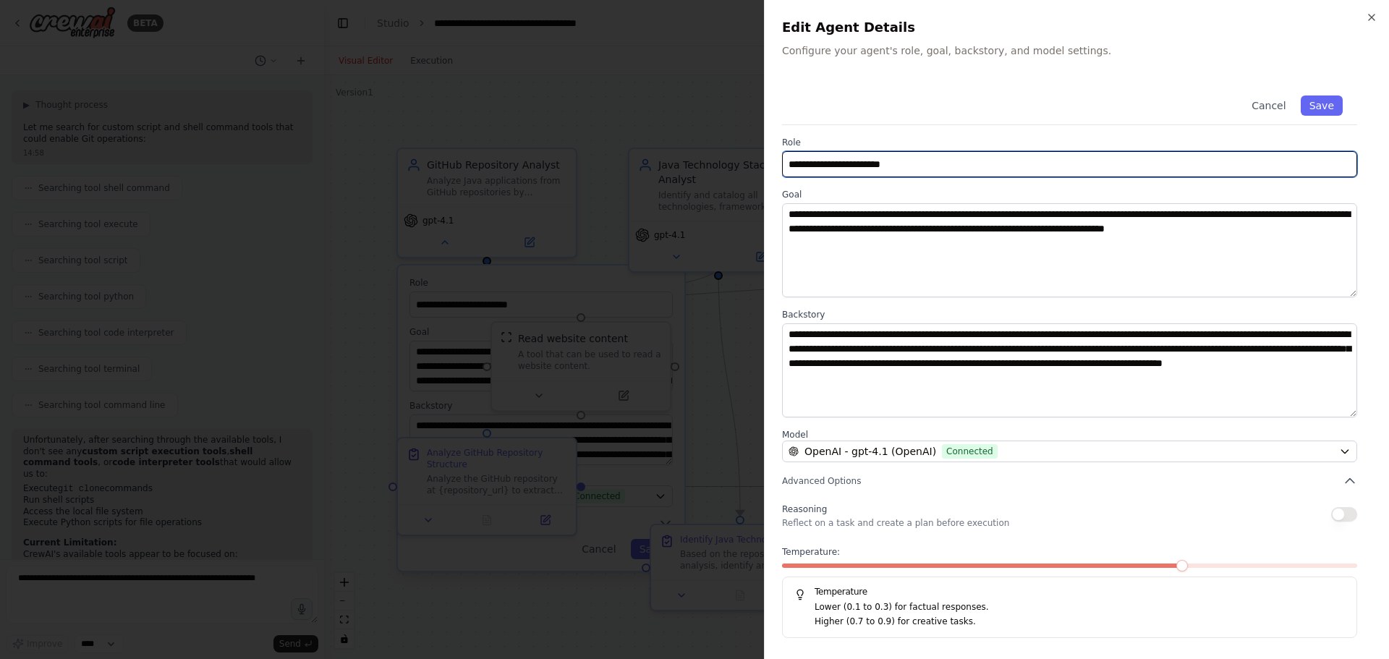
drag, startPoint x: 791, startPoint y: 165, endPoint x: 920, endPoint y: 158, distance: 129.0
click at [920, 158] on input "**********" at bounding box center [1069, 164] width 575 height 26
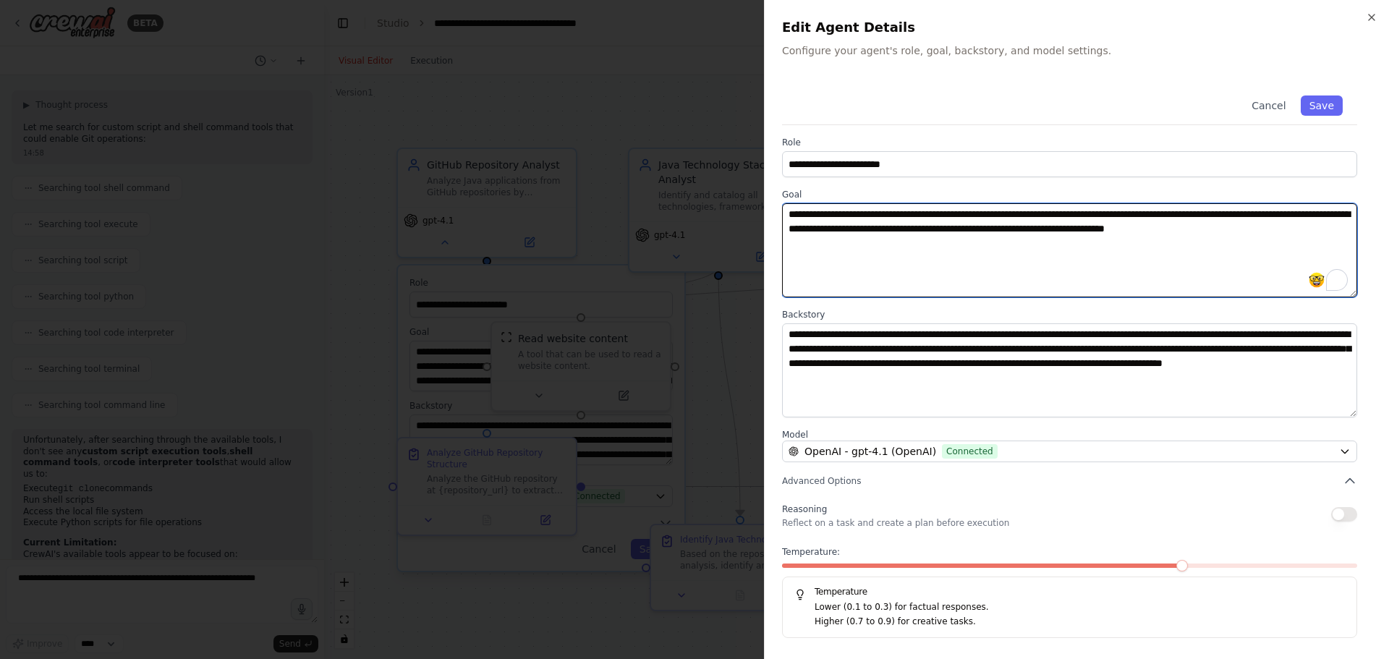
drag, startPoint x: 789, startPoint y: 210, endPoint x: 1305, endPoint y: 259, distance: 518.0
click at [1305, 259] on textarea "**********" at bounding box center [1069, 250] width 575 height 94
click at [1195, 266] on textarea "**********" at bounding box center [1069, 250] width 575 height 94
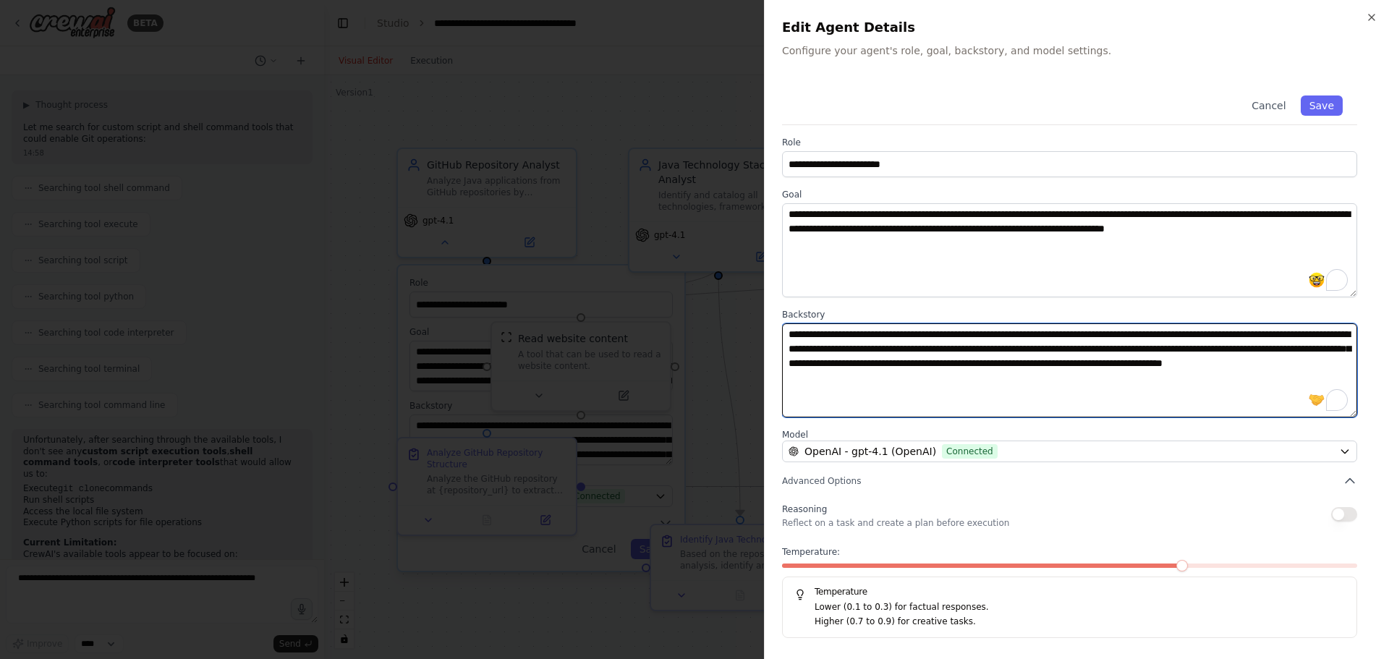
drag, startPoint x: 784, startPoint y: 331, endPoint x: 1199, endPoint y: 383, distance: 417.6
click at [1199, 383] on textarea "**********" at bounding box center [1069, 370] width 575 height 94
click at [1117, 394] on textarea "**********" at bounding box center [1069, 370] width 575 height 94
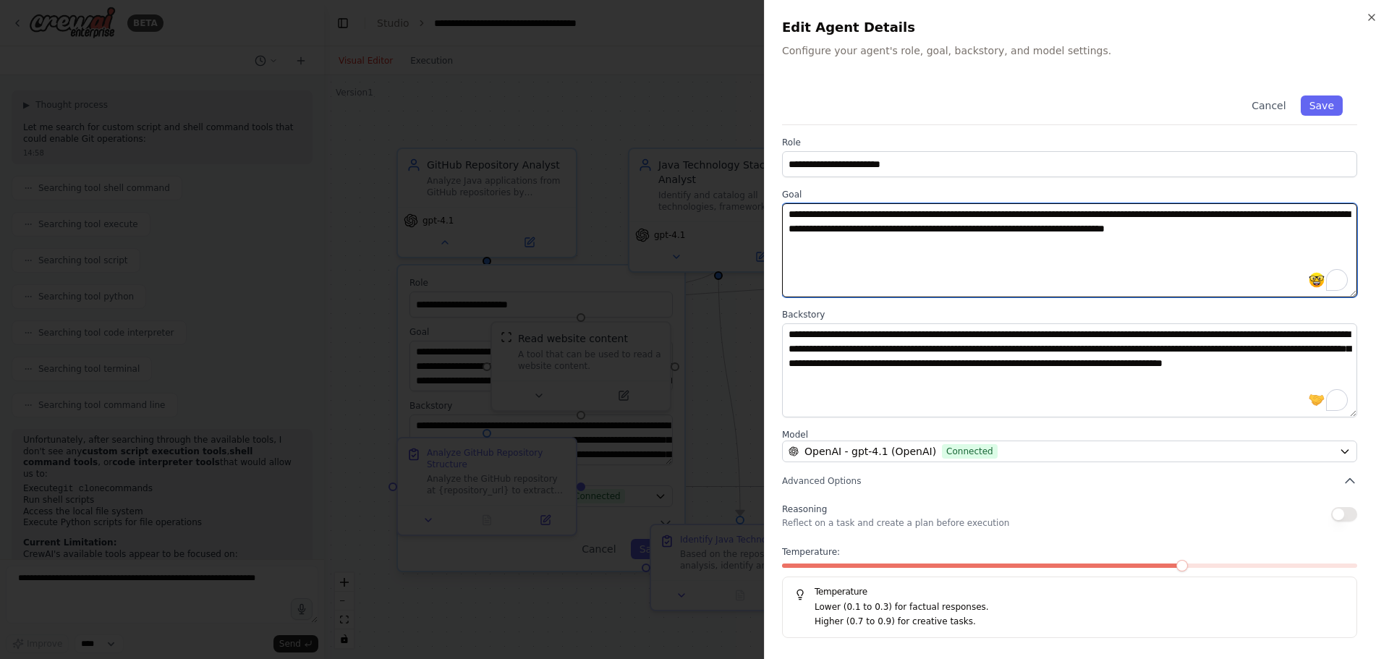
click at [1052, 225] on textarea "**********" at bounding box center [1069, 250] width 575 height 94
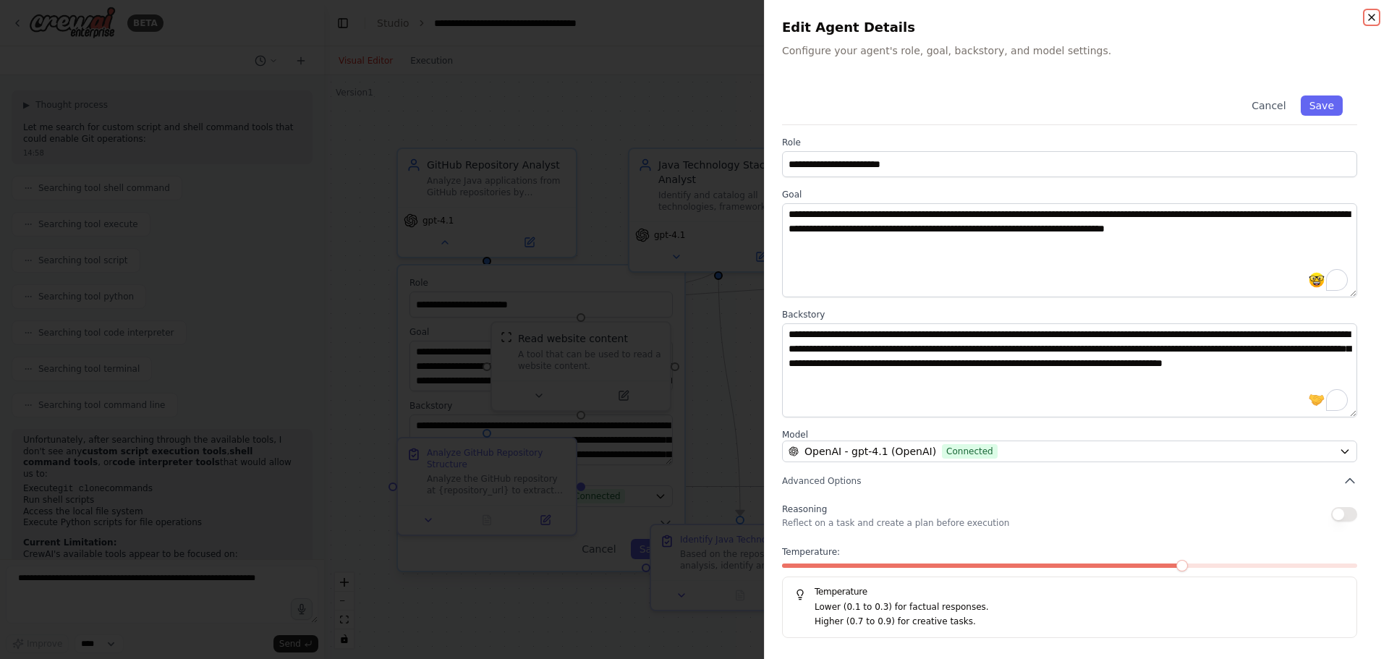
click at [1376, 14] on icon "button" at bounding box center [1372, 18] width 12 height 12
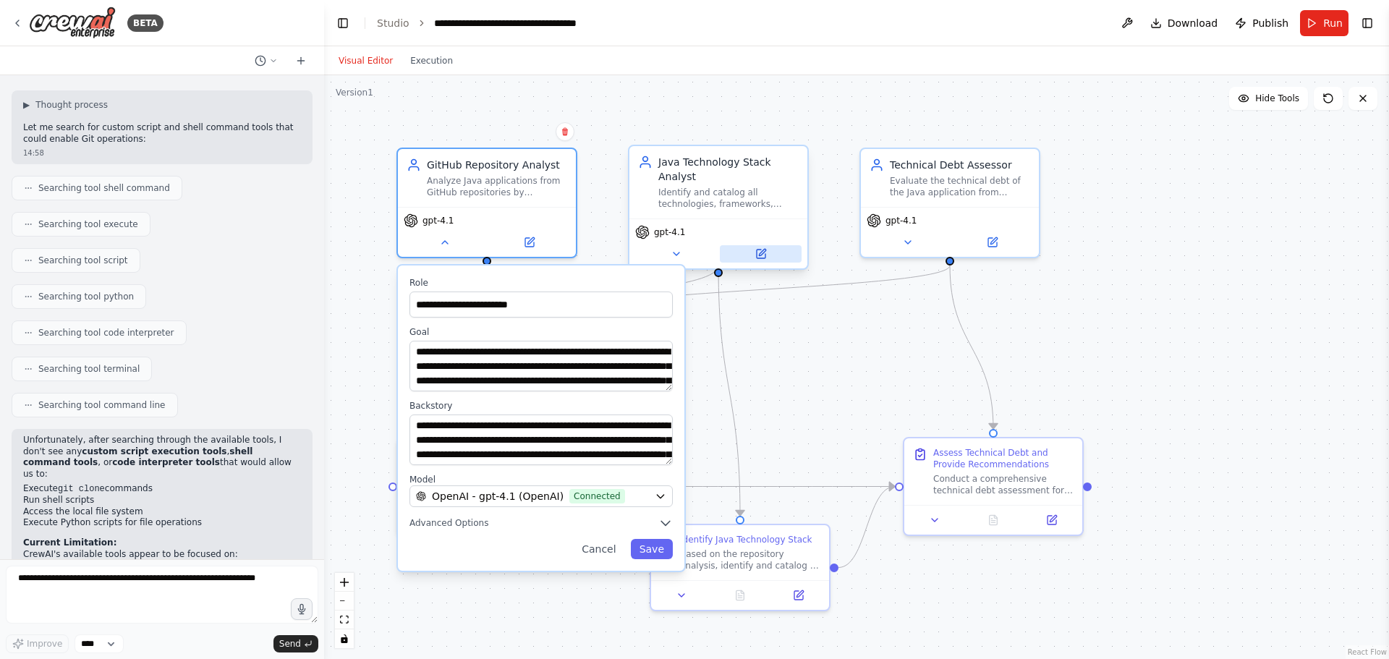
click at [758, 250] on icon at bounding box center [761, 254] width 9 height 9
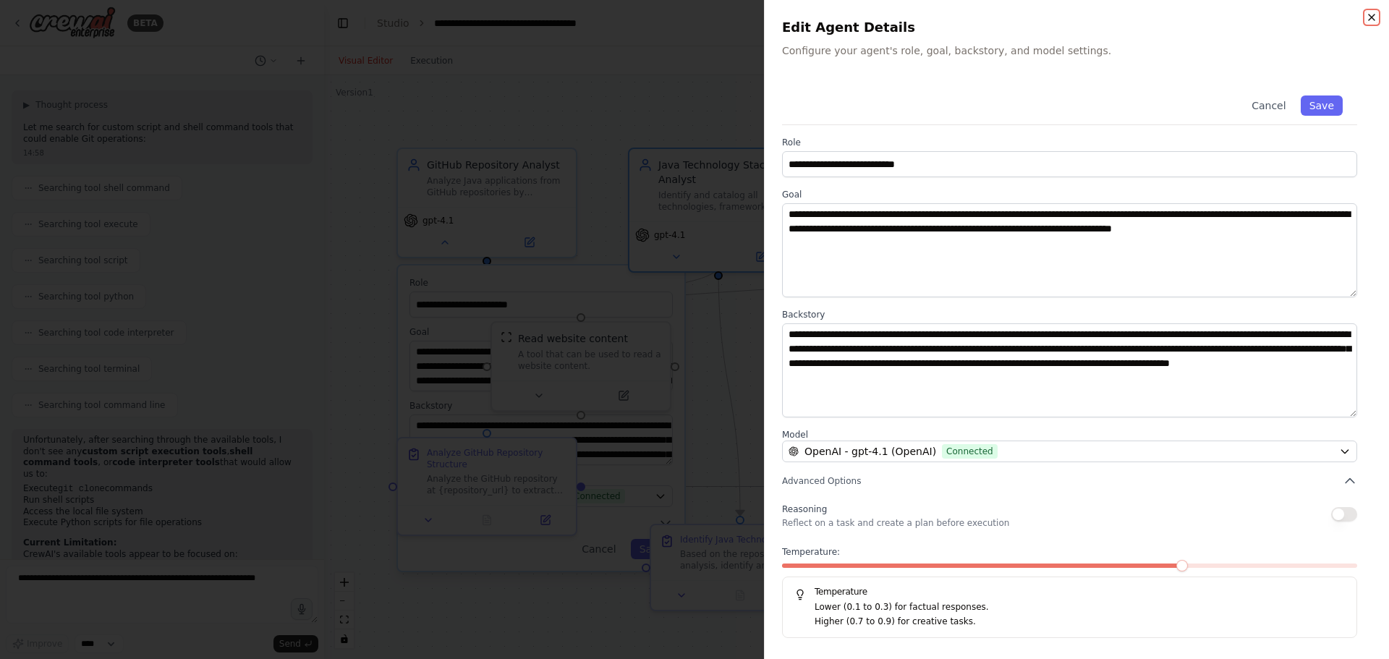
click at [1368, 15] on icon "button" at bounding box center [1372, 18] width 12 height 12
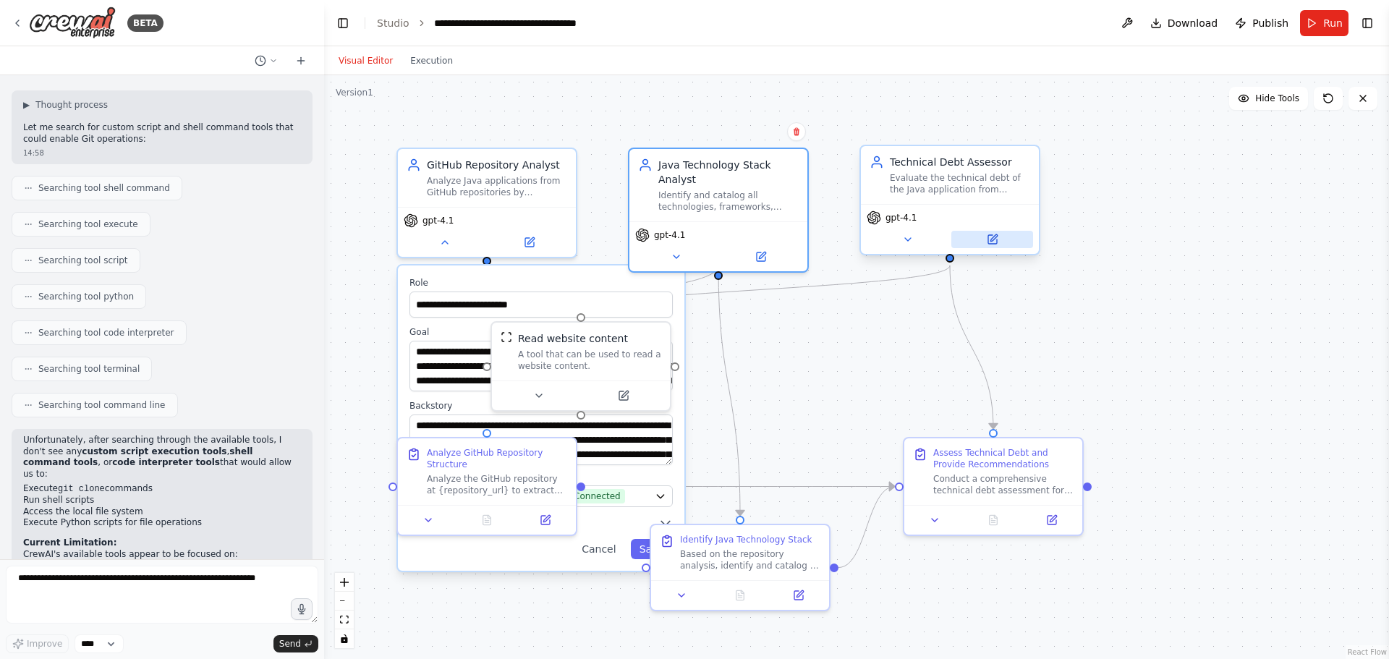
click at [997, 242] on icon at bounding box center [992, 239] width 9 height 9
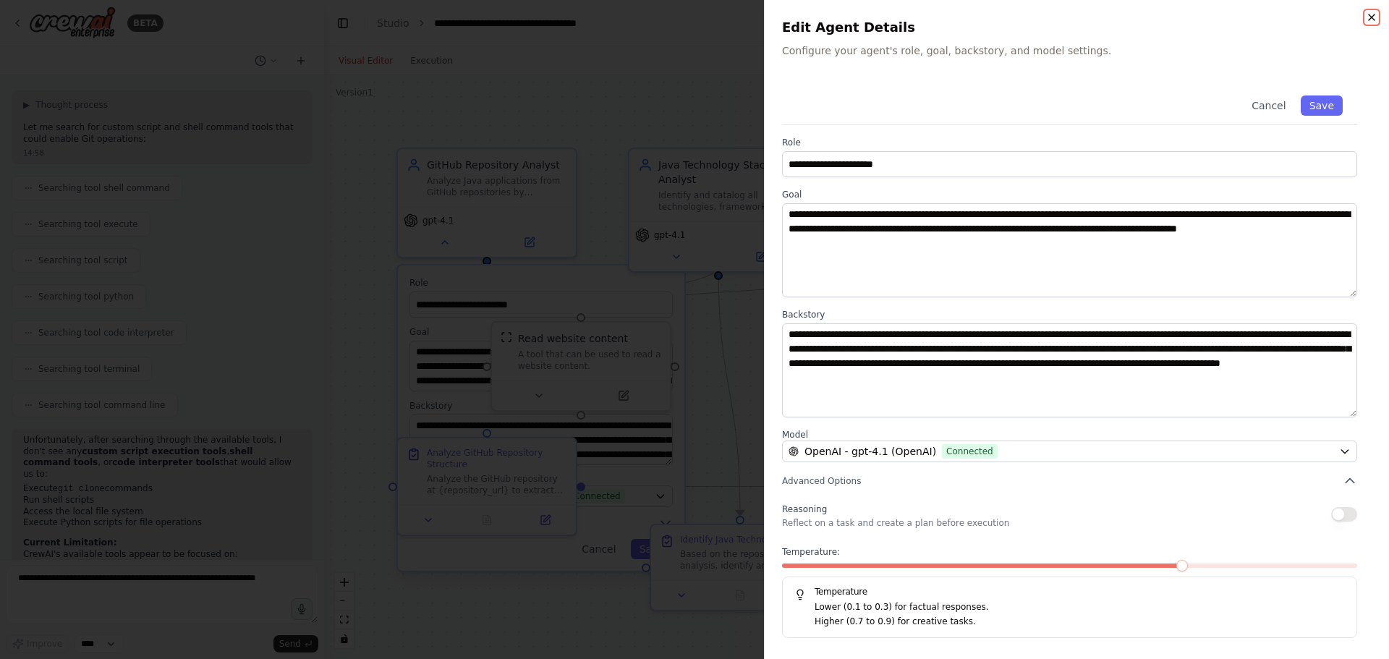
click at [1368, 16] on icon "button" at bounding box center [1372, 18] width 12 height 12
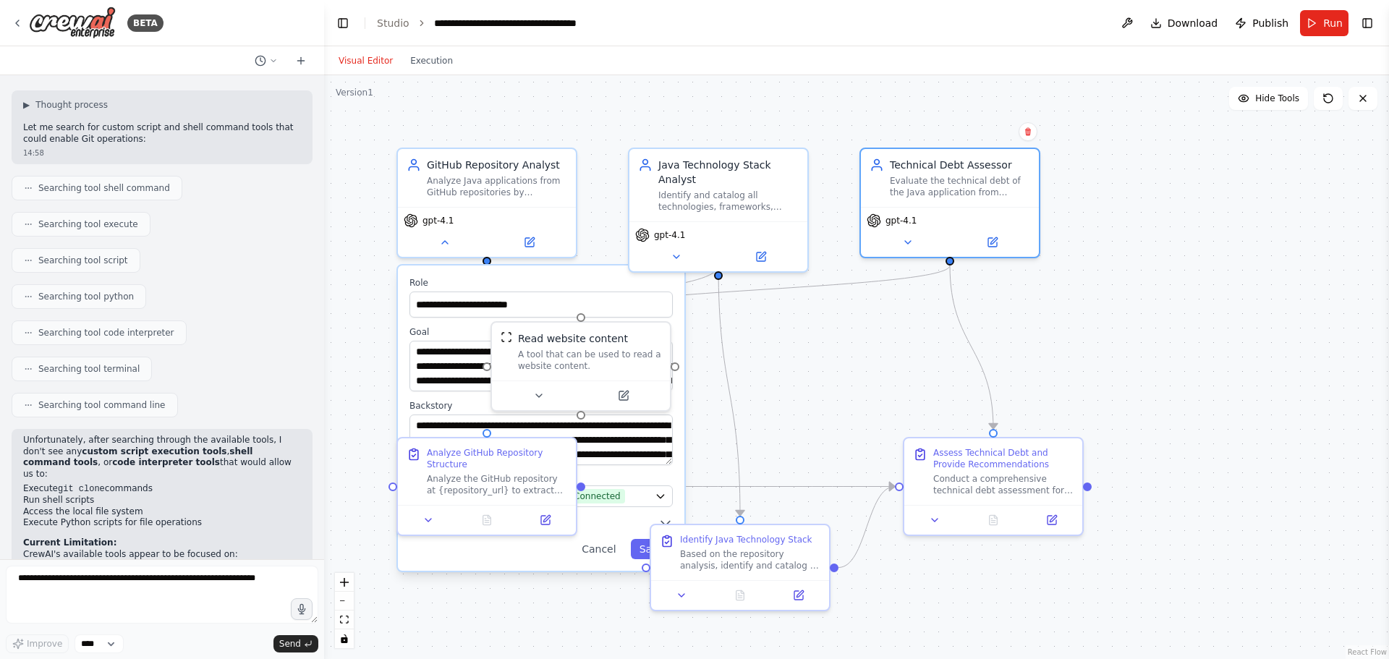
click at [767, 381] on div "**********" at bounding box center [856, 367] width 1065 height 584
click at [446, 245] on button at bounding box center [445, 239] width 82 height 17
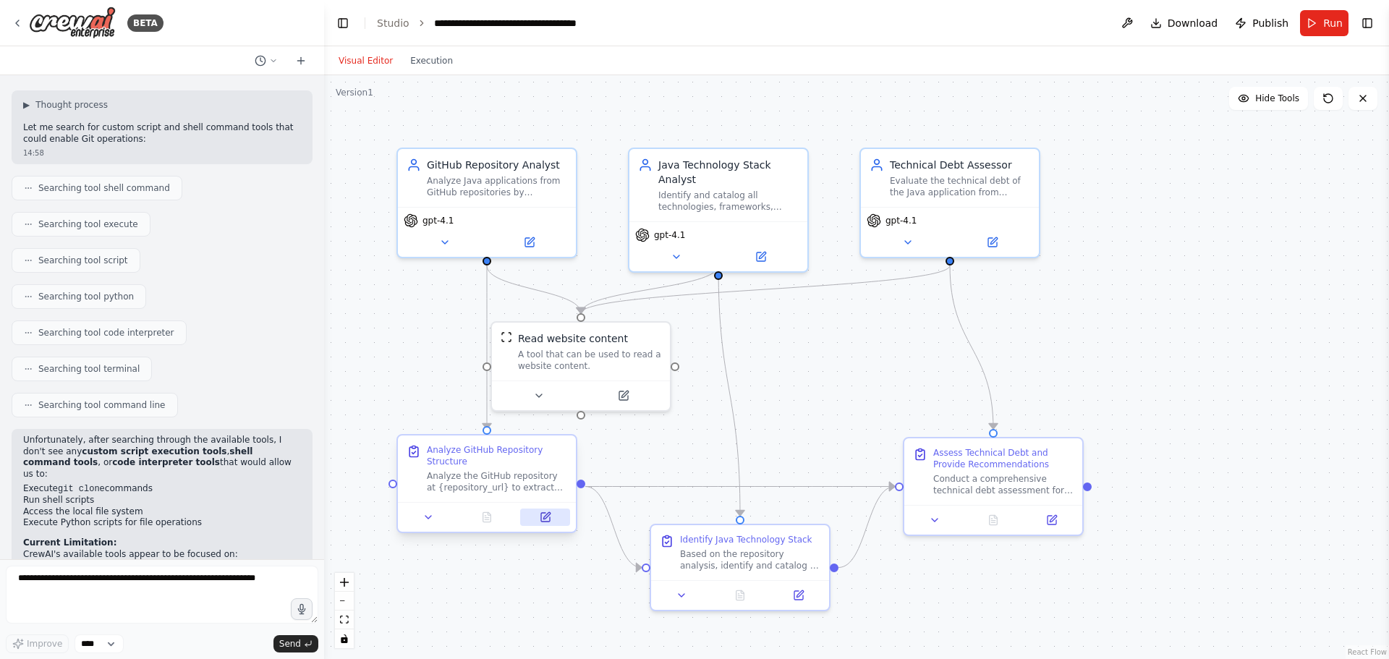
click at [548, 519] on icon at bounding box center [545, 517] width 9 height 9
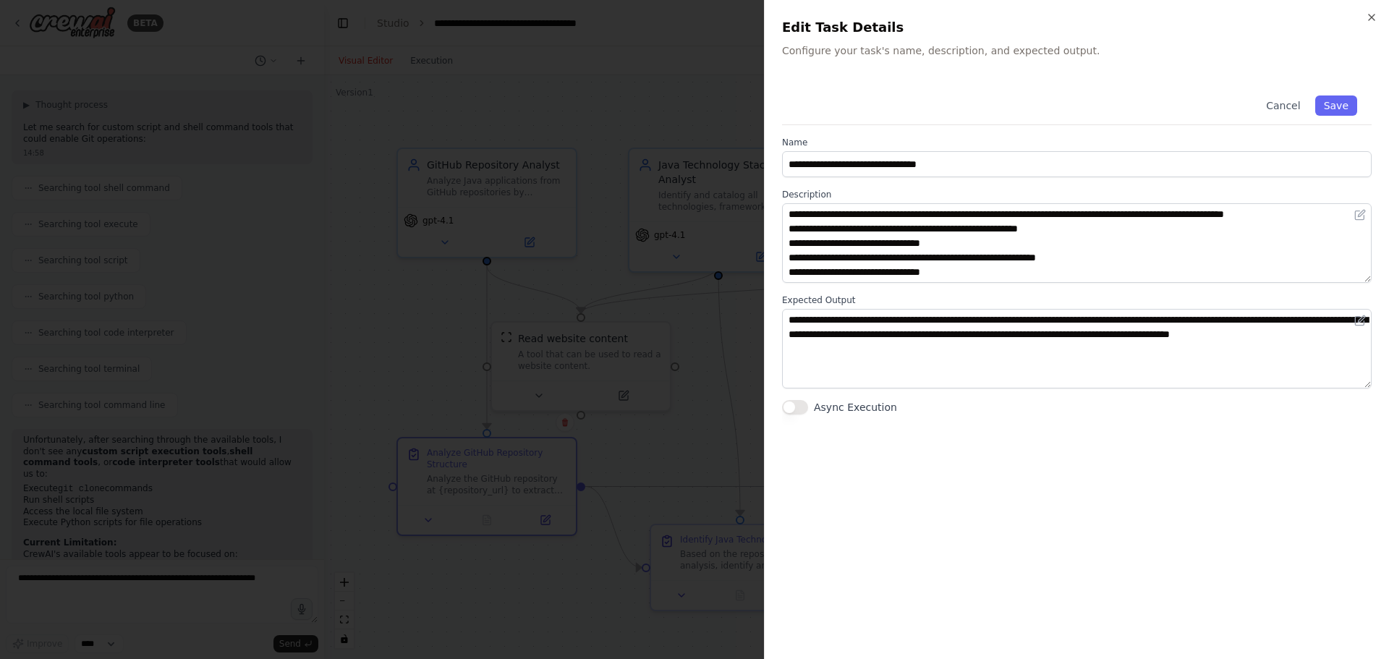
click at [807, 408] on button "Async Execution" at bounding box center [795, 407] width 26 height 14
click at [1368, 13] on icon "button" at bounding box center [1372, 18] width 12 height 12
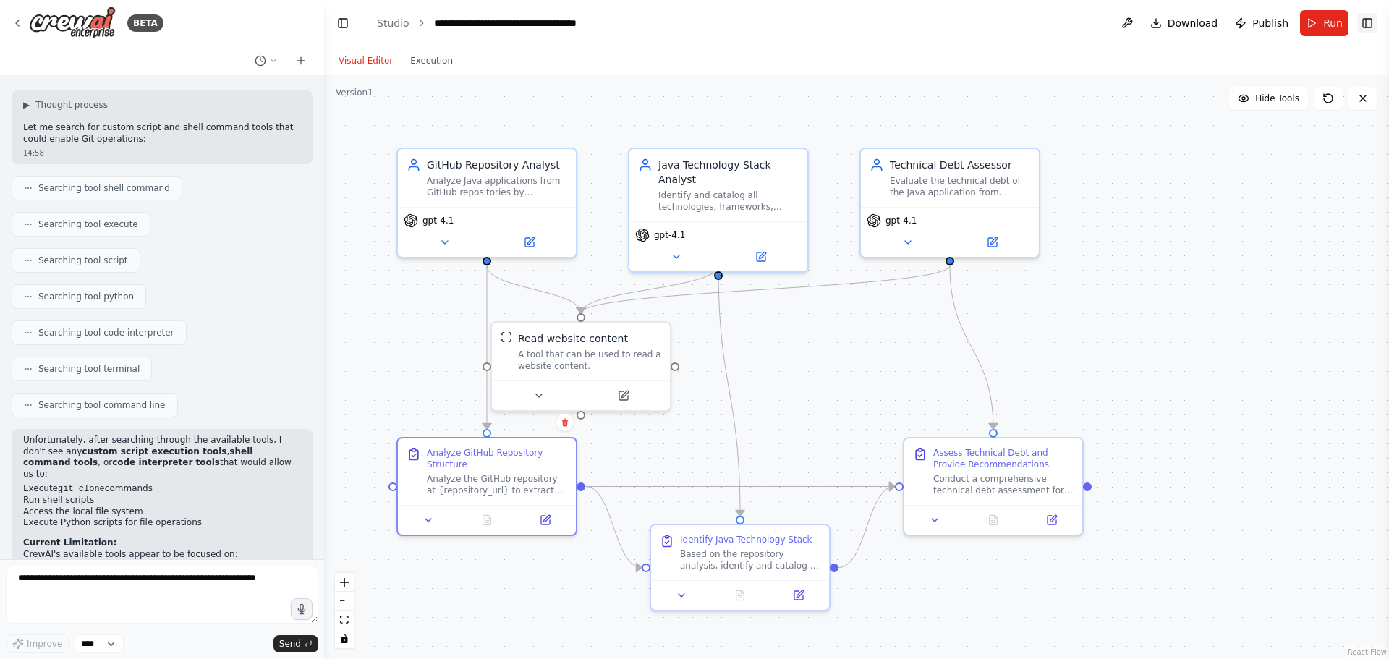
click at [1368, 17] on button "Toggle Right Sidebar" at bounding box center [1367, 23] width 20 height 20
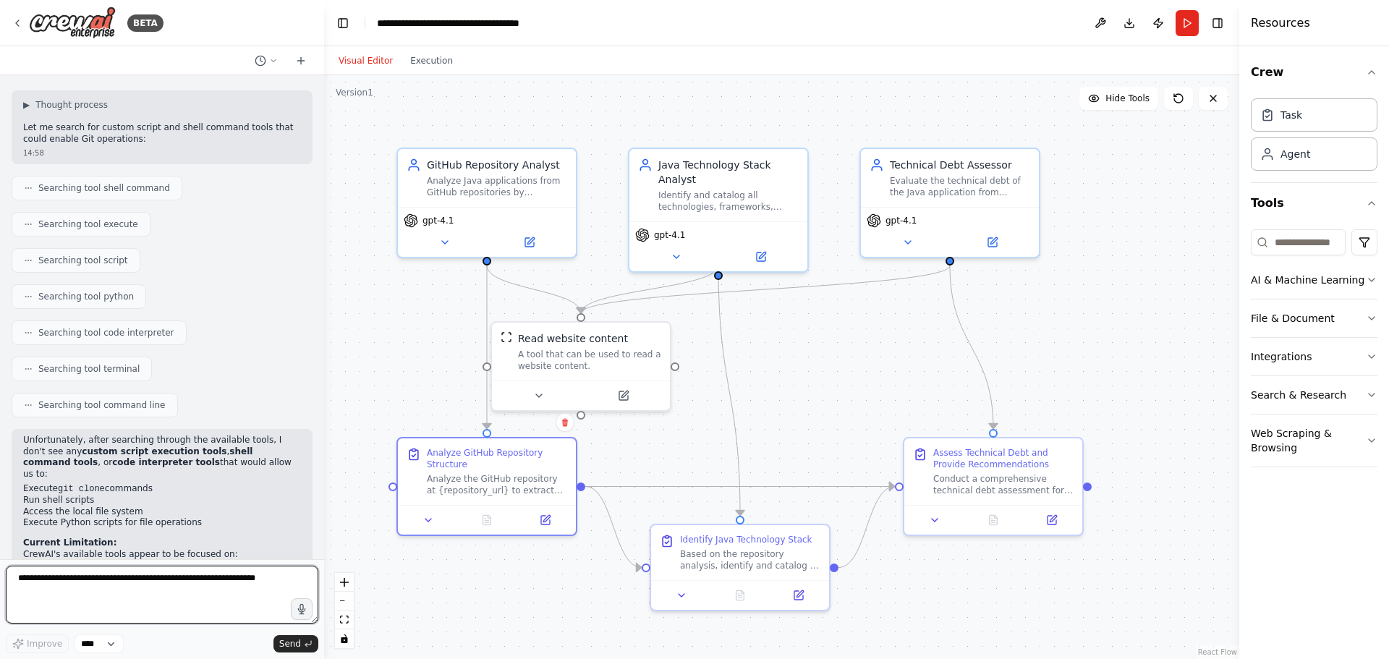
click at [136, 597] on textarea "To enrich screen reader interactions, please activate Accessibility in Grammarl…" at bounding box center [162, 595] width 312 height 58
type textarea "**********"
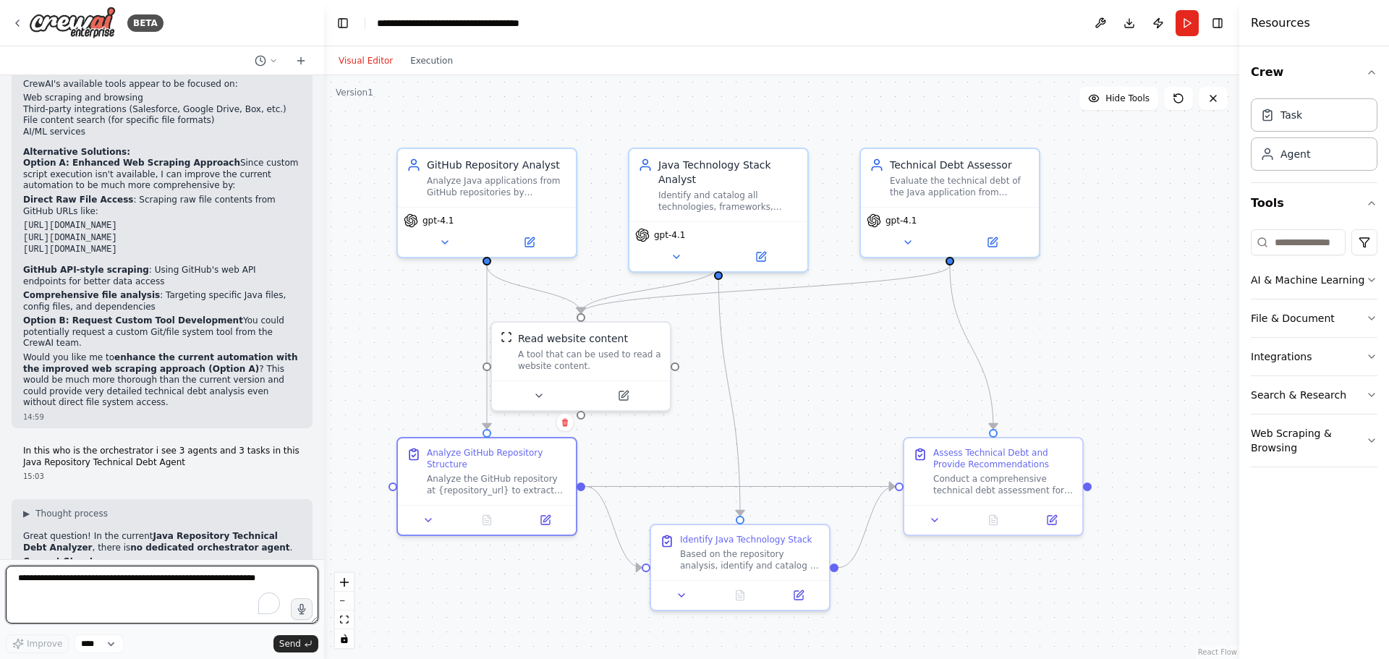
scroll to position [5175, 0]
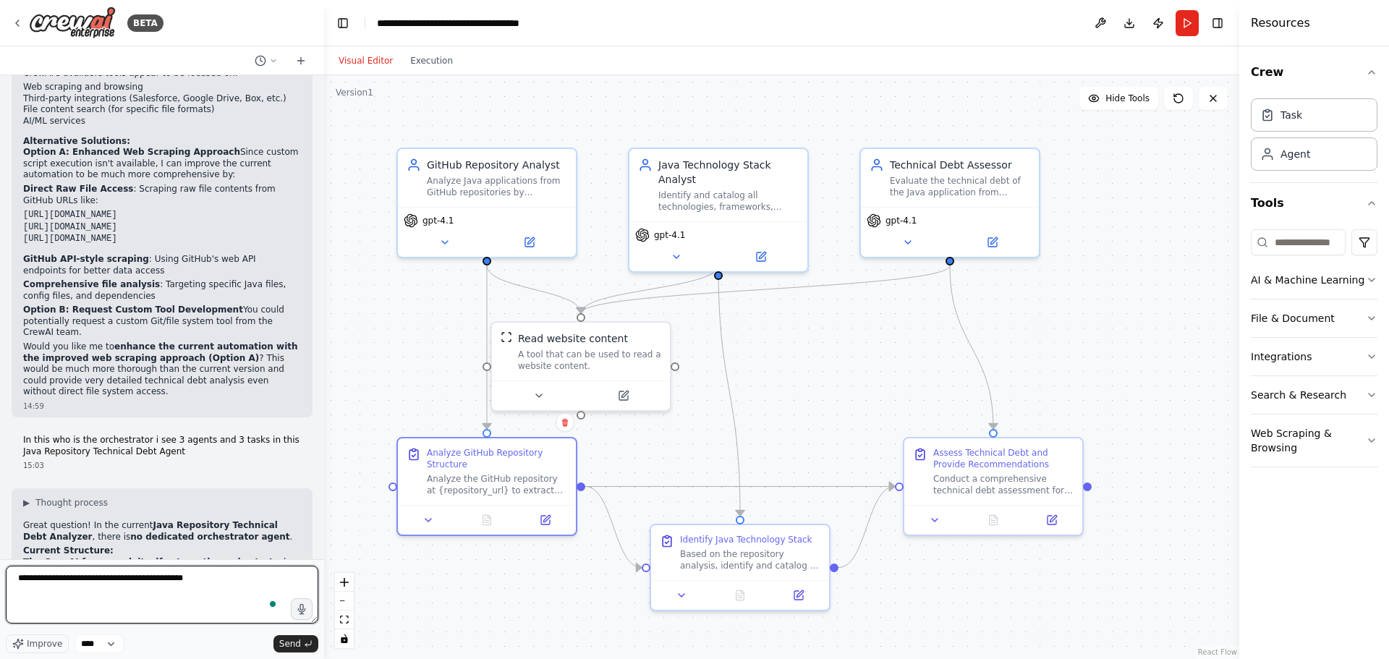
type textarea "**********"
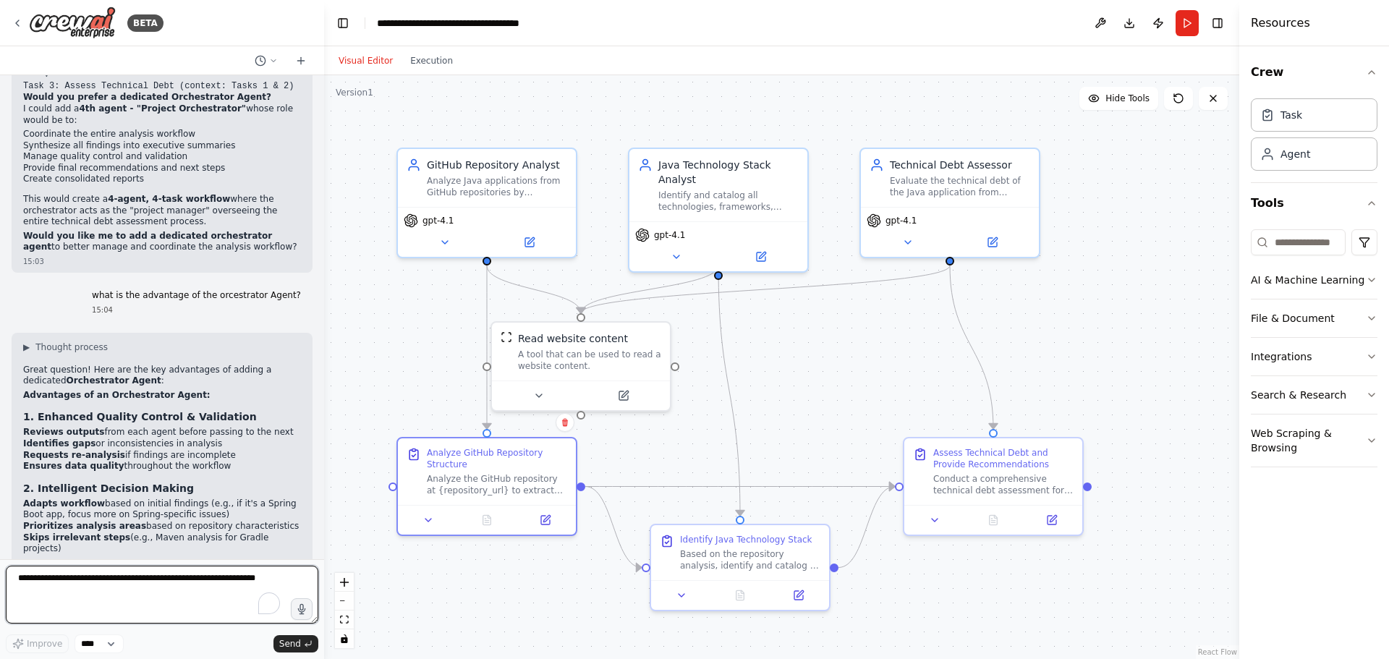
scroll to position [5811, 0]
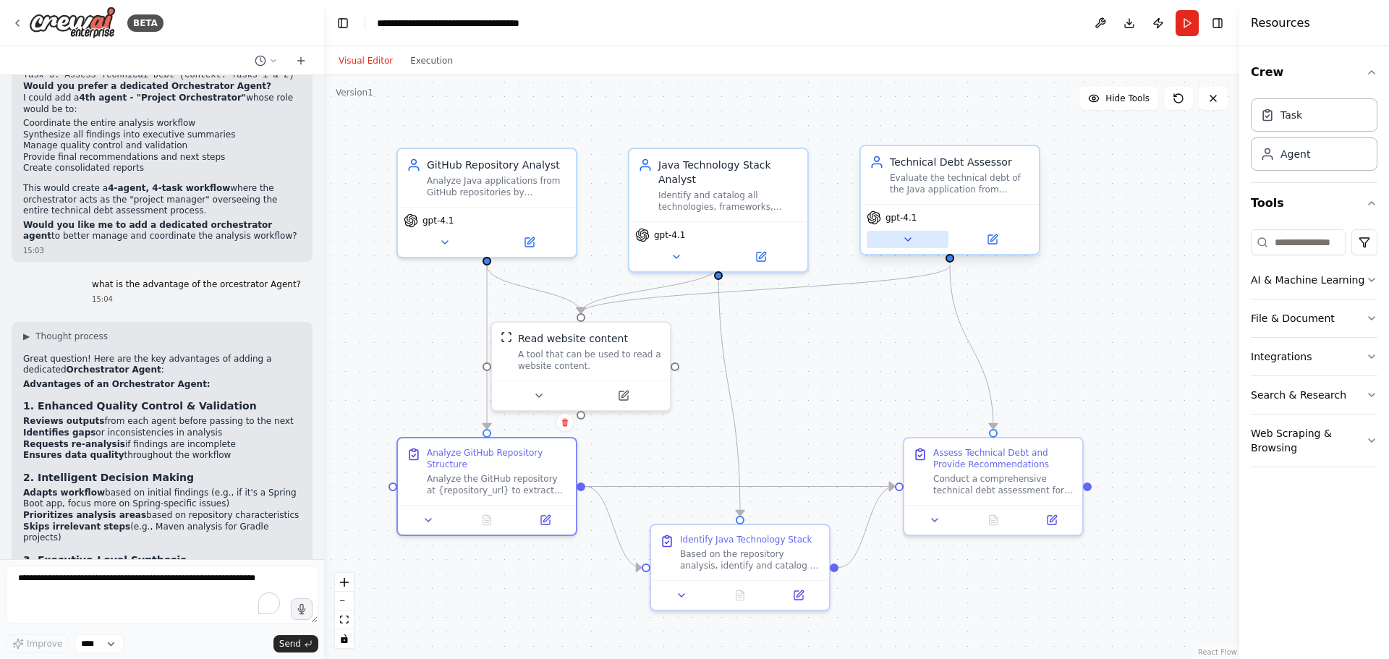
click at [902, 246] on button at bounding box center [908, 239] width 82 height 17
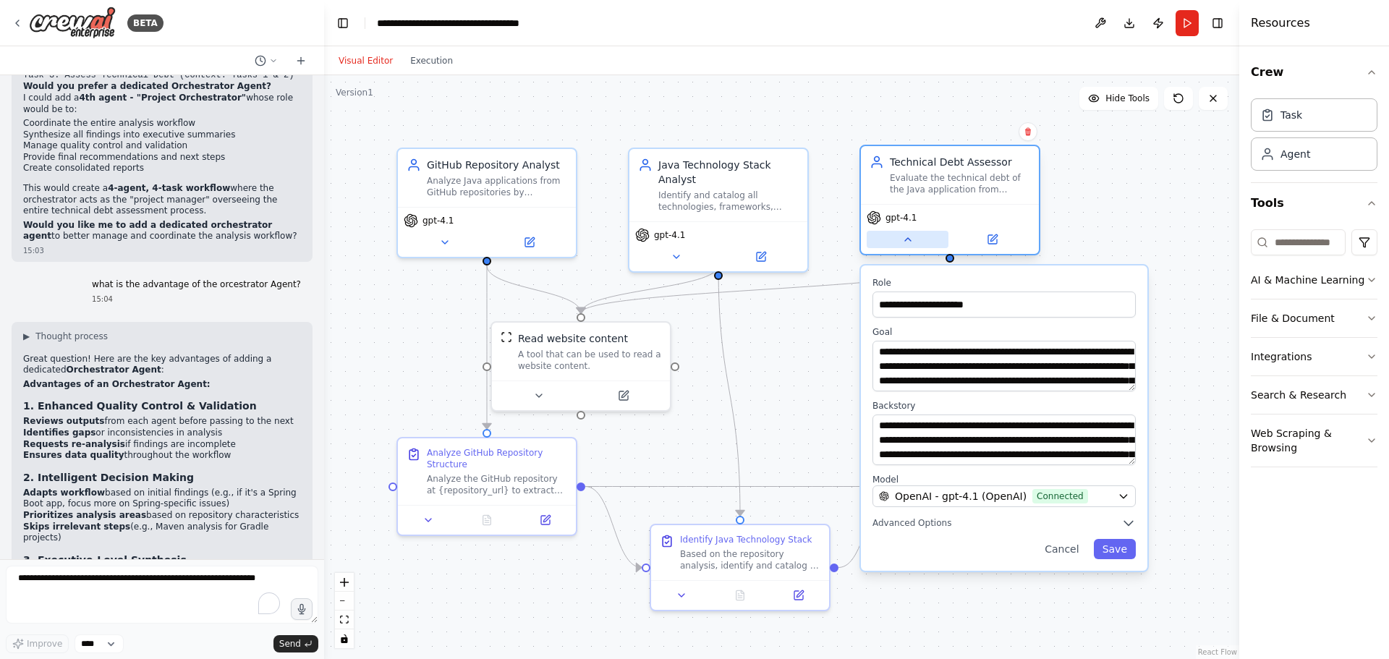
click at [902, 246] on button at bounding box center [908, 239] width 82 height 17
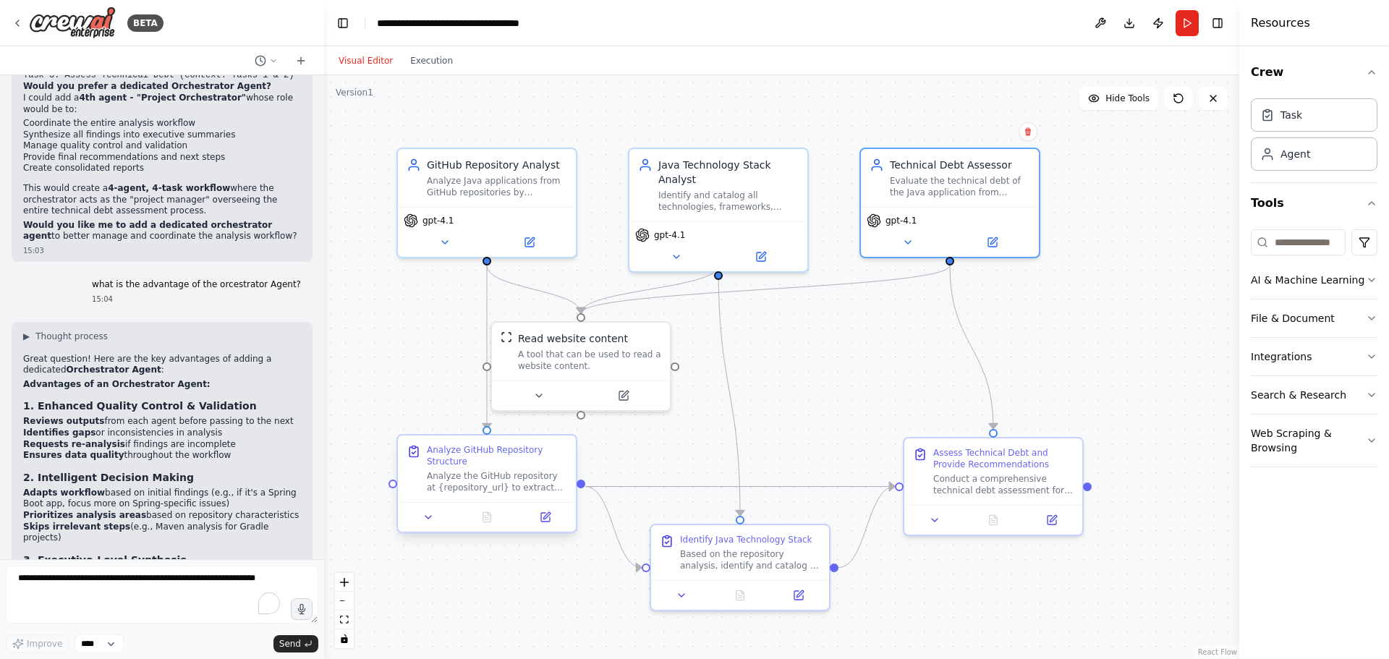
click at [552, 527] on div at bounding box center [487, 517] width 178 height 30
click at [548, 524] on button at bounding box center [545, 516] width 50 height 17
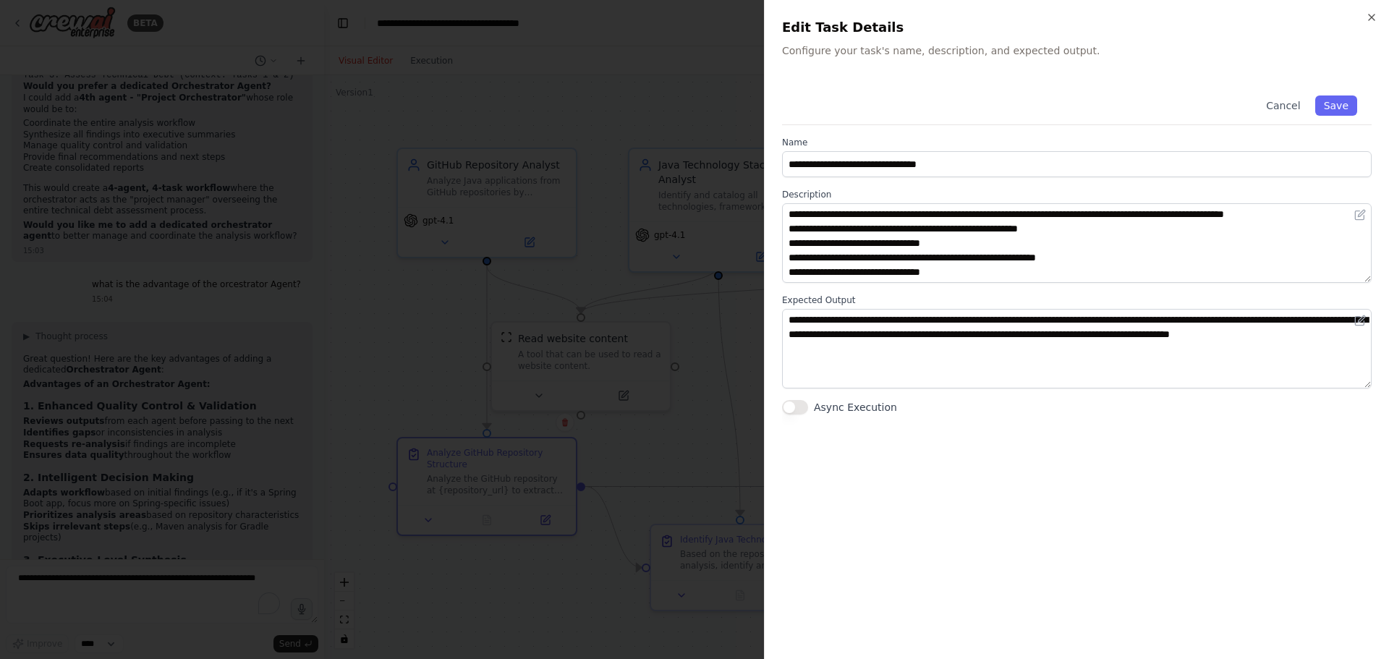
click at [544, 584] on div at bounding box center [694, 329] width 1389 height 659
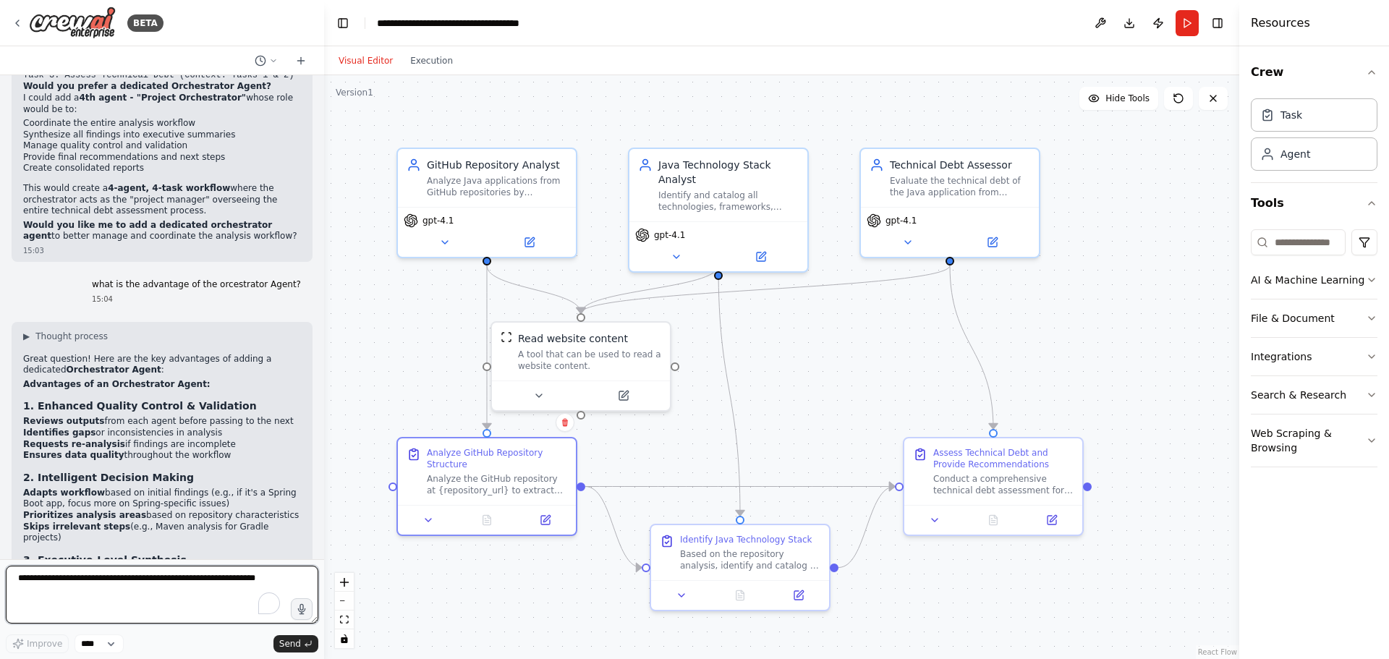
click at [142, 585] on textarea "To enrich screen reader interactions, please activate Accessibility in Grammarl…" at bounding box center [162, 595] width 312 height 58
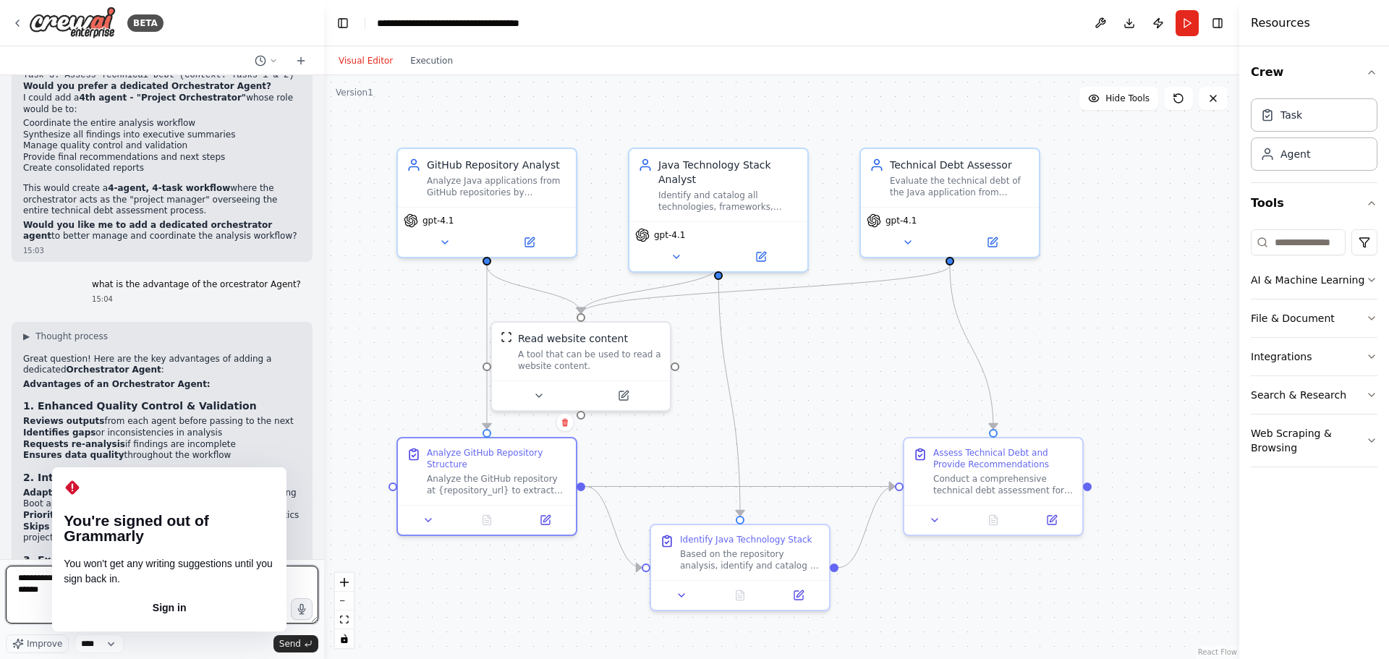
click at [96, 579] on textarea "**********" at bounding box center [162, 595] width 312 height 58
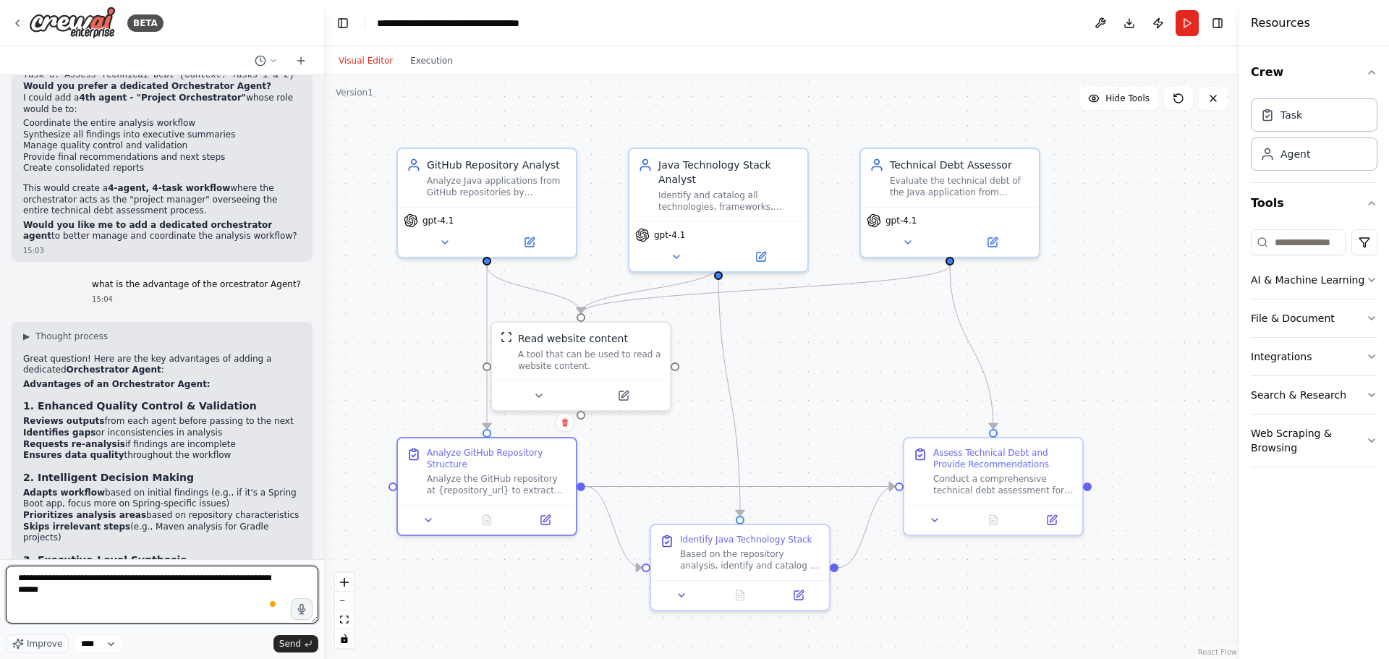
type textarea "**********"
click at [169, 592] on textarea "**********" at bounding box center [162, 595] width 312 height 58
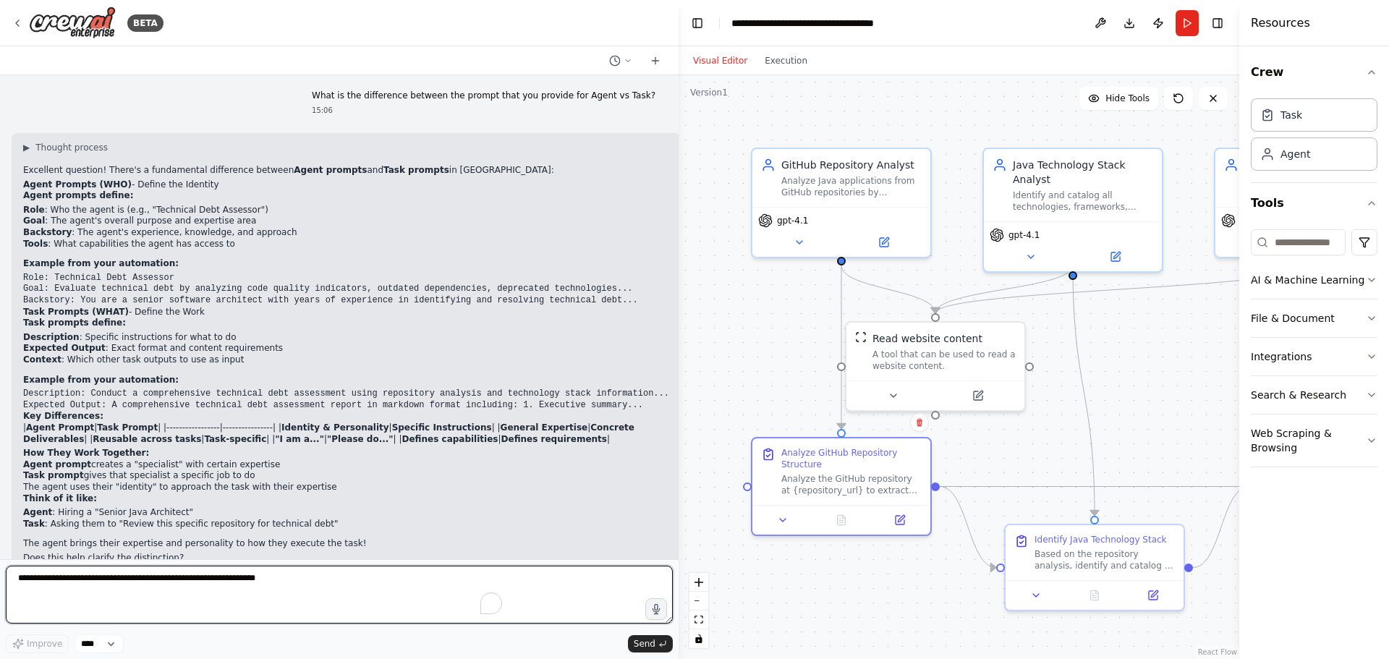
scroll to position [5383, 0]
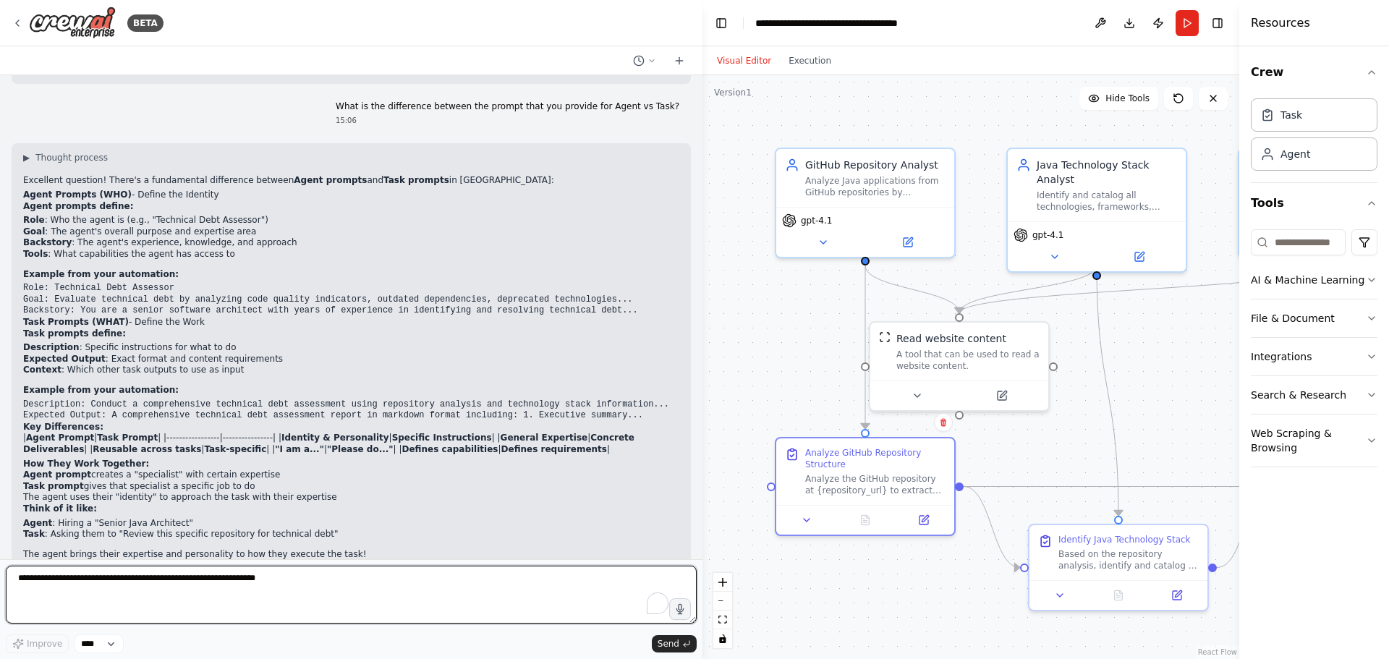
drag, startPoint x: 321, startPoint y: 476, endPoint x: 702, endPoint y: 442, distance: 382.7
click at [702, 442] on div "BETA Hello! I'm the CrewAI assistant. What kind of automation do you want to bu…" at bounding box center [694, 329] width 1389 height 659
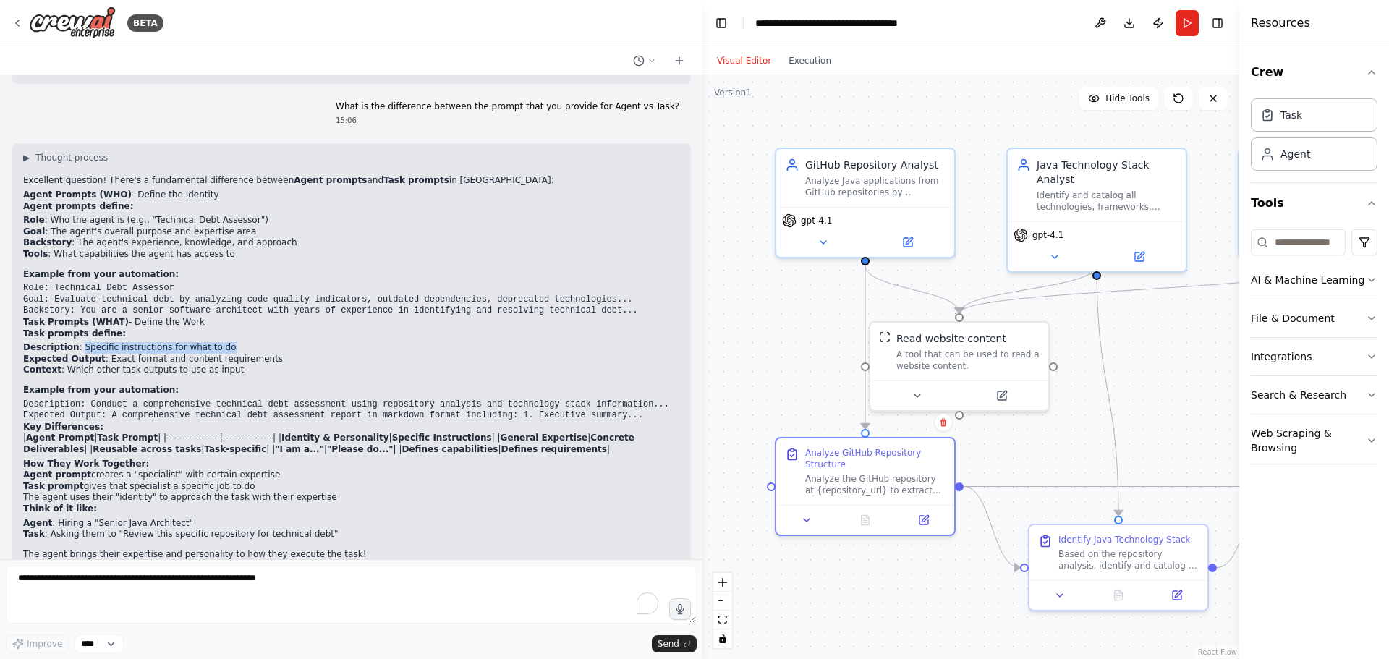
drag, startPoint x: 76, startPoint y: 306, endPoint x: 221, endPoint y: 307, distance: 144.7
click at [221, 342] on li "Description : Specific instructions for what to do" at bounding box center [351, 348] width 656 height 12
drag, startPoint x: 124, startPoint y: 315, endPoint x: 248, endPoint y: 313, distance: 124.4
click at [248, 354] on li "Expected Output : Exact format and content requirements" at bounding box center [351, 360] width 656 height 12
drag, startPoint x: 91, startPoint y: 321, endPoint x: 225, endPoint y: 321, distance: 133.8
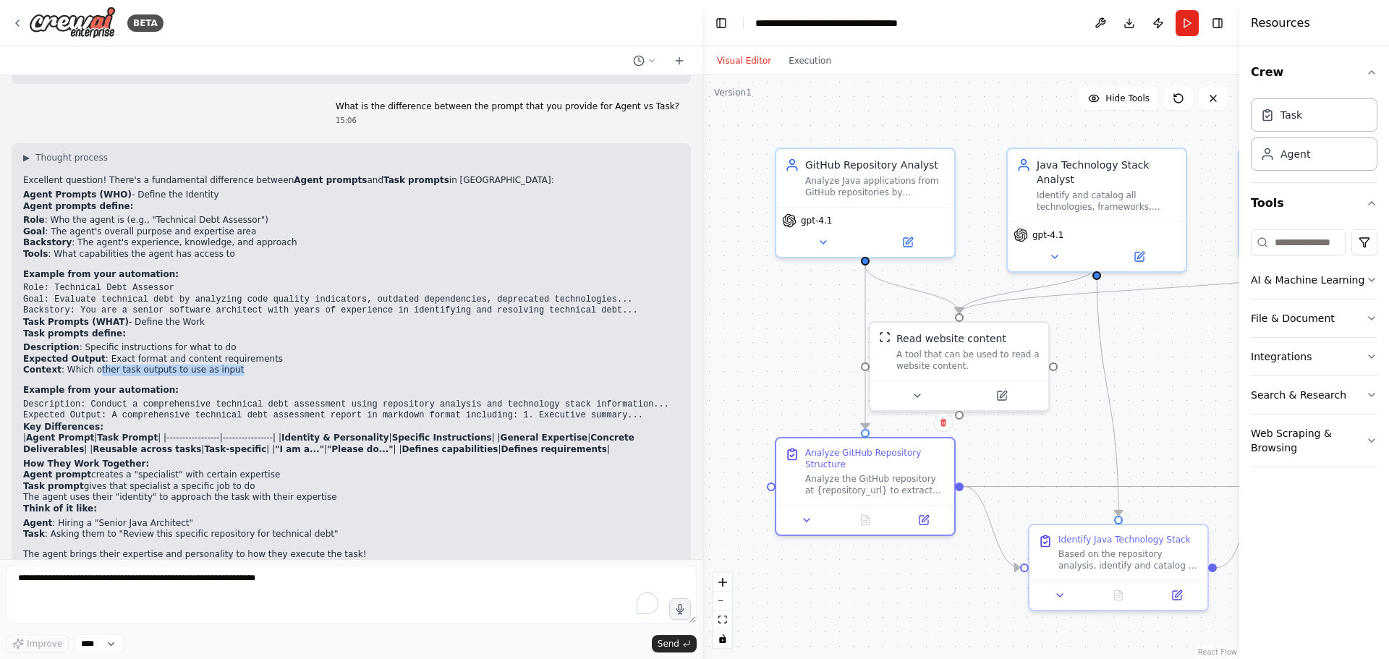
click at [225, 365] on li "Context : Which other task outputs to use as input" at bounding box center [351, 371] width 656 height 12
click at [230, 331] on div "▶ Thought process Excellent question! There's a fundamental difference between …" at bounding box center [351, 363] width 656 height 422
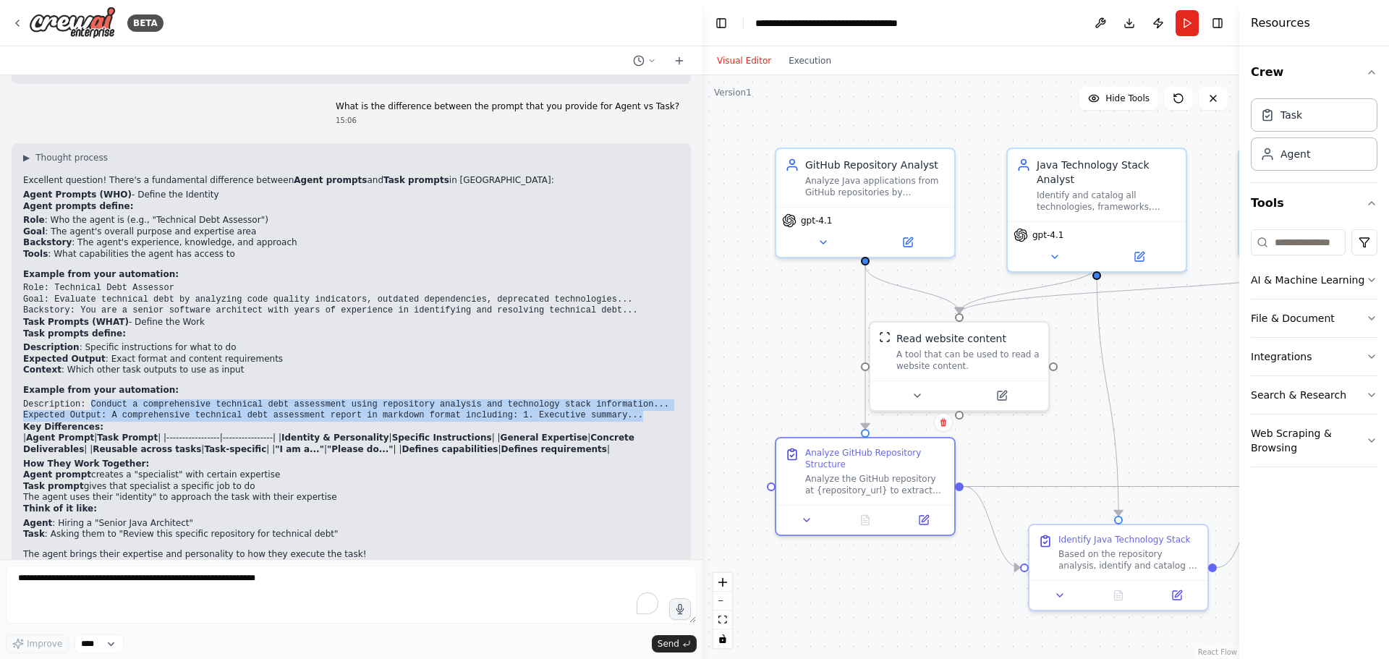
drag, startPoint x: 88, startPoint y: 354, endPoint x: 599, endPoint y: 370, distance: 511.6
click at [599, 399] on pre "Description: Conduct a comprehensive technical debt assessment using repository…" at bounding box center [351, 410] width 656 height 22
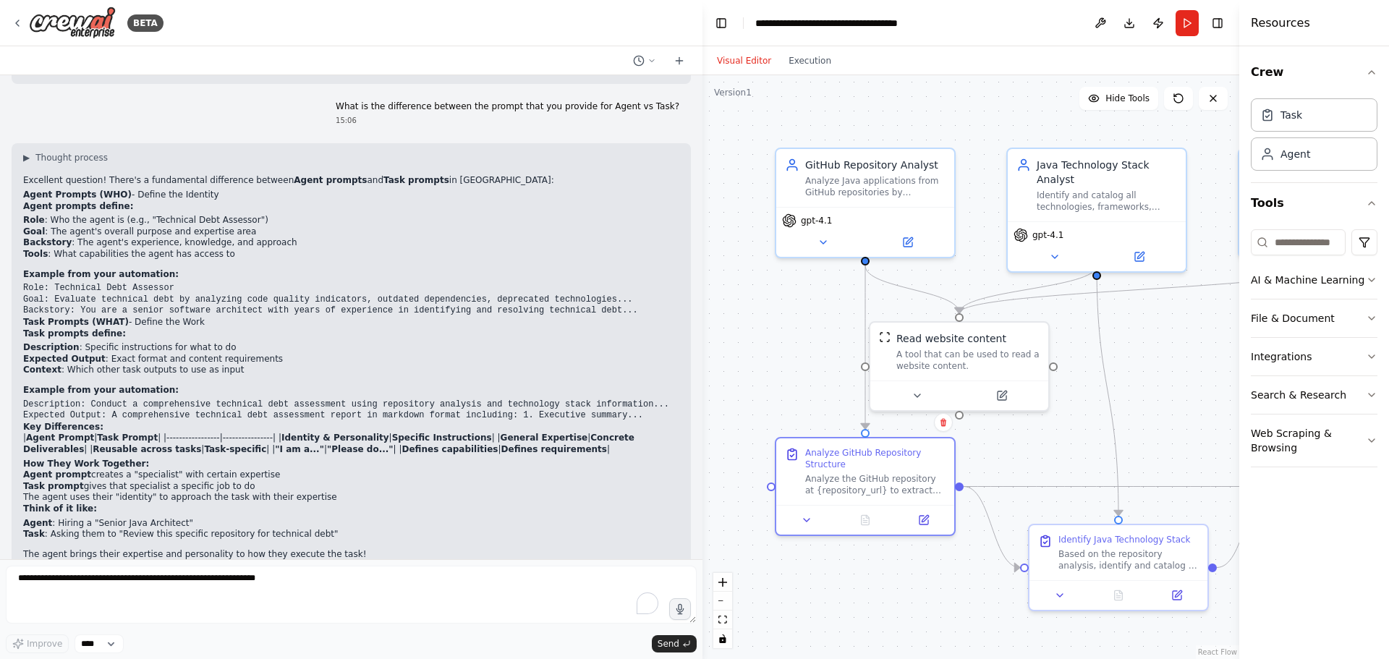
click at [488, 492] on li "The agent uses their "identity" to approach the task with their expertise" at bounding box center [351, 498] width 656 height 12
click at [703, 488] on div ".deletable-edge-delete-btn { width: 20px; height: 20px; border: 0px solid #ffff…" at bounding box center [970, 367] width 537 height 584
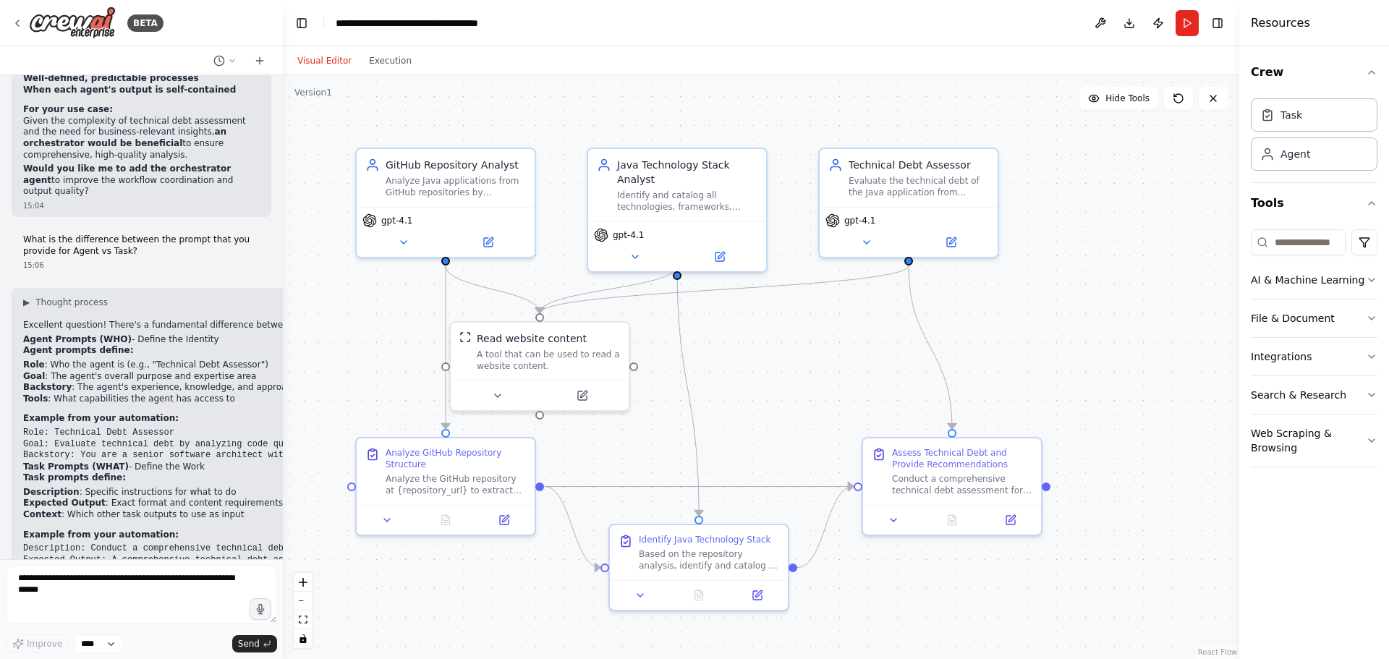
scroll to position [6955, 0]
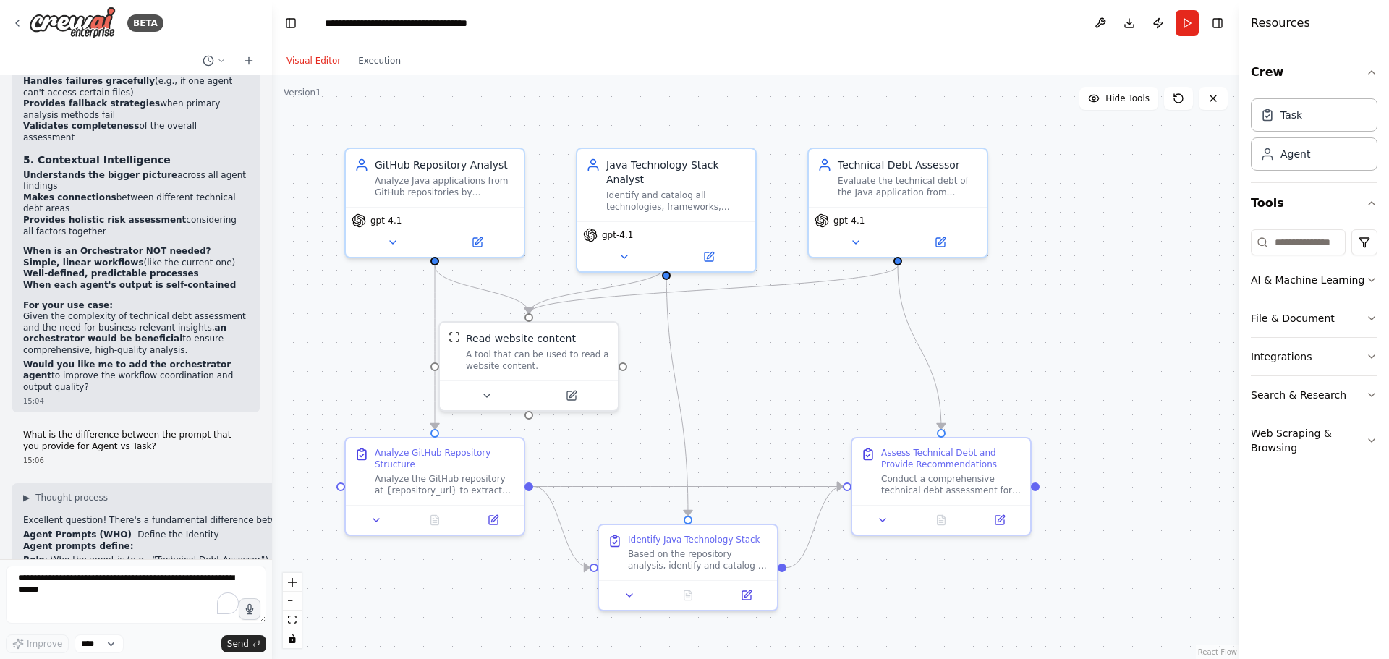
drag, startPoint x: 700, startPoint y: 488, endPoint x: 272, endPoint y: 485, distance: 428.2
click at [272, 485] on div "BETA Hello! I'm the CrewAI assistant. What kind of automation do you want to bu…" at bounding box center [694, 329] width 1389 height 659
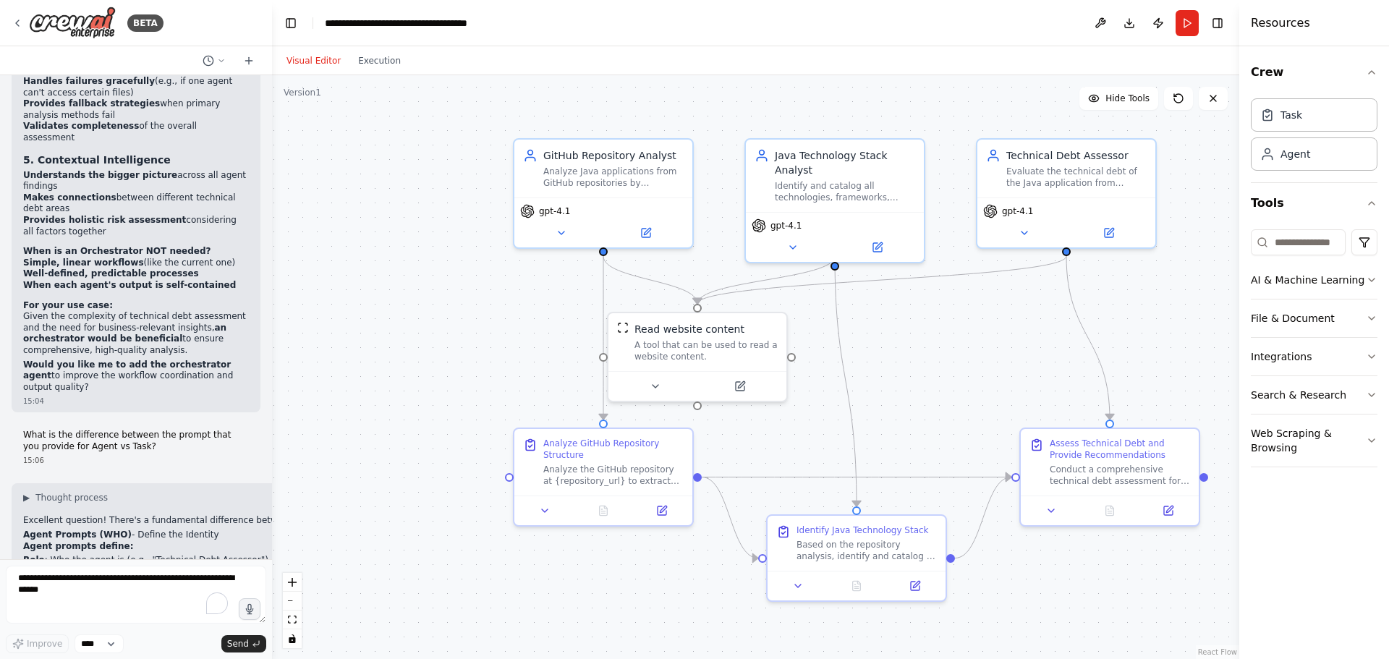
drag, startPoint x: 272, startPoint y: 485, endPoint x: 440, endPoint y: 475, distance: 168.8
click at [440, 475] on div ".deletable-edge-delete-btn { width: 20px; height: 20px; border: 0px solid #ffff…" at bounding box center [755, 367] width 967 height 584
click at [272, 432] on div ".deletable-edge-delete-btn { width: 20px; height: 20px; border: 0px solid #ffff…" at bounding box center [755, 367] width 967 height 584
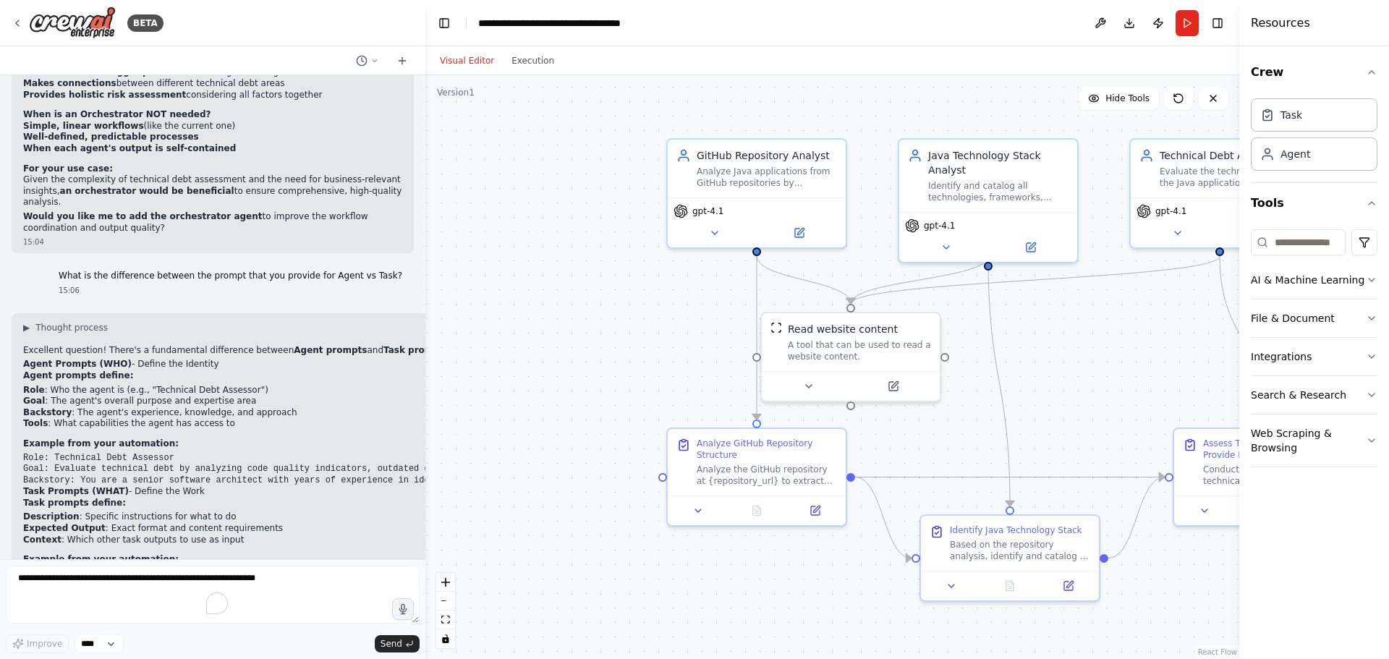
scroll to position [5666, 0]
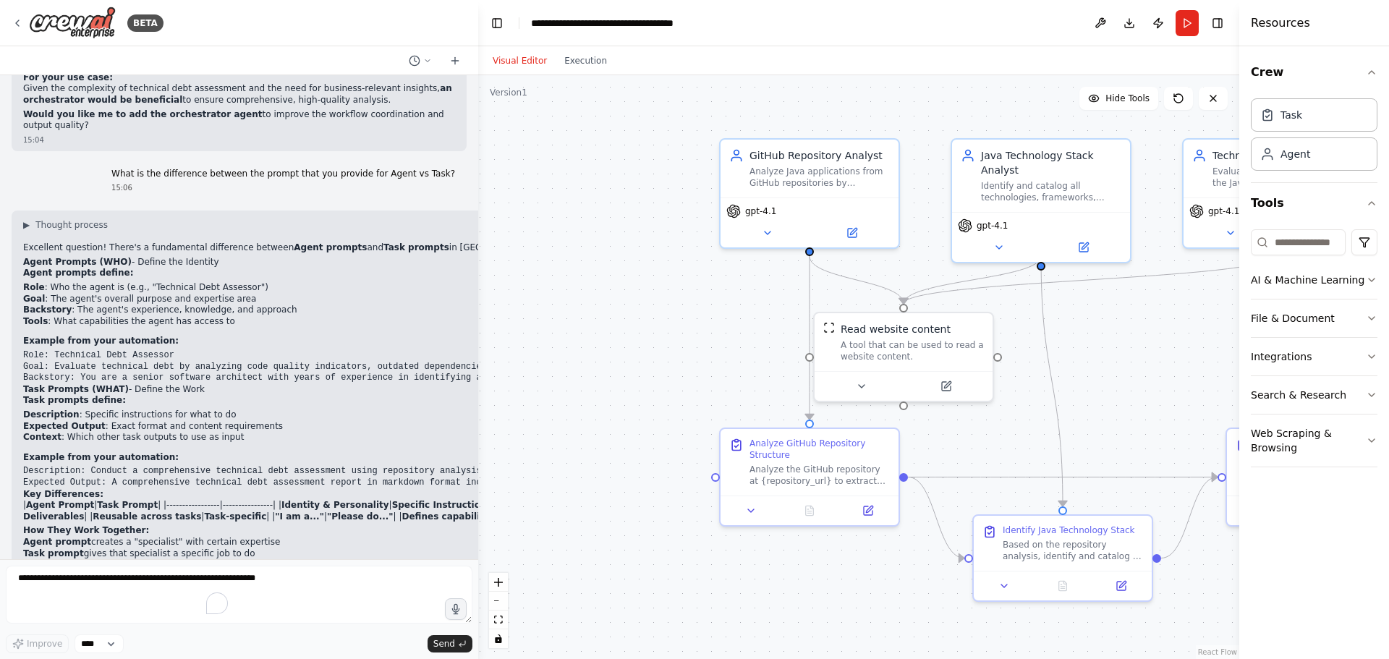
drag, startPoint x: 269, startPoint y: 432, endPoint x: 478, endPoint y: 431, distance: 209.0
click at [478, 431] on div "BETA Hello! I'm the CrewAI assistant. What kind of automation do you want to bu…" at bounding box center [694, 329] width 1389 height 659
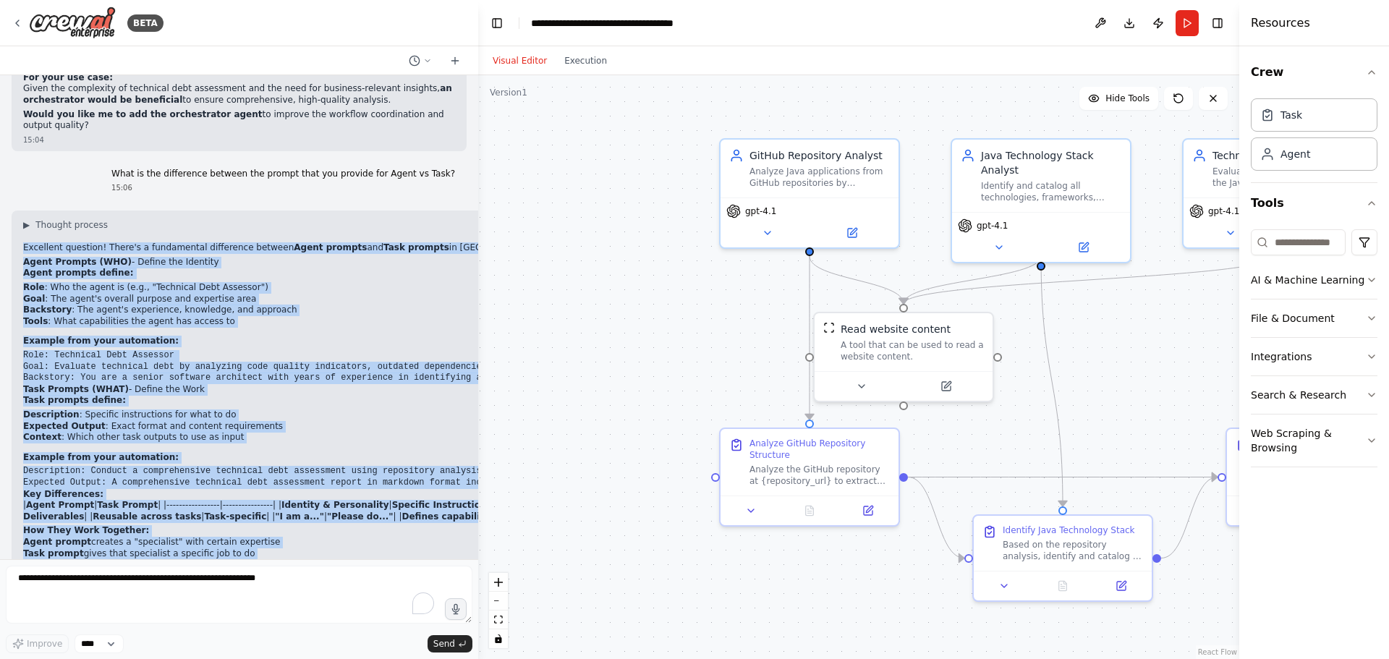
drag, startPoint x: 20, startPoint y: 137, endPoint x: 384, endPoint y: 527, distance: 533.8
click at [384, 527] on div "▶ Thought process Excellent question! There's a fundamental difference between …" at bounding box center [346, 435] width 669 height 450
copy div "Excellent question! There's a fundamental difference between Agent prompts and …"
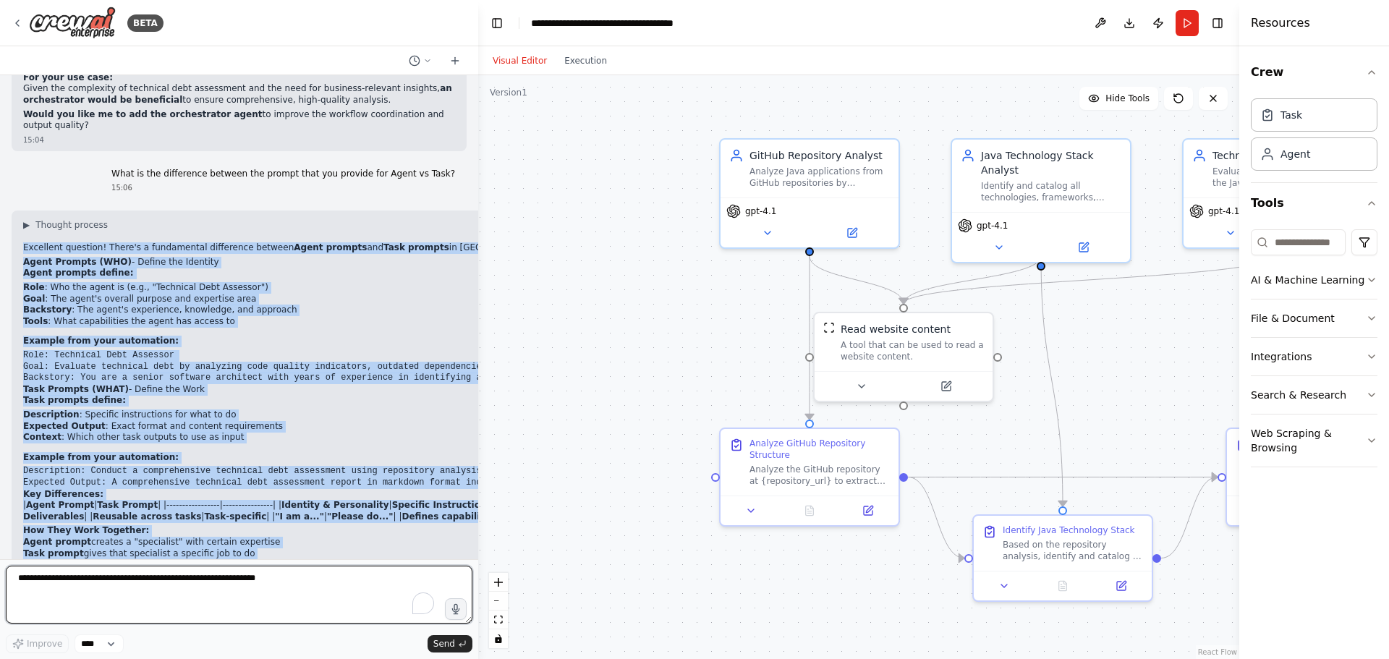
click at [215, 584] on textarea "To enrich screen reader interactions, please activate Accessibility in Grammarl…" at bounding box center [239, 595] width 467 height 58
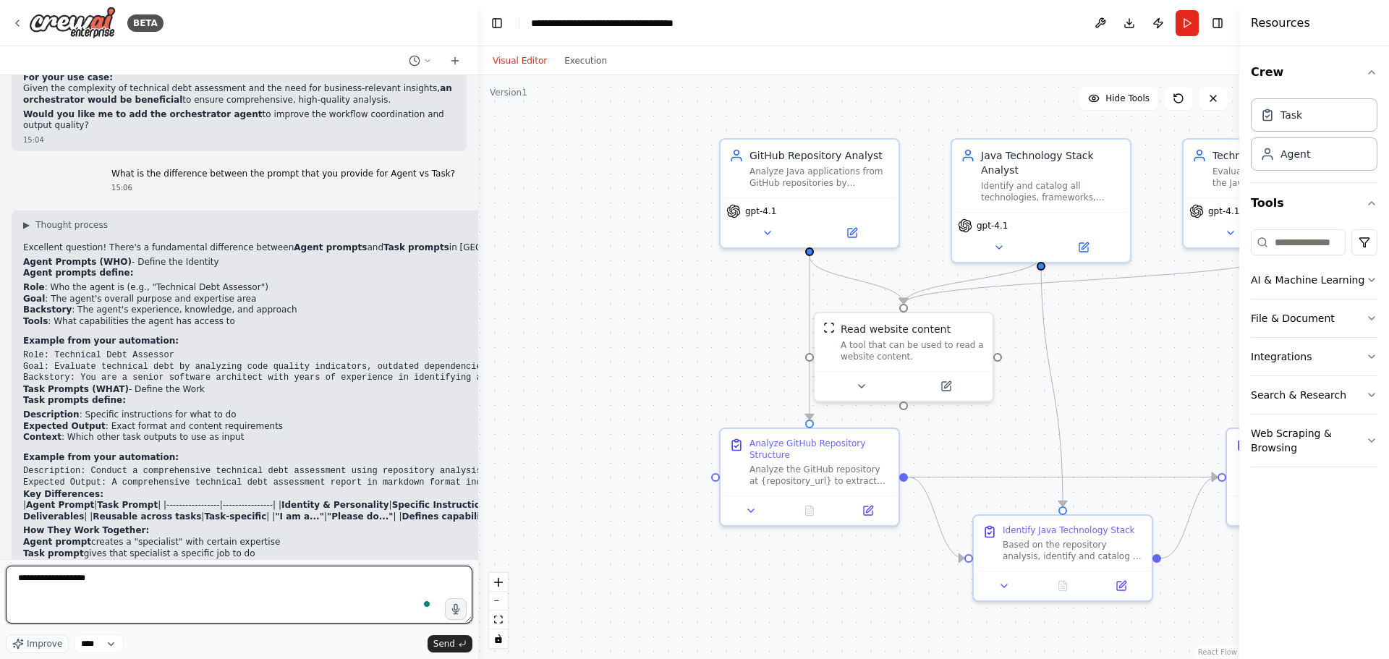
type textarea "**********"
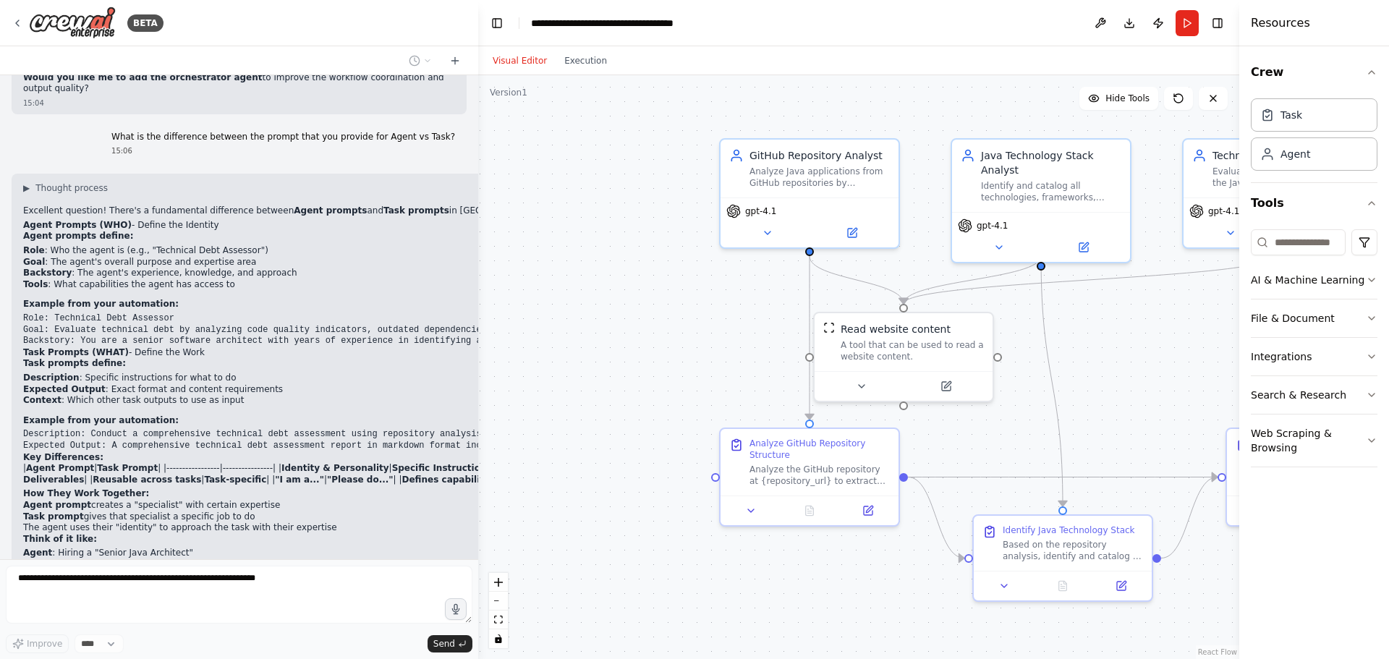
scroll to position [5752, 0]
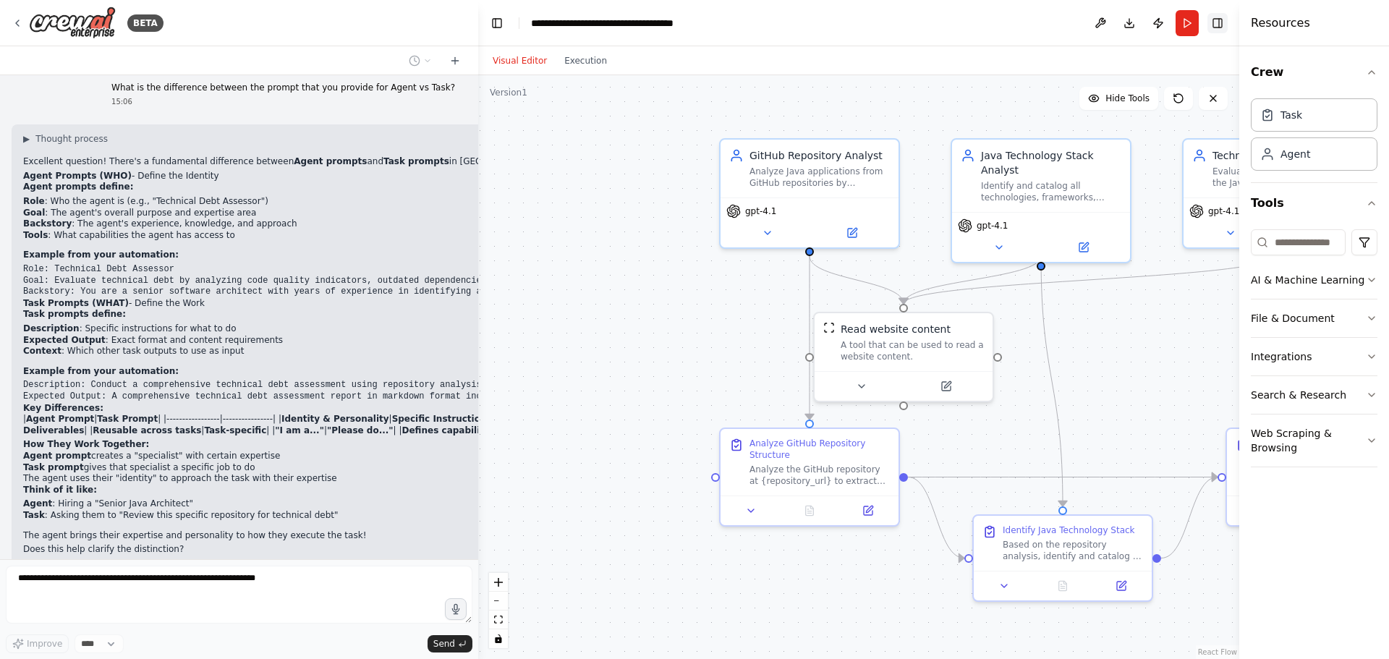
click at [1217, 25] on button "Toggle Right Sidebar" at bounding box center [1217, 23] width 20 height 20
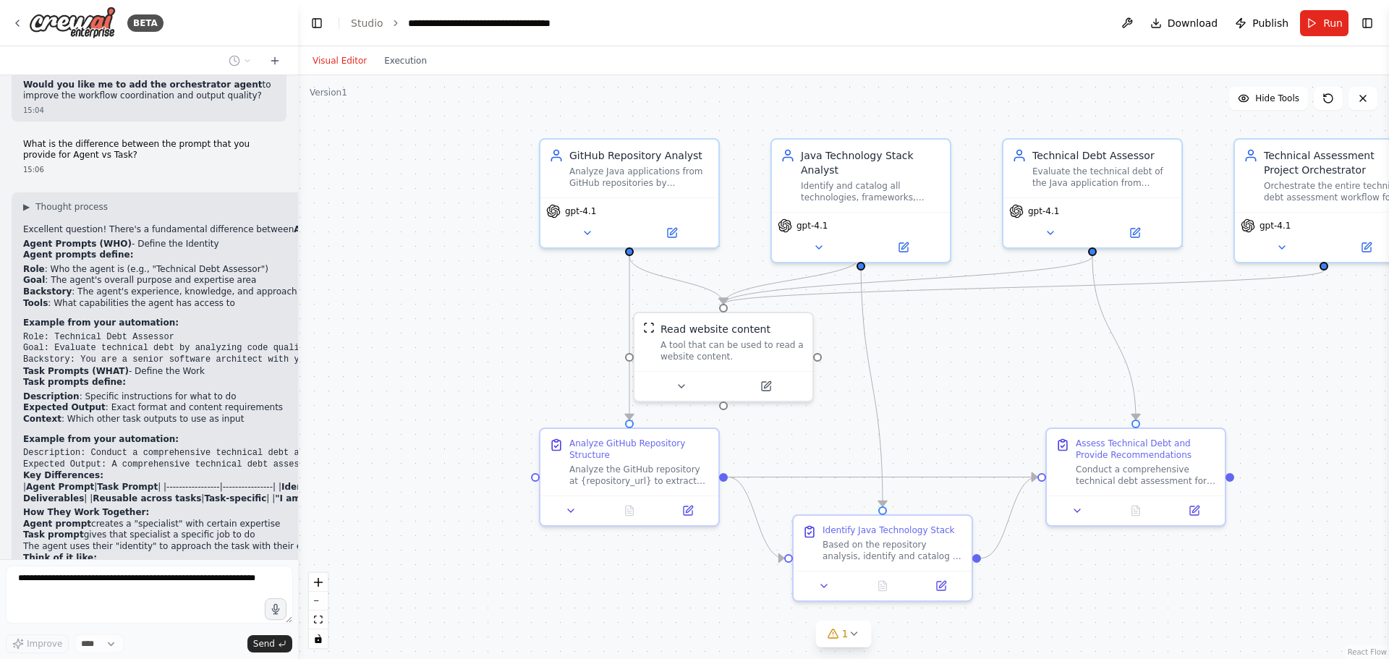
scroll to position [6859, 0]
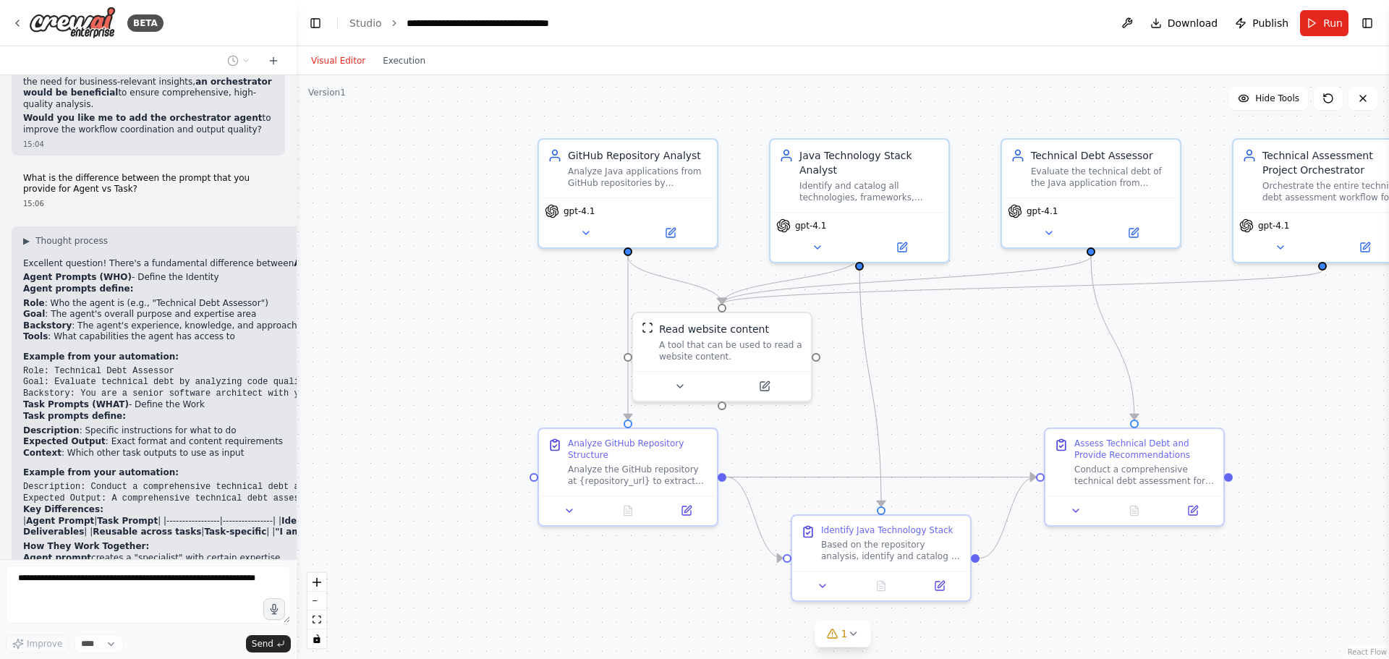
drag, startPoint x: 477, startPoint y: 357, endPoint x: 297, endPoint y: 357, distance: 180.1
click at [297, 357] on div "BETA Hello! I'm the CrewAI assistant. What kind of automation do you want to bu…" at bounding box center [694, 329] width 1389 height 659
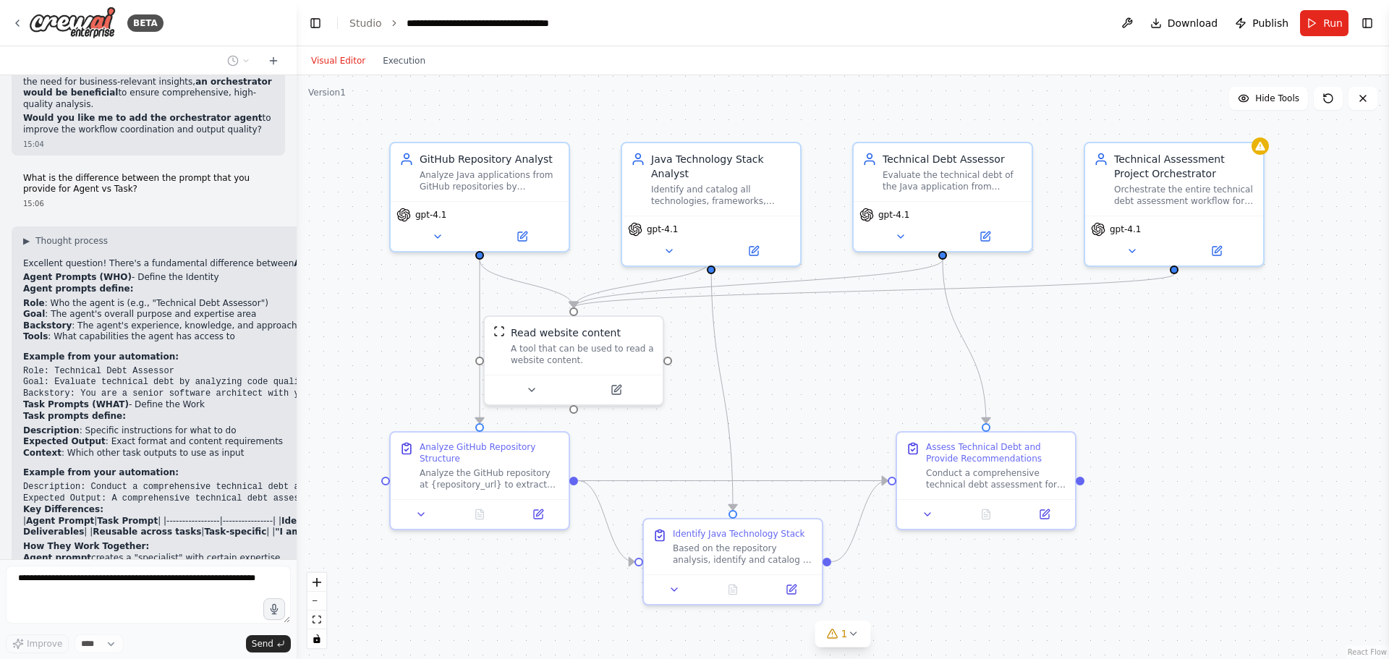
drag, startPoint x: 405, startPoint y: 126, endPoint x: 257, endPoint y: 129, distance: 148.3
click at [257, 129] on div "BETA Hello! I'm the CrewAI assistant. What kind of automation do you want to bu…" at bounding box center [694, 329] width 1389 height 659
click at [1286, 414] on div ".deletable-edge-delete-btn { width: 20px; height: 20px; border: 0px solid #ffff…" at bounding box center [843, 367] width 1092 height 584
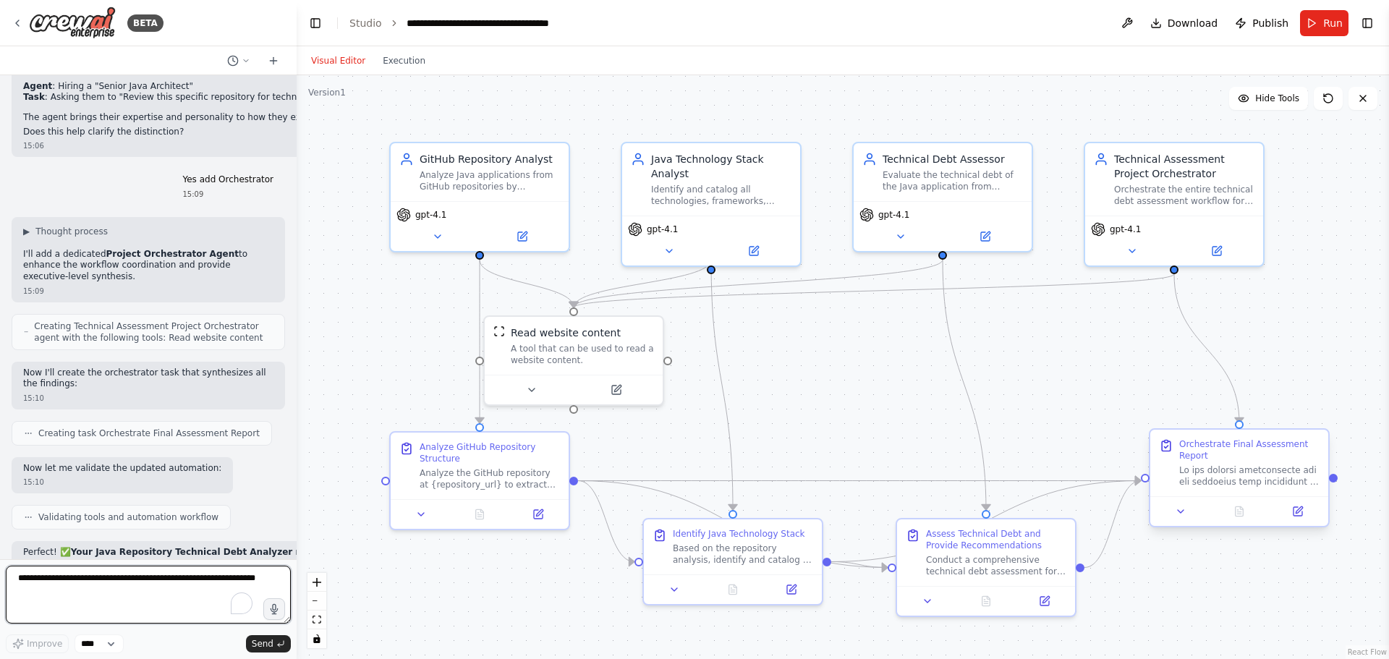
scroll to position [7389, 0]
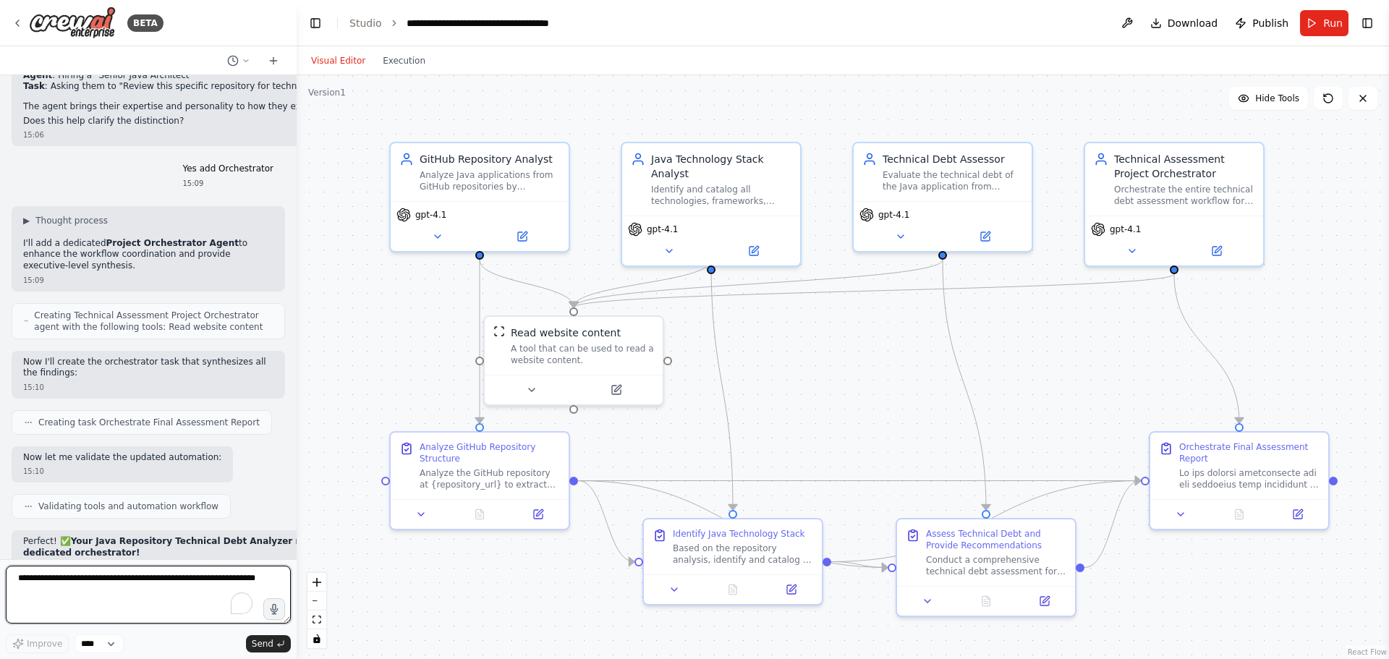
click at [199, 577] on textarea "To enrich screen reader interactions, please activate Accessibility in Grammarl…" at bounding box center [148, 595] width 285 height 58
type textarea "**********"
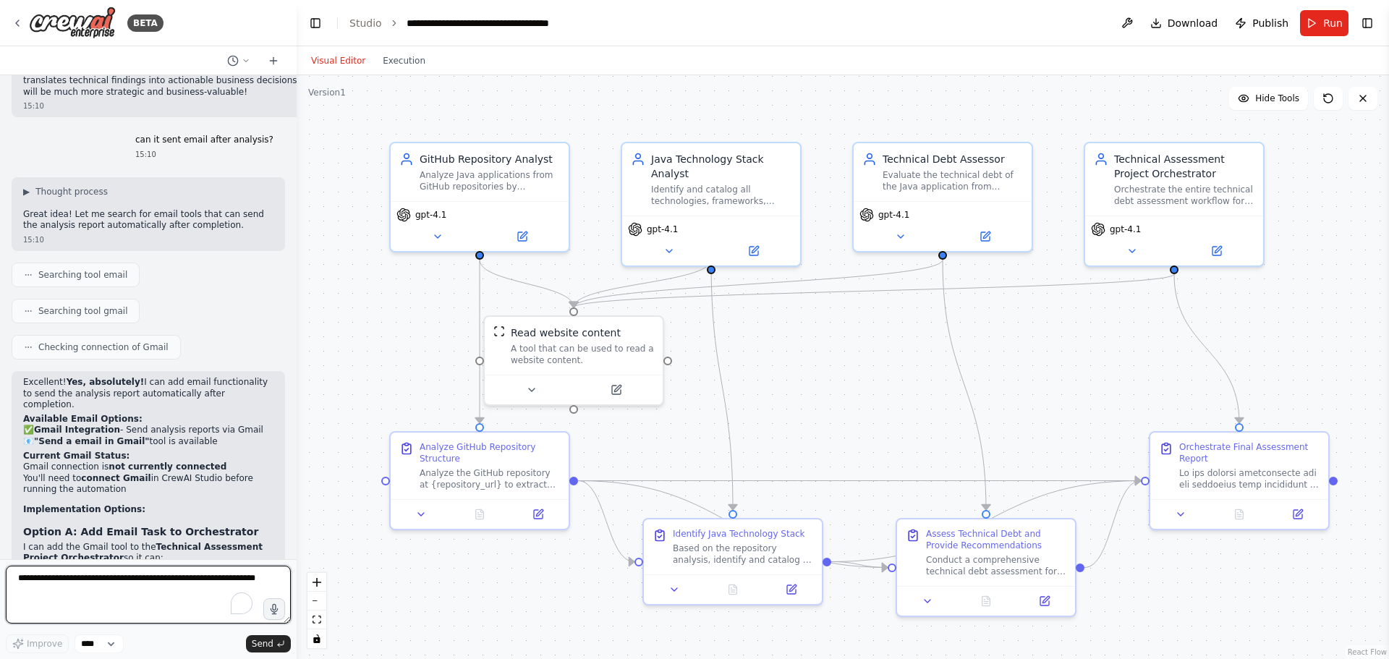
scroll to position [8178, 0]
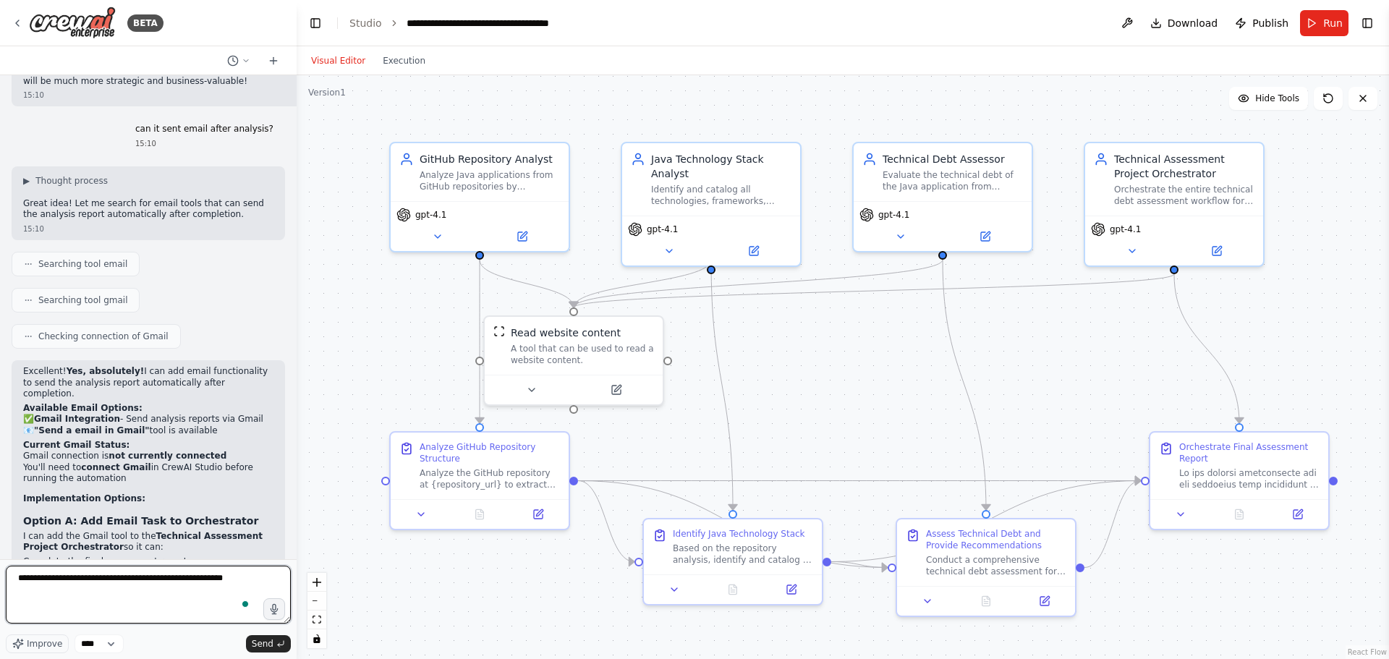
type textarea "**********"
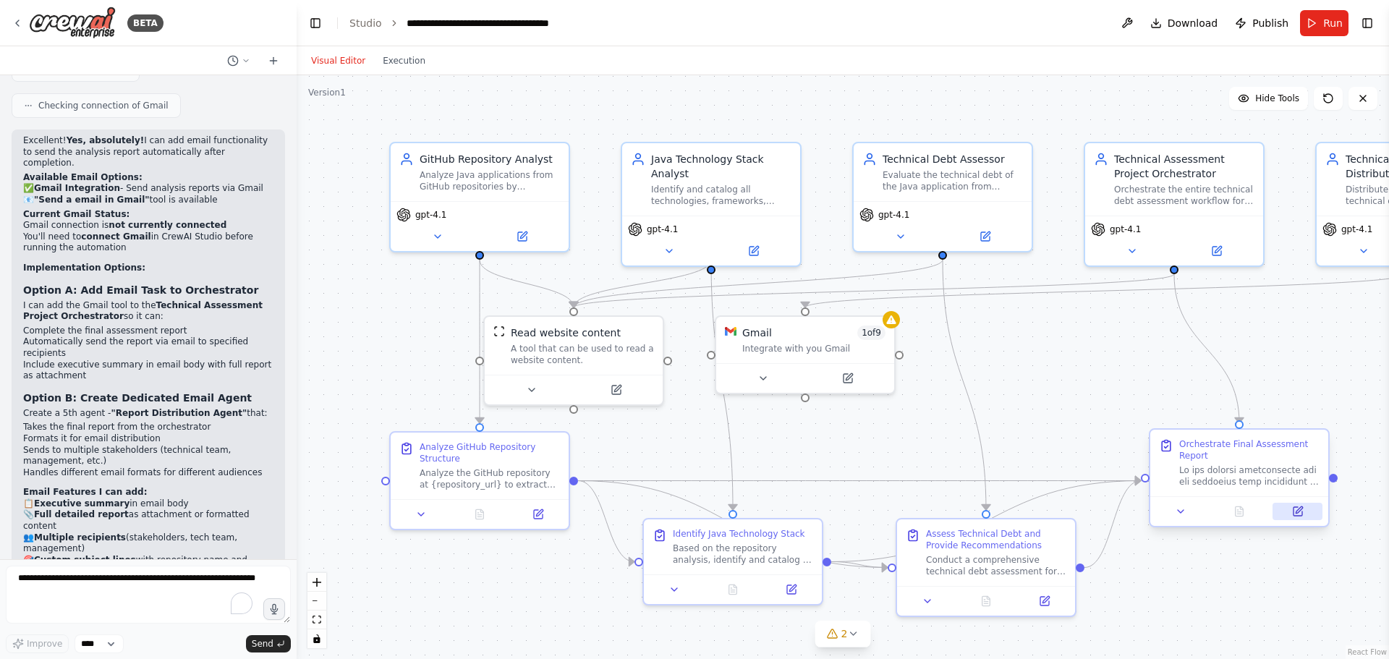
scroll to position [8505, 0]
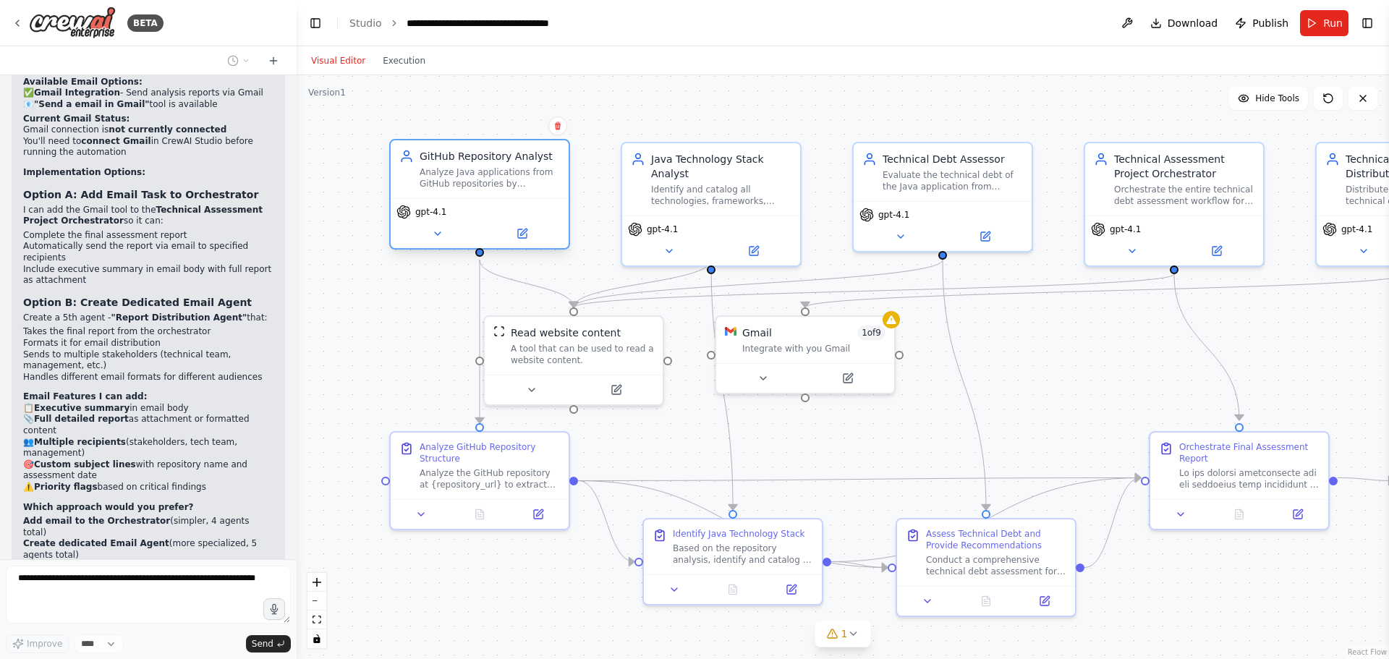
click at [538, 203] on div "gpt-4.1" at bounding box center [480, 223] width 178 height 50
click at [1276, 606] on div ".deletable-edge-delete-btn { width: 20px; height: 20px; border: 0px solid #ffff…" at bounding box center [843, 367] width 1092 height 584
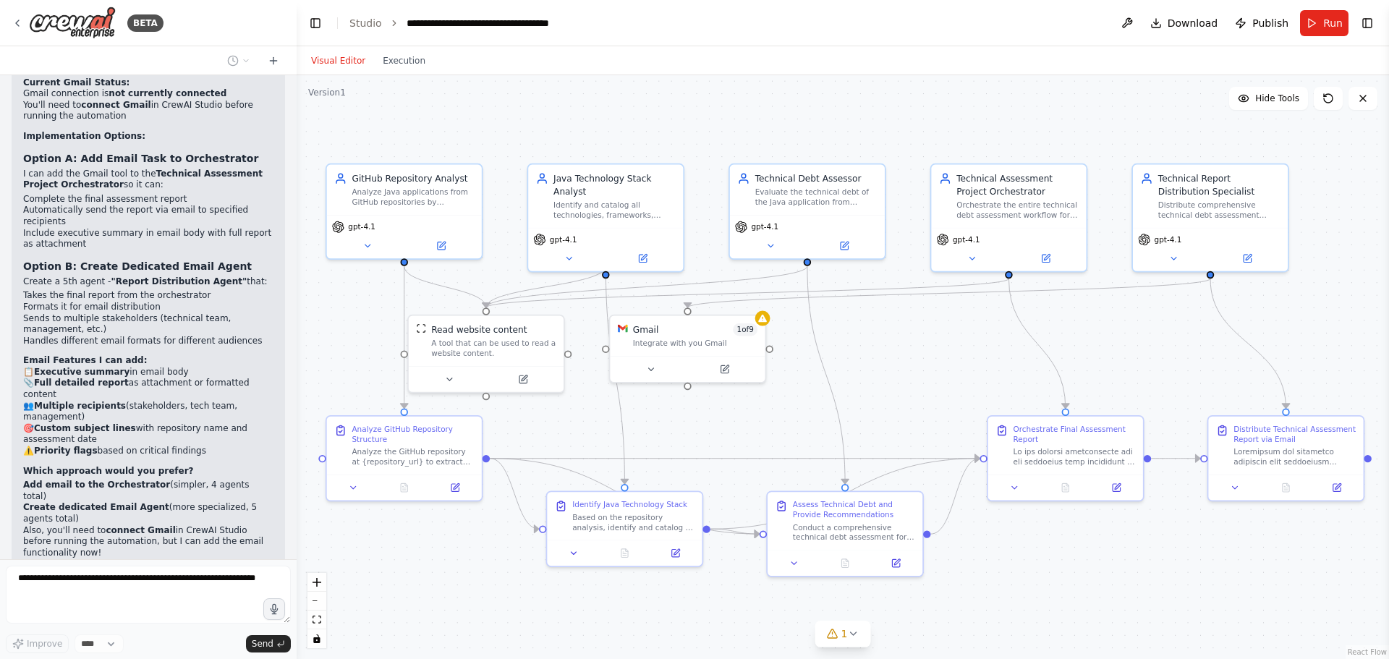
drag, startPoint x: 1060, startPoint y: 343, endPoint x: 921, endPoint y: 331, distance: 138.7
click at [921, 331] on div ".deletable-edge-delete-btn { width: 20px; height: 20px; border: 0px solid #ffff…" at bounding box center [843, 367] width 1092 height 584
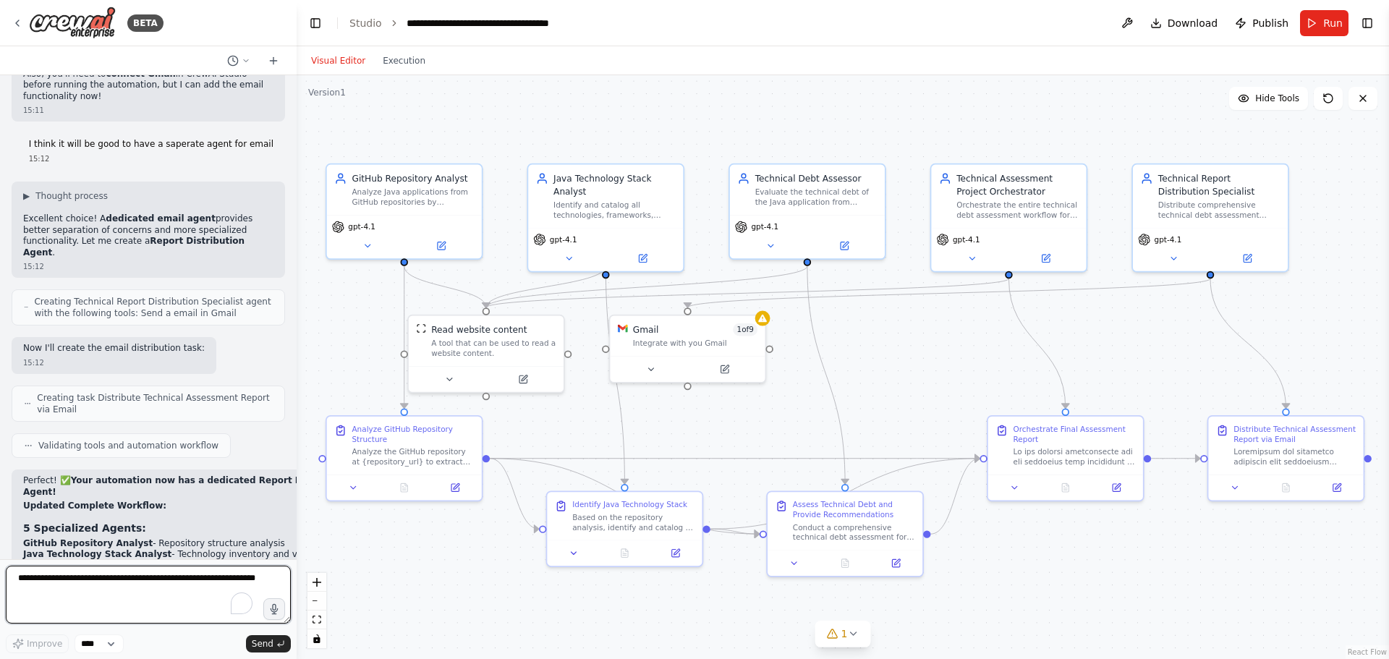
scroll to position [9009, 0]
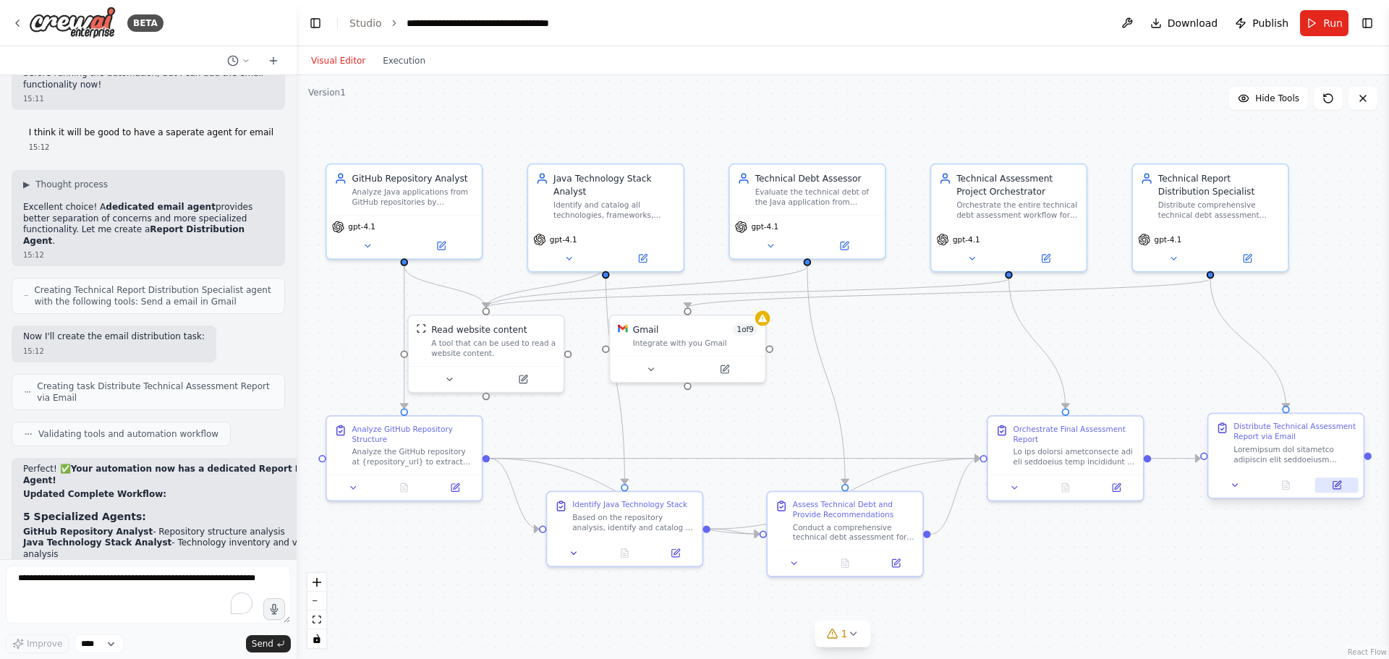
click at [1343, 485] on button at bounding box center [1336, 484] width 43 height 15
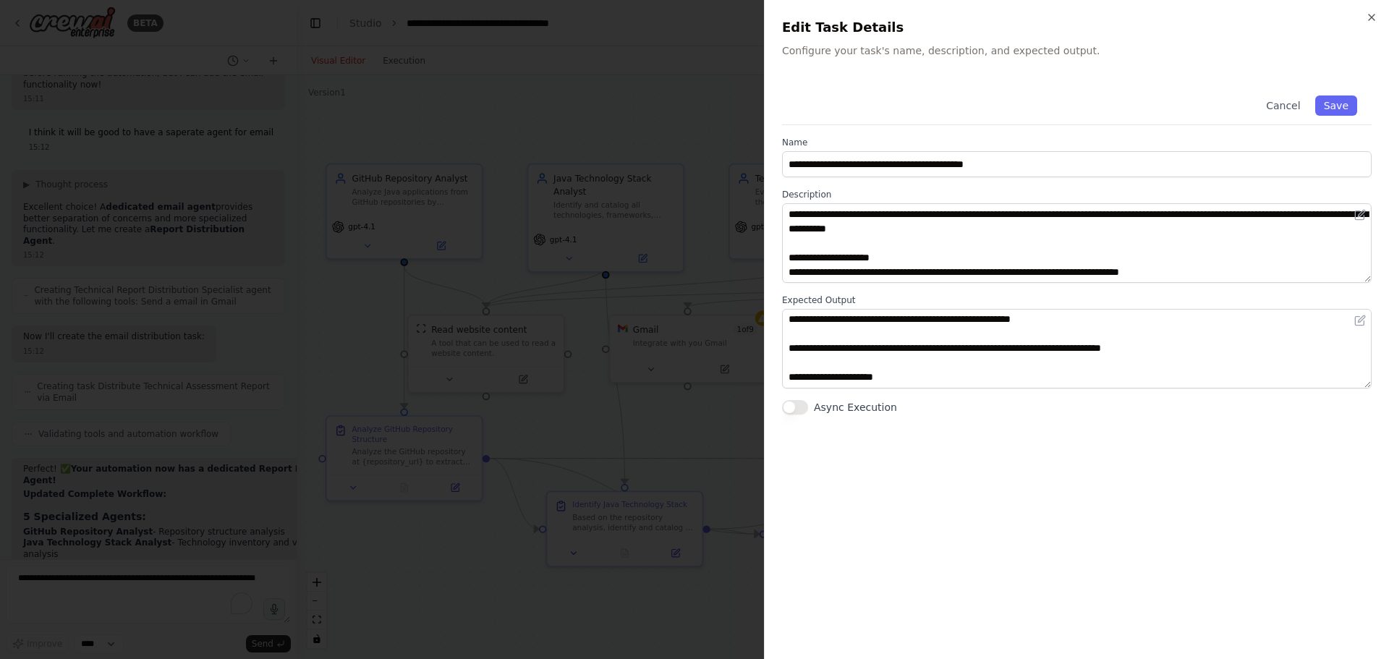
scroll to position [0, 0]
click at [1296, 95] on button "Cancel" at bounding box center [1282, 105] width 51 height 20
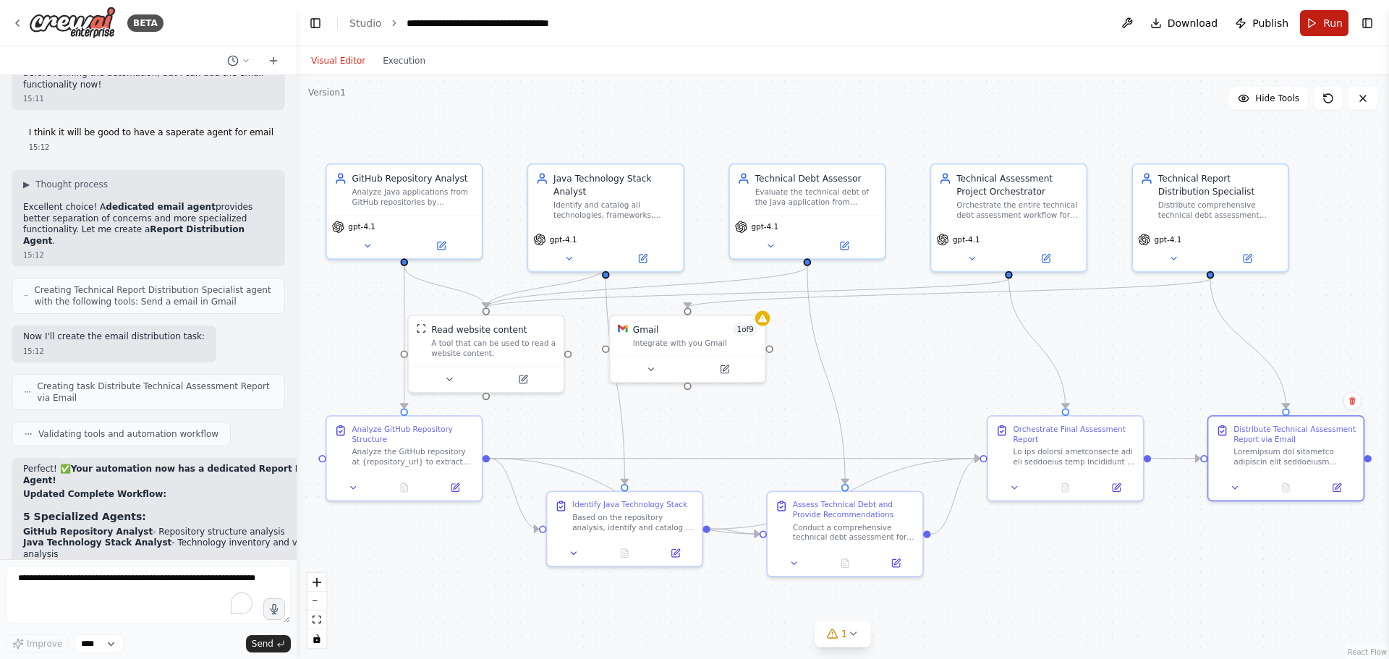
click at [1327, 16] on span "Run" at bounding box center [1333, 23] width 20 height 14
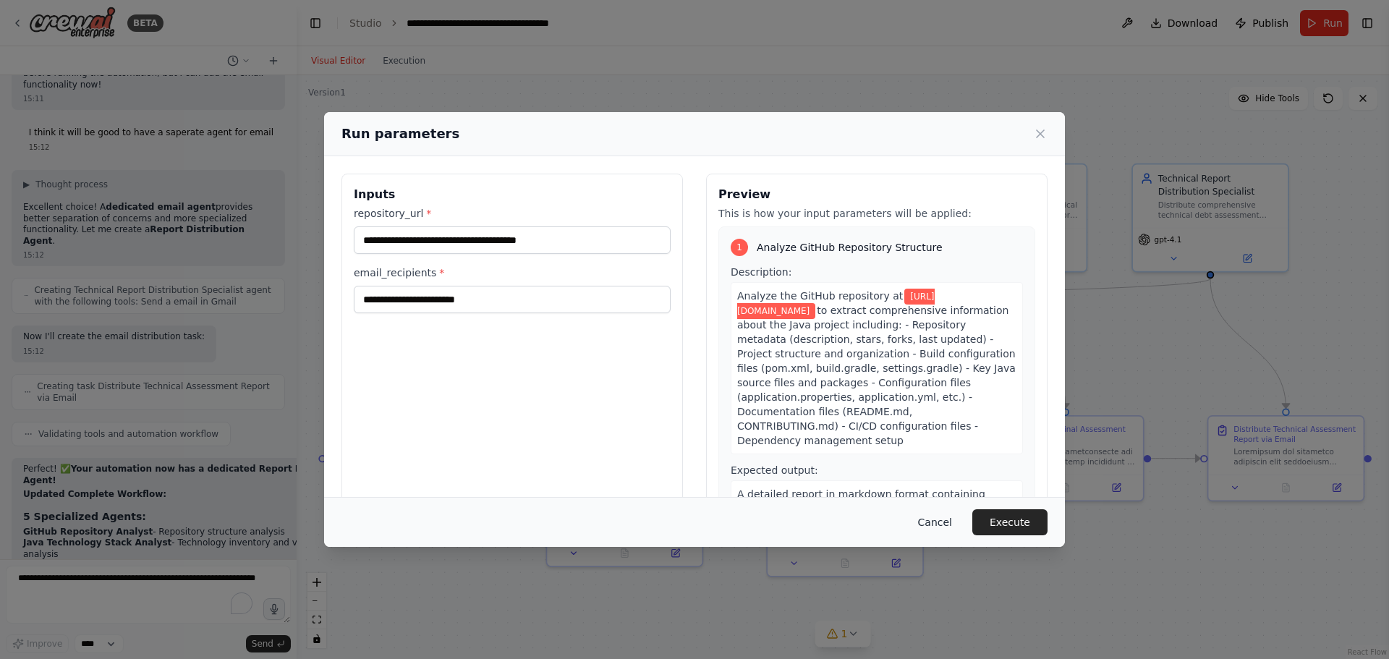
click at [949, 515] on button "Cancel" at bounding box center [934, 522] width 57 height 26
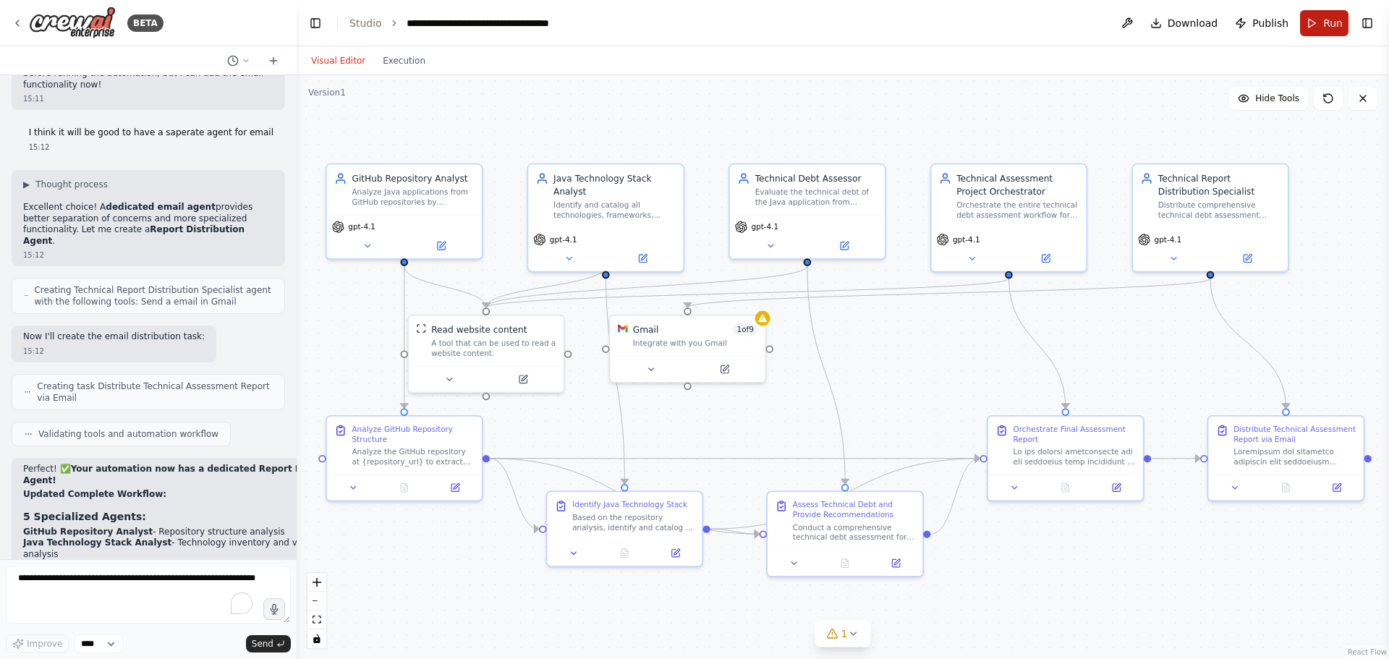
click at [1327, 22] on span "Run" at bounding box center [1333, 23] width 20 height 14
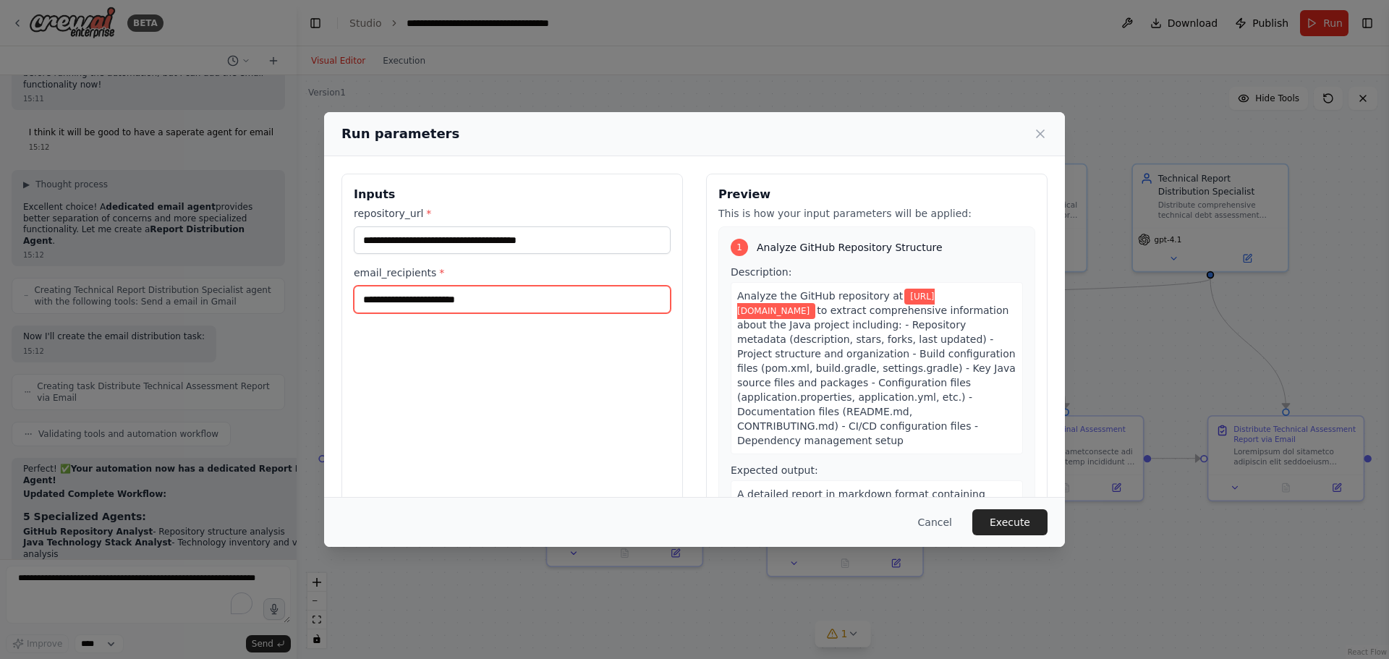
click at [545, 299] on input "email_recipients *" at bounding box center [512, 299] width 317 height 27
type input "**********"
click at [997, 514] on button "Execute" at bounding box center [1009, 522] width 75 height 26
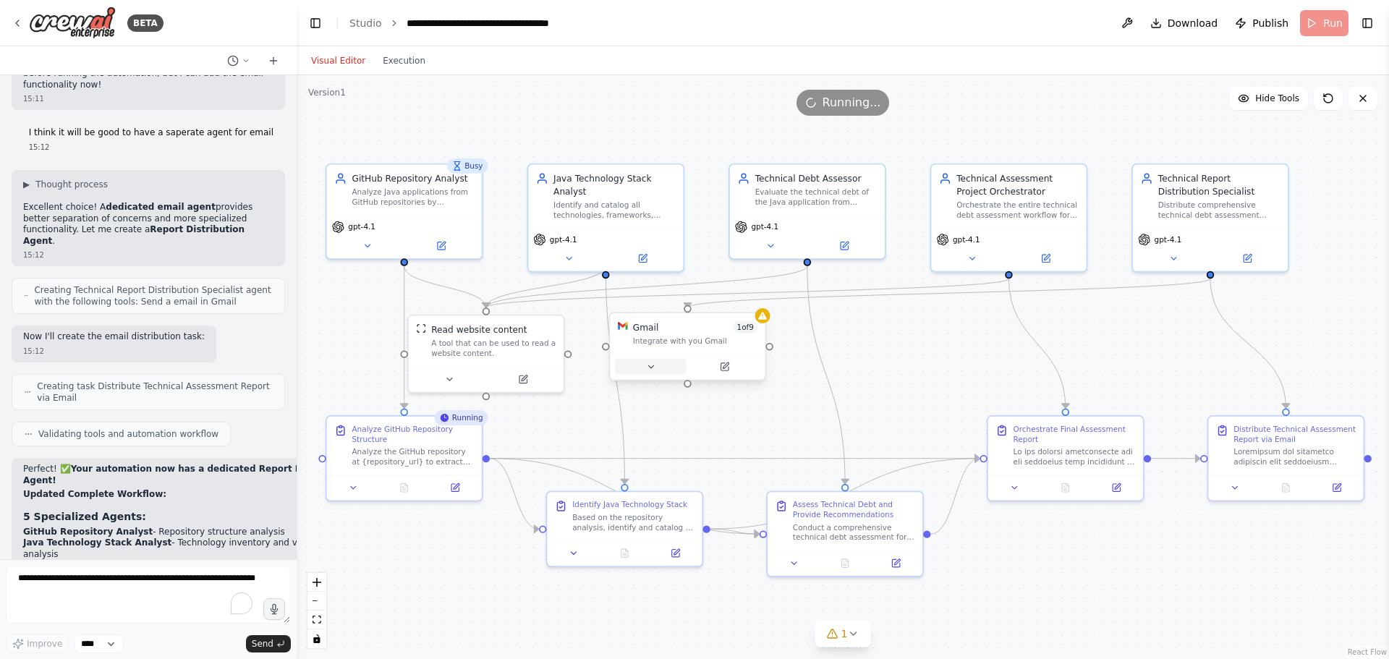
click at [654, 373] on button at bounding box center [650, 366] width 71 height 15
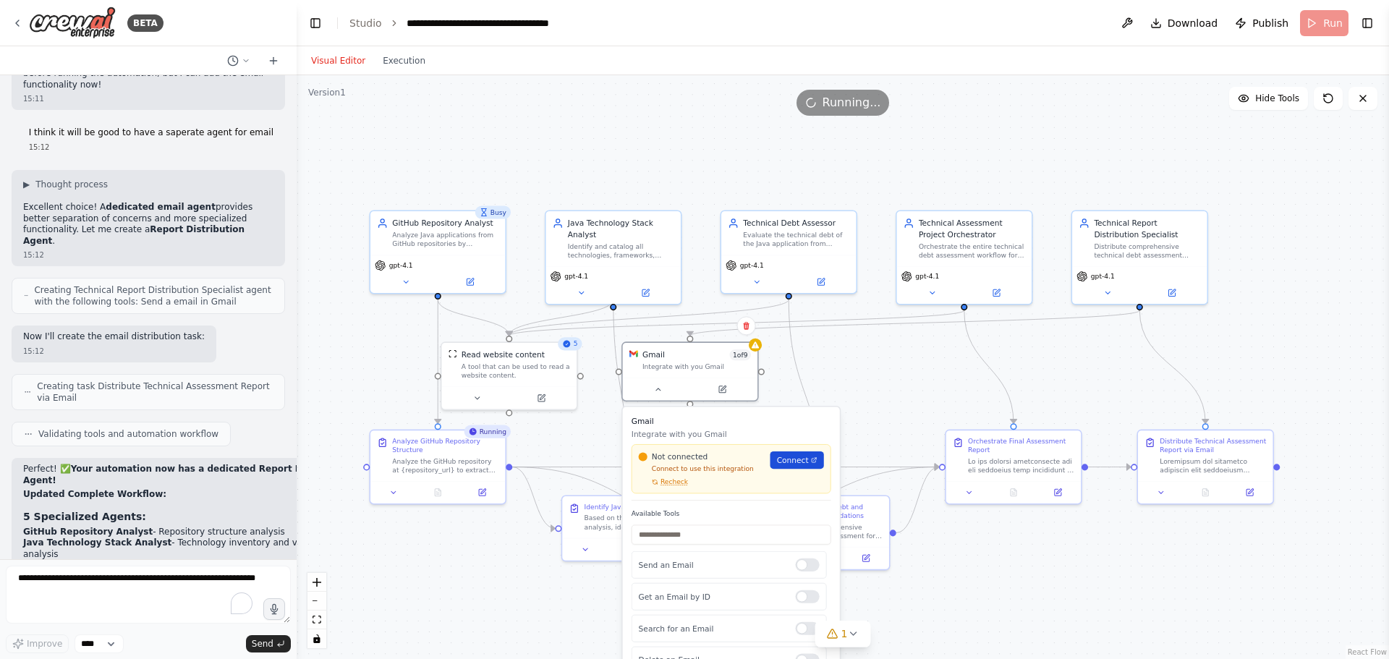
click at [783, 465] on span "Connect" at bounding box center [793, 459] width 32 height 11
click at [855, 401] on div ".deletable-edge-delete-btn { width: 20px; height: 20px; border: 0px solid #ffff…" at bounding box center [843, 367] width 1092 height 584
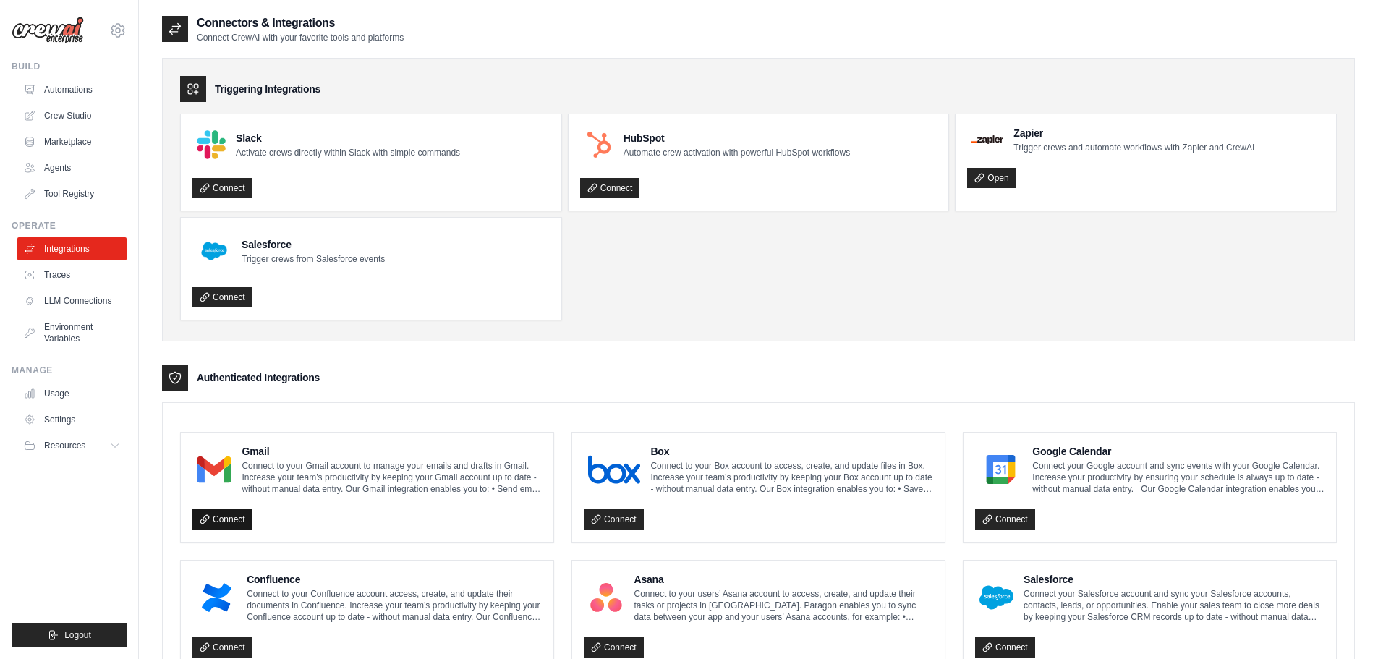
click at [229, 514] on link "Connect" at bounding box center [222, 519] width 60 height 20
